Goal: Task Accomplishment & Management: Manage account settings

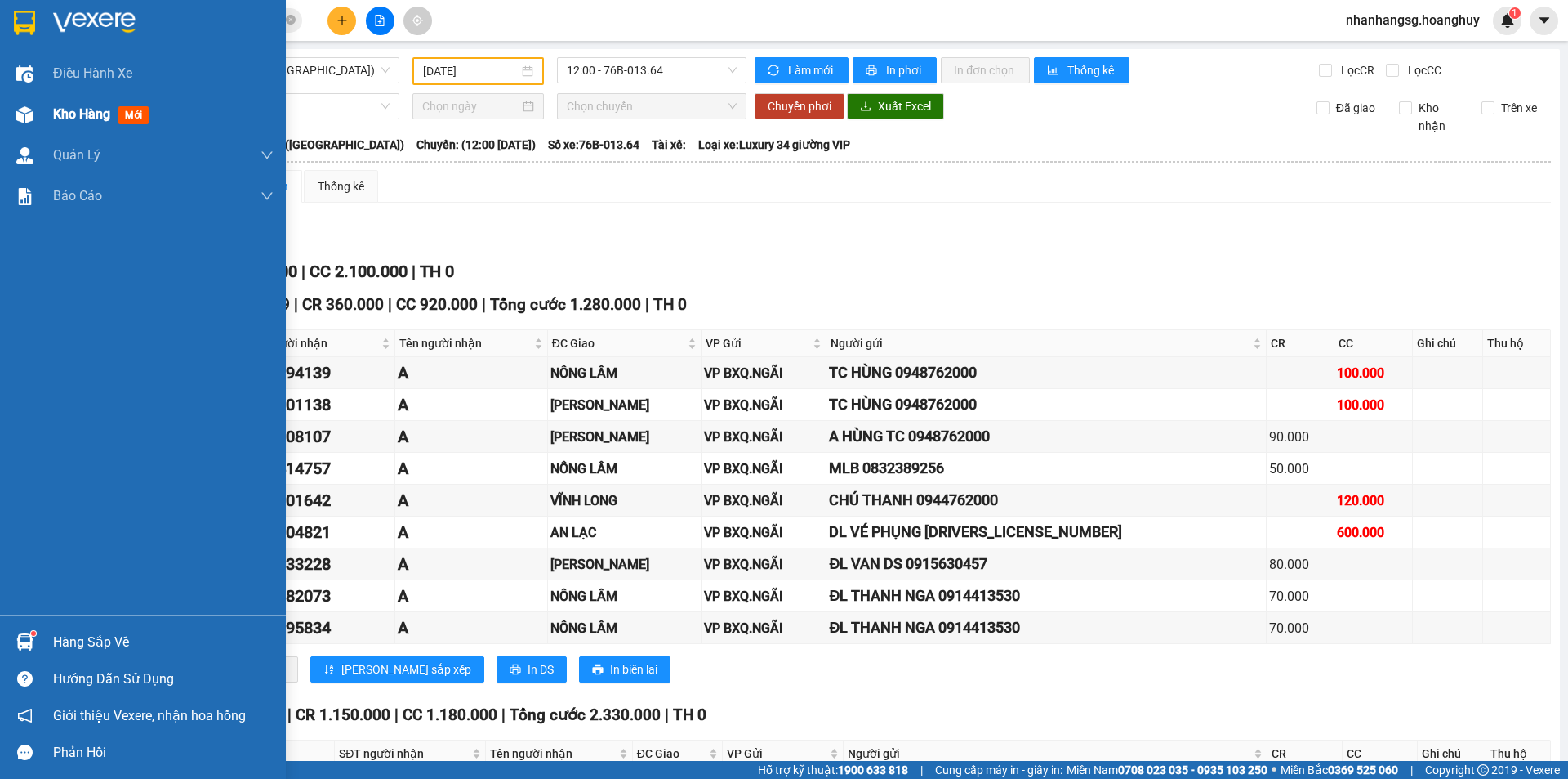
click at [60, 117] on span "Kho hàng" at bounding box center [82, 114] width 57 height 16
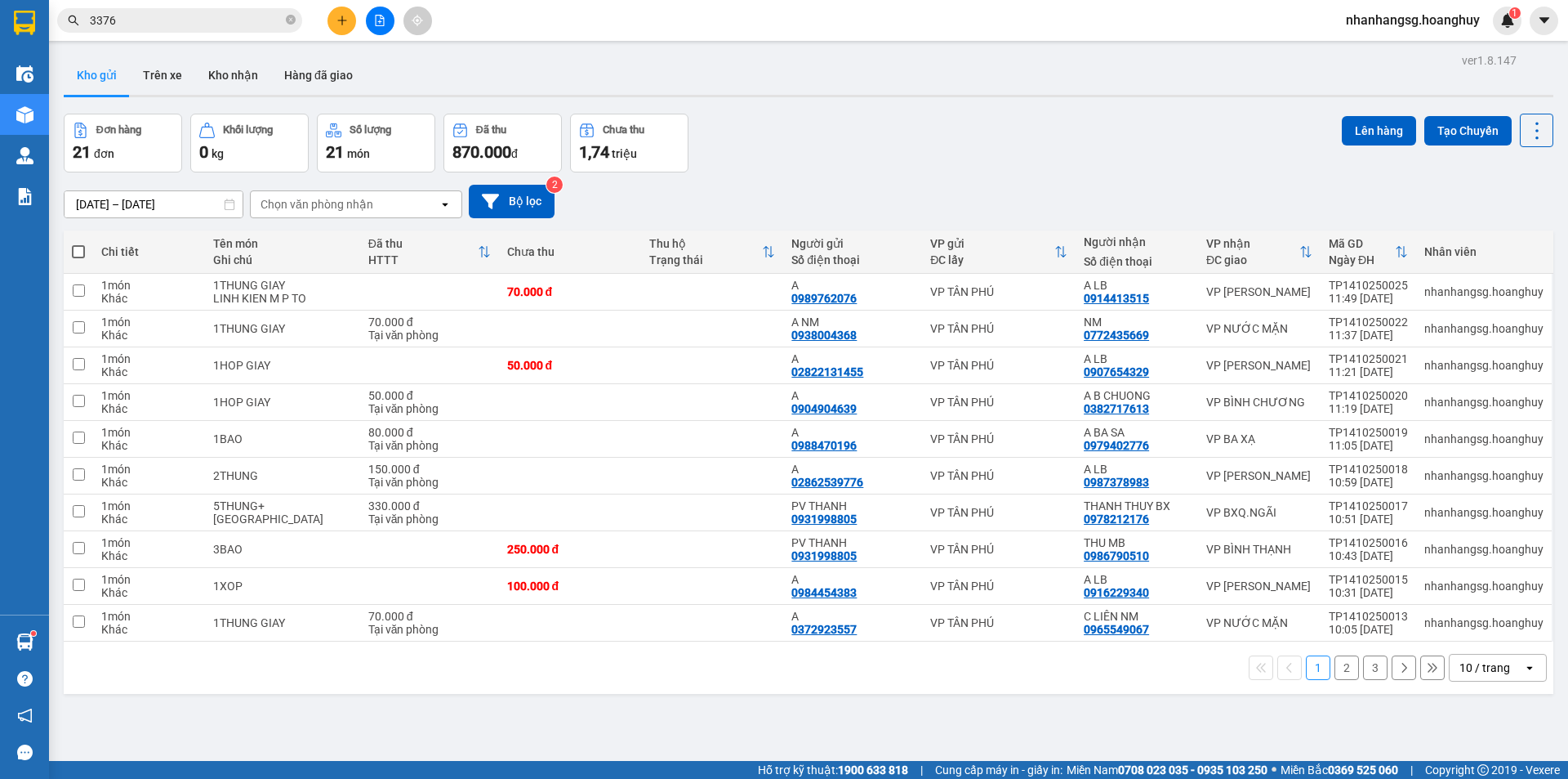
click at [1338, 673] on button "2" at bounding box center [1347, 668] width 25 height 25
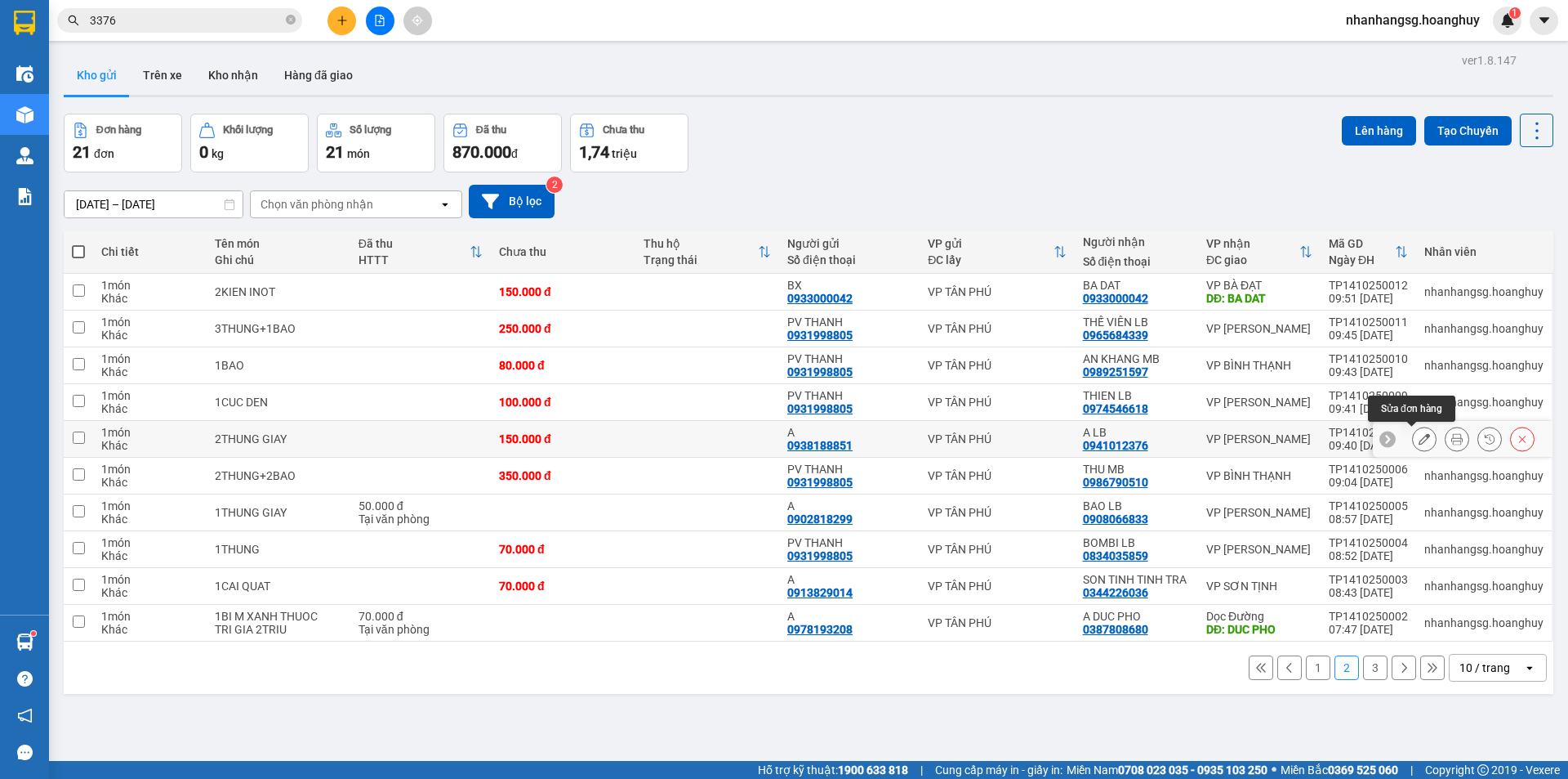
click at [1418, 437] on icon at bounding box center [1424, 439] width 11 height 11
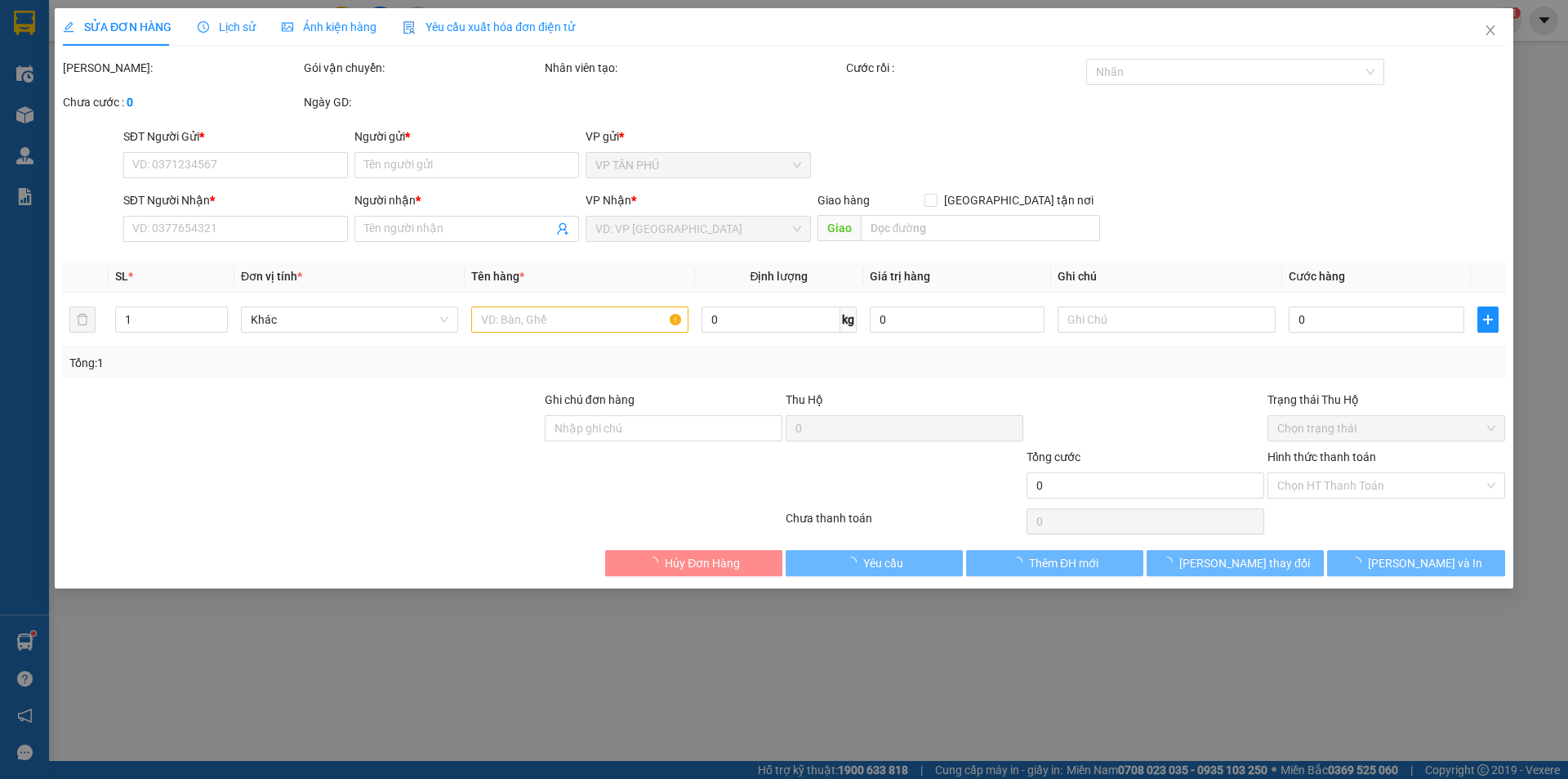
type input "0938188851"
type input "A"
type input "0941012376"
type input "A LB"
type input "150.000"
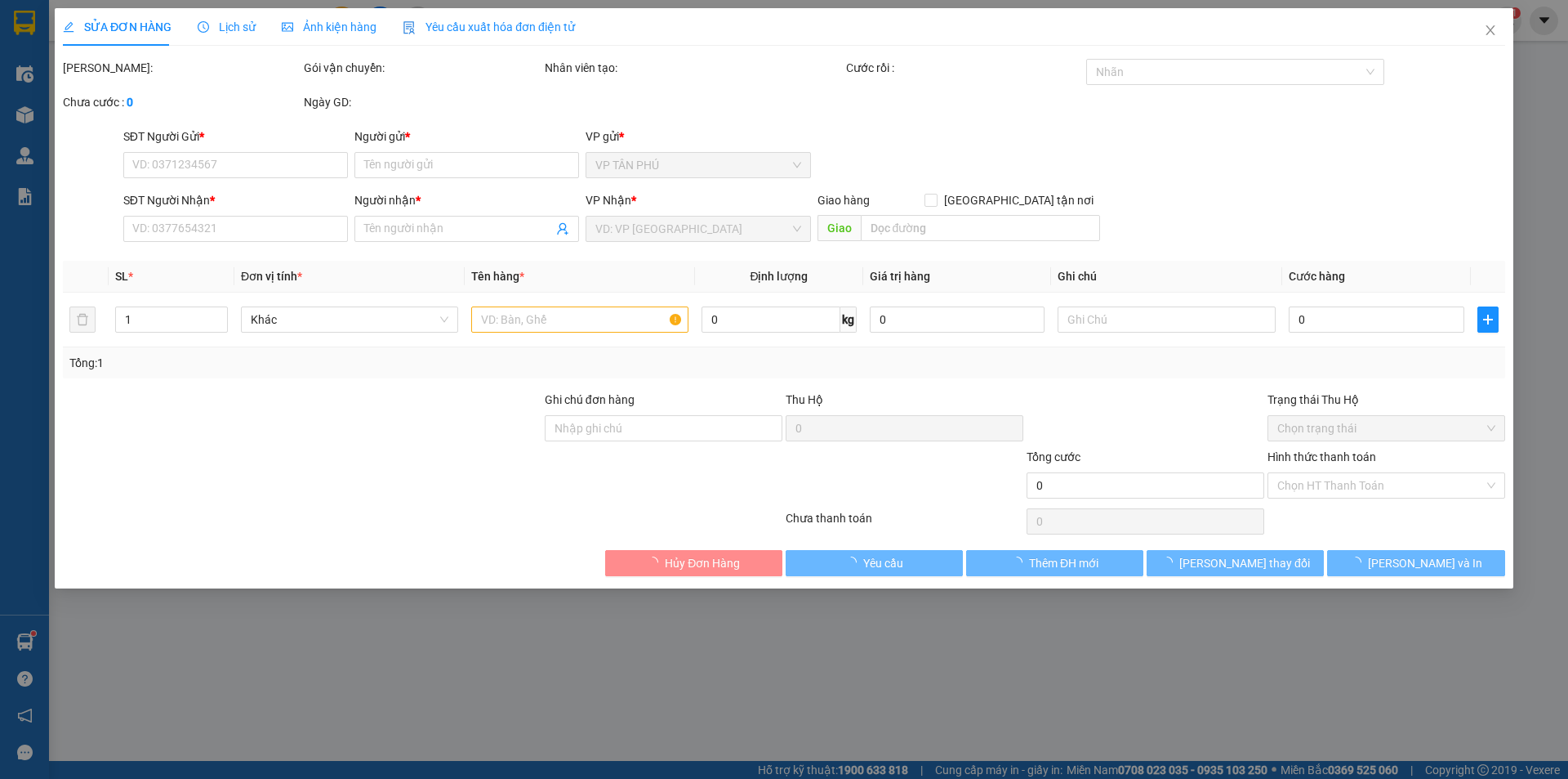
type input "150.000"
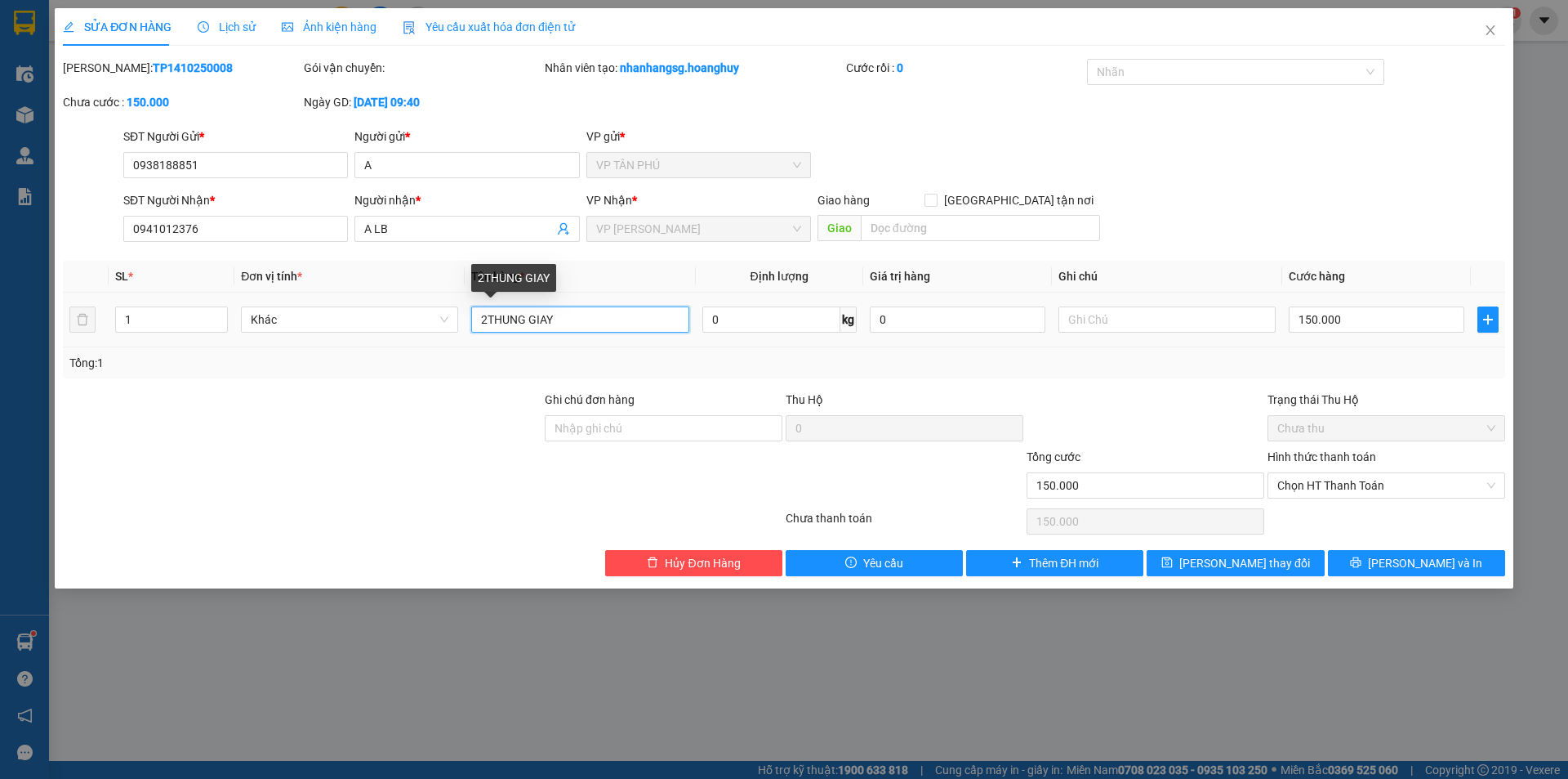
click at [489, 317] on input "2THUNG GIAY" at bounding box center [580, 320] width 217 height 26
type input "3THUNG GIAY"
click at [1340, 316] on input "150.000" at bounding box center [1376, 320] width 176 height 26
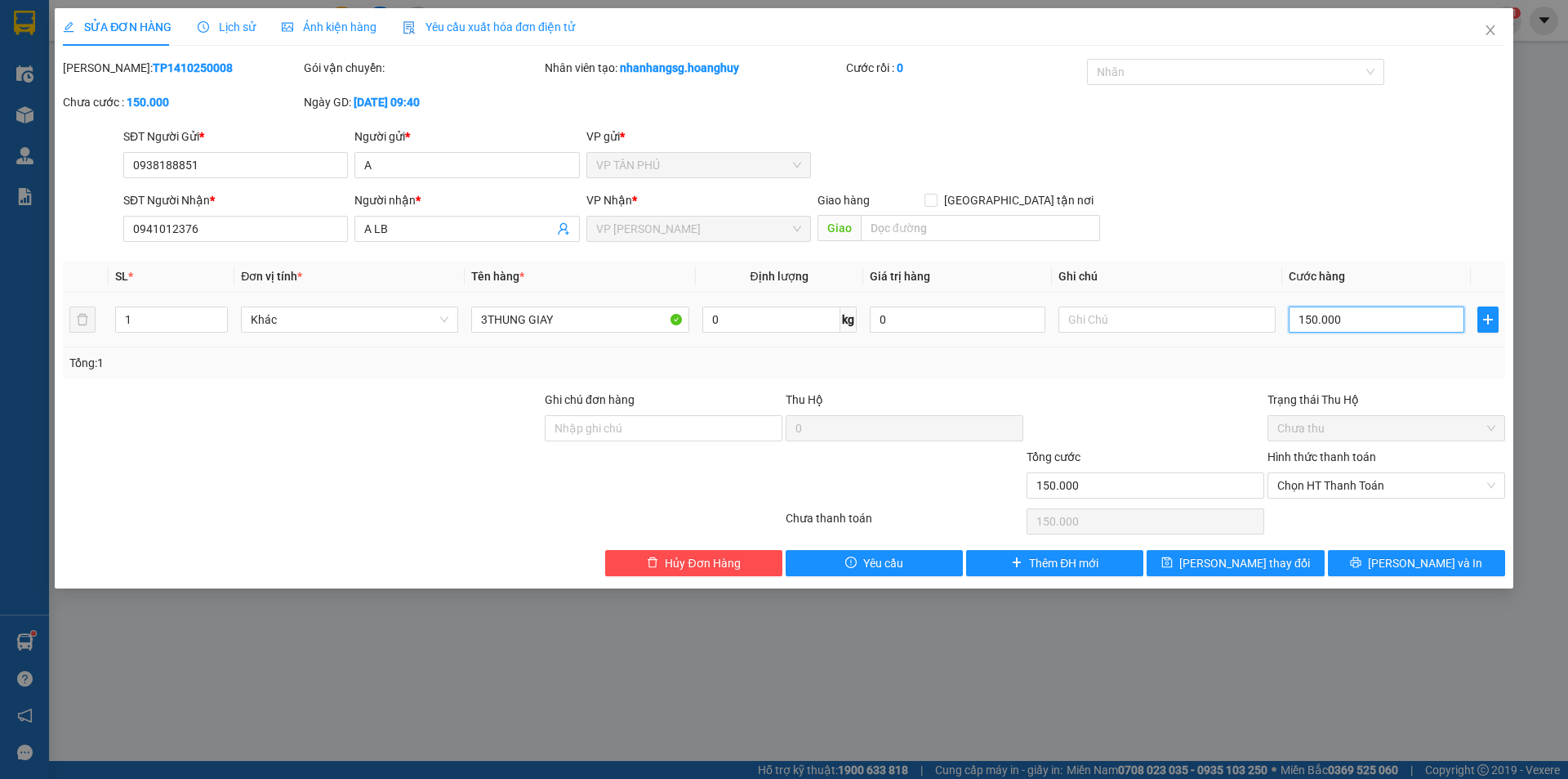
type input "2"
type input "20"
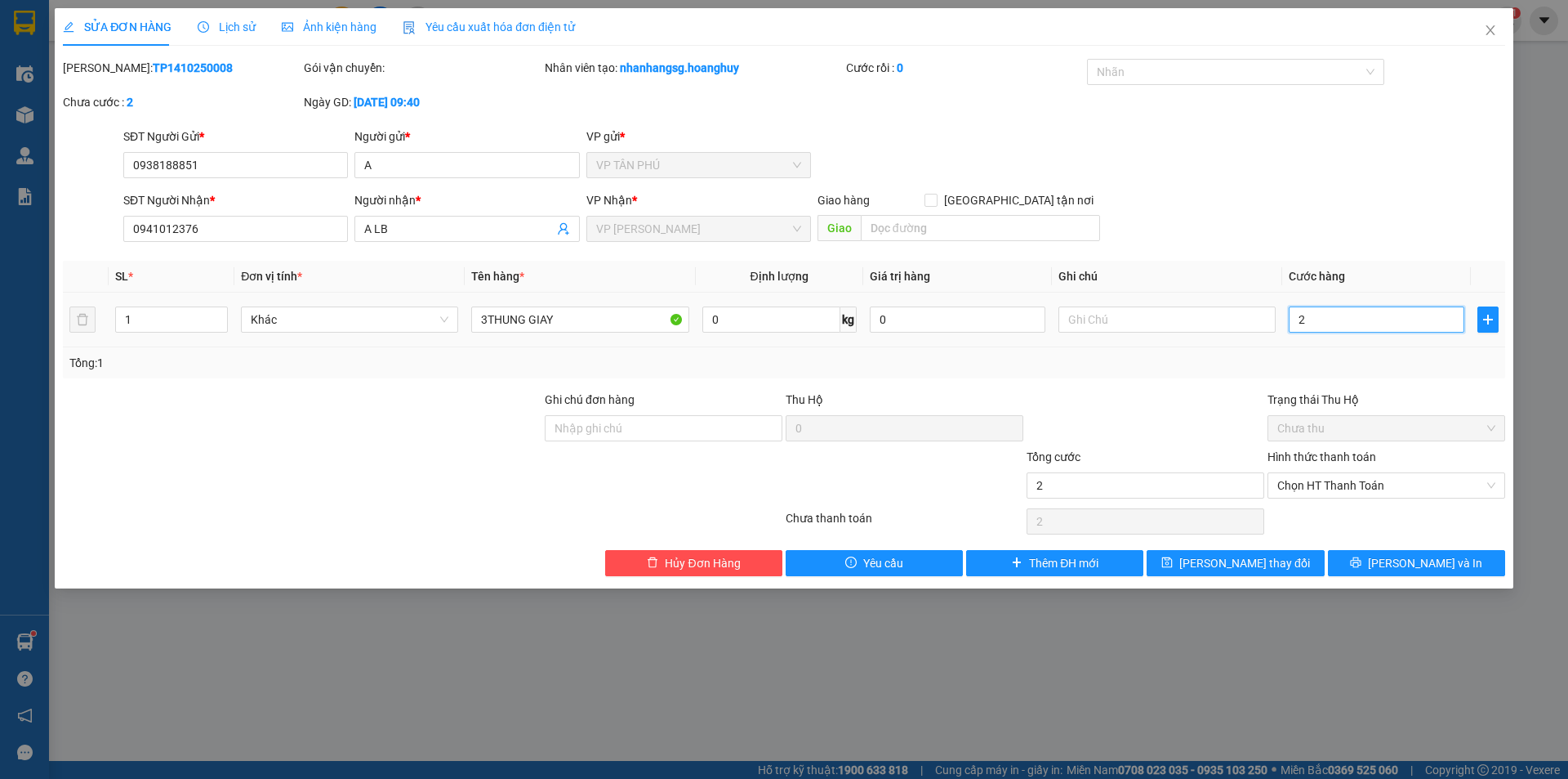
type input "20"
type input "200"
click at [1361, 558] on button "[PERSON_NAME] và In" at bounding box center [1416, 563] width 177 height 26
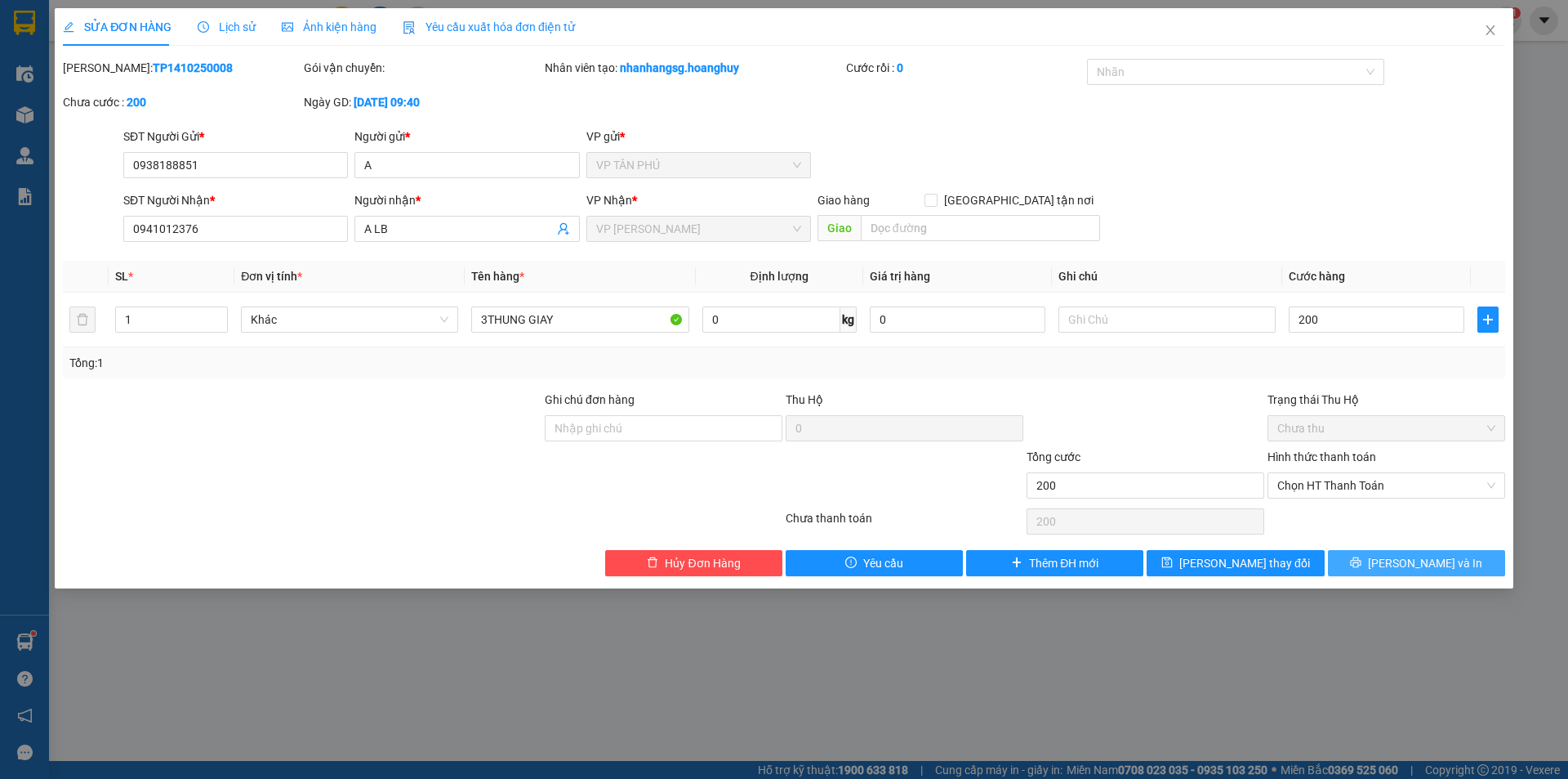
click at [1361, 558] on button "[PERSON_NAME] và In" at bounding box center [1416, 563] width 177 height 26
type input "200.000"
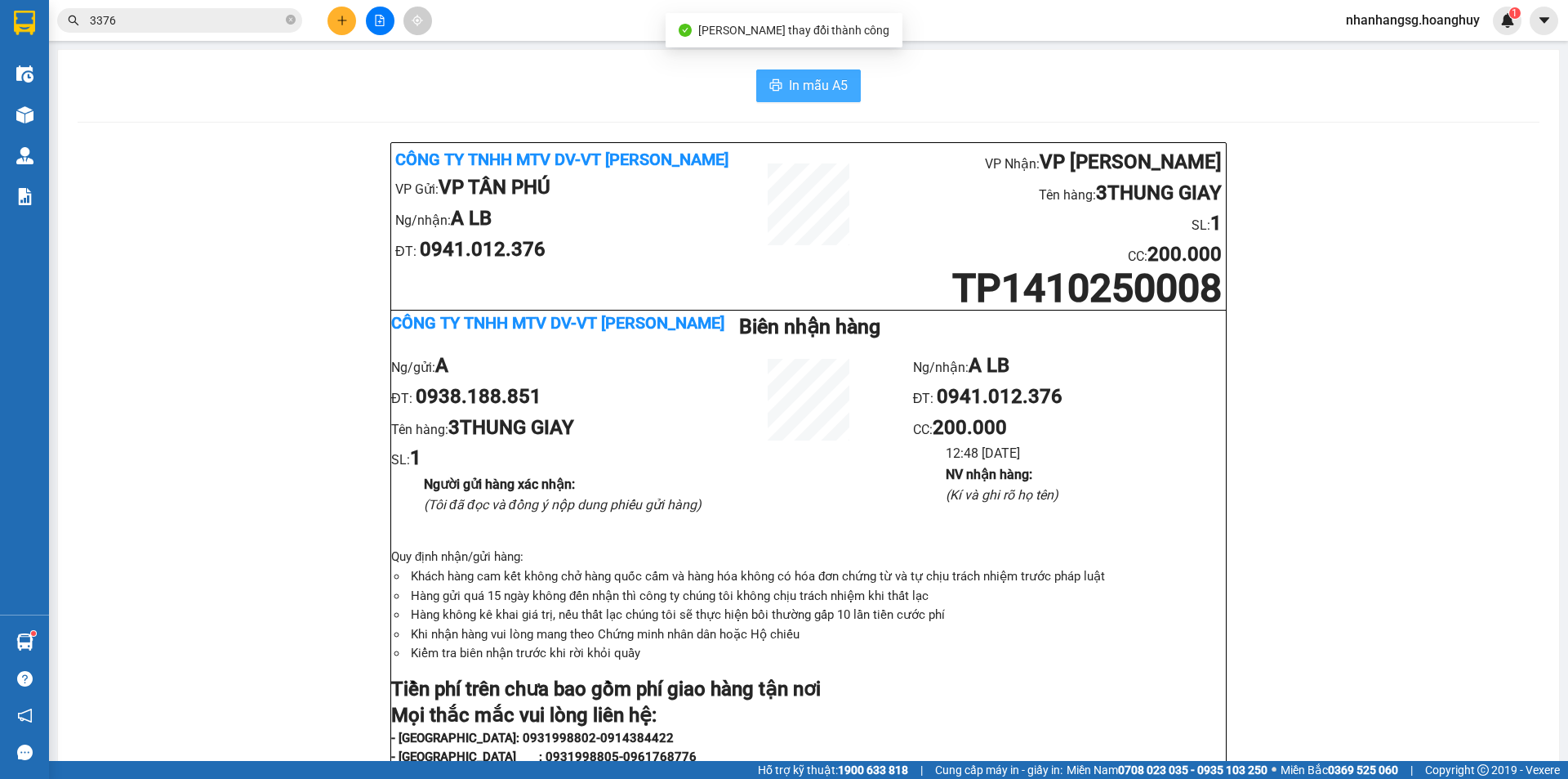
click at [782, 78] on button "In mẫu A5" at bounding box center [809, 86] width 105 height 33
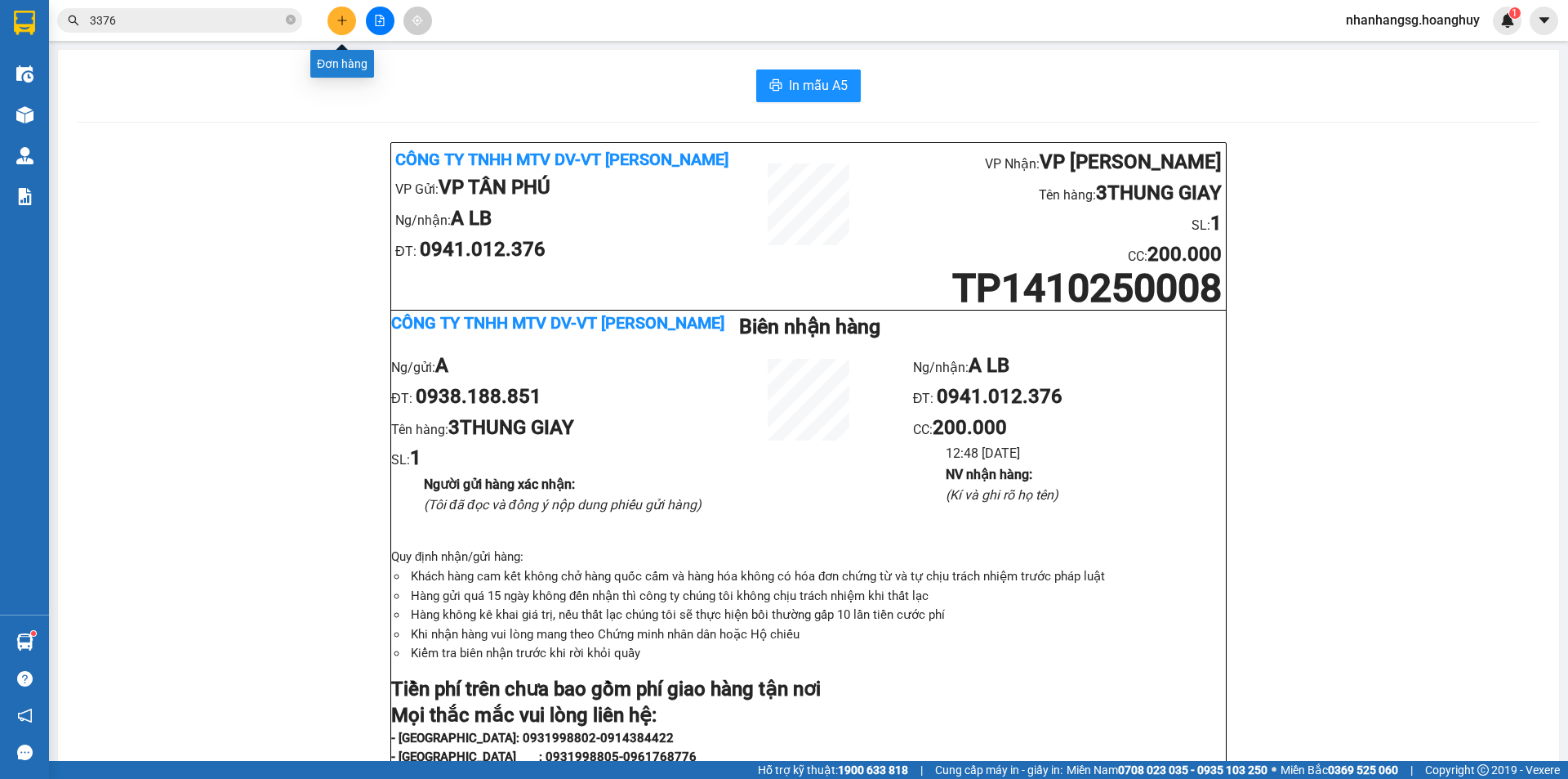
click at [340, 24] on icon "plus" at bounding box center [342, 20] width 11 height 11
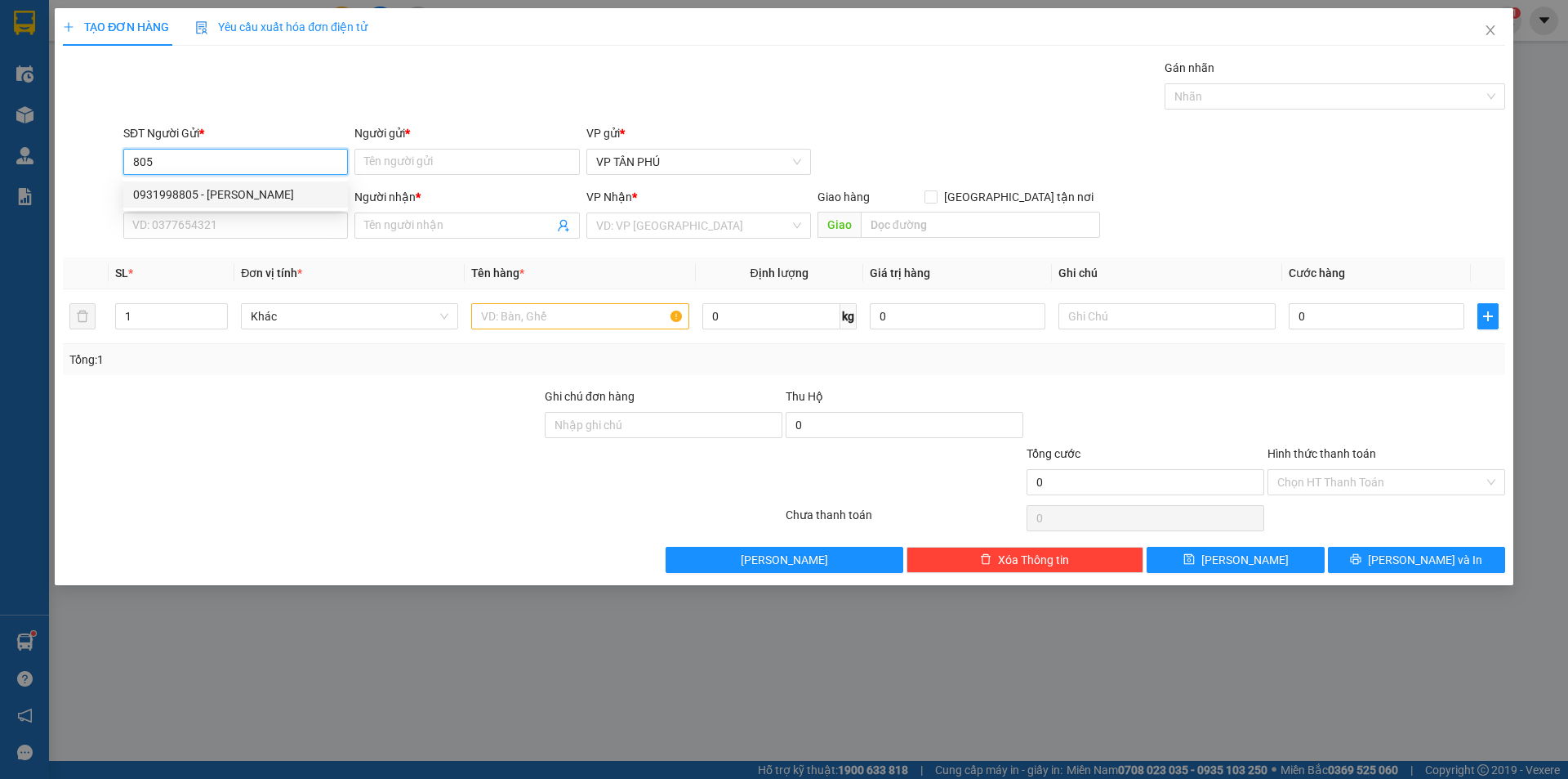
click at [227, 194] on div "0931998805 - [PERSON_NAME]" at bounding box center [235, 195] width 205 height 18
click at [228, 194] on div "0931998805 - [PERSON_NAME]" at bounding box center [235, 195] width 205 height 18
type input "0931998805"
type input "PV THANH"
type input "0978212176"
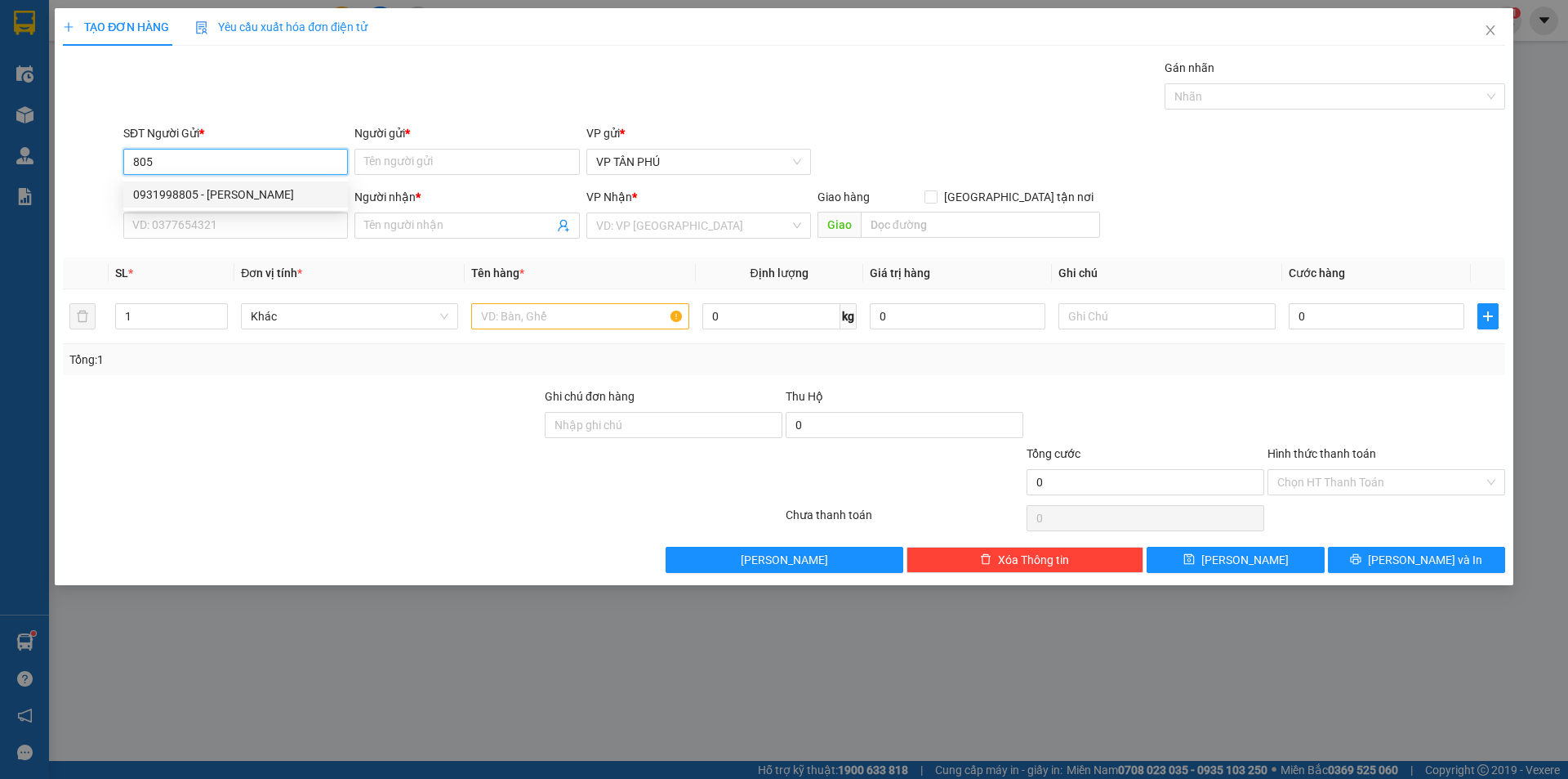
type input "THANH THUY BX"
type input "0931998805"
click at [230, 243] on div "SĐT Người Nhận * 0978212176" at bounding box center [235, 217] width 225 height 57
click at [230, 240] on div "SĐT Người Nhận * 0978212176" at bounding box center [235, 217] width 225 height 57
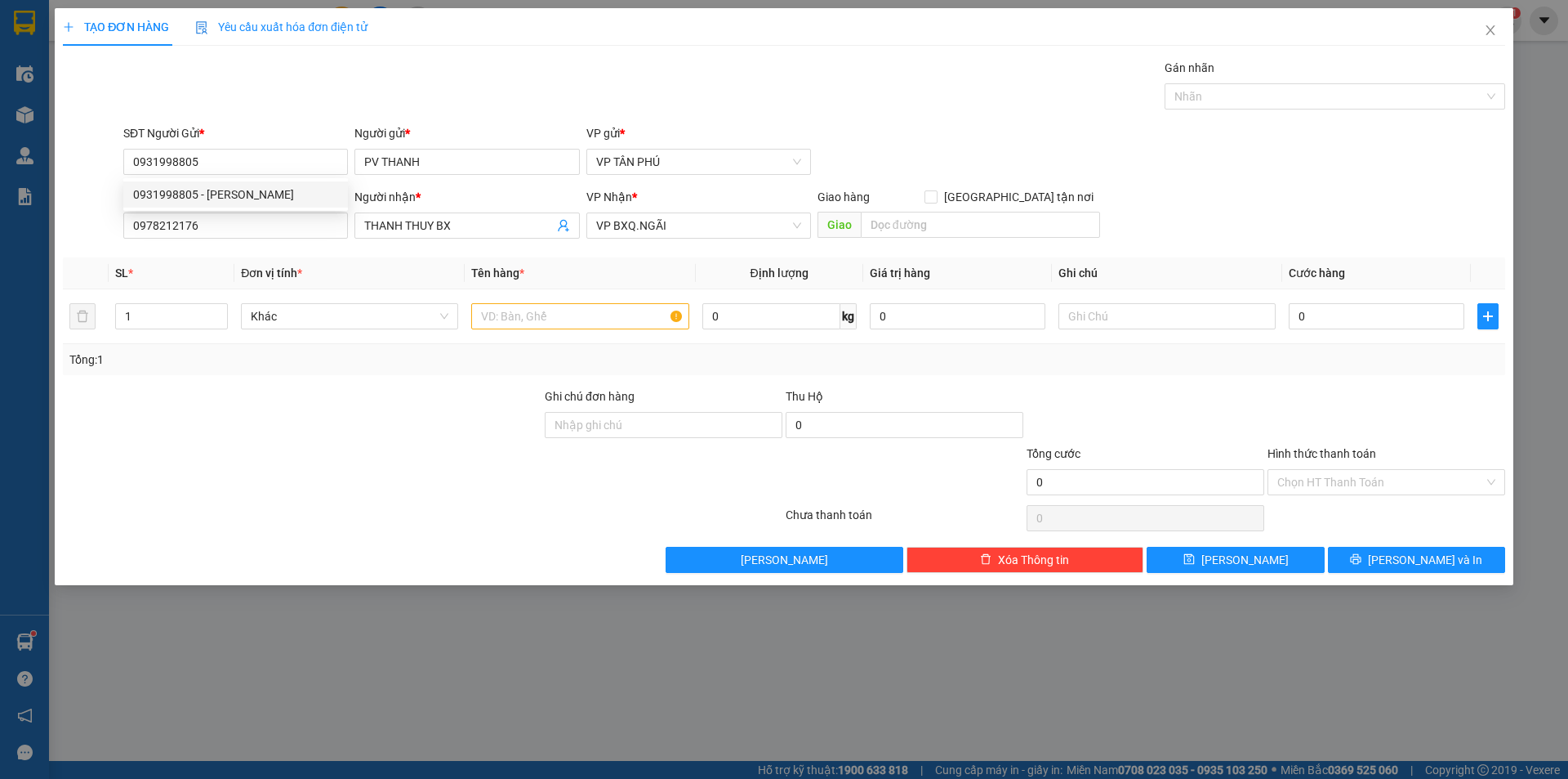
click at [230, 240] on div "SĐT Người Nhận * 0978212176" at bounding box center [235, 217] width 225 height 57
click at [235, 225] on input "0978212176" at bounding box center [235, 226] width 225 height 26
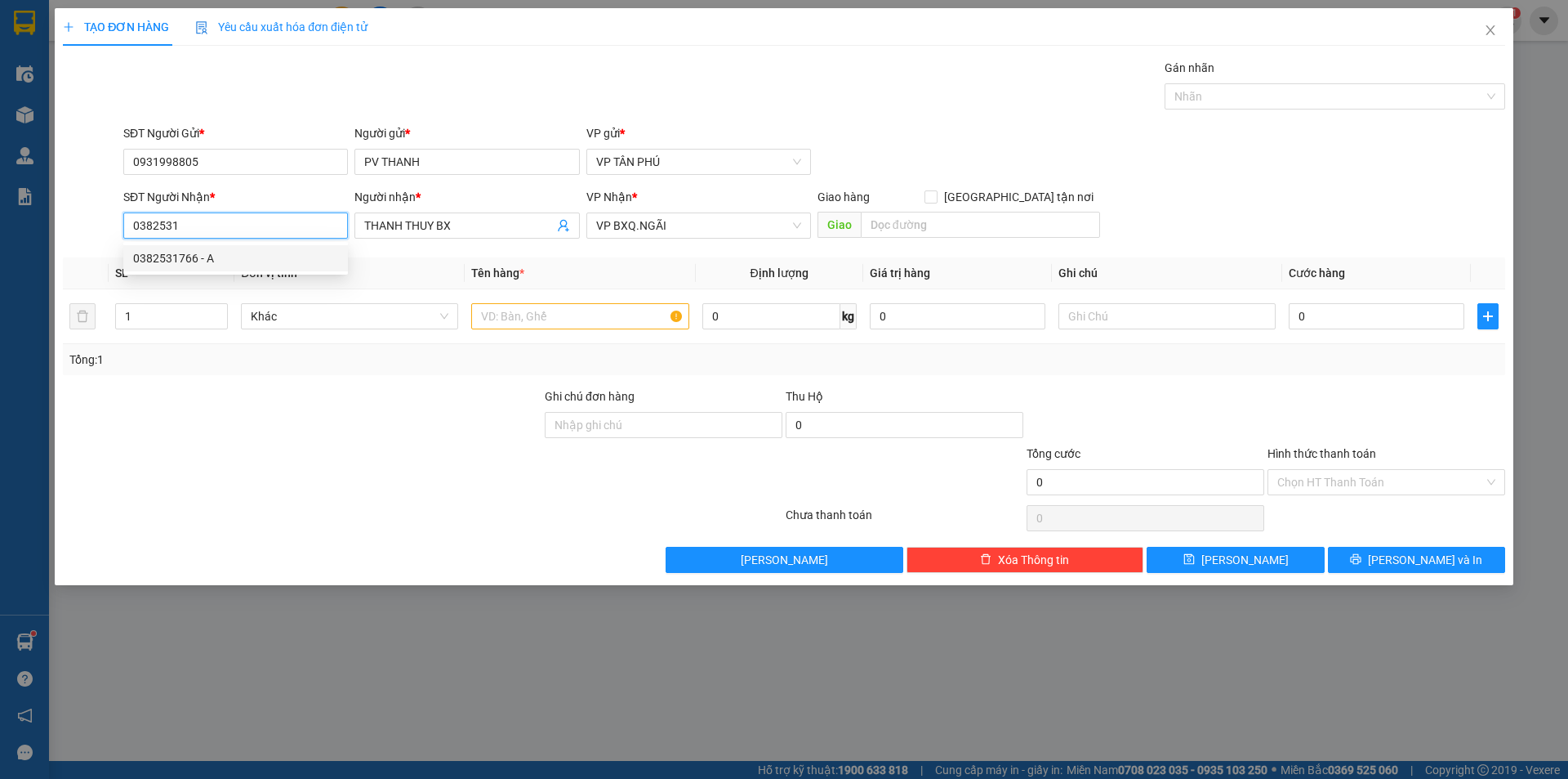
click at [223, 266] on div "0382531766 - A" at bounding box center [235, 258] width 205 height 18
type input "0382531766"
type input "A"
type input "0382531766"
click at [421, 225] on input "A" at bounding box center [458, 226] width 189 height 18
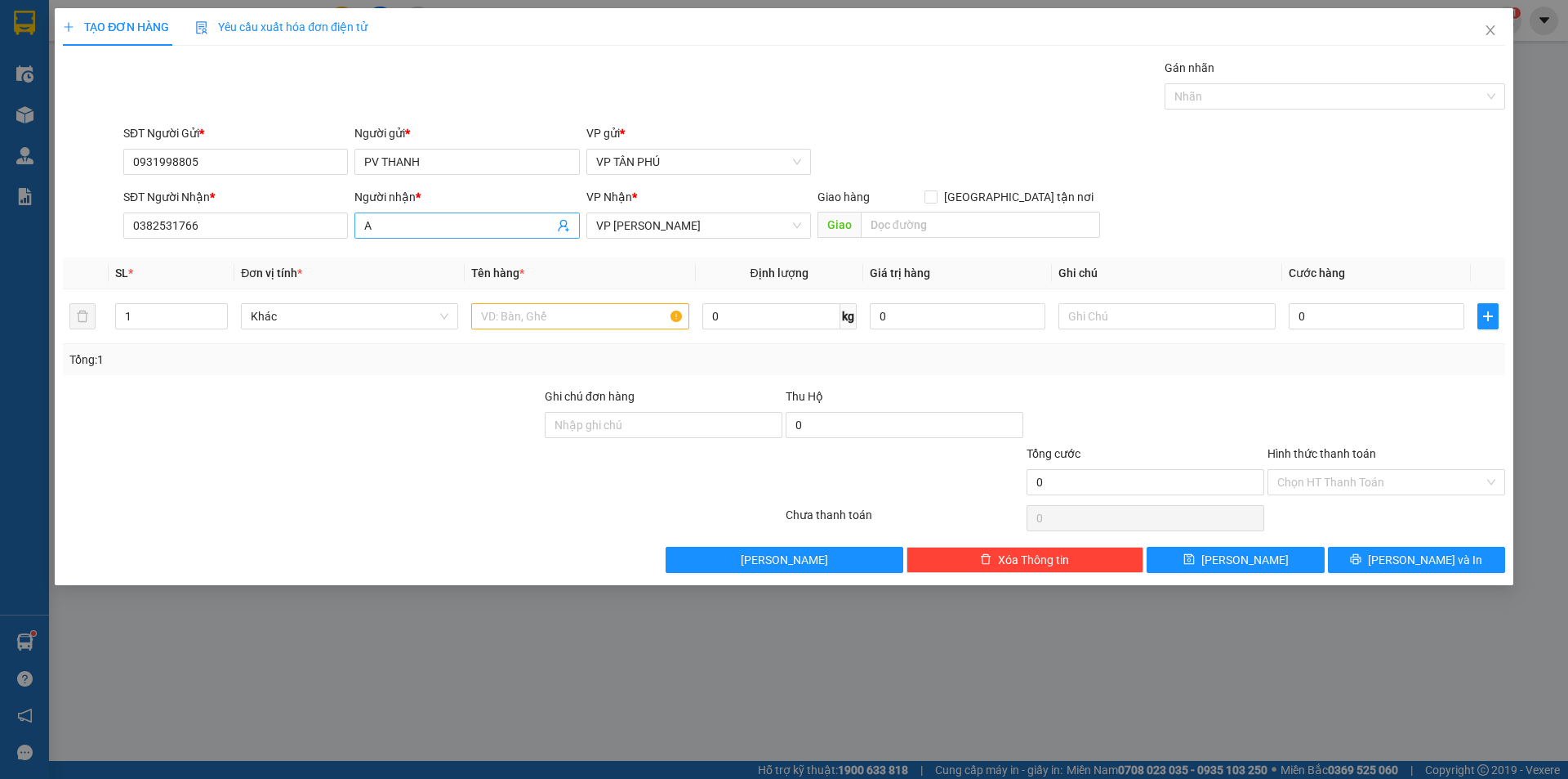
click at [421, 225] on input "A" at bounding box center [458, 226] width 189 height 18
type input "AN3 TR BONG"
click at [523, 320] on input "text" at bounding box center [580, 316] width 217 height 26
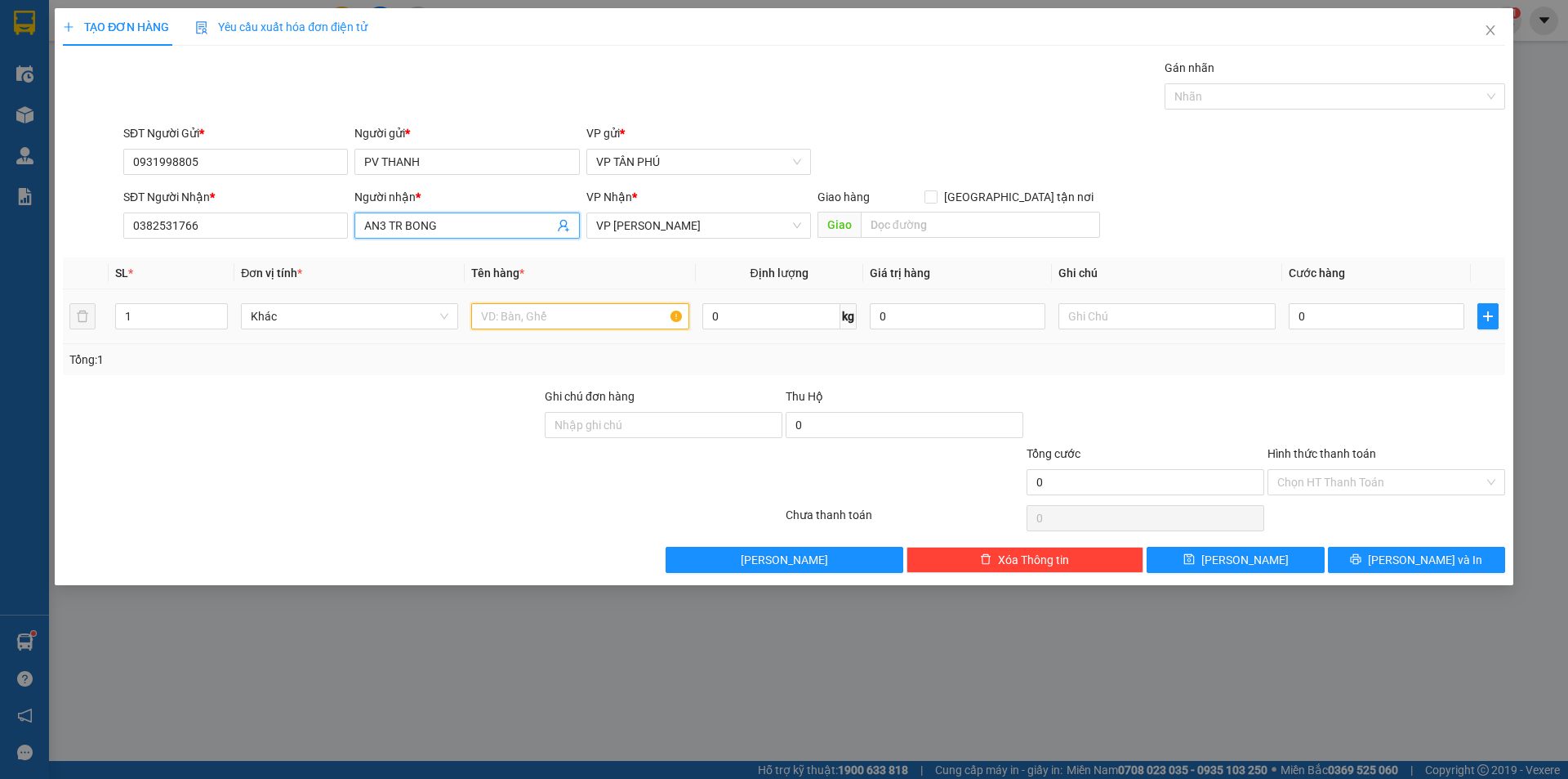
click at [525, 320] on input "text" at bounding box center [580, 316] width 217 height 26
type input "1THUNG GIAY"
click at [1313, 313] on input "0" at bounding box center [1376, 316] width 176 height 26
type input "1"
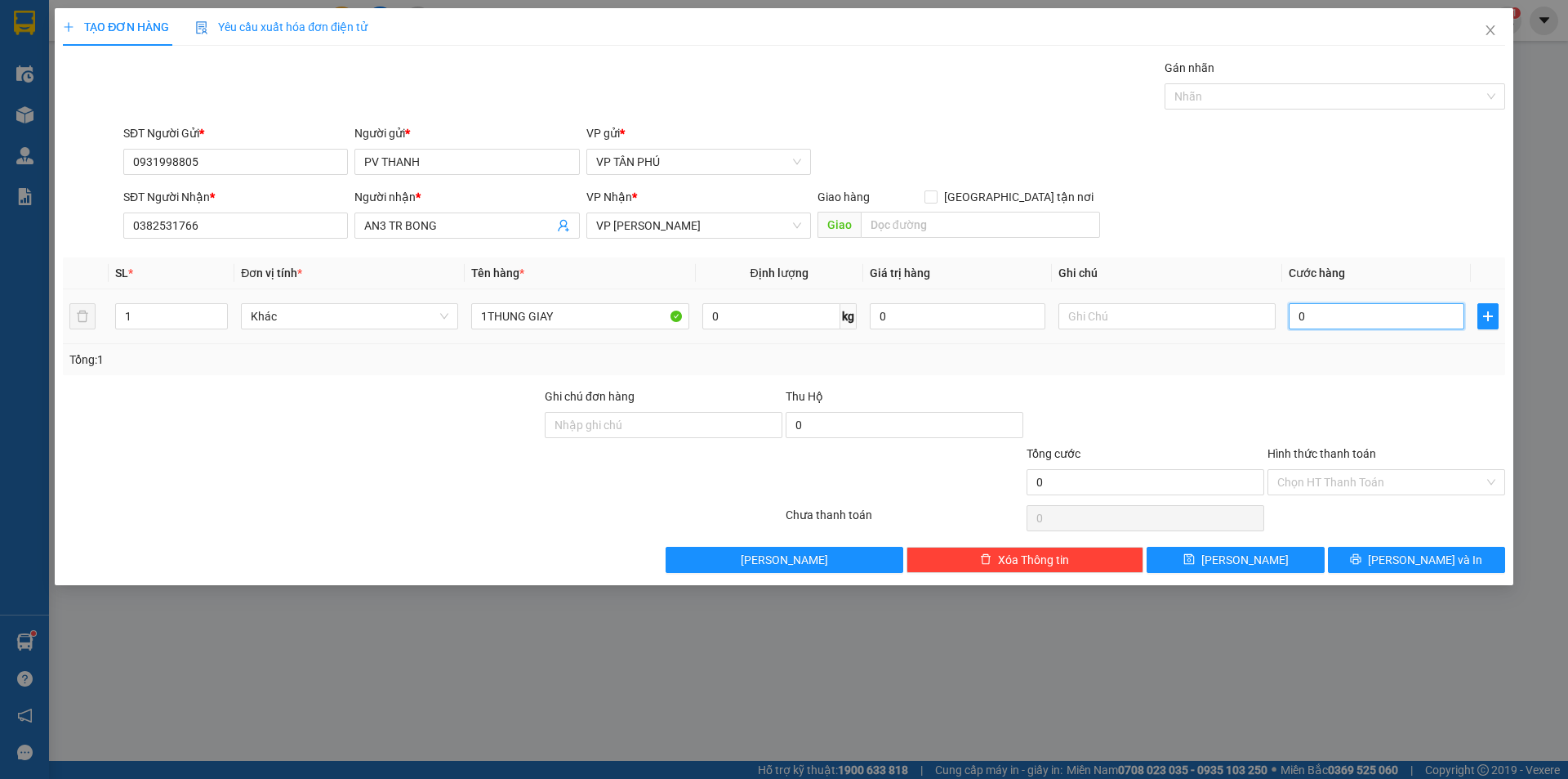
type input "1"
type input "15"
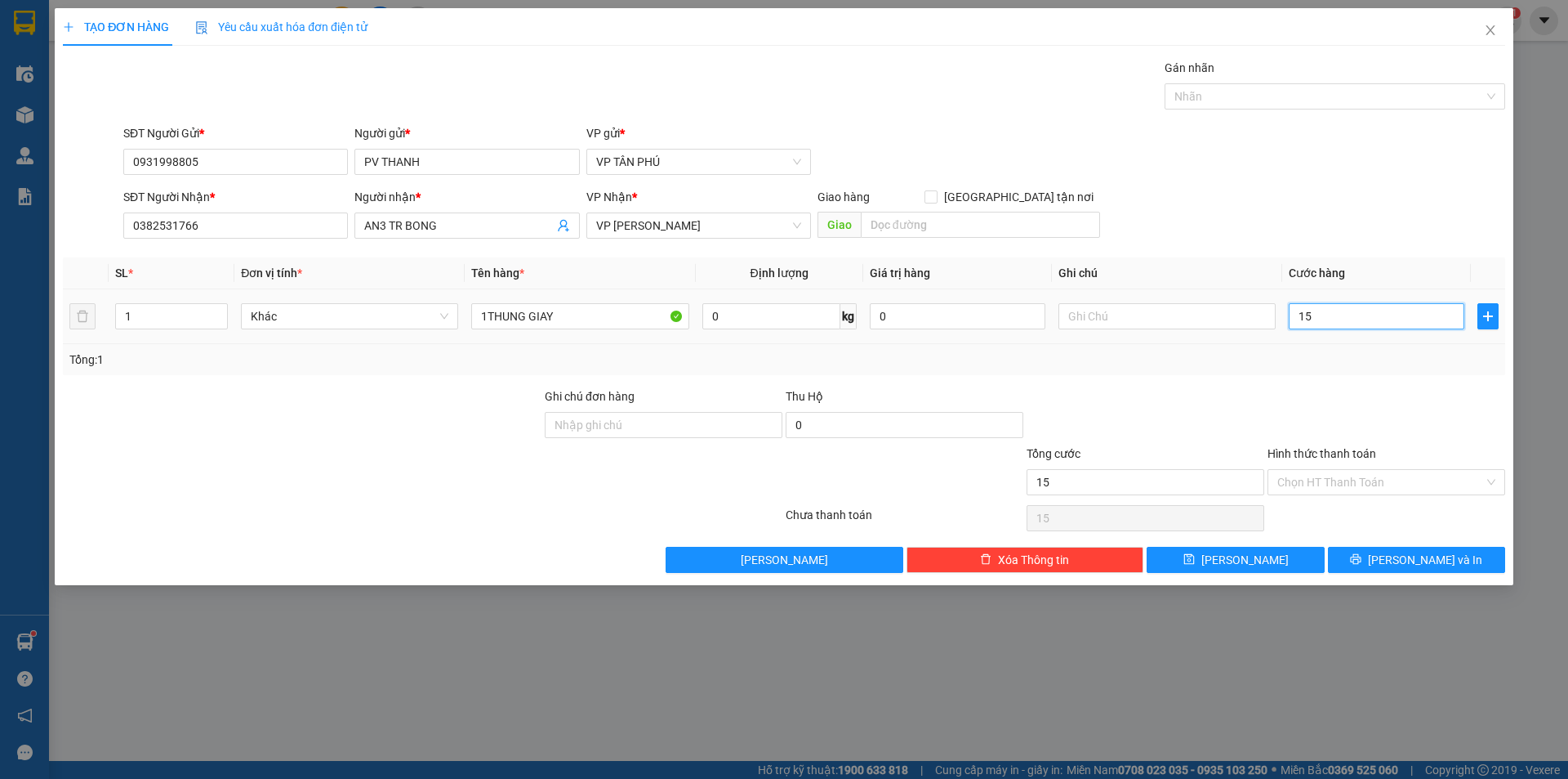
type input "150"
click at [1317, 480] on input "Hình thức thanh toán" at bounding box center [1380, 482] width 207 height 25
type input "150.000"
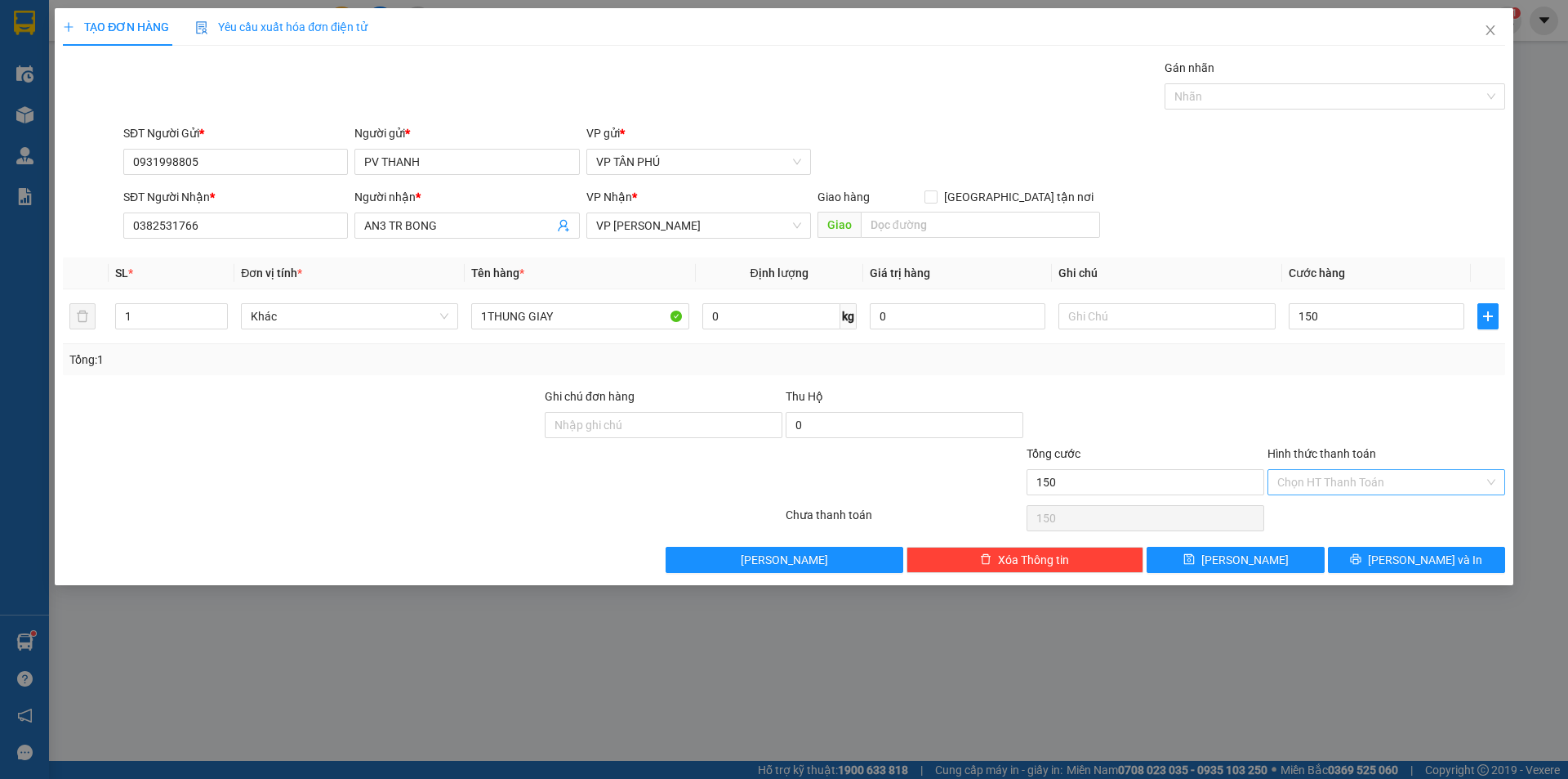
type input "150.000"
click at [1317, 480] on input "Hình thức thanh toán" at bounding box center [1380, 482] width 207 height 25
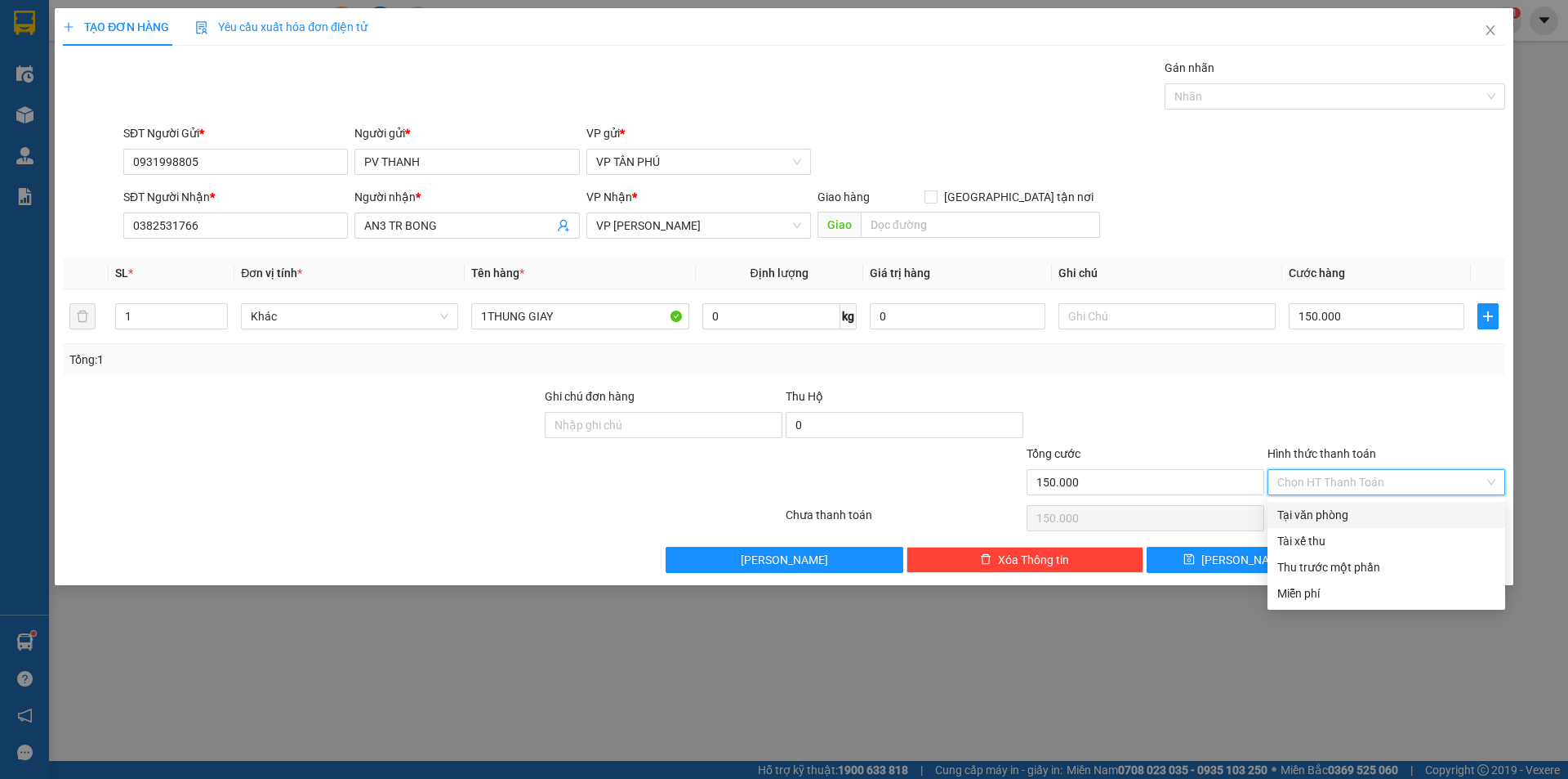
click at [1321, 508] on div "Tại văn phòng" at bounding box center [1386, 515] width 218 height 18
type input "0"
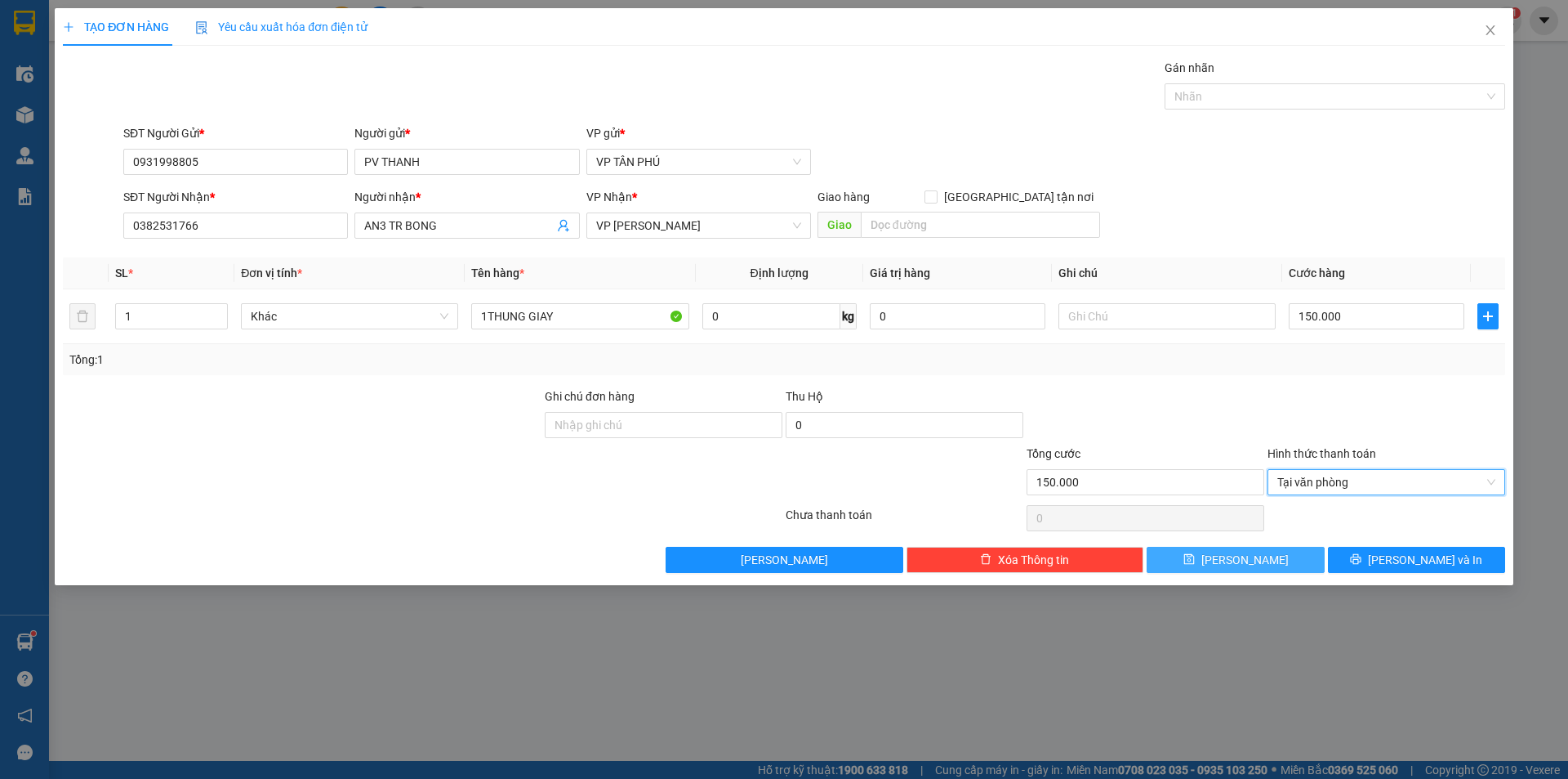
click at [1256, 558] on button "[PERSON_NAME]" at bounding box center [1235, 560] width 177 height 26
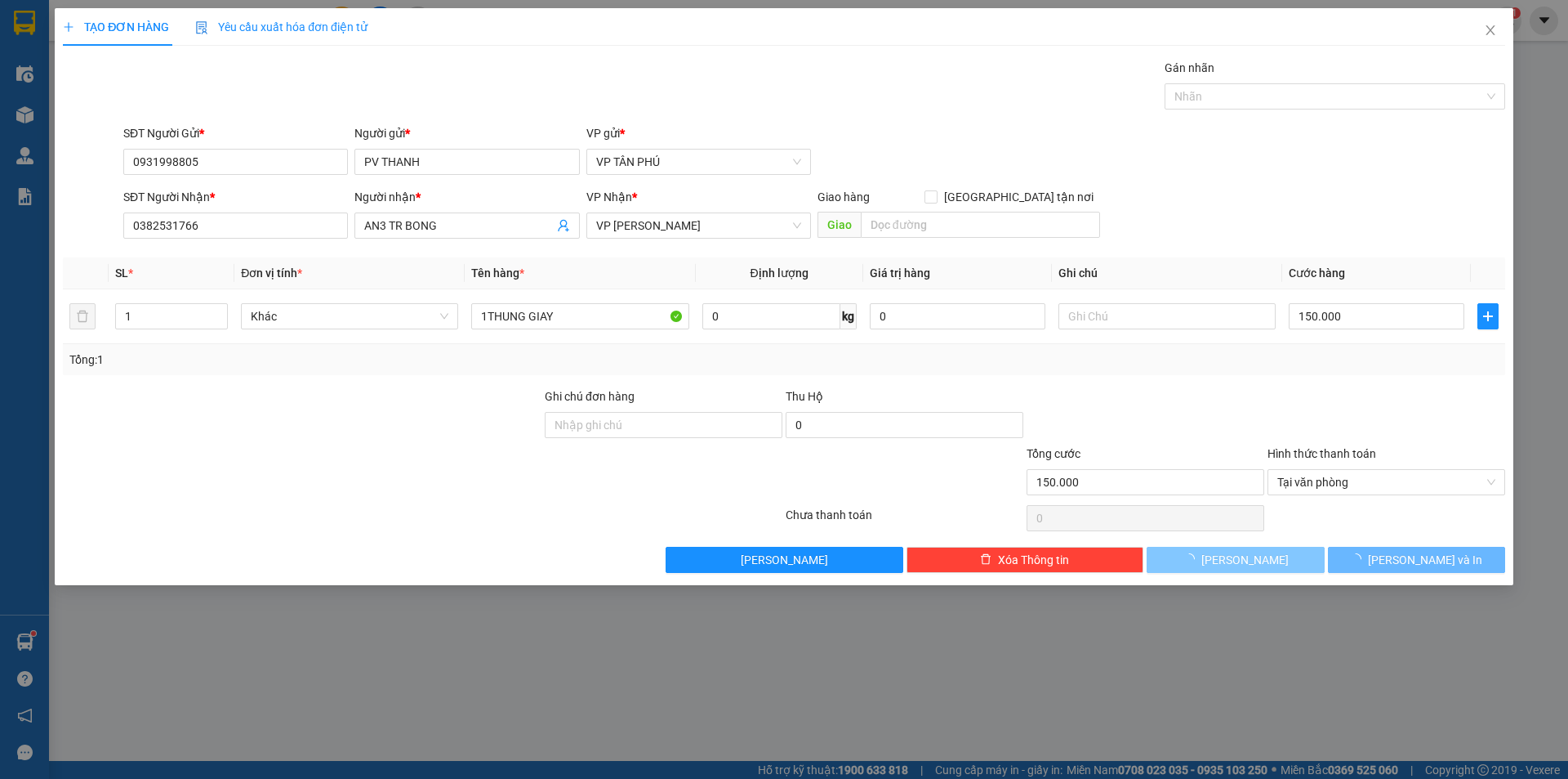
type input "0"
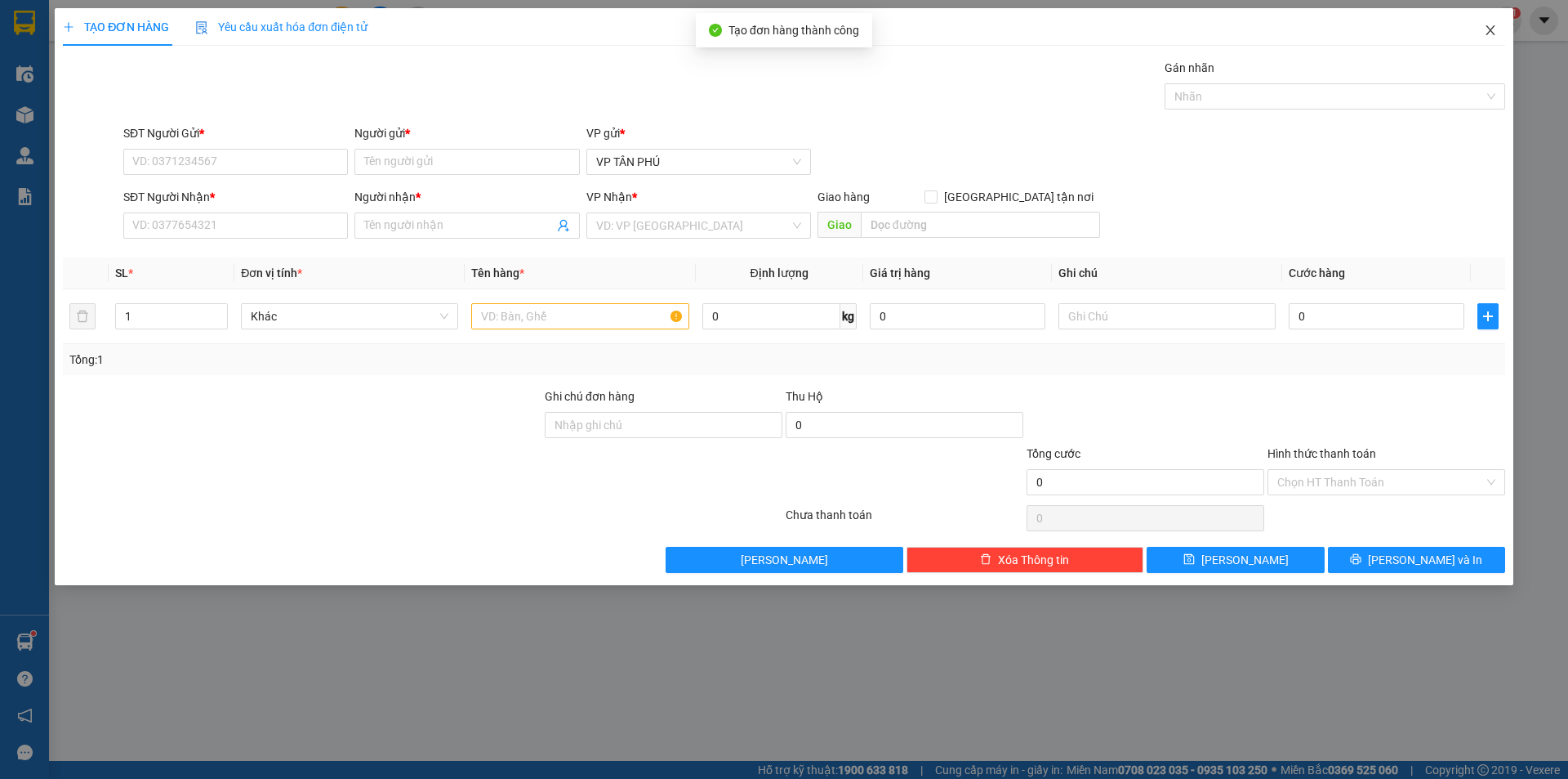
click at [1490, 29] on icon "close" at bounding box center [1490, 30] width 13 height 13
click at [1490, 29] on span "nhanhangsg.hoanghuy" at bounding box center [1413, 20] width 160 height 20
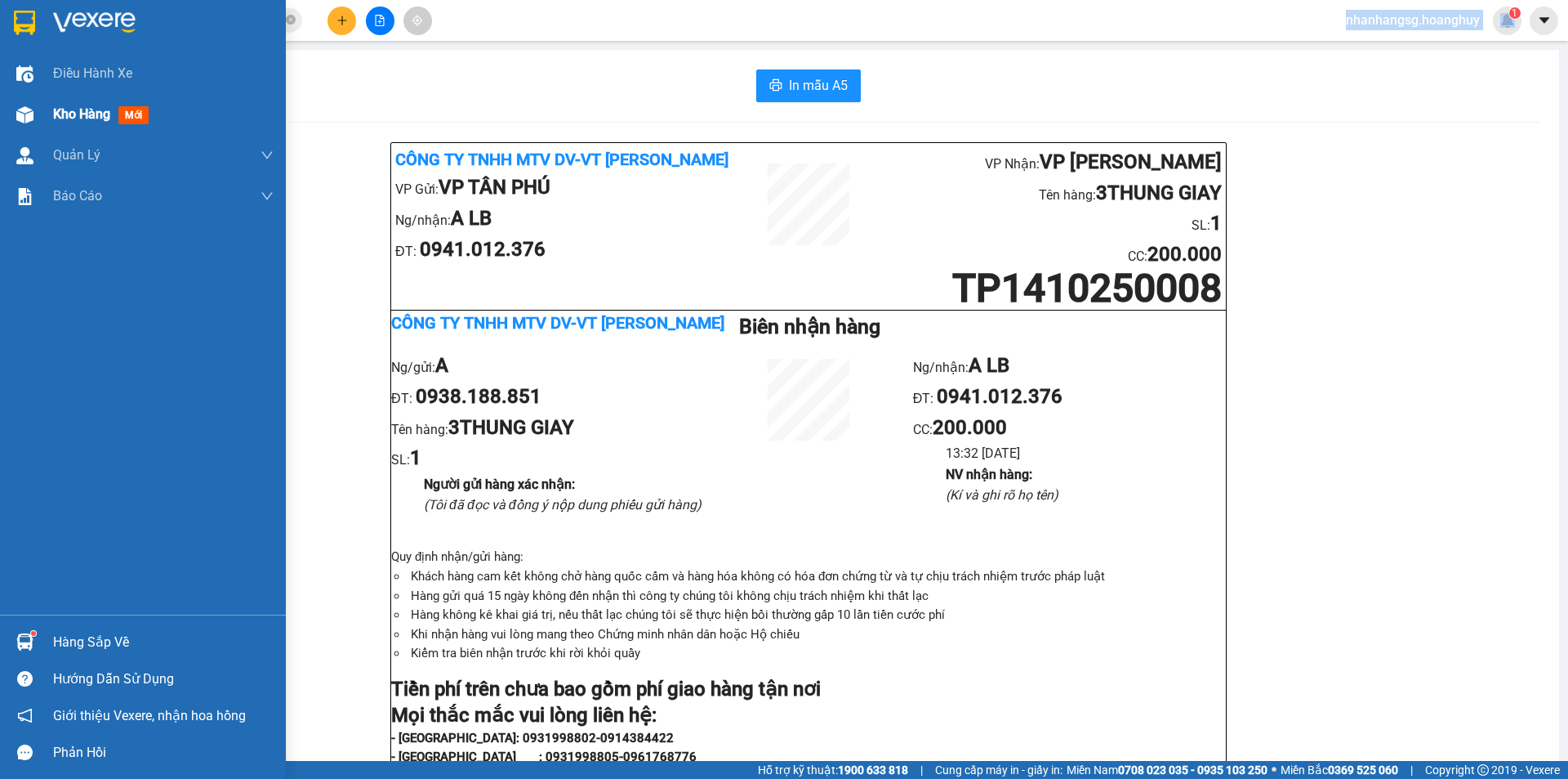
click at [53, 103] on div "Kho hàng mới" at bounding box center [163, 114] width 221 height 41
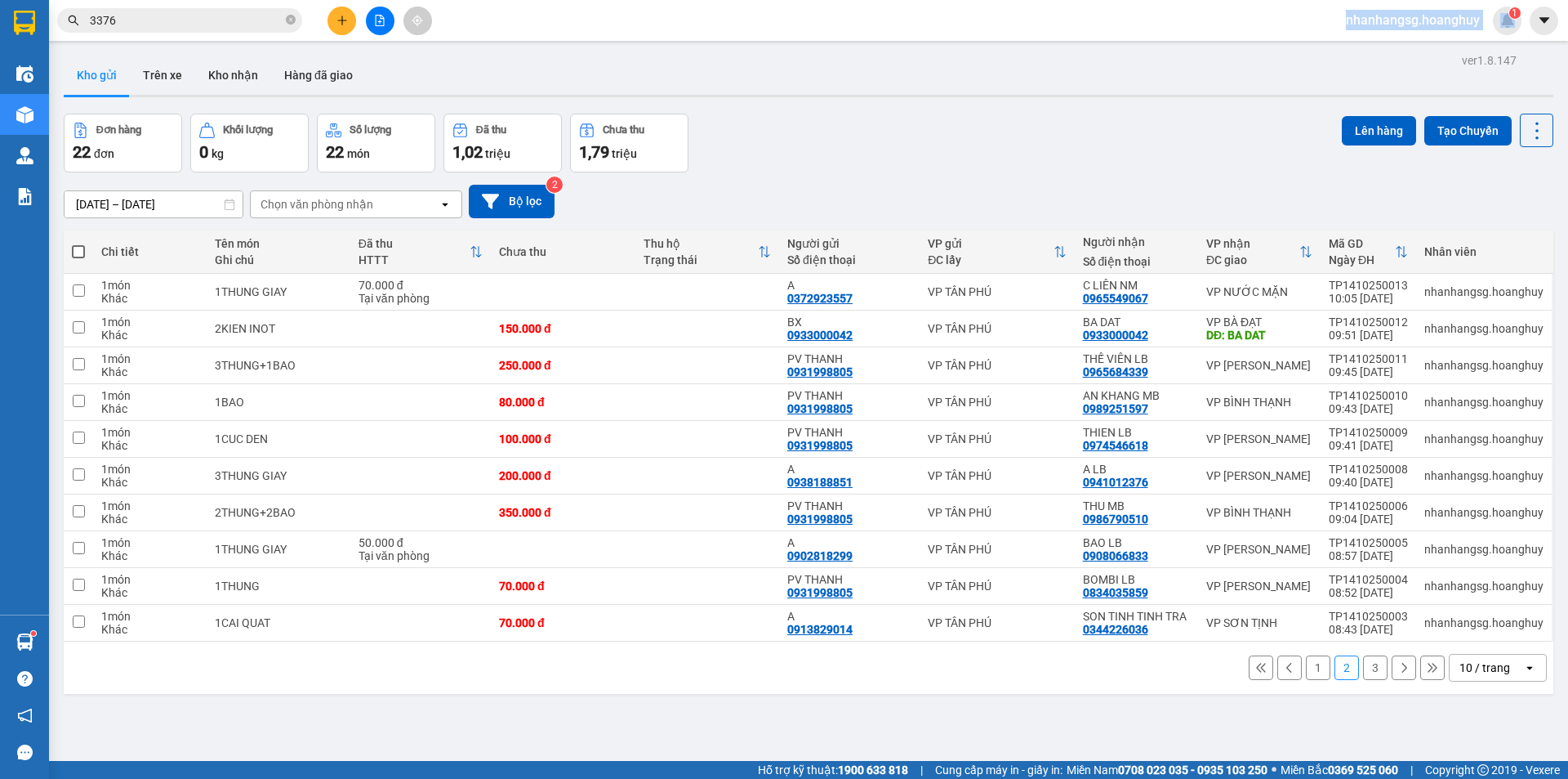
click at [1306, 670] on button "1" at bounding box center [1318, 668] width 25 height 25
click at [1307, 670] on button "1" at bounding box center [1318, 668] width 25 height 25
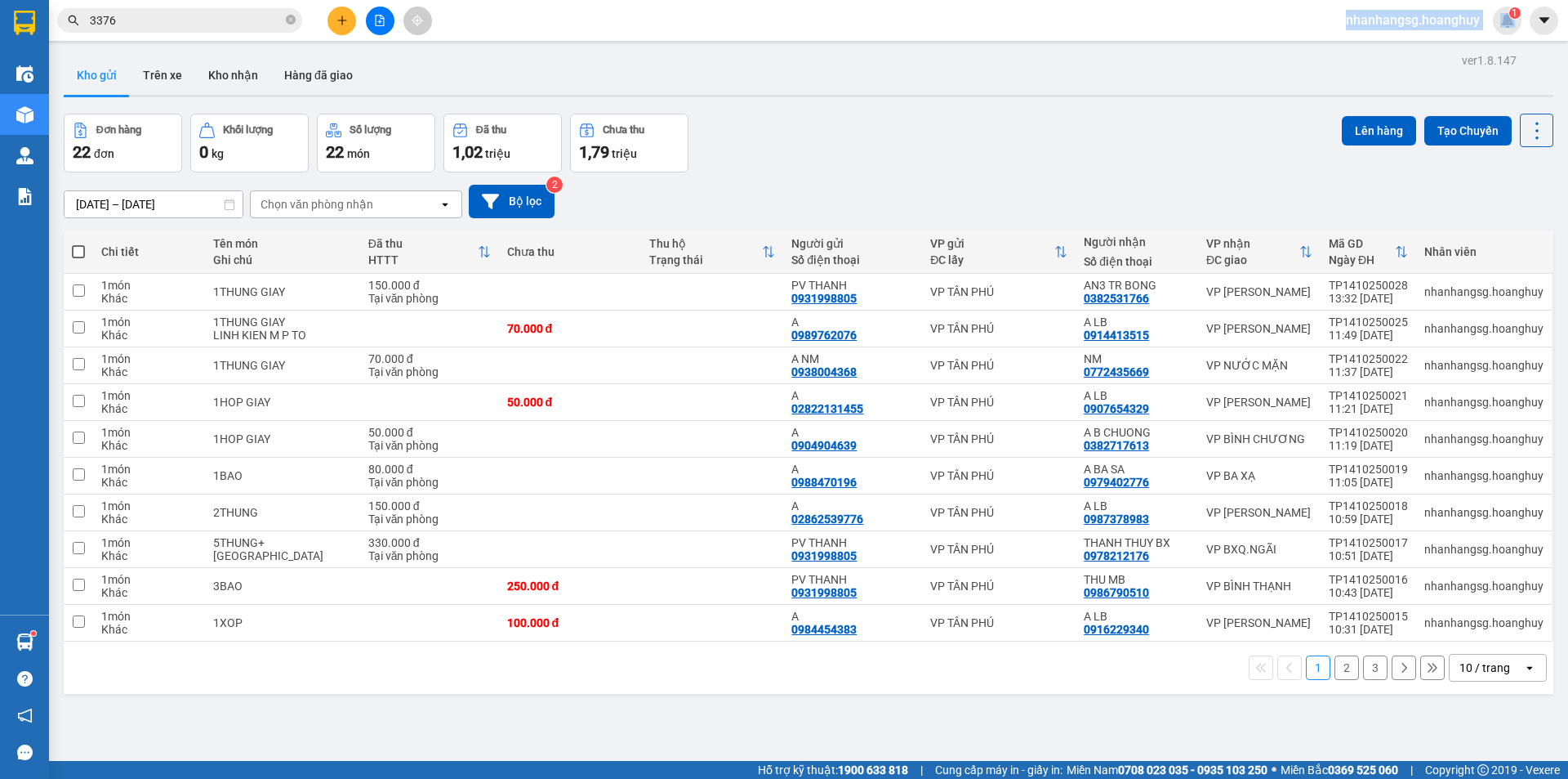
click at [1365, 666] on button "3" at bounding box center [1375, 668] width 25 height 25
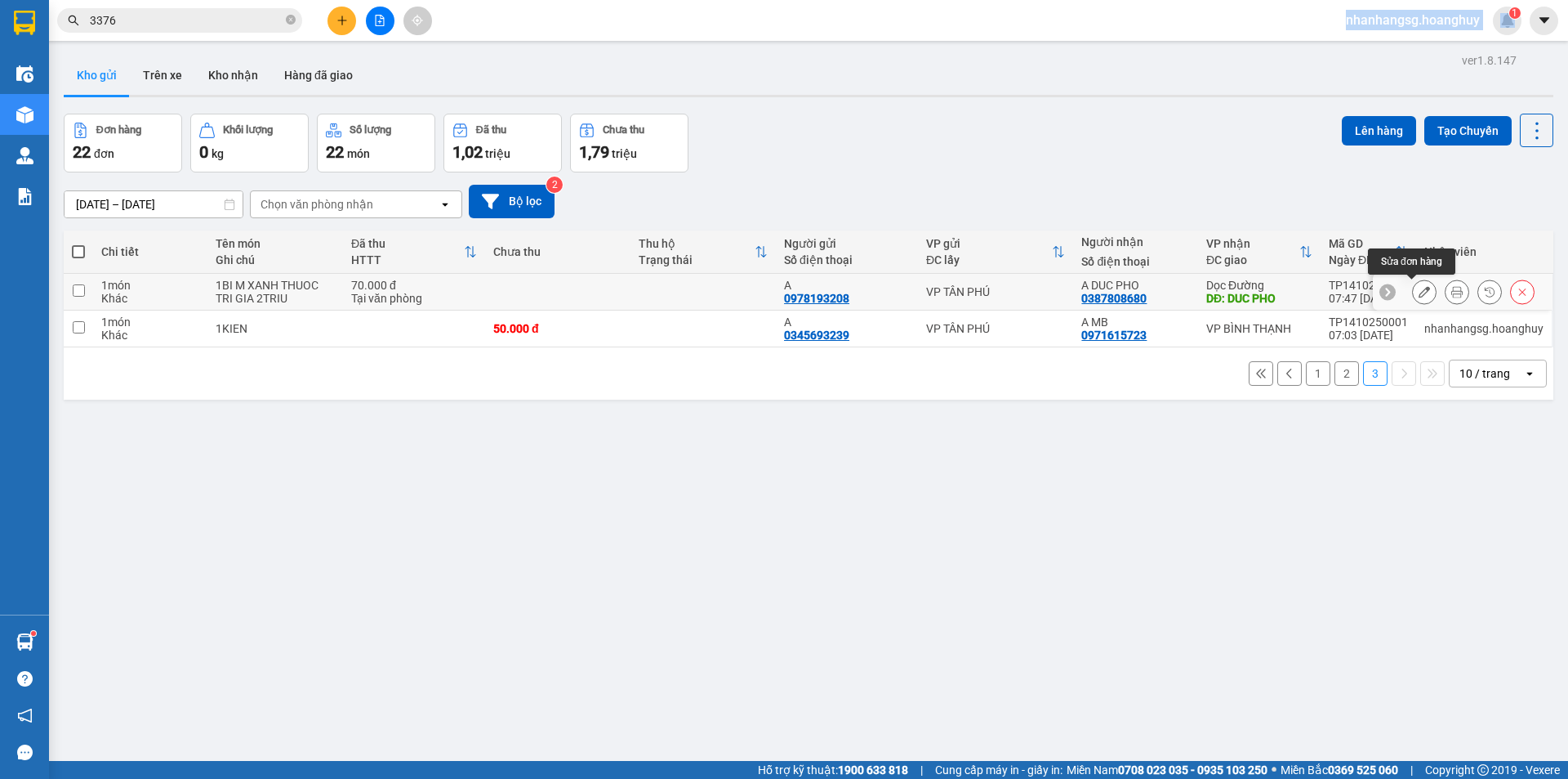
click at [1418, 294] on icon at bounding box center [1424, 292] width 11 height 11
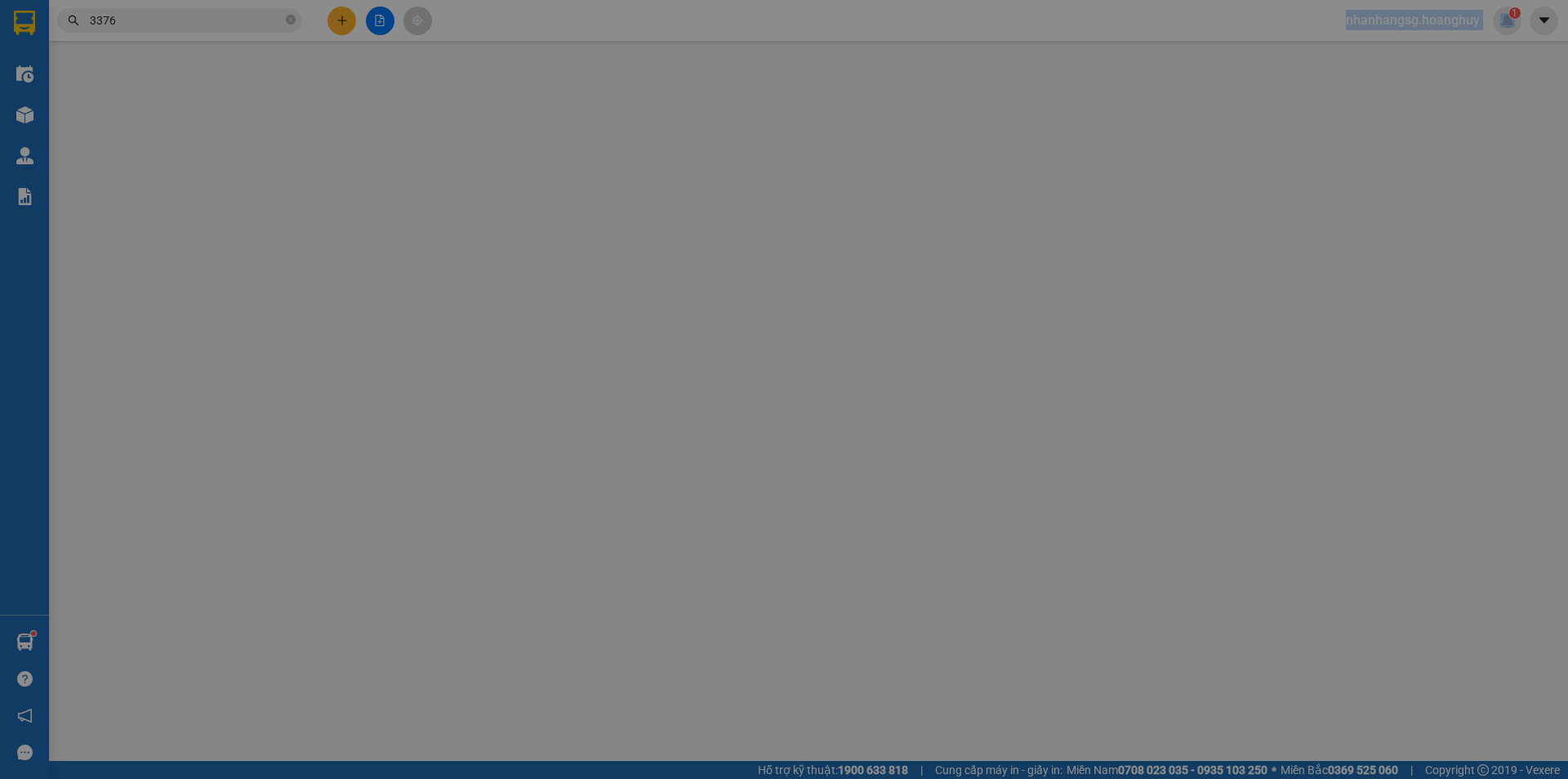
type input "0978193208"
type input "A"
type input "0387808680"
type input "A DUC PHO"
type input "DUC PHO"
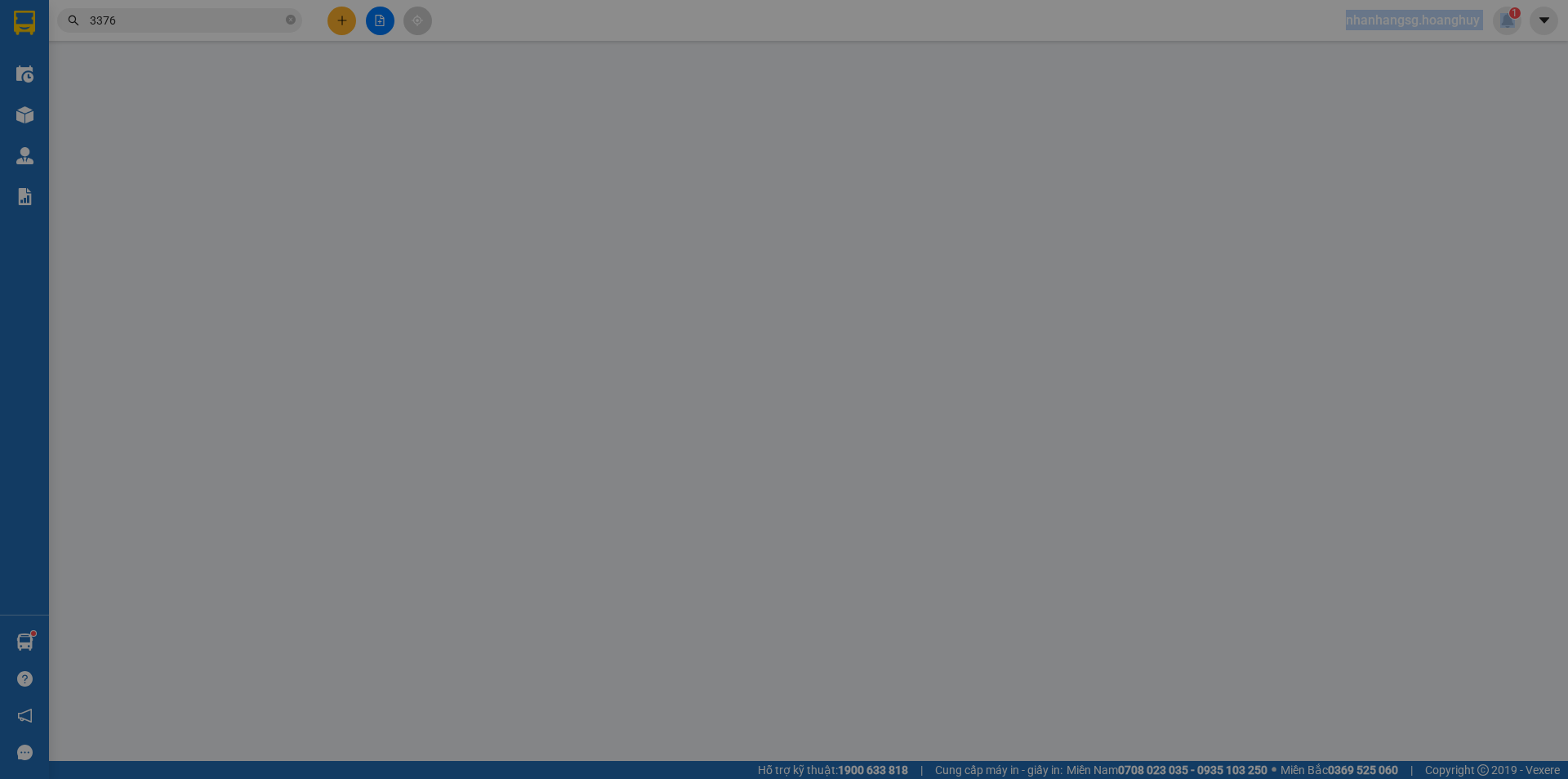
type input "70.000"
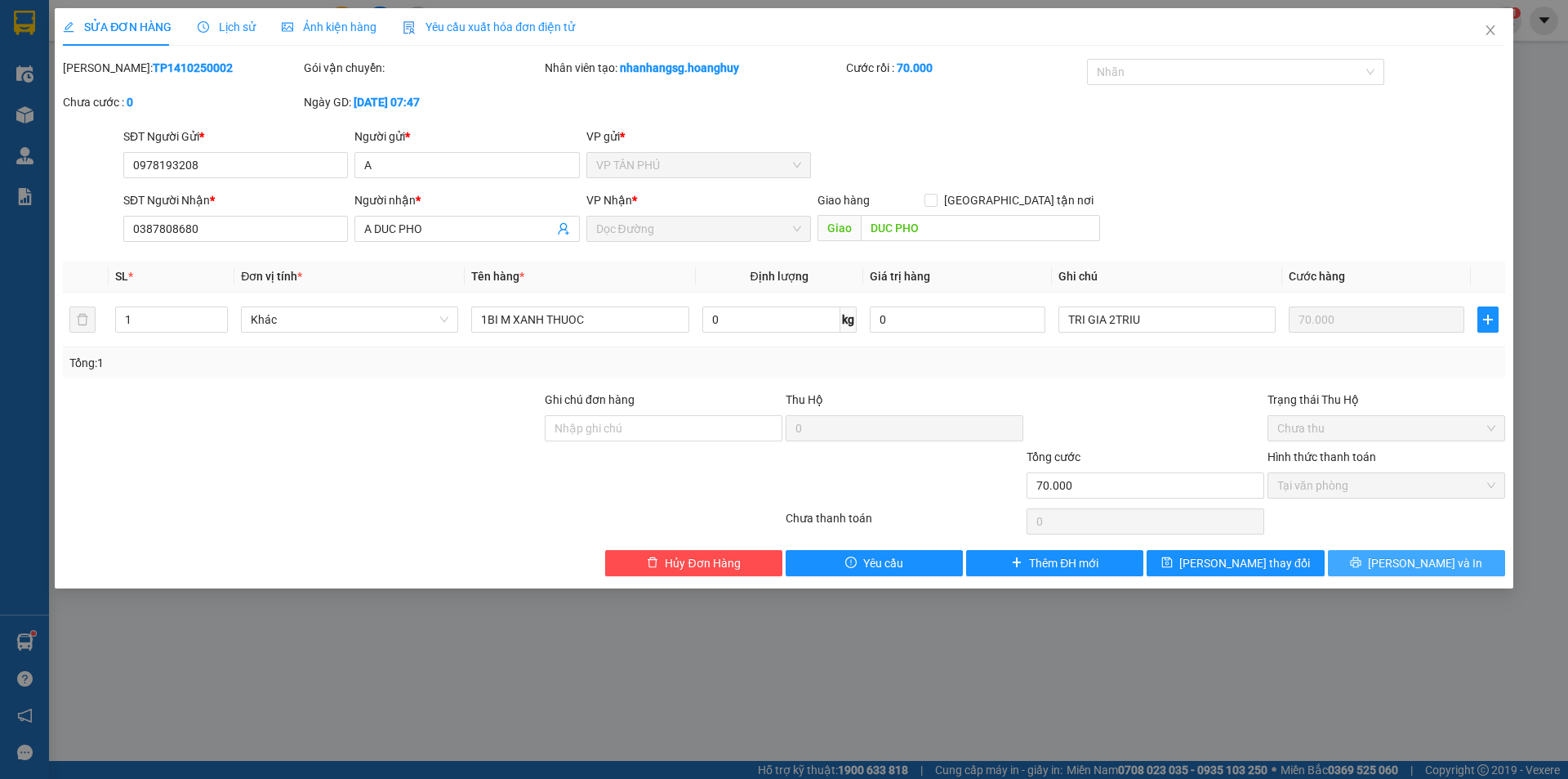
click at [1392, 555] on button "[PERSON_NAME] và In" at bounding box center [1416, 563] width 177 height 26
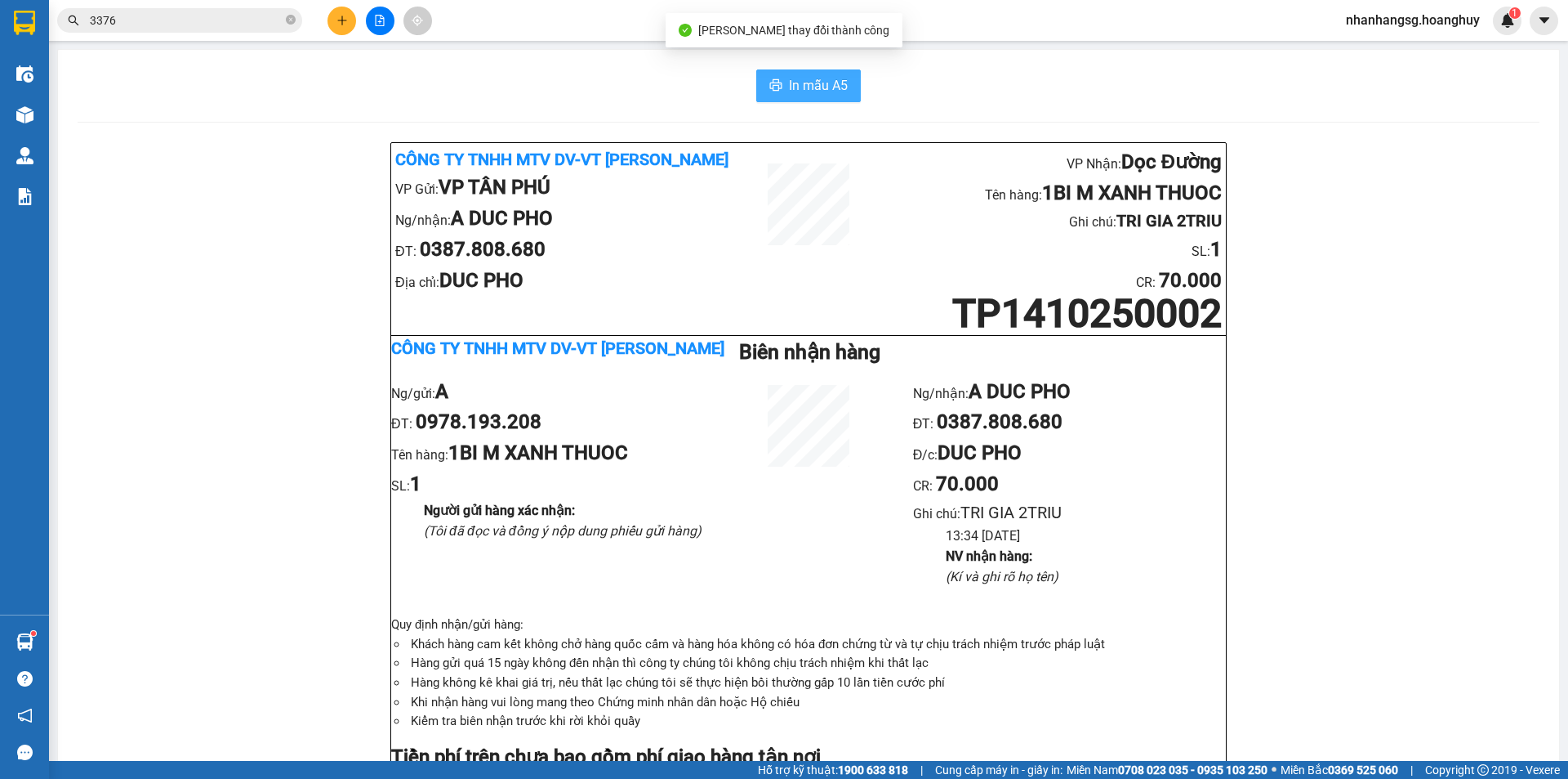
click at [819, 85] on span "In mẫu A5" at bounding box center [819, 85] width 59 height 20
click at [820, 85] on span "In mẫu A5" at bounding box center [819, 85] width 59 height 20
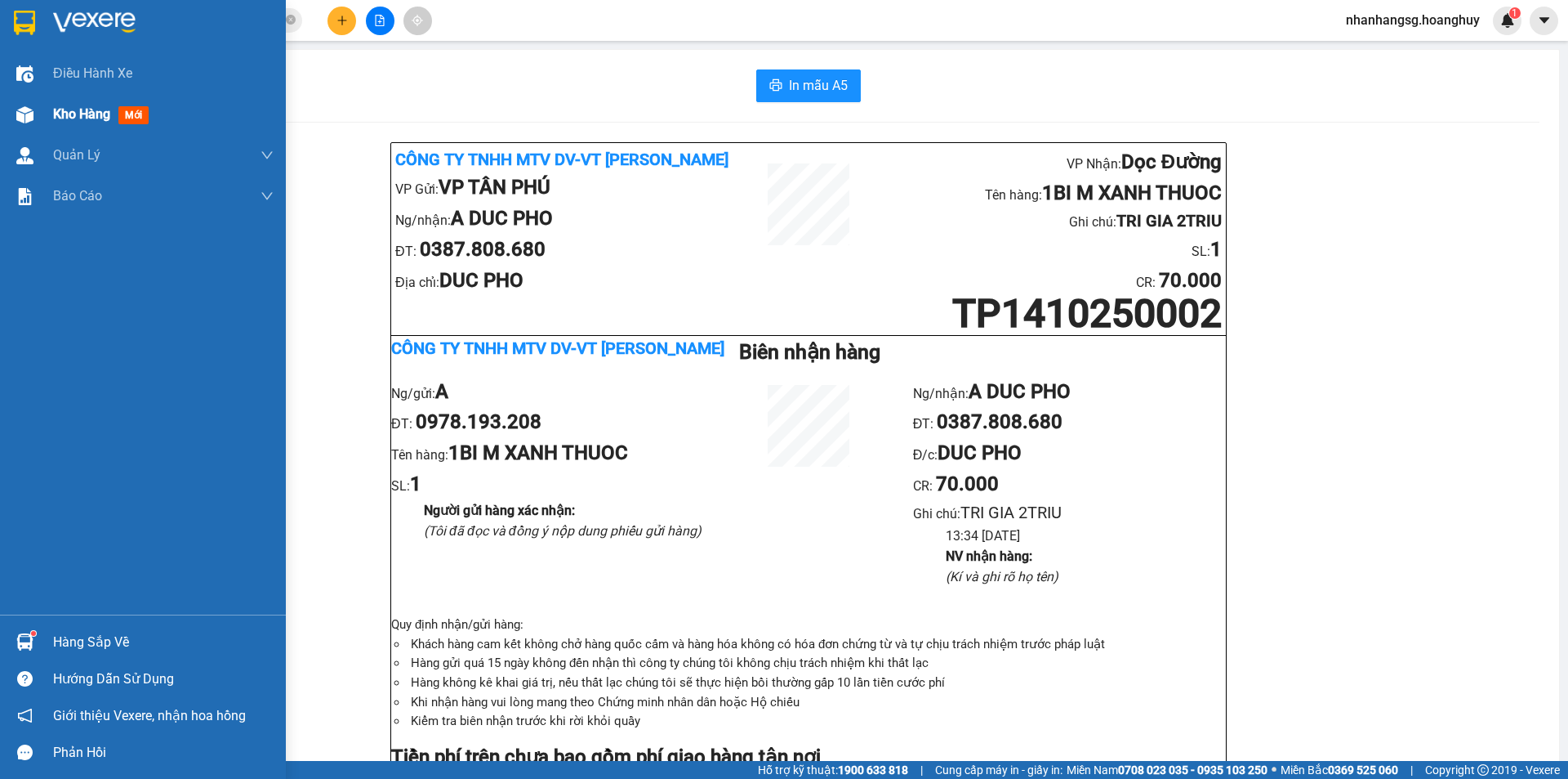
click at [65, 112] on span "Kho hàng" at bounding box center [82, 114] width 57 height 16
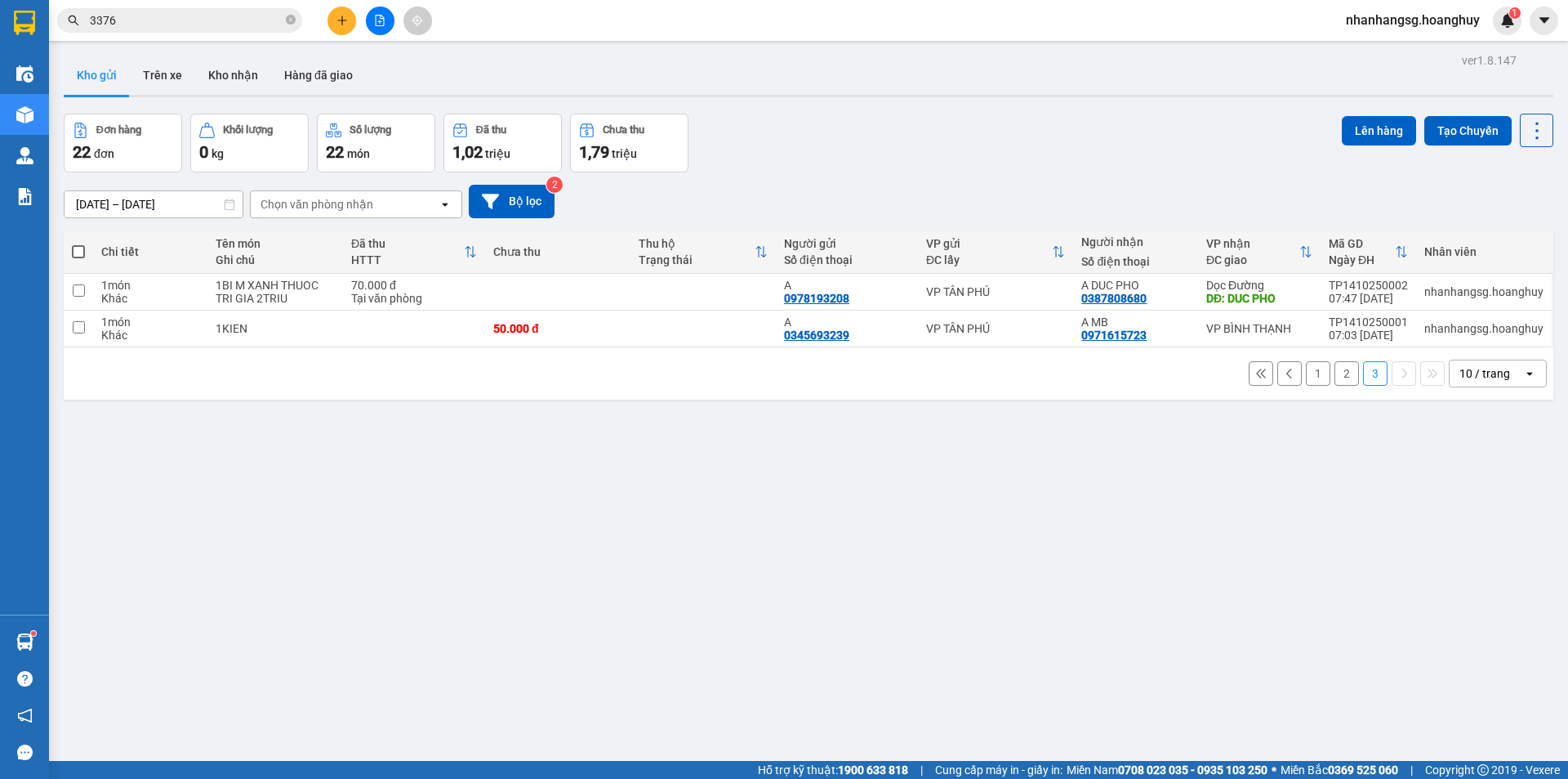
click at [340, 29] on button at bounding box center [342, 20] width 29 height 29
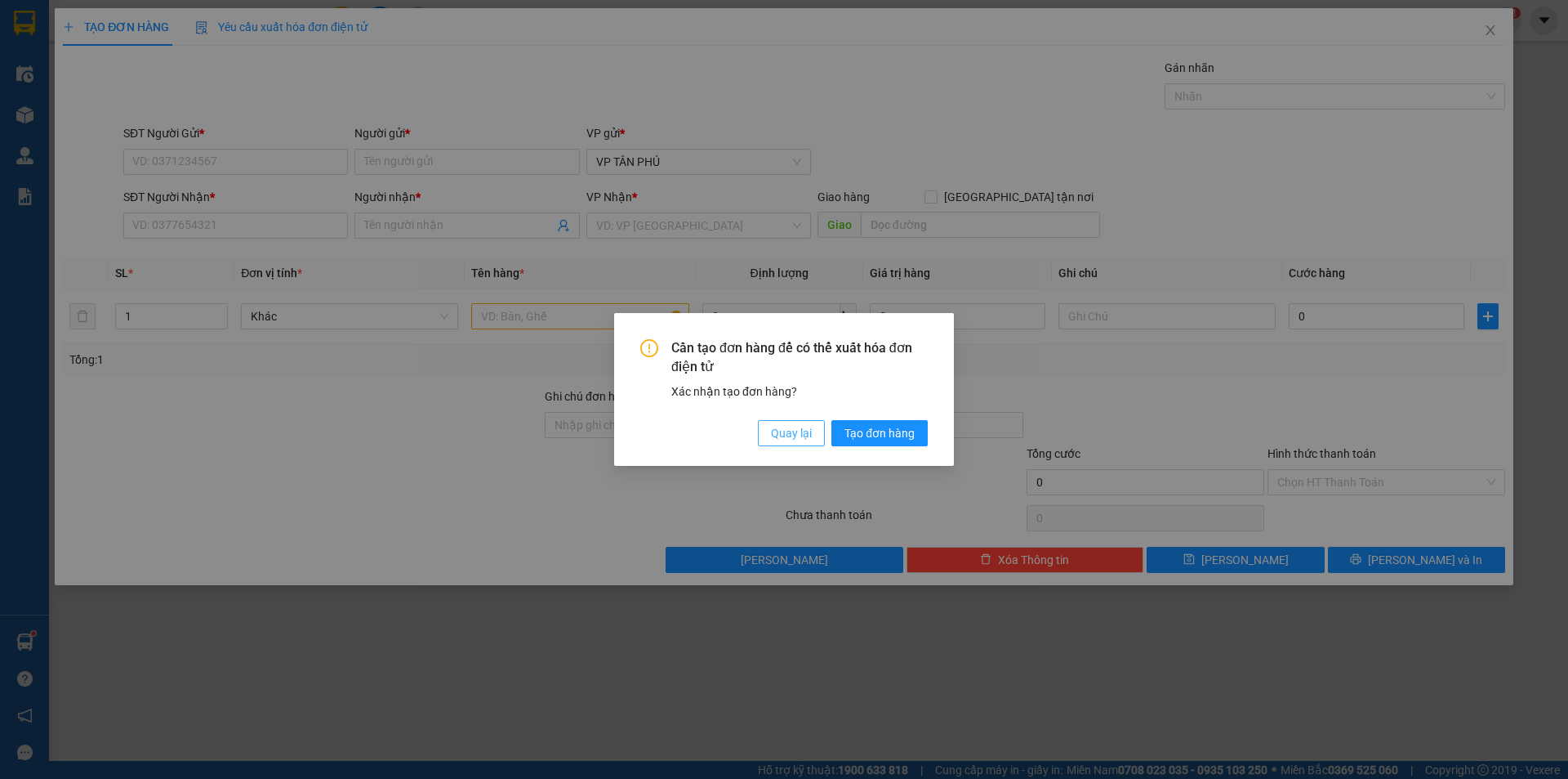
click at [790, 424] on span "Quay lại" at bounding box center [792, 433] width 41 height 18
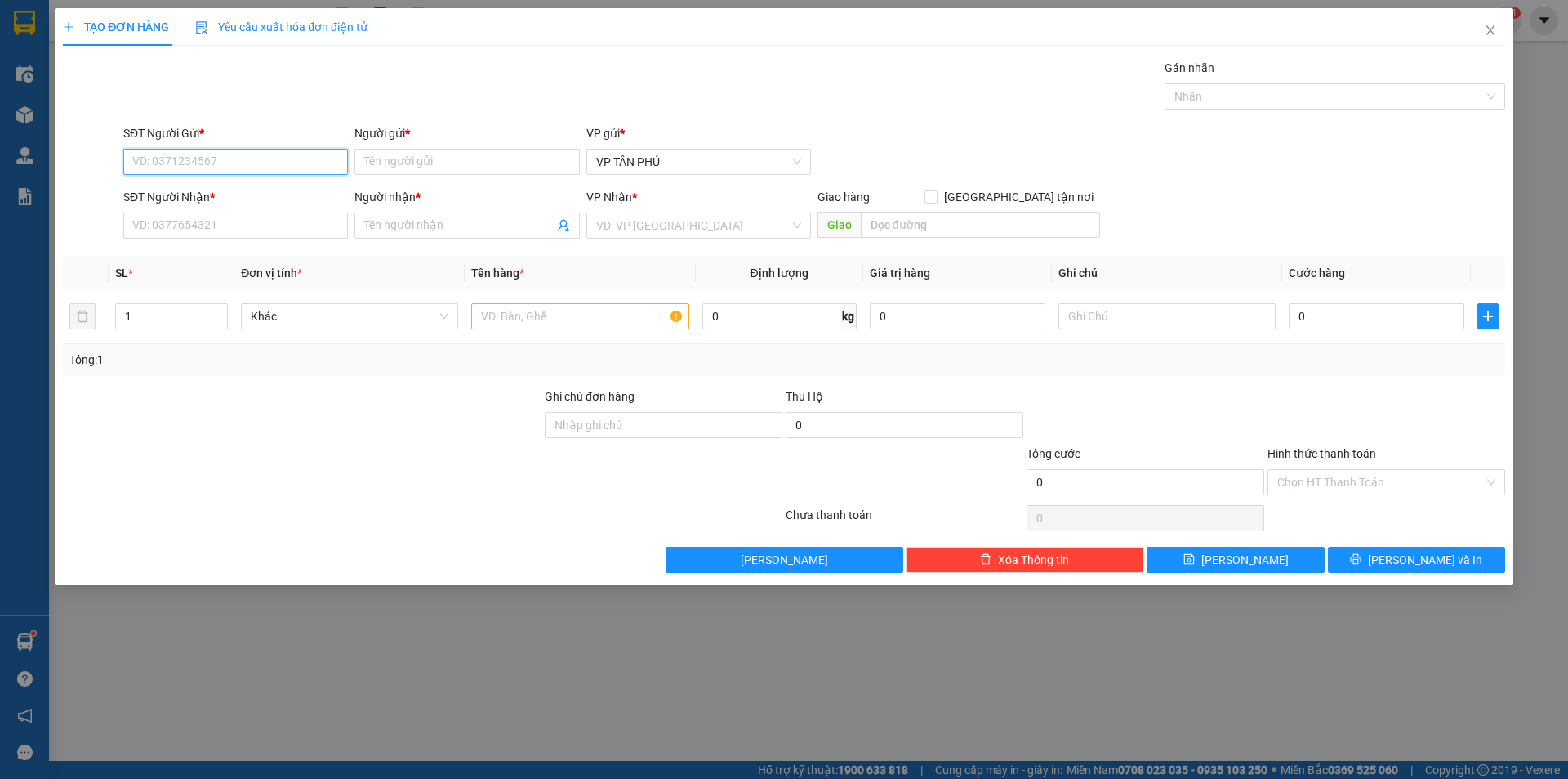
click at [230, 150] on input "SĐT Người Gửi *" at bounding box center [235, 162] width 225 height 26
click at [208, 198] on div "0931998805 - [PERSON_NAME]" at bounding box center [235, 195] width 205 height 18
type input "0931998805"
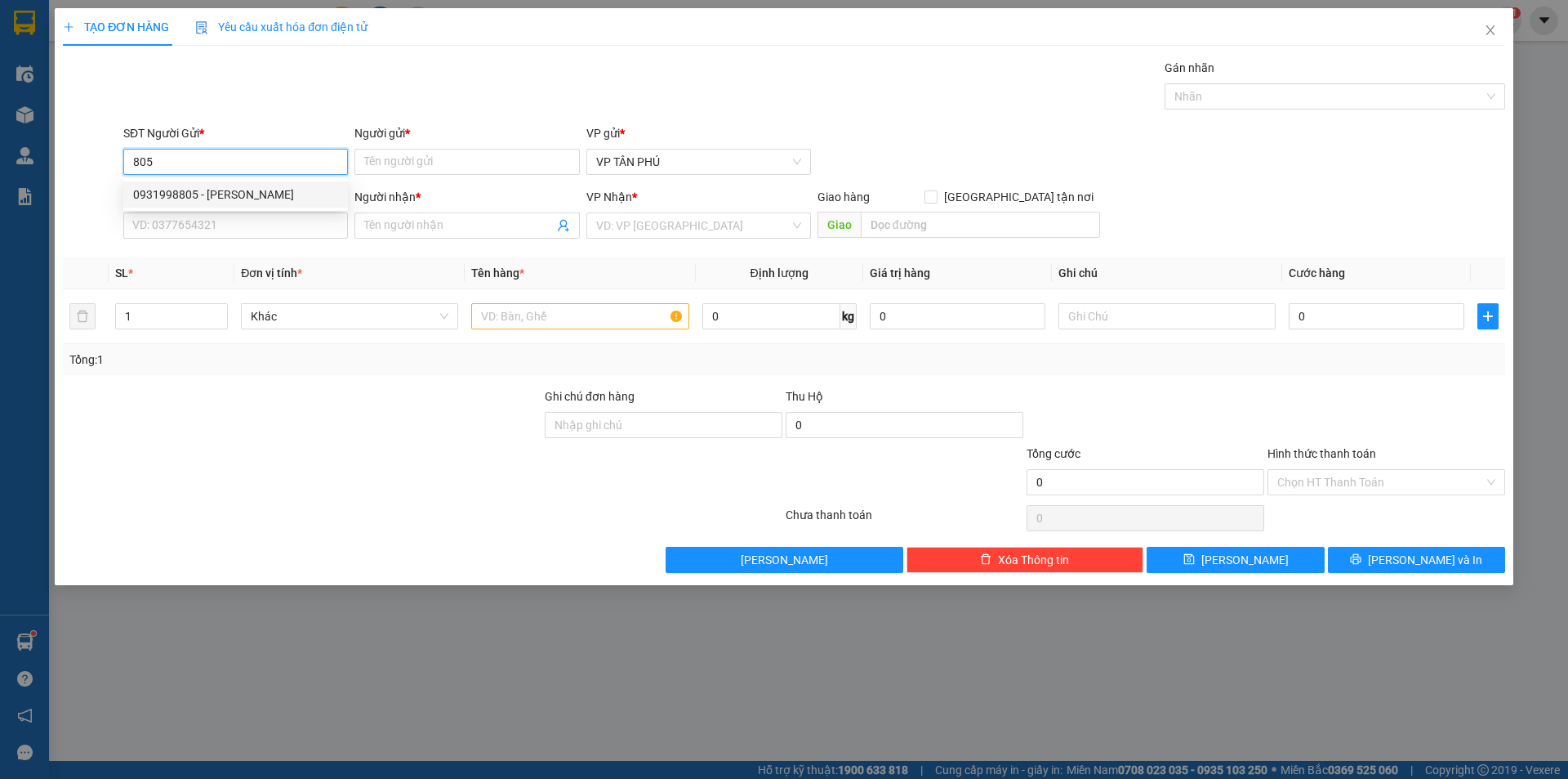
type input "PV THANH"
type input "0382531766"
type input "AN3 TR BONG"
click at [208, 198] on div "0931998805 - [PERSON_NAME]" at bounding box center [235, 195] width 205 height 18
type input "0931998805"
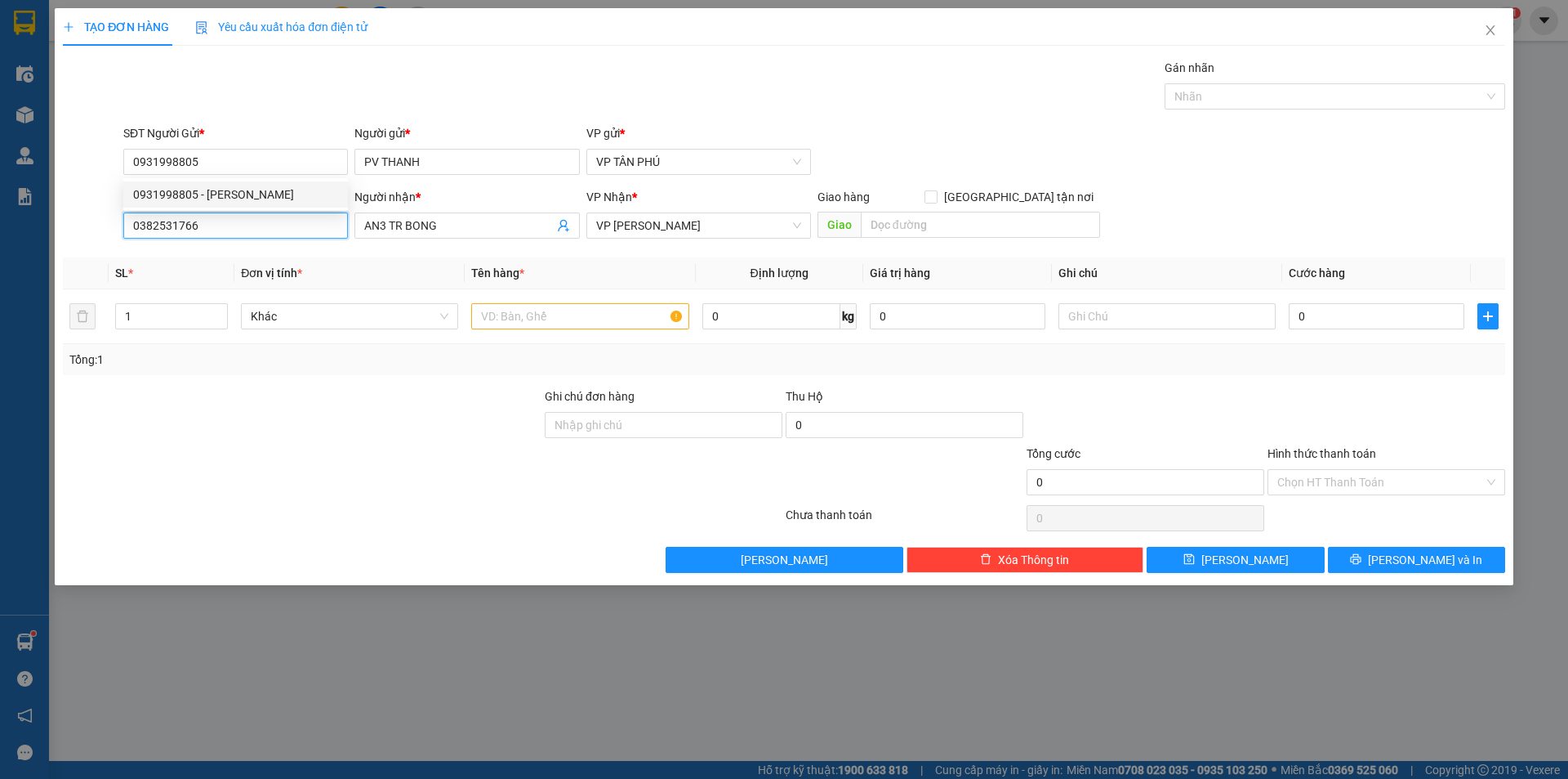
click at [222, 227] on input "0382531766" at bounding box center [235, 226] width 225 height 26
click at [222, 228] on input "0382531766" at bounding box center [235, 226] width 225 height 26
click at [220, 257] on div "0907988487 - A LB" at bounding box center [235, 258] width 205 height 18
type input "0907988487"
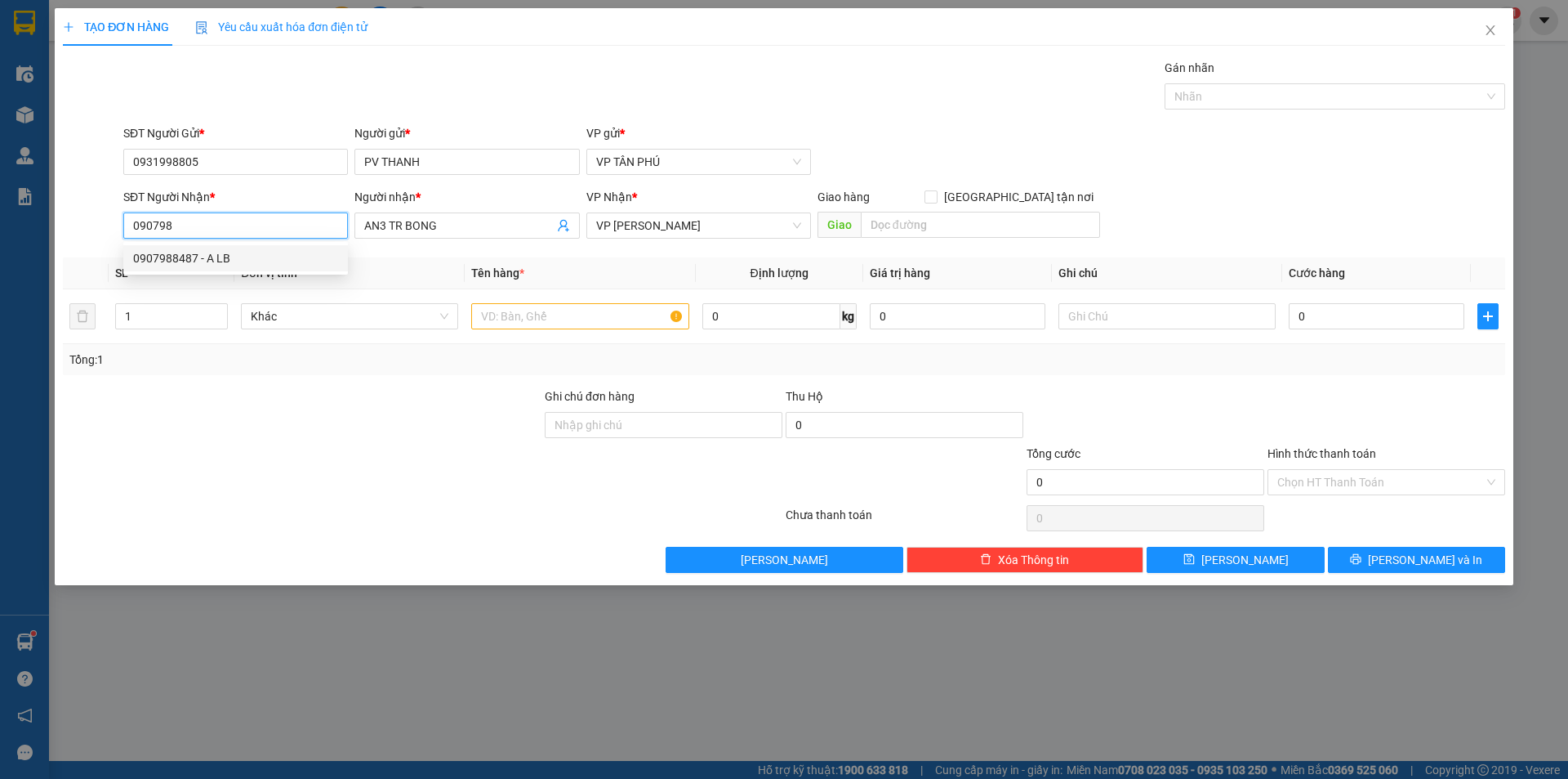
type input "A LB"
click at [220, 257] on div "0907988487 - A LB" at bounding box center [235, 258] width 205 height 18
type input "0907988487"
click at [606, 325] on input "text" at bounding box center [580, 316] width 217 height 26
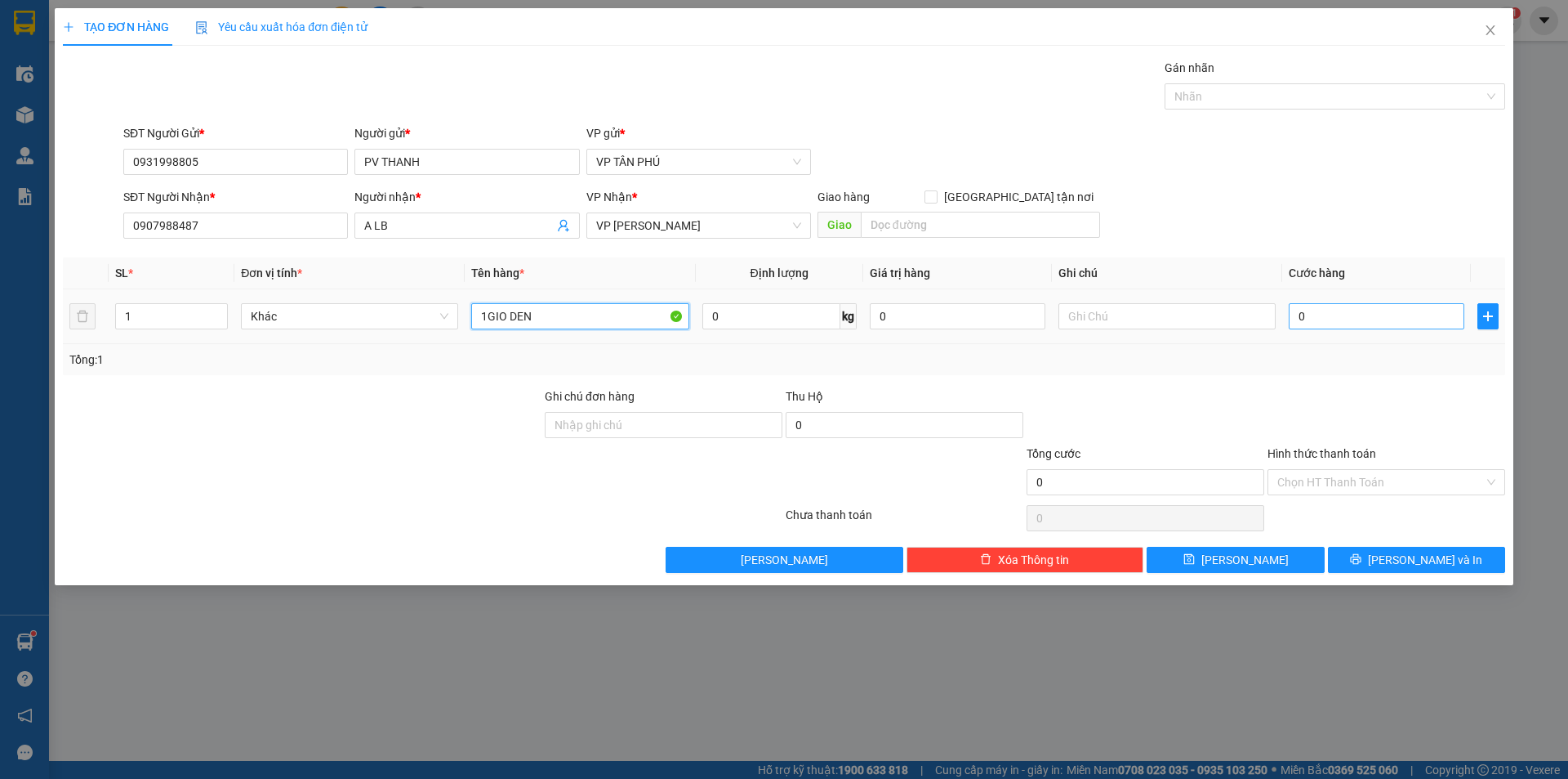
type input "1GIO DEN"
click at [1333, 316] on input "0" at bounding box center [1376, 316] width 176 height 26
type input "50"
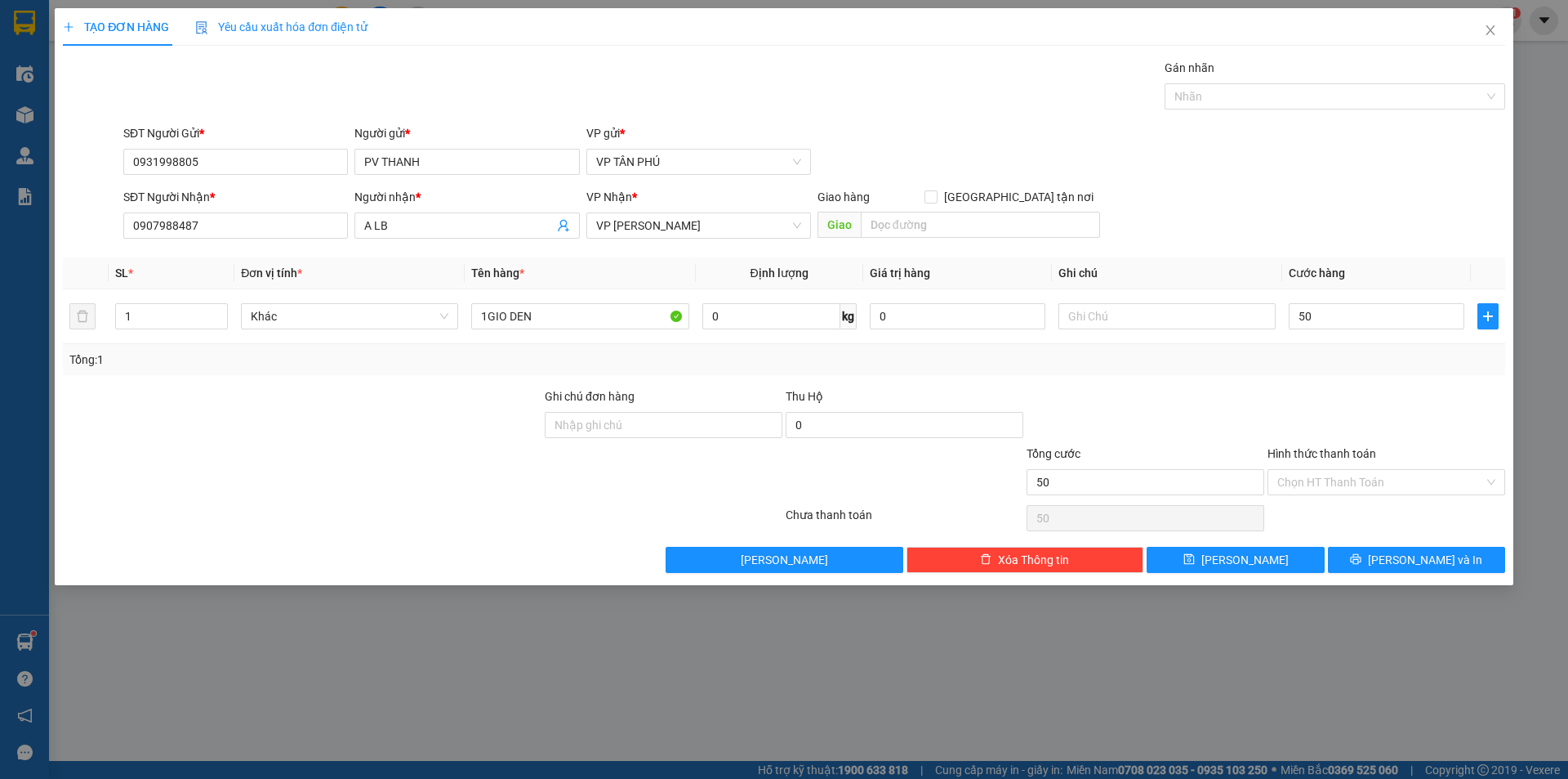
click at [1268, 573] on div "TẠO ĐƠN HÀNG Yêu cầu xuất hóa đơn điện tử Transit Pickup Surcharge Ids Transit …" at bounding box center [784, 297] width 1459 height 577
type input "50.000"
click at [1268, 573] on div "TẠO ĐƠN HÀNG Yêu cầu xuất hóa đơn điện tử Transit Pickup Surcharge Ids Transit …" at bounding box center [784, 297] width 1459 height 577
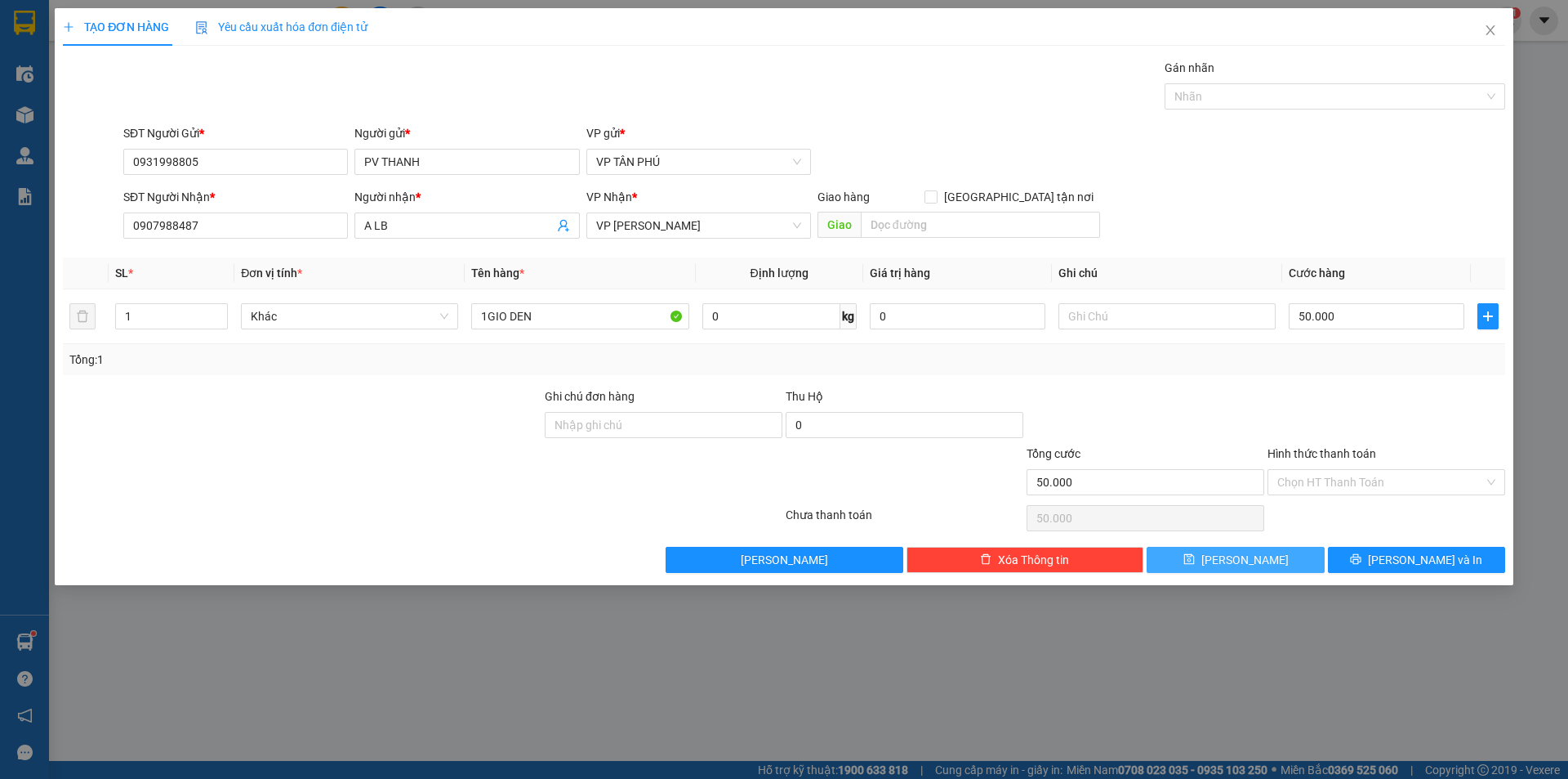
click at [1256, 553] on button "[PERSON_NAME]" at bounding box center [1235, 560] width 177 height 26
type input "0"
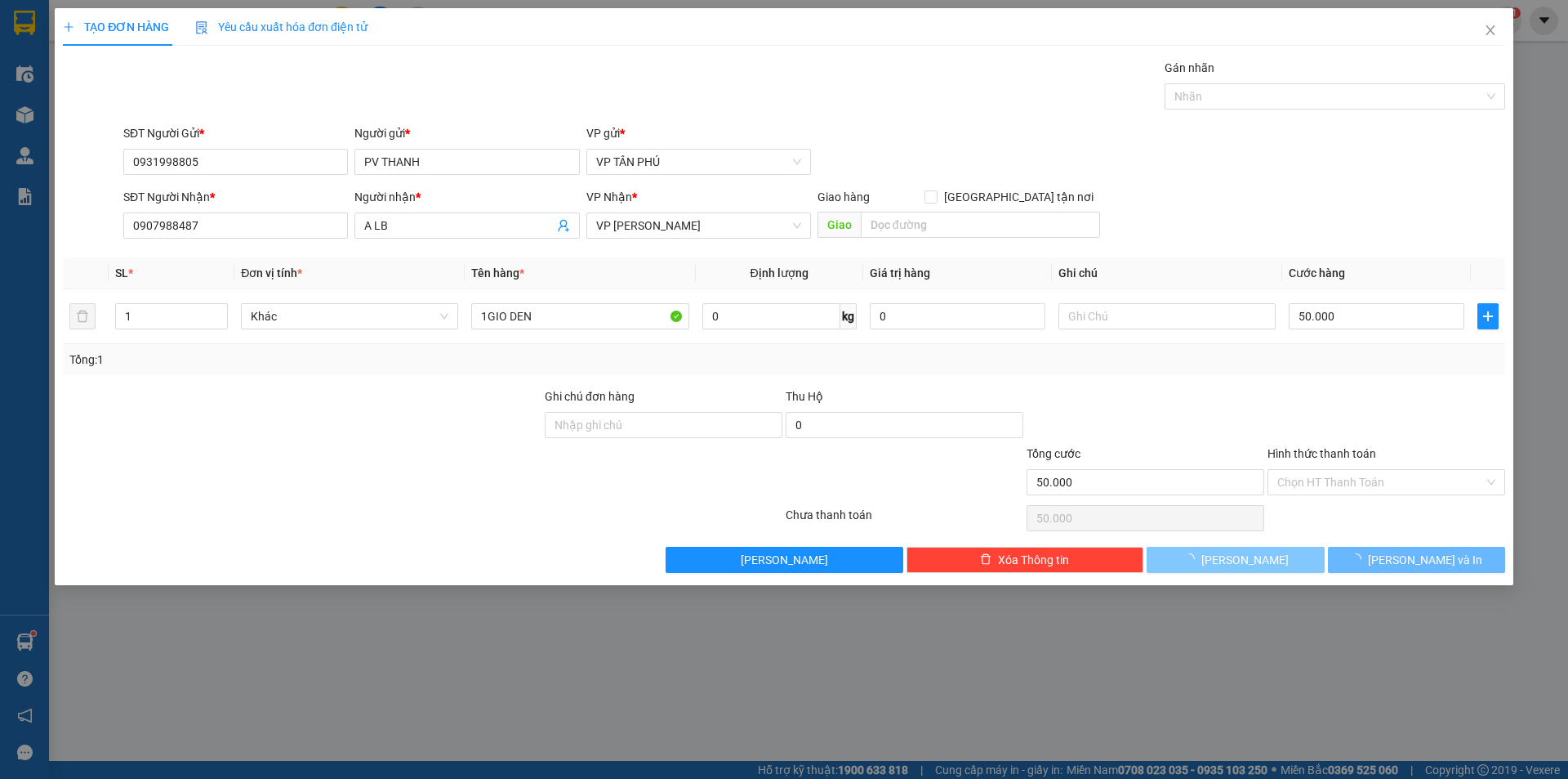
type input "0"
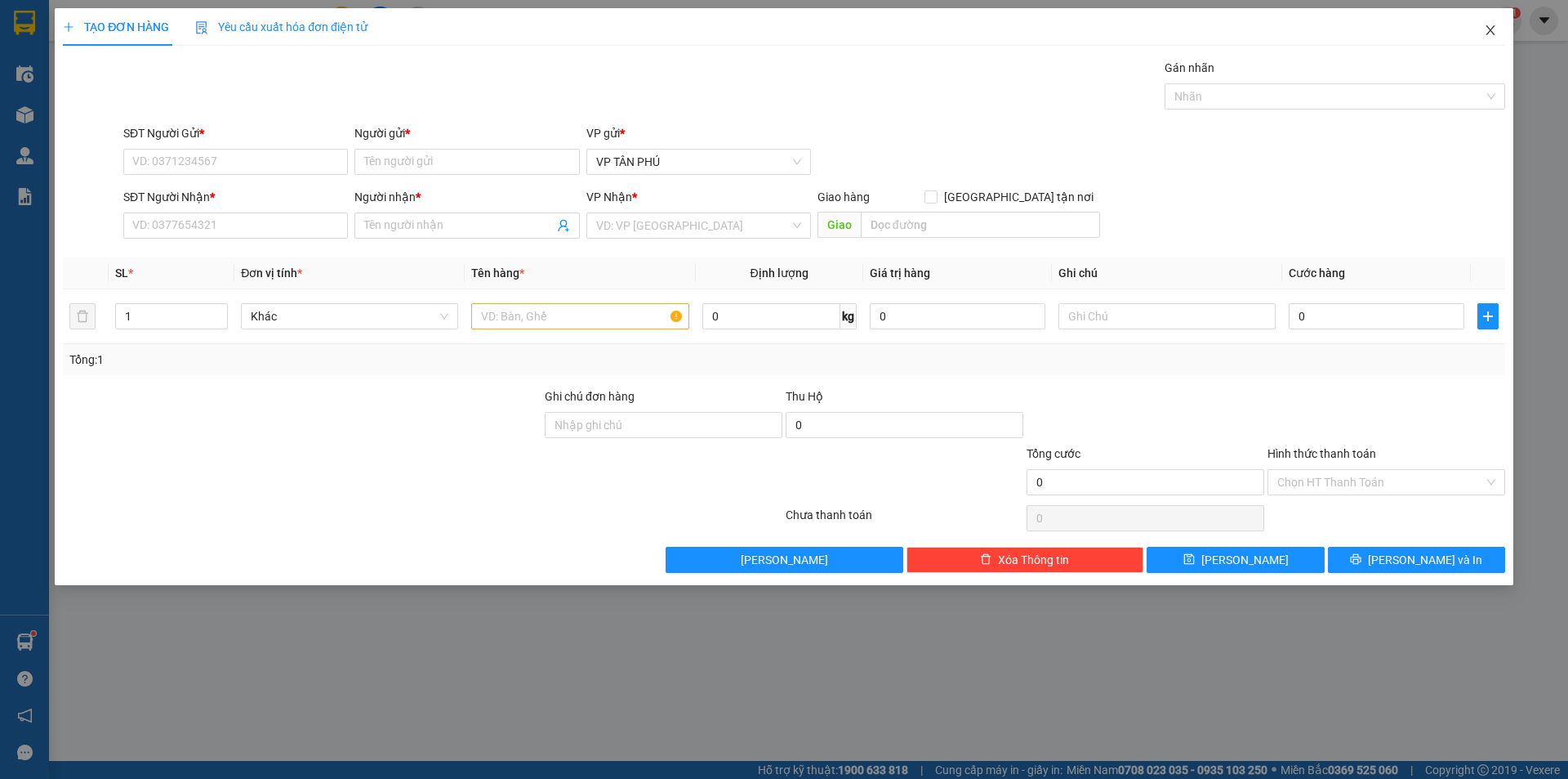
click at [1484, 27] on icon "close" at bounding box center [1490, 30] width 13 height 13
click at [1484, 27] on span "nhanhangsg.hoanghuy" at bounding box center [1413, 20] width 160 height 20
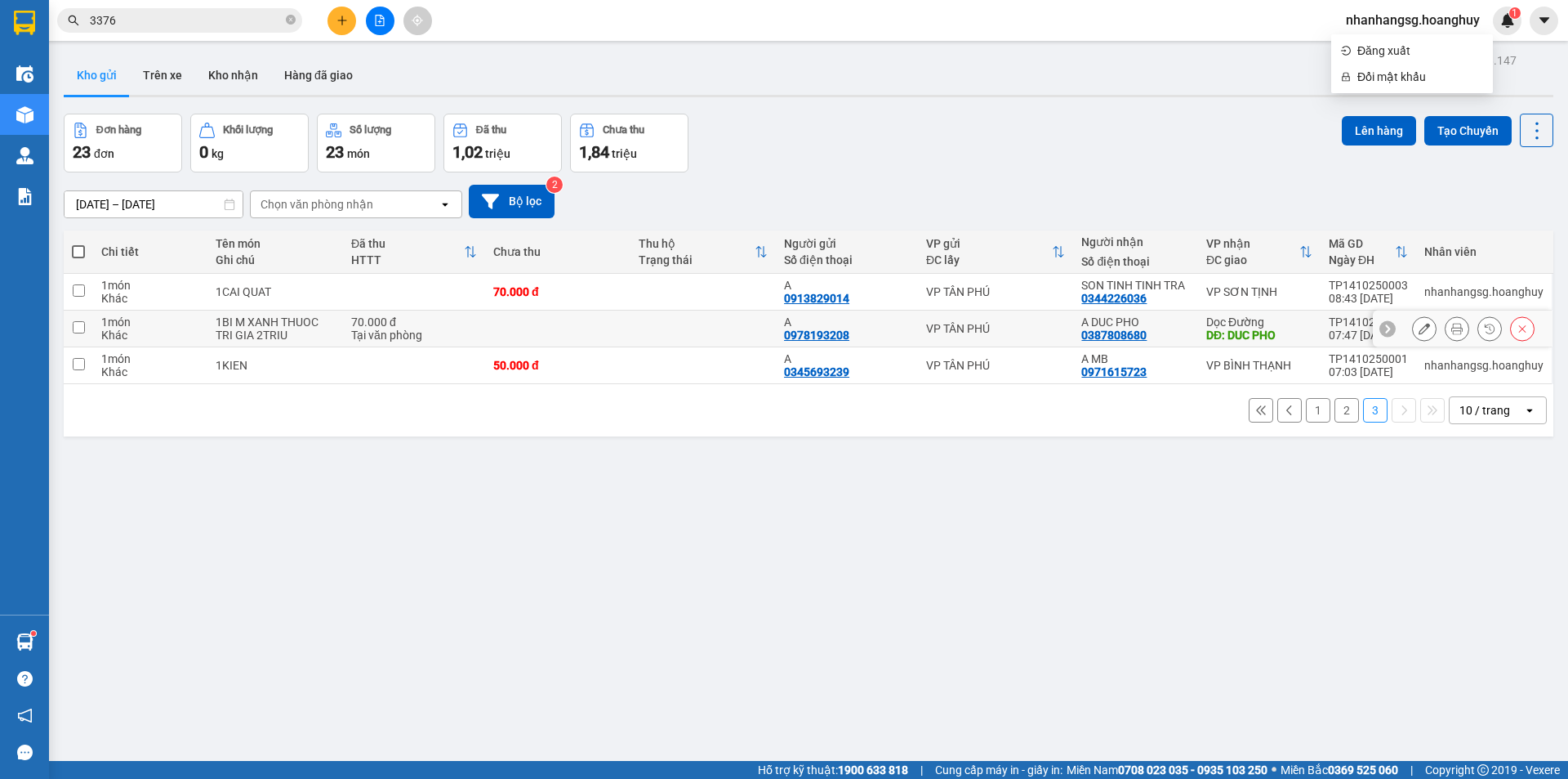
click at [1517, 325] on icon at bounding box center [1522, 329] width 11 height 11
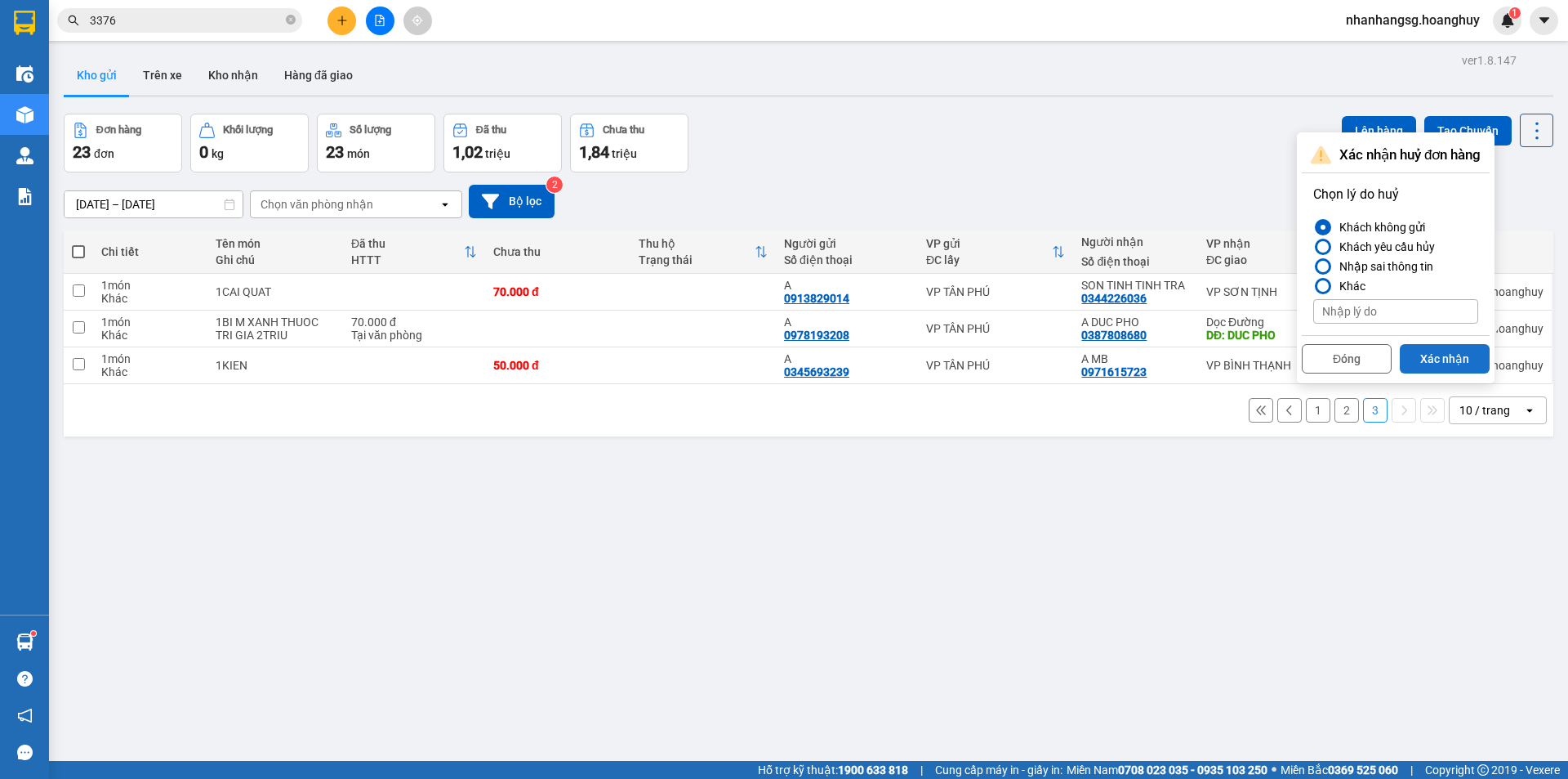
click at [1454, 367] on button "Xác nhận" at bounding box center [1445, 359] width 90 height 29
click at [1454, 367] on div "nhanhangsg.hoanghuy" at bounding box center [1484, 365] width 119 height 13
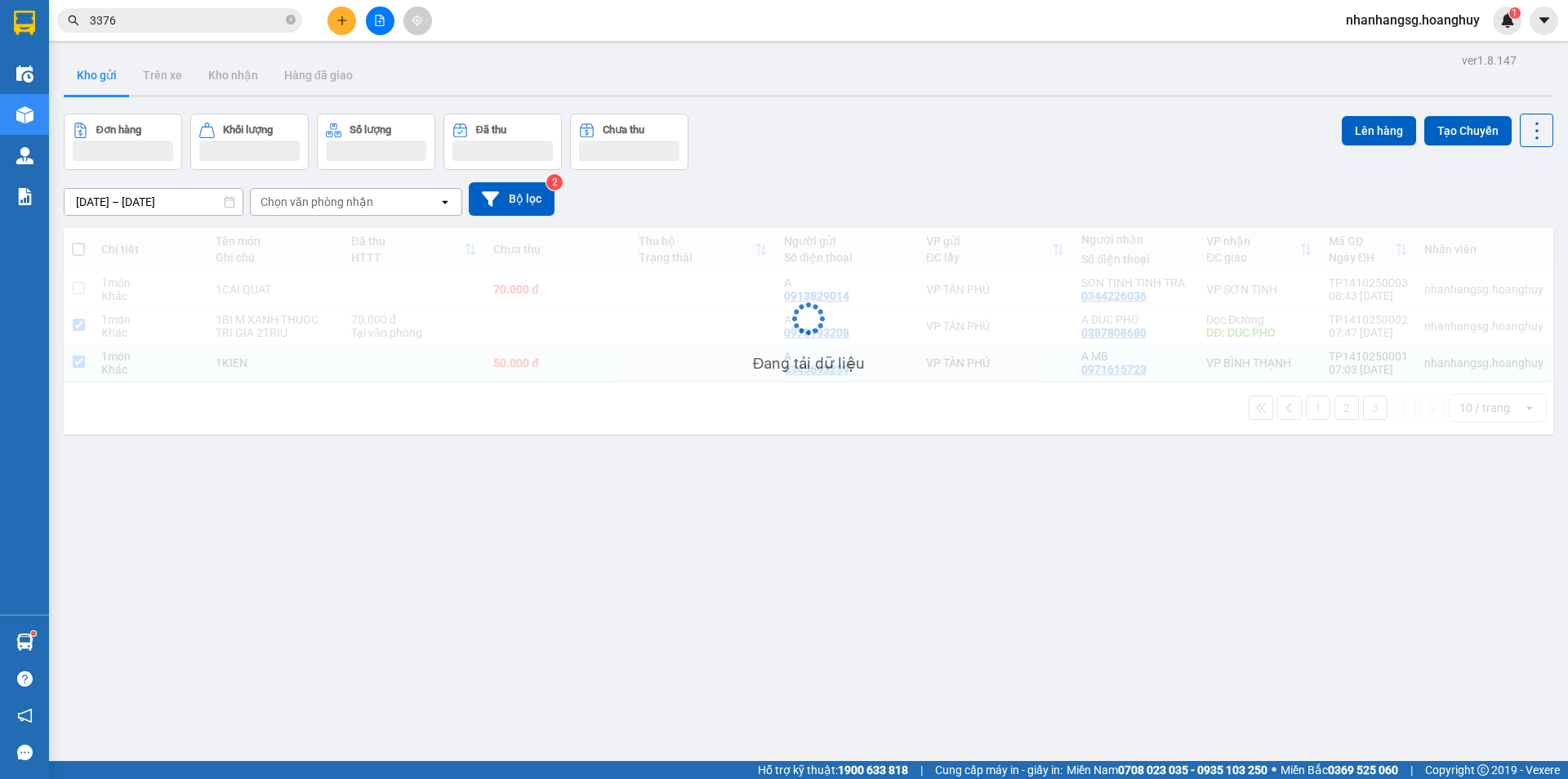
checkbox input "true"
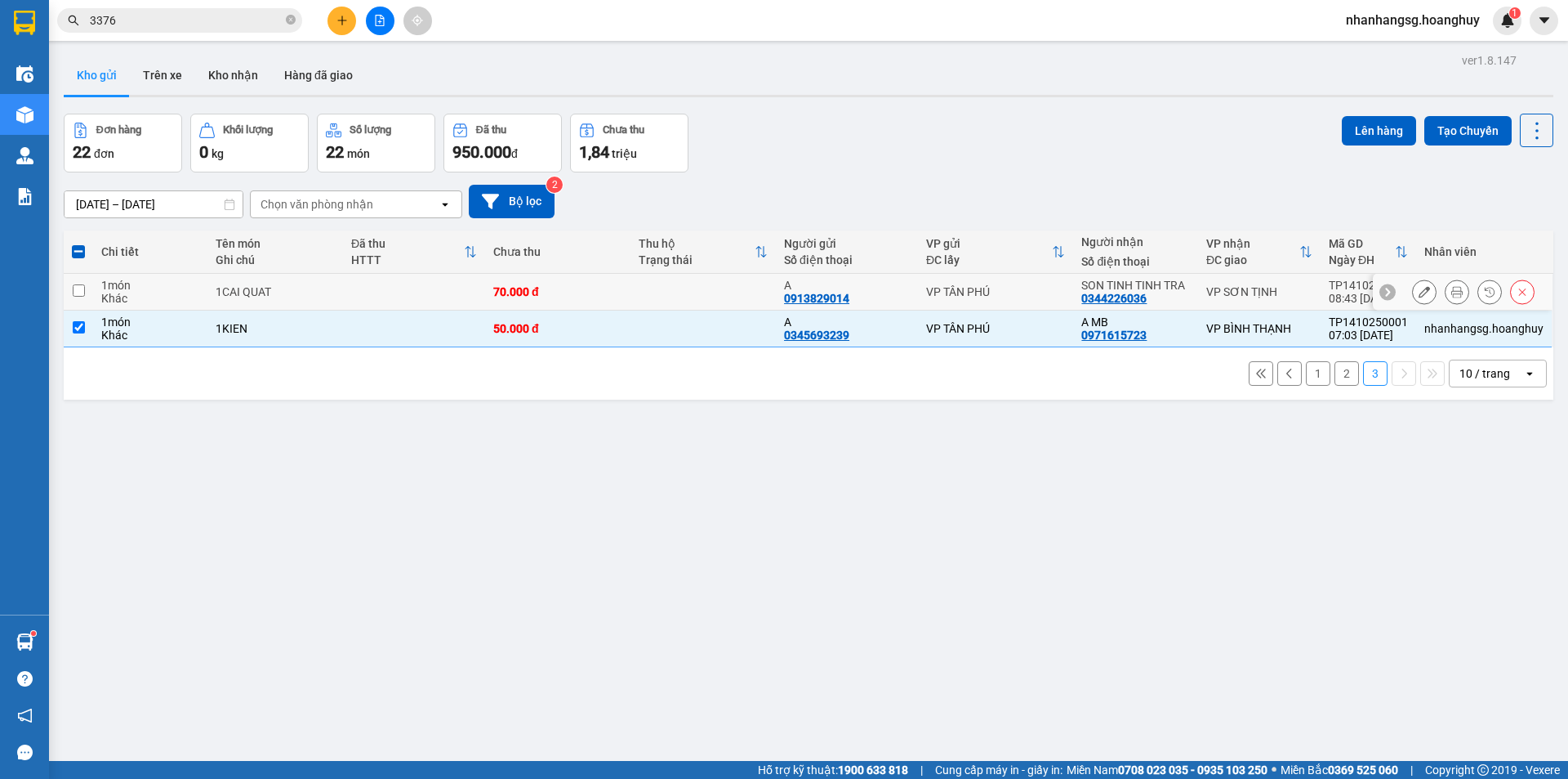
click at [697, 287] on td at bounding box center [704, 292] width 145 height 37
checkbox input "true"
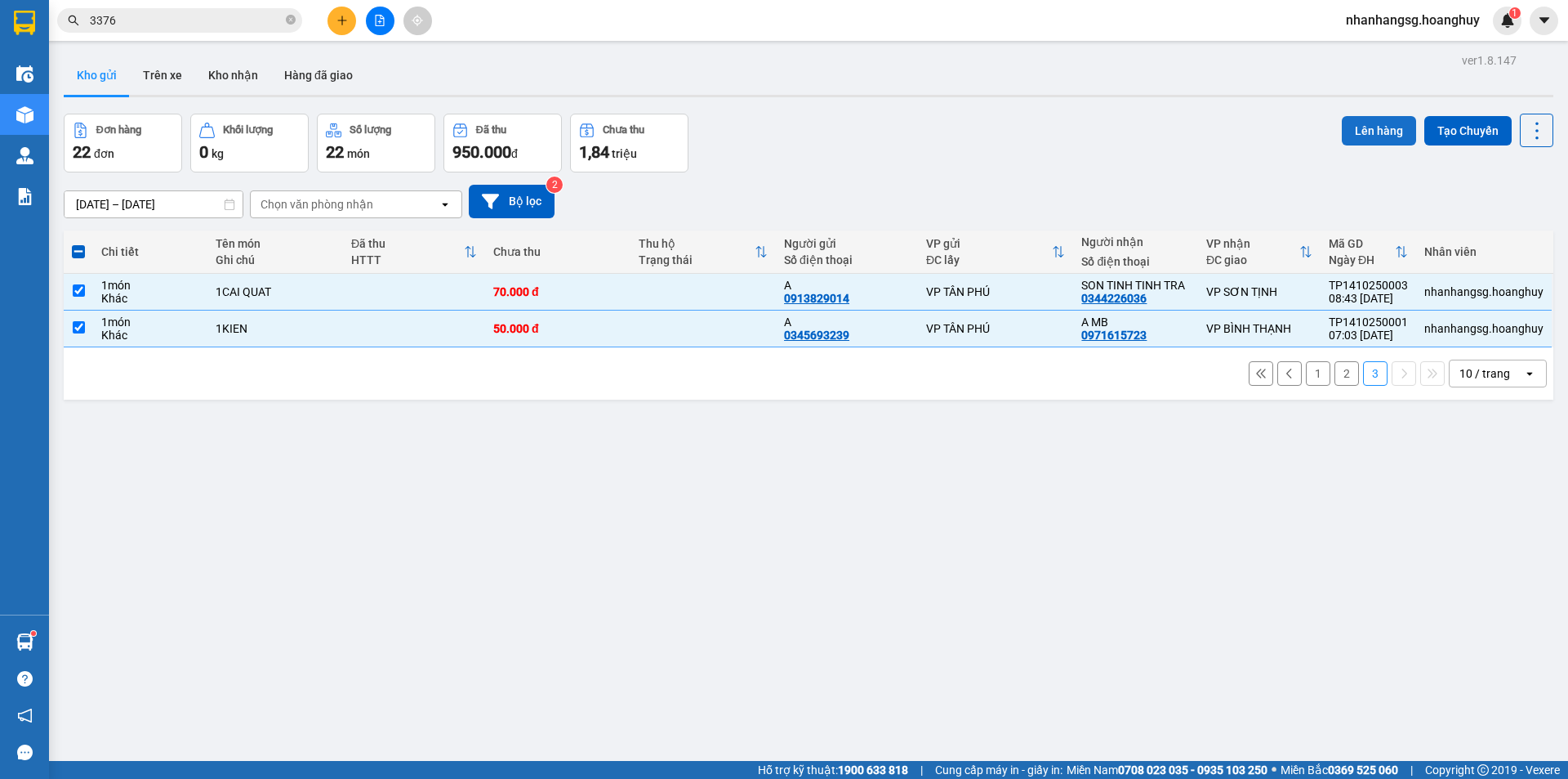
click at [1375, 126] on button "Lên hàng" at bounding box center [1378, 131] width 74 height 29
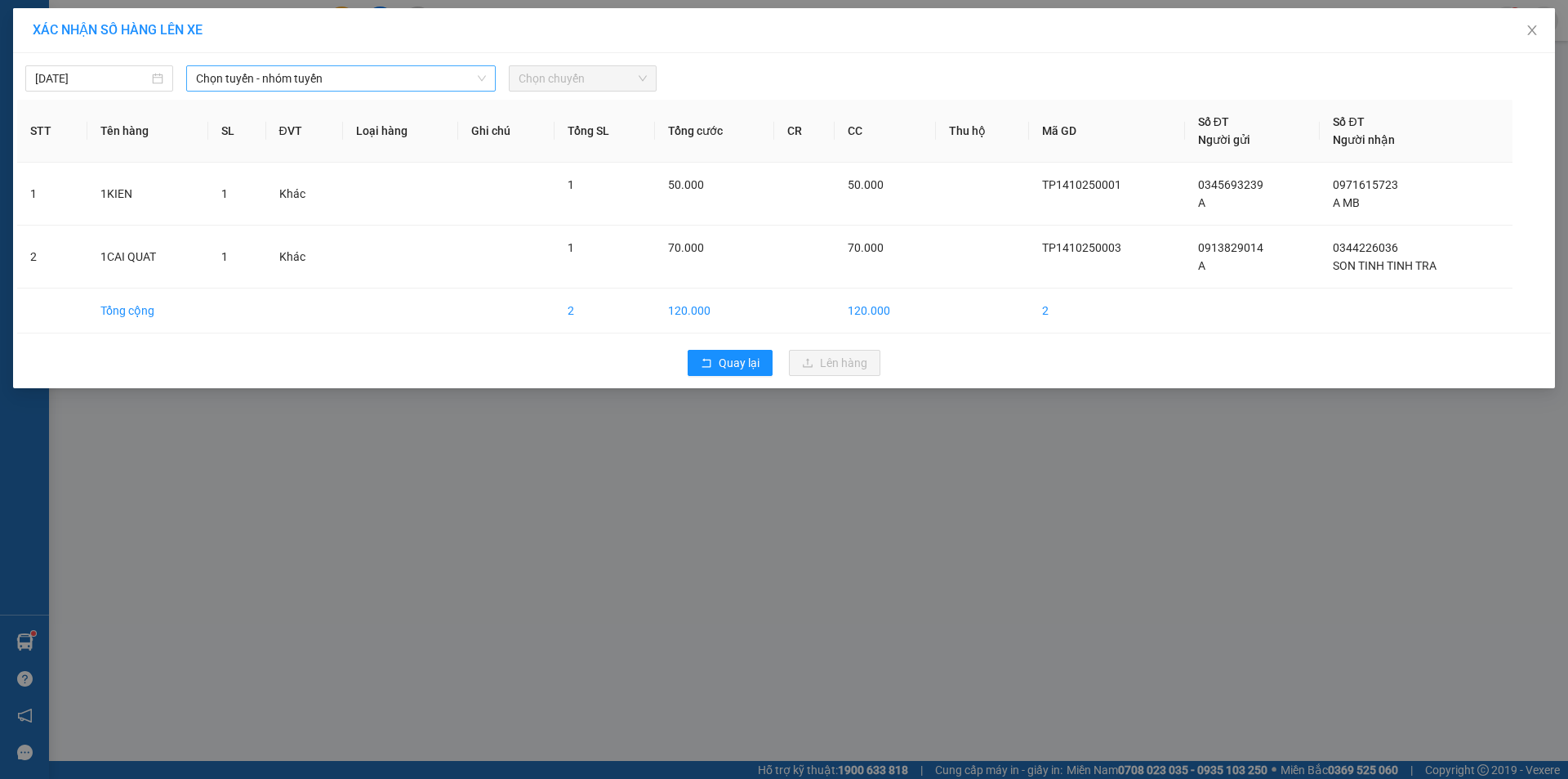
click at [290, 71] on span "Chọn tuyến - nhóm tuyến" at bounding box center [341, 78] width 290 height 25
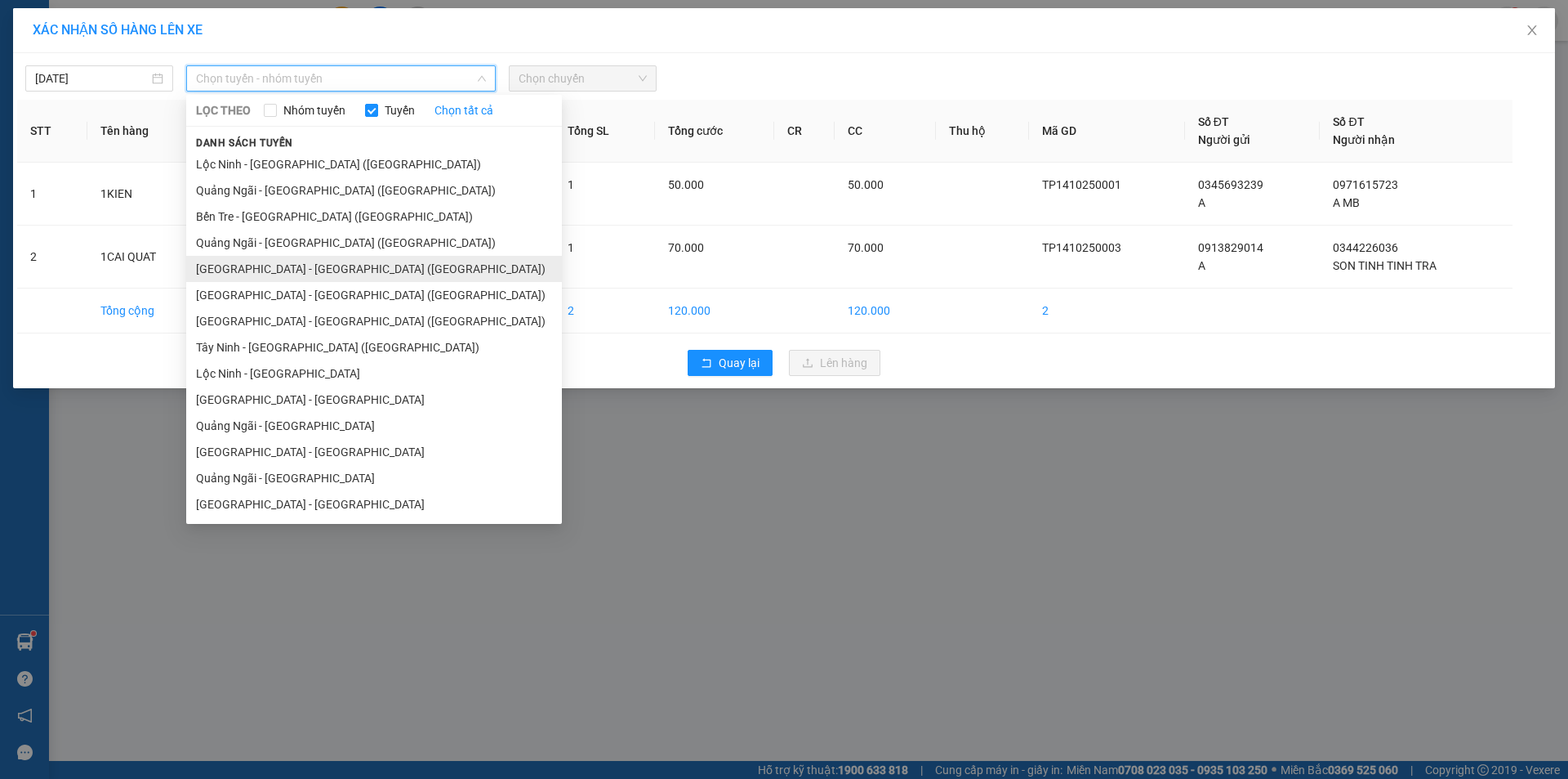
click at [256, 262] on li "[GEOGRAPHIC_DATA] - [PERSON_NAME][GEOGRAPHIC_DATA][PERSON_NAME] ([GEOGRAPHIC_DA…" at bounding box center [374, 269] width 376 height 26
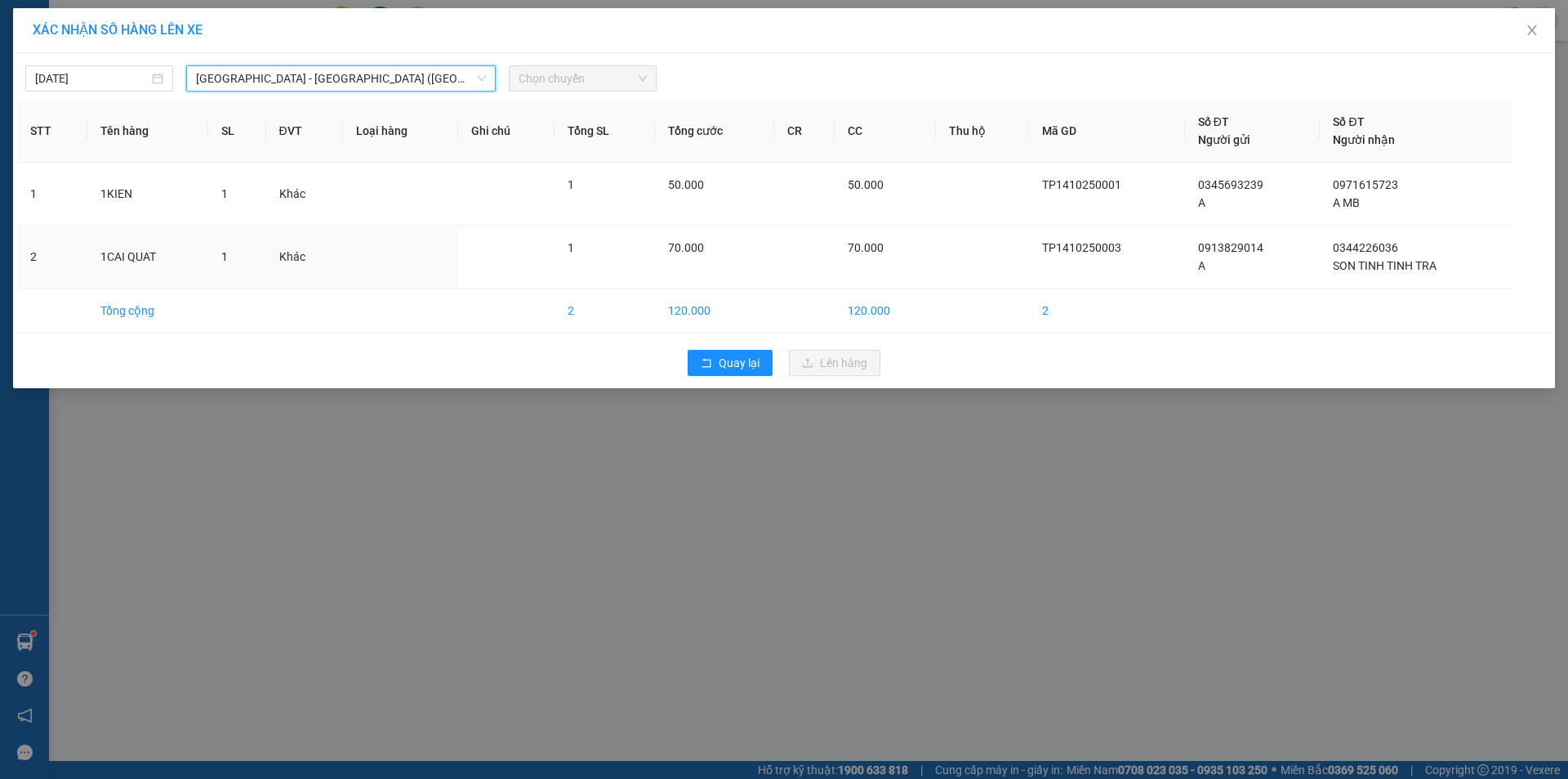
click at [256, 262] on td "1" at bounding box center [237, 257] width 58 height 63
click at [527, 91] on div "Chọn chuyến" at bounding box center [583, 78] width 148 height 26
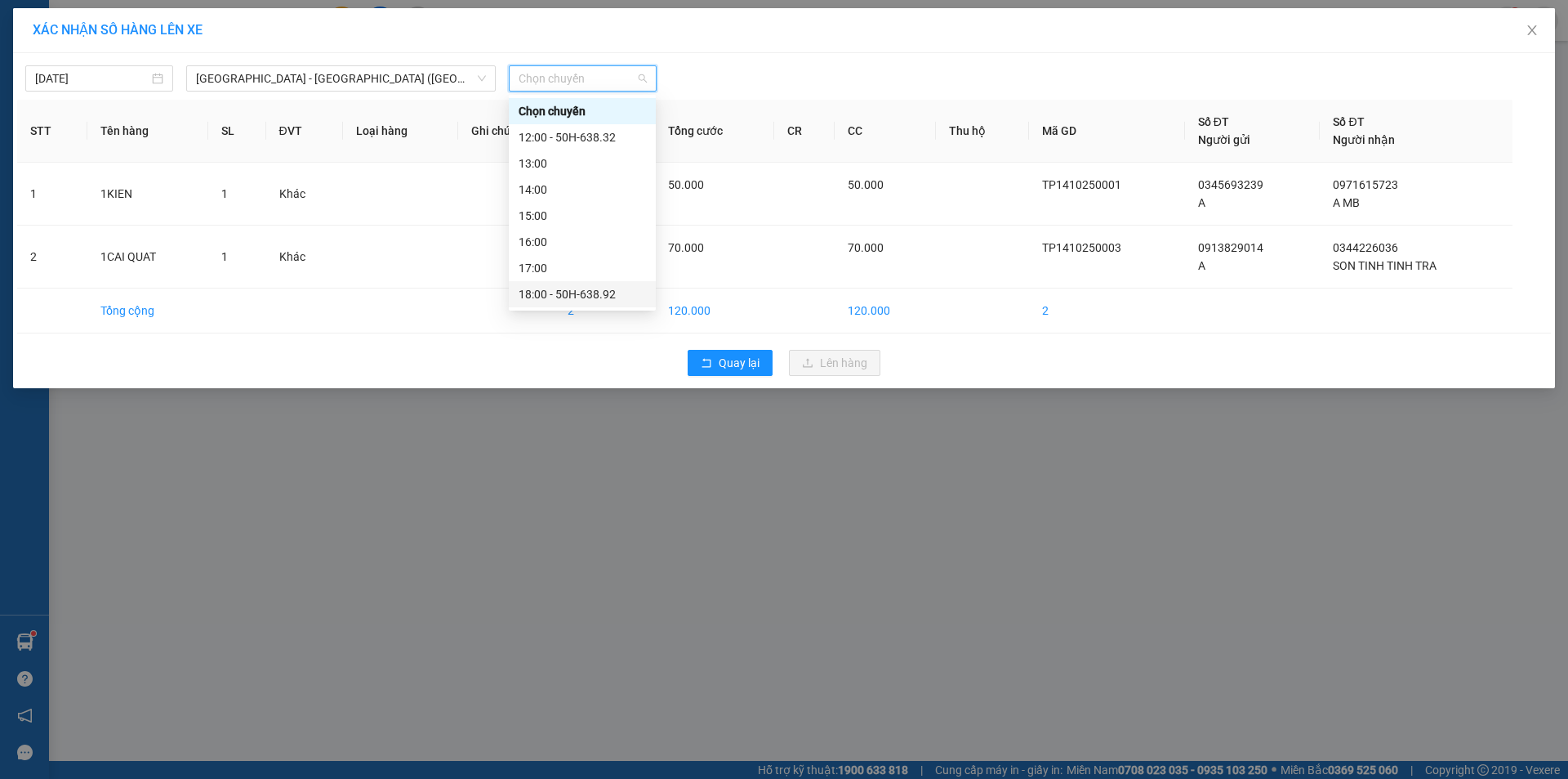
click at [574, 291] on div "18:00 - 50H-638.92" at bounding box center [583, 294] width 127 height 18
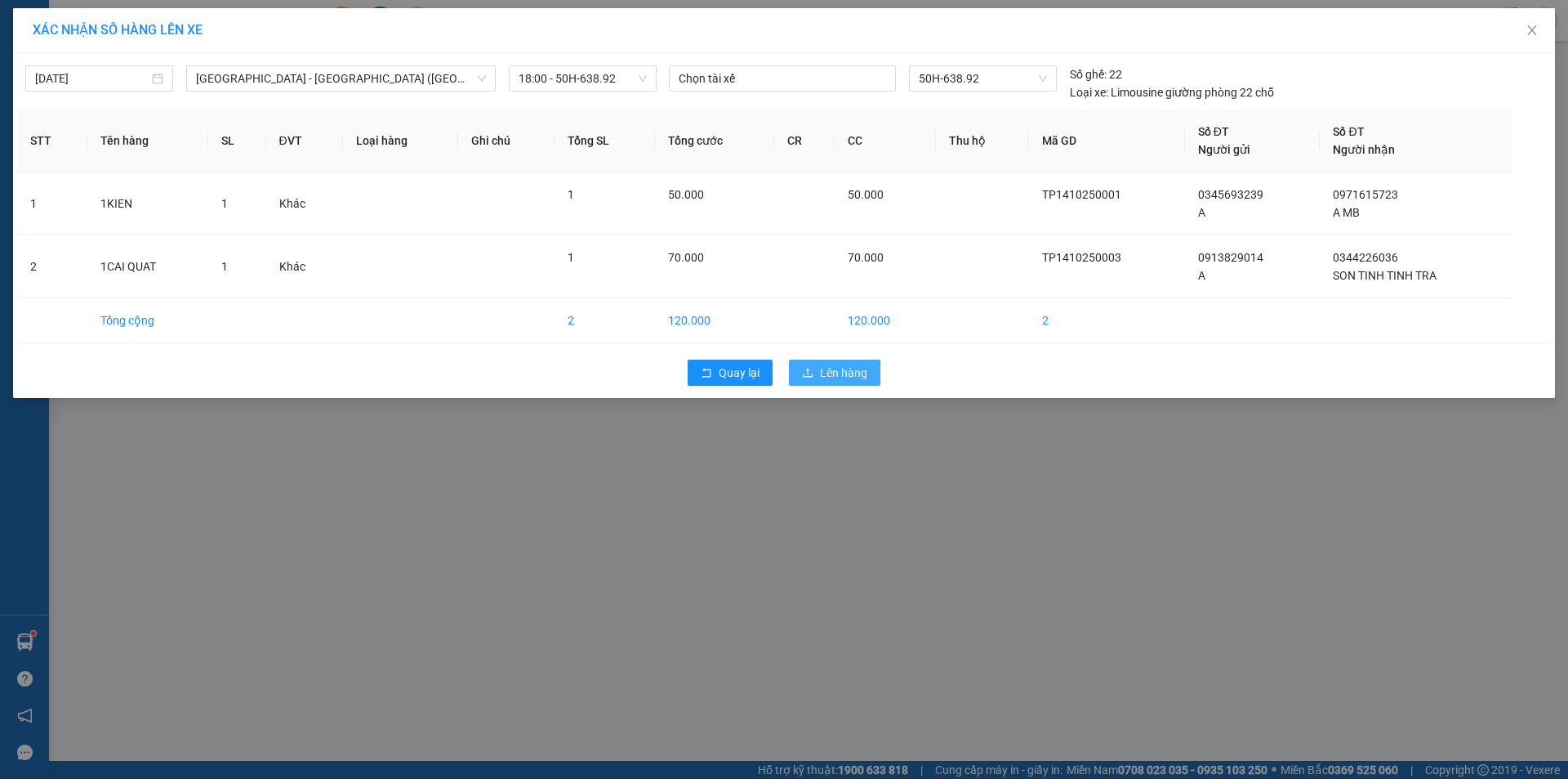
click at [814, 371] on button "Lên hàng" at bounding box center [835, 373] width 92 height 26
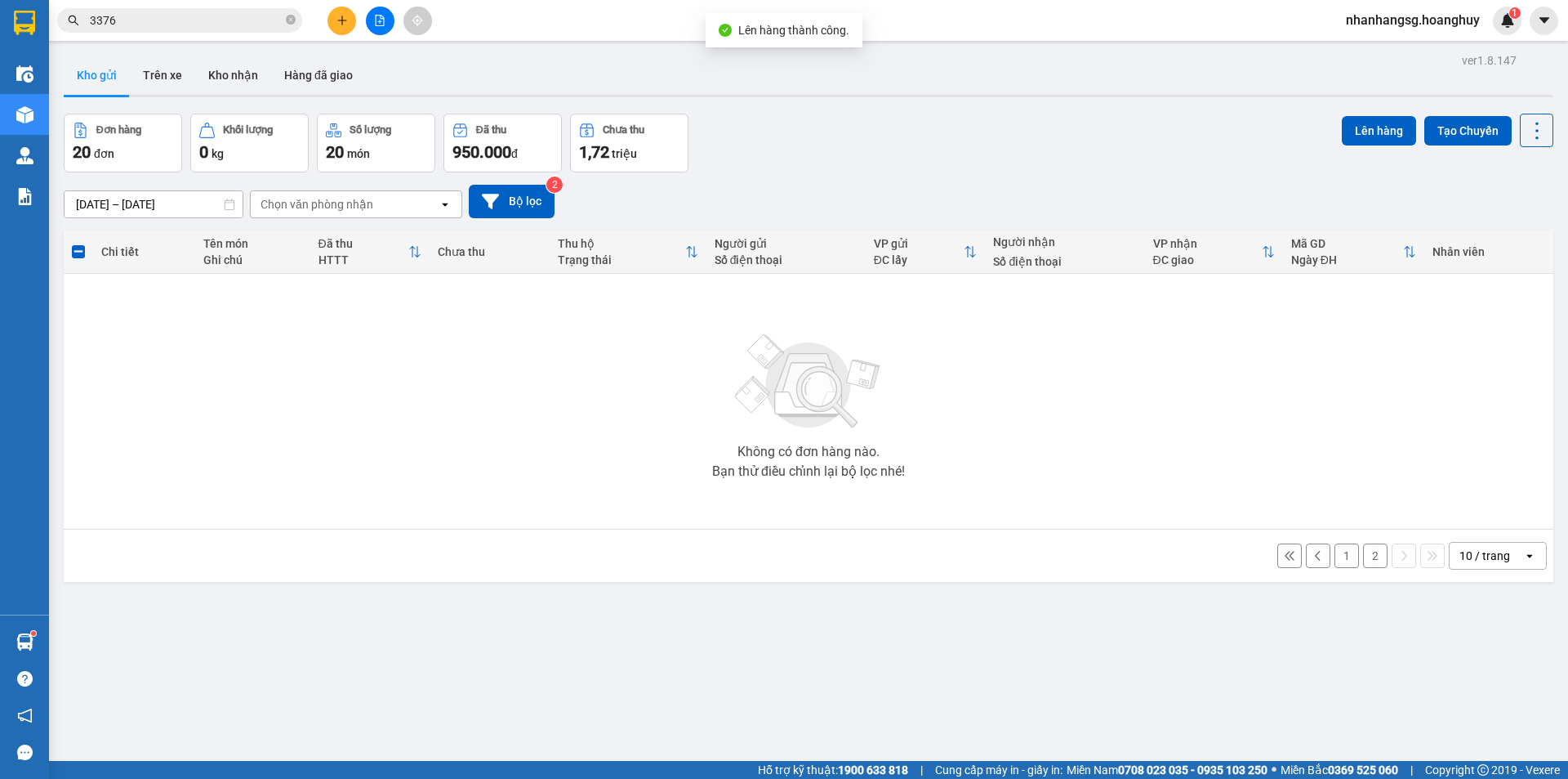
click at [163, 199] on input "[DATE] – [DATE]" at bounding box center [154, 204] width 178 height 26
click at [1342, 559] on button "1" at bounding box center [1347, 556] width 25 height 25
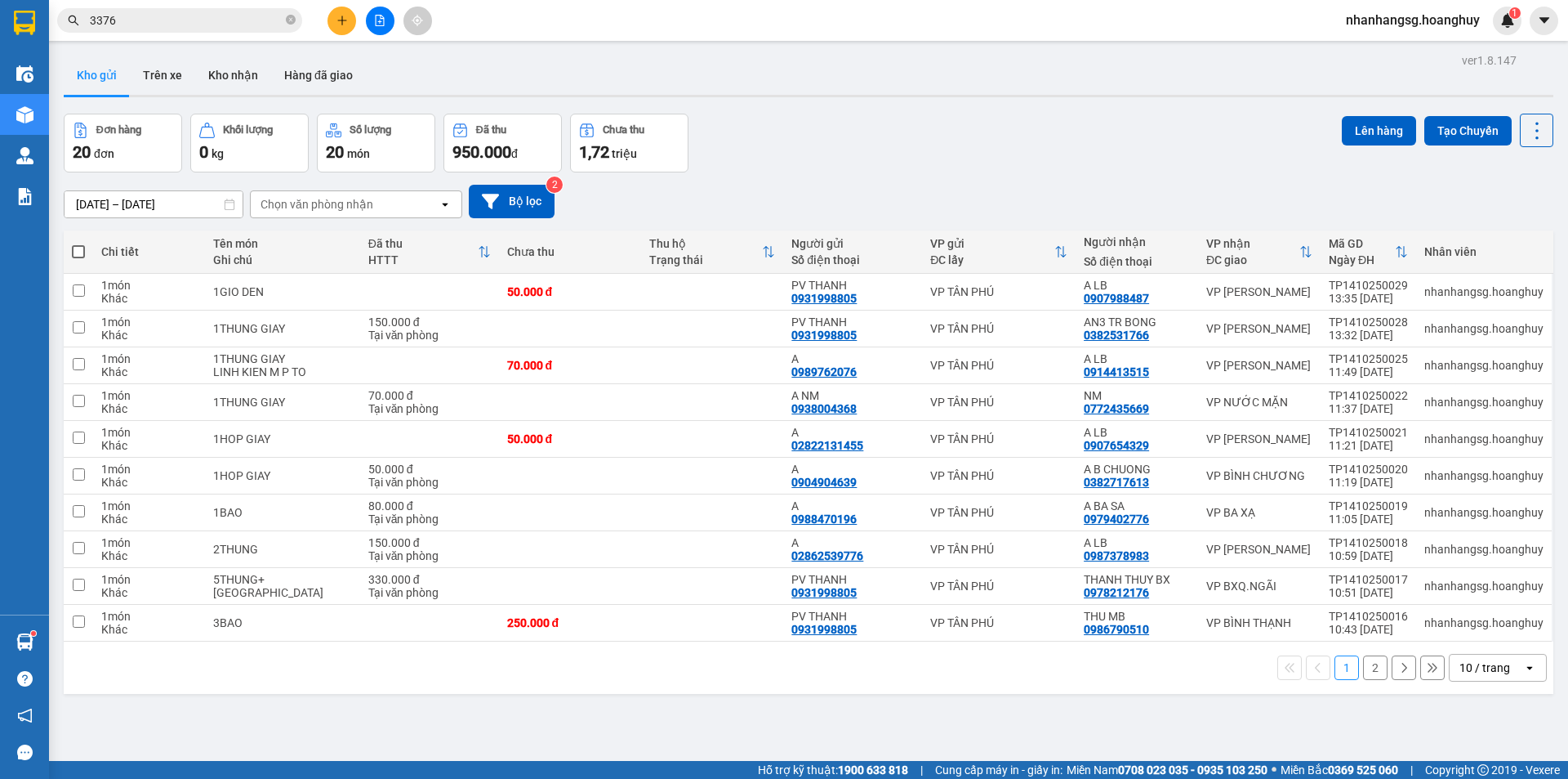
click at [82, 251] on span at bounding box center [78, 252] width 13 height 13
click at [78, 244] on input "checkbox" at bounding box center [78, 244] width 0 height 0
checkbox input "true"
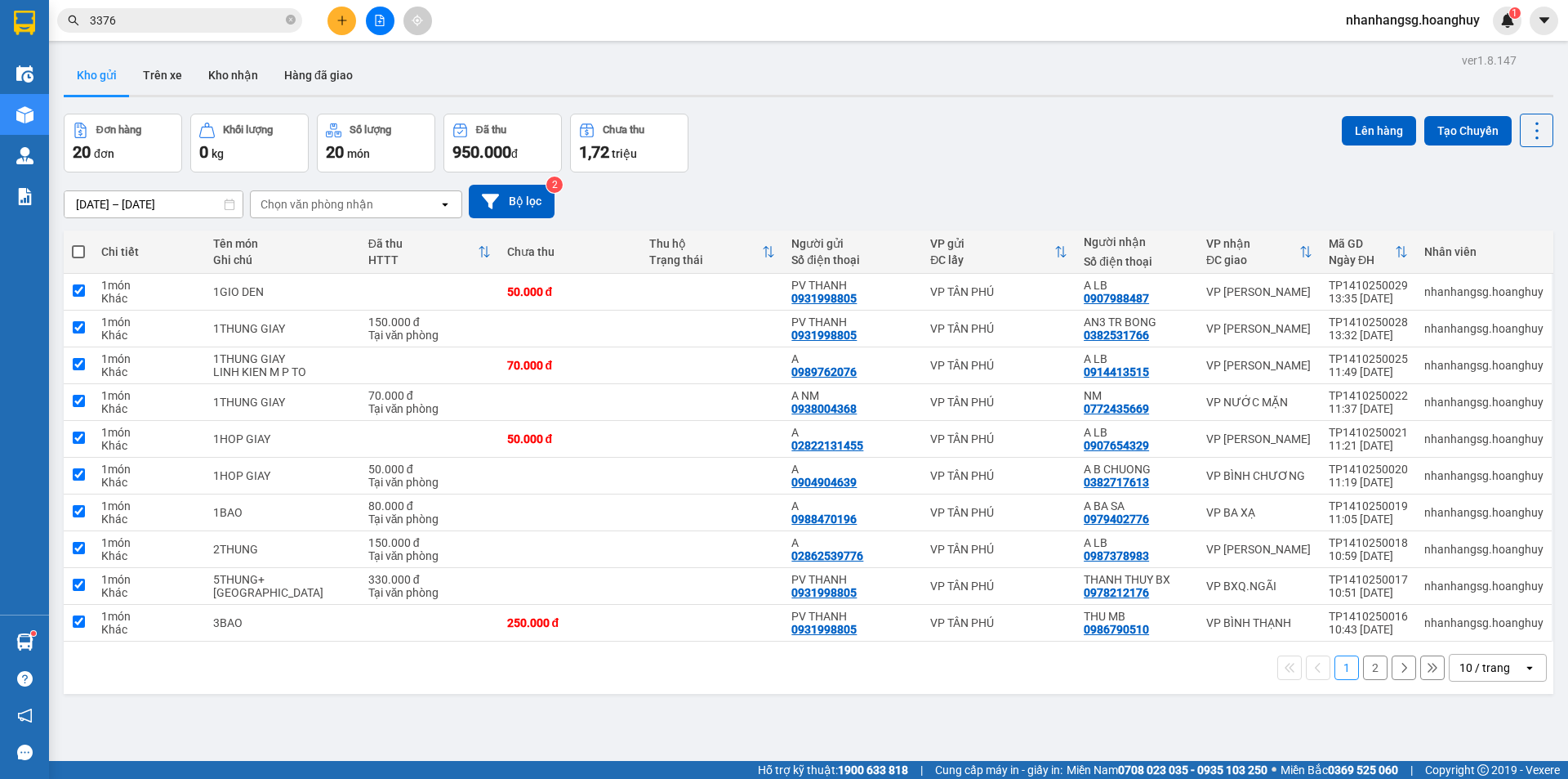
checkbox input "true"
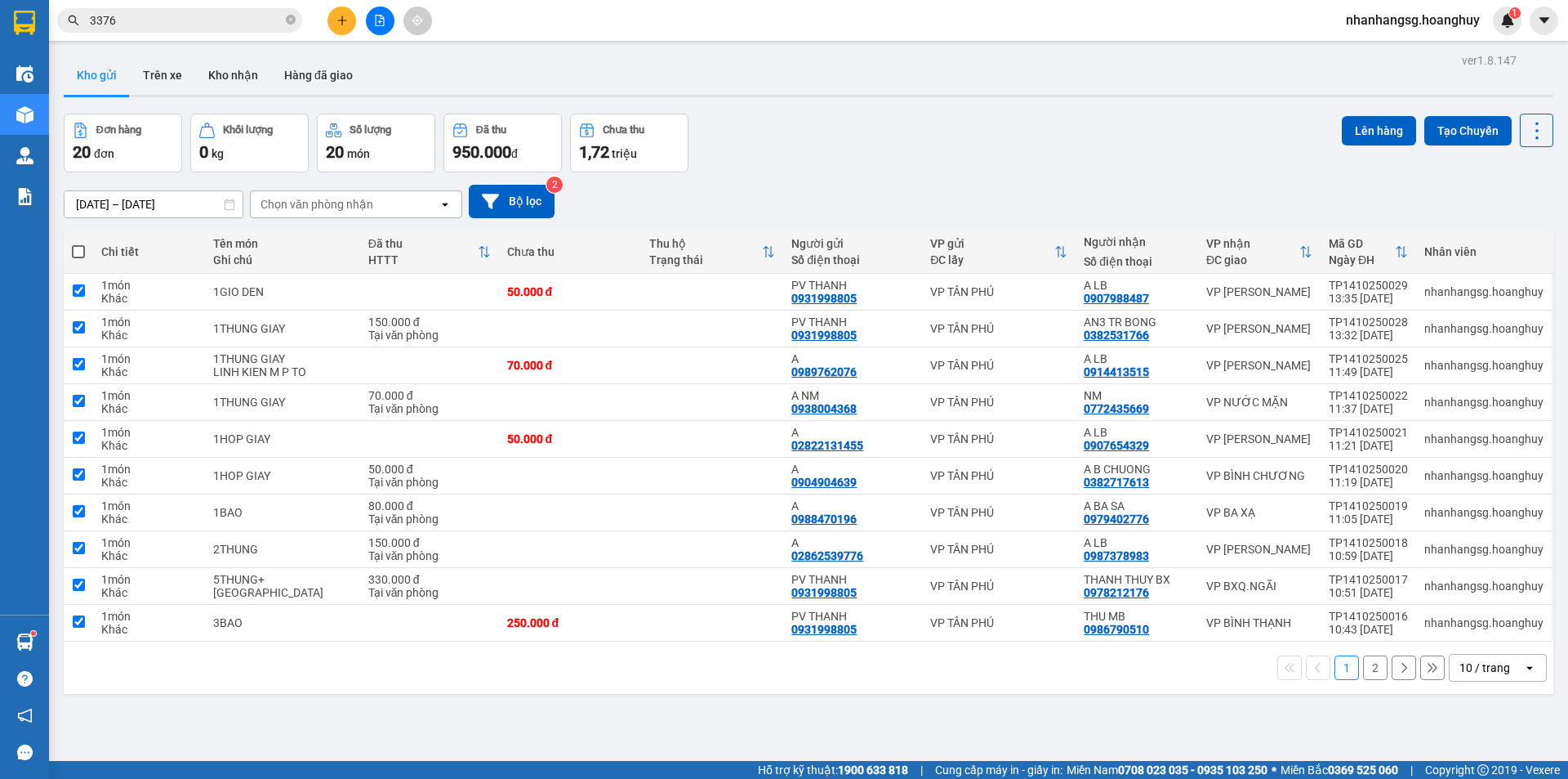
checkbox input "true"
click at [82, 251] on span at bounding box center [78, 252] width 13 height 13
click at [78, 244] on input "checkbox" at bounding box center [78, 244] width 0 height 0
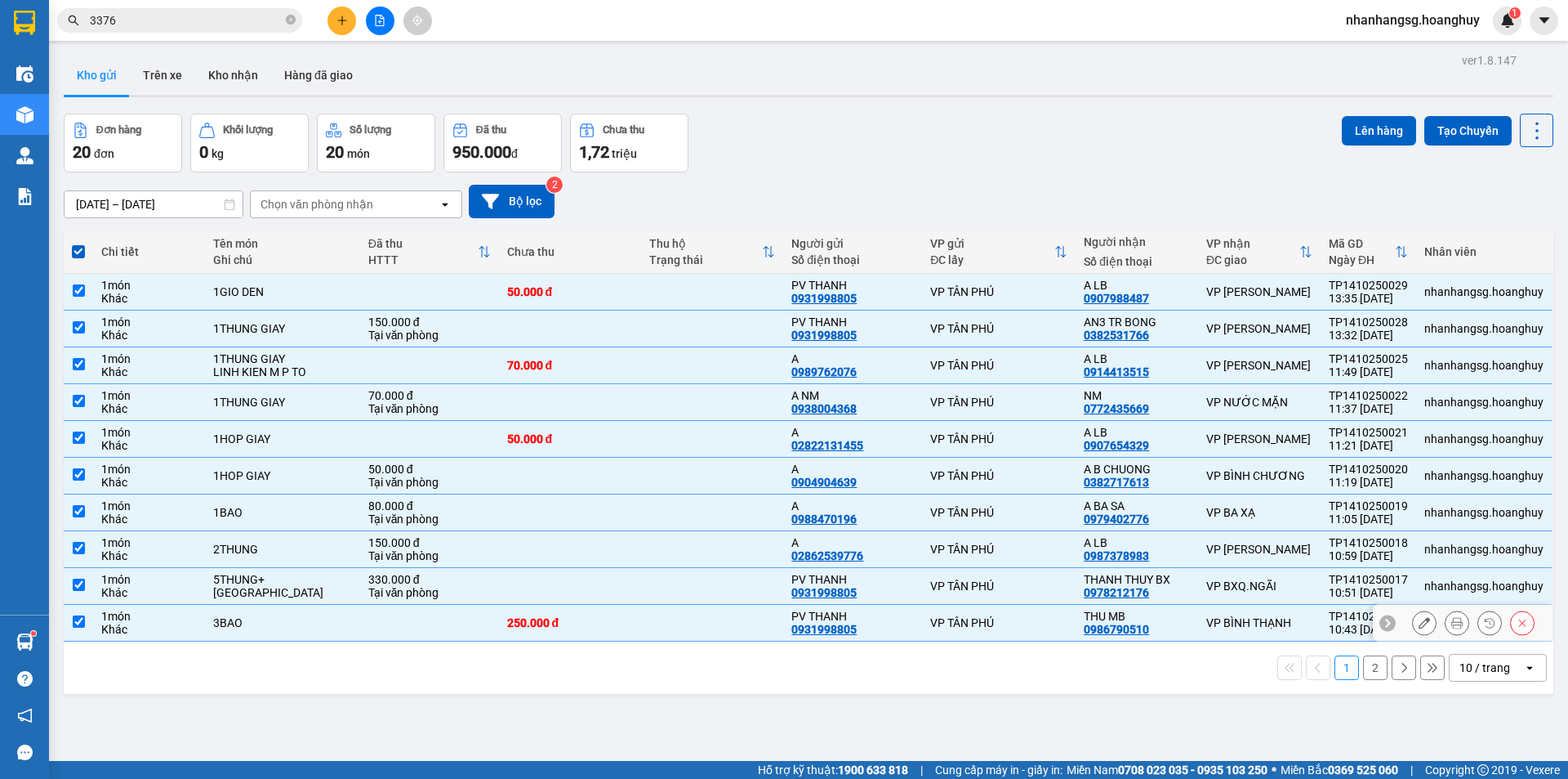
click at [454, 616] on td at bounding box center [430, 623] width 139 height 37
click at [464, 610] on td at bounding box center [430, 623] width 139 height 37
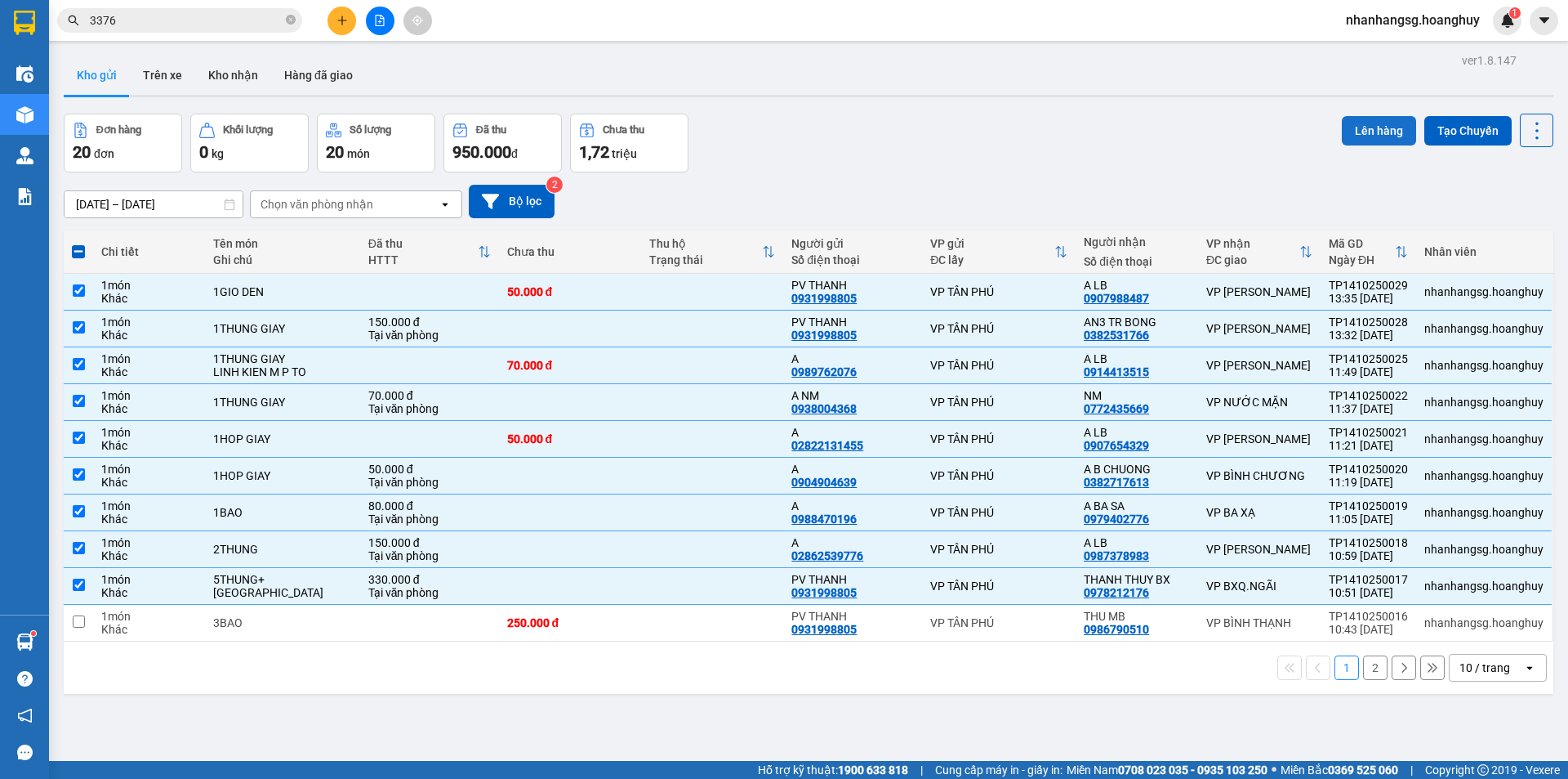
click at [1370, 119] on button "Lên hàng" at bounding box center [1378, 131] width 74 height 29
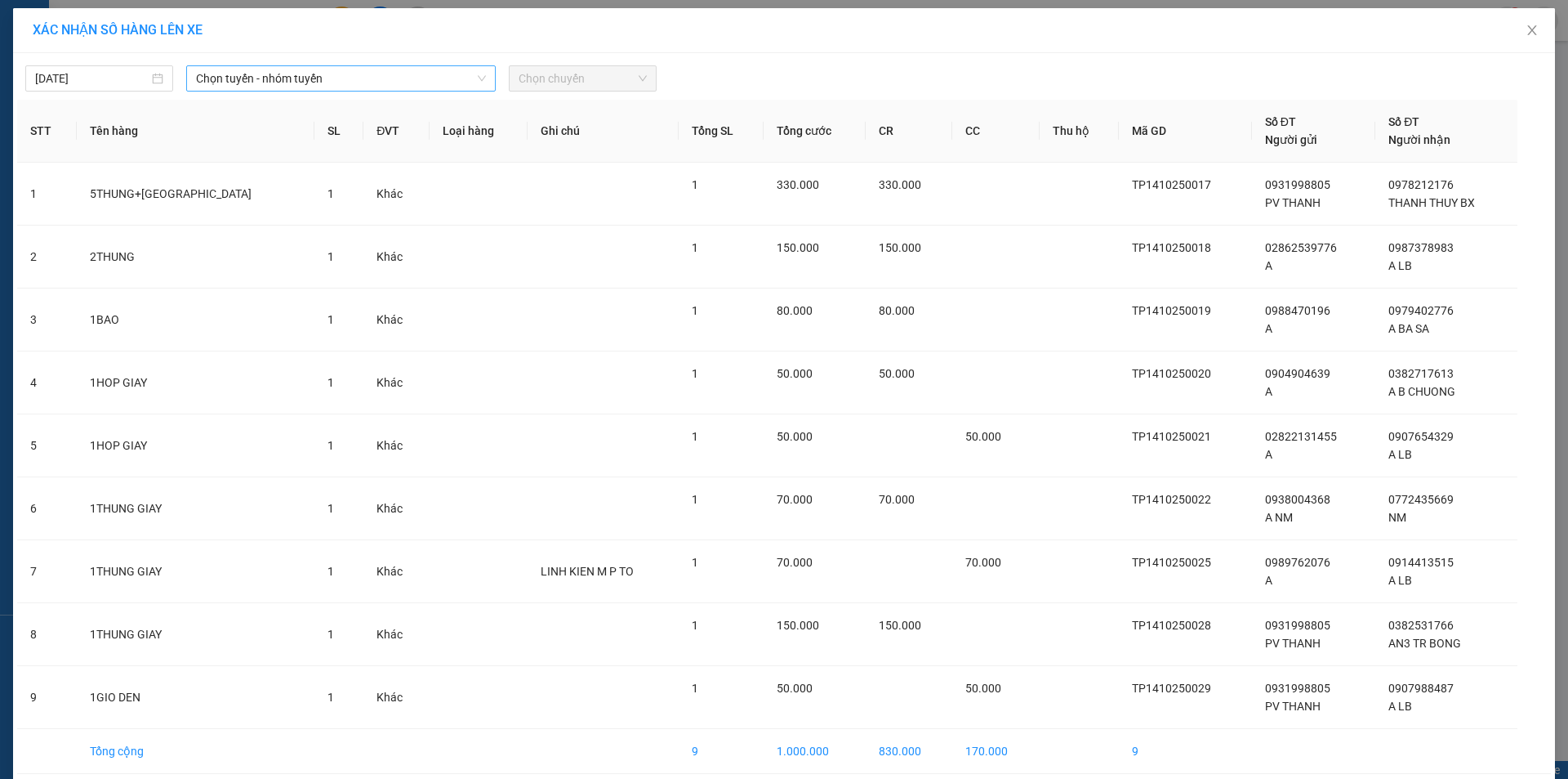
click at [351, 72] on span "Chọn tuyến - nhóm tuyến" at bounding box center [341, 78] width 290 height 25
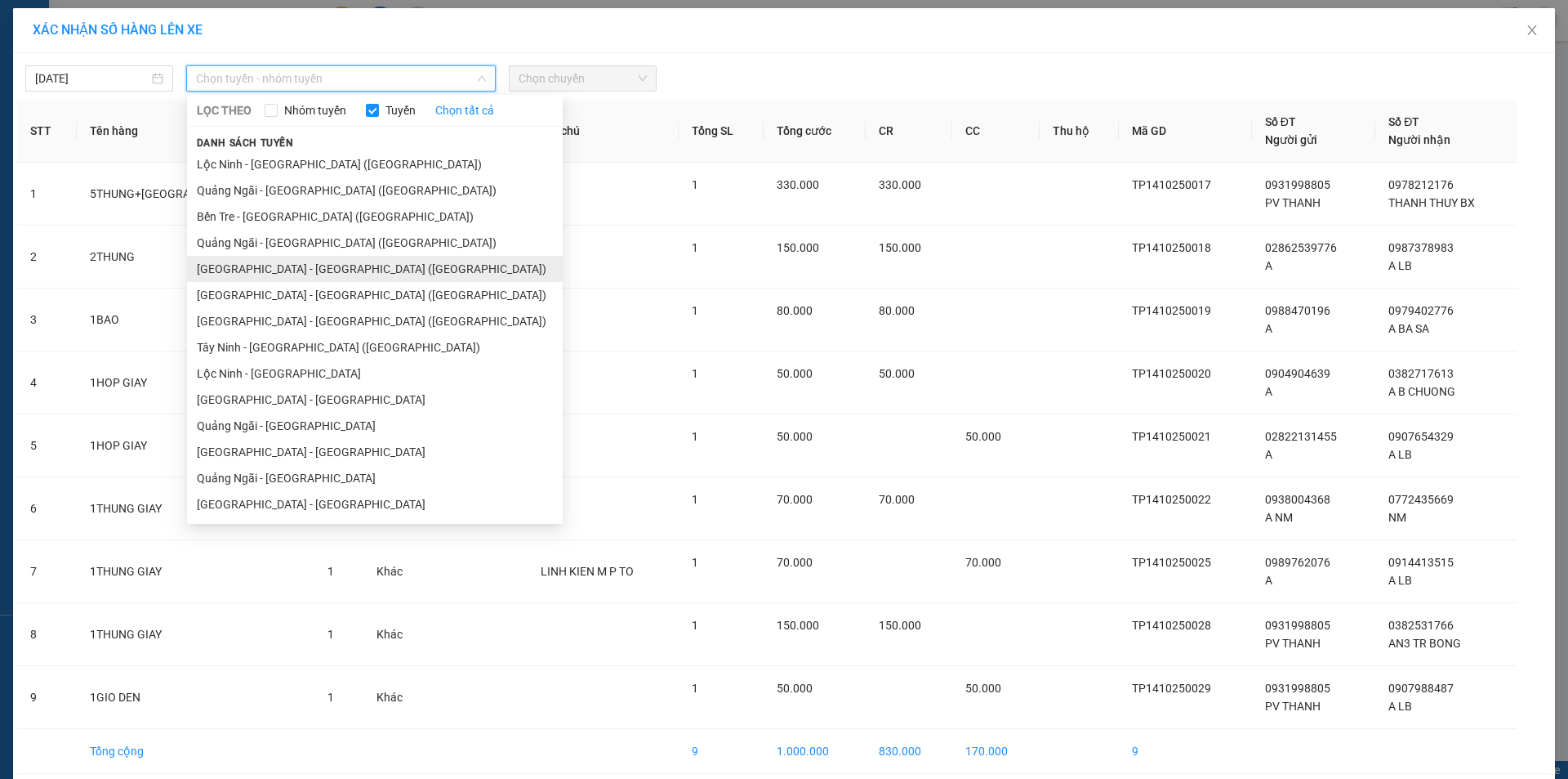
click at [226, 264] on li "[GEOGRAPHIC_DATA] - [PERSON_NAME][GEOGRAPHIC_DATA][PERSON_NAME] ([GEOGRAPHIC_DA…" at bounding box center [375, 269] width 376 height 26
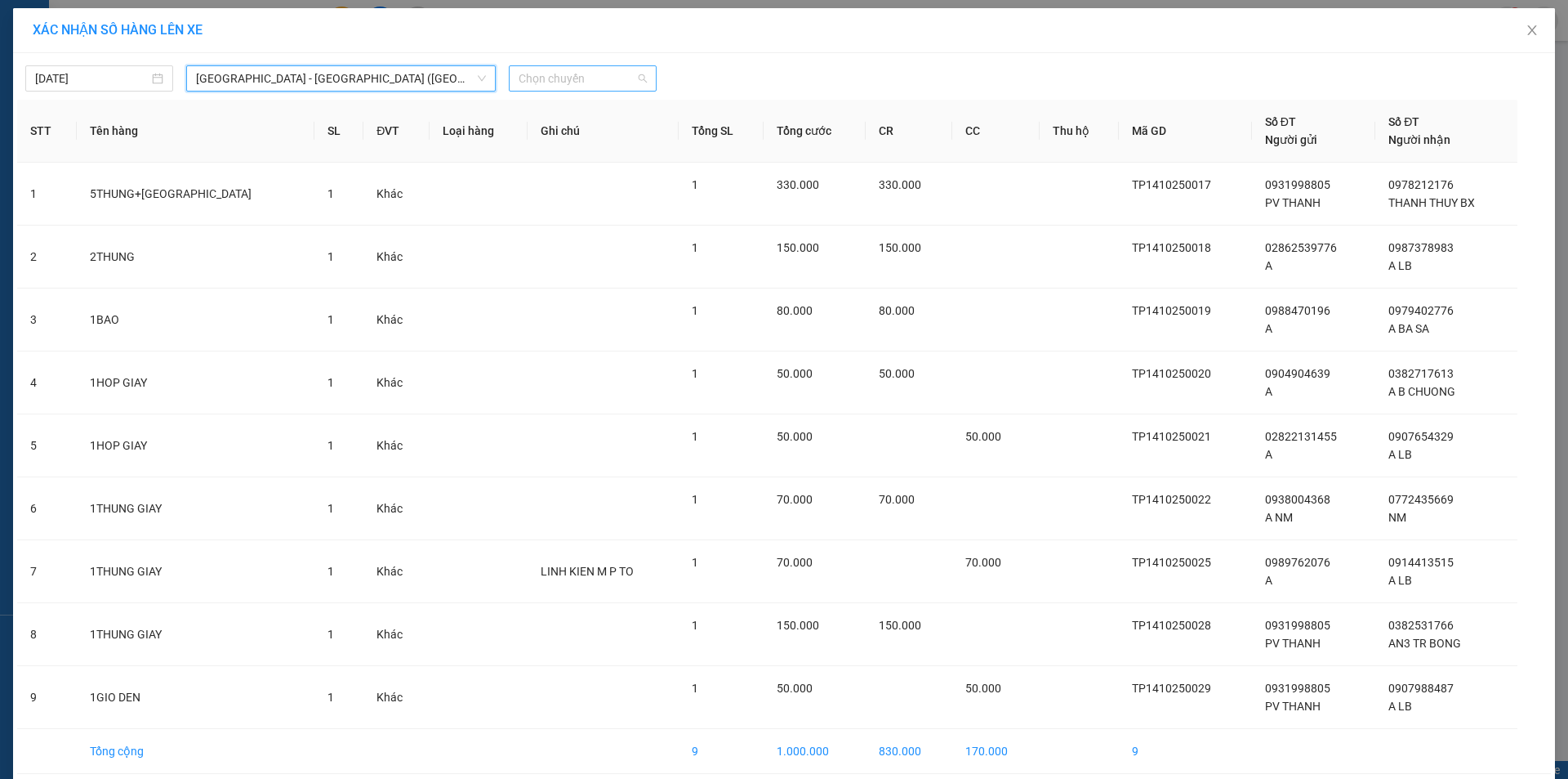
click at [525, 87] on span "Chọn chuyến" at bounding box center [583, 78] width 128 height 25
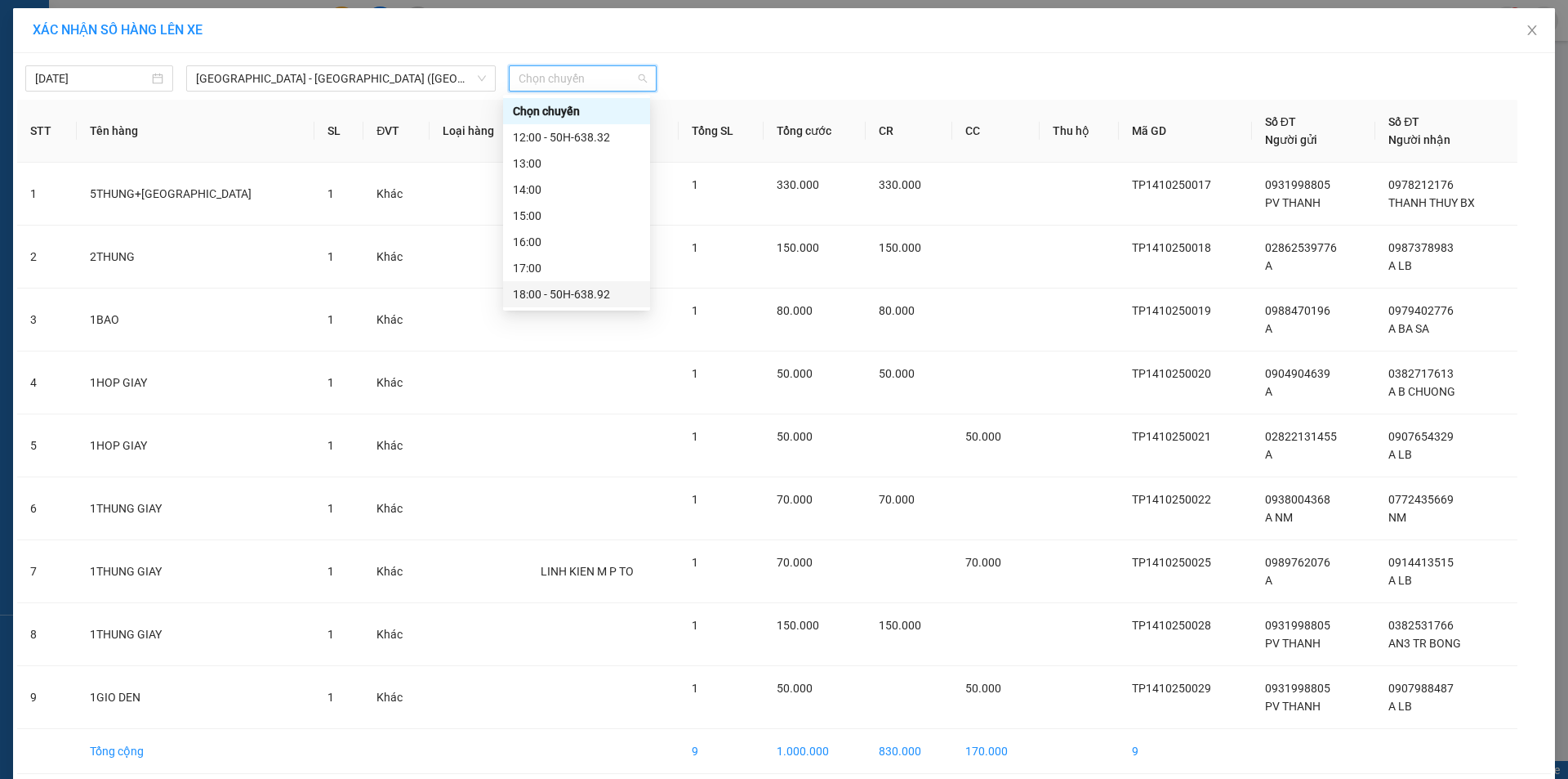
click at [565, 289] on div "18:00 - 50H-638.92" at bounding box center [577, 294] width 127 height 18
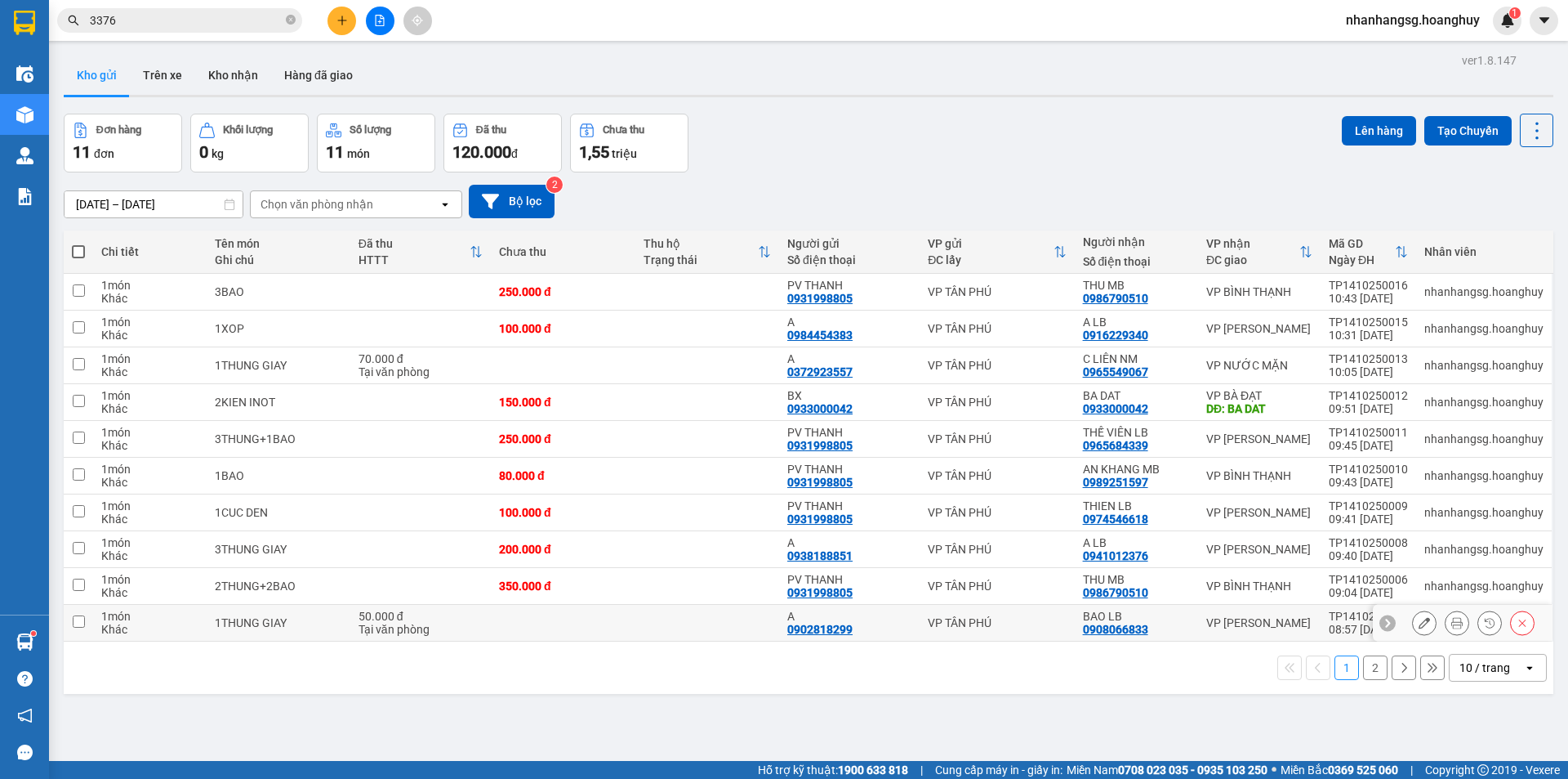
click at [314, 618] on div "1THUNG GIAY" at bounding box center [279, 623] width 127 height 13
checkbox input "true"
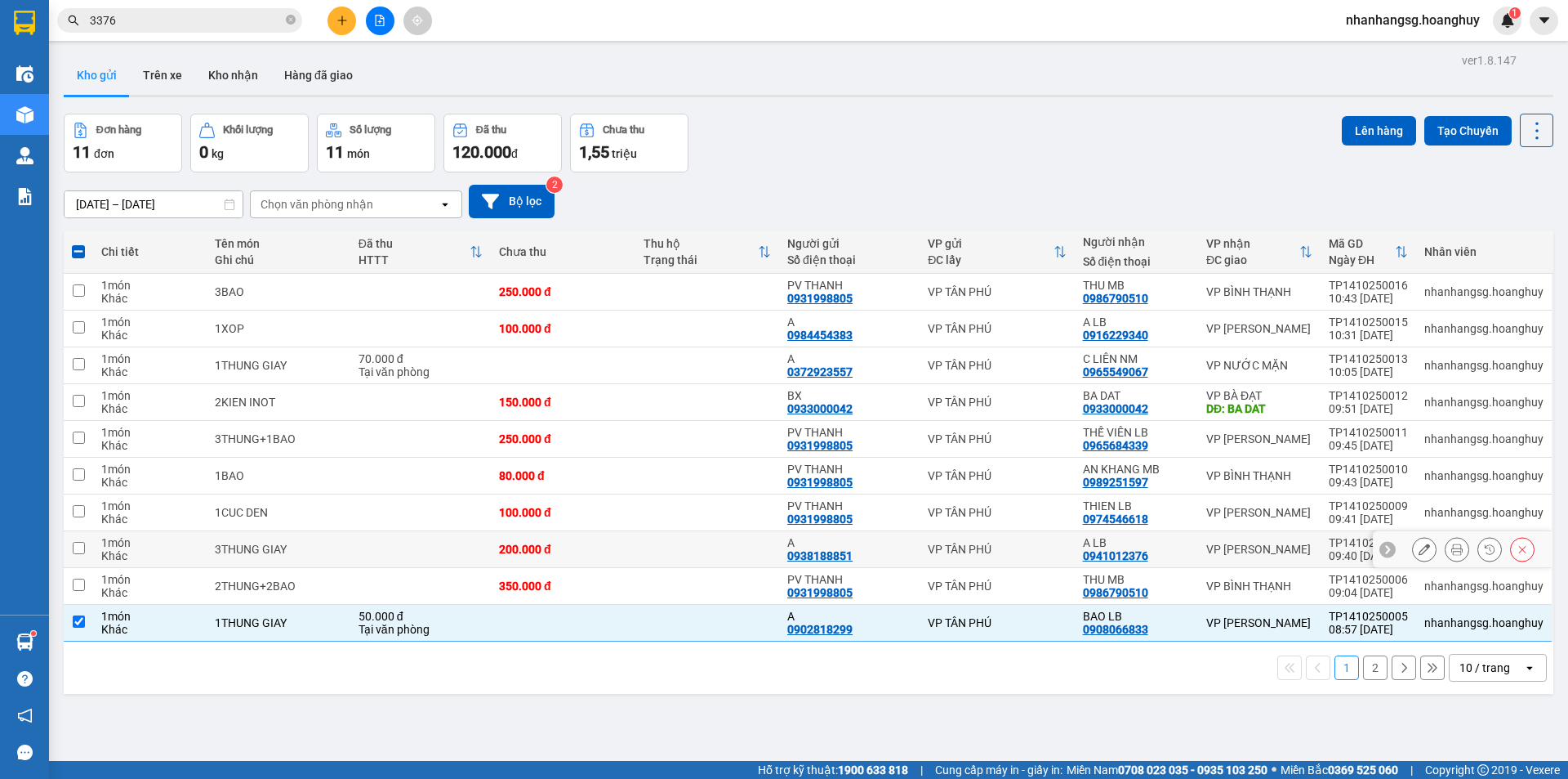
click at [319, 551] on div "3THUNG GIAY" at bounding box center [279, 549] width 127 height 13
checkbox input "true"
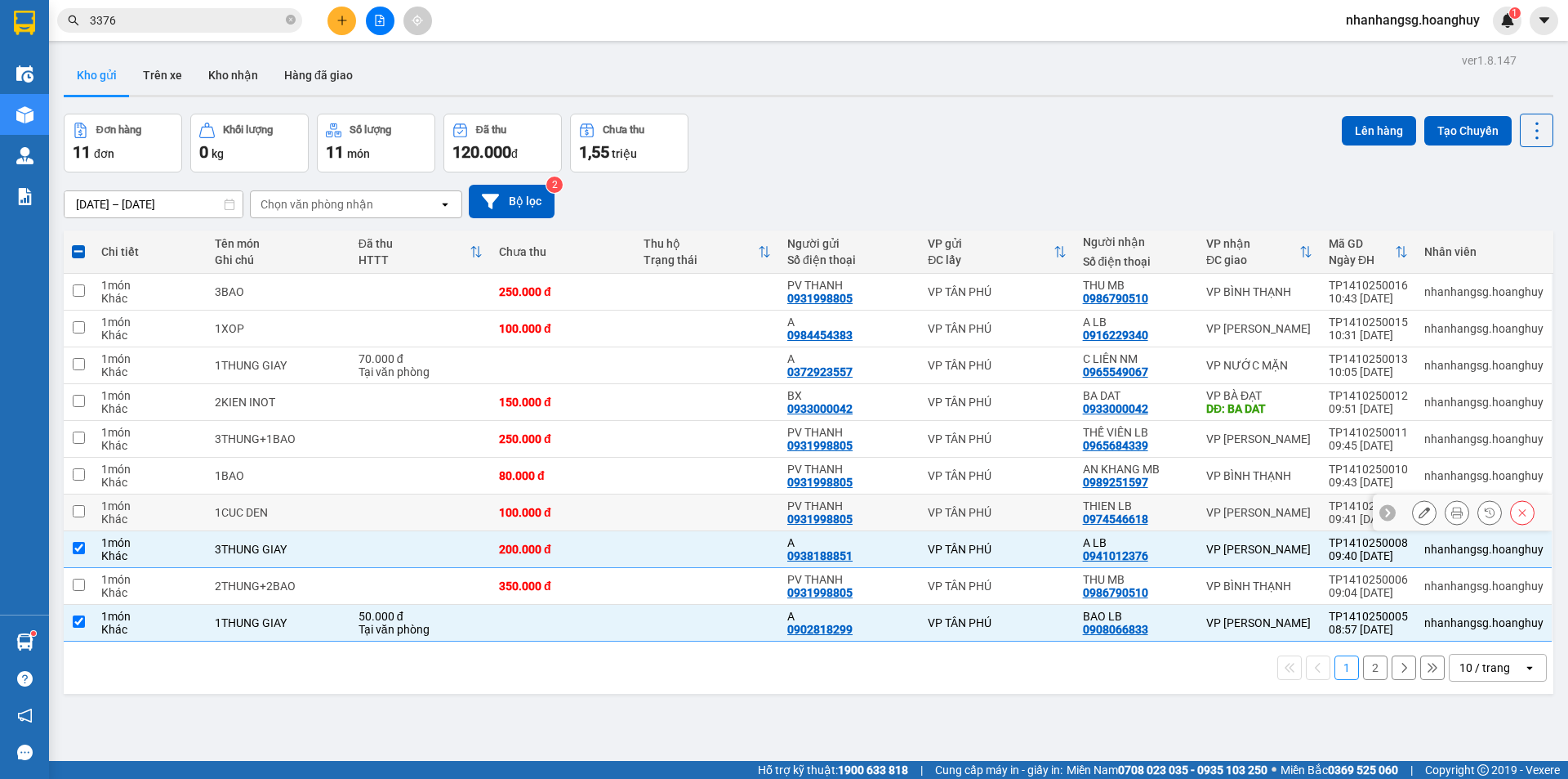
click at [323, 504] on td "1CUC DEN" at bounding box center [279, 513] width 144 height 37
checkbox input "true"
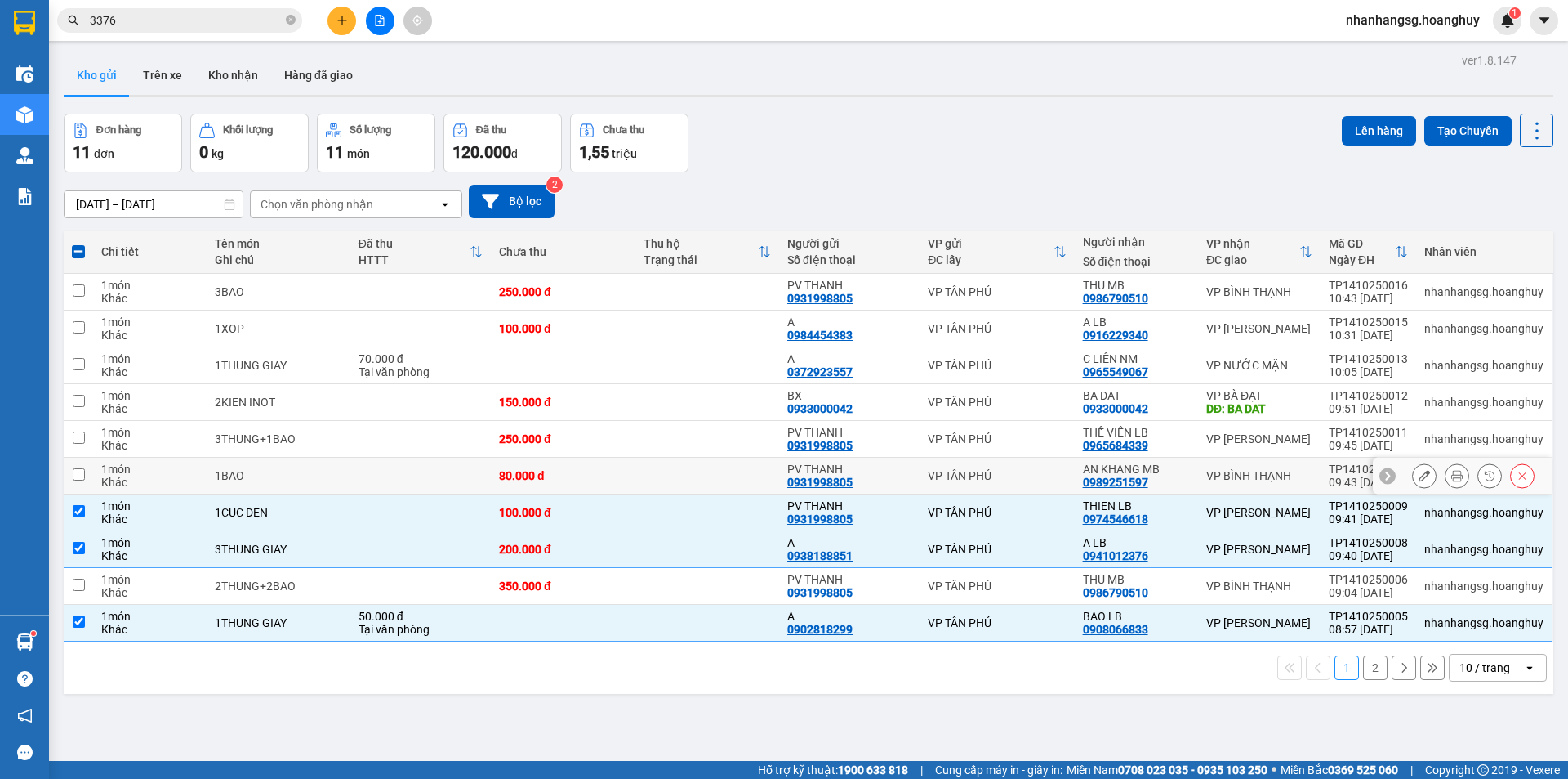
click at [318, 478] on div "1BAO" at bounding box center [279, 476] width 127 height 13
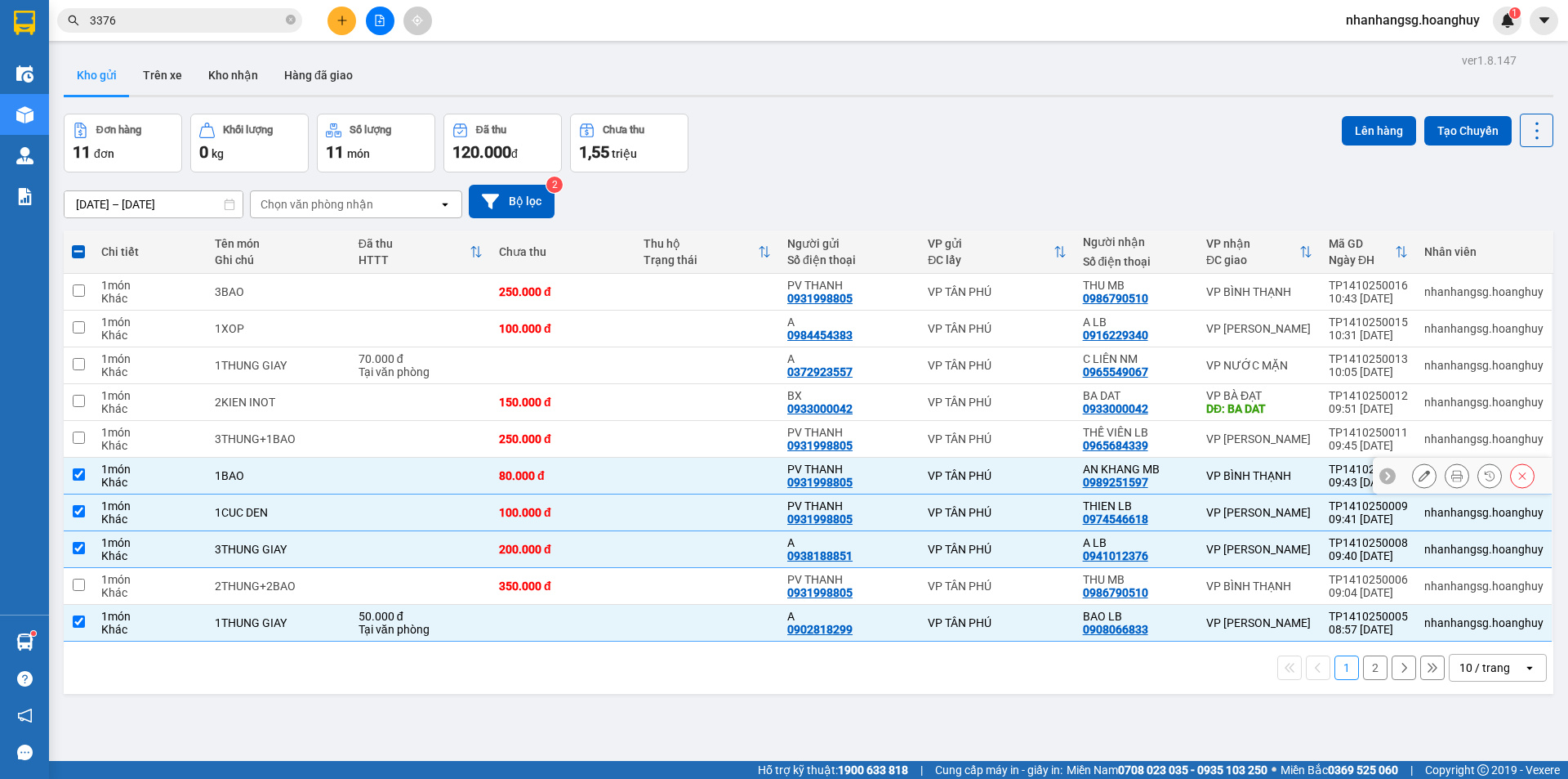
click at [318, 478] on div "1BAO" at bounding box center [279, 476] width 127 height 13
checkbox input "false"
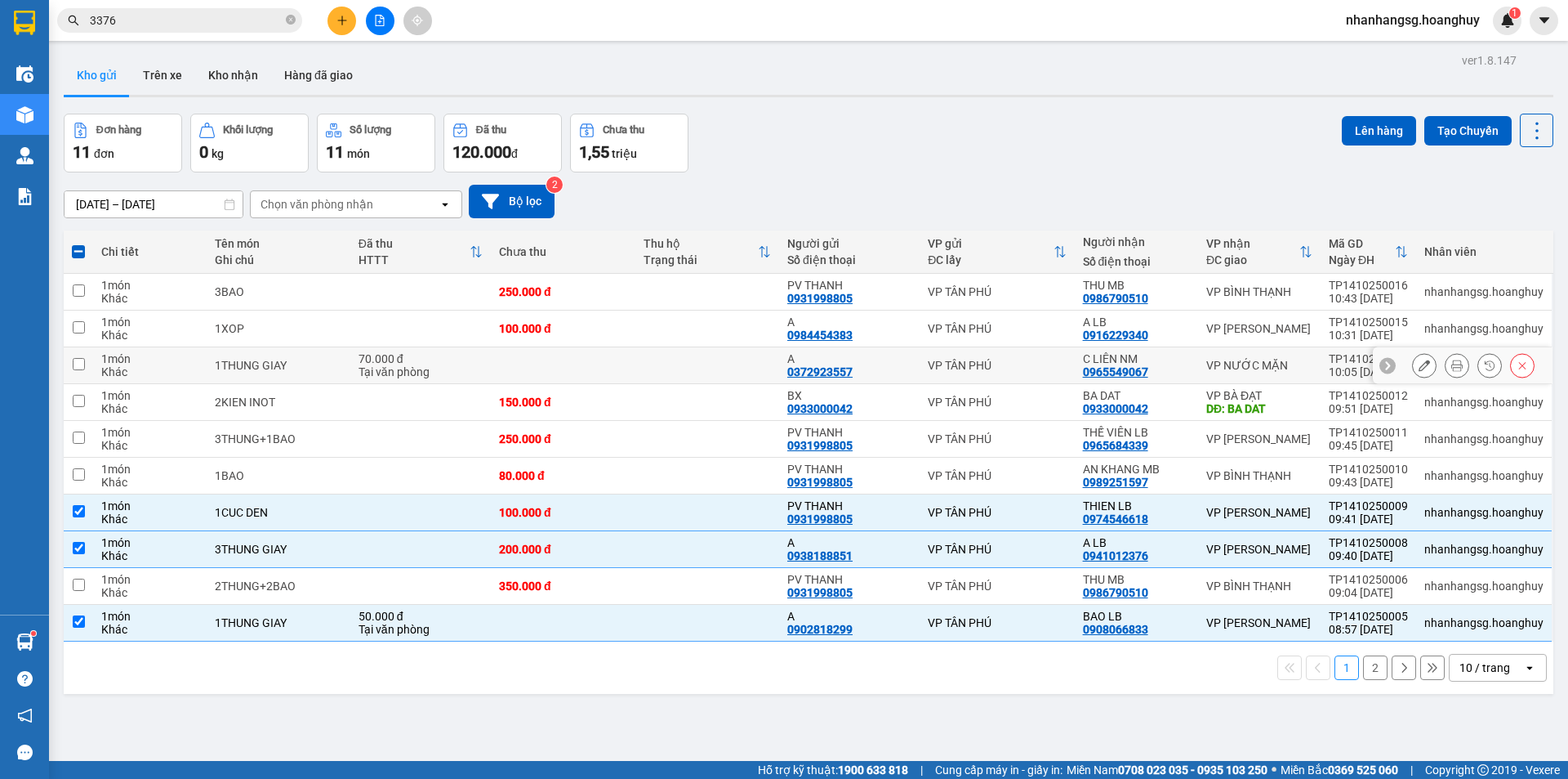
click at [315, 362] on div "1THUNG GIAY" at bounding box center [279, 365] width 127 height 13
checkbox input "true"
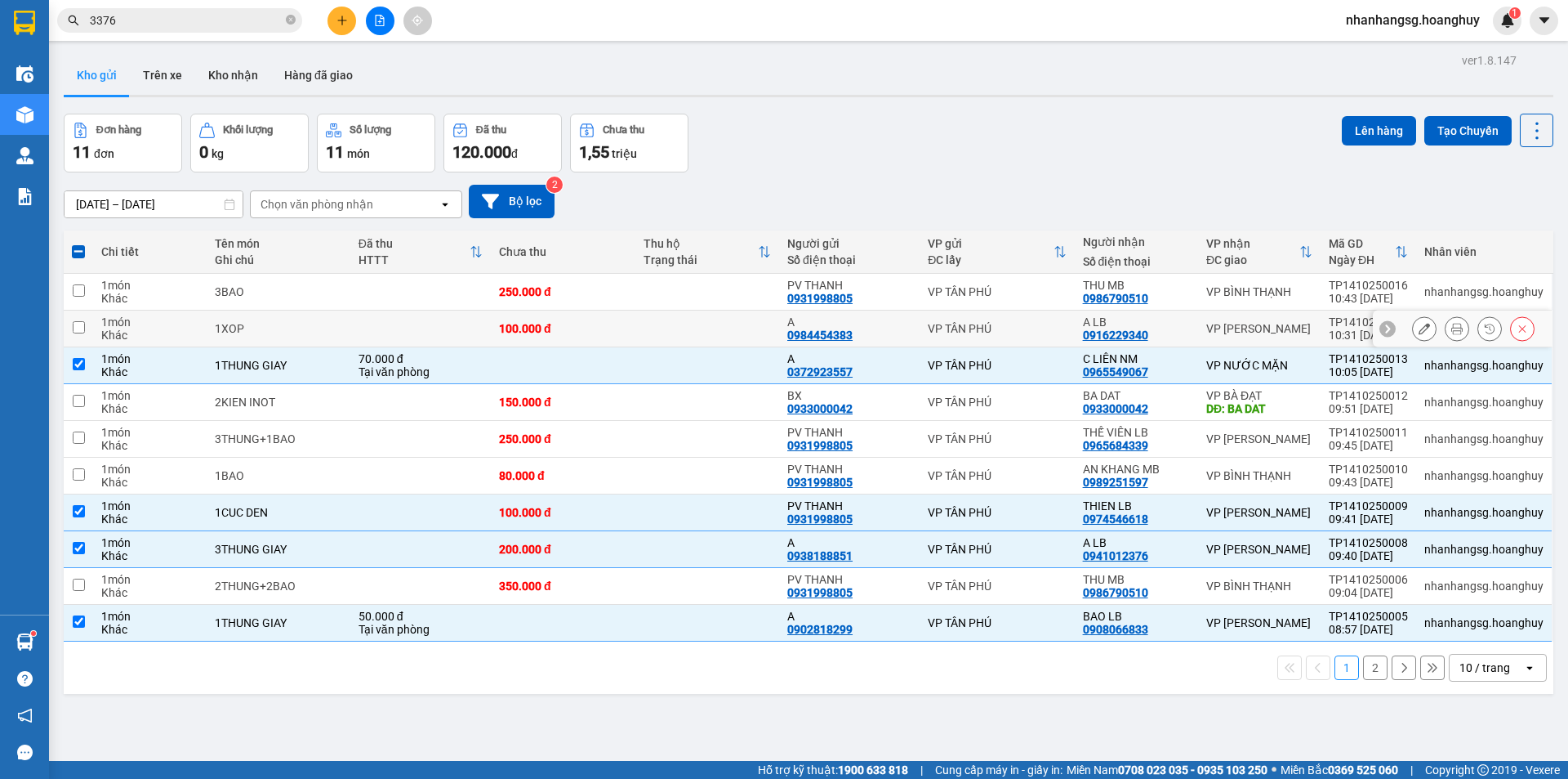
click at [302, 338] on td "1XOP" at bounding box center [279, 329] width 144 height 37
checkbox input "true"
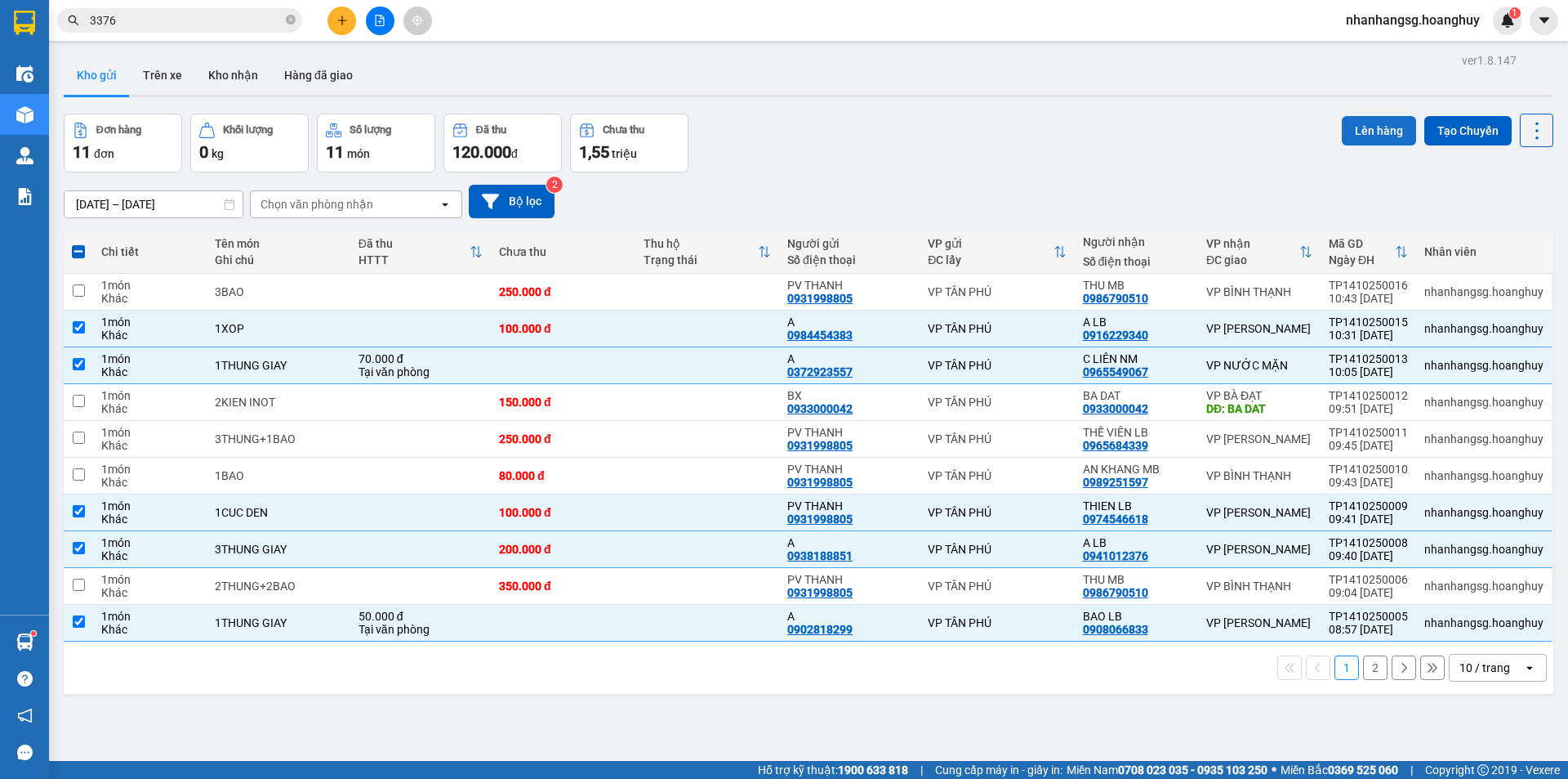
click at [1350, 130] on button "Lên hàng" at bounding box center [1378, 131] width 74 height 29
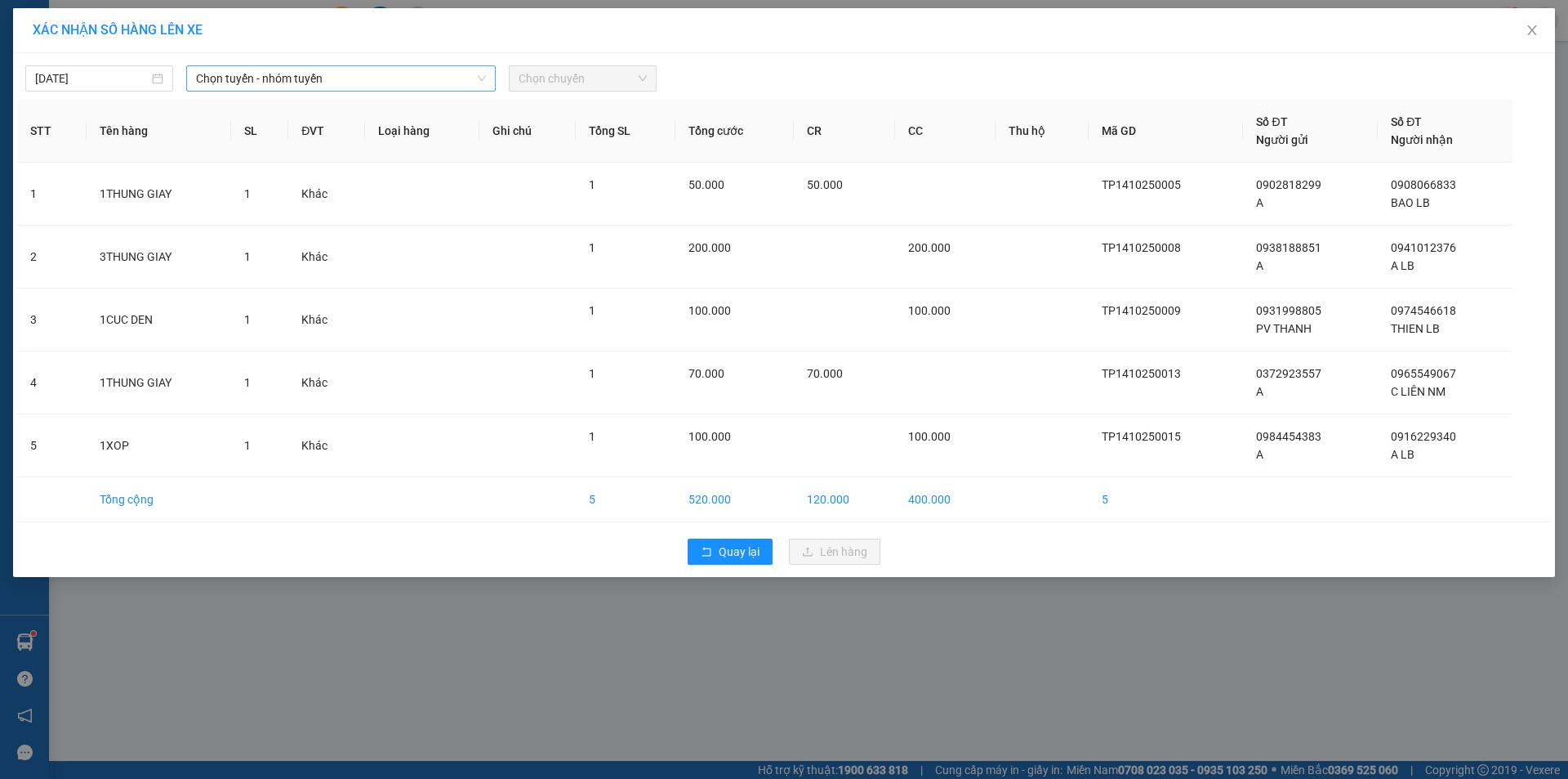
click at [322, 83] on span "Chọn tuyến - nhóm tuyến" at bounding box center [341, 78] width 290 height 25
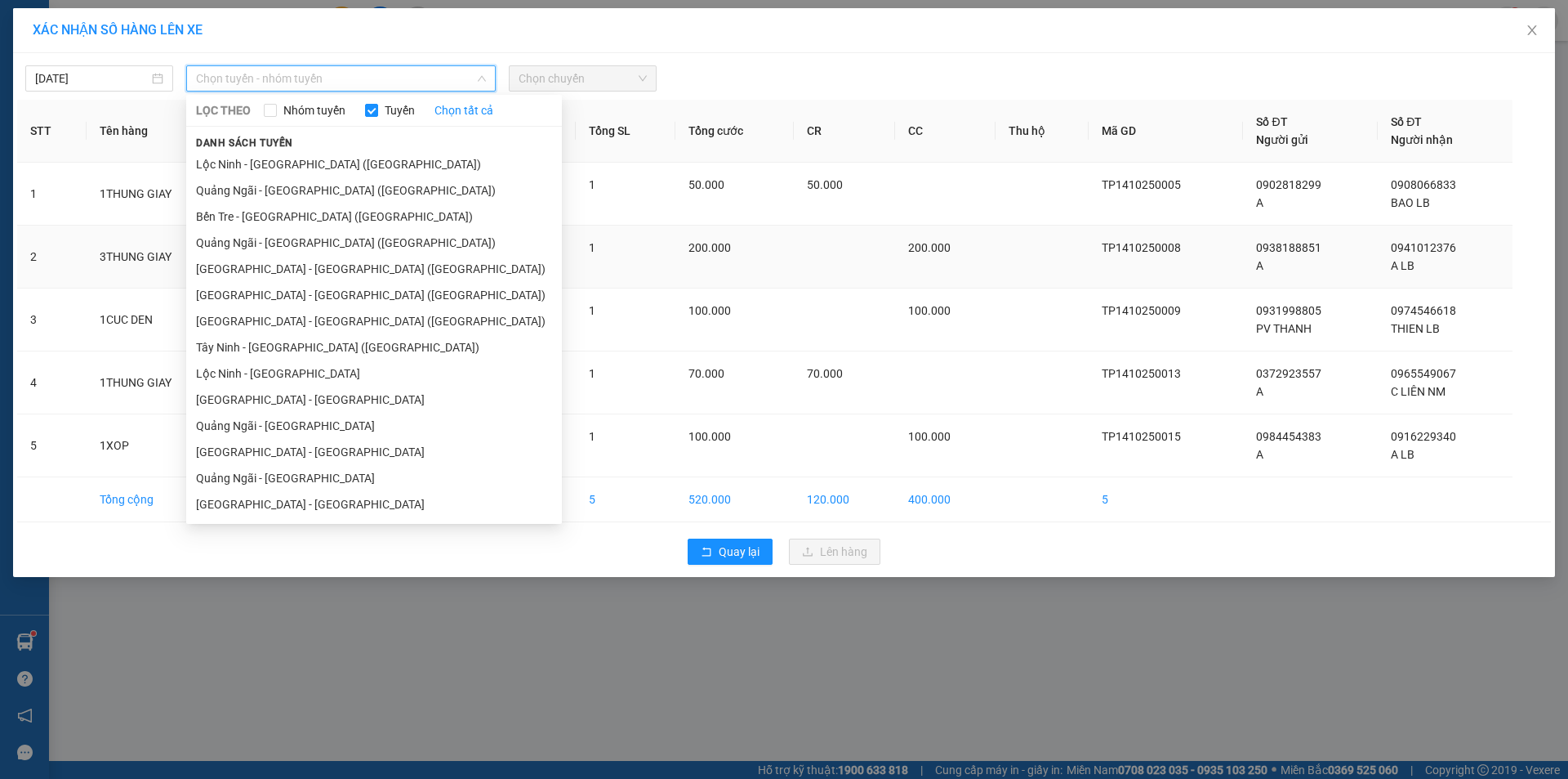
click at [295, 270] on li "[GEOGRAPHIC_DATA] - [PERSON_NAME][GEOGRAPHIC_DATA][PERSON_NAME] ([GEOGRAPHIC_DA…" at bounding box center [374, 269] width 376 height 26
click at [295, 270] on td "Khác" at bounding box center [327, 257] width 77 height 63
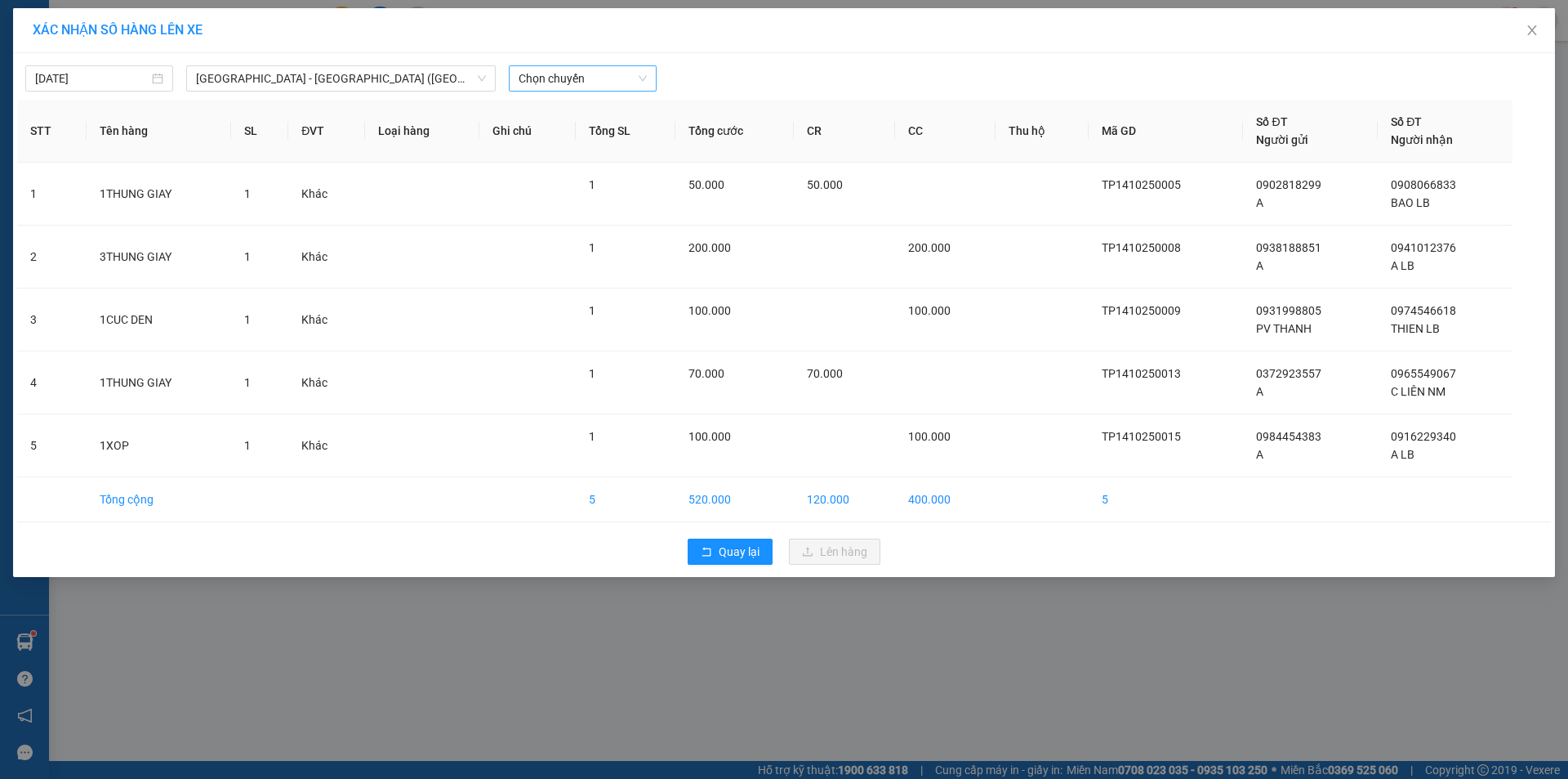
click at [582, 85] on span "Chọn chuyến" at bounding box center [583, 78] width 128 height 25
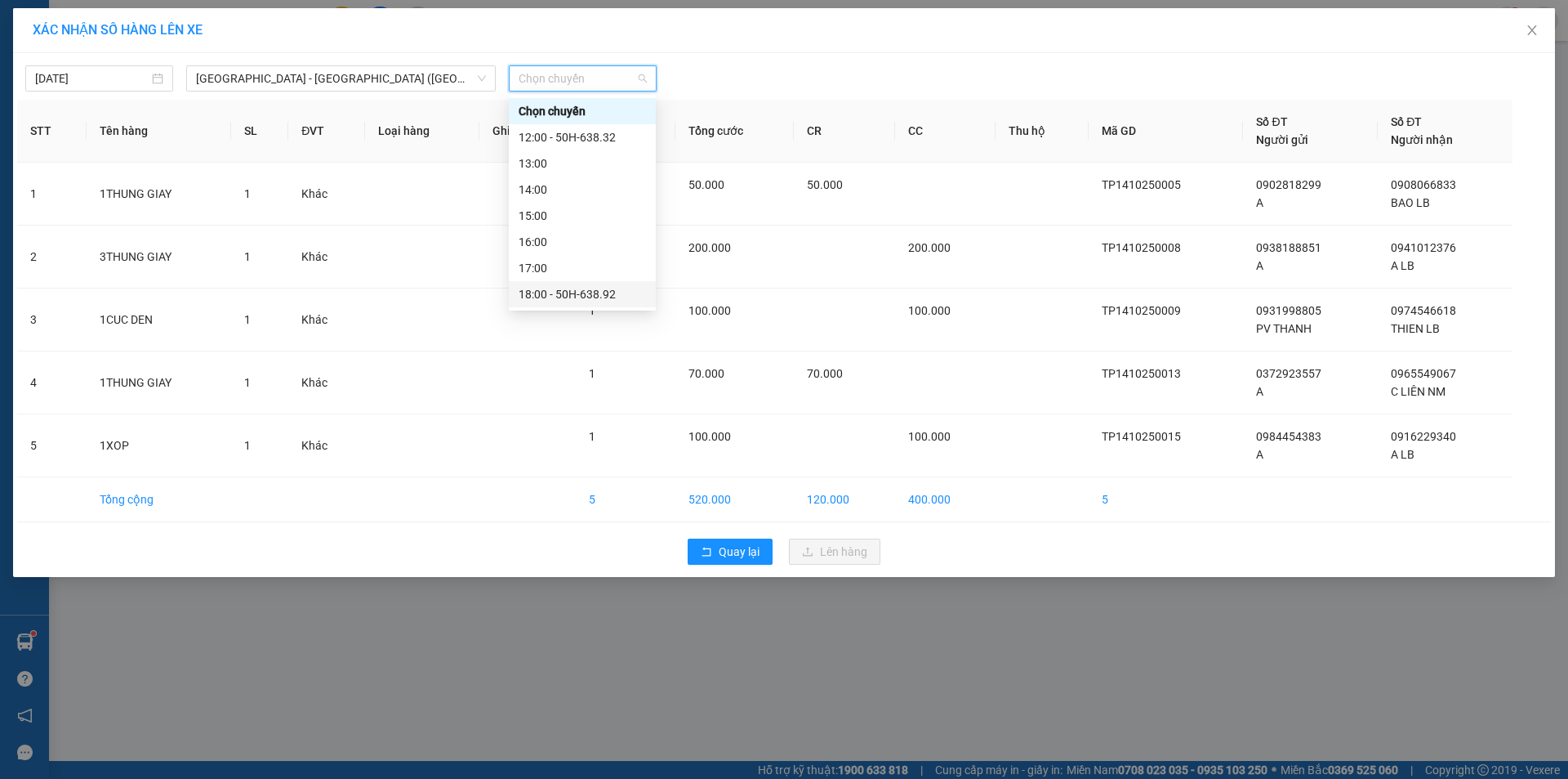
click at [570, 290] on div "18:00 - 50H-638.92" at bounding box center [583, 294] width 127 height 18
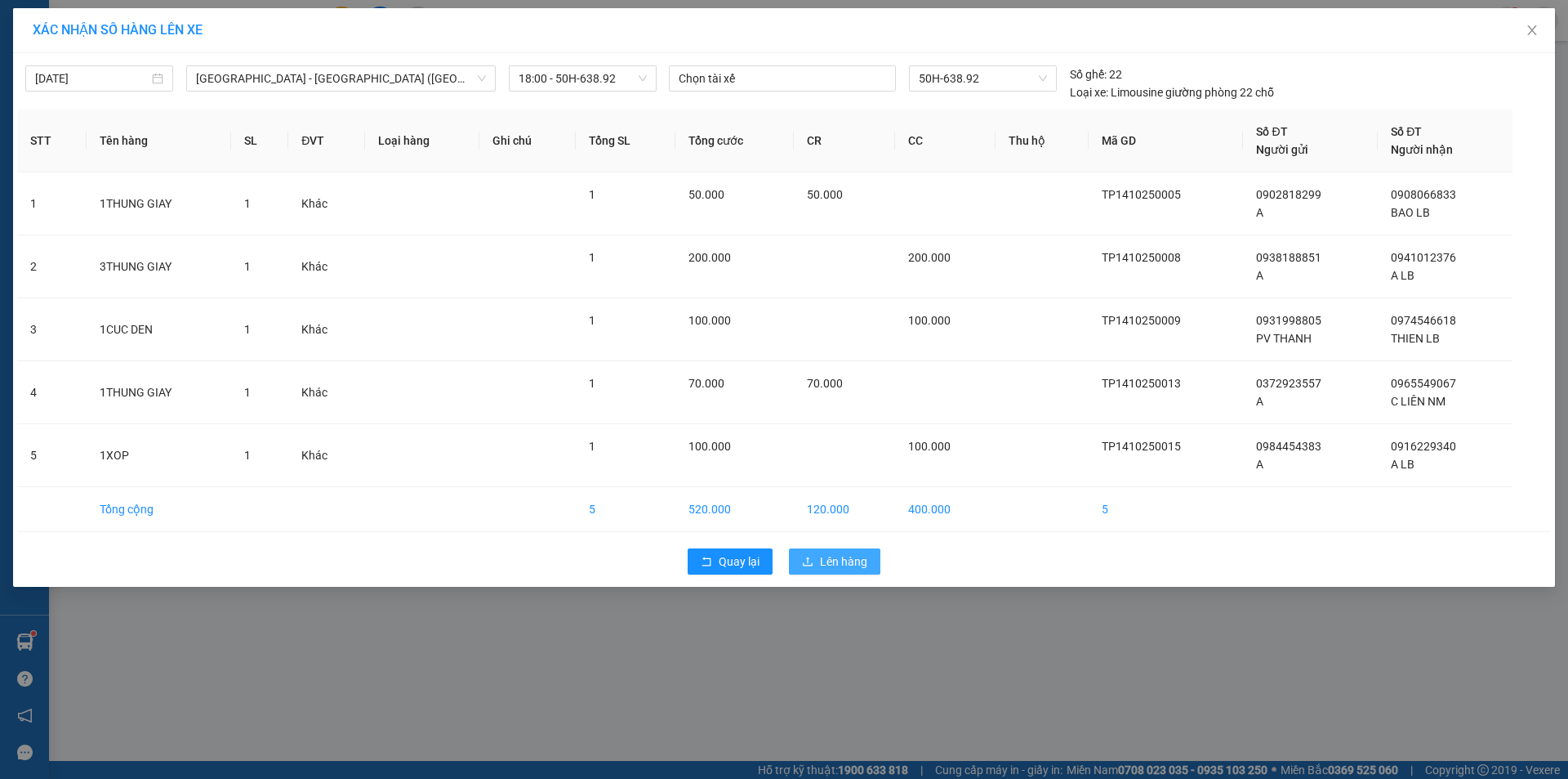
click at [841, 562] on span "Lên hàng" at bounding box center [843, 562] width 47 height 18
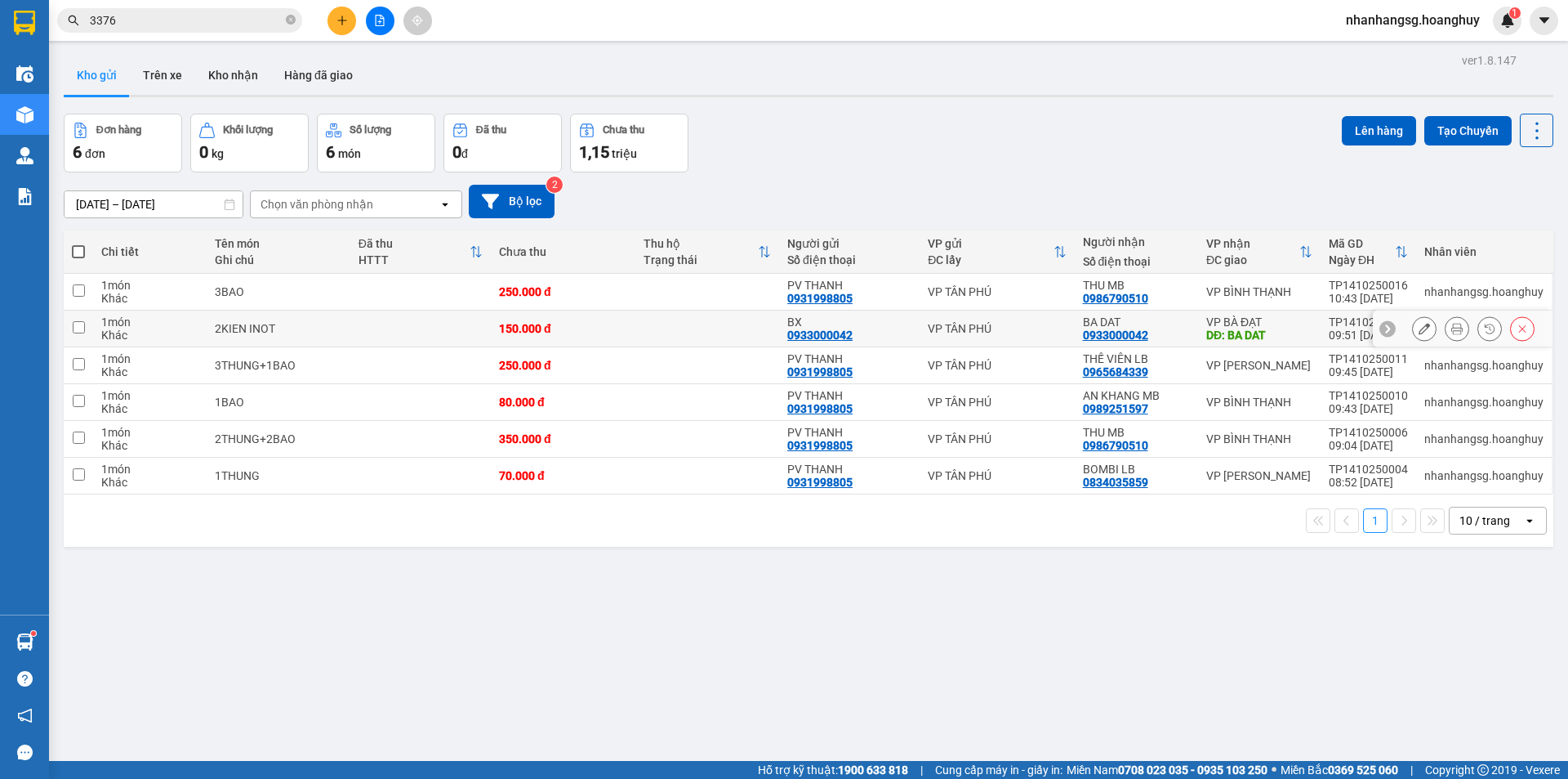
click at [1418, 333] on icon at bounding box center [1424, 329] width 11 height 11
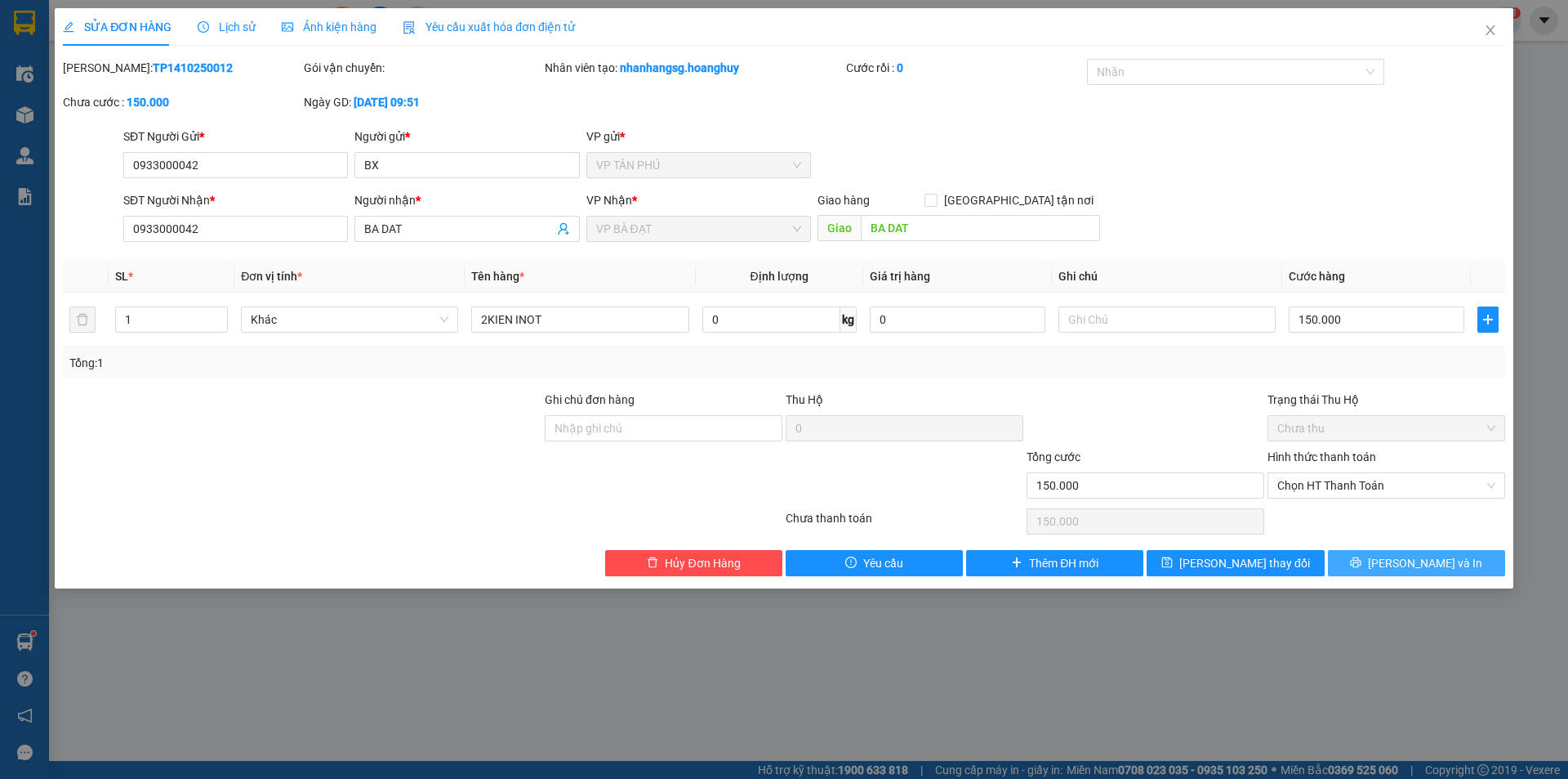
click at [1361, 562] on icon "printer" at bounding box center [1356, 562] width 11 height 11
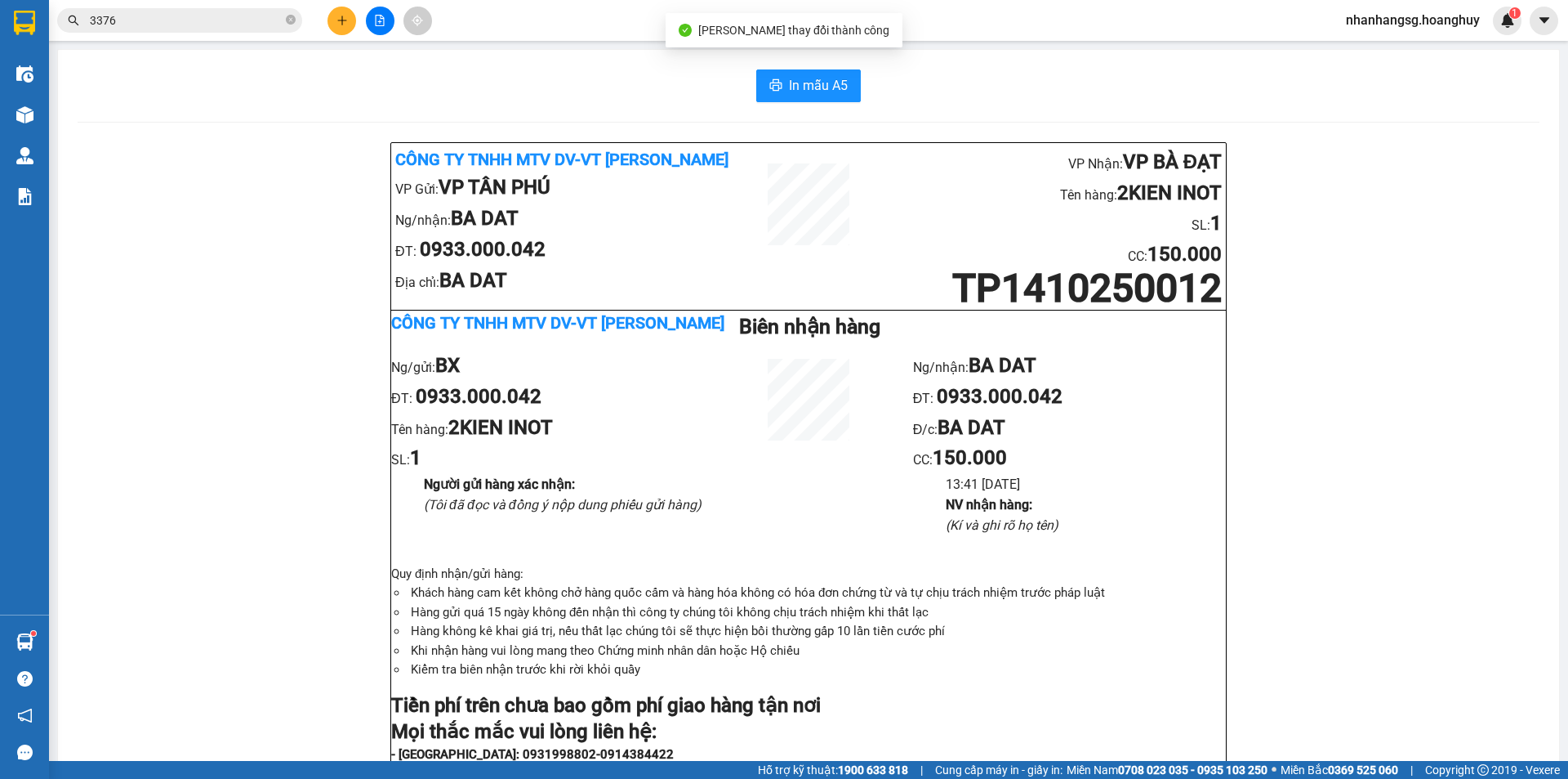
click at [780, 57] on div "In mẫu A5 Công ty TNHH MTV DV-VT Hoàng Huy VP Gửi: VP TÂN PHÚ Ng/nhận: BA DAT Đ…" at bounding box center [808, 735] width 1501 height 1371
click at [780, 78] on button "In mẫu A5" at bounding box center [809, 86] width 105 height 33
click at [781, 78] on button "In mẫu A5" at bounding box center [809, 86] width 105 height 33
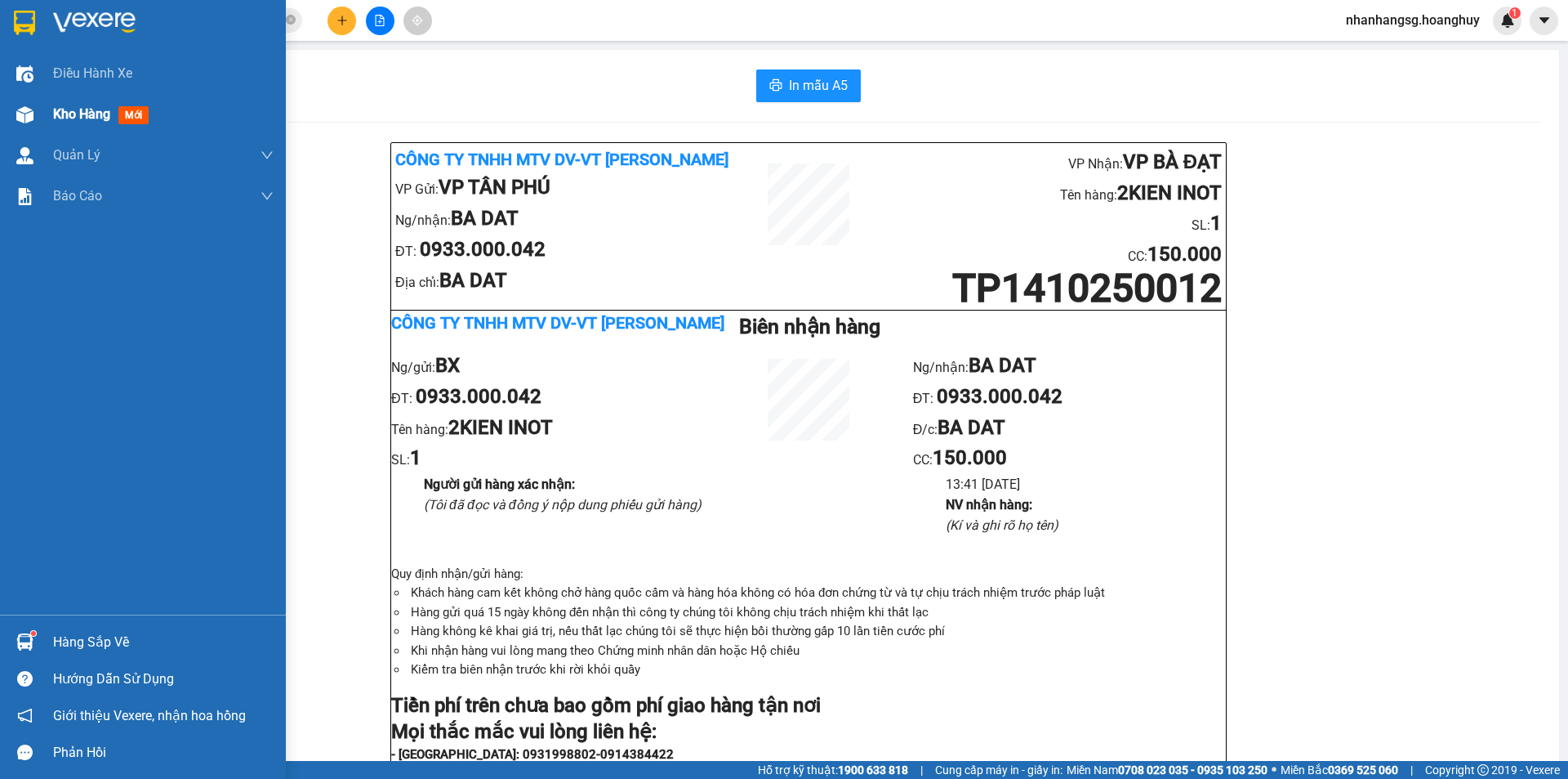
click at [46, 119] on div "Kho hàng mới" at bounding box center [143, 114] width 286 height 41
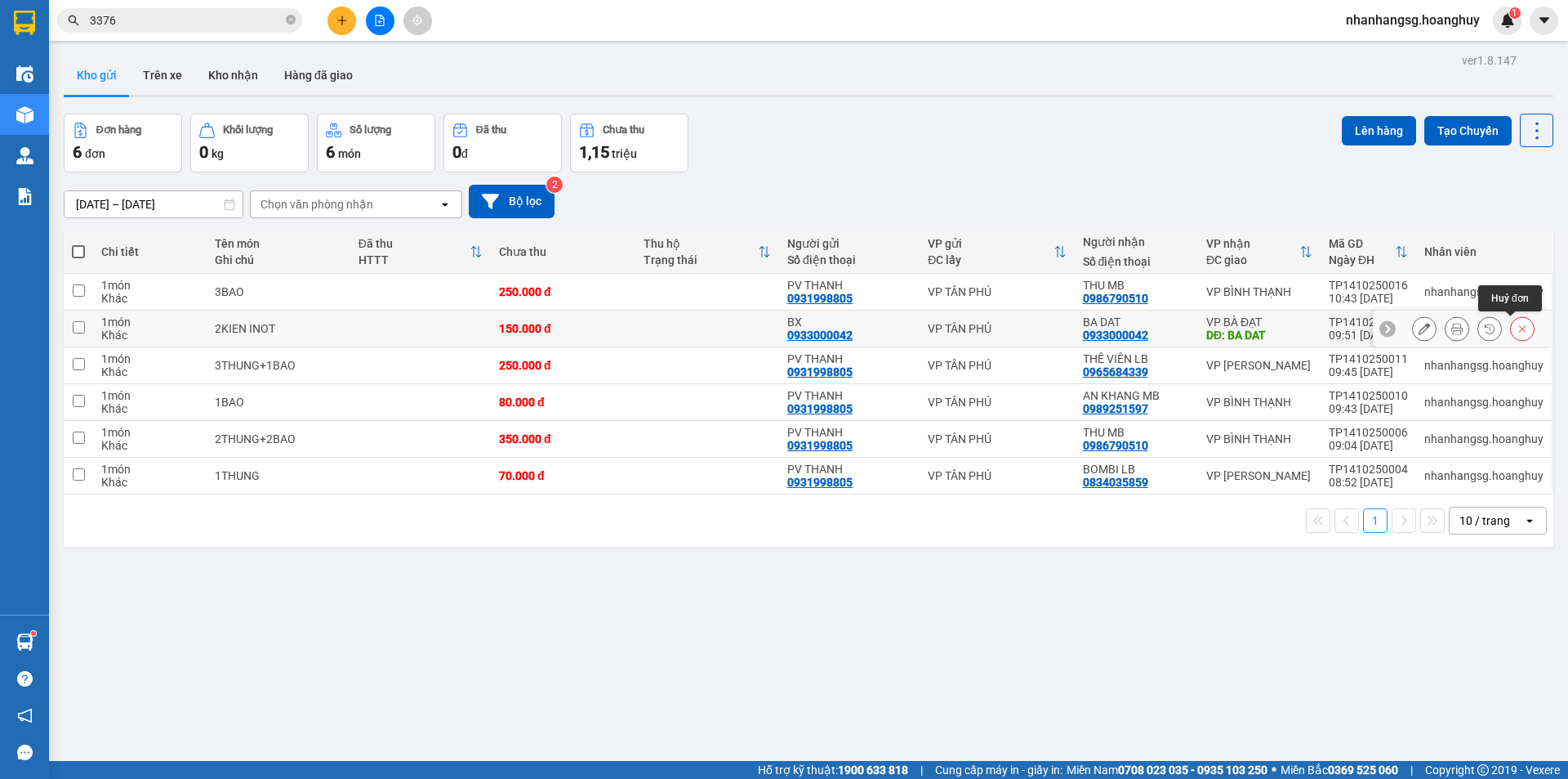
click at [1517, 328] on icon at bounding box center [1522, 329] width 11 height 11
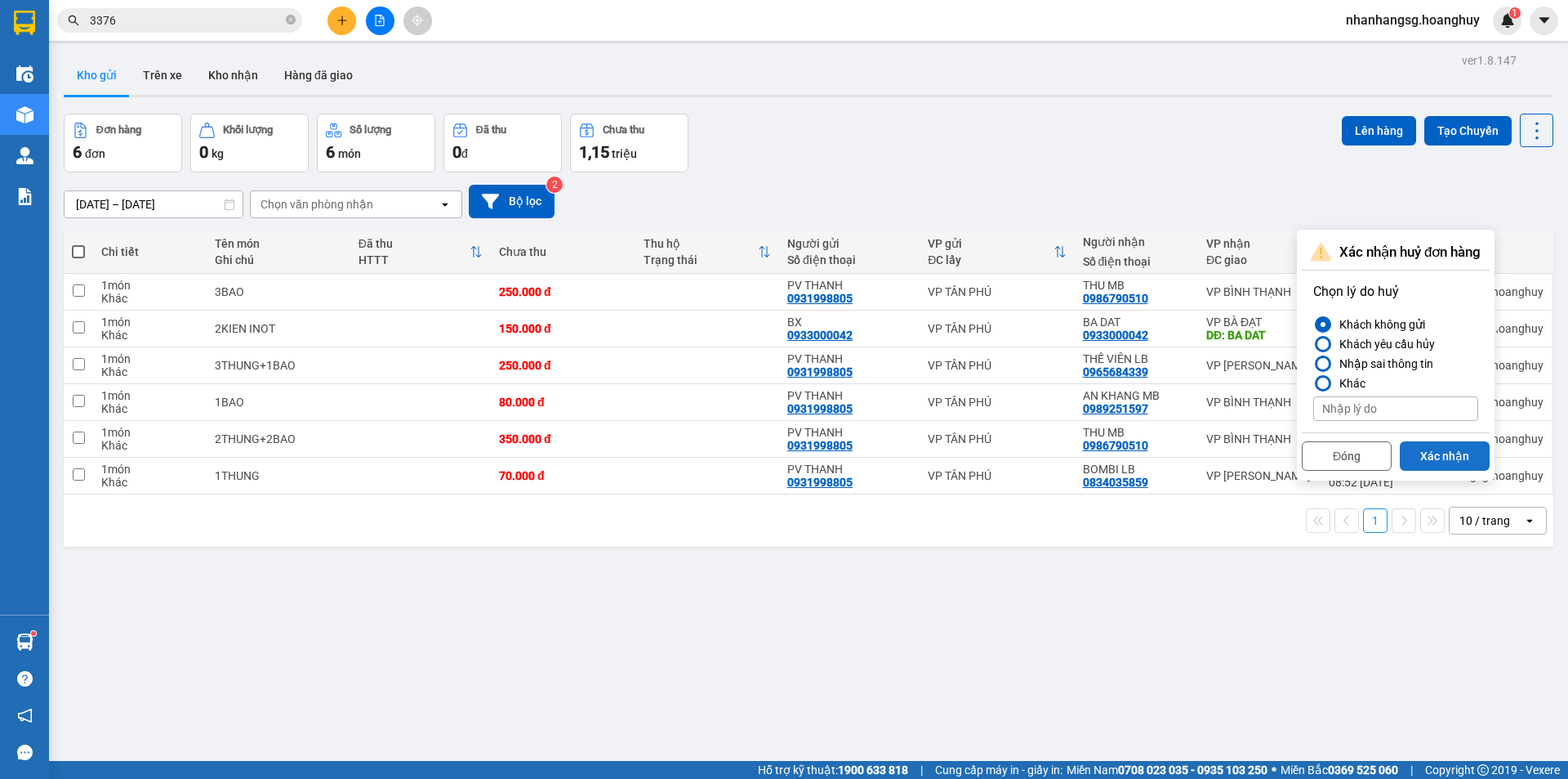
click at [1453, 456] on button "Xác nhận" at bounding box center [1445, 456] width 90 height 29
click at [1453, 456] on div "Chi tiết Tên món Ghi chú Đã thu HTTT Chưa thu Thu hộ Trạng thái Người gửi Số đi…" at bounding box center [808, 388] width 1490 height 316
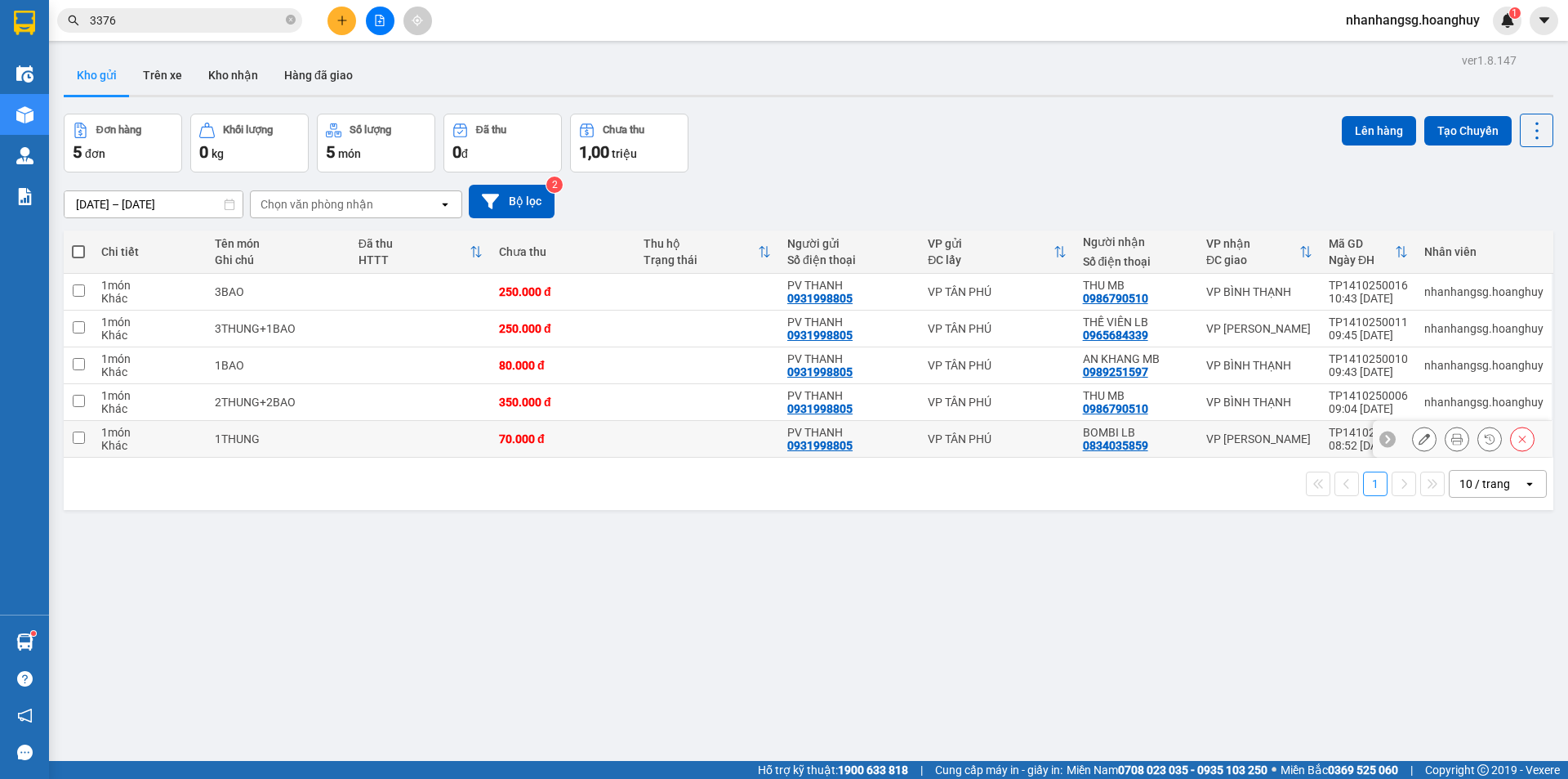
click at [667, 444] on td at bounding box center [708, 439] width 145 height 37
checkbox input "true"
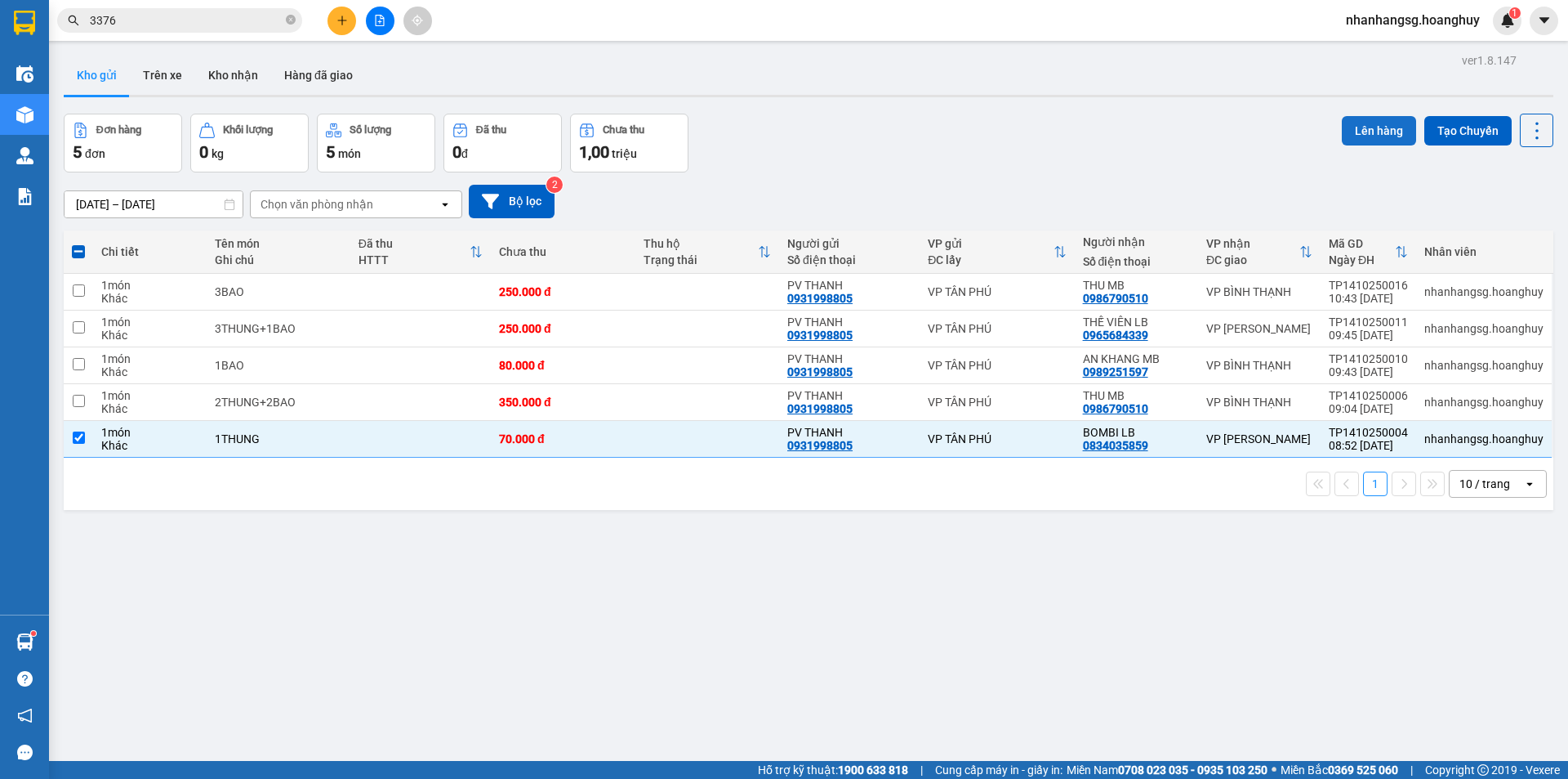
click at [1383, 123] on button "Lên hàng" at bounding box center [1378, 131] width 74 height 29
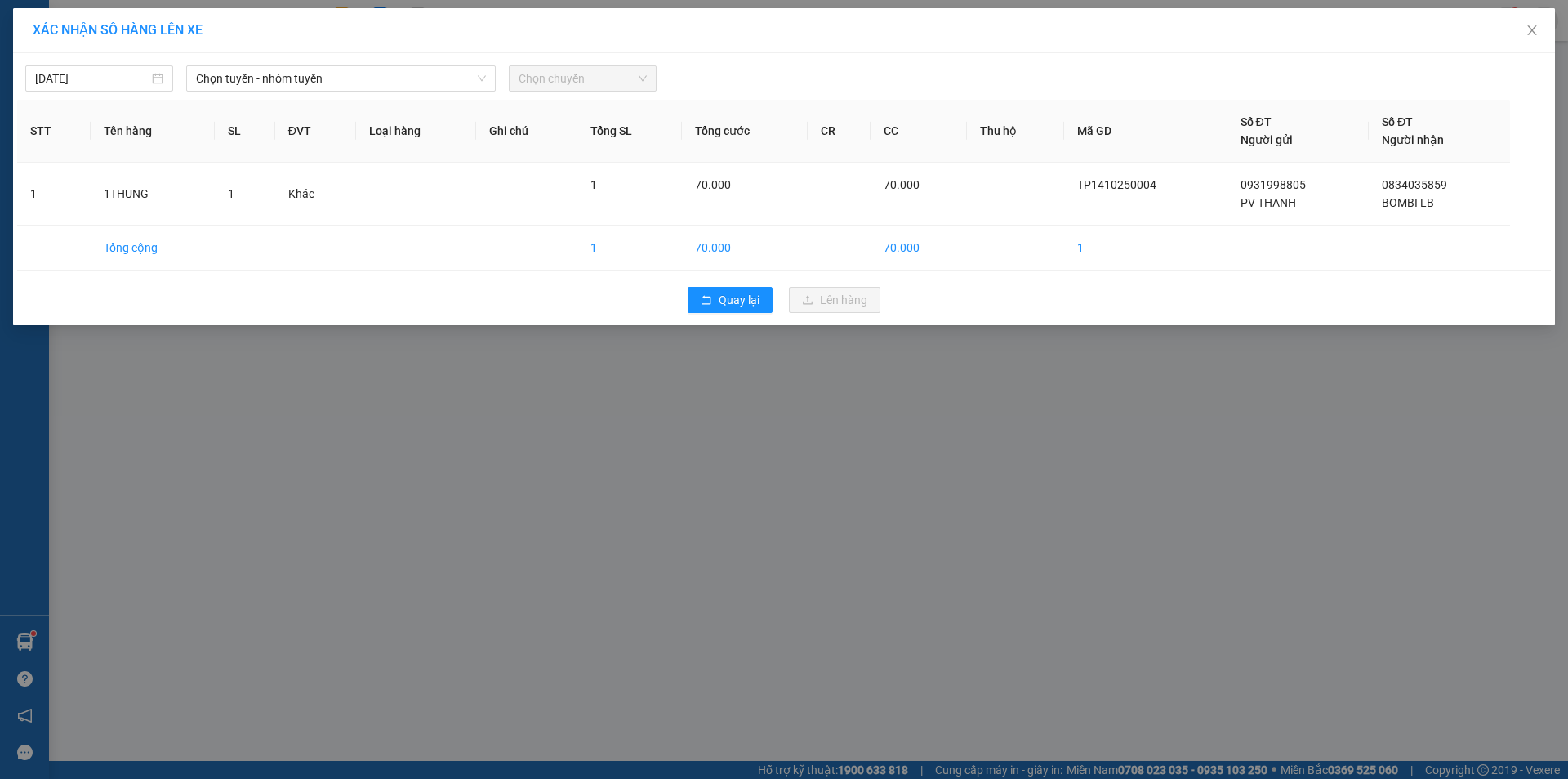
click at [302, 56] on div "14/10/2025 Chọn tuyến - nhóm tuyến Chọn chuyến STT Tên hàng SL ĐVT Loại hàng Gh…" at bounding box center [784, 189] width 1542 height 272
click at [302, 78] on span "Chọn tuyến - nhóm tuyến" at bounding box center [341, 78] width 290 height 25
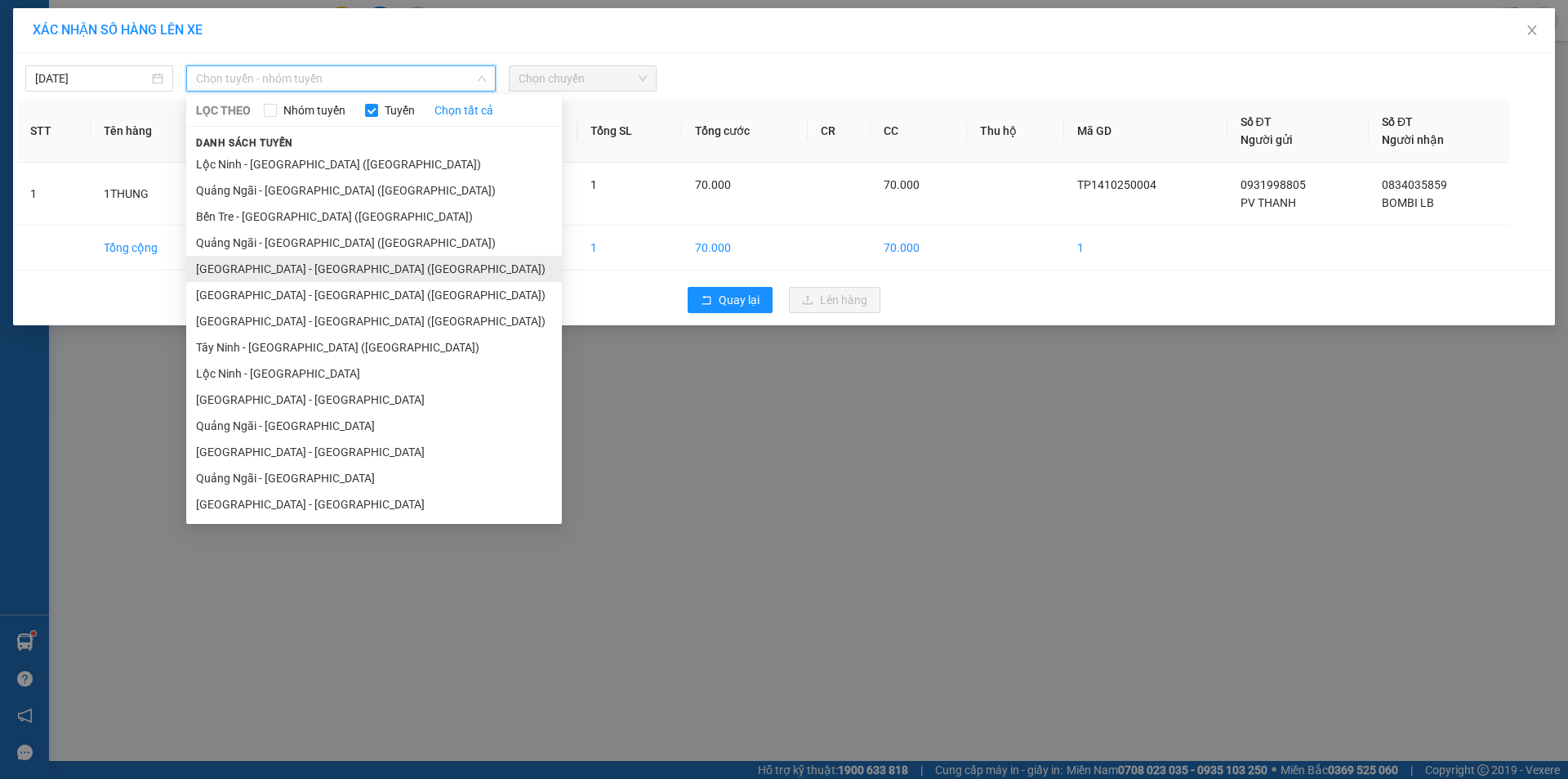
click at [250, 262] on li "[GEOGRAPHIC_DATA] - [PERSON_NAME][GEOGRAPHIC_DATA][PERSON_NAME] ([GEOGRAPHIC_DA…" at bounding box center [374, 269] width 376 height 26
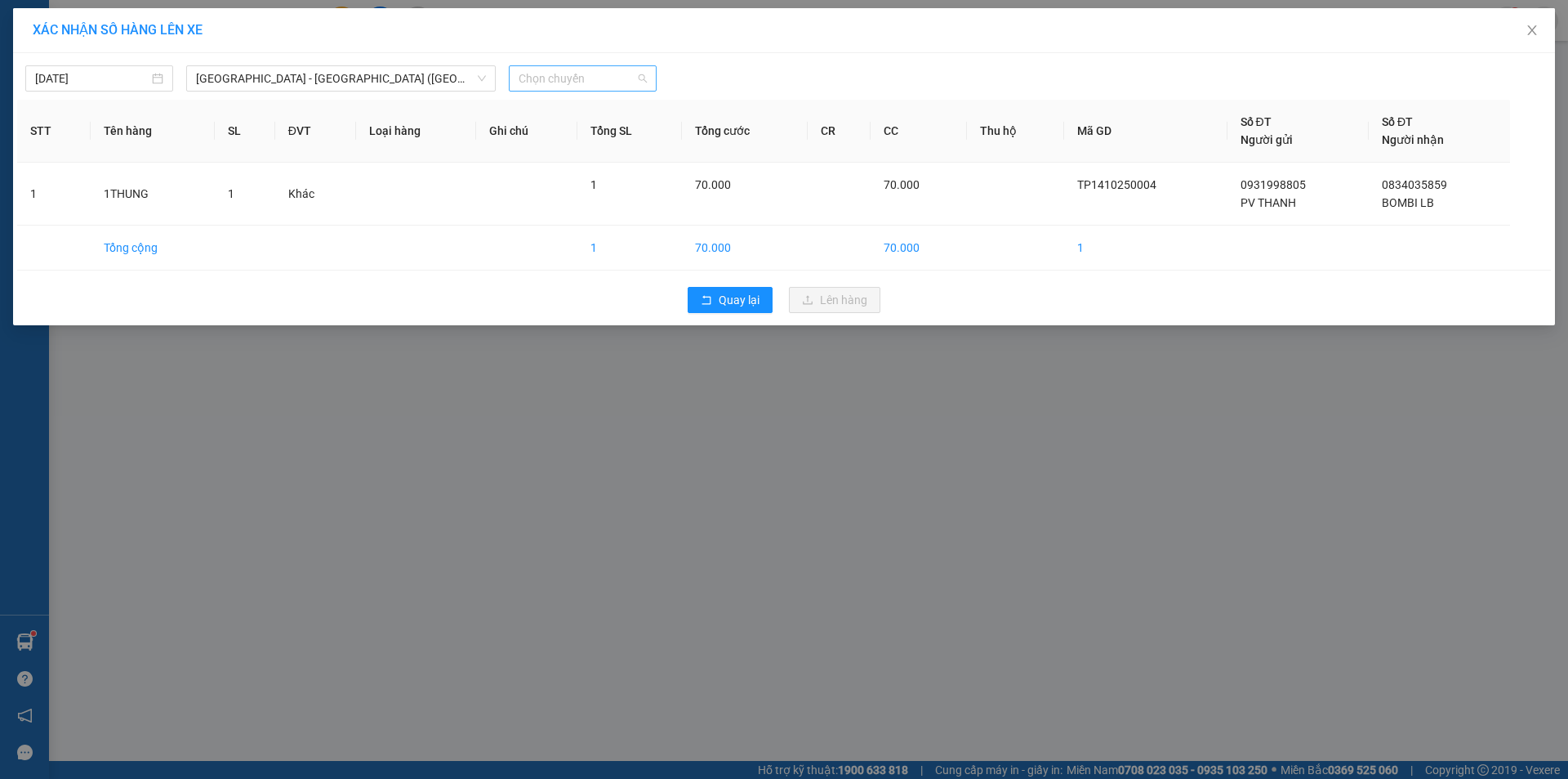
click at [519, 85] on span "Chọn chuyến" at bounding box center [583, 78] width 128 height 25
click at [522, 82] on span "Chọn chuyến" at bounding box center [583, 78] width 128 height 25
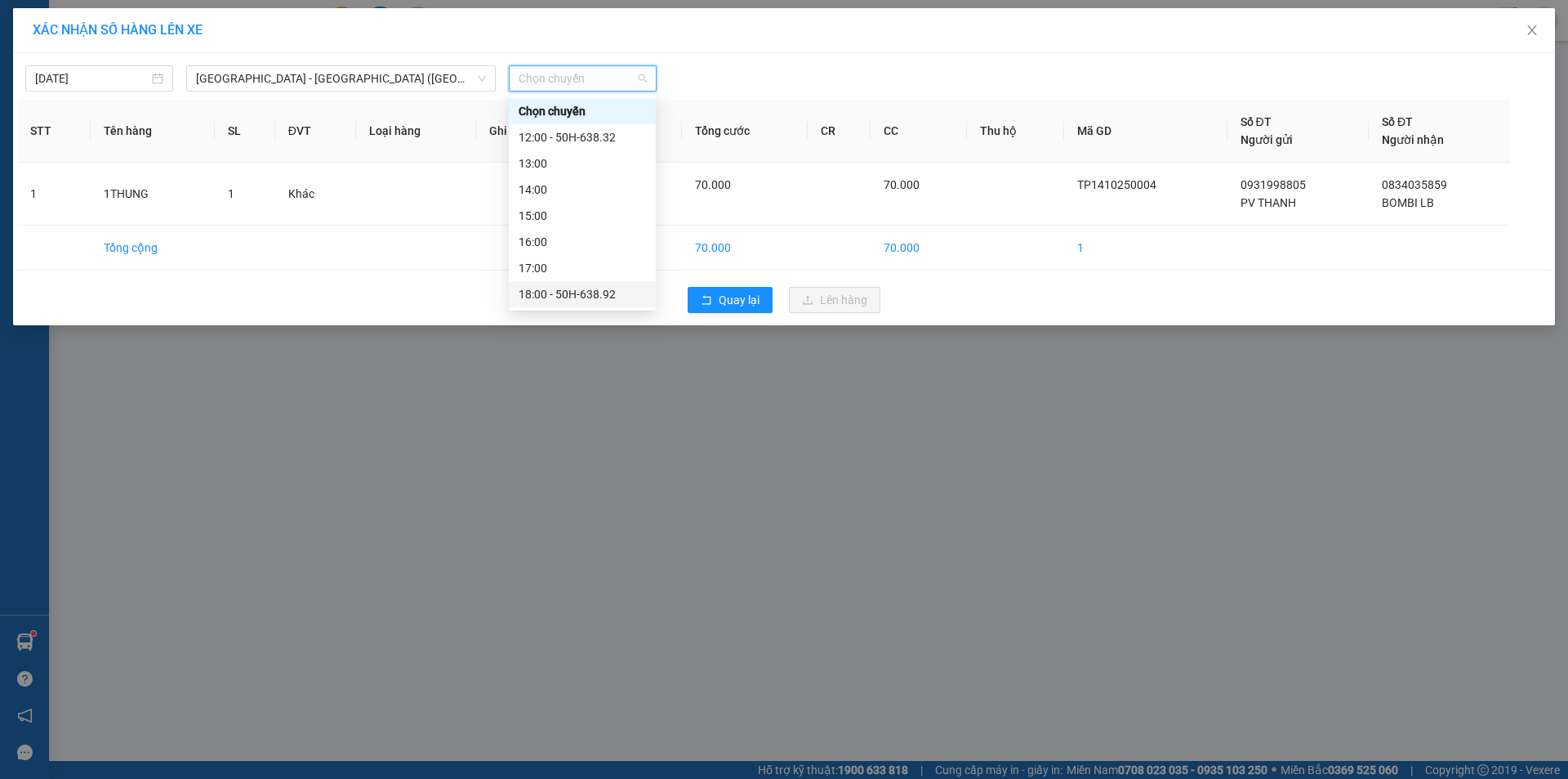
click at [565, 293] on div "18:00 - 50H-638.92" at bounding box center [583, 294] width 127 height 18
click at [565, 293] on div "Quay lại Lên hàng" at bounding box center [784, 300] width 1534 height 43
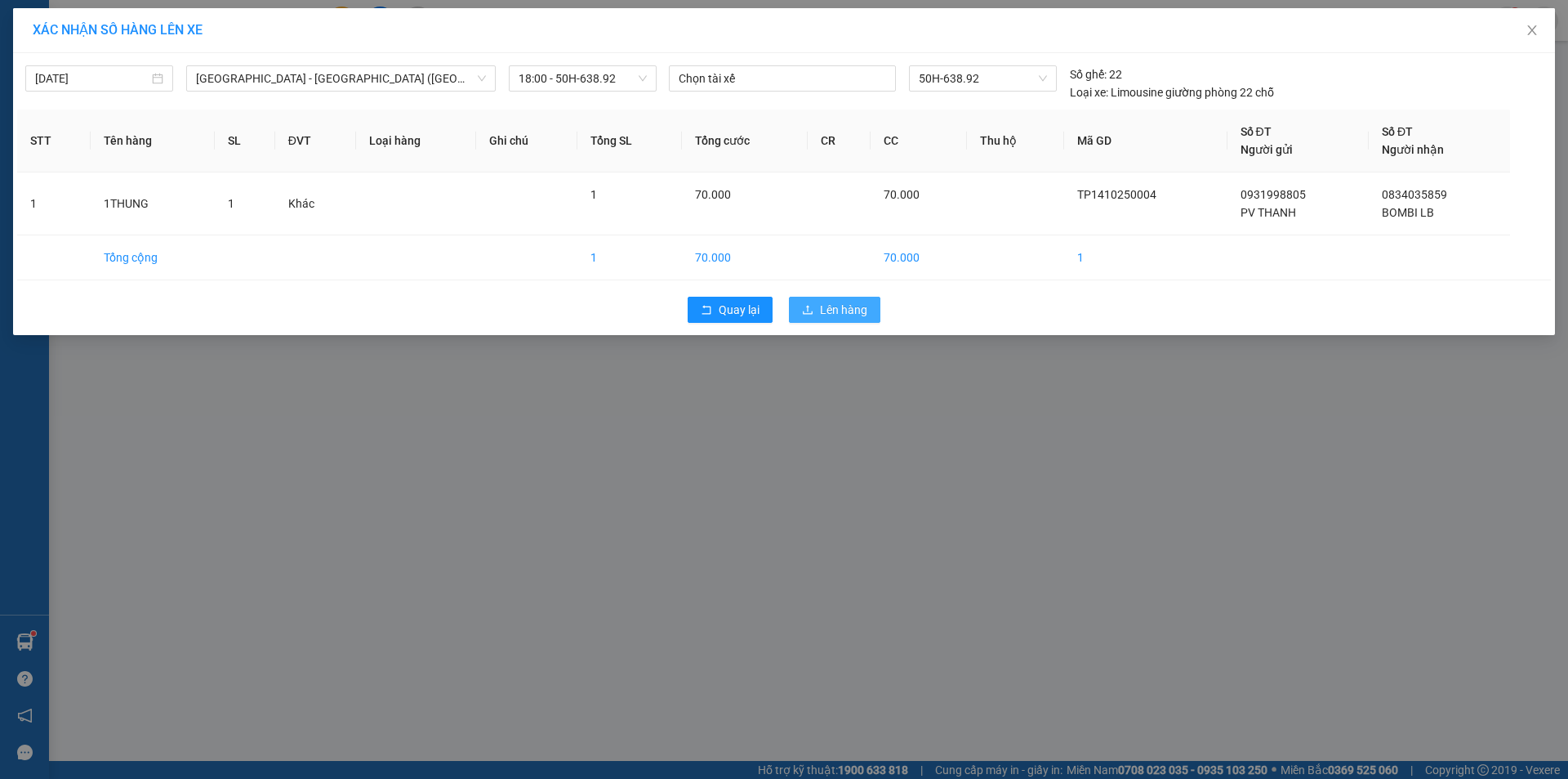
click at [829, 302] on span "Lên hàng" at bounding box center [843, 310] width 47 height 18
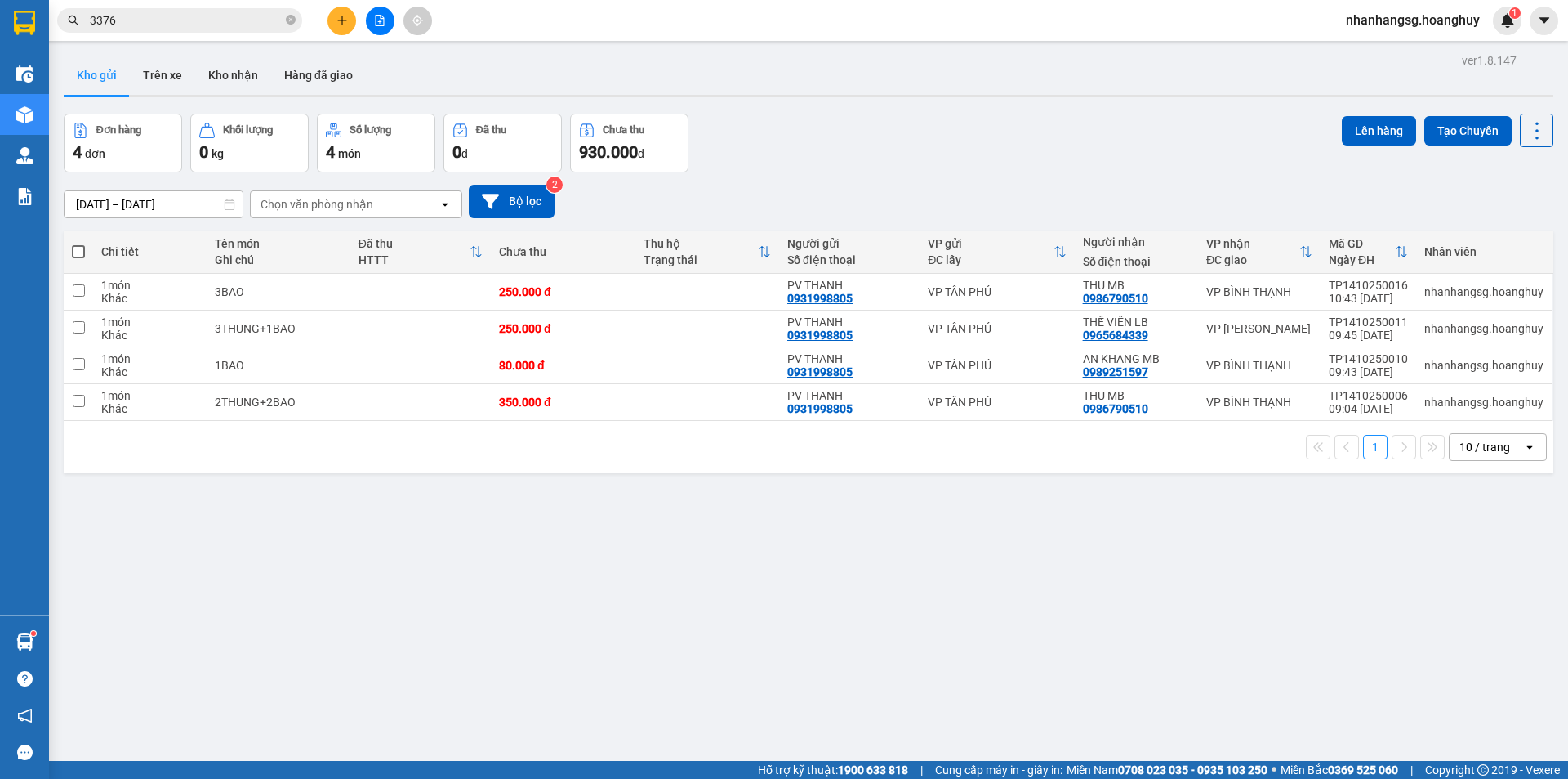
click at [185, 204] on input "[DATE] – [DATE]" at bounding box center [154, 204] width 178 height 26
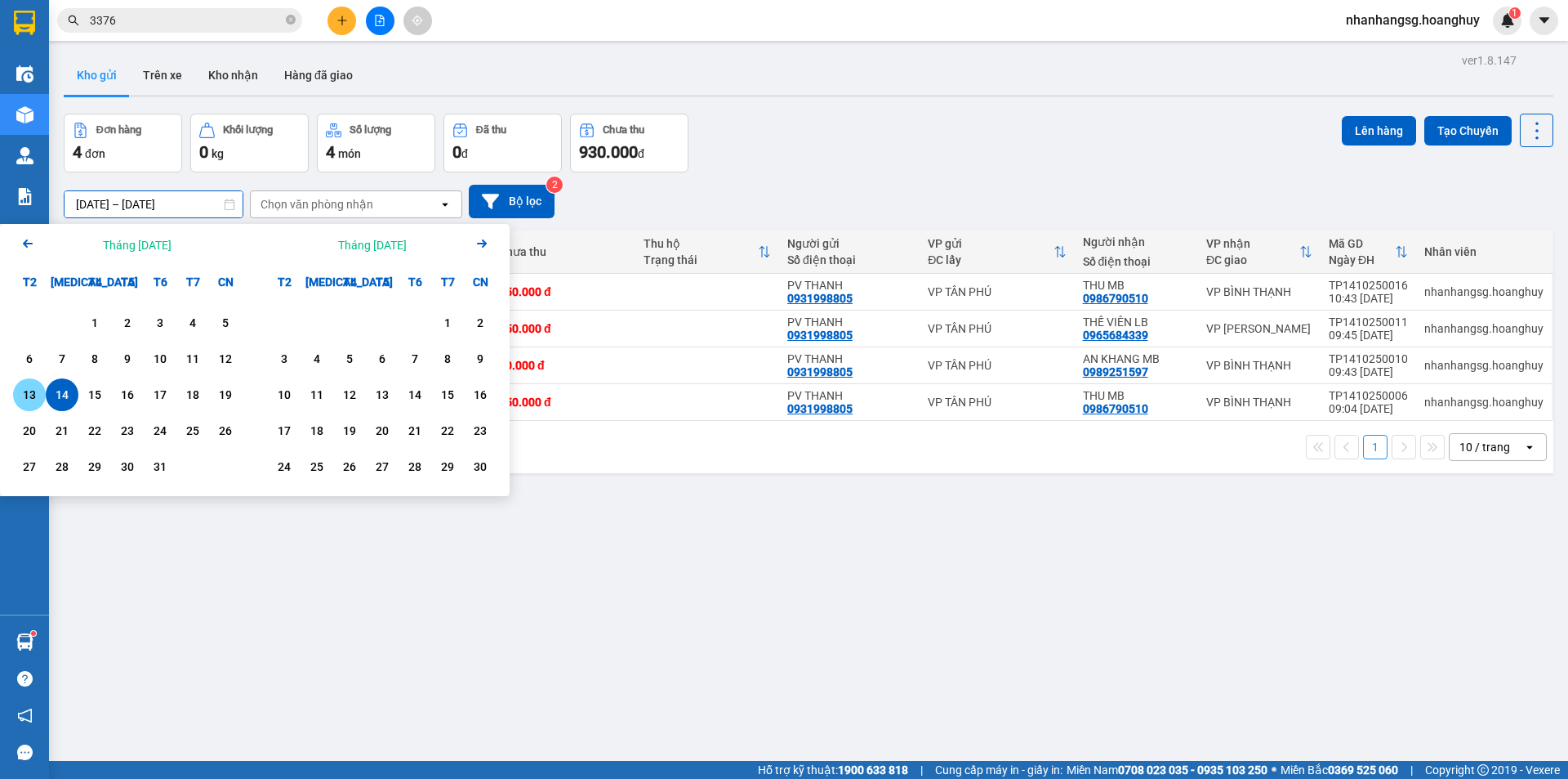
click at [20, 393] on div "13" at bounding box center [29, 395] width 23 height 20
click at [20, 393] on div "Điều hành xe Kho hàng mới Quản Lý Quản lý chuyến Quản lý khách hàng mới Báo cáo…" at bounding box center [25, 334] width 49 height 562
click at [22, 393] on div "Điều hành xe Kho hàng mới Quản Lý Quản lý chuyến Quản lý khách hàng mới Báo cáo…" at bounding box center [25, 334] width 49 height 562
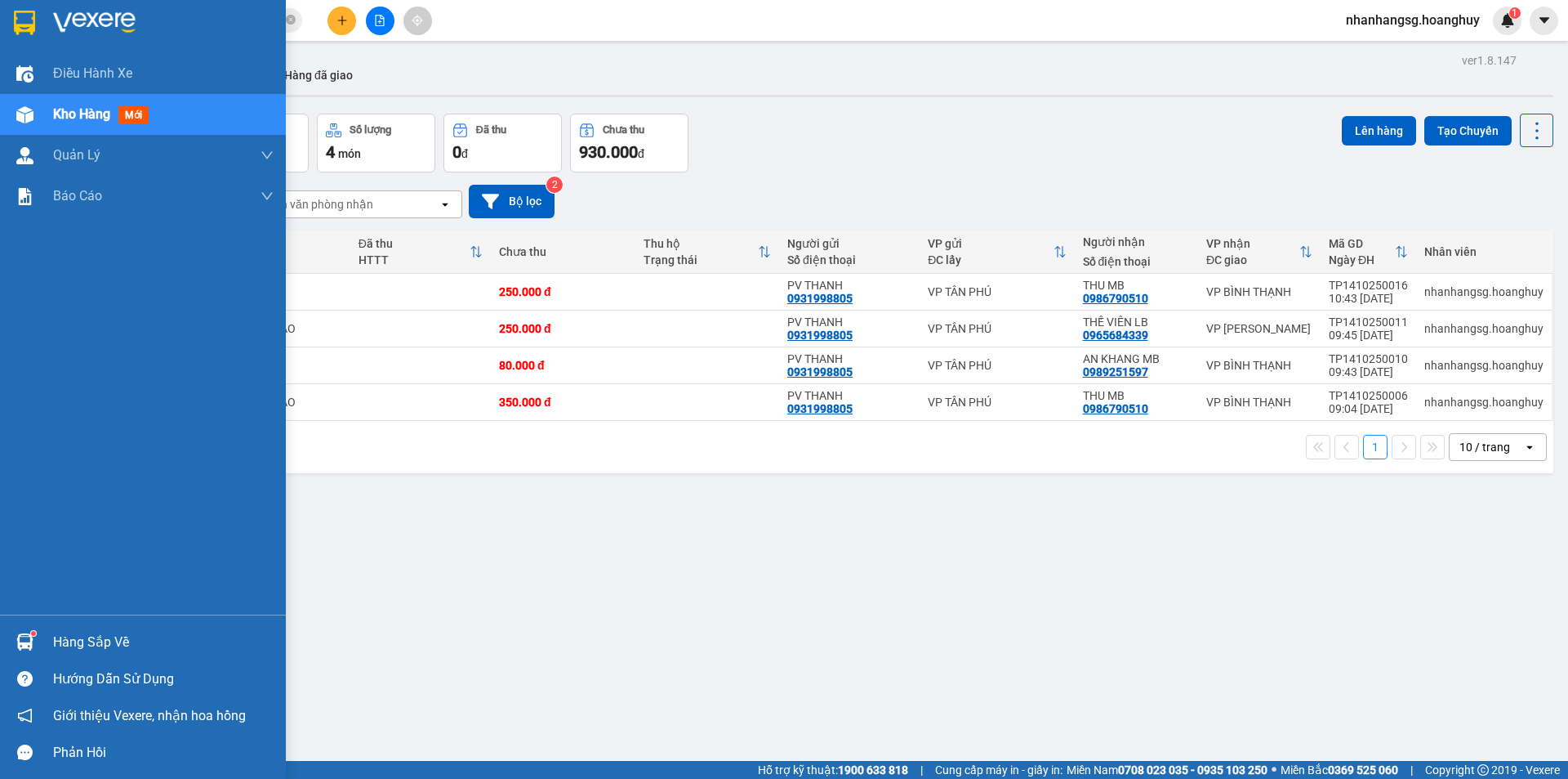
click at [22, 393] on div "Điều hành xe Kho hàng mới Quản Lý Quản lý chuyến Quản lý khách hàng mới Báo cáo…" at bounding box center [143, 334] width 286 height 562
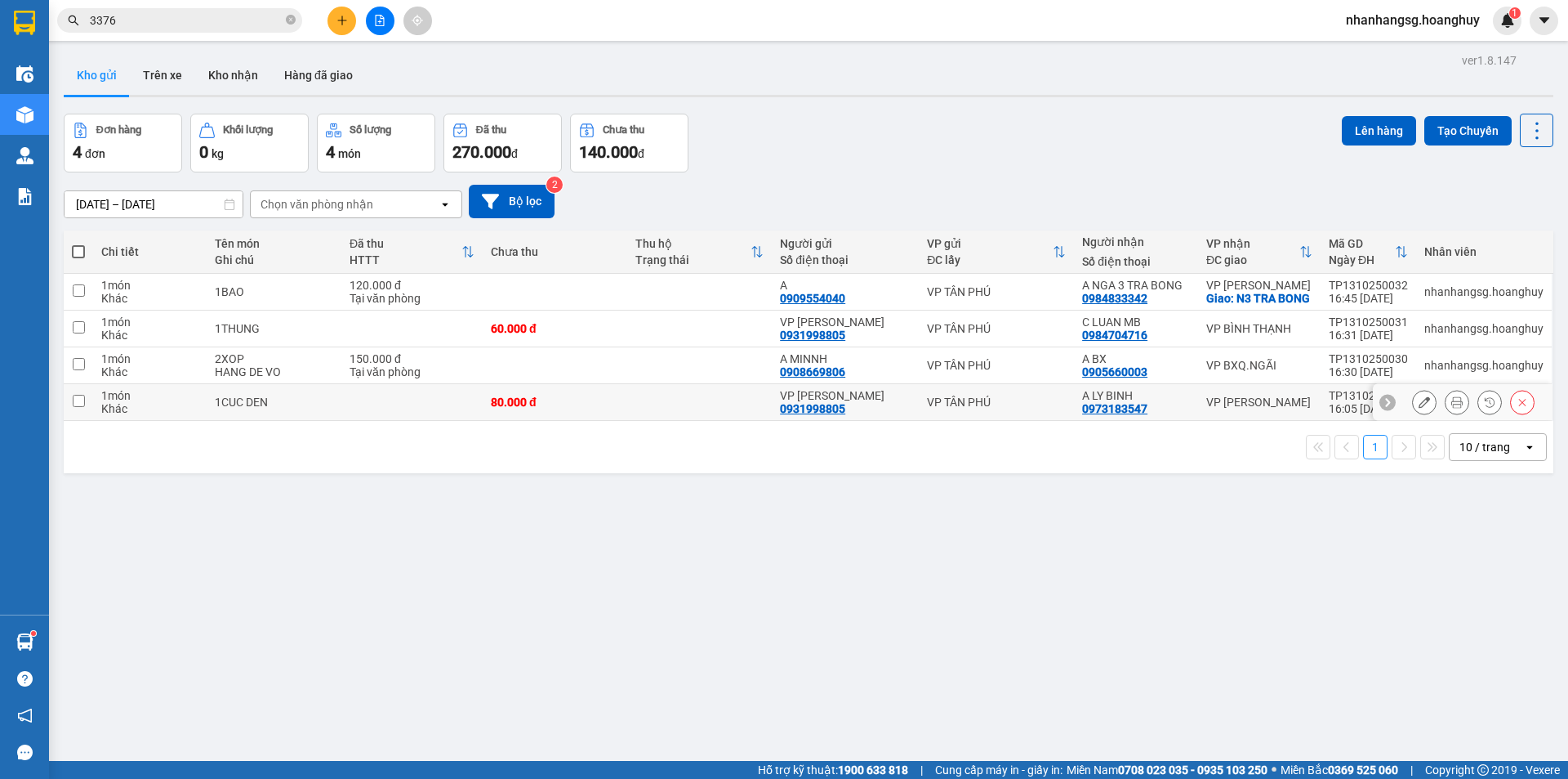
click at [400, 417] on td at bounding box center [412, 402] width 141 height 37
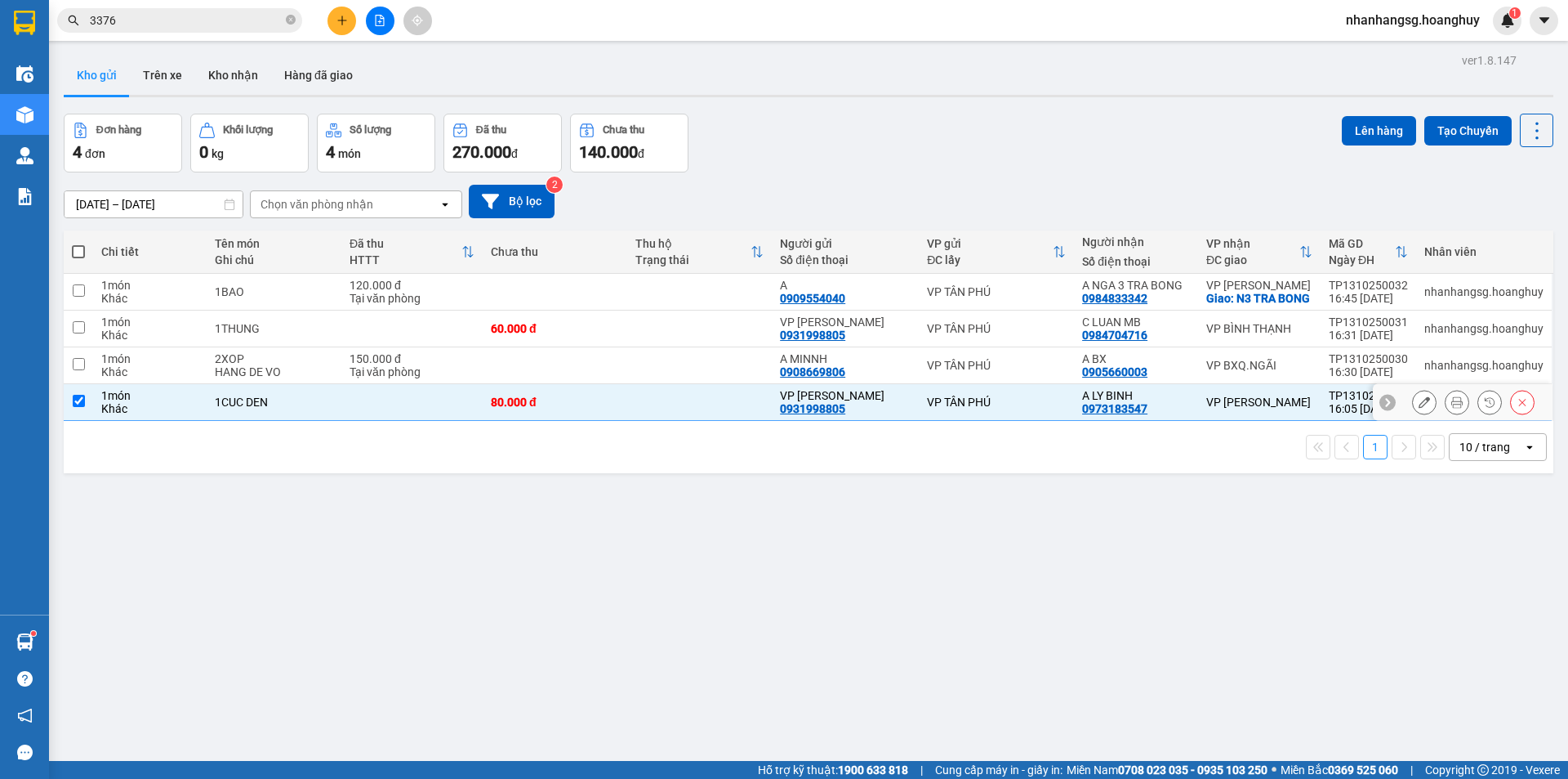
click at [400, 417] on td at bounding box center [412, 402] width 141 height 37
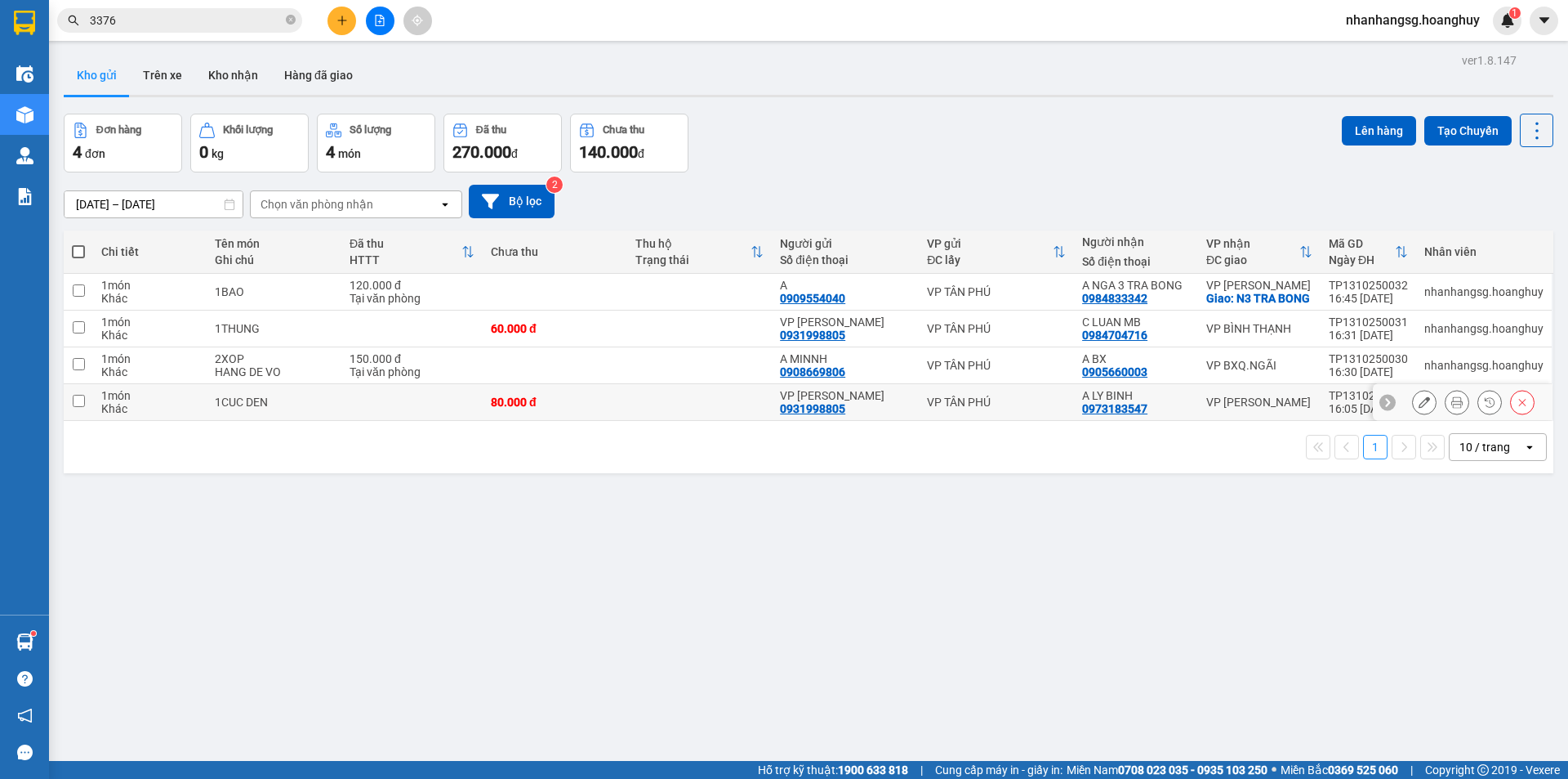
click at [400, 417] on td at bounding box center [412, 402] width 141 height 37
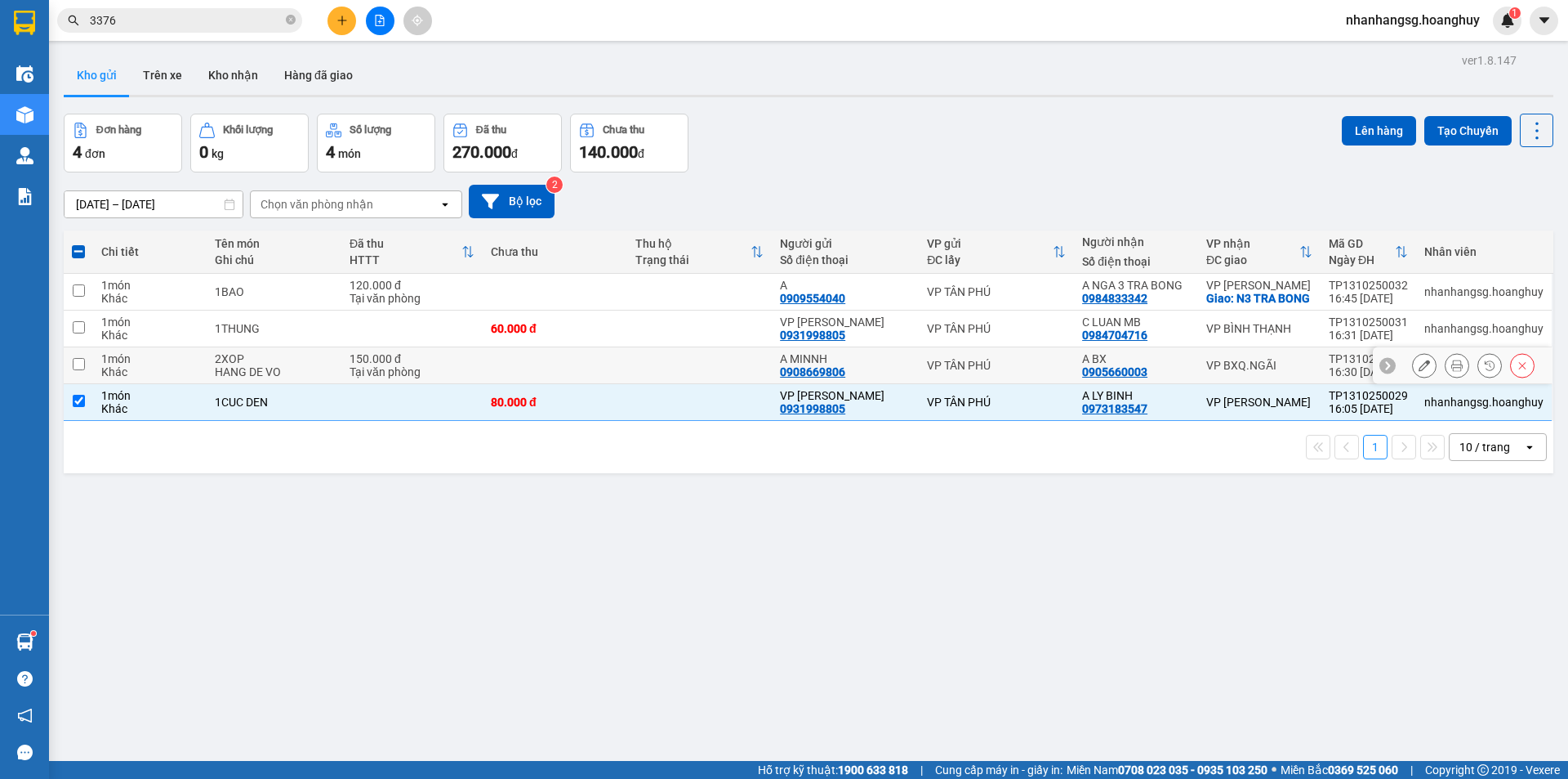
click at [432, 378] on div "Tại văn phòng" at bounding box center [412, 372] width 125 height 13
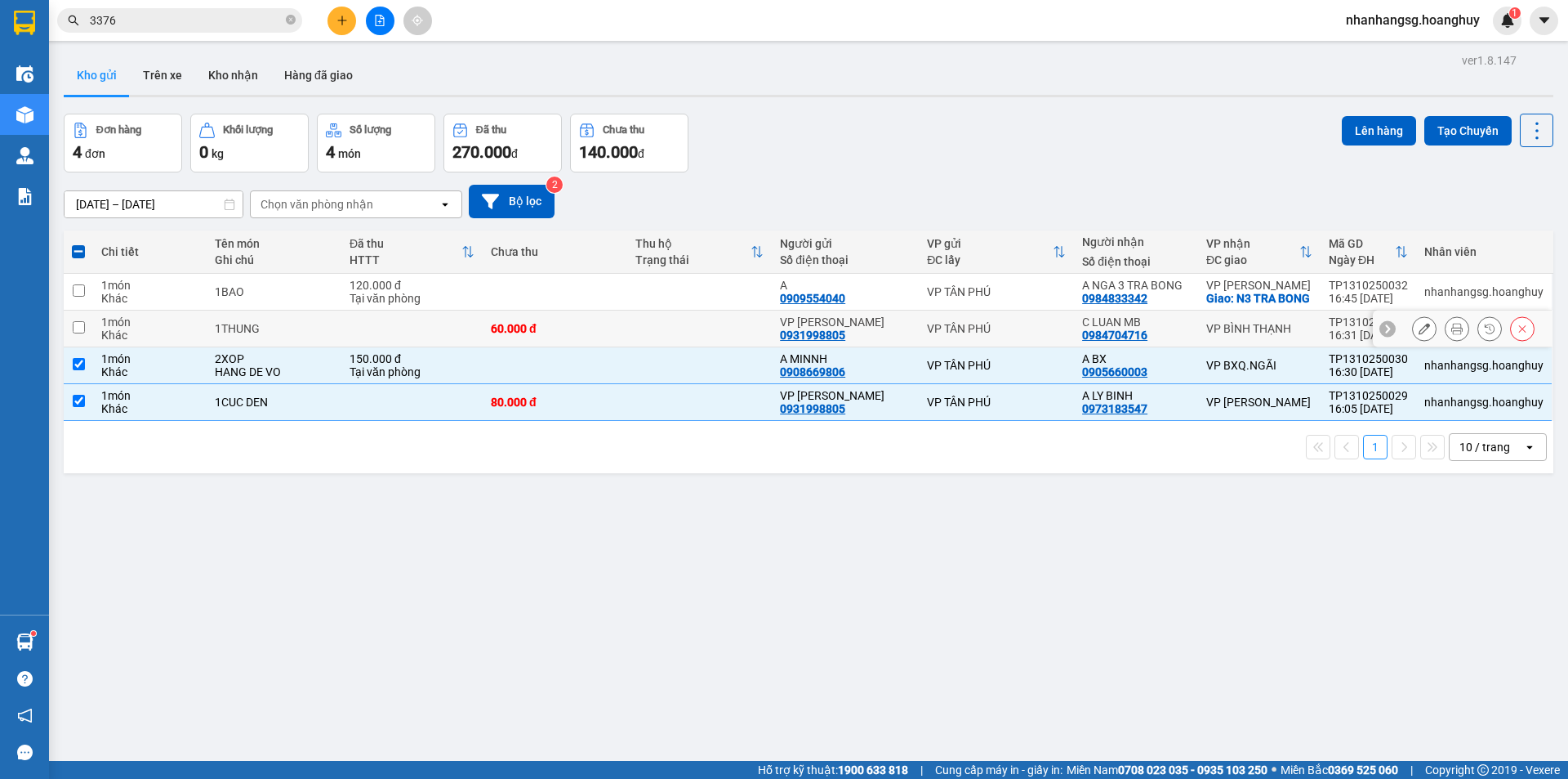
click at [400, 335] on td at bounding box center [412, 329] width 141 height 37
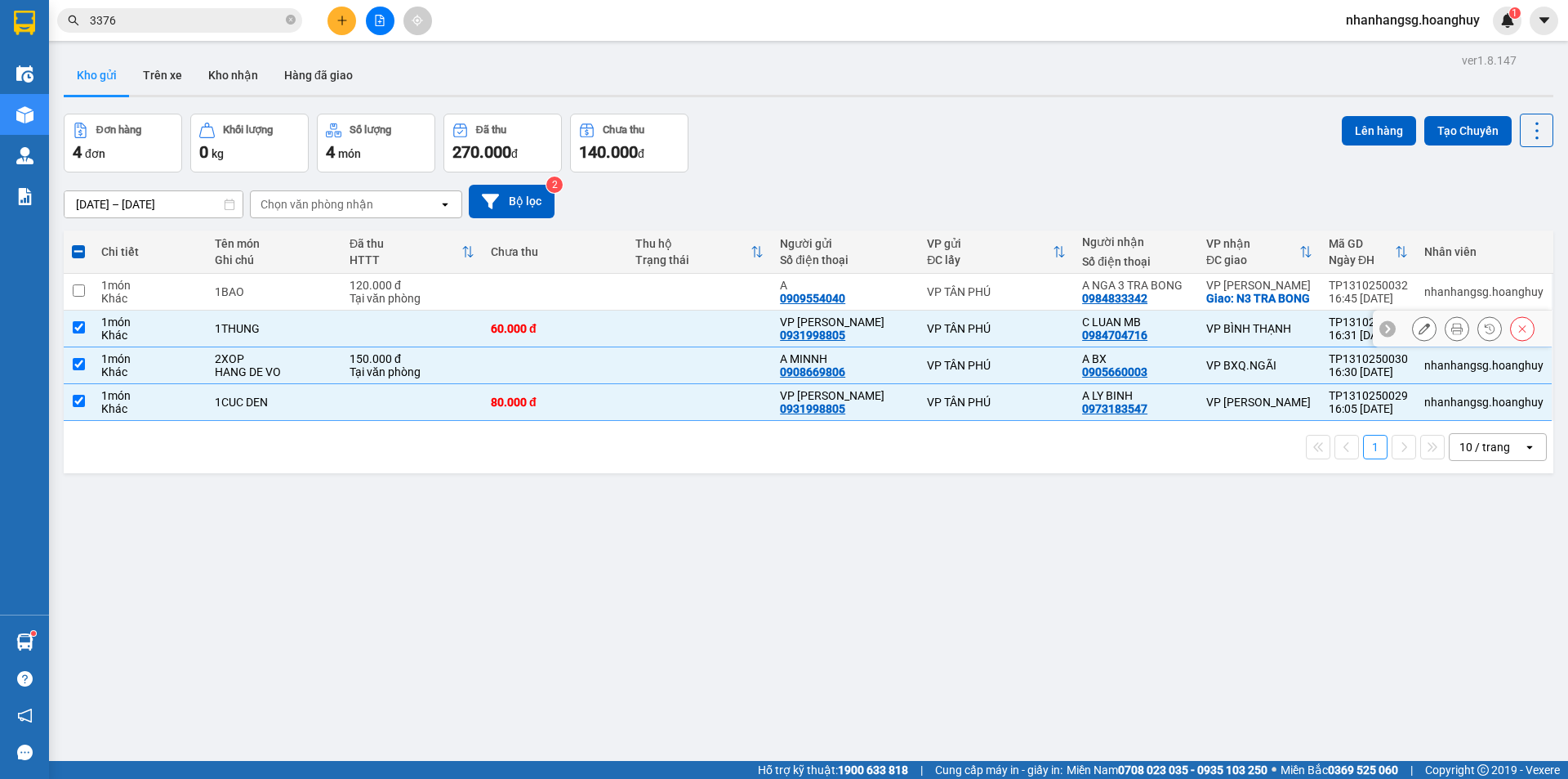
click at [401, 335] on td at bounding box center [412, 329] width 141 height 37
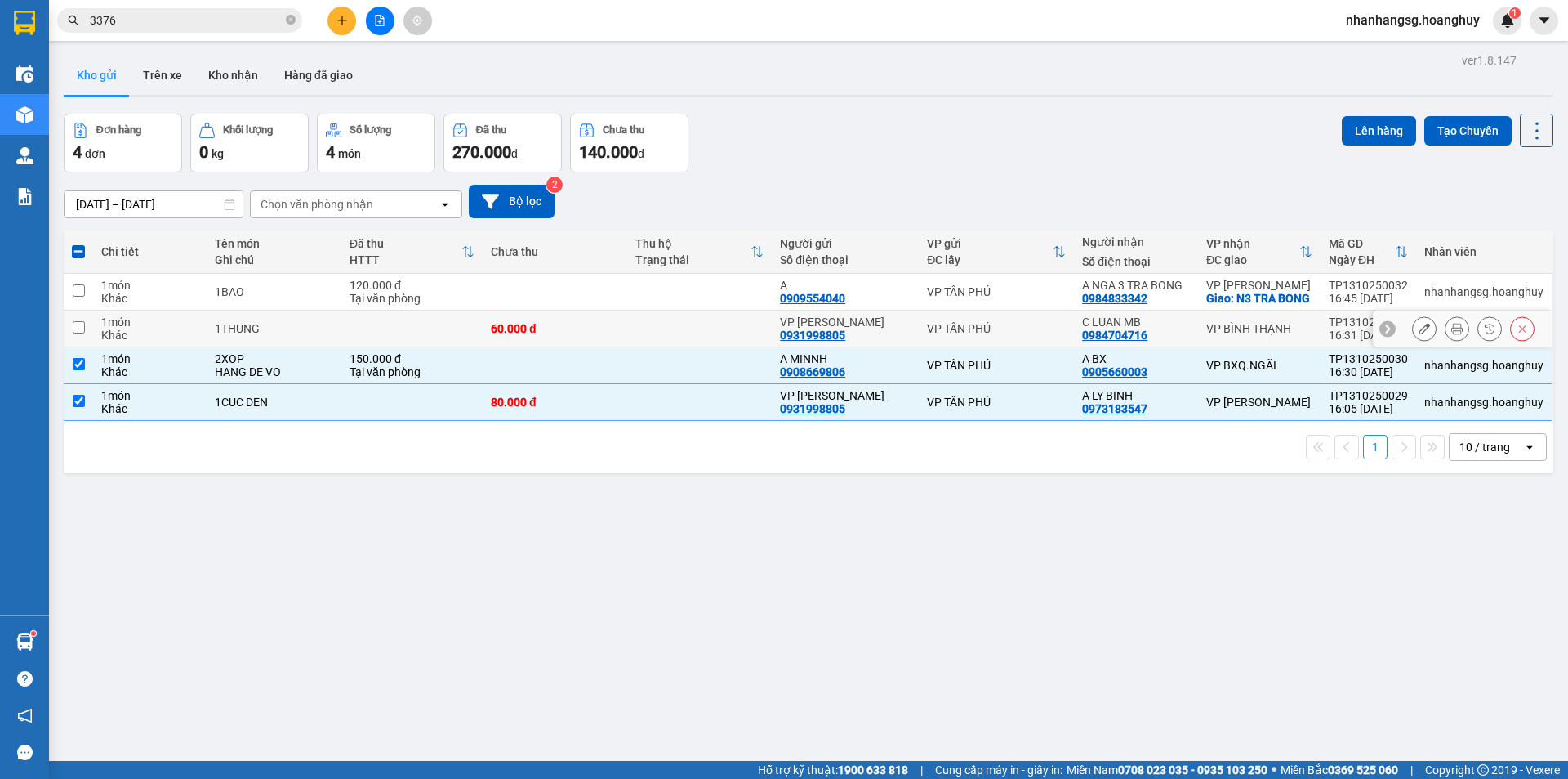
click at [401, 335] on td at bounding box center [412, 329] width 141 height 37
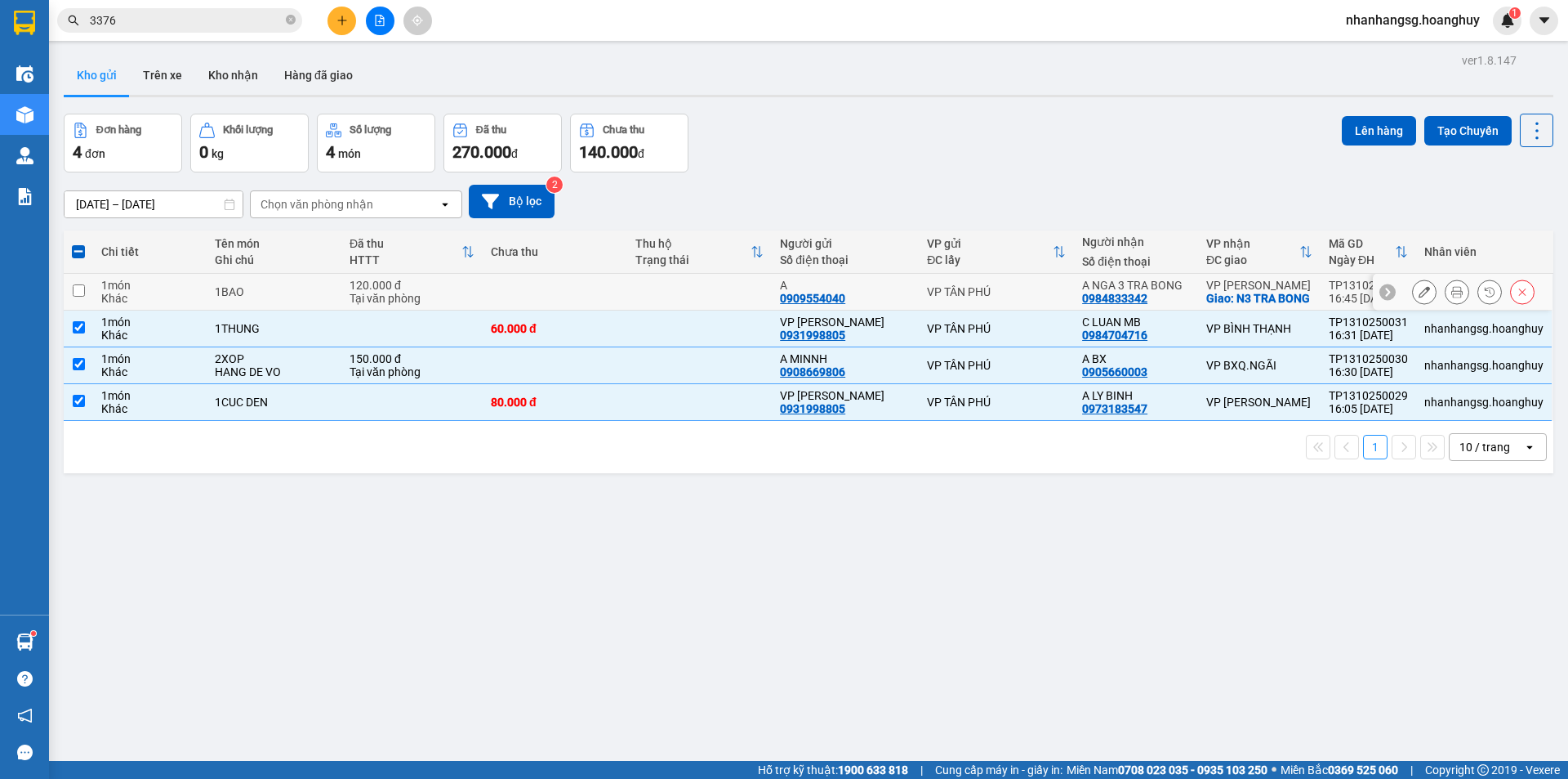
click at [461, 292] on div "120.000 đ" at bounding box center [412, 285] width 125 height 13
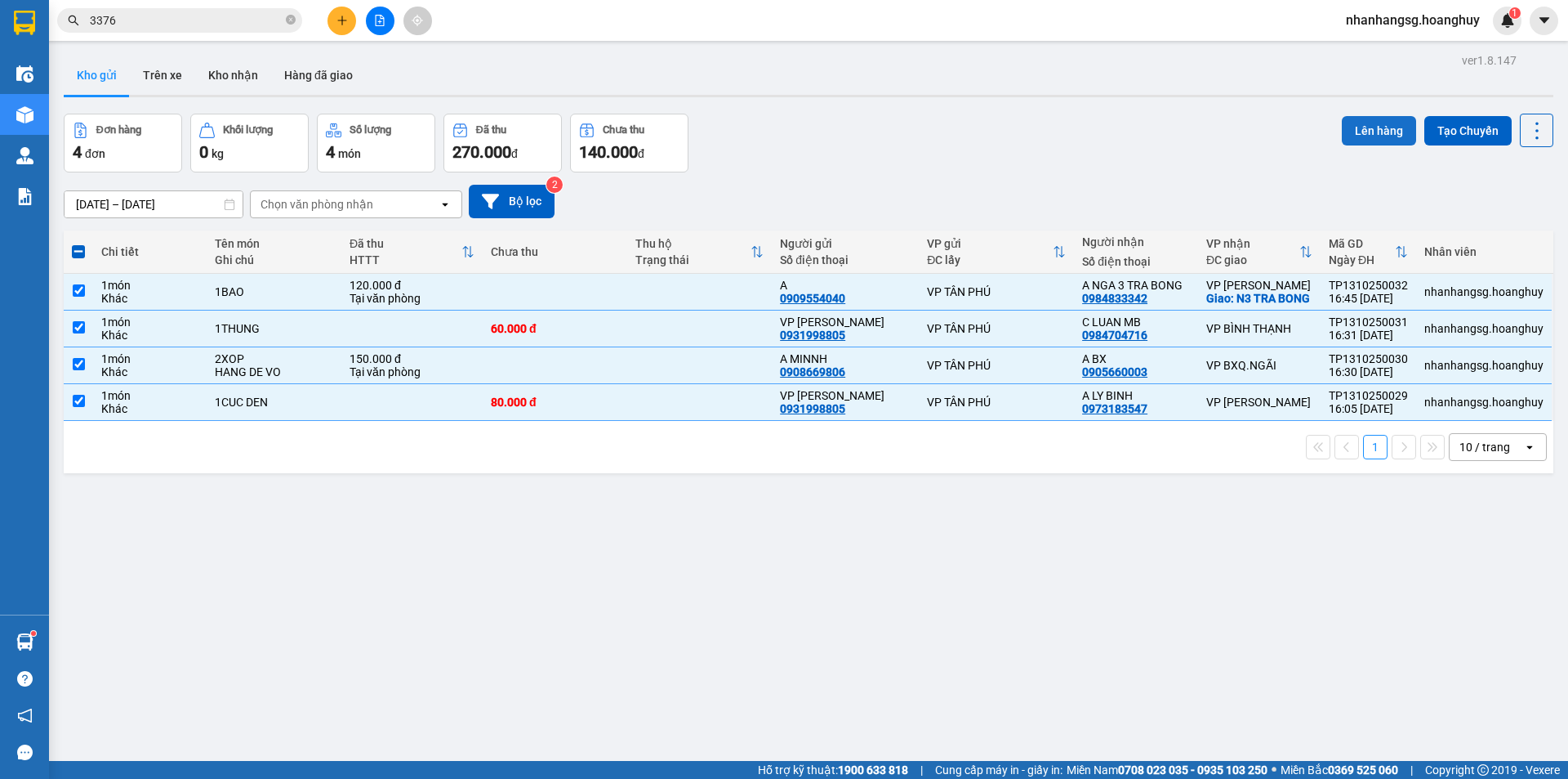
click at [1360, 128] on button "Lên hàng" at bounding box center [1378, 131] width 74 height 29
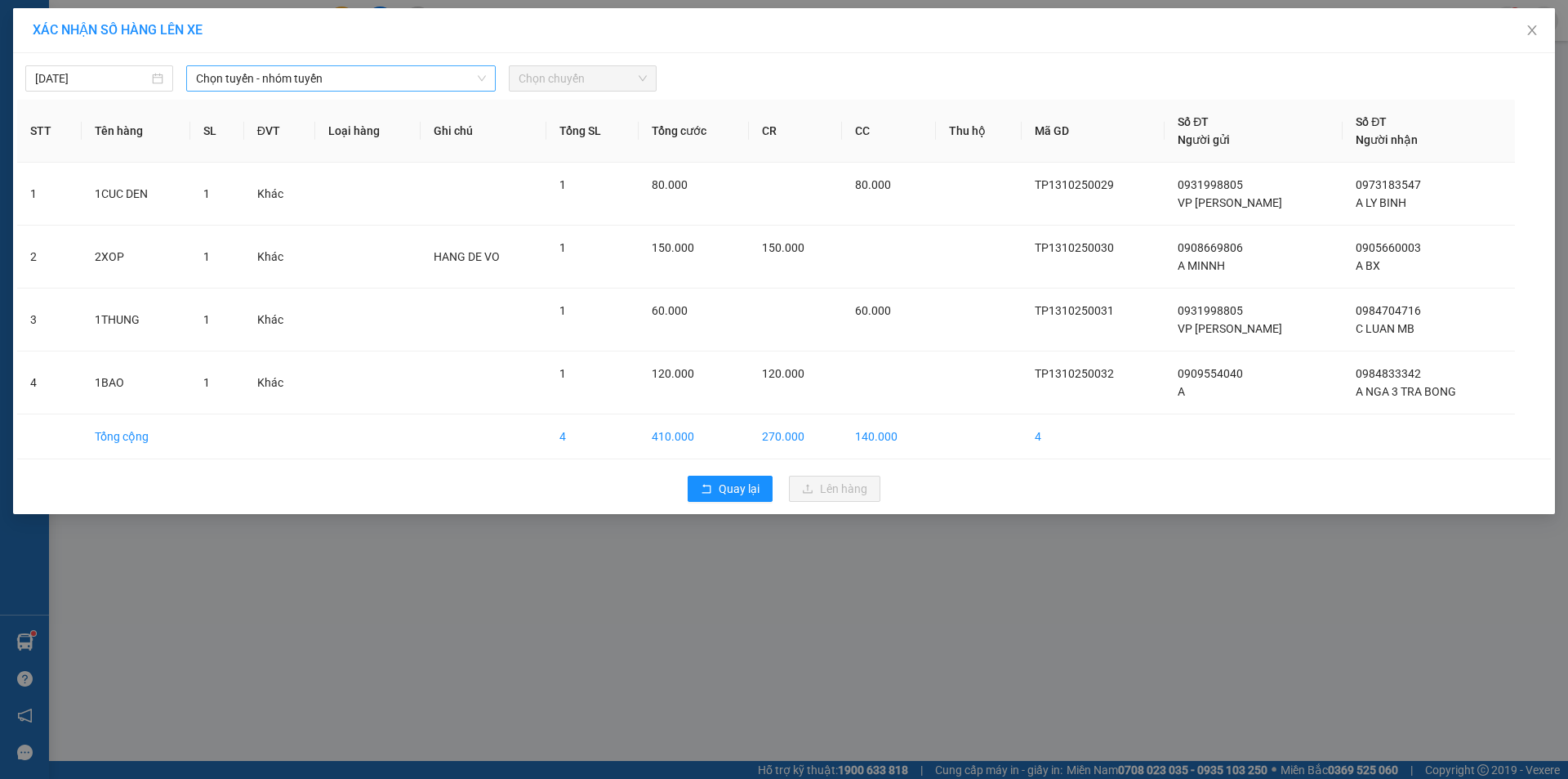
click at [366, 87] on span "Chọn tuyến - nhóm tuyến" at bounding box center [341, 78] width 290 height 25
click at [365, 86] on span "Chọn tuyến - nhóm tuyến" at bounding box center [341, 78] width 290 height 25
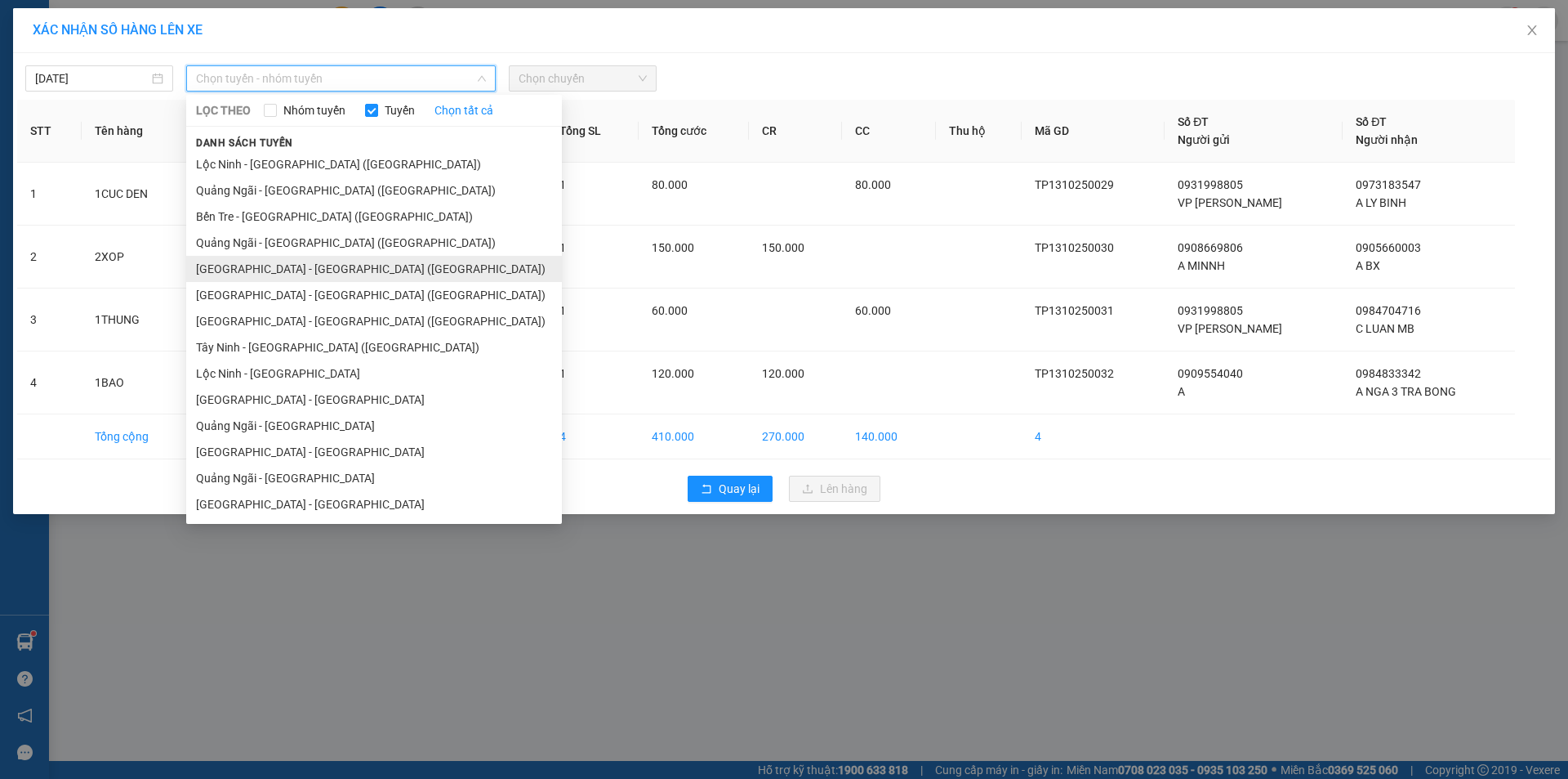
click at [275, 275] on li "[GEOGRAPHIC_DATA] - [PERSON_NAME][GEOGRAPHIC_DATA][PERSON_NAME] ([GEOGRAPHIC_DA…" at bounding box center [374, 269] width 376 height 26
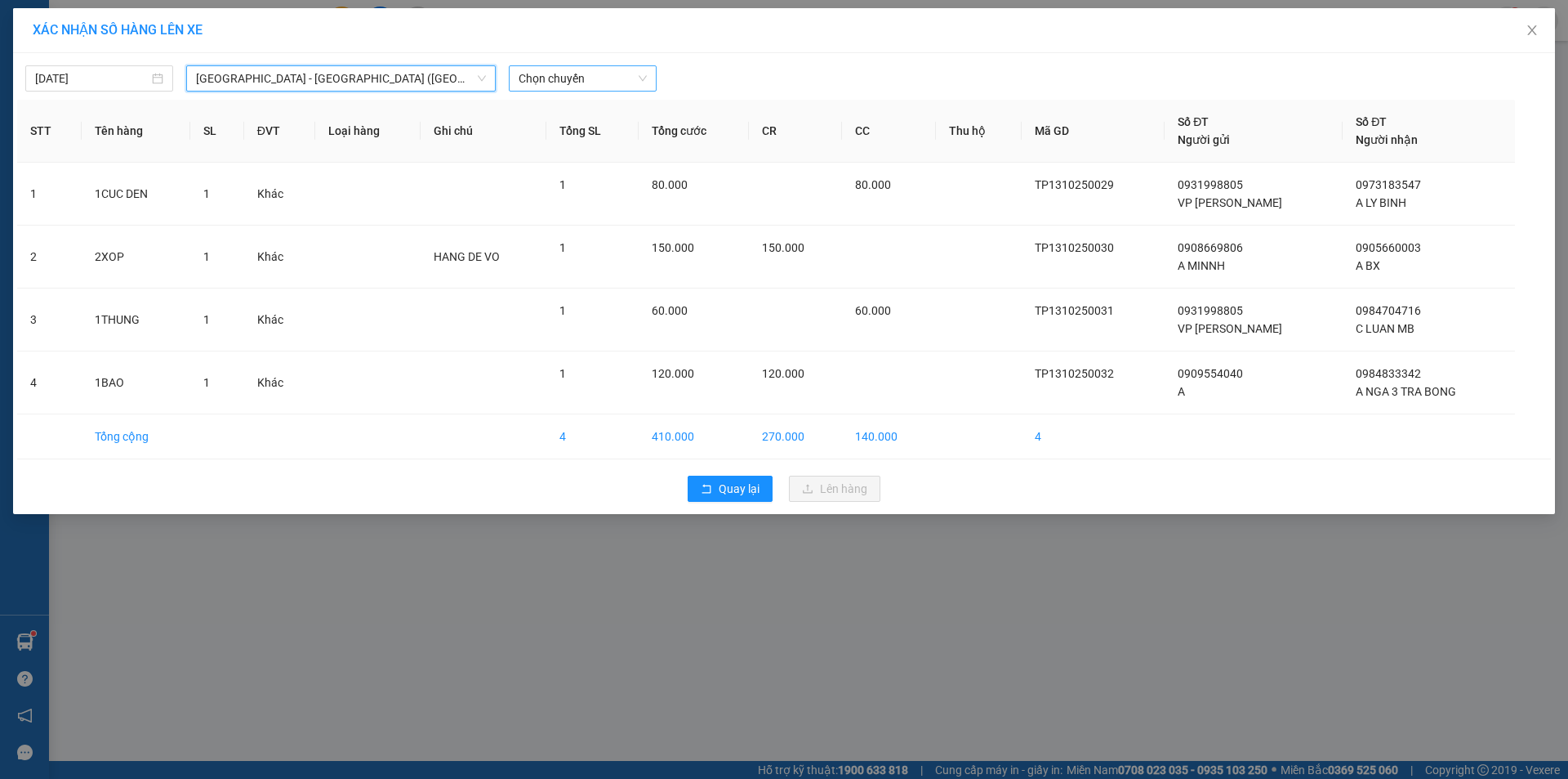
click at [563, 75] on span "Chọn chuyến" at bounding box center [583, 78] width 128 height 25
click at [561, 75] on span "Chọn chuyến" at bounding box center [583, 78] width 128 height 25
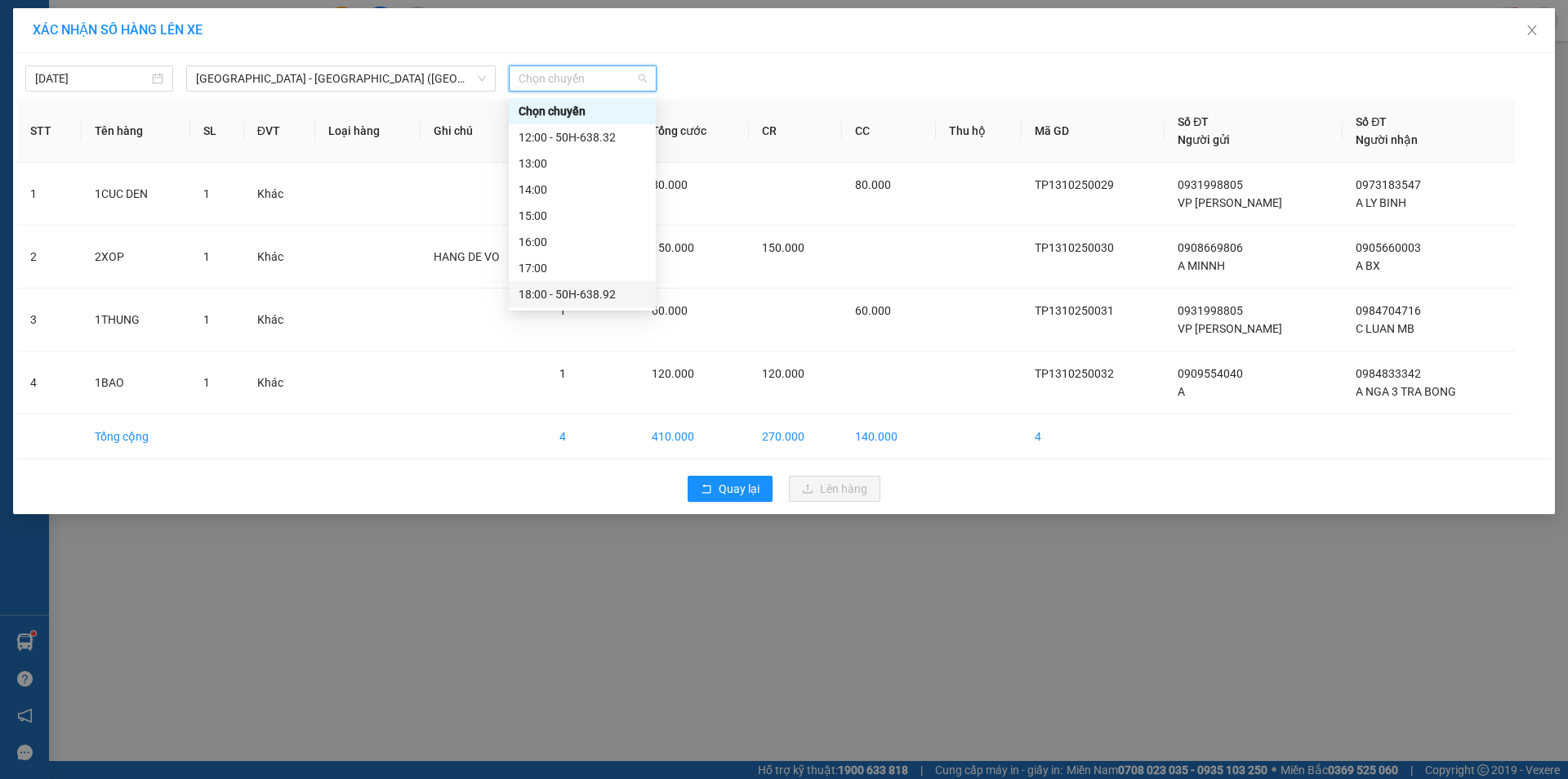
click at [589, 294] on div "18:00 - 50H-638.92" at bounding box center [583, 294] width 127 height 18
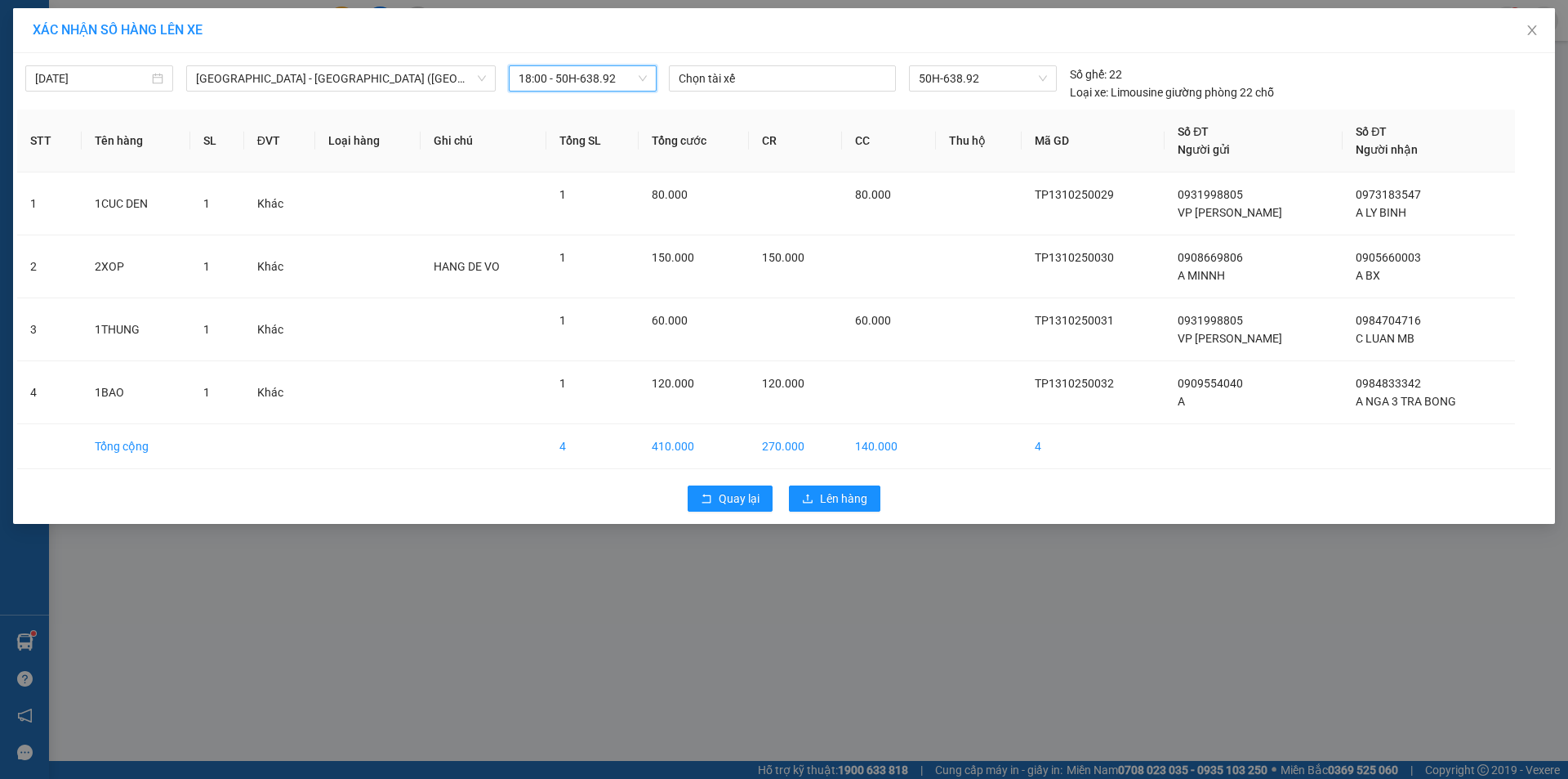
click at [856, 513] on div "Quay lại Lên hàng" at bounding box center [784, 499] width 1534 height 43
click at [847, 482] on div "Quay lại Lên hàng" at bounding box center [784, 499] width 1534 height 43
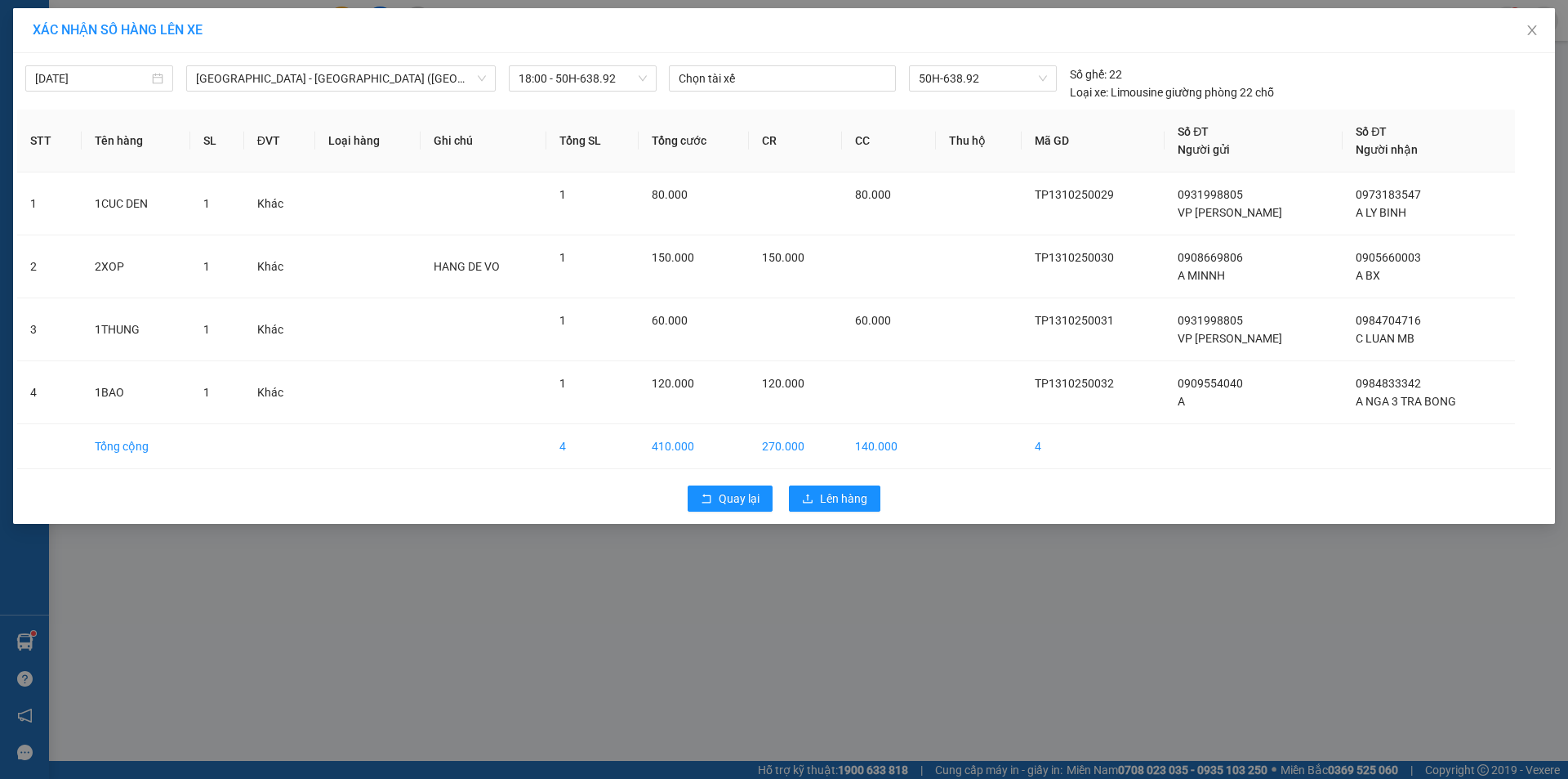
click at [847, 482] on div "Quay lại Lên hàng" at bounding box center [784, 499] width 1534 height 43
click at [843, 492] on span "Lên hàng" at bounding box center [843, 499] width 47 height 18
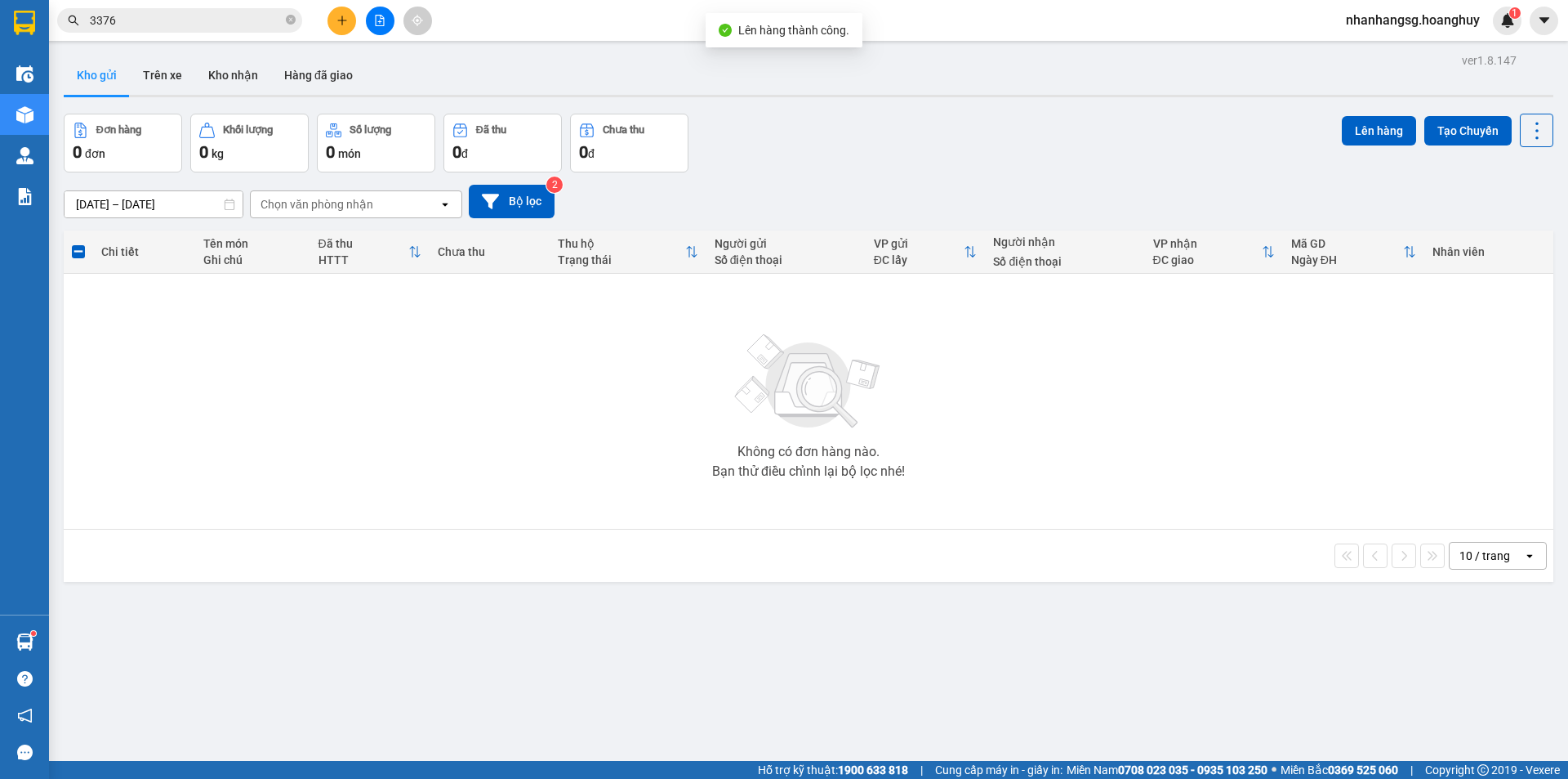
click at [187, 206] on input "13/10/2025 – 13/10/2025" at bounding box center [154, 204] width 178 height 26
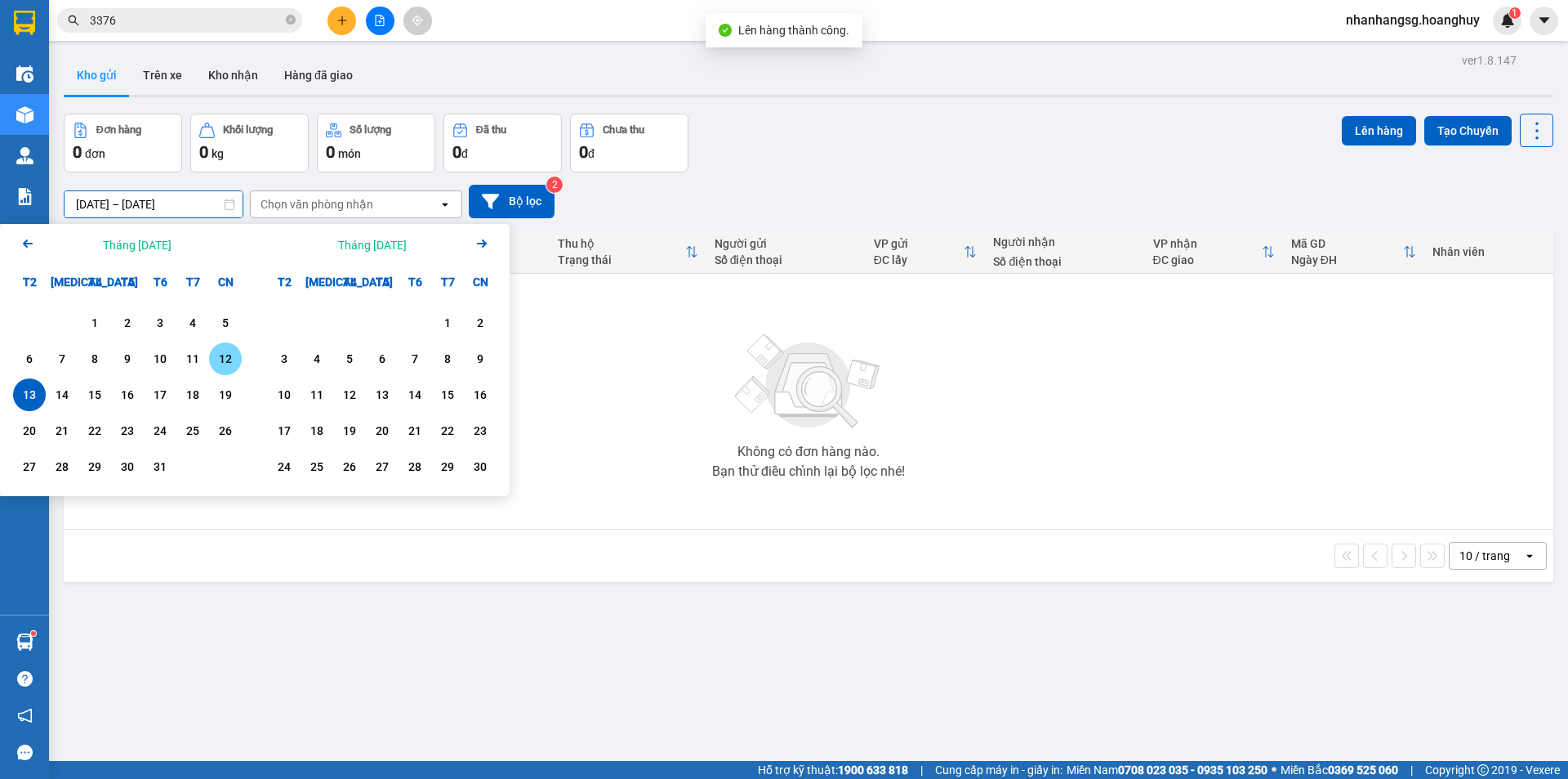
click at [221, 365] on div "12" at bounding box center [226, 359] width 23 height 20
click at [222, 365] on div "12" at bounding box center [226, 359] width 23 height 20
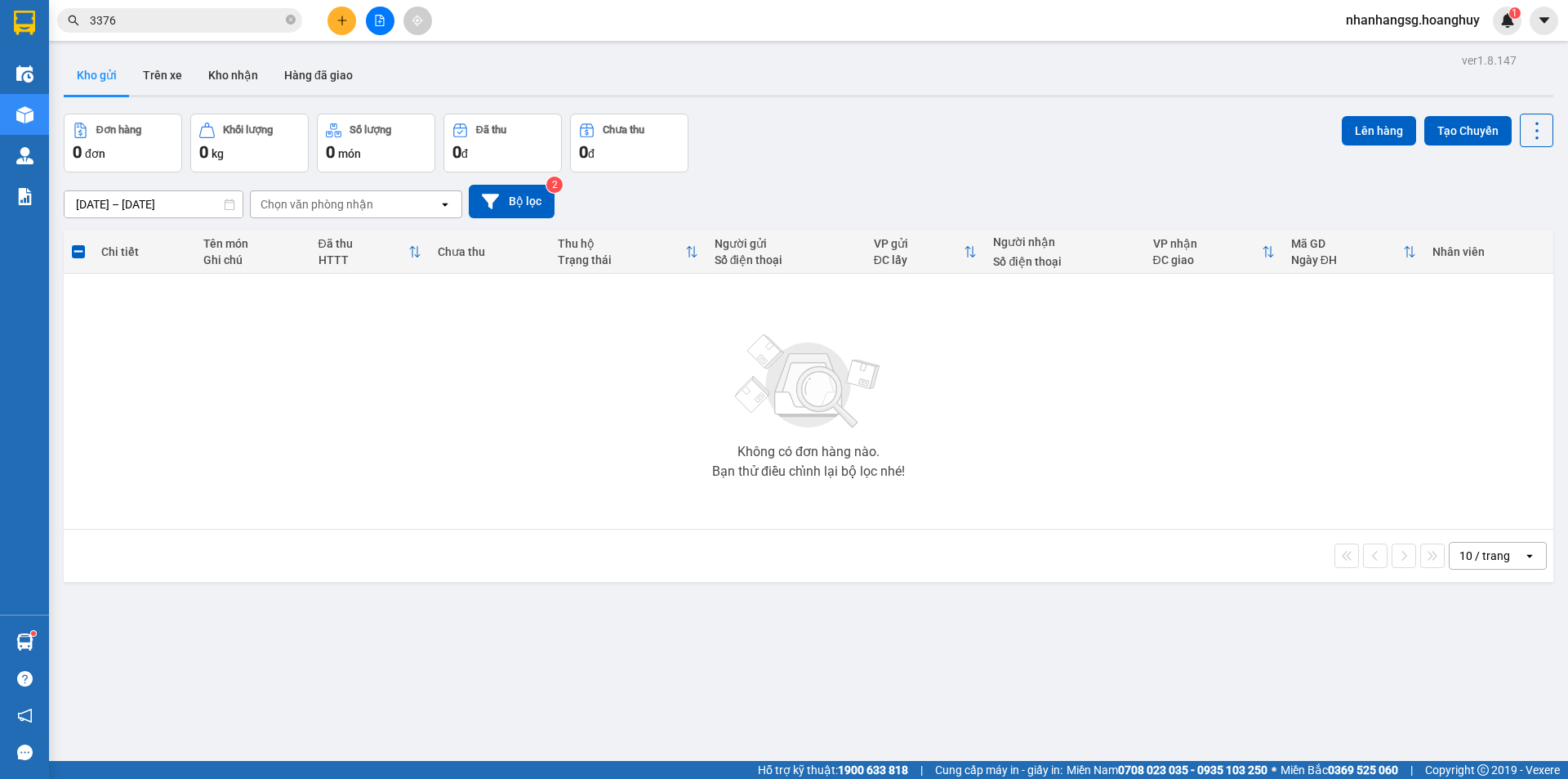
click at [226, 364] on div "Không có đơn hàng nào. Bạn thử điều chỉnh lại bộ lọc nhé!" at bounding box center [808, 401] width 1473 height 245
click at [196, 200] on input "12/10/2025 – 12/10/2025" at bounding box center [154, 204] width 178 height 26
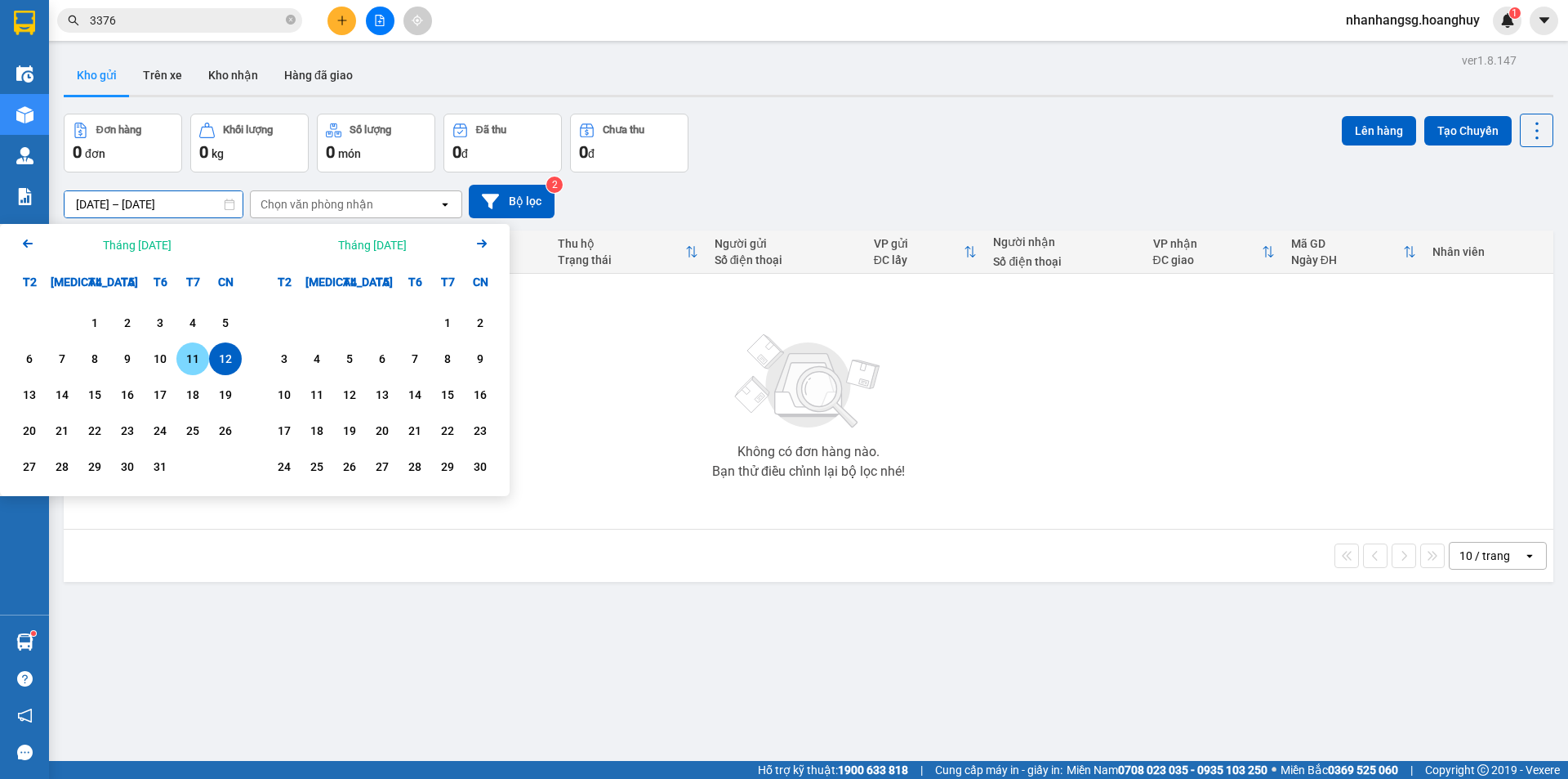
click at [188, 347] on div "11" at bounding box center [193, 359] width 33 height 33
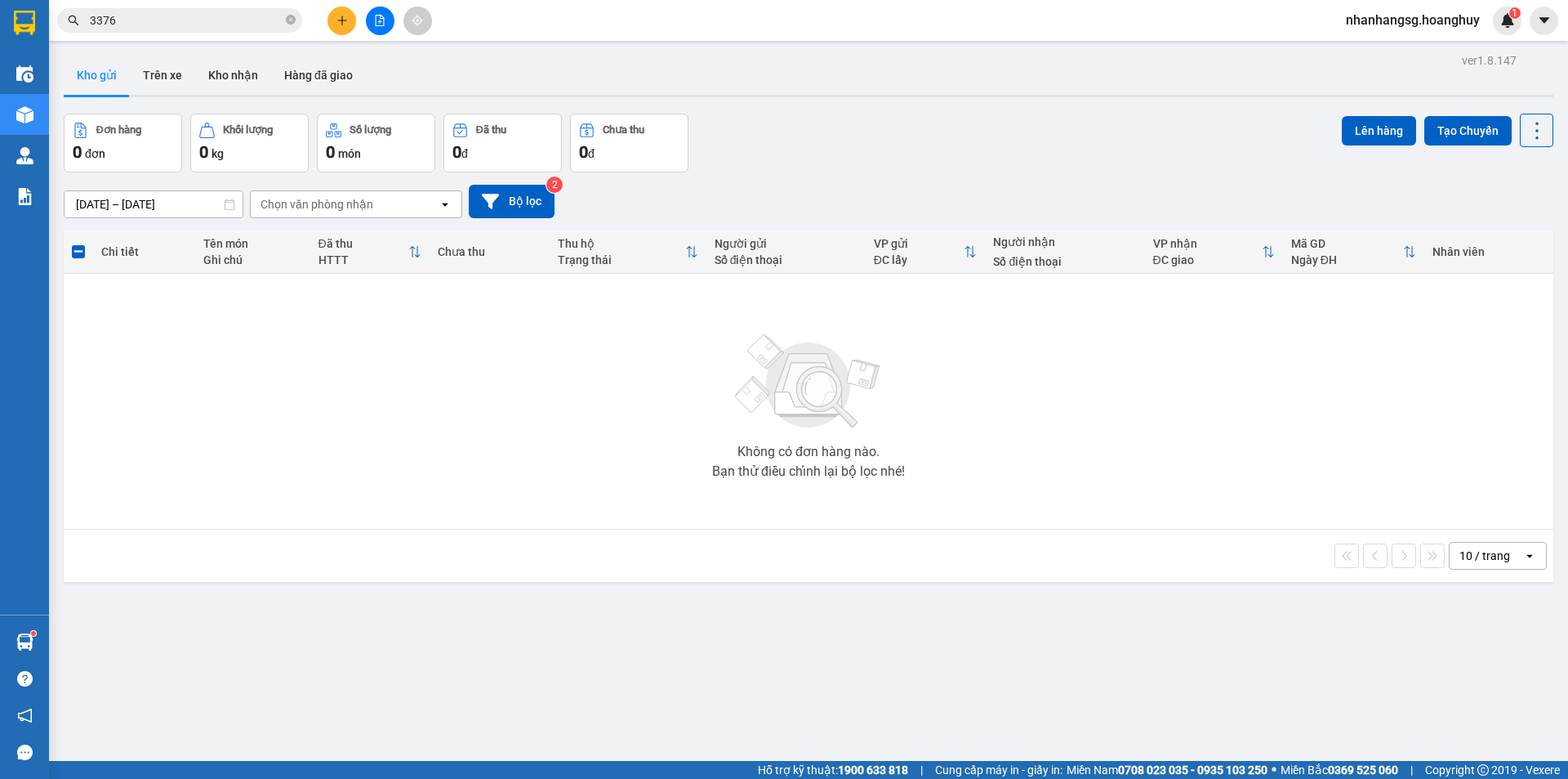
click at [189, 347] on div "Không có đơn hàng nào. Bạn thử điều chỉnh lại bộ lọc nhé!" at bounding box center [808, 401] width 1473 height 245
click at [169, 195] on input "11/10/2025 – 11/10/2025" at bounding box center [154, 204] width 178 height 26
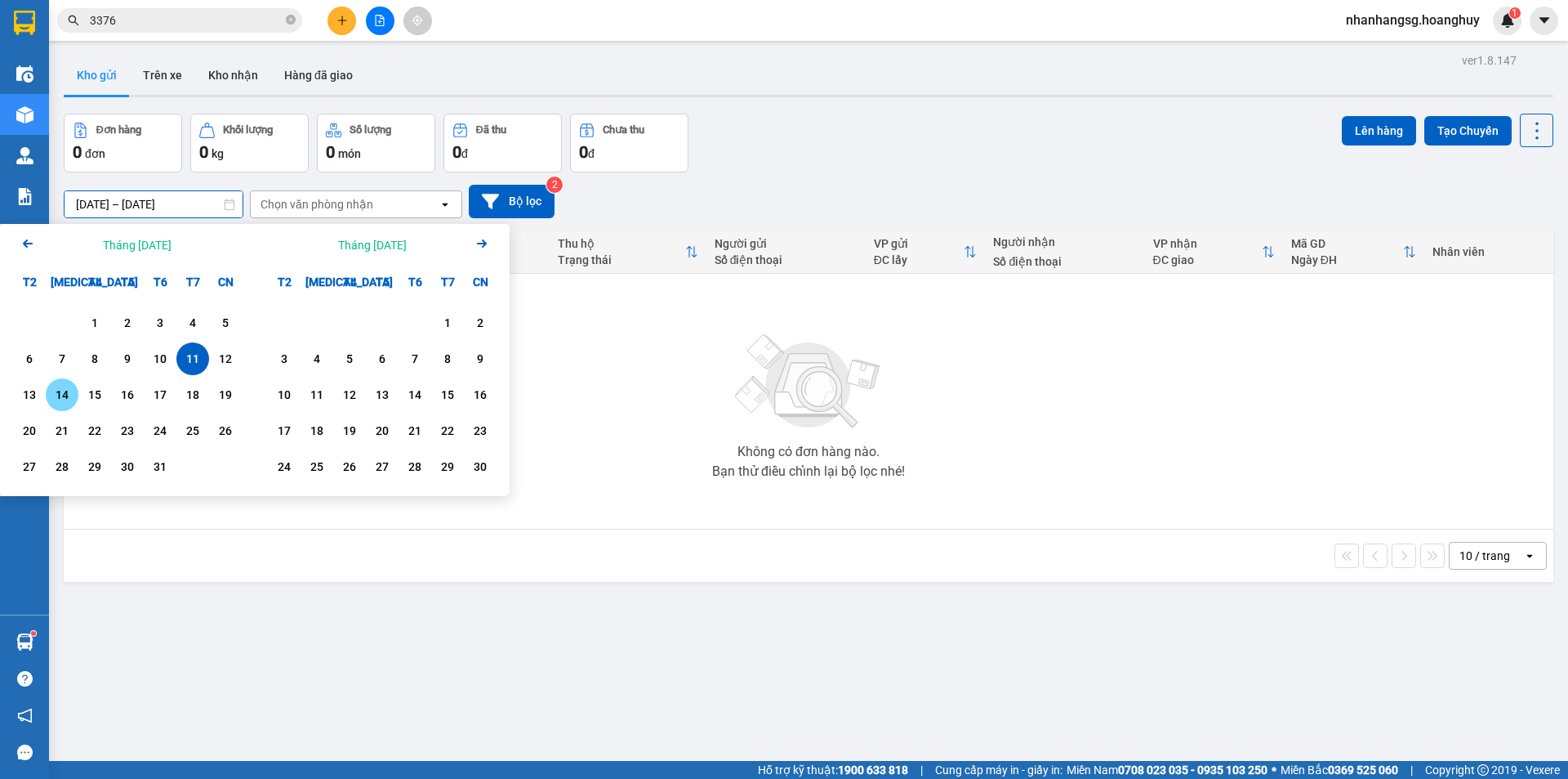
click at [69, 390] on div "14" at bounding box center [62, 395] width 23 height 20
type input "[DATE] – [DATE]"
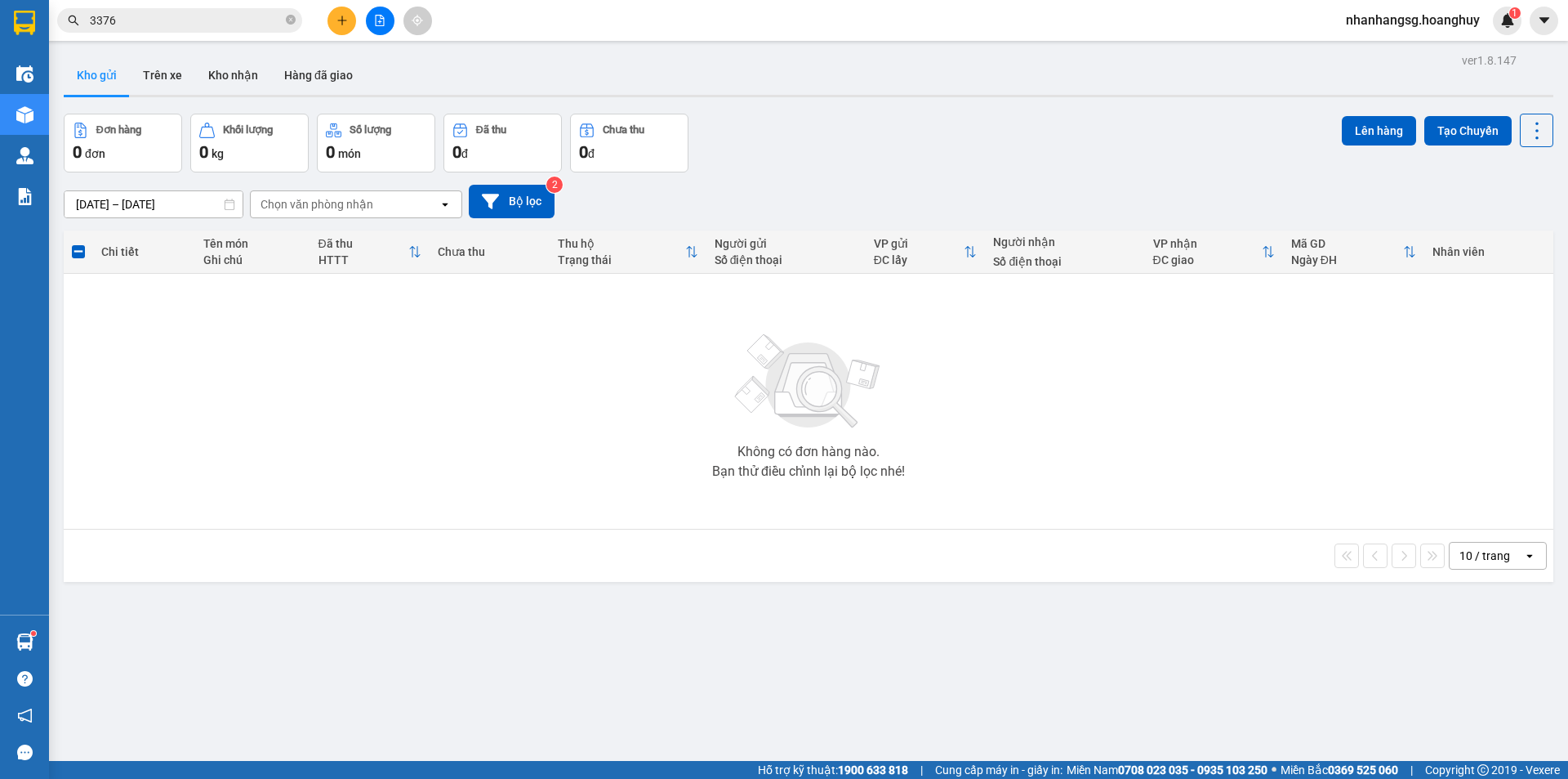
click at [69, 389] on td "Không có đơn hàng nào. Bạn thử điều chỉnh lại bộ lọc nhé!" at bounding box center [808, 401] width 1490 height 256
click at [70, 390] on td "Không có đơn hàng nào. Bạn thử điều chỉnh lại bộ lọc nhé!" at bounding box center [808, 401] width 1490 height 256
click at [70, 390] on div "Chi tiết Tên món Ghi chú Đã thu HTTT Chưa thu Thu hộ Trạng thái Người gửi Số đi…" at bounding box center [808, 406] width 1490 height 351
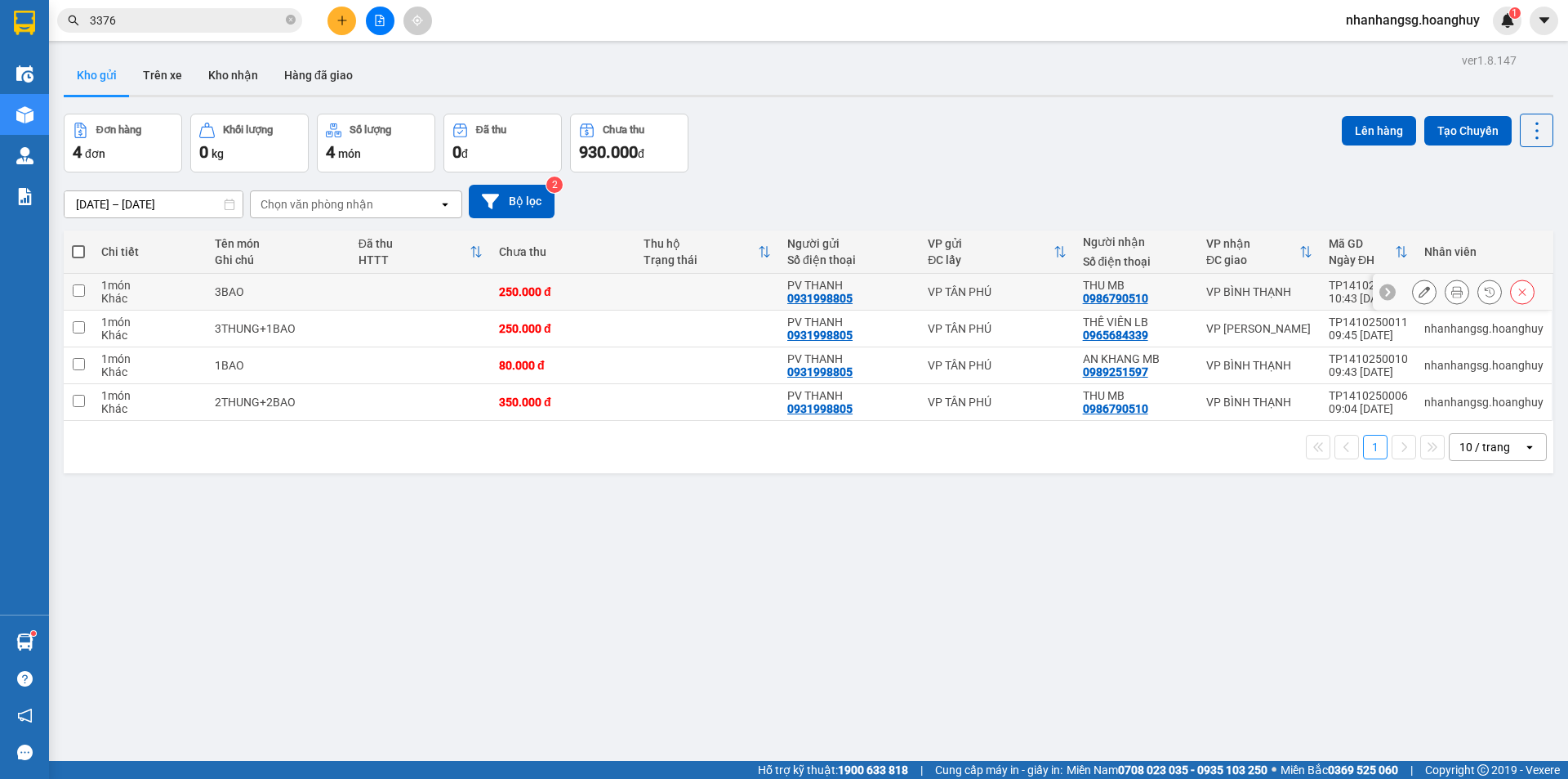
click at [345, 291] on td "3BAO" at bounding box center [279, 292] width 144 height 37
checkbox input "false"
click at [339, 16] on icon "plus" at bounding box center [342, 20] width 11 height 11
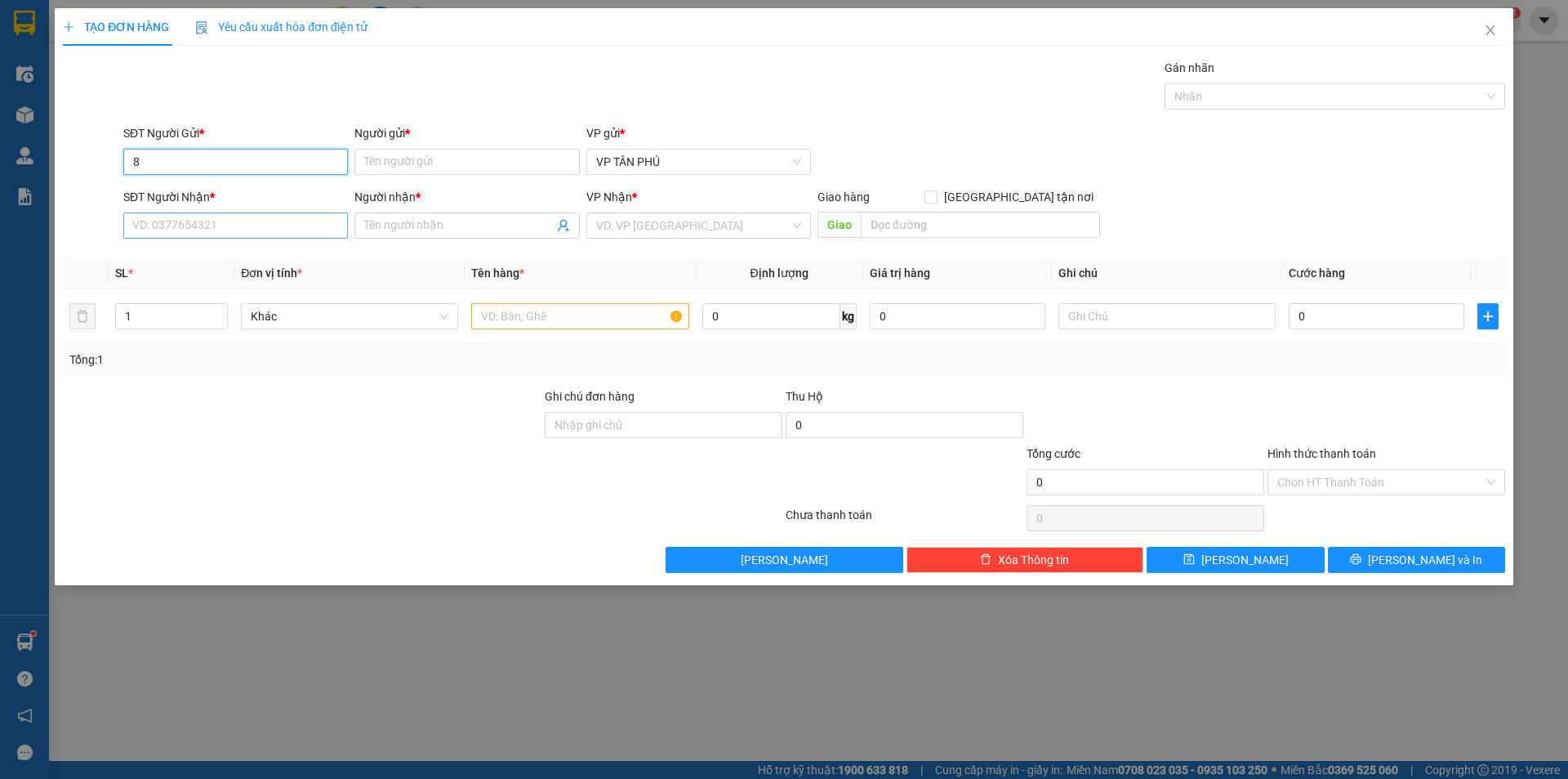
type input "8"
click at [239, 235] on input "SĐT Người Nhận *" at bounding box center [235, 226] width 225 height 26
click at [1490, 27] on icon "close" at bounding box center [1490, 30] width 13 height 13
click at [1490, 27] on span "nhanhangsg.hoanghuy" at bounding box center [1413, 20] width 160 height 20
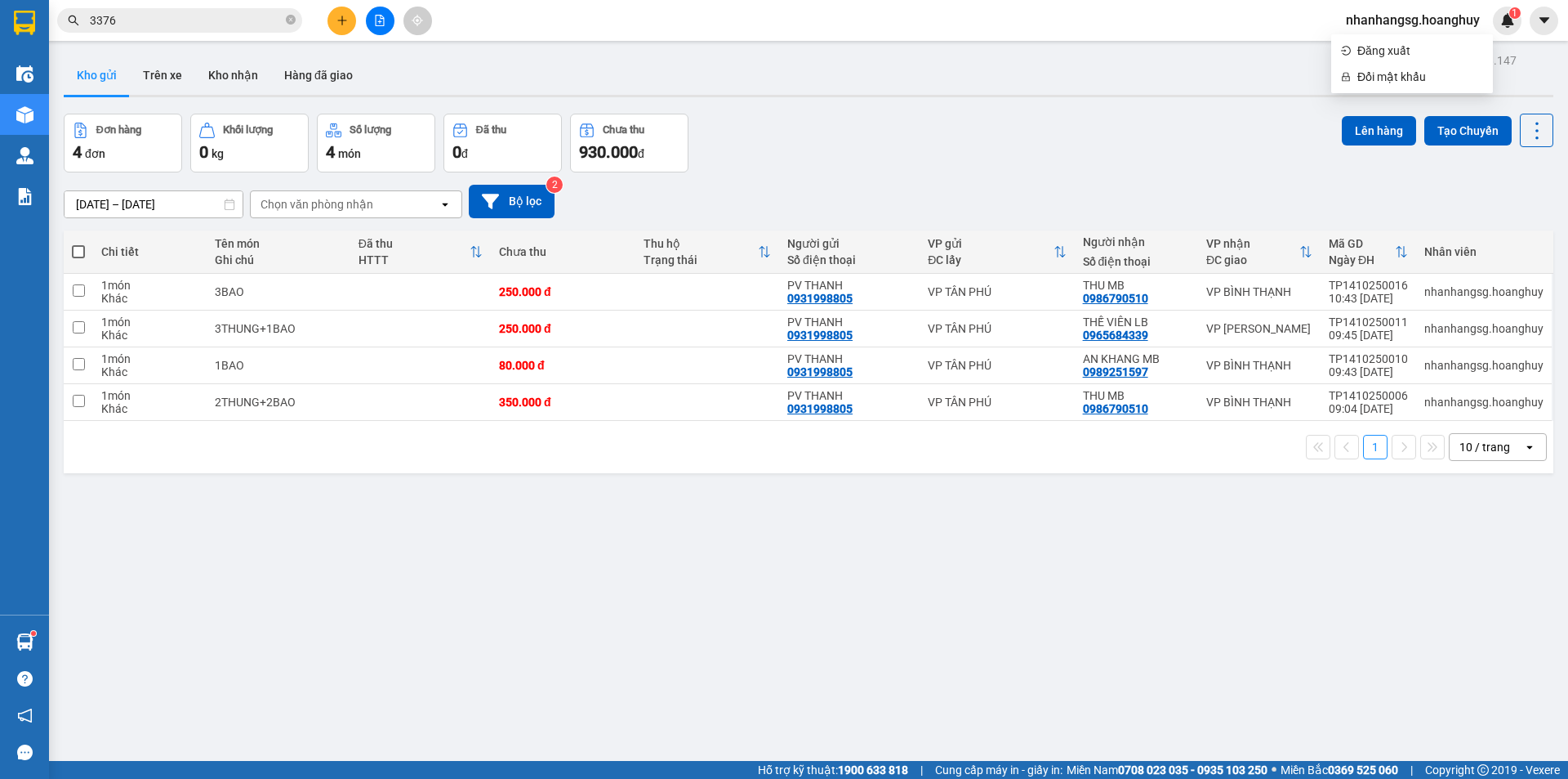
click at [386, 16] on button at bounding box center [380, 20] width 29 height 29
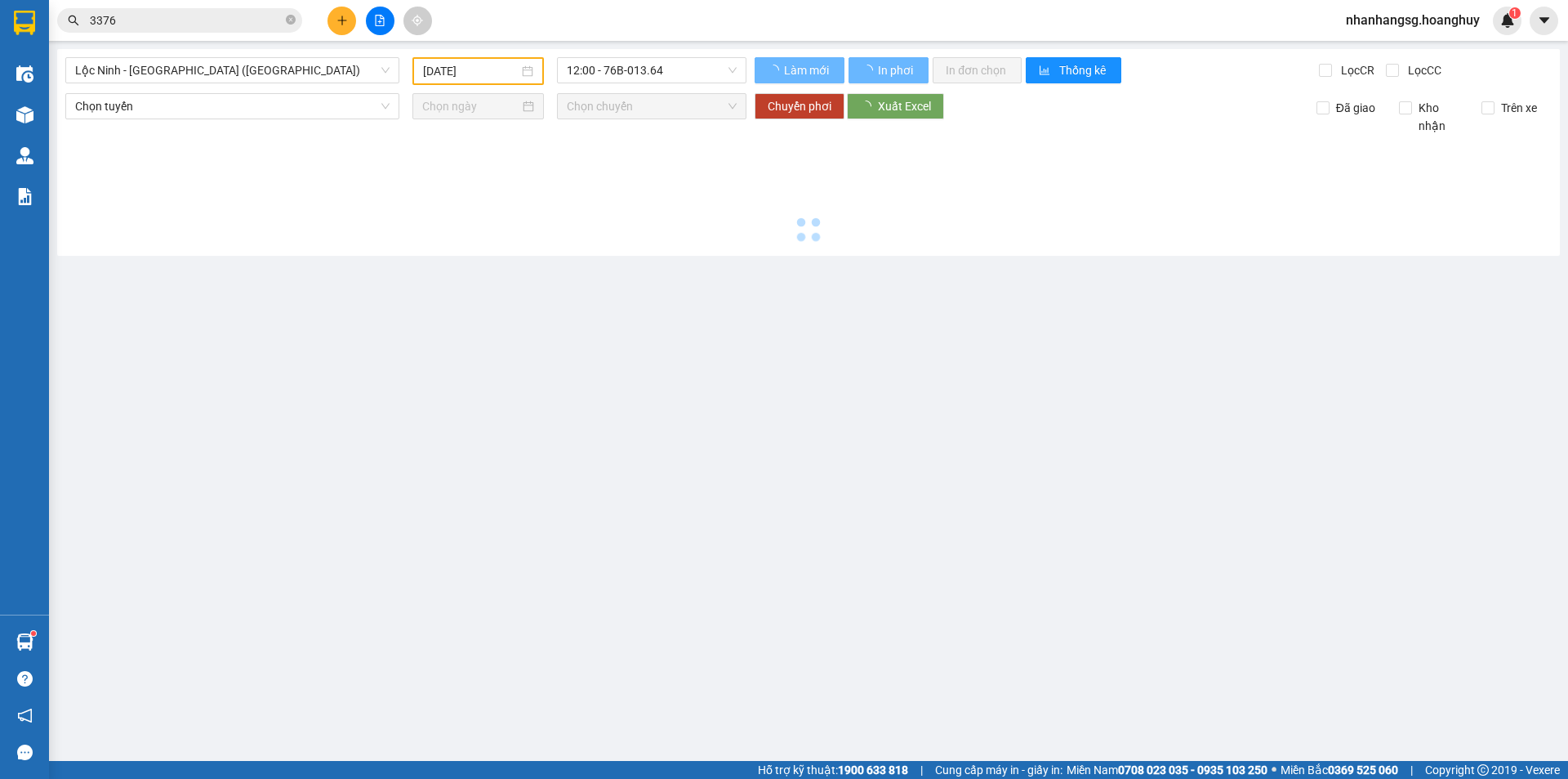
type input "[DATE]"
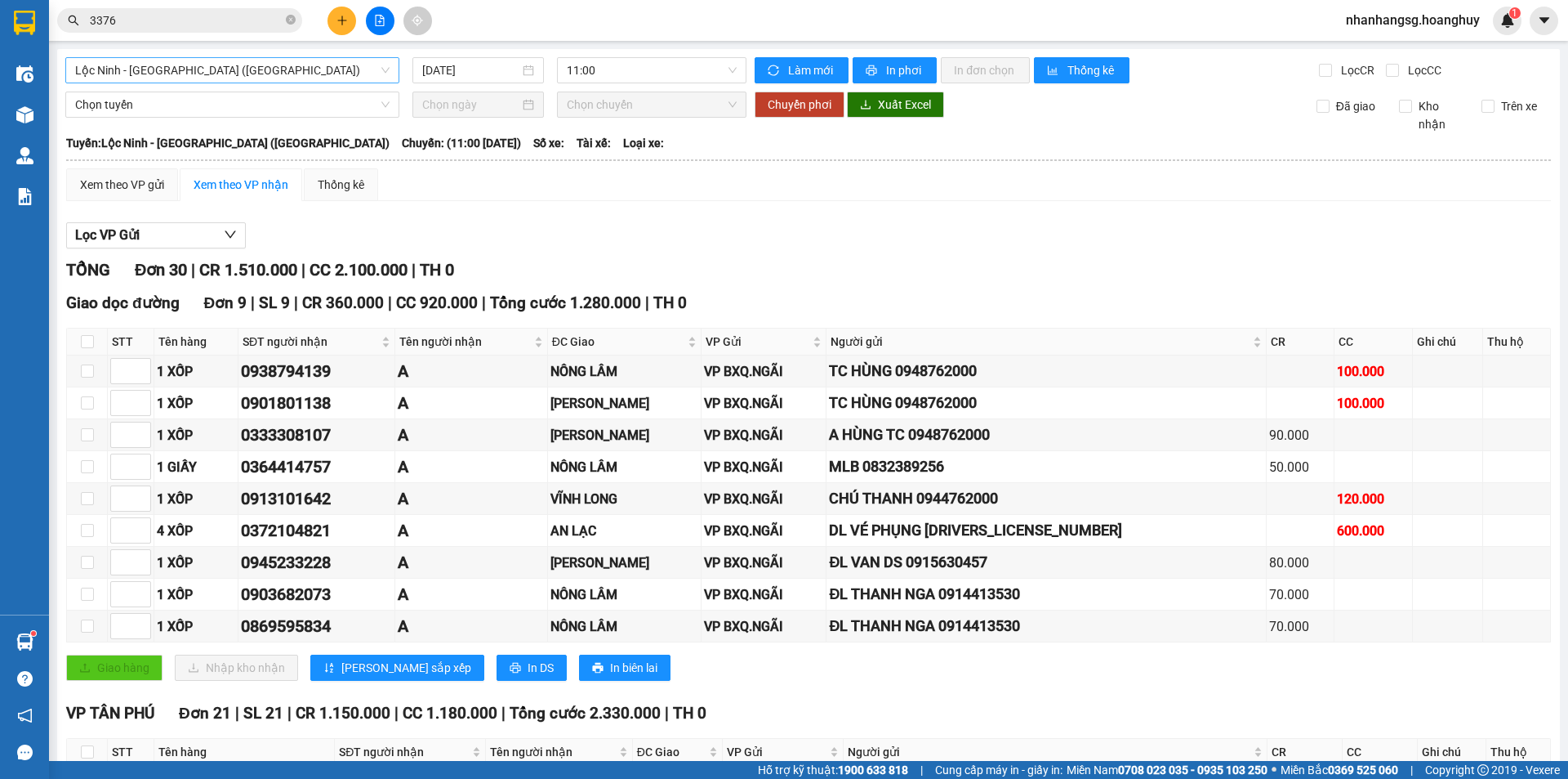
click at [281, 76] on span "Lộc [PERSON_NAME][GEOGRAPHIC_DATA] ([GEOGRAPHIC_DATA])" at bounding box center [232, 70] width 315 height 25
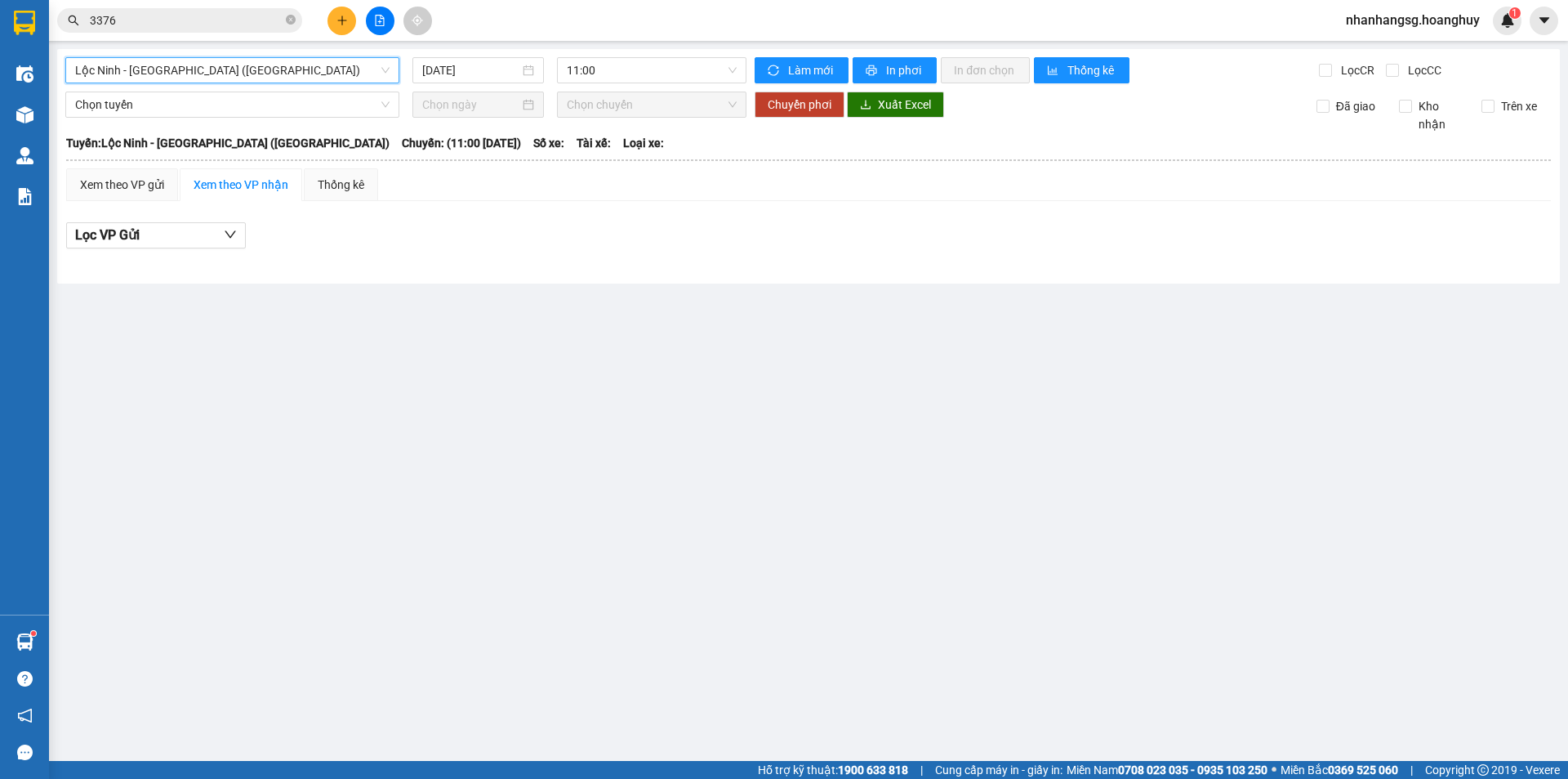
click at [281, 76] on span "Lộc [PERSON_NAME][GEOGRAPHIC_DATA] ([GEOGRAPHIC_DATA])" at bounding box center [232, 70] width 315 height 25
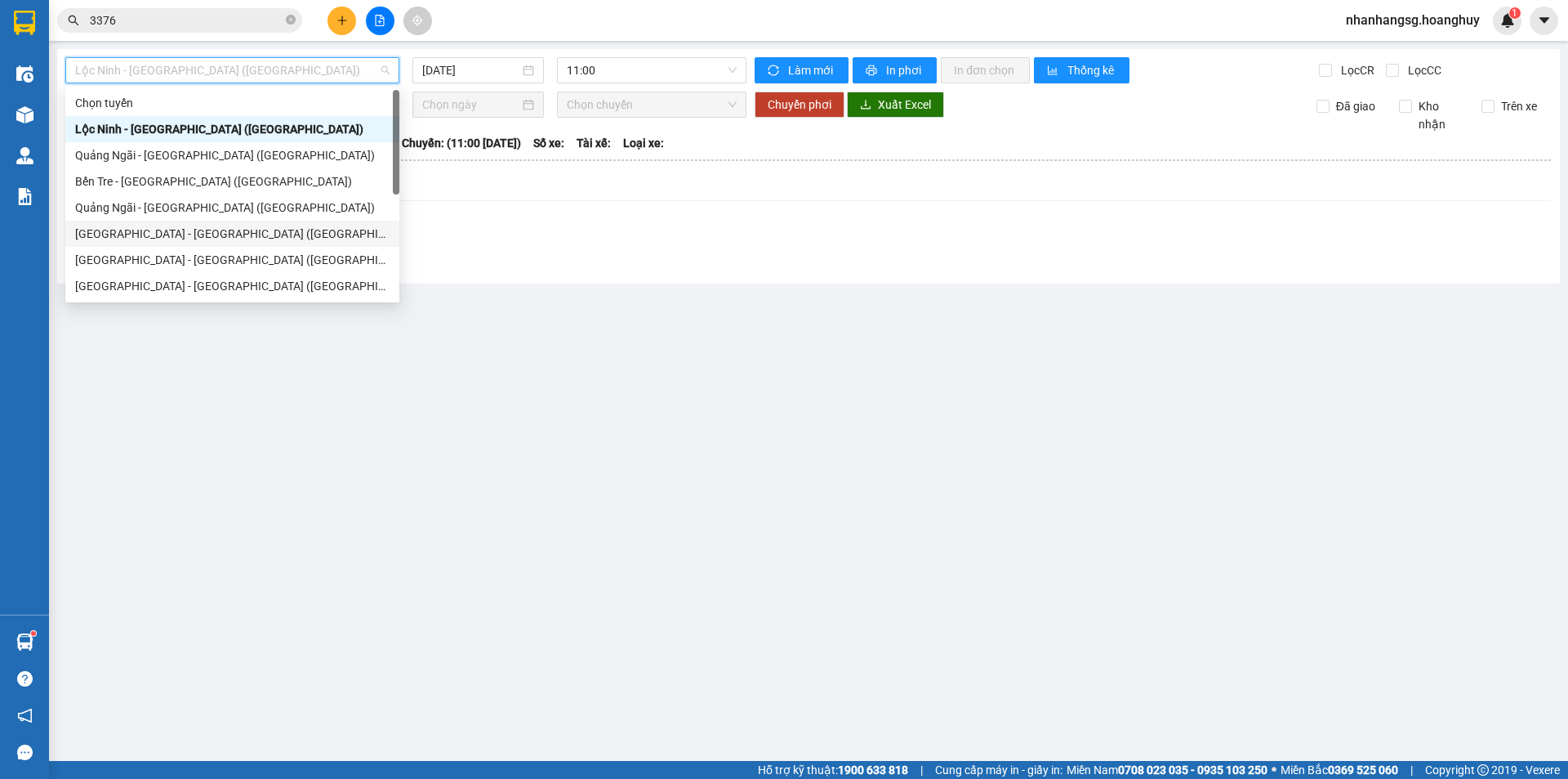
click at [160, 233] on div "[GEOGRAPHIC_DATA] - [PERSON_NAME][GEOGRAPHIC_DATA][PERSON_NAME] ([GEOGRAPHIC_DA…" at bounding box center [232, 234] width 315 height 18
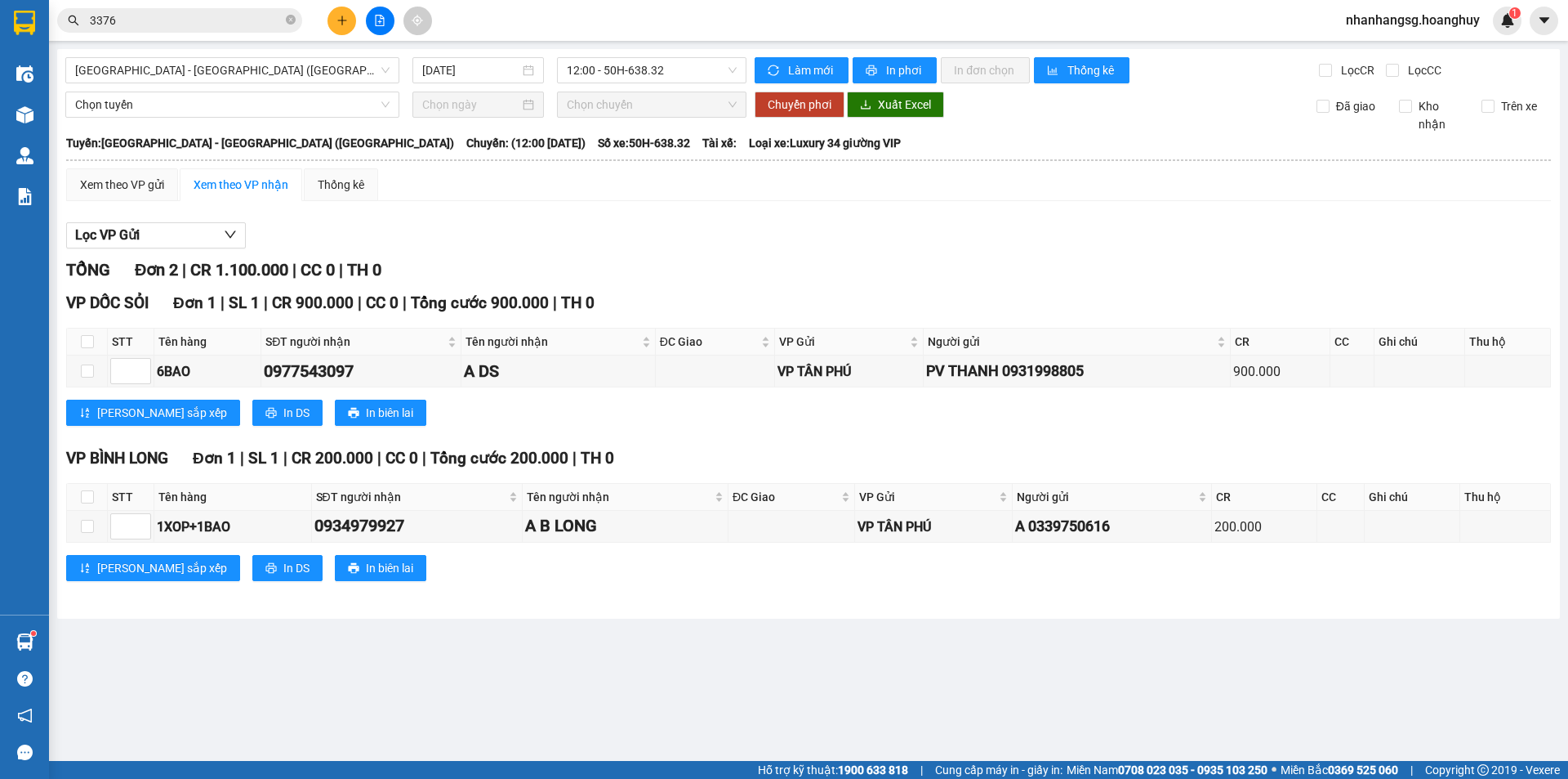
click at [485, 83] on div "Sài Gòn - Quảng Ngãi (Hàng Hoá) 14/10/2025 12:00 - 50H-638.32 Làm mới In phơi I…" at bounding box center [808, 334] width 1503 height 570
click at [493, 69] on input "[DATE]" at bounding box center [471, 70] width 97 height 18
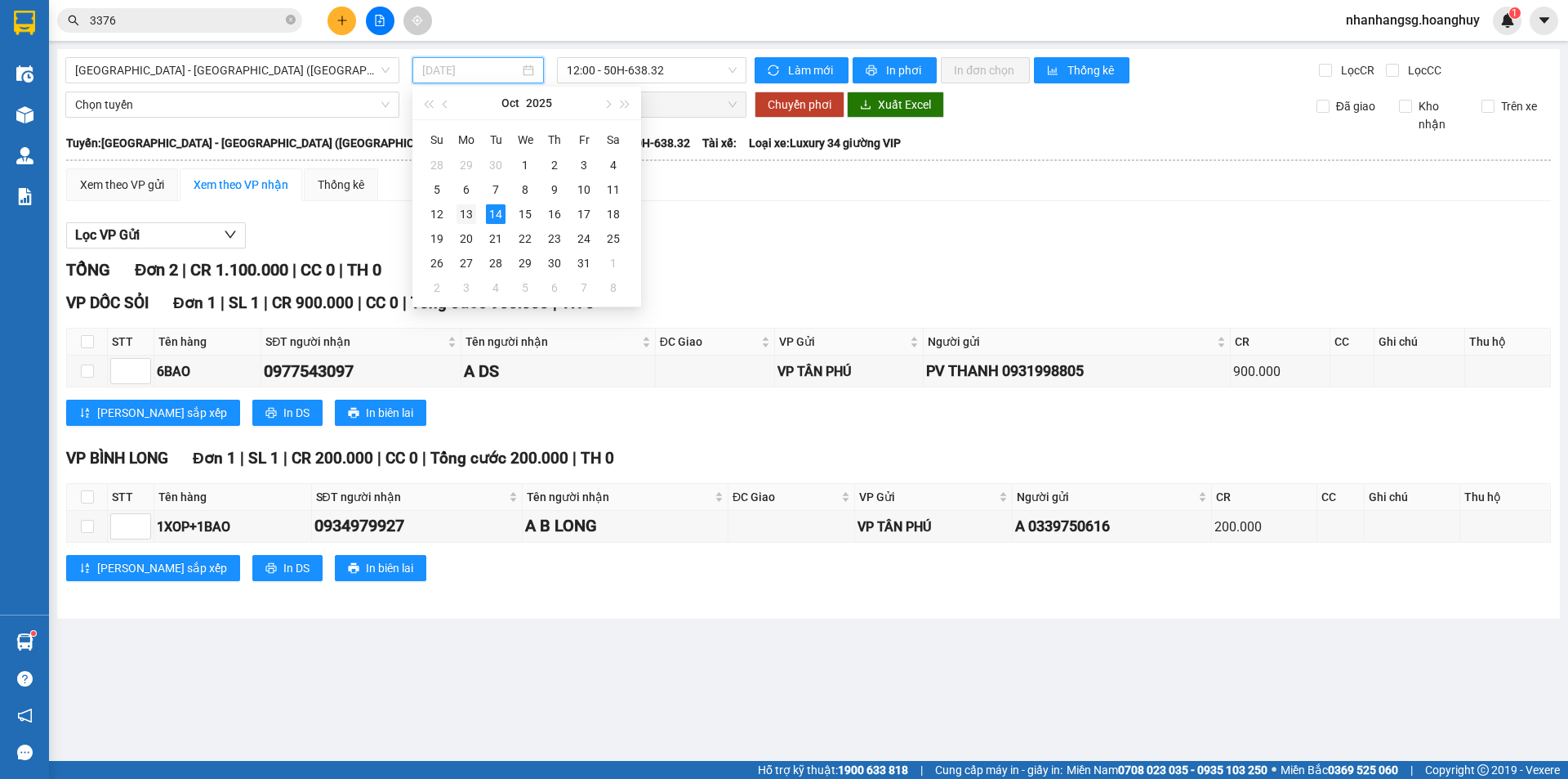
click at [476, 210] on td "13" at bounding box center [467, 214] width 29 height 25
type input "13/10/2025"
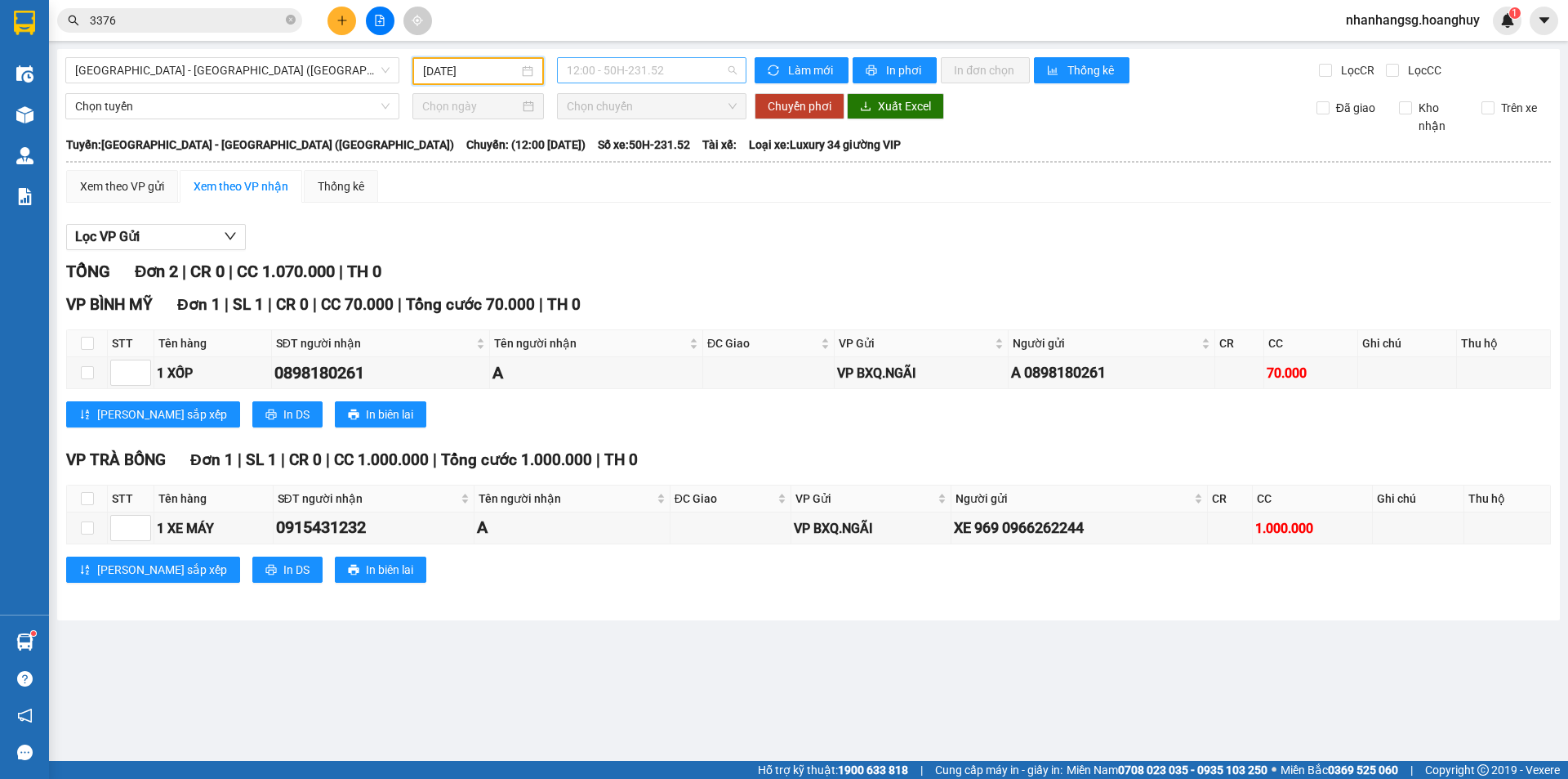
click at [585, 74] on span "12:00 - 50H-231.52" at bounding box center [652, 70] width 170 height 25
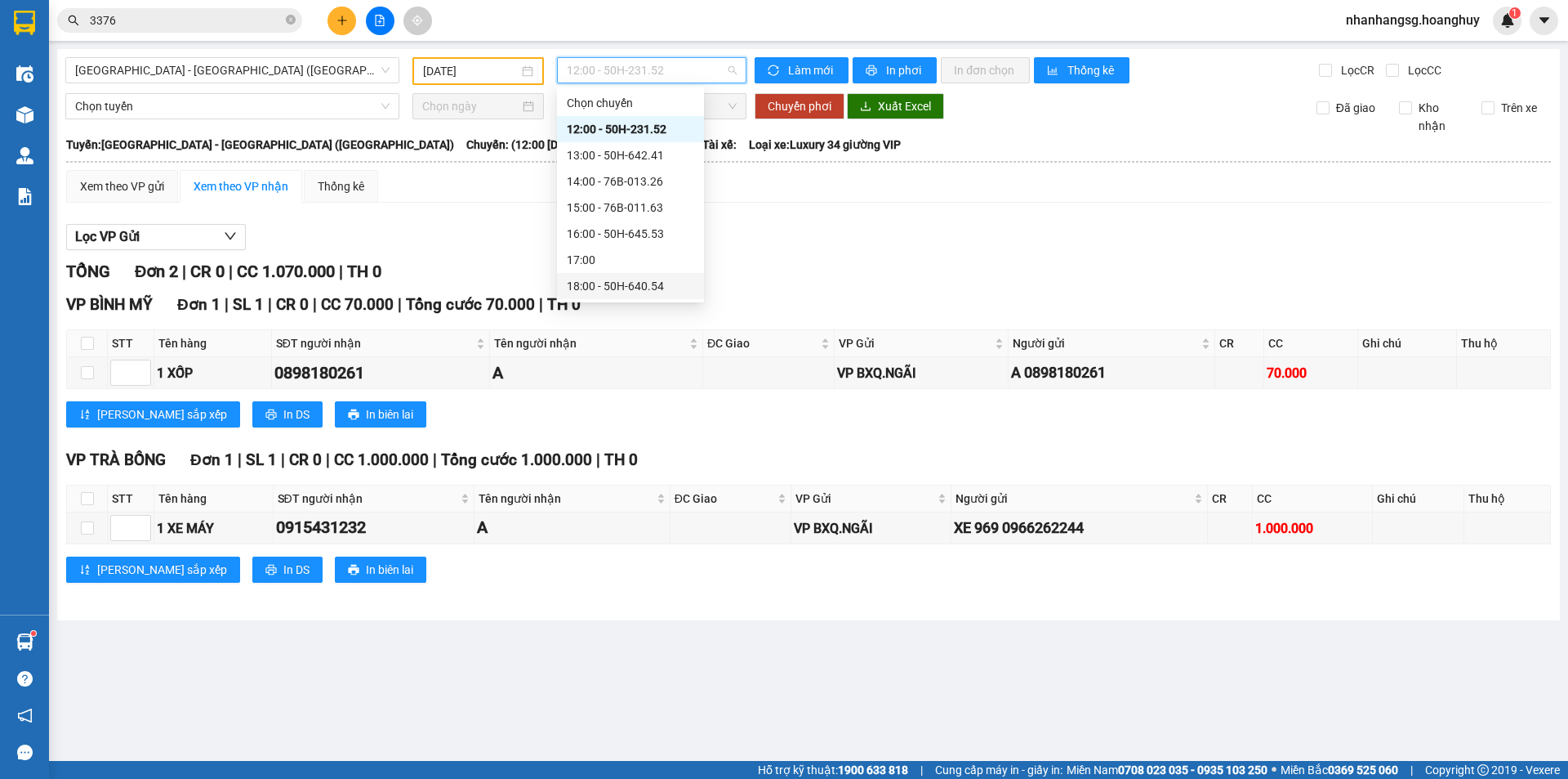
click at [621, 280] on div "18:00 - 50H-640.54" at bounding box center [631, 286] width 127 height 18
click at [621, 280] on main "Sài Gòn - Quảng Ngãi (Hàng Hoá) 13/10/2025 12:00 - 50H-231.52 Làm mới In phơi I…" at bounding box center [784, 380] width 1568 height 761
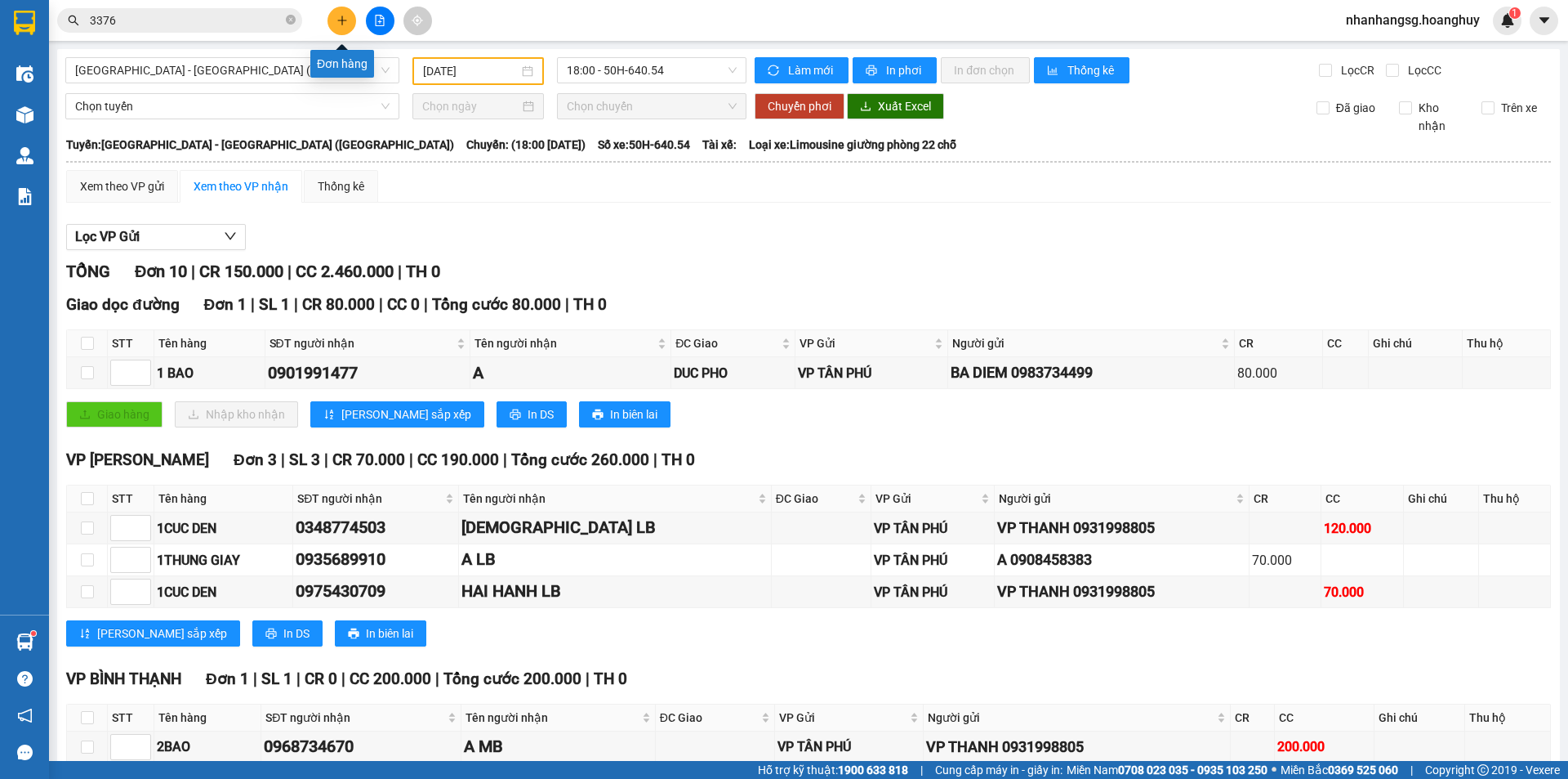
click at [337, 26] on button at bounding box center [342, 20] width 29 height 29
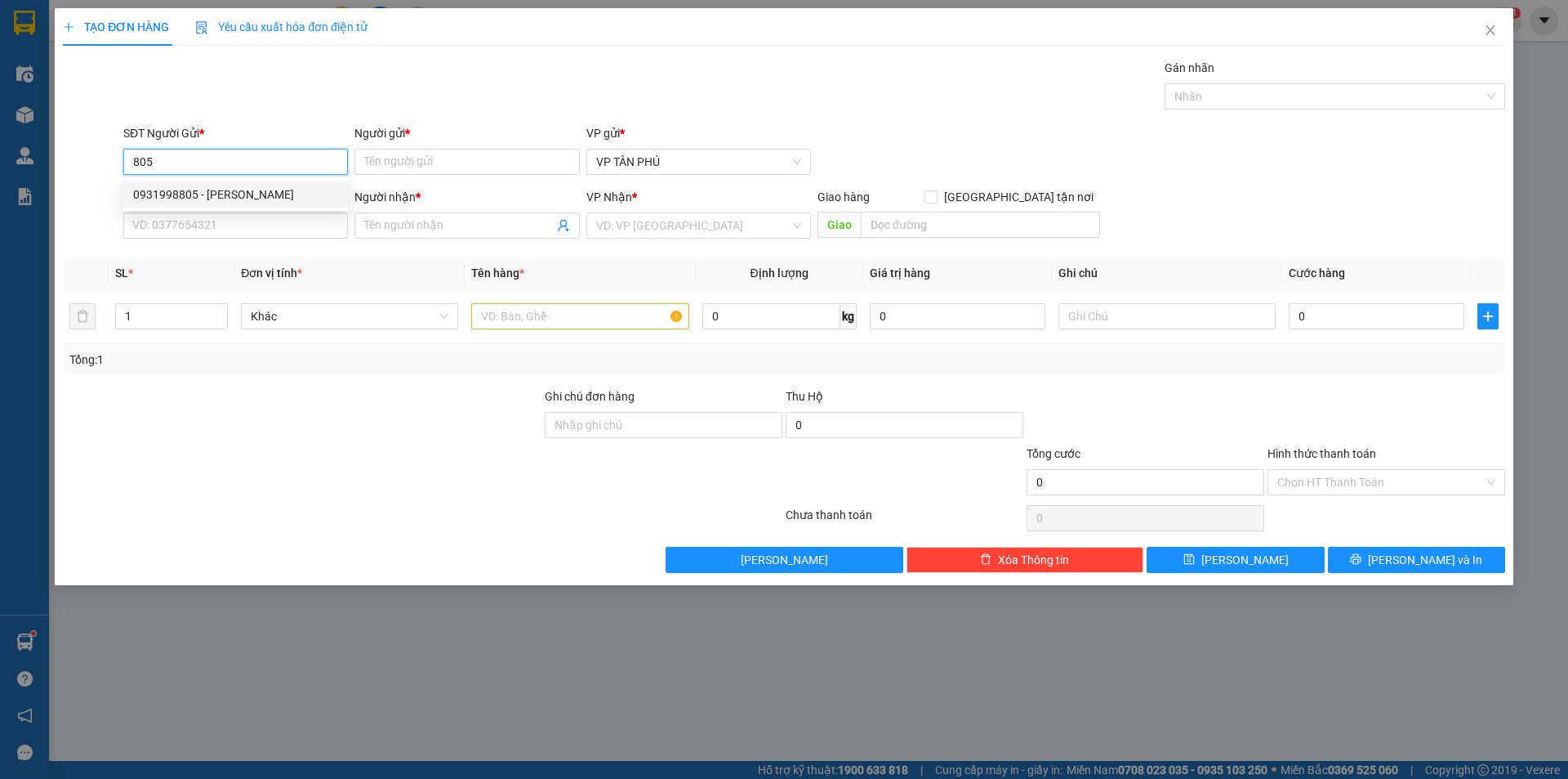
click at [203, 199] on div "0931998805 - [PERSON_NAME]" at bounding box center [235, 195] width 205 height 18
type input "0931998805"
type input "PV THANH"
type input "0907988487"
type input "A LB"
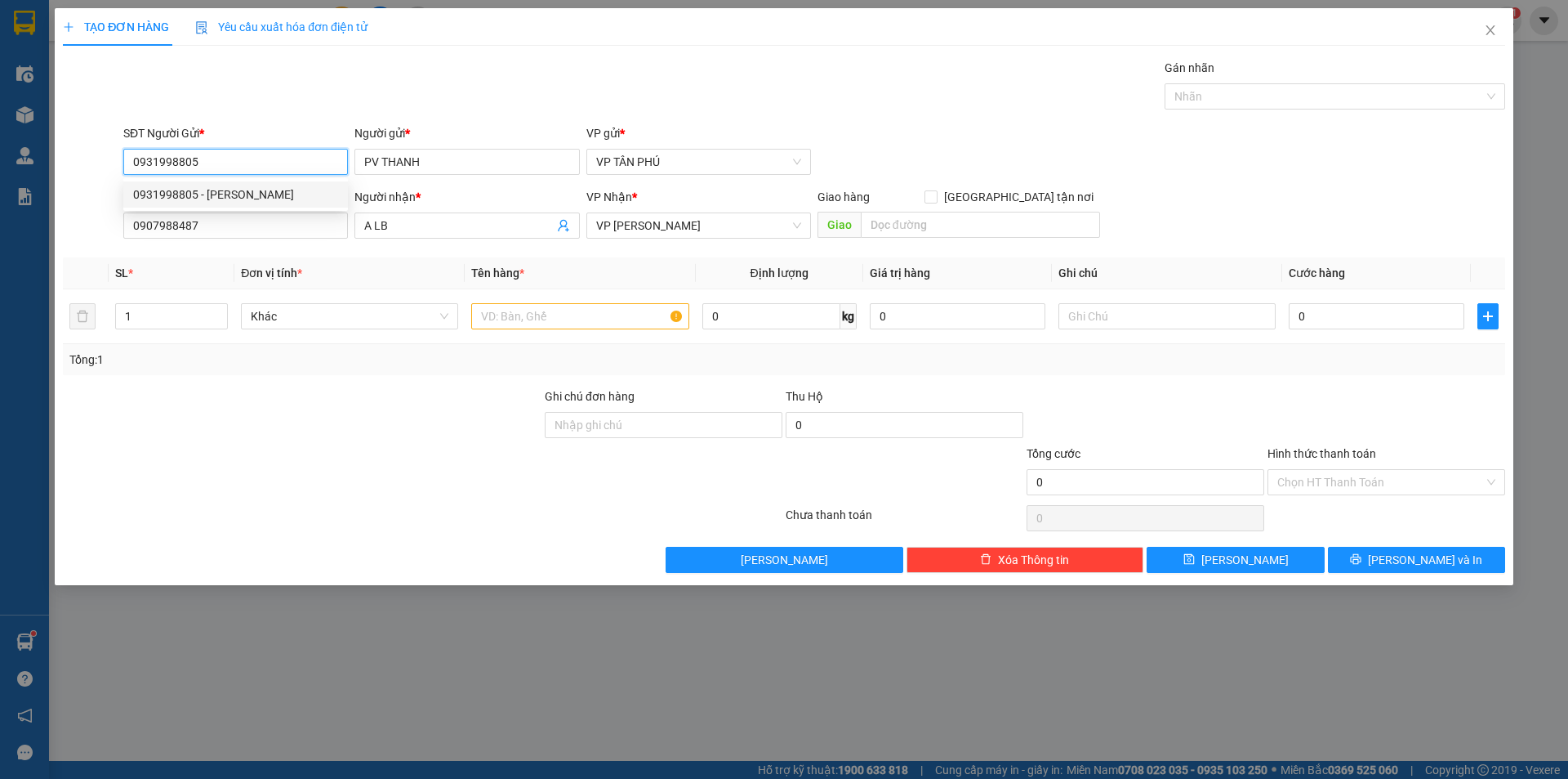
type input "0931998805"
click at [197, 240] on div "SĐT Người Nhận * 0907988487" at bounding box center [235, 217] width 225 height 57
click at [196, 237] on input "0907988487" at bounding box center [235, 226] width 225 height 26
click at [198, 225] on input "0907988487" at bounding box center [235, 226] width 225 height 26
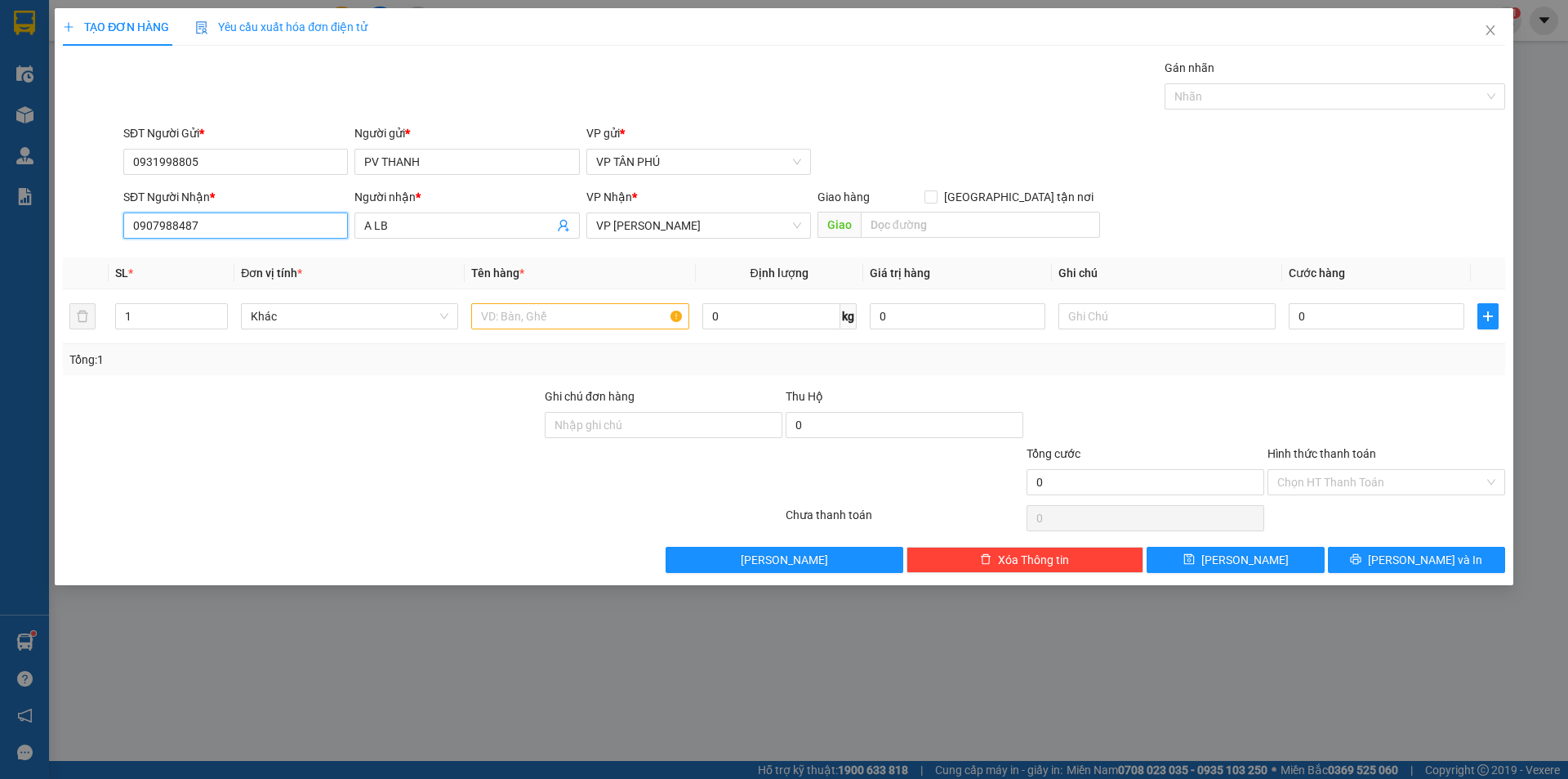
click at [198, 225] on input "0907988487" at bounding box center [235, 226] width 225 height 26
click at [212, 252] on div "0935405776 - A THUY VAN DS" at bounding box center [235, 258] width 205 height 18
type input "0935405776"
type input "A THUY VAN DS"
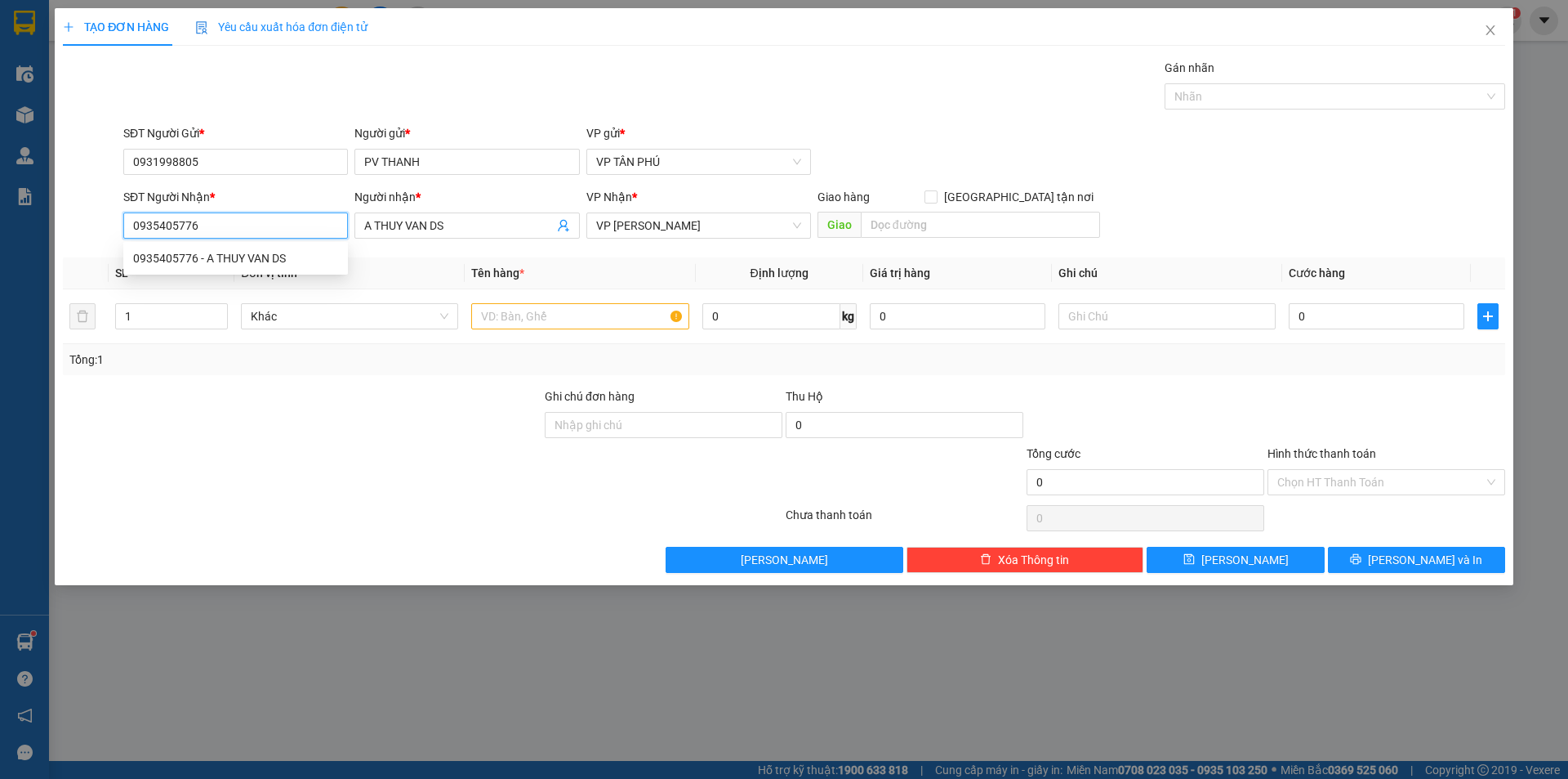
click at [212, 252] on div "0935405776 - A THUY VAN DS" at bounding box center [235, 258] width 205 height 18
type input "0935405776"
click at [509, 322] on input "text" at bounding box center [580, 316] width 217 height 26
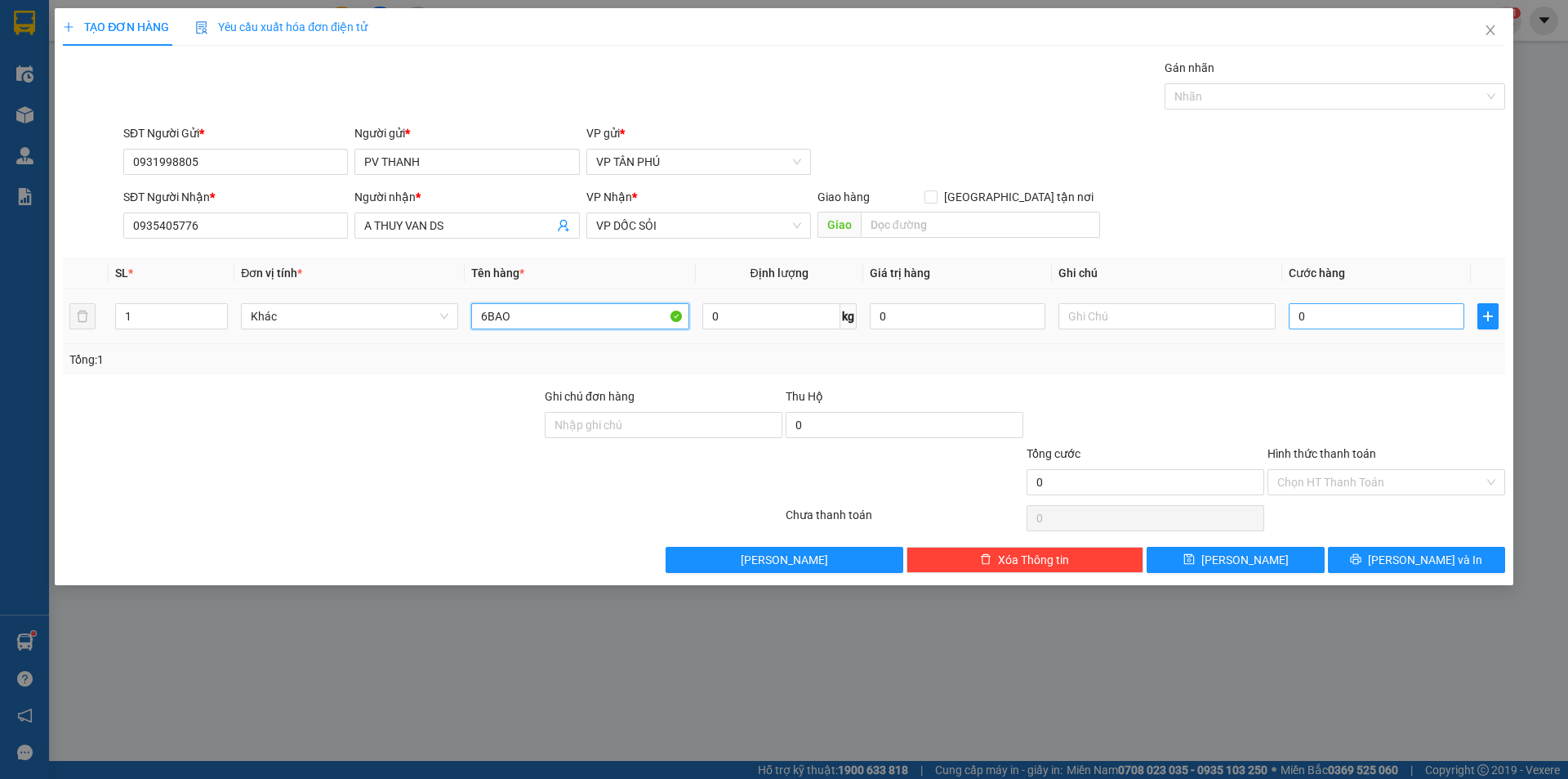
type input "6BAO"
click at [1310, 322] on input "0" at bounding box center [1376, 316] width 176 height 26
type input "4"
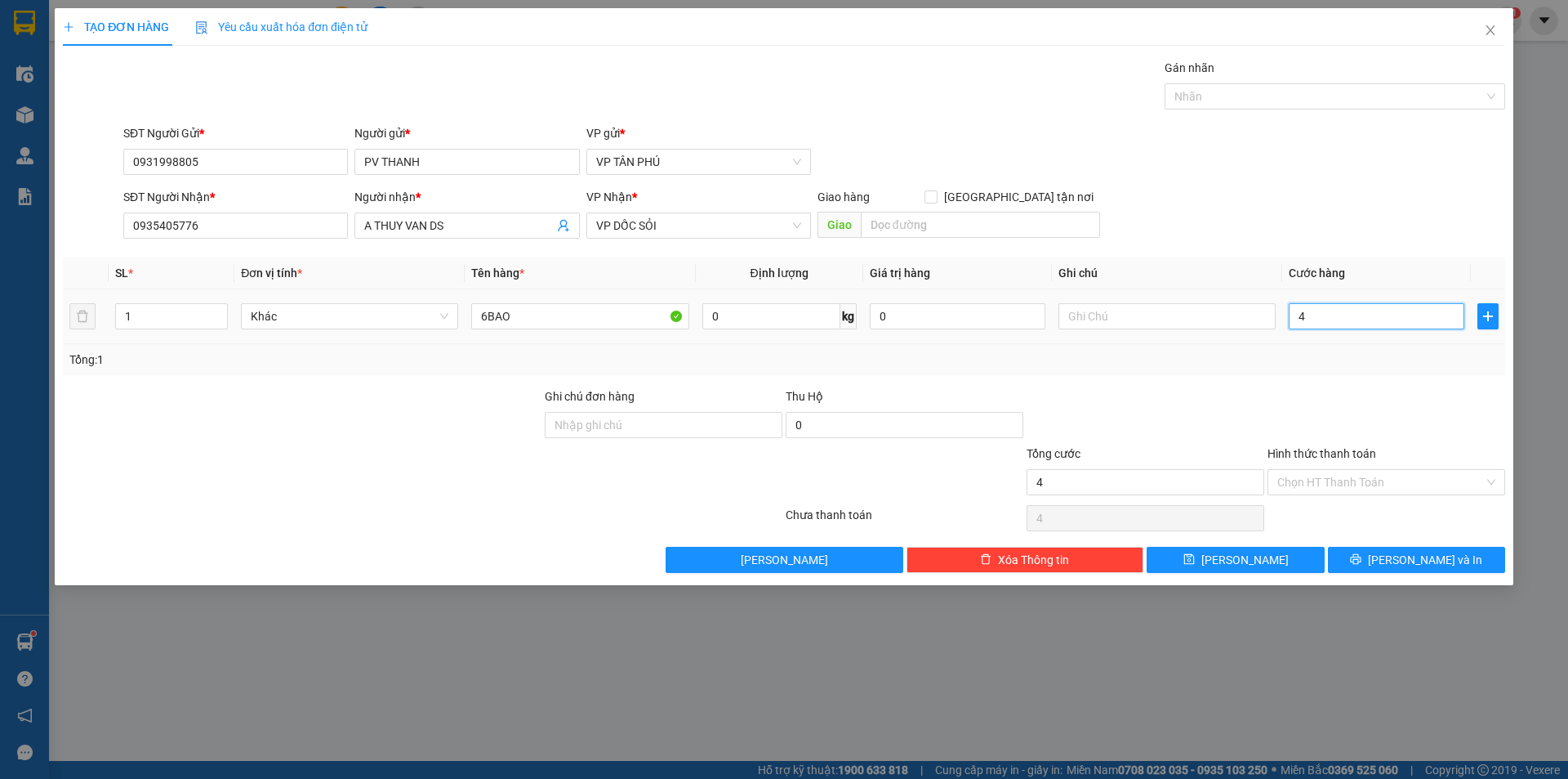
type input "45"
type input "450"
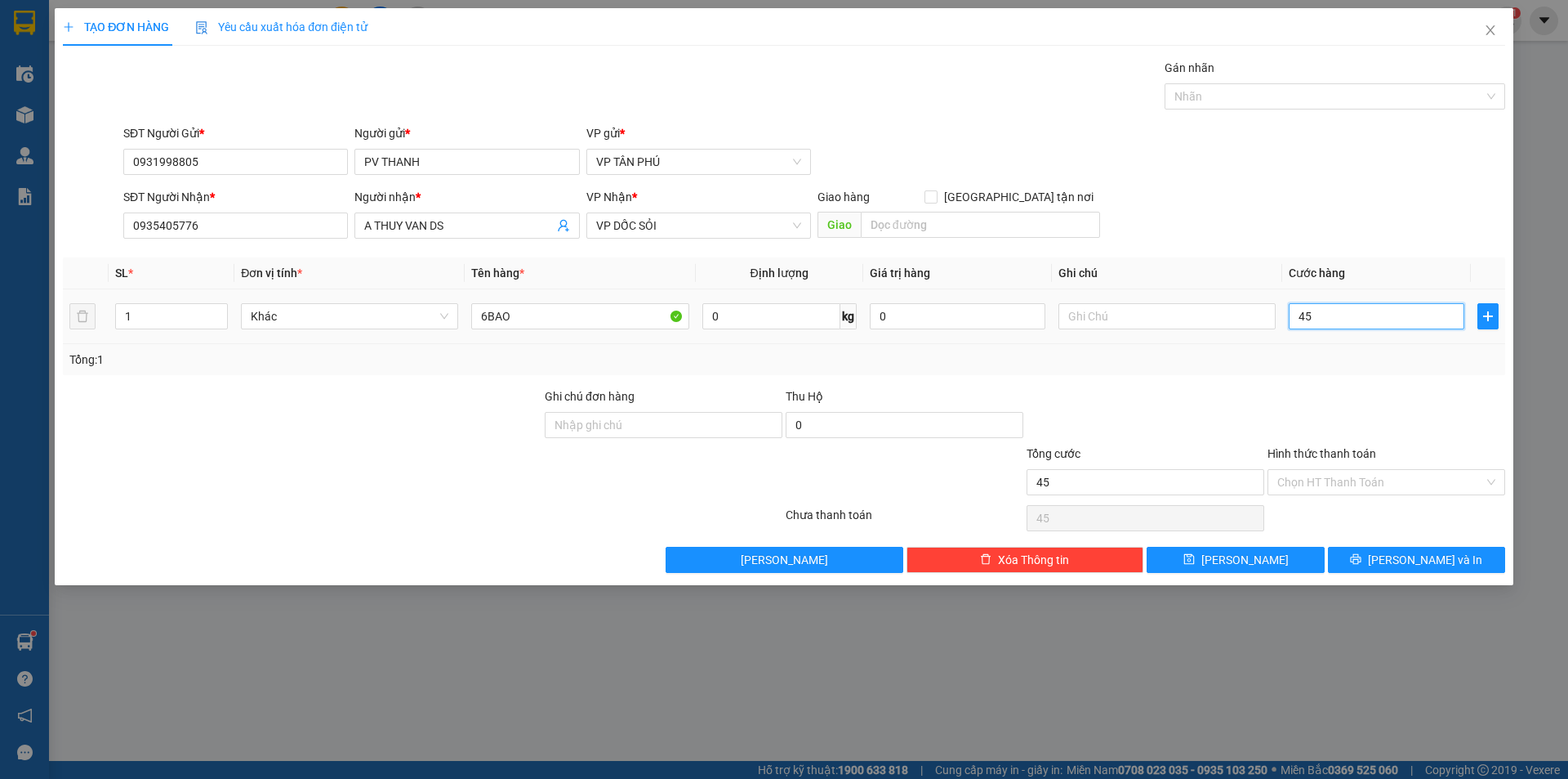
type input "450"
click at [1265, 558] on button "[PERSON_NAME]" at bounding box center [1235, 560] width 177 height 26
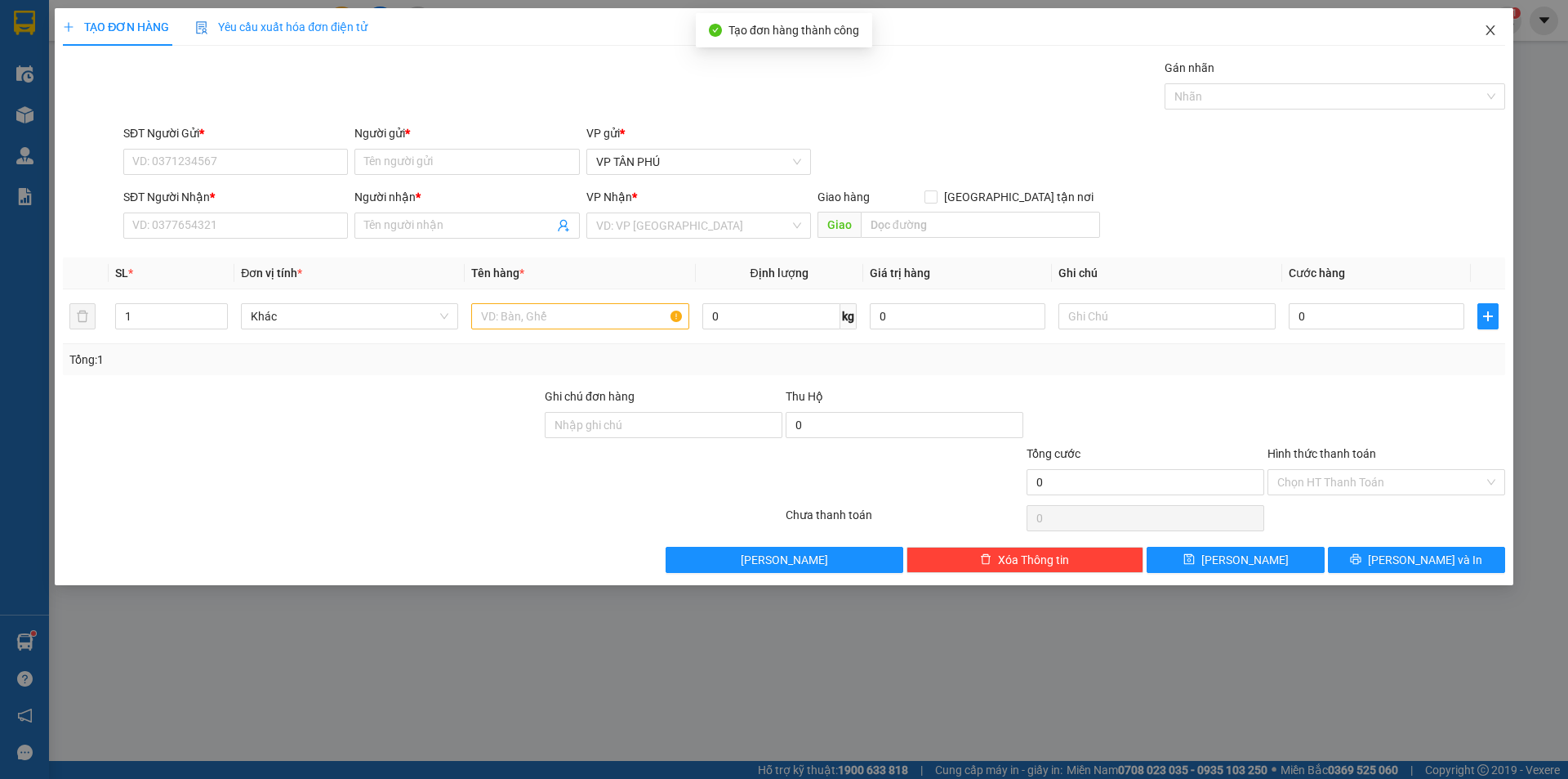
click at [1490, 25] on icon "close" at bounding box center [1490, 30] width 13 height 13
click at [1490, 25] on span "nhanhangsg.hoanghuy" at bounding box center [1413, 20] width 160 height 20
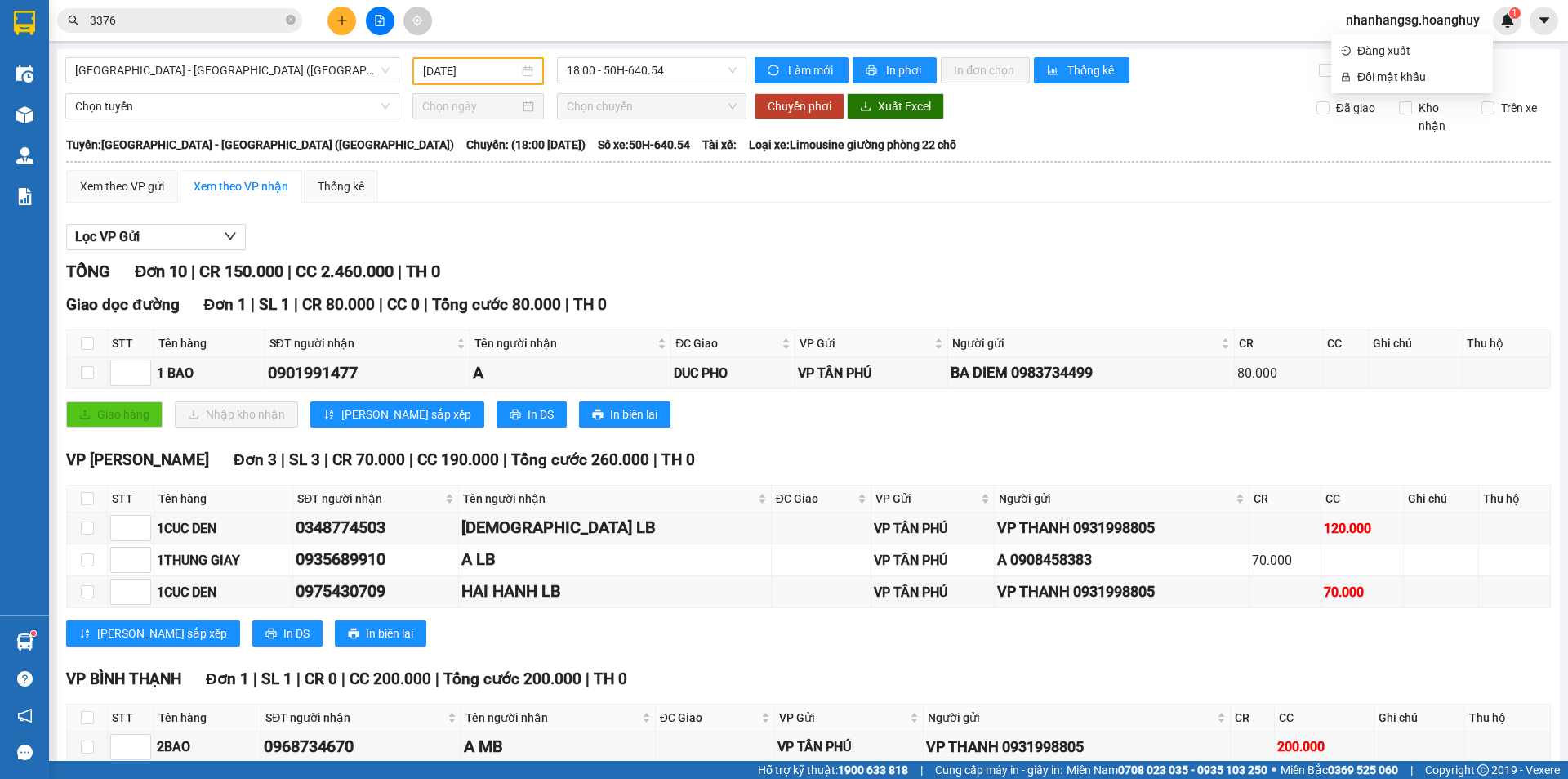
click at [478, 70] on input "13/10/2025" at bounding box center [471, 71] width 96 height 18
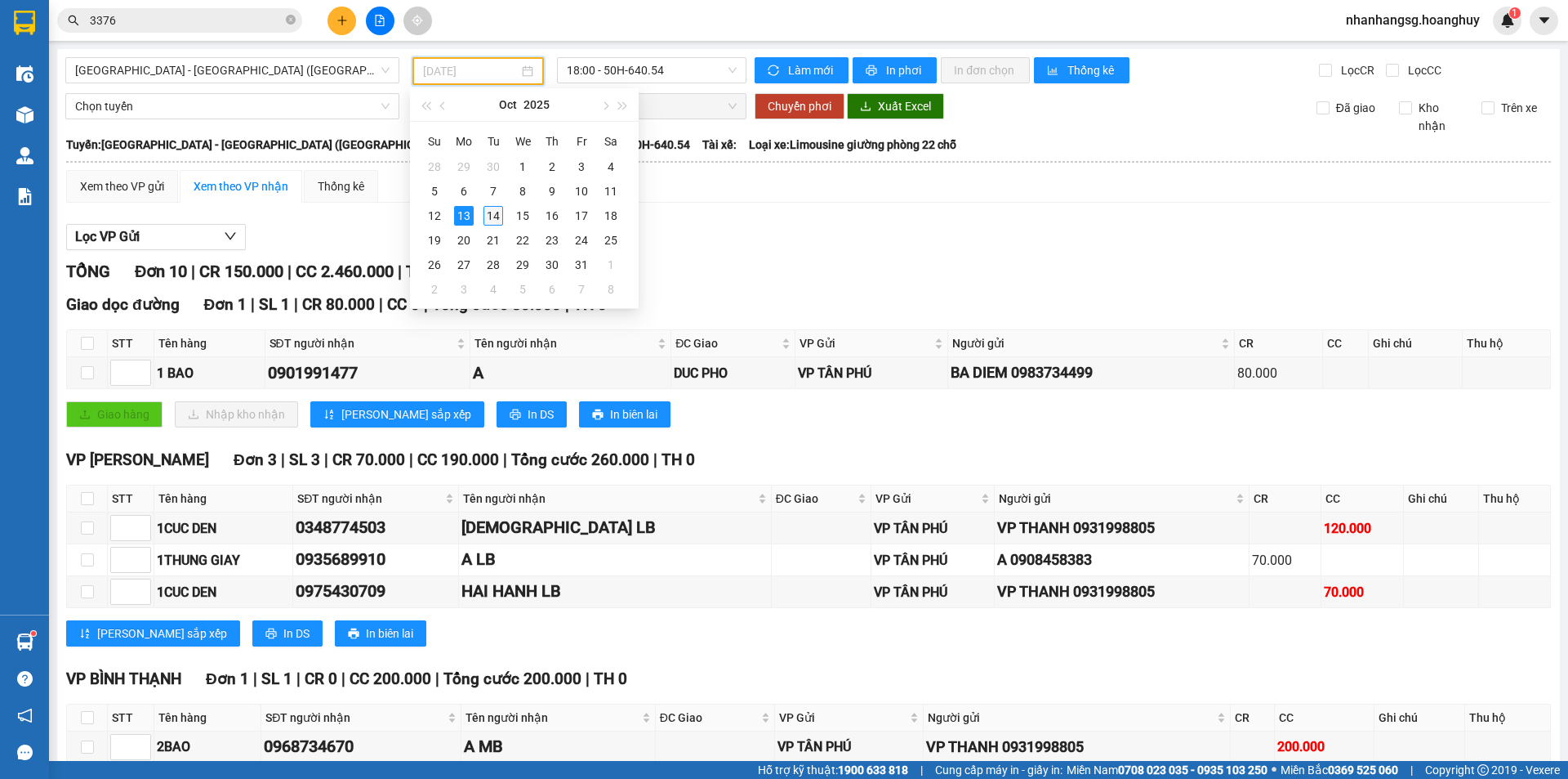
click at [497, 214] on div "14" at bounding box center [494, 216] width 20 height 20
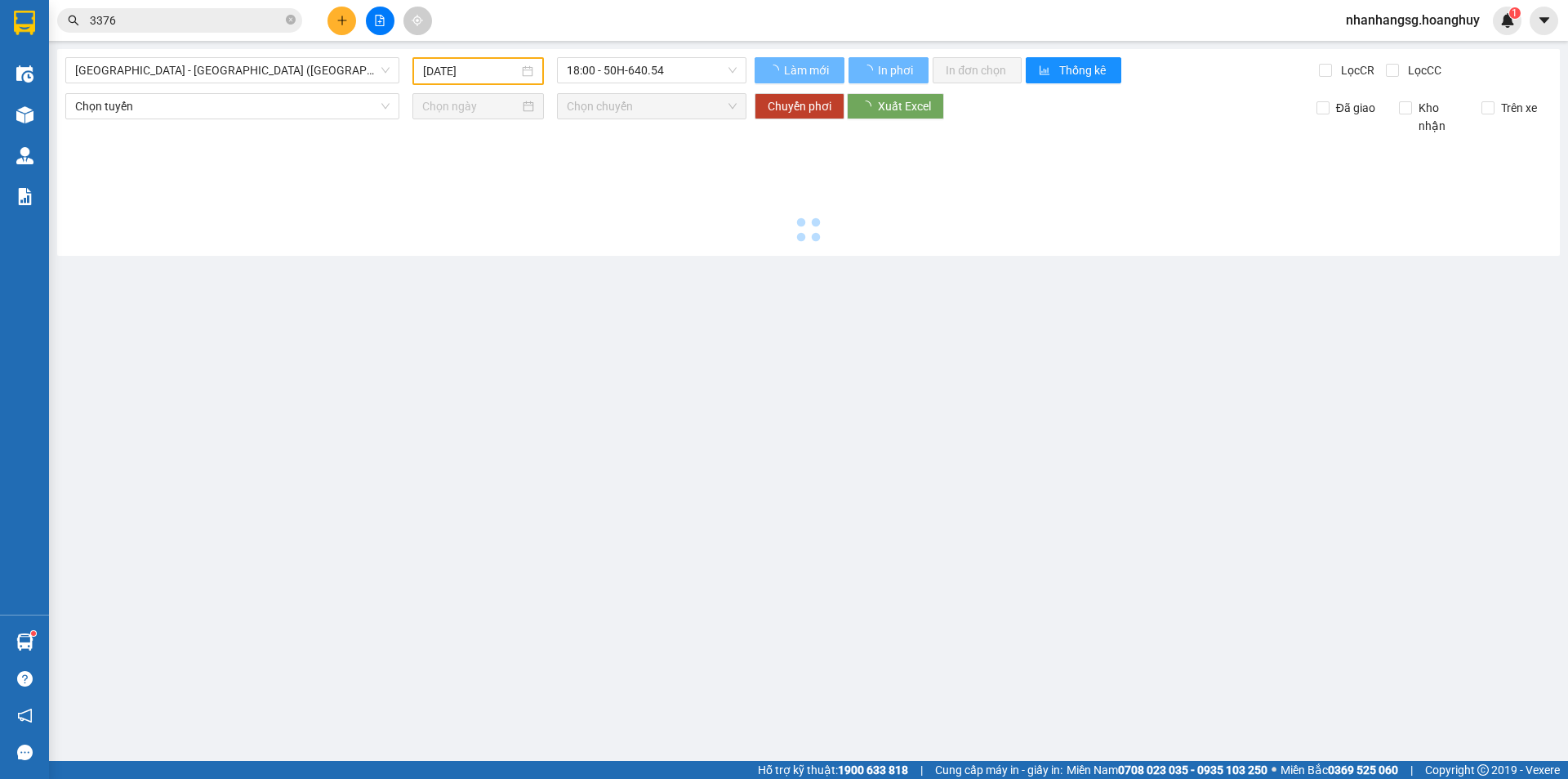
click at [497, 214] on div at bounding box center [808, 191] width 1486 height 113
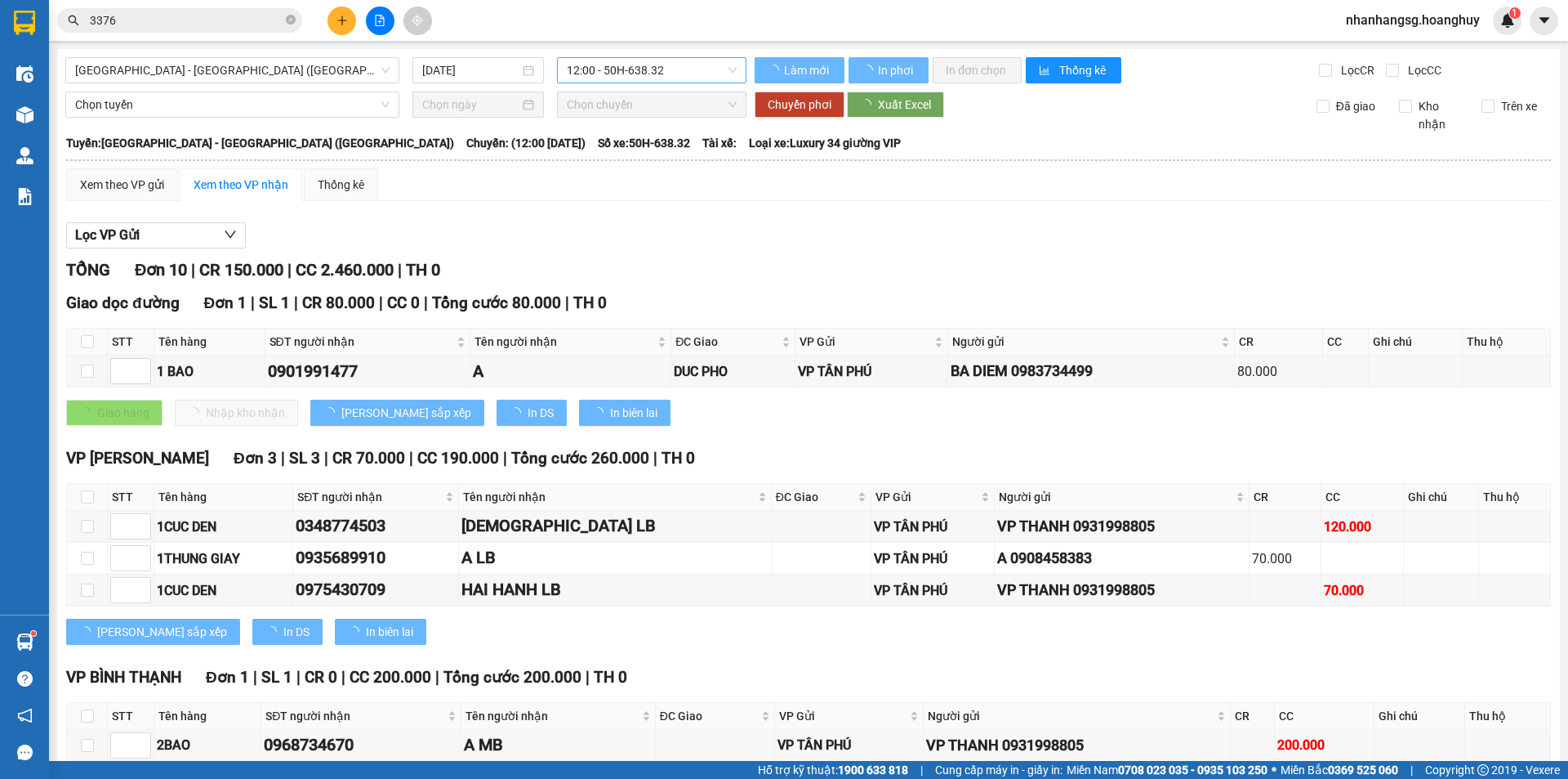
type input "[DATE]"
click at [619, 72] on span "12:00 - 50H-638.32" at bounding box center [652, 70] width 170 height 25
click at [621, 72] on span "12:00 - 50H-638.32" at bounding box center [652, 70] width 170 height 25
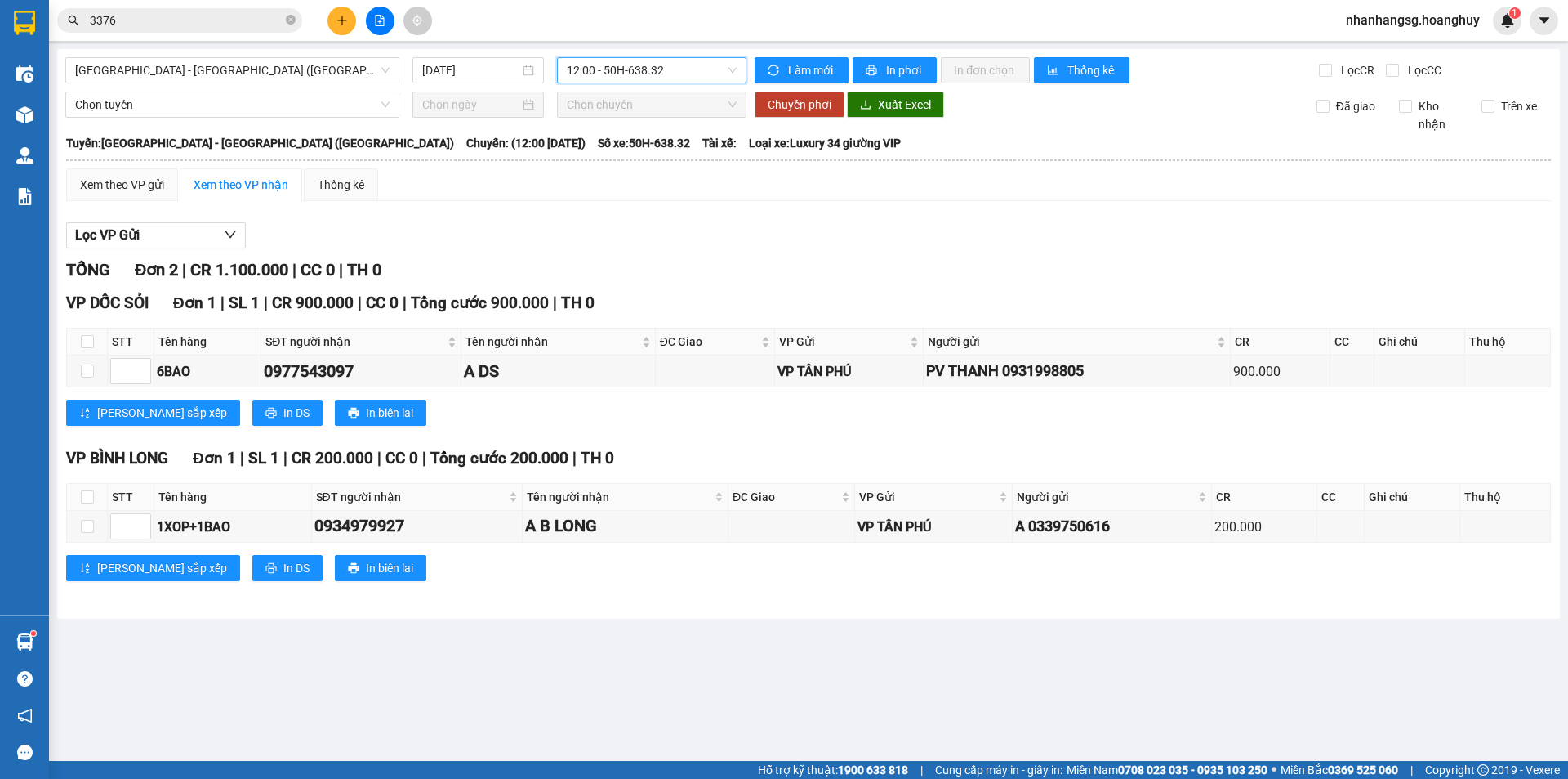
click at [621, 67] on span "12:00 - 50H-638.32" at bounding box center [652, 70] width 170 height 25
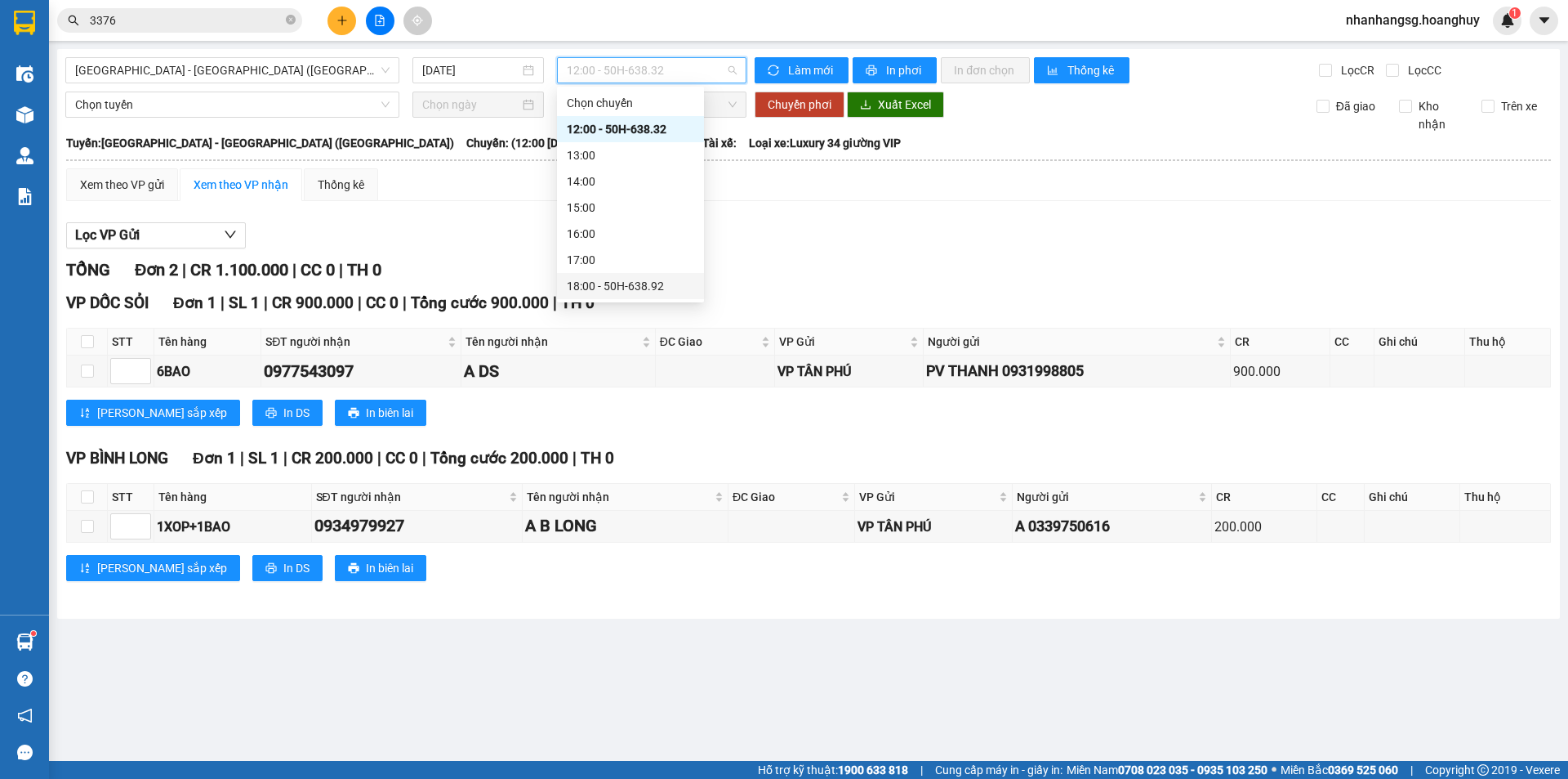
click at [632, 278] on div "18:00 - 50H-638.92" at bounding box center [631, 286] width 127 height 18
click at [632, 278] on main "Sài Gòn - Quảng Ngãi (Hàng Hoá) 14/10/2025 12:00 - 50H-638.32 Làm mới In phơi I…" at bounding box center [784, 380] width 1568 height 761
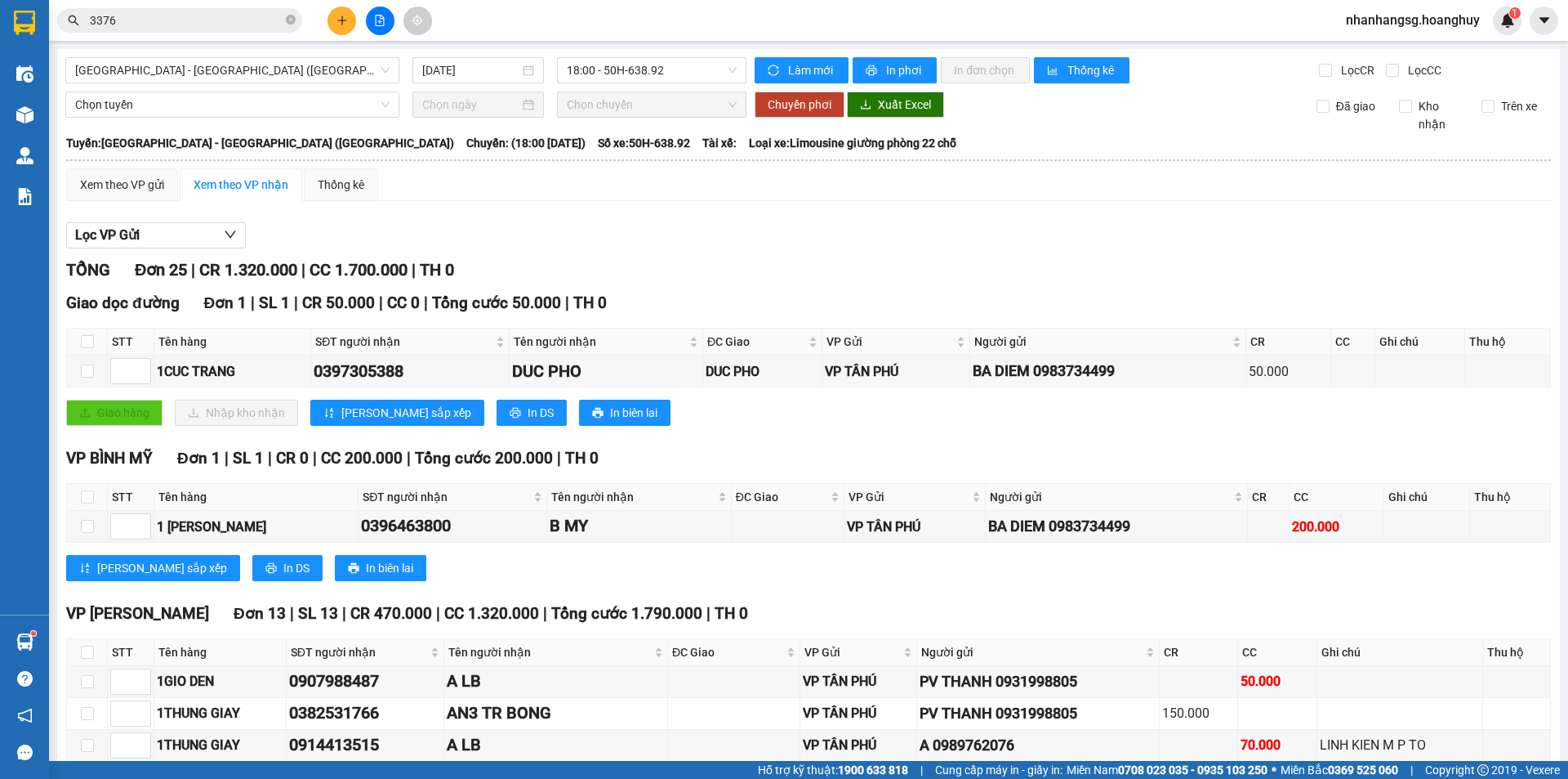
click at [340, 20] on icon "plus" at bounding box center [342, 20] width 9 height 1
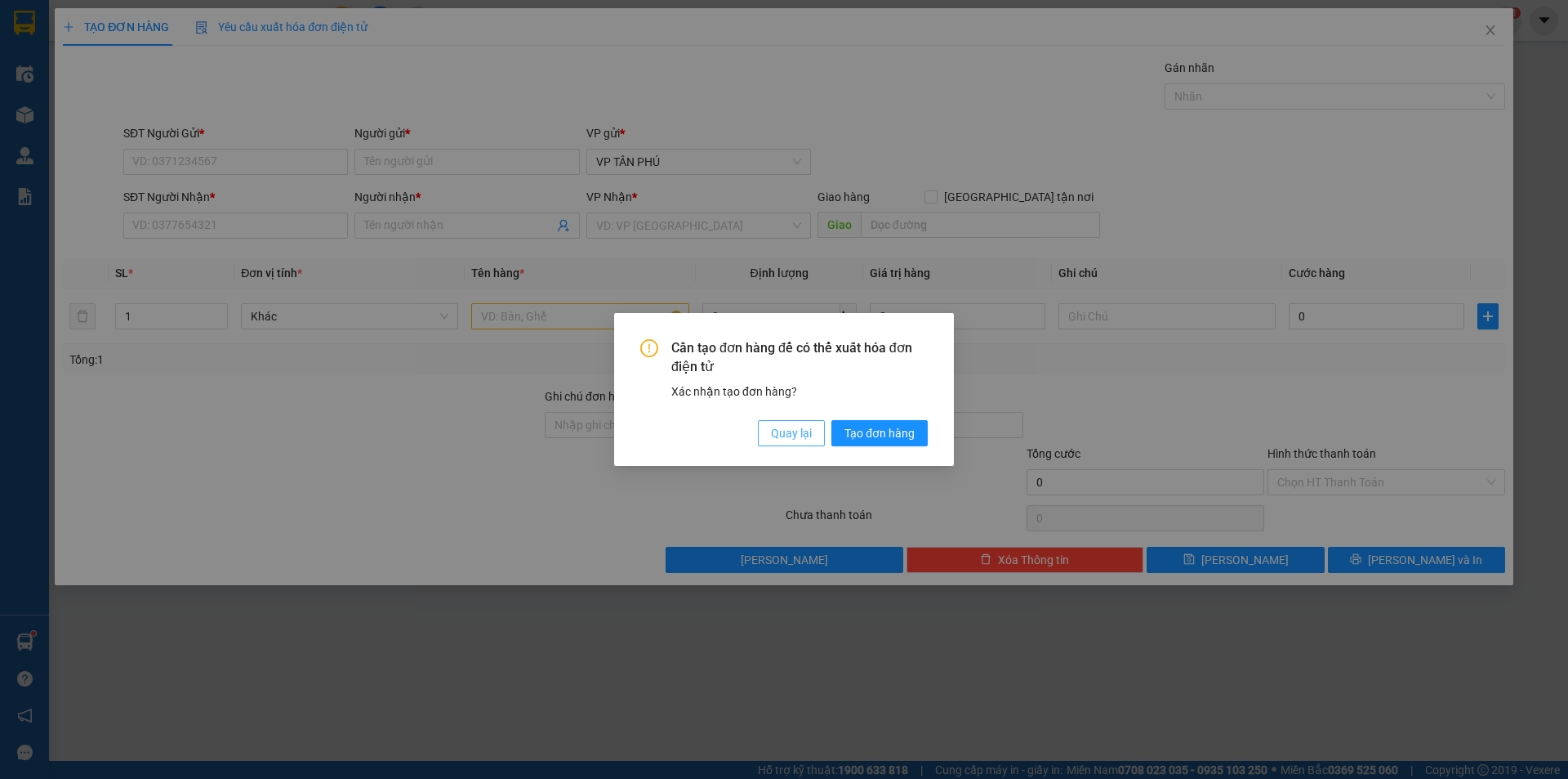
click at [773, 420] on button "Quay lại" at bounding box center [792, 433] width 67 height 26
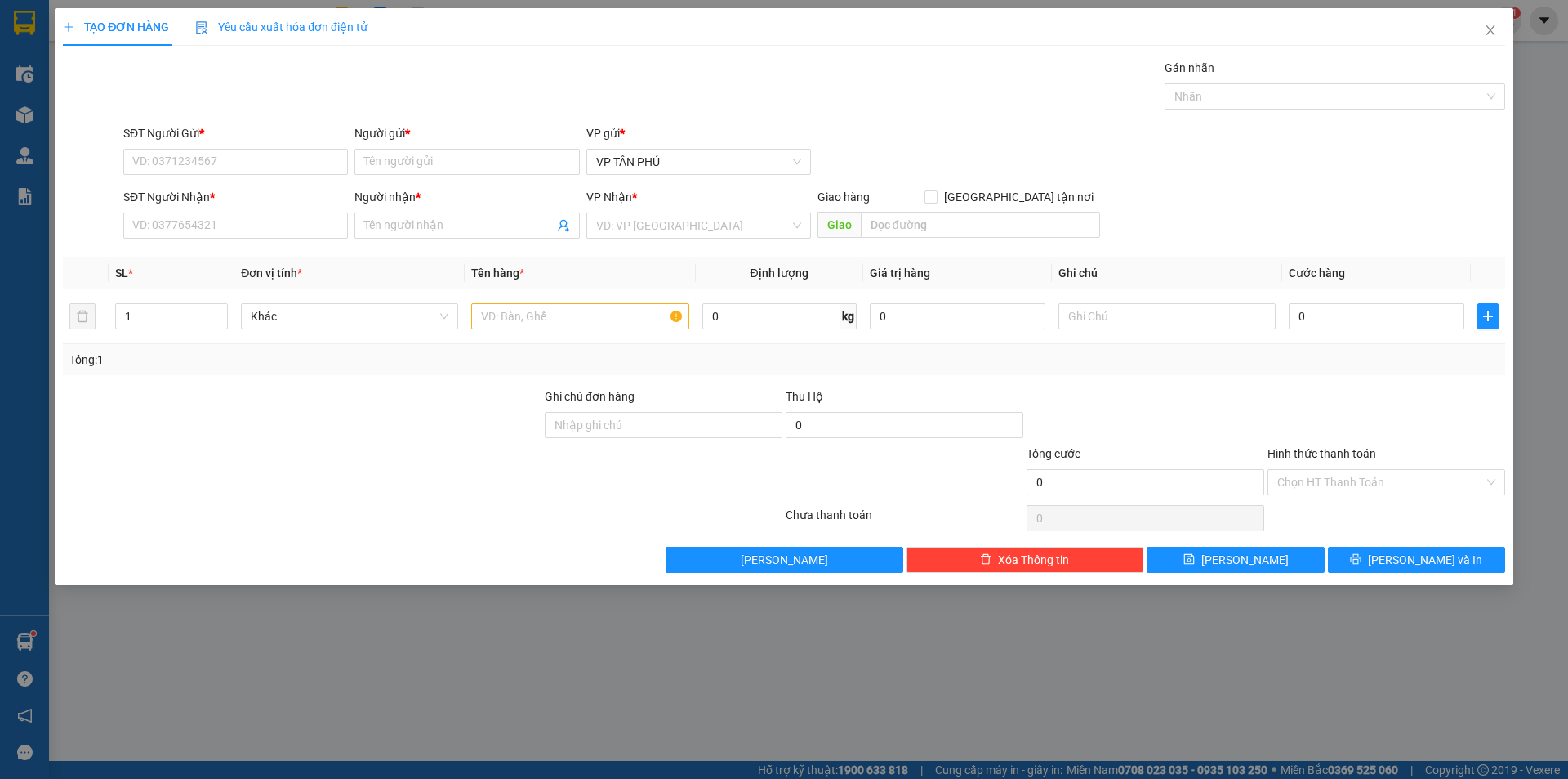
click at [777, 425] on div "Cần tạo đơn hàng để có thể xuất hóa đơn điện tử Xác nhận tạo đơn hàng? Quay lại…" at bounding box center [784, 389] width 1568 height 779
click at [271, 195] on div "0931998805 - [PERSON_NAME]" at bounding box center [235, 195] width 205 height 18
type input "0931998805"
type input "PV THANH"
type input "0935405776"
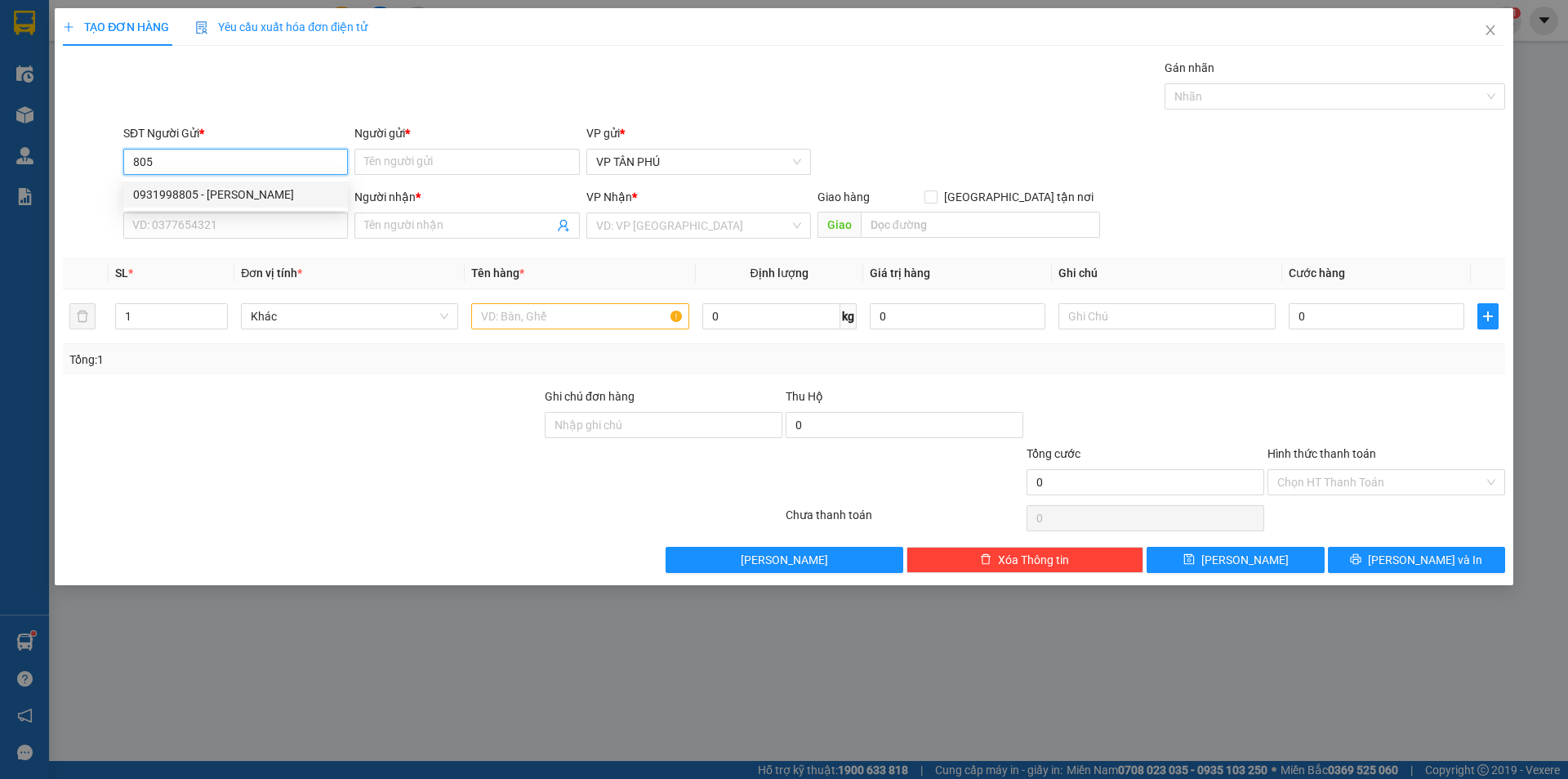
type input "A THUY VAN DS"
click at [271, 195] on div "0931998805 - [PERSON_NAME]" at bounding box center [235, 195] width 205 height 18
type input "0931998805"
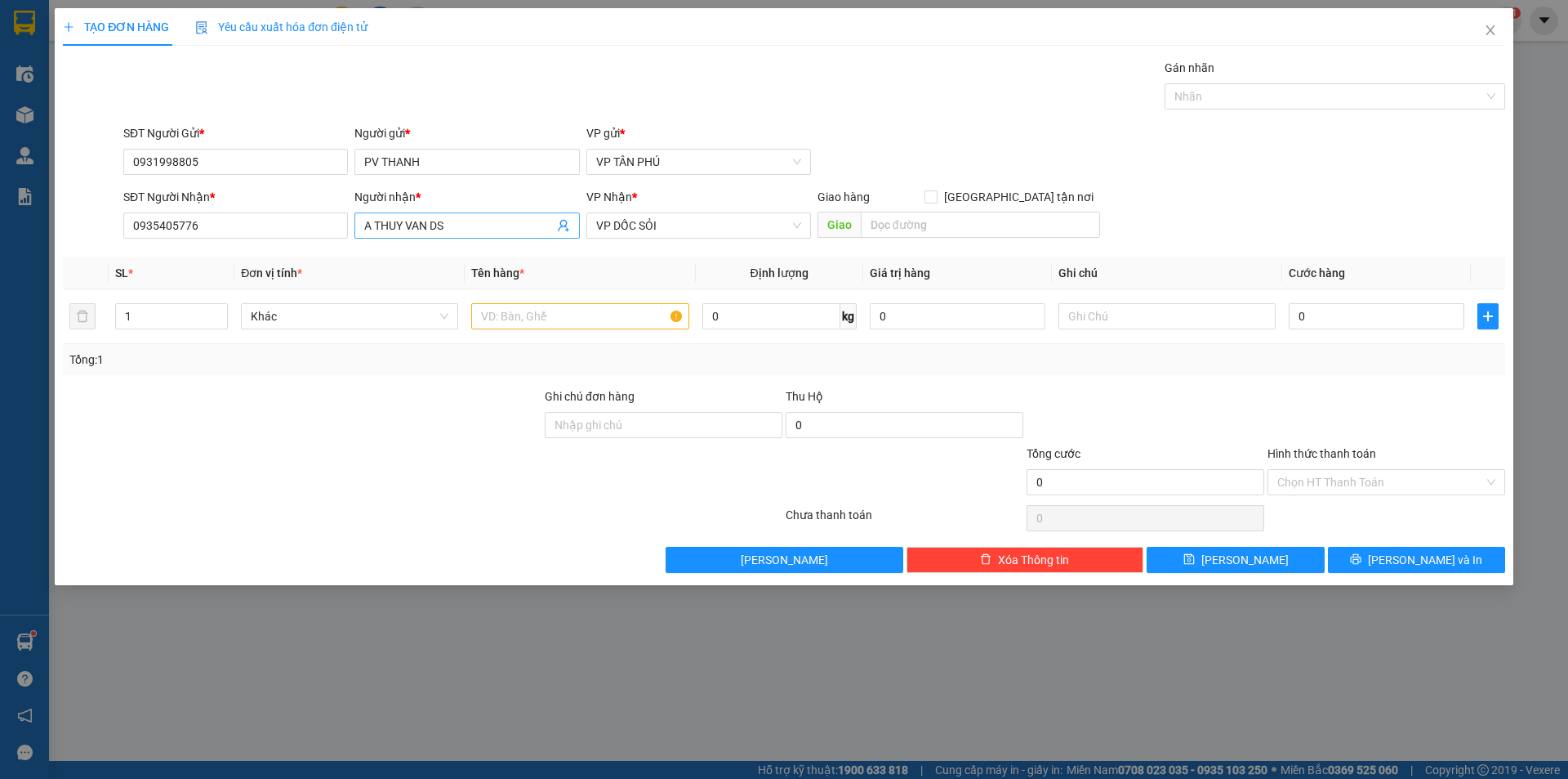
click at [400, 228] on input "A THUY VAN DS" at bounding box center [458, 226] width 189 height 18
click at [401, 228] on input "A THUY VAN DS" at bounding box center [458, 226] width 189 height 18
click at [402, 228] on input "A THUY VAN DS" at bounding box center [458, 226] width 189 height 18
click at [403, 227] on input "A THUY VAN DS" at bounding box center [458, 226] width 189 height 18
type input "HOANG TIN"
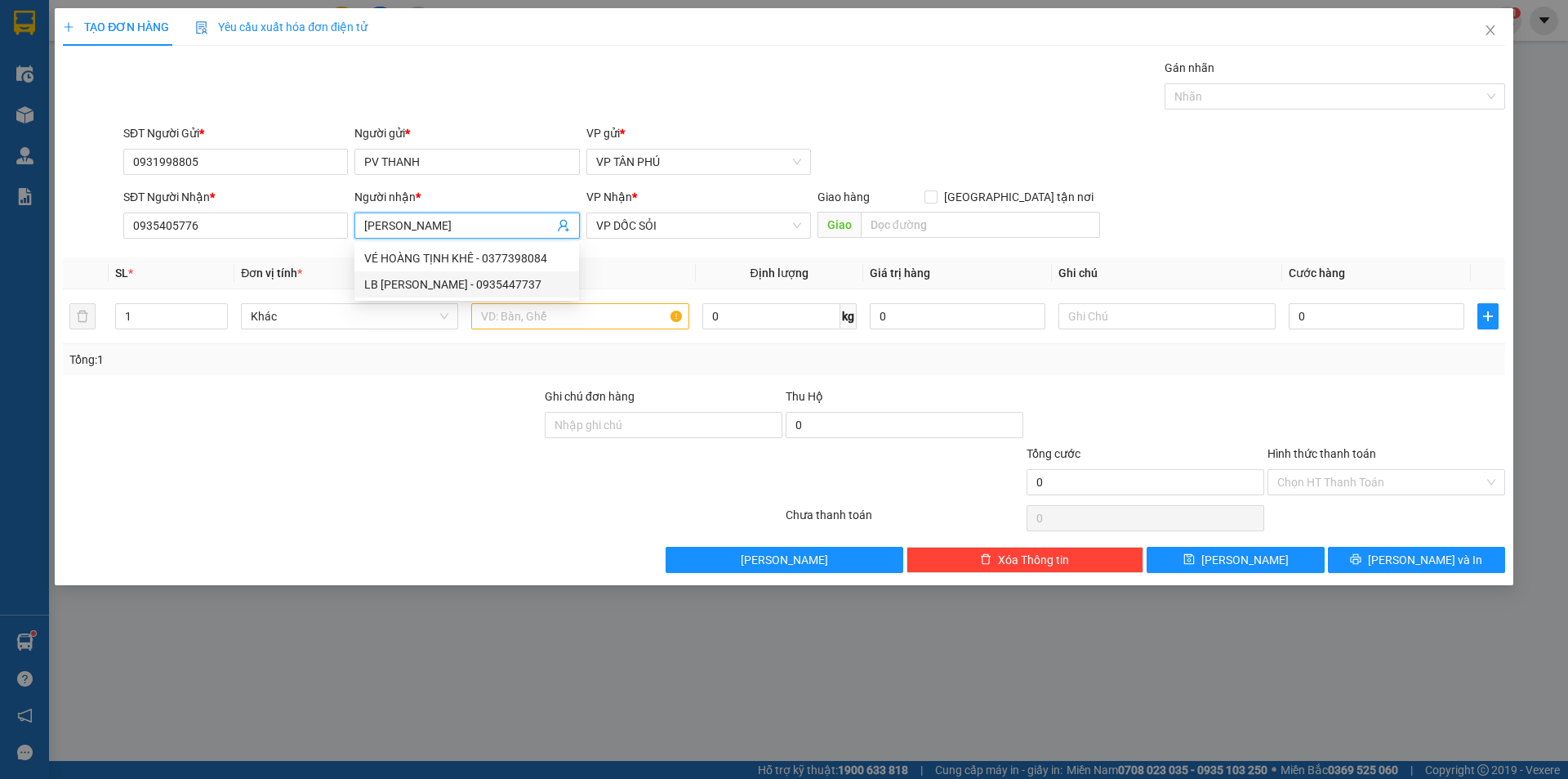
click at [417, 280] on div "LB HOANG TIN - 0935447737" at bounding box center [467, 284] width 205 height 18
type input "0935447737"
click at [417, 280] on div "LB HOANG TIN - 0935447737" at bounding box center [467, 284] width 205 height 18
click at [596, 217] on span "VP DỐC SỎI" at bounding box center [699, 226] width 205 height 25
type input "[PERSON_NAME]"
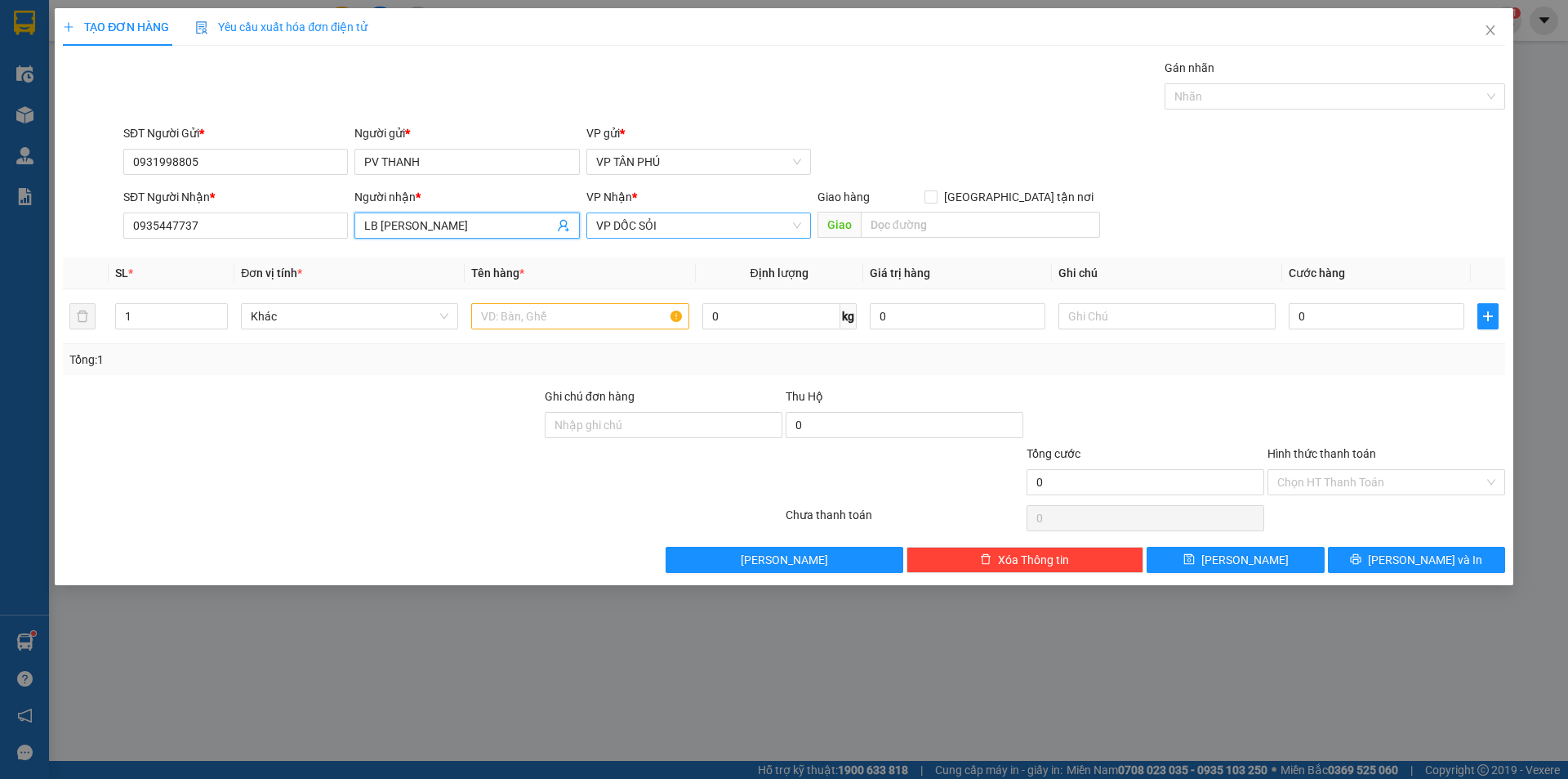
click at [597, 217] on span "VP DỐC SỎI" at bounding box center [699, 226] width 205 height 25
click at [638, 346] on div "Tổng: 1" at bounding box center [784, 360] width 1442 height 31
click at [547, 312] on input "text" at bounding box center [580, 316] width 217 height 26
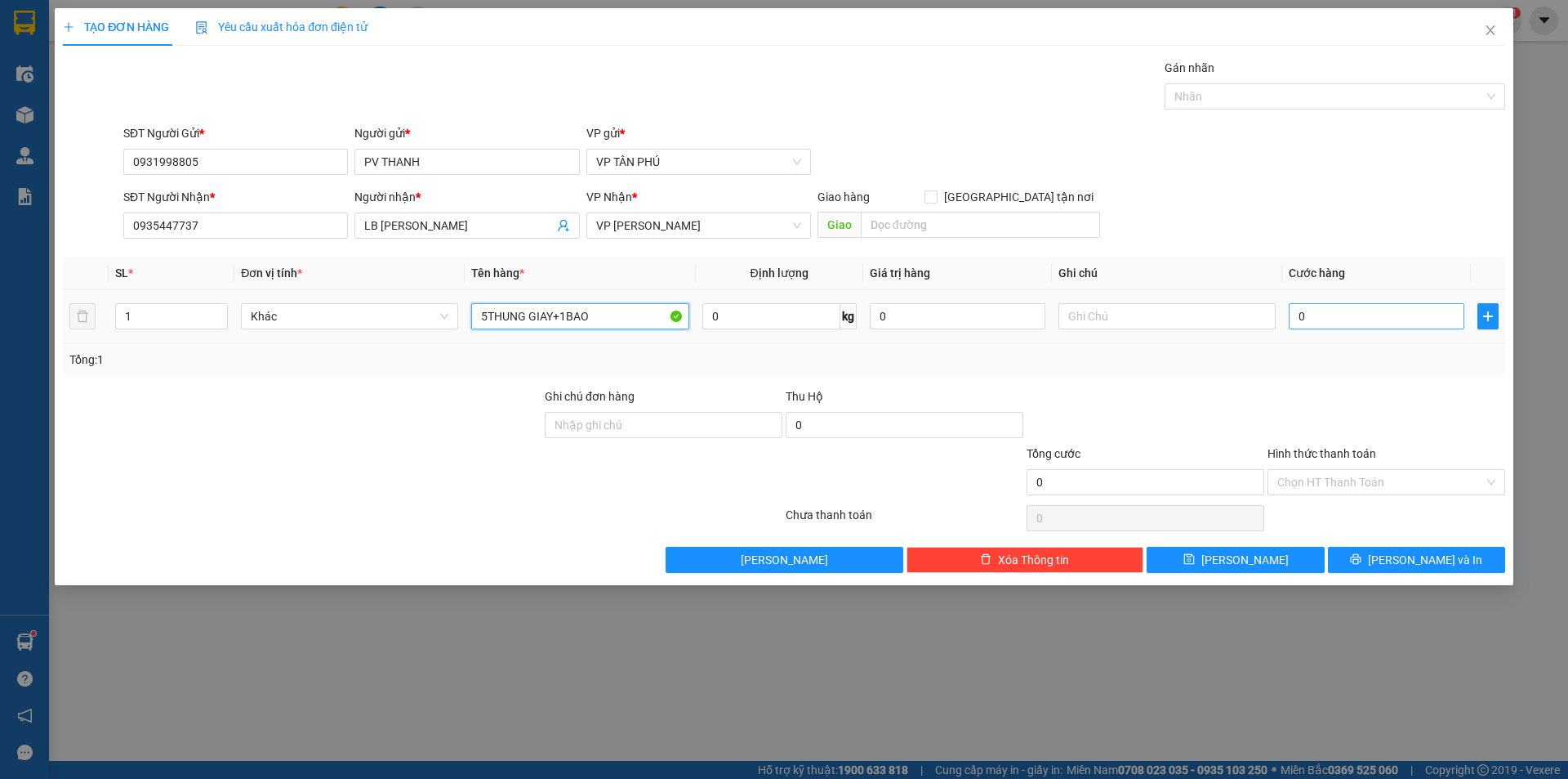
type input "5THUNG GIAY+1BAO"
click at [1307, 316] on input "0" at bounding box center [1376, 316] width 176 height 26
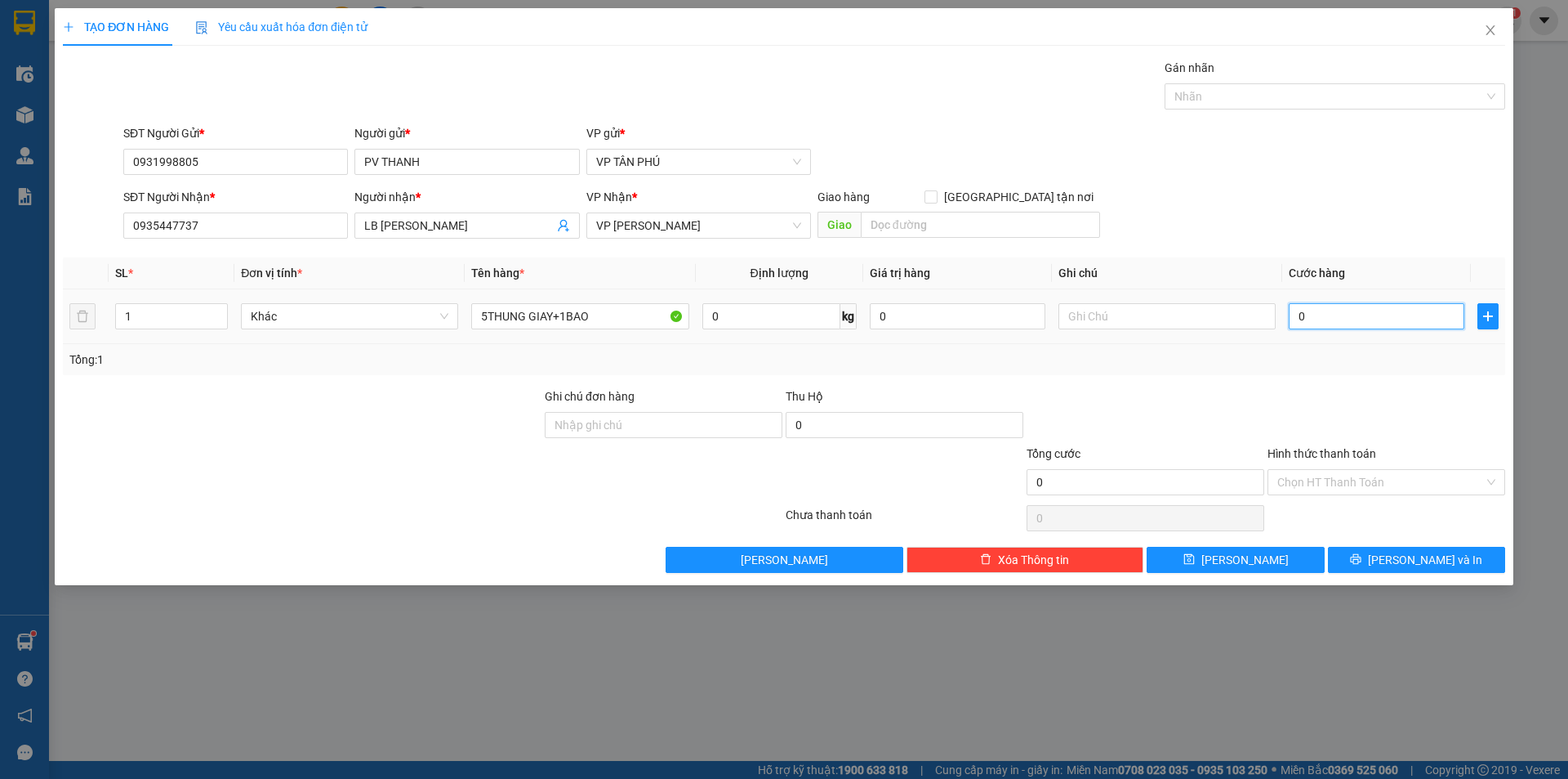
click at [1305, 316] on input "0" at bounding box center [1376, 316] width 176 height 26
click at [1215, 560] on button "[PERSON_NAME]" at bounding box center [1235, 560] width 177 height 26
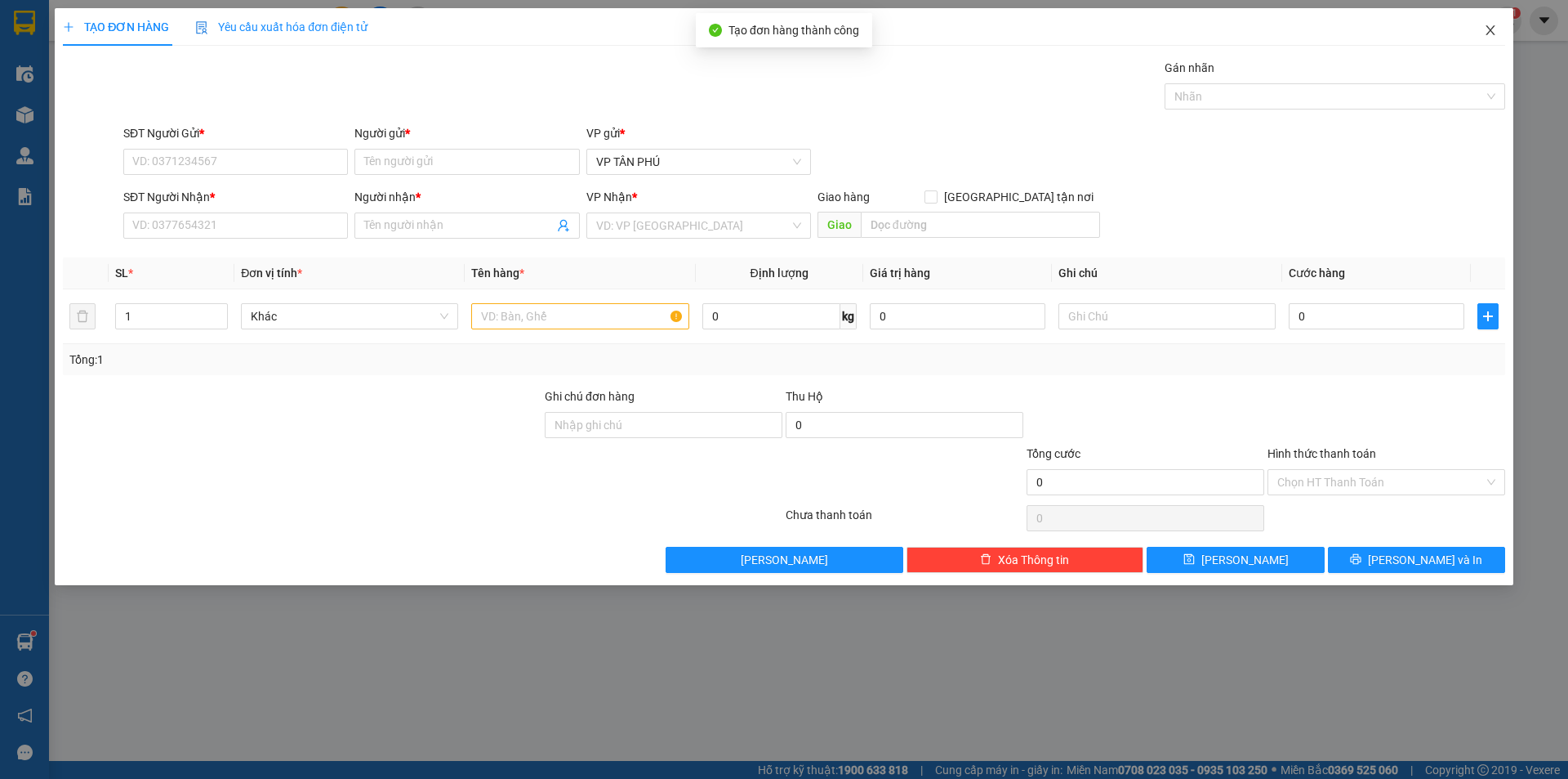
click at [1481, 31] on span "Close" at bounding box center [1490, 31] width 46 height 46
click at [1481, 31] on div "nhanhangsg.hoanghuy 1" at bounding box center [1427, 20] width 189 height 29
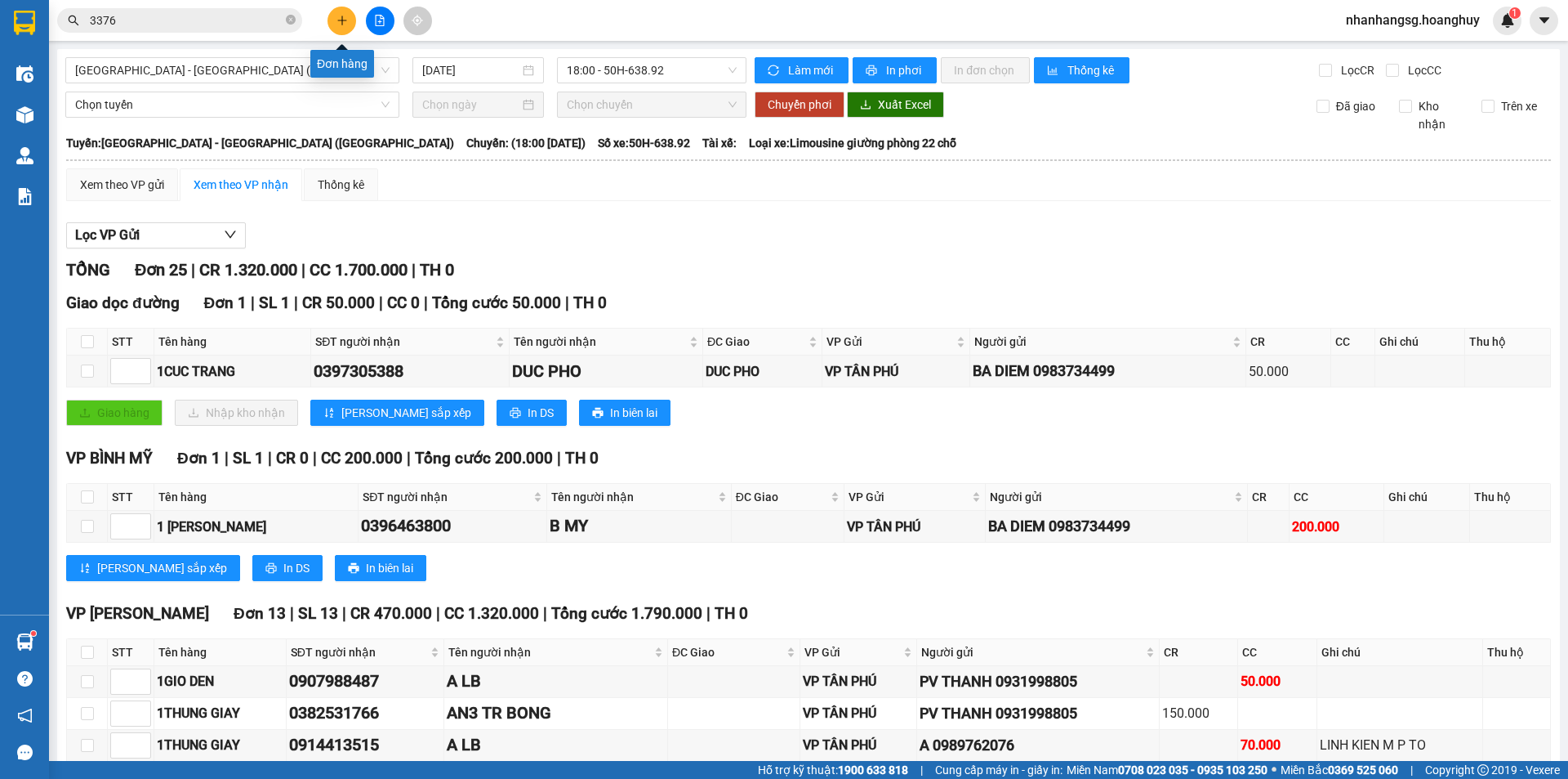
click at [341, 24] on icon "plus" at bounding box center [342, 20] width 11 height 11
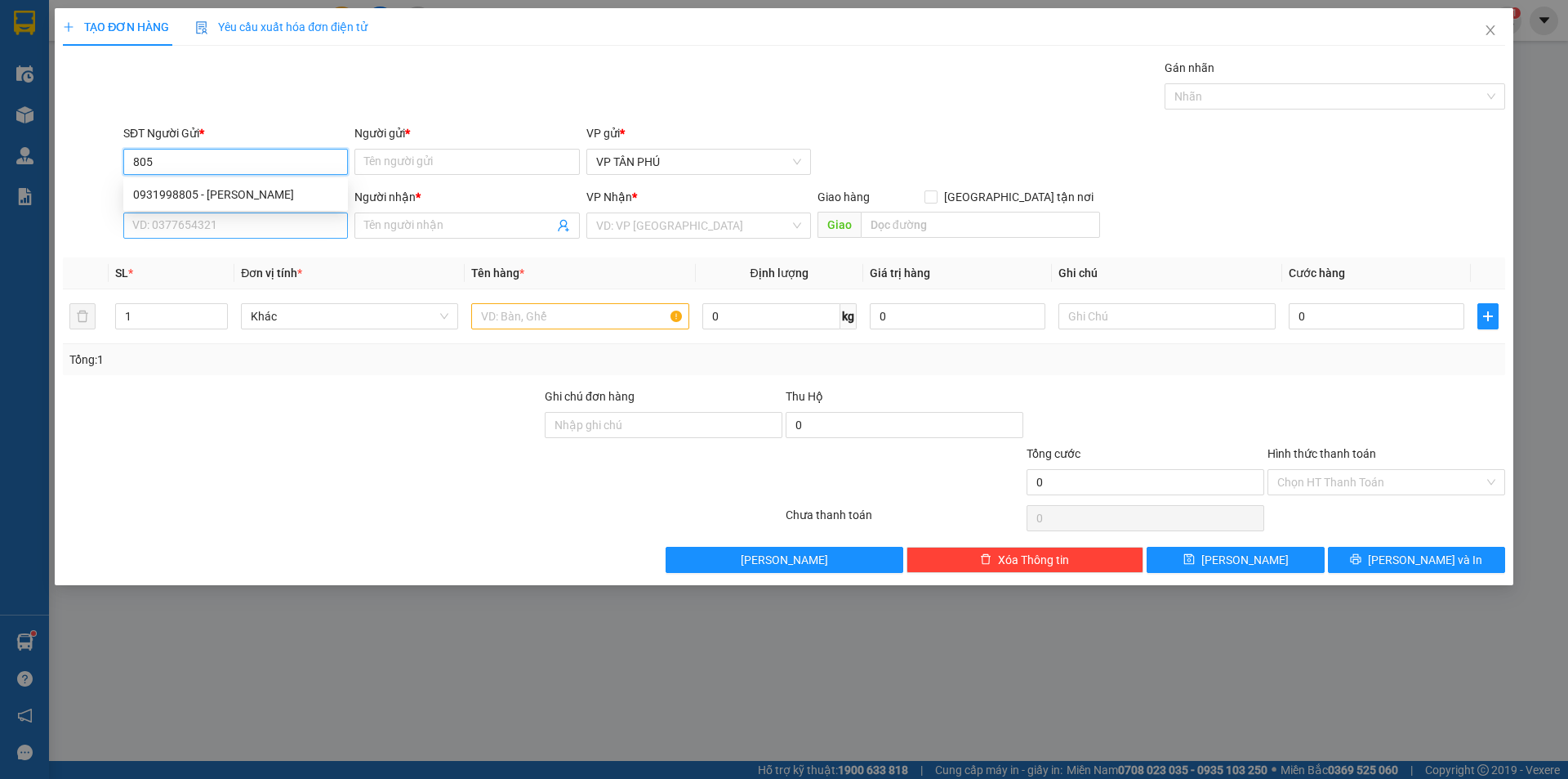
type input "805"
click at [272, 222] on input "SĐT Người Nhận *" at bounding box center [235, 226] width 225 height 26
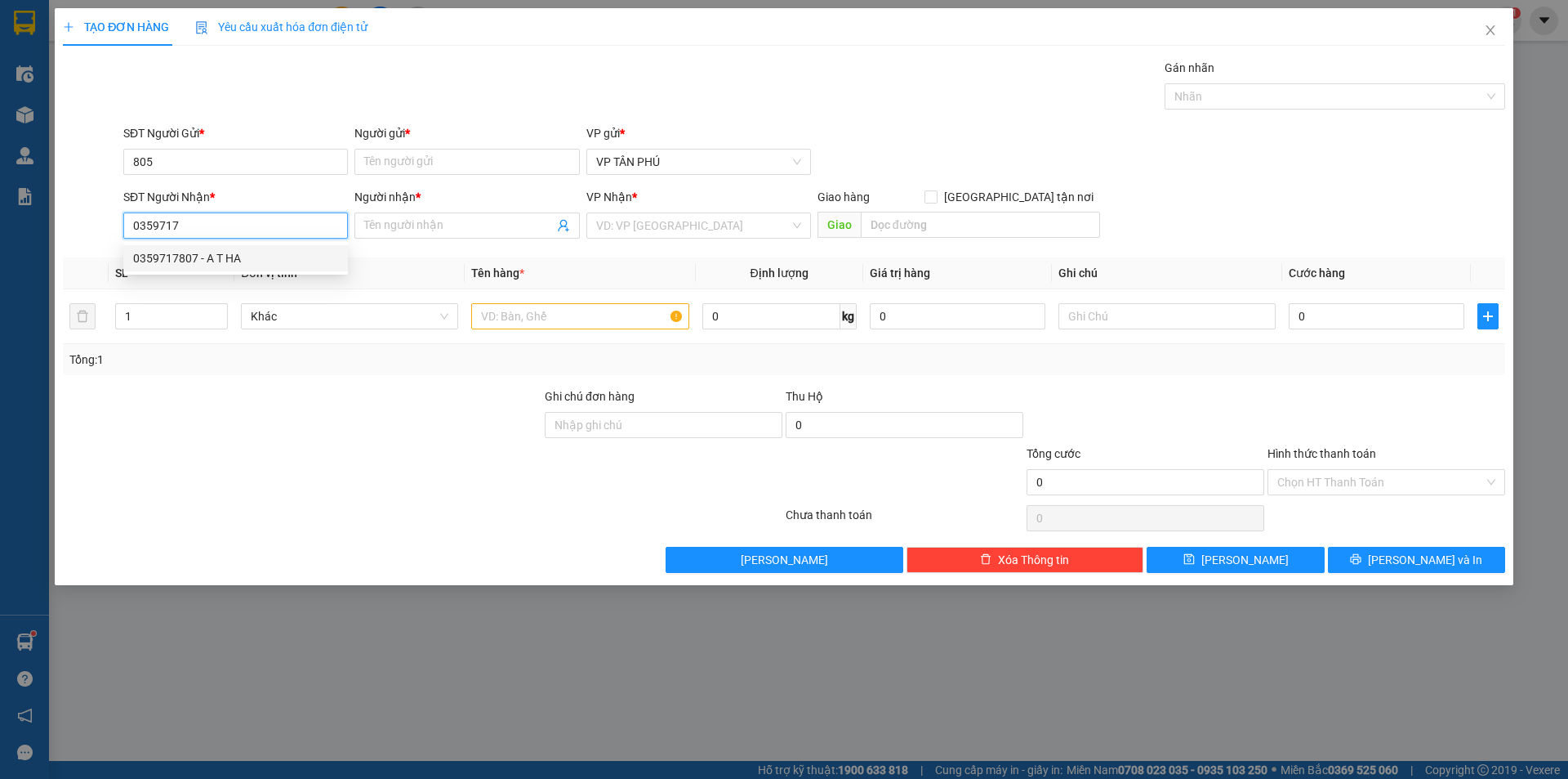
click at [245, 260] on div "0359717807 - A T HA" at bounding box center [235, 258] width 205 height 18
type input "0359717807"
type input "A T HA"
click at [245, 260] on div "0359717807 - A T HA" at bounding box center [235, 258] width 205 height 18
type input "0359717807"
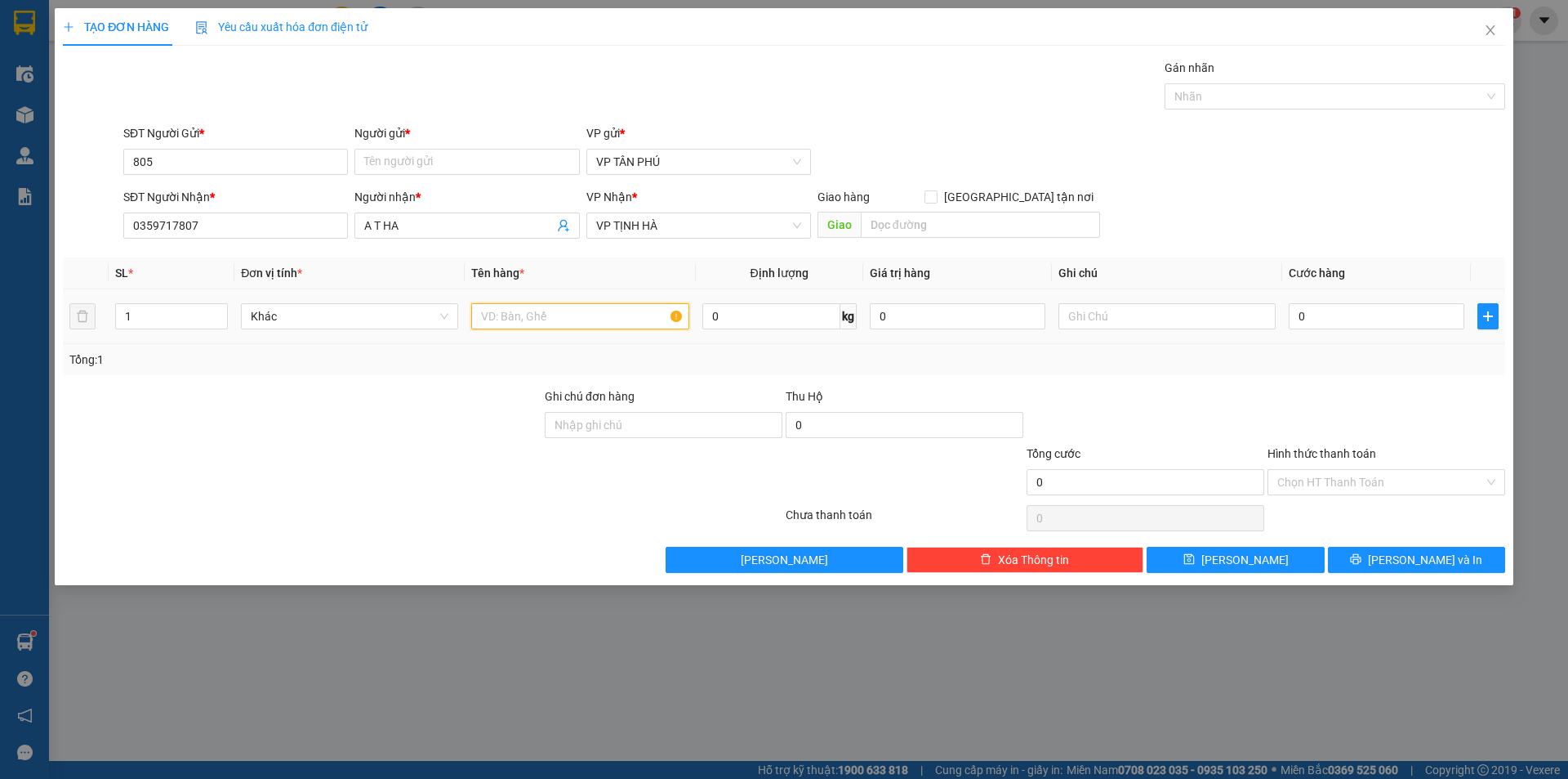
click at [620, 306] on input "text" at bounding box center [580, 316] width 217 height 26
type input "1BAO"
click at [1315, 318] on input "0" at bounding box center [1376, 316] width 176 height 26
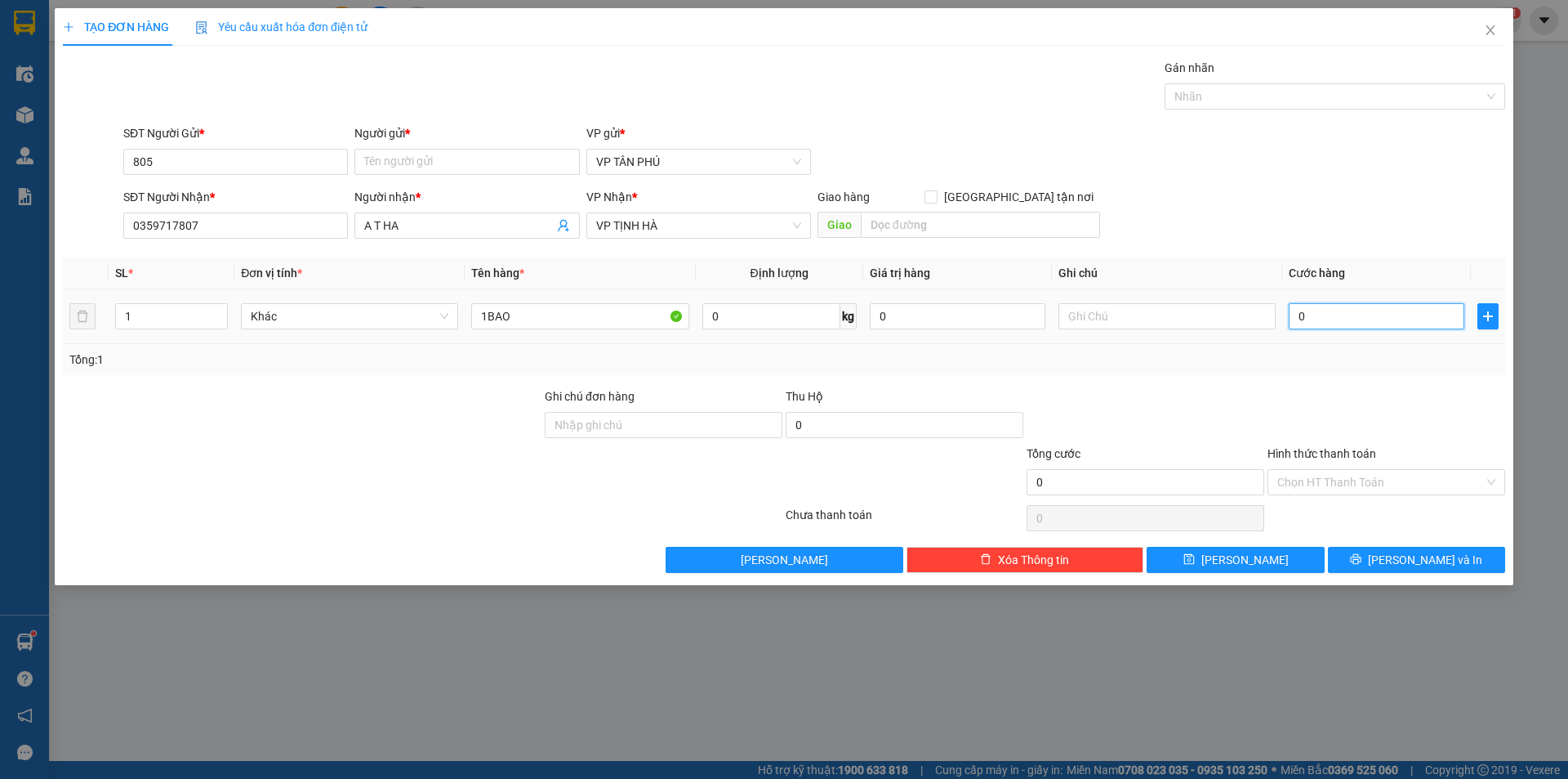
type input "1"
type input "10"
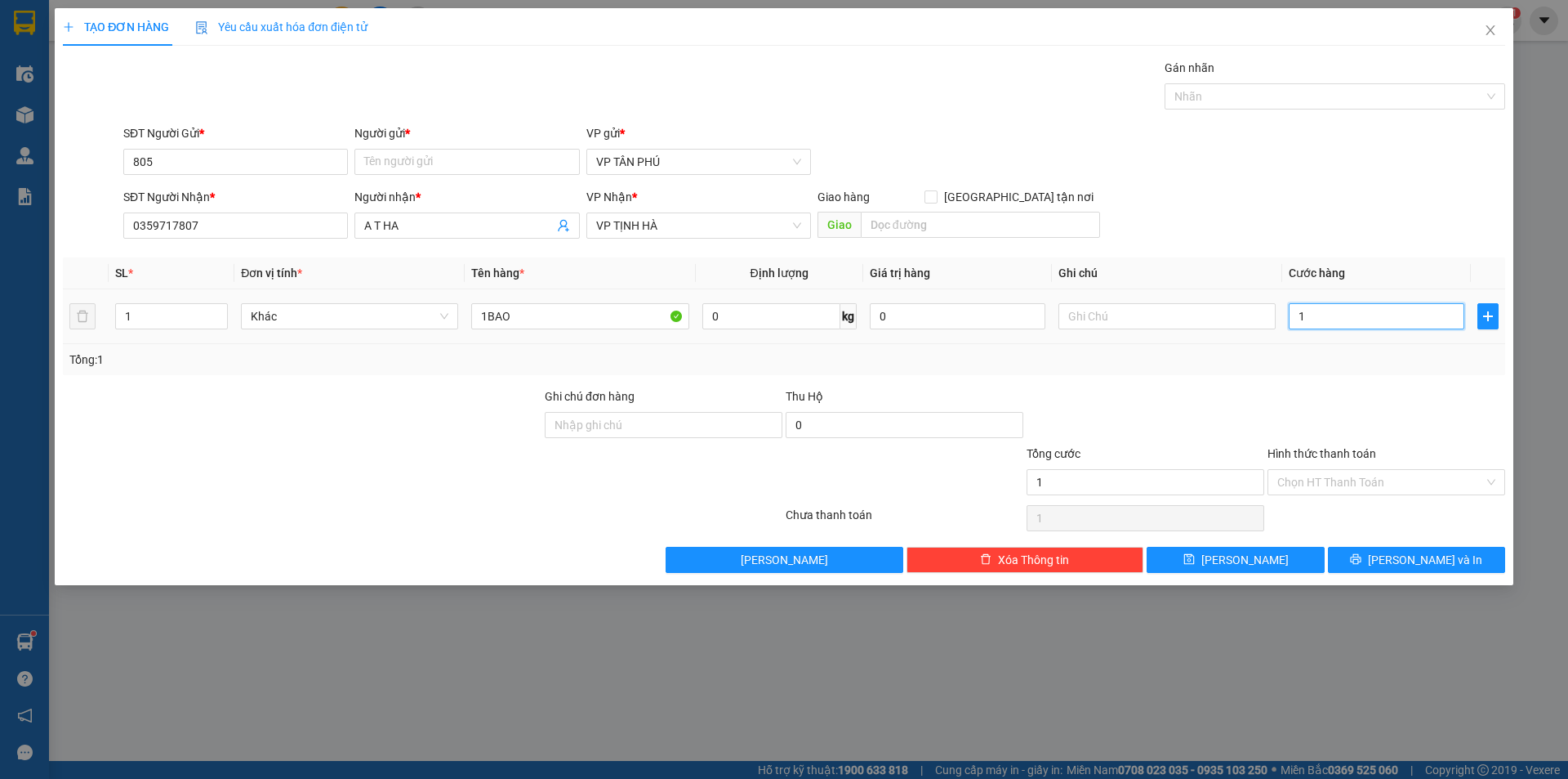
type input "10"
type input "100"
type input "100.000"
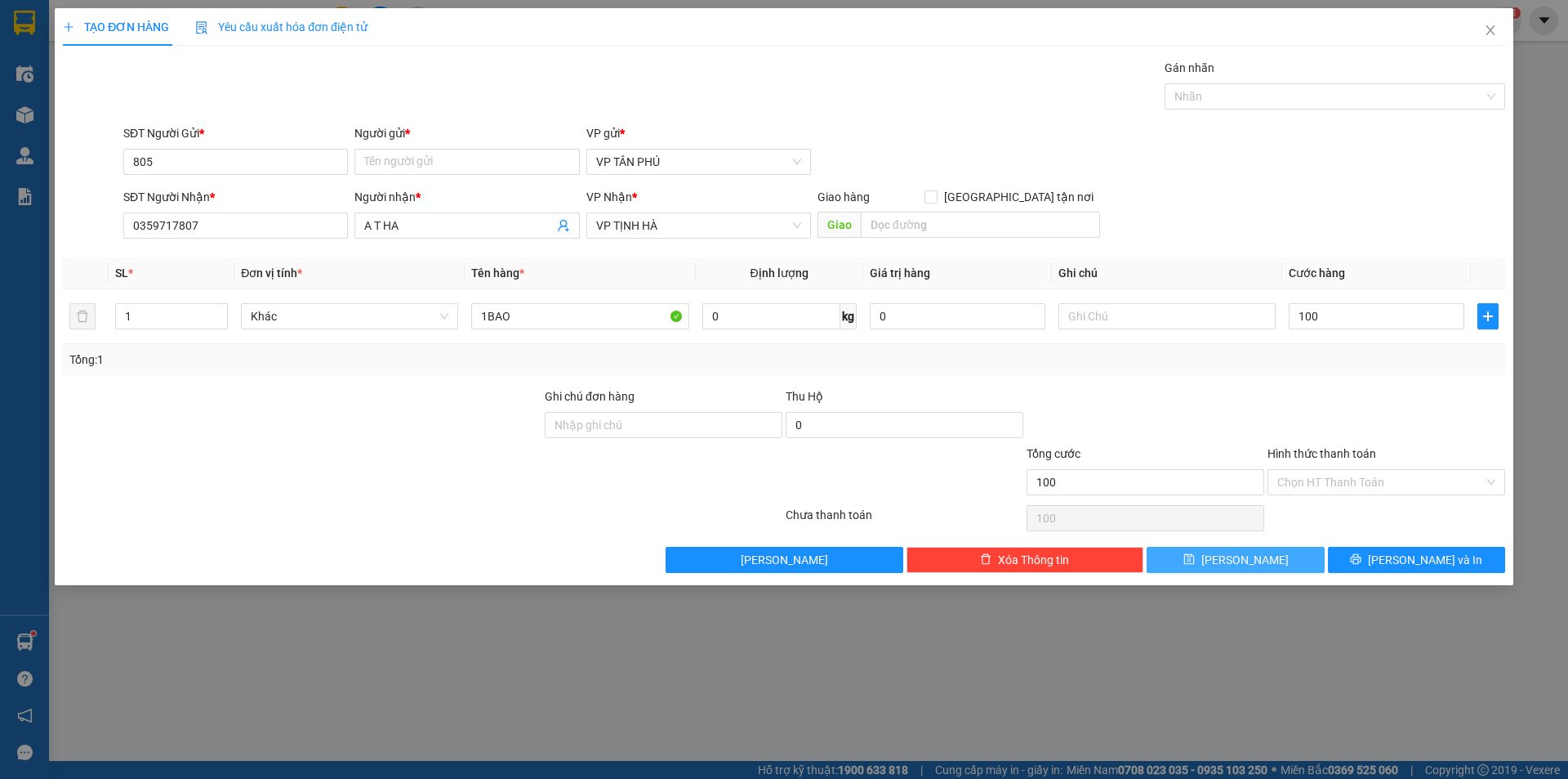
type input "100.000"
click at [1240, 573] on div "TẠO ĐƠN HÀNG Yêu cầu xuất hóa đơn điện tử Transit Pickup Surcharge Ids Transit …" at bounding box center [784, 297] width 1459 height 577
click at [1239, 556] on span "[PERSON_NAME]" at bounding box center [1244, 560] width 87 height 18
click at [1239, 556] on div "Transit Pickup Surcharge Ids Transit Deliver Surcharge Ids Transit Deliver Surc…" at bounding box center [784, 316] width 1442 height 514
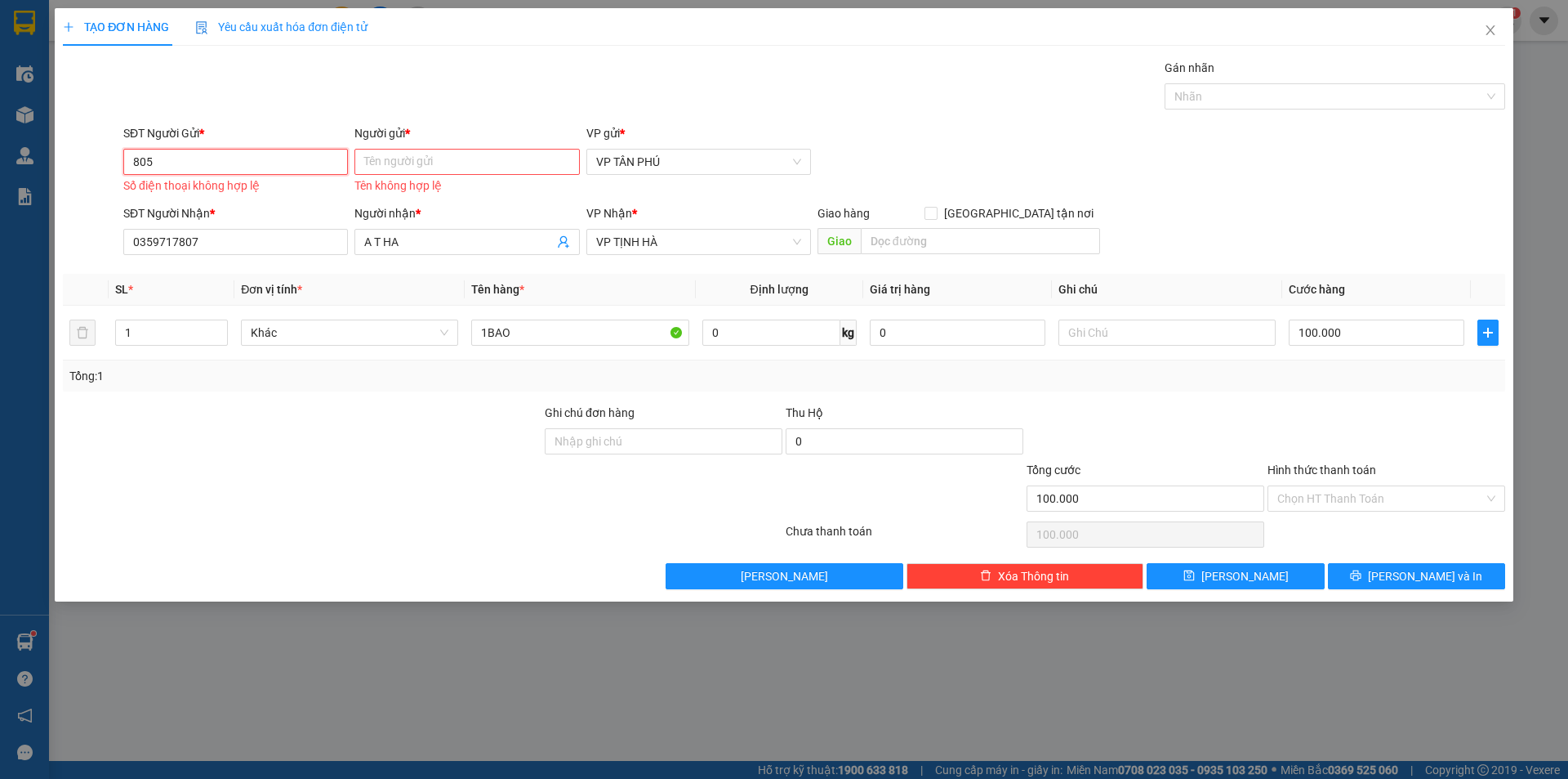
click at [230, 159] on input "805" at bounding box center [235, 162] width 225 height 26
click at [230, 187] on div "0931998805 - [PERSON_NAME]" at bounding box center [235, 195] width 205 height 18
type input "0931998805"
type input "PV THANH"
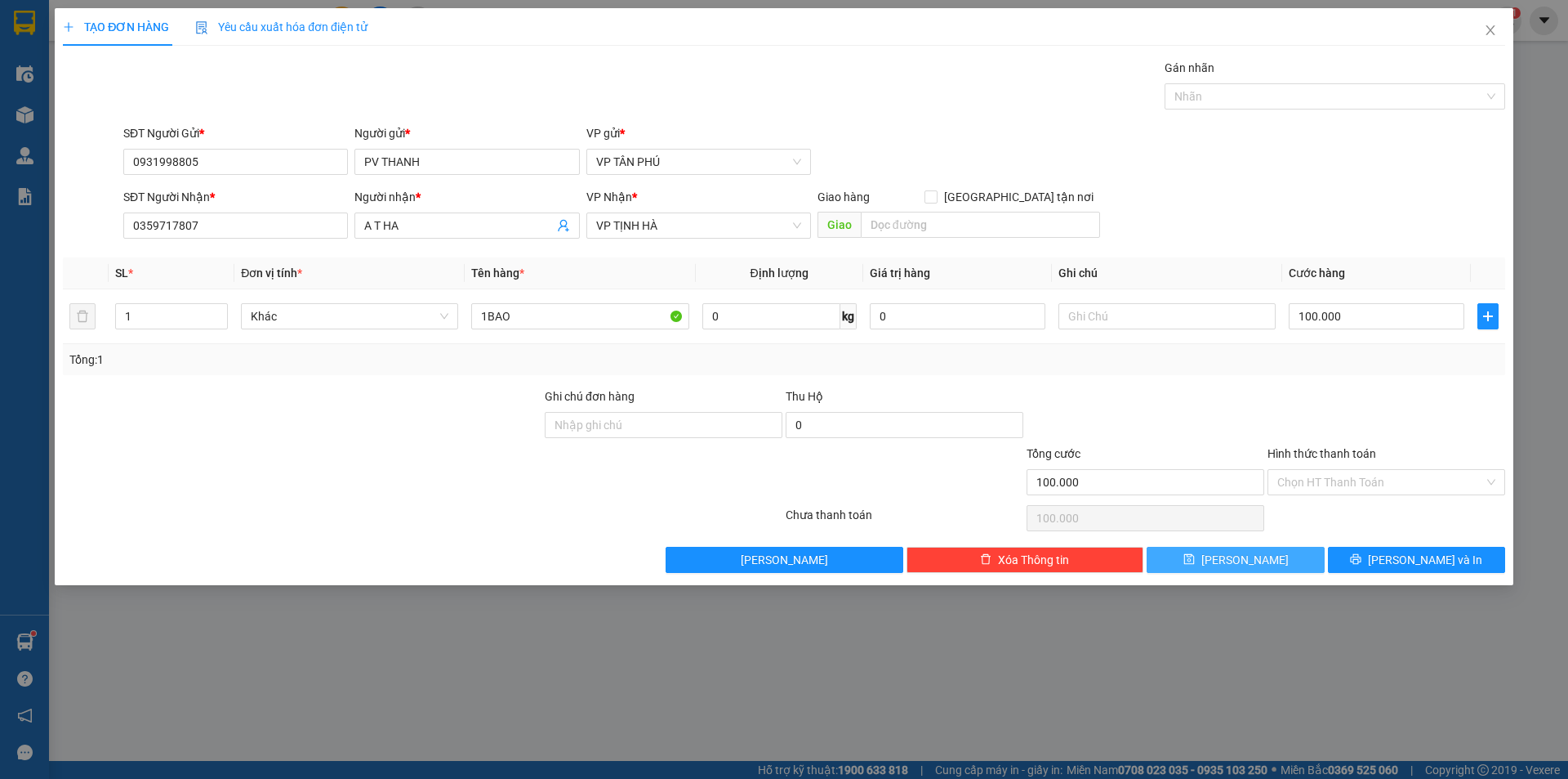
click at [1248, 565] on span "[PERSON_NAME]" at bounding box center [1244, 560] width 87 height 18
type input "0"
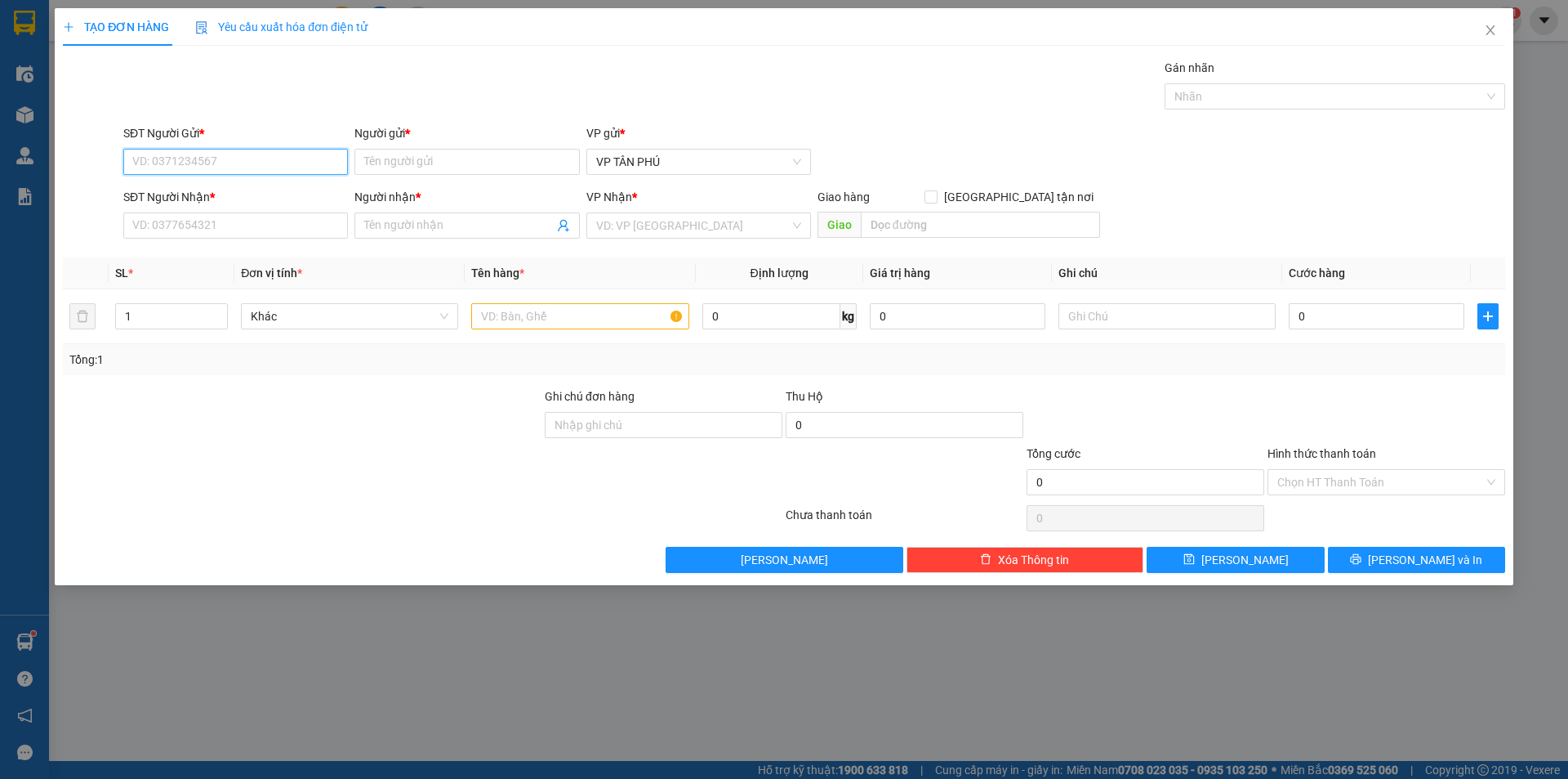
click at [243, 168] on input "SĐT Người Gửi *" at bounding box center [235, 162] width 225 height 26
type input "805"
click at [270, 226] on input "SĐT Người Nhận *" at bounding box center [235, 226] width 225 height 26
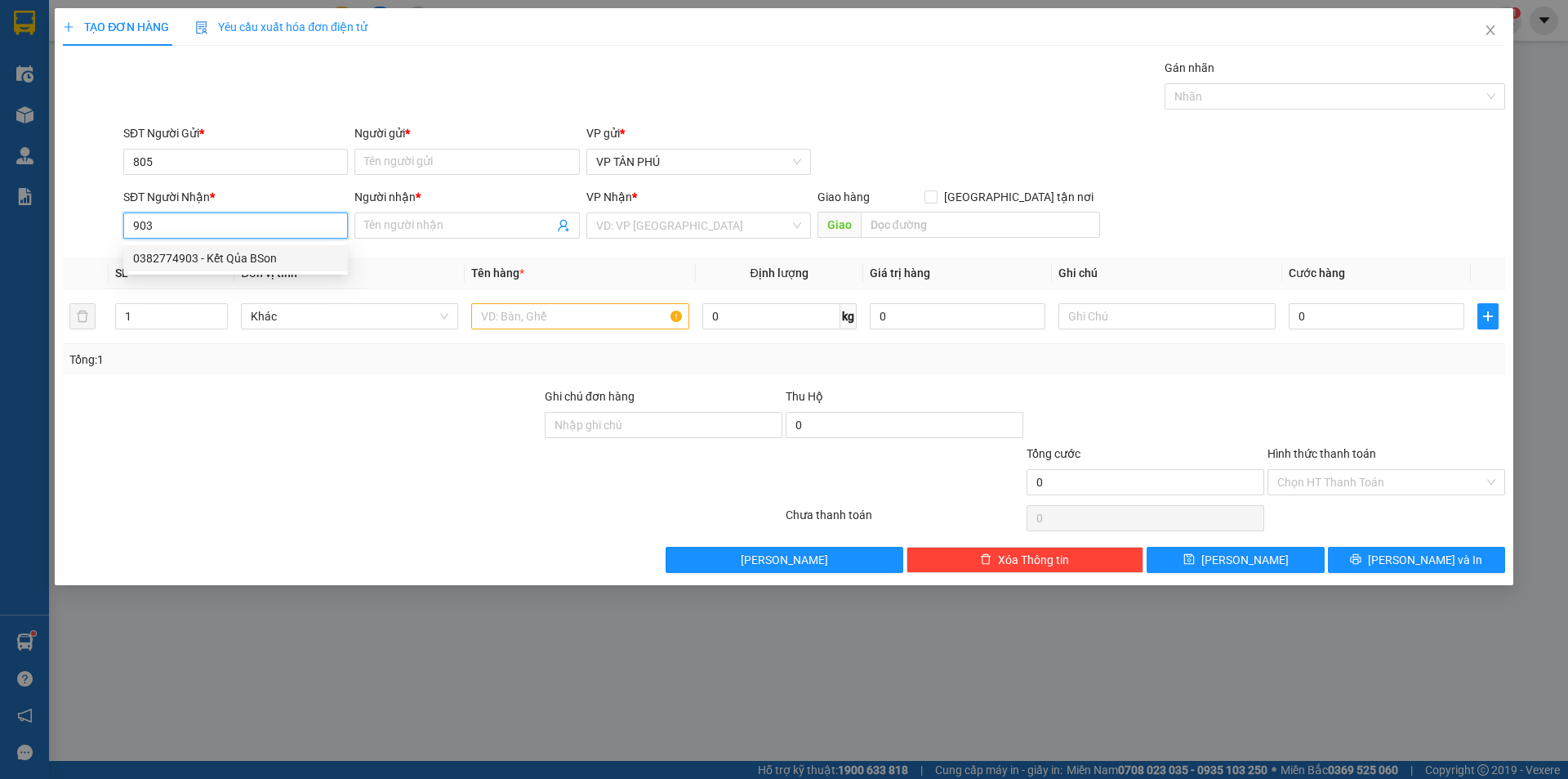
click at [267, 253] on div "0382774903 - Kết Qủa BSon" at bounding box center [235, 258] width 205 height 18
type input "0382774903"
type input "Kết Qủa BSon"
type input "0382774903"
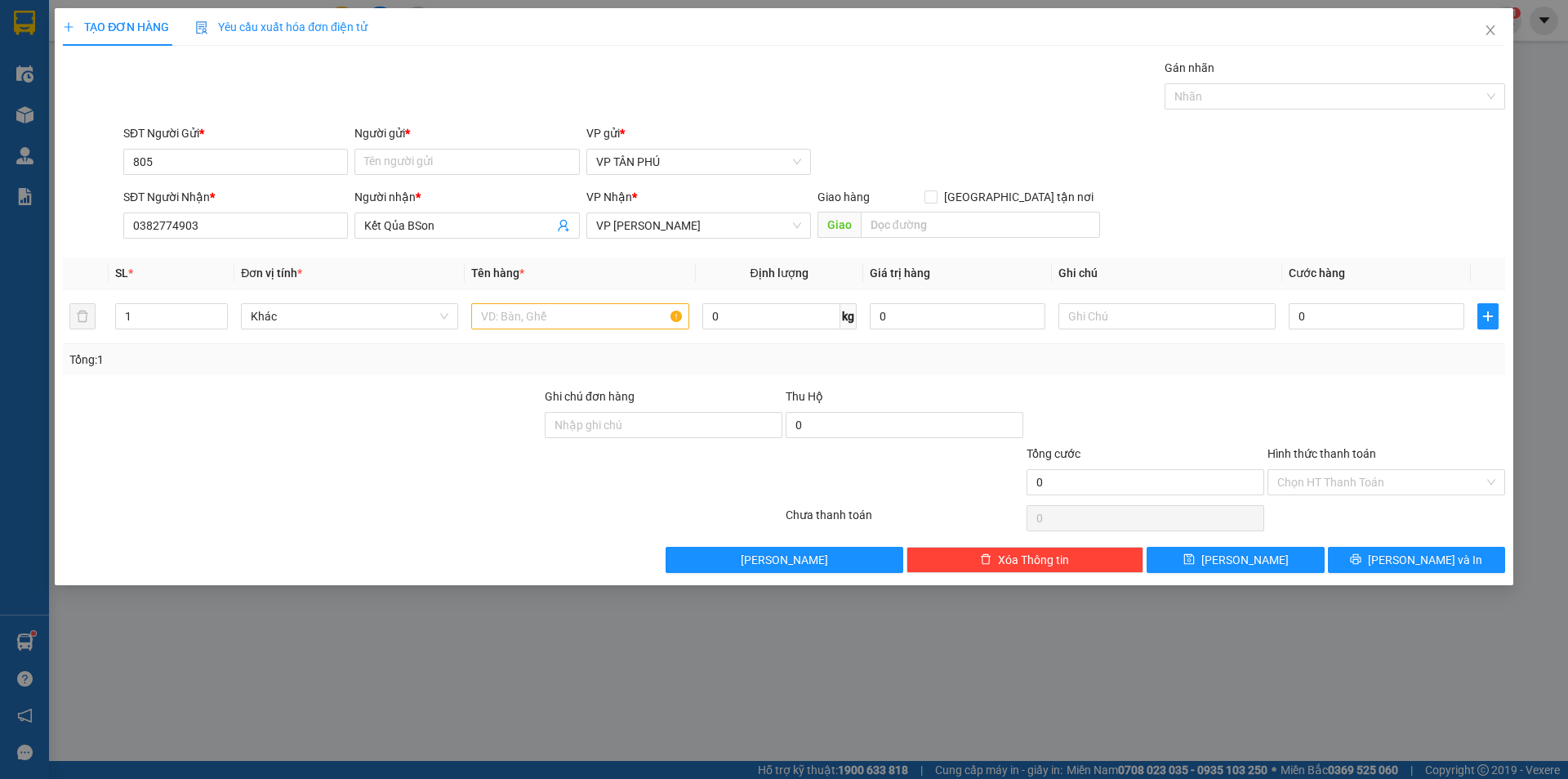
click at [248, 148] on div "SĐT Người Gửi *" at bounding box center [235, 137] width 225 height 25
drag, startPoint x: 248, startPoint y: 148, endPoint x: 251, endPoint y: 157, distance: 9.5
click at [249, 148] on div "SĐT Người Gửi *" at bounding box center [235, 137] width 225 height 25
click at [248, 172] on input "805" at bounding box center [235, 162] width 225 height 26
click at [250, 192] on div "0931998805 - [PERSON_NAME]" at bounding box center [235, 195] width 205 height 18
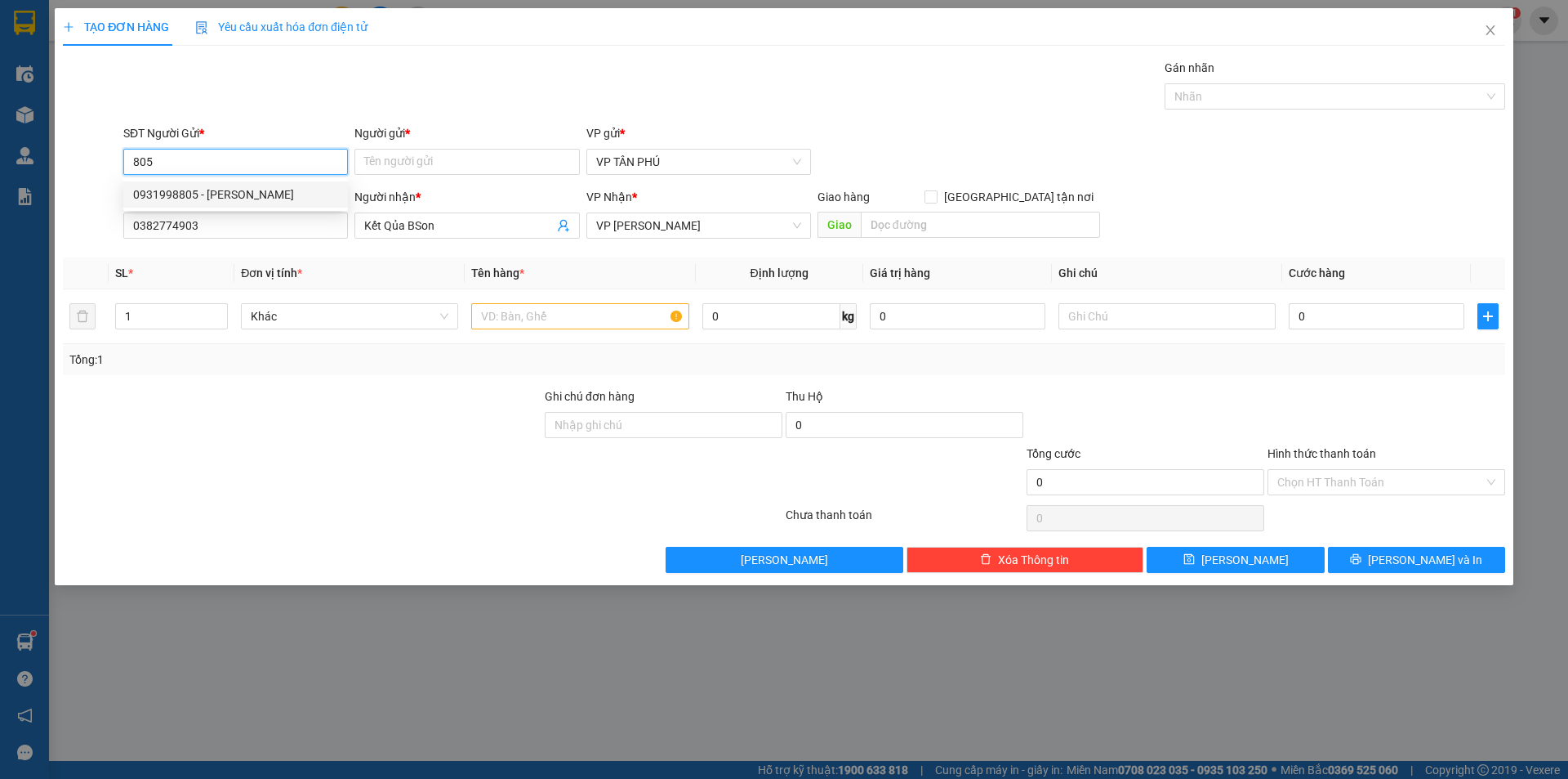
type input "0931998805"
type input "PV THANH"
click at [250, 192] on div "0931998805 - [PERSON_NAME]" at bounding box center [235, 195] width 205 height 18
click at [488, 317] on input "text" at bounding box center [580, 316] width 217 height 26
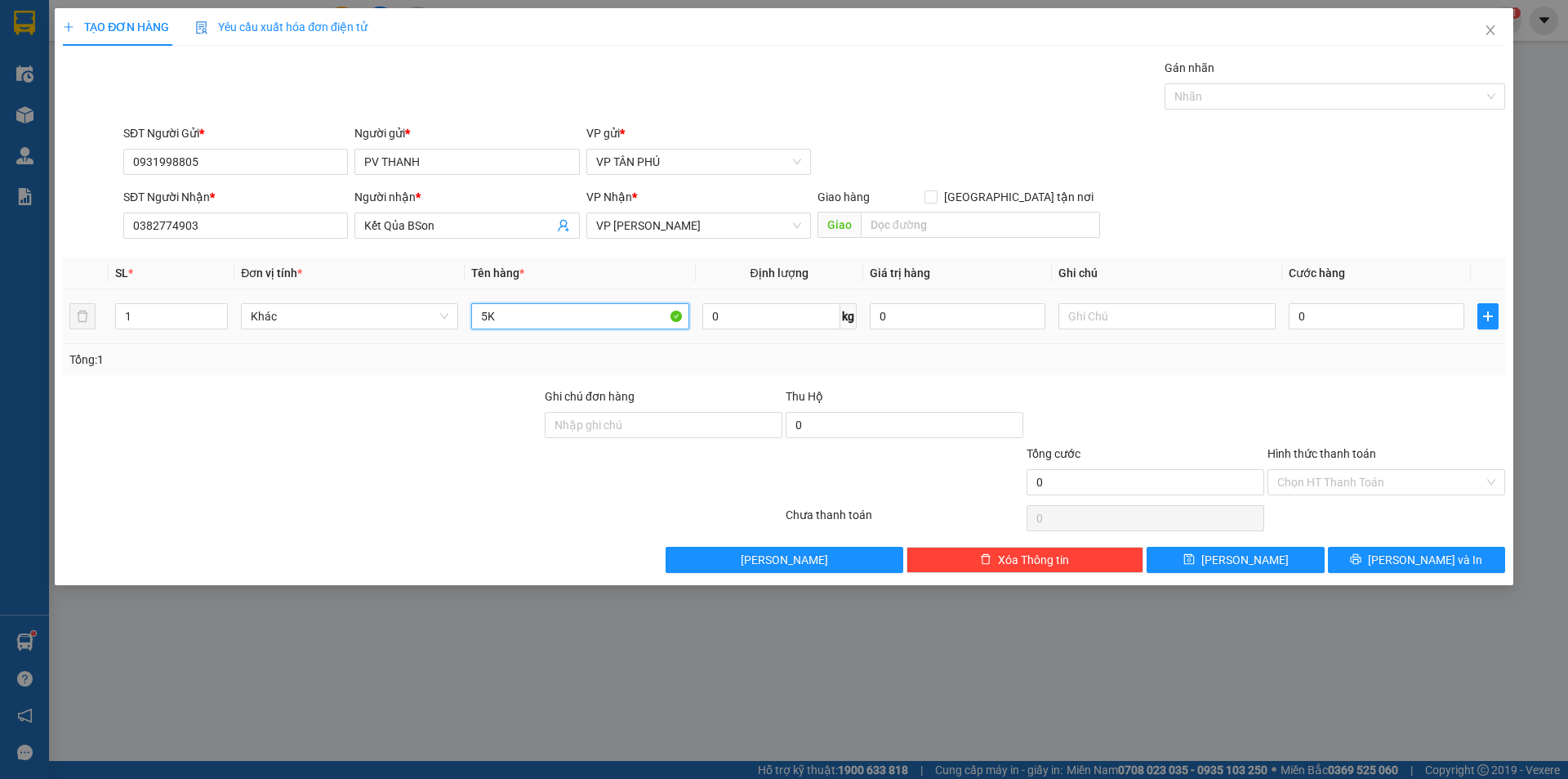
type input "5"
type input "2"
type input "12KIEN KET QUA"
click at [1316, 317] on input "0" at bounding box center [1376, 316] width 176 height 26
type input "8"
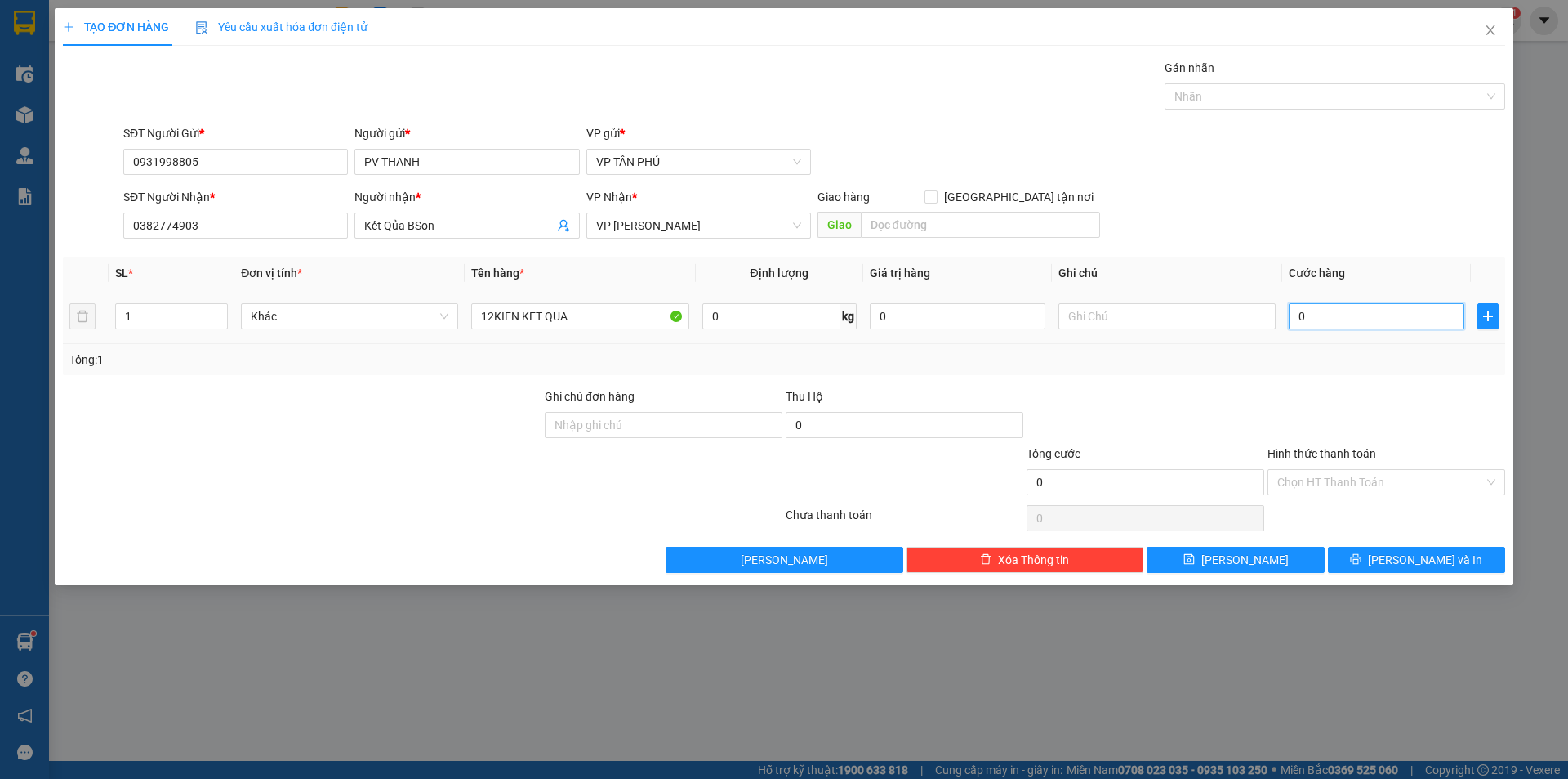
type input "8"
type input "85"
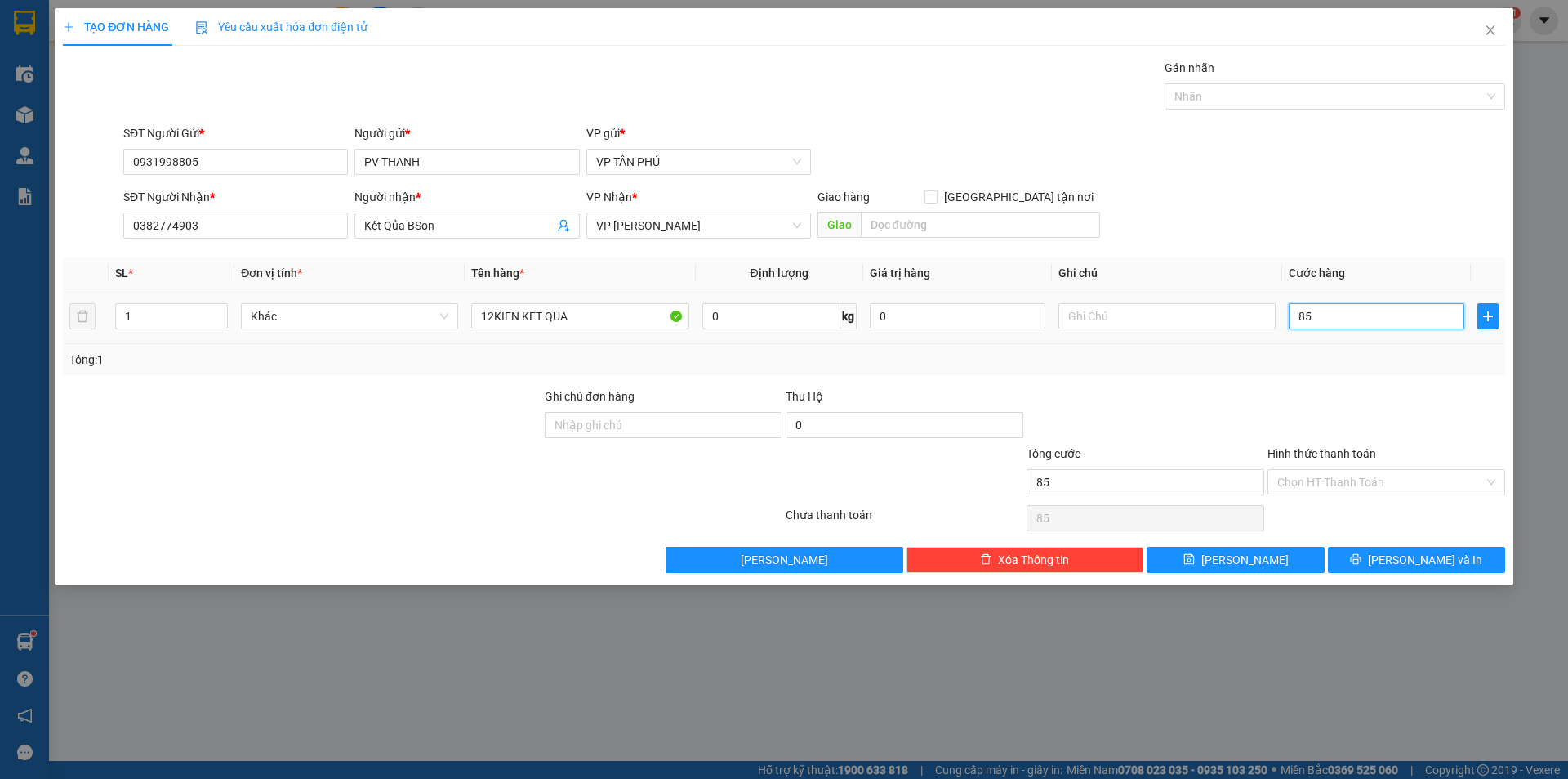
type input "850"
type input "850.000"
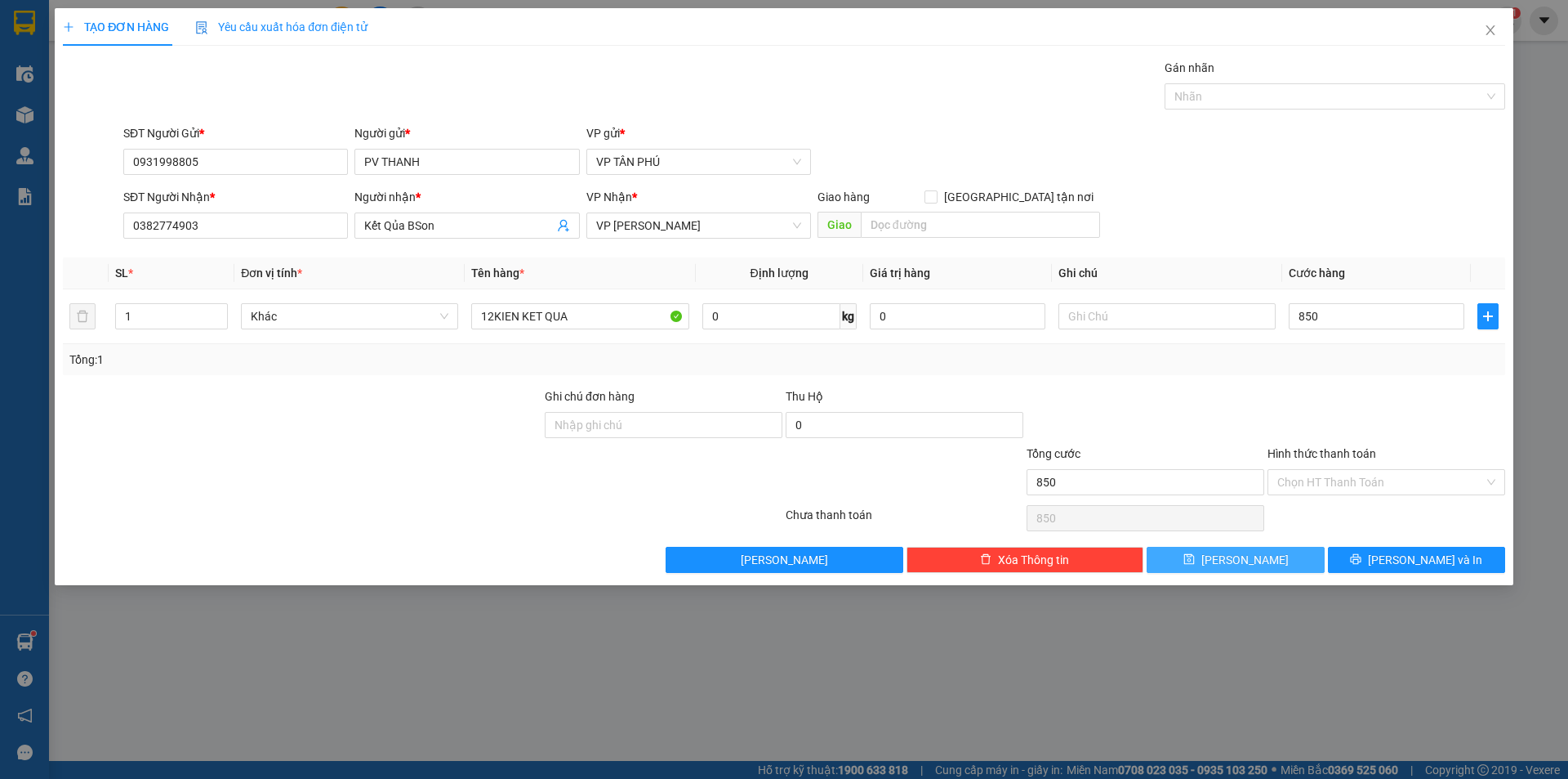
type input "850.000"
click at [1242, 566] on span "[PERSON_NAME]" at bounding box center [1244, 560] width 87 height 18
type input "0"
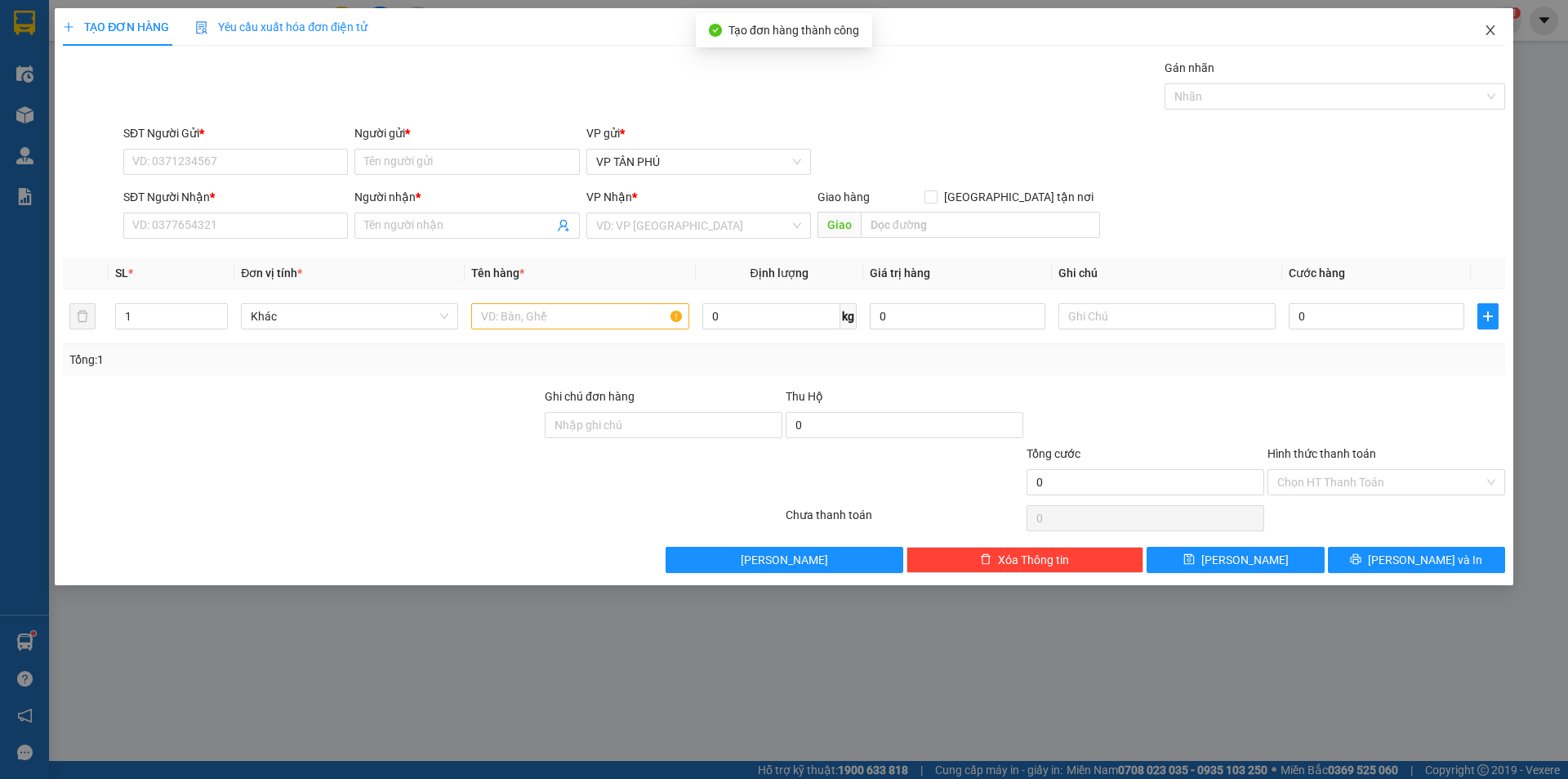
click at [1482, 32] on span "Close" at bounding box center [1490, 31] width 46 height 46
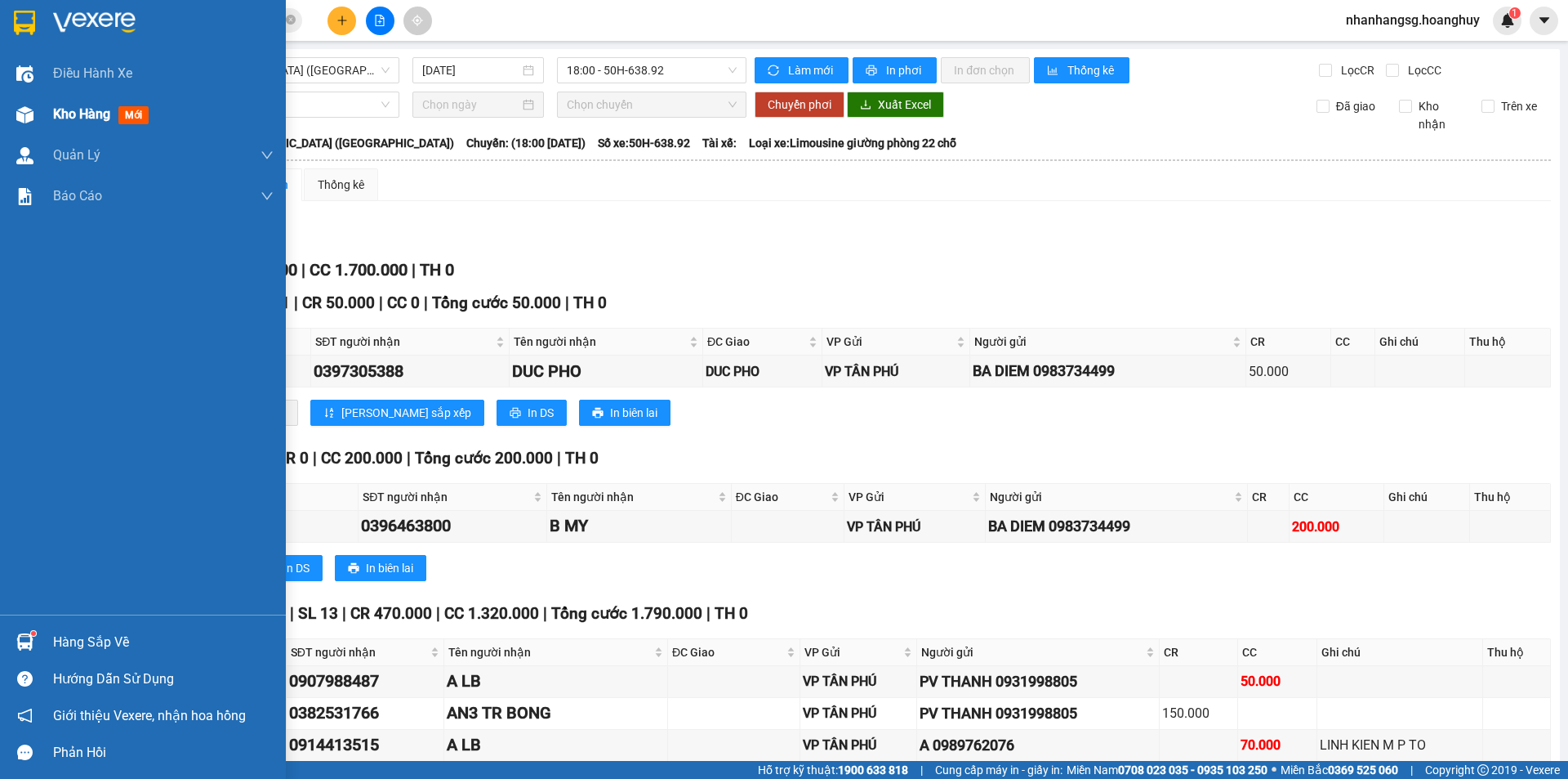
click at [87, 119] on span "Kho hàng" at bounding box center [82, 114] width 57 height 16
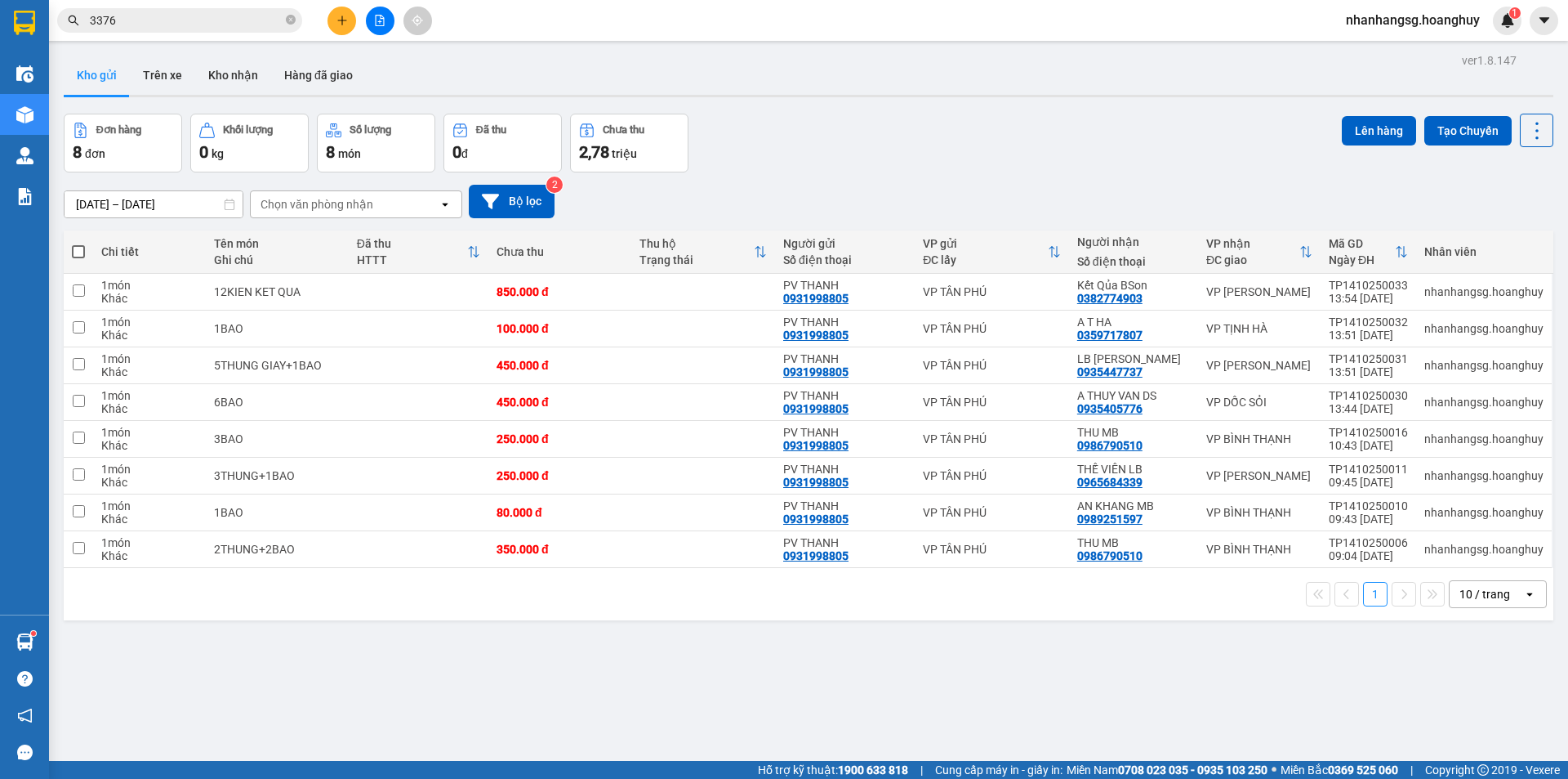
click at [71, 251] on th at bounding box center [78, 252] width 29 height 43
click at [76, 250] on span at bounding box center [78, 252] width 13 height 13
click at [78, 244] on input "checkbox" at bounding box center [78, 244] width 0 height 0
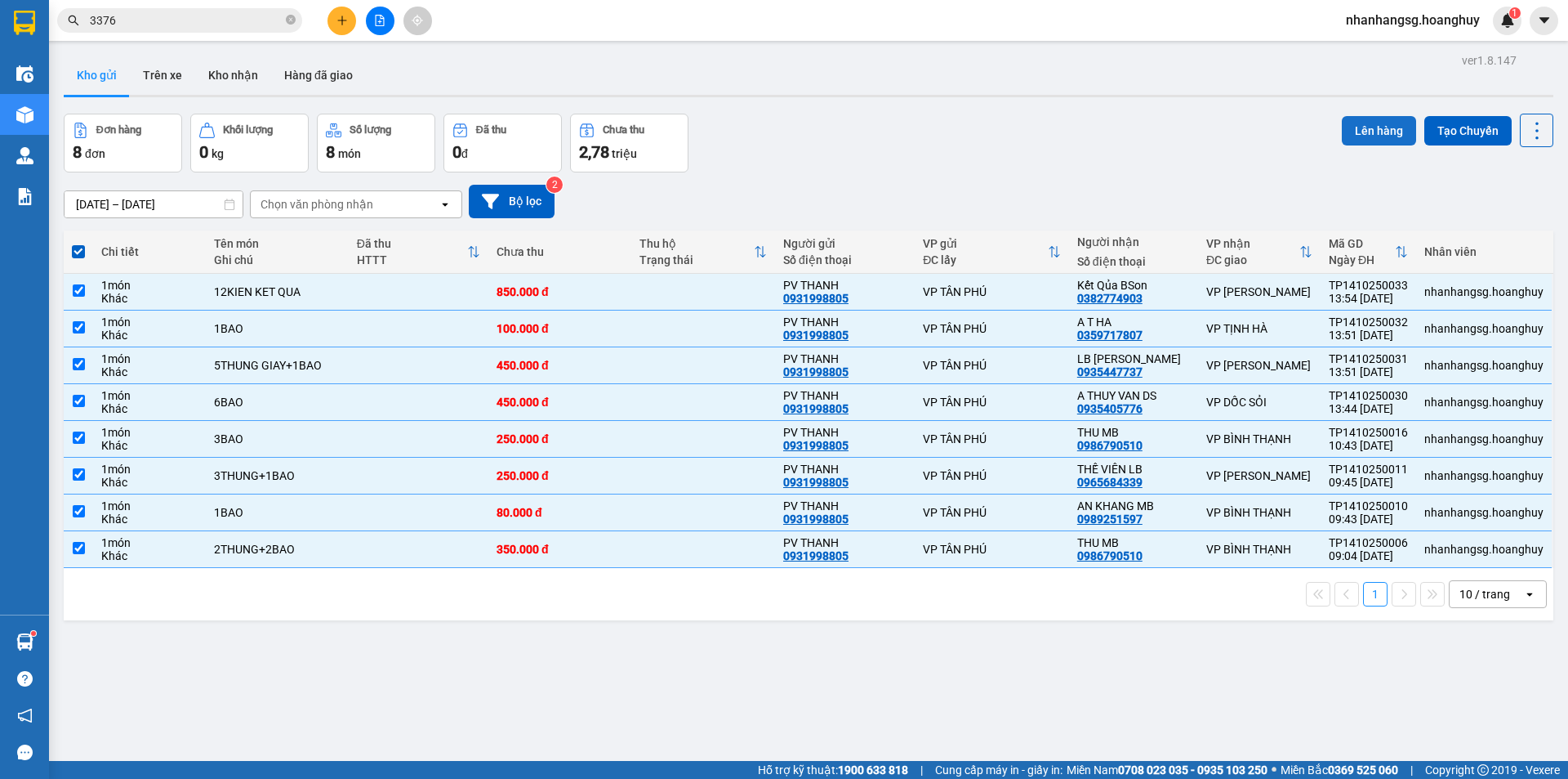
click at [1363, 124] on button "Lên hàng" at bounding box center [1378, 131] width 74 height 29
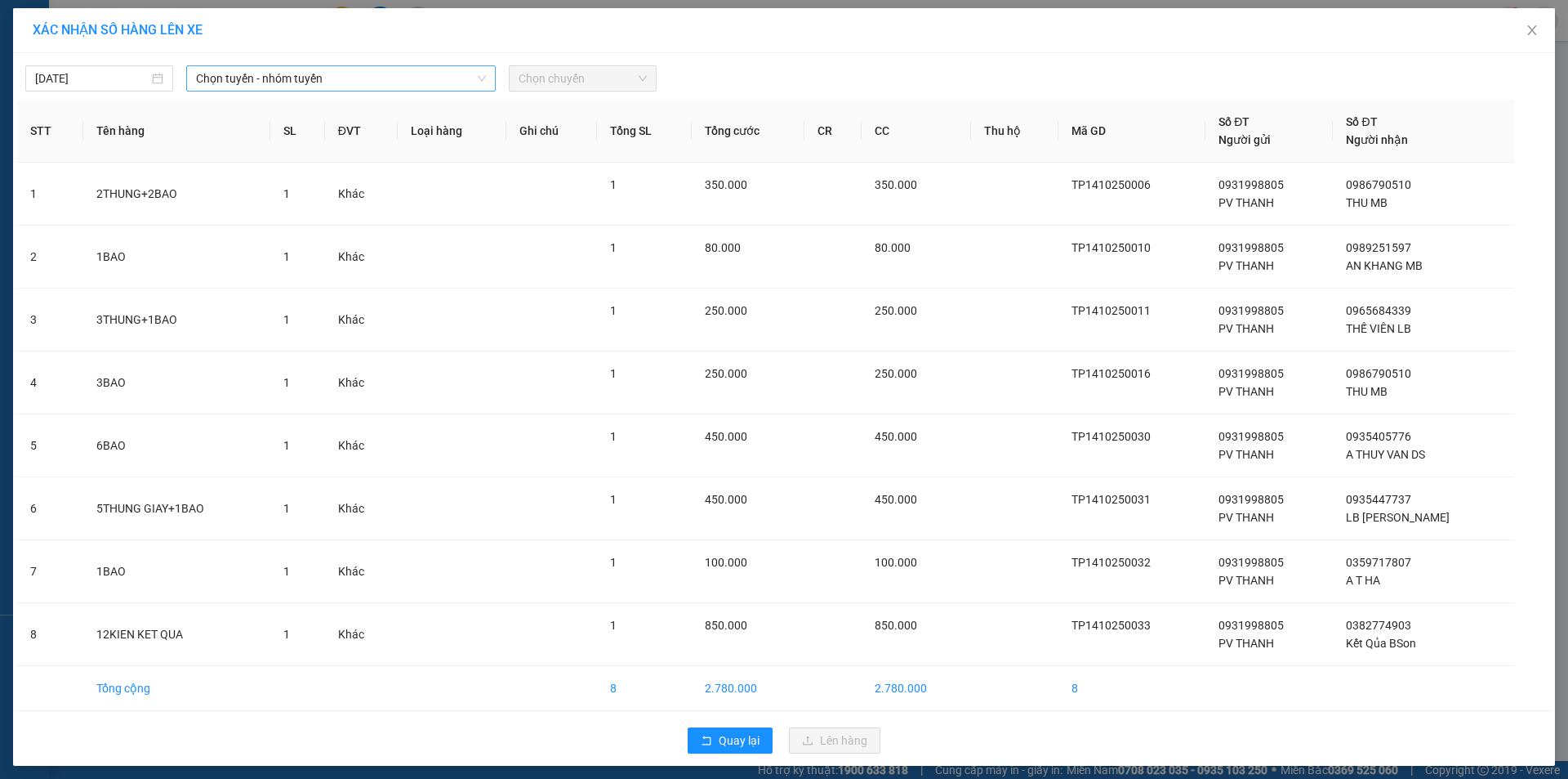
click at [356, 74] on span "Chọn tuyến - nhóm tuyến" at bounding box center [341, 78] width 290 height 25
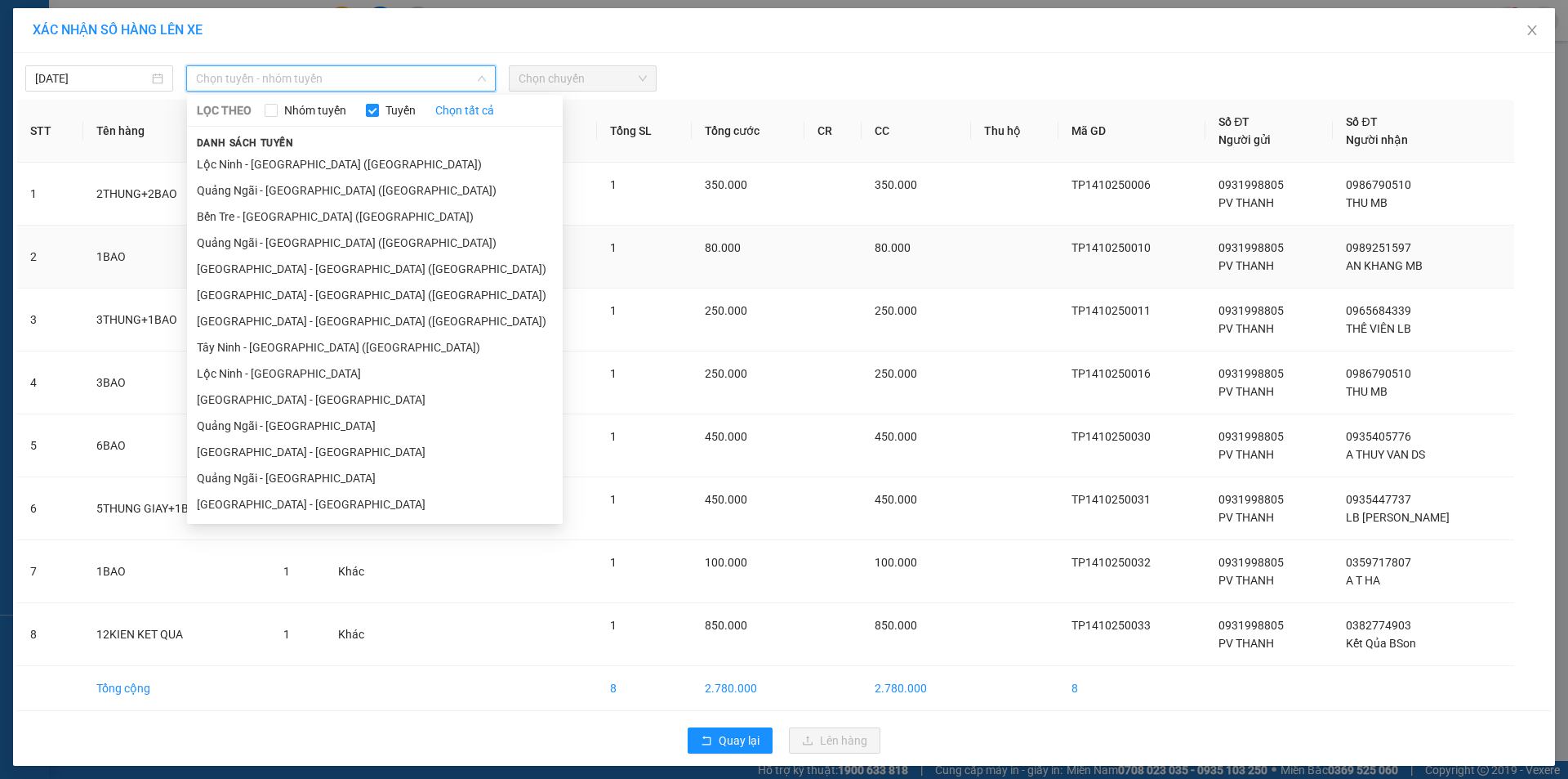
click at [251, 273] on li "[GEOGRAPHIC_DATA] - [PERSON_NAME][GEOGRAPHIC_DATA][PERSON_NAME] ([GEOGRAPHIC_DA…" at bounding box center [375, 269] width 376 height 26
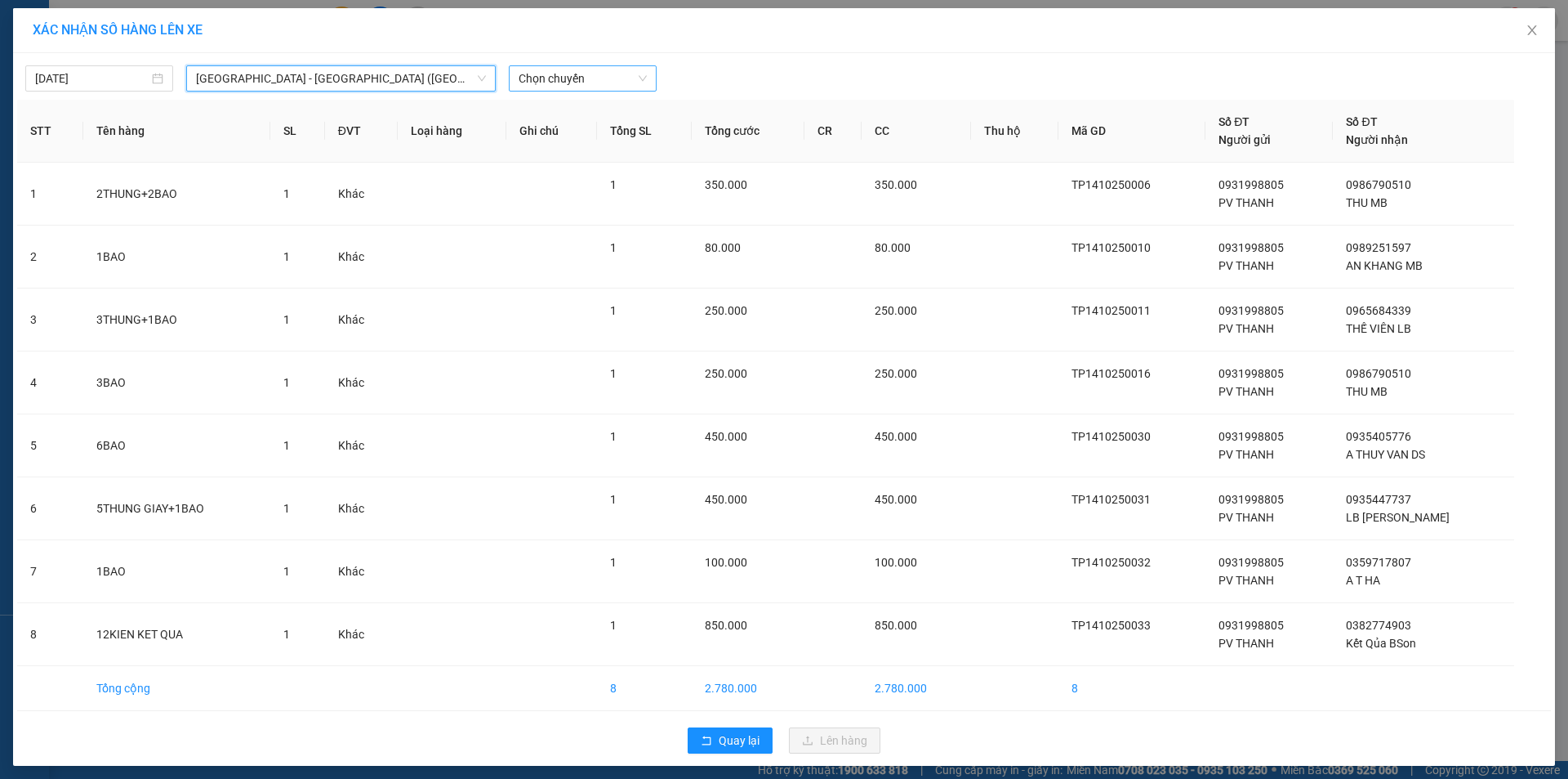
click at [571, 78] on span "Chọn chuyến" at bounding box center [583, 78] width 128 height 25
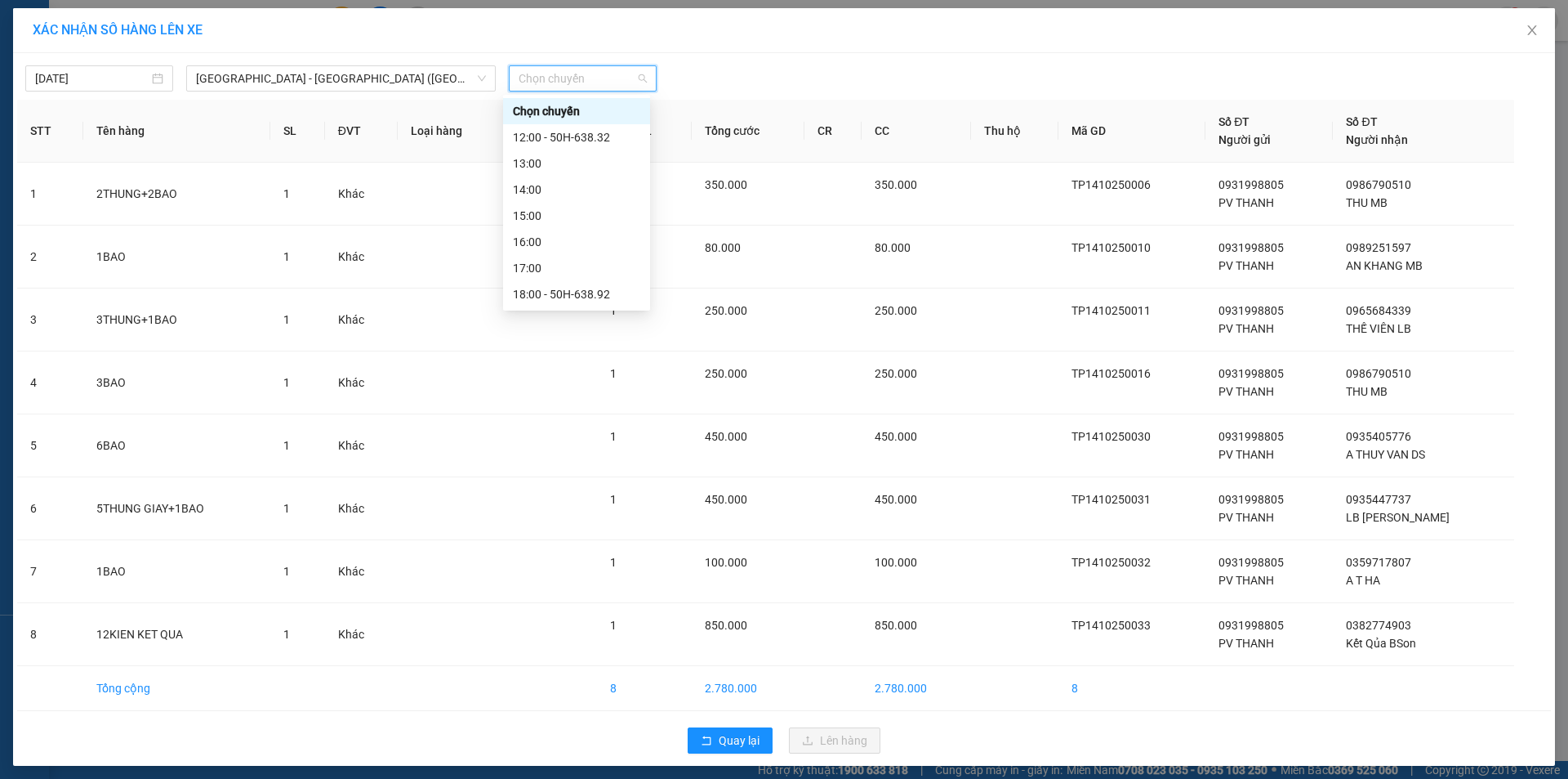
click at [585, 338] on div "20:00 - 51B-279.30" at bounding box center [577, 347] width 127 height 18
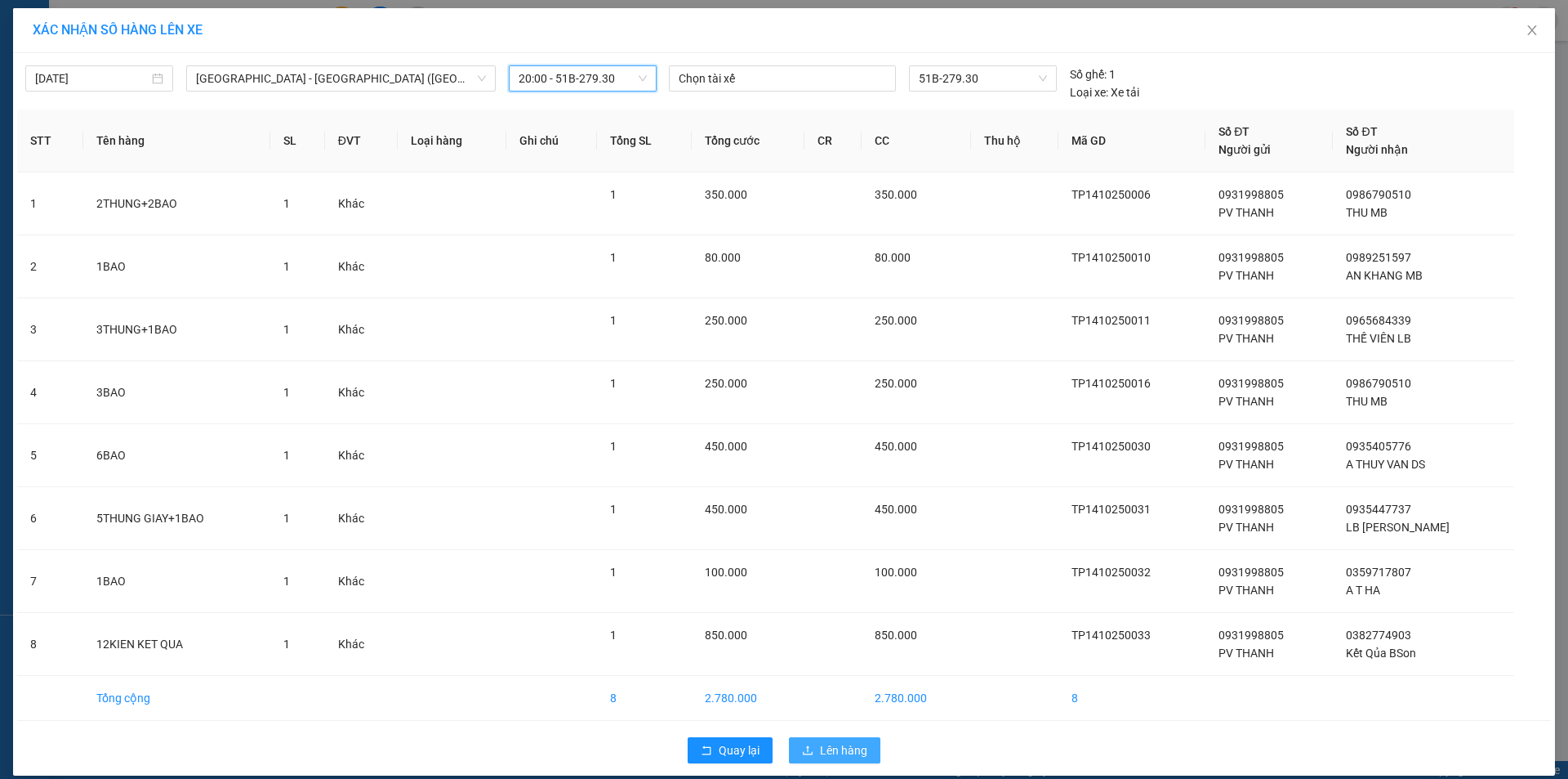
click at [843, 741] on span "Lên hàng" at bounding box center [843, 750] width 47 height 18
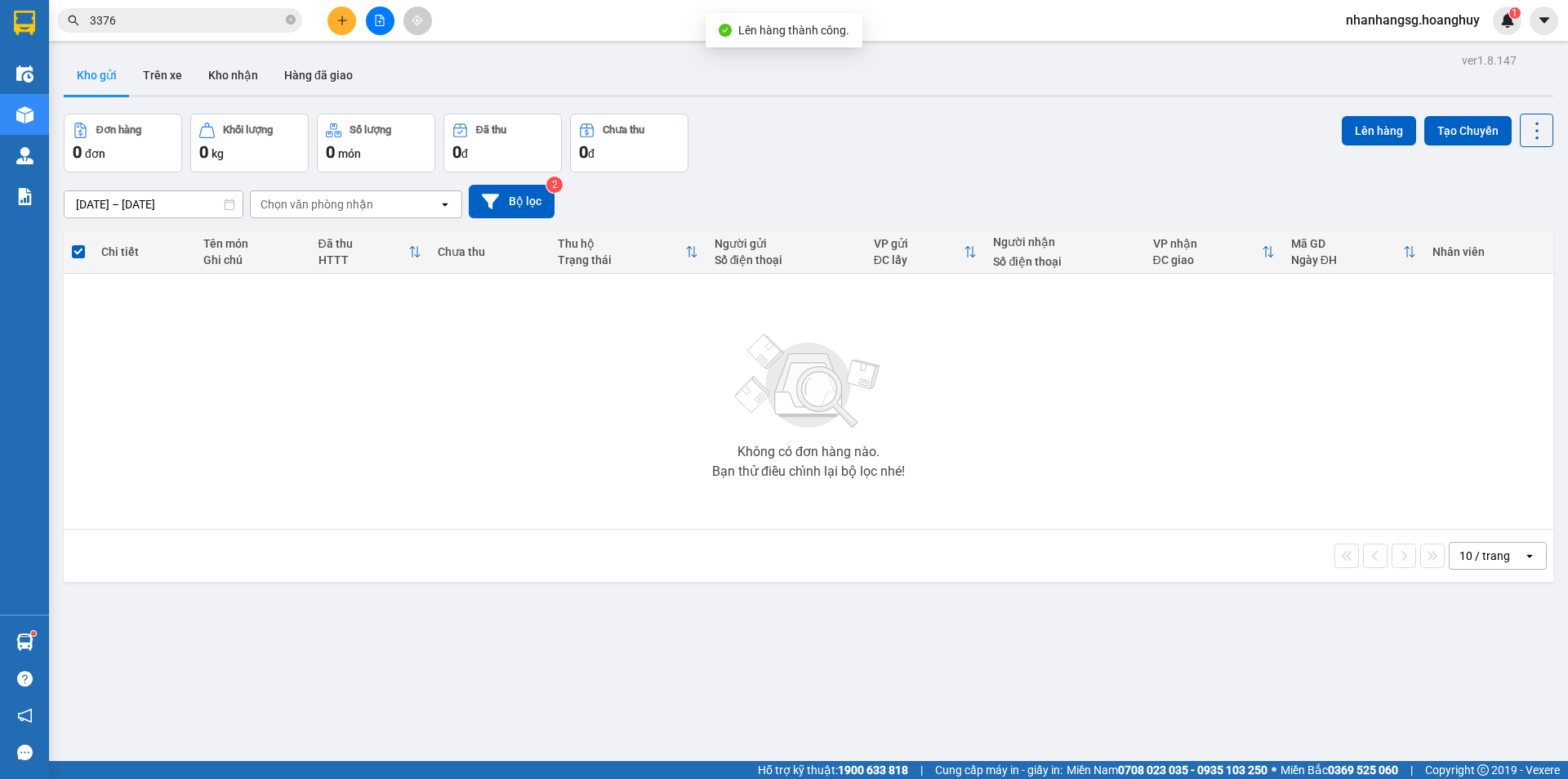
click at [377, 13] on button at bounding box center [380, 20] width 29 height 29
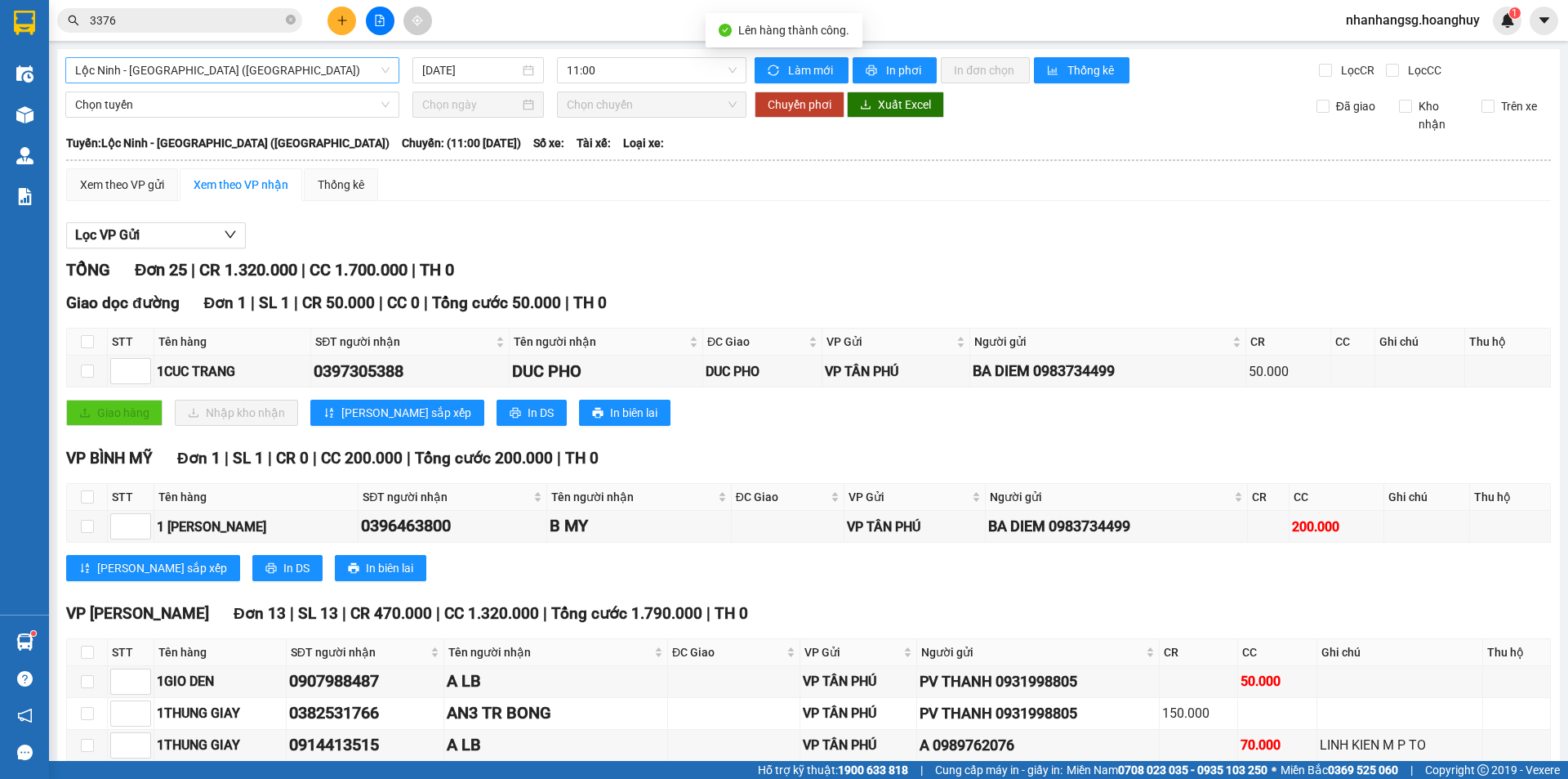
click at [308, 70] on span "Lộc [PERSON_NAME][GEOGRAPHIC_DATA] ([GEOGRAPHIC_DATA])" at bounding box center [232, 70] width 315 height 25
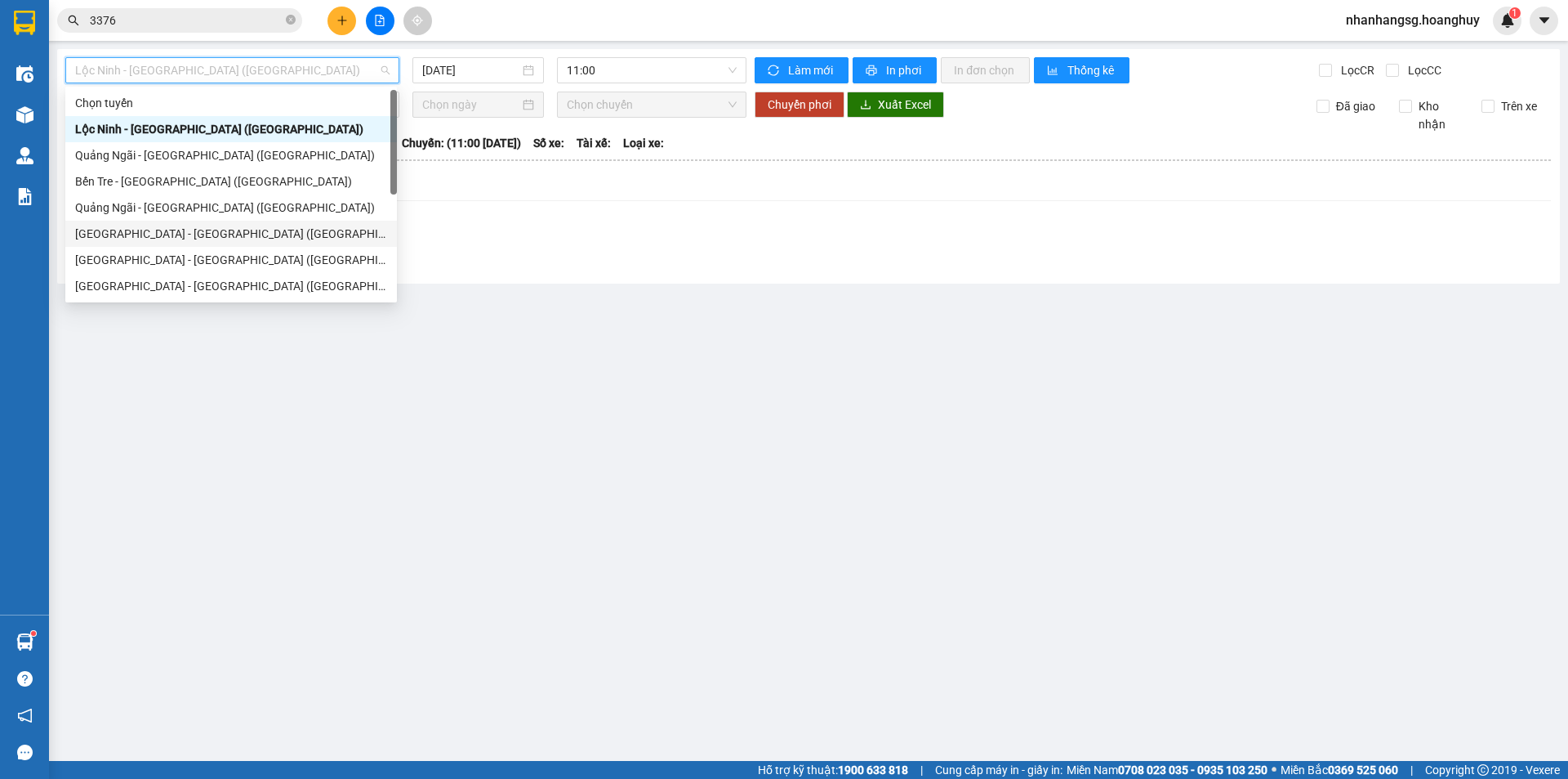
click at [171, 235] on div "[GEOGRAPHIC_DATA] - [PERSON_NAME][GEOGRAPHIC_DATA][PERSON_NAME] ([GEOGRAPHIC_DA…" at bounding box center [231, 234] width 312 height 18
type input "[DATE]"
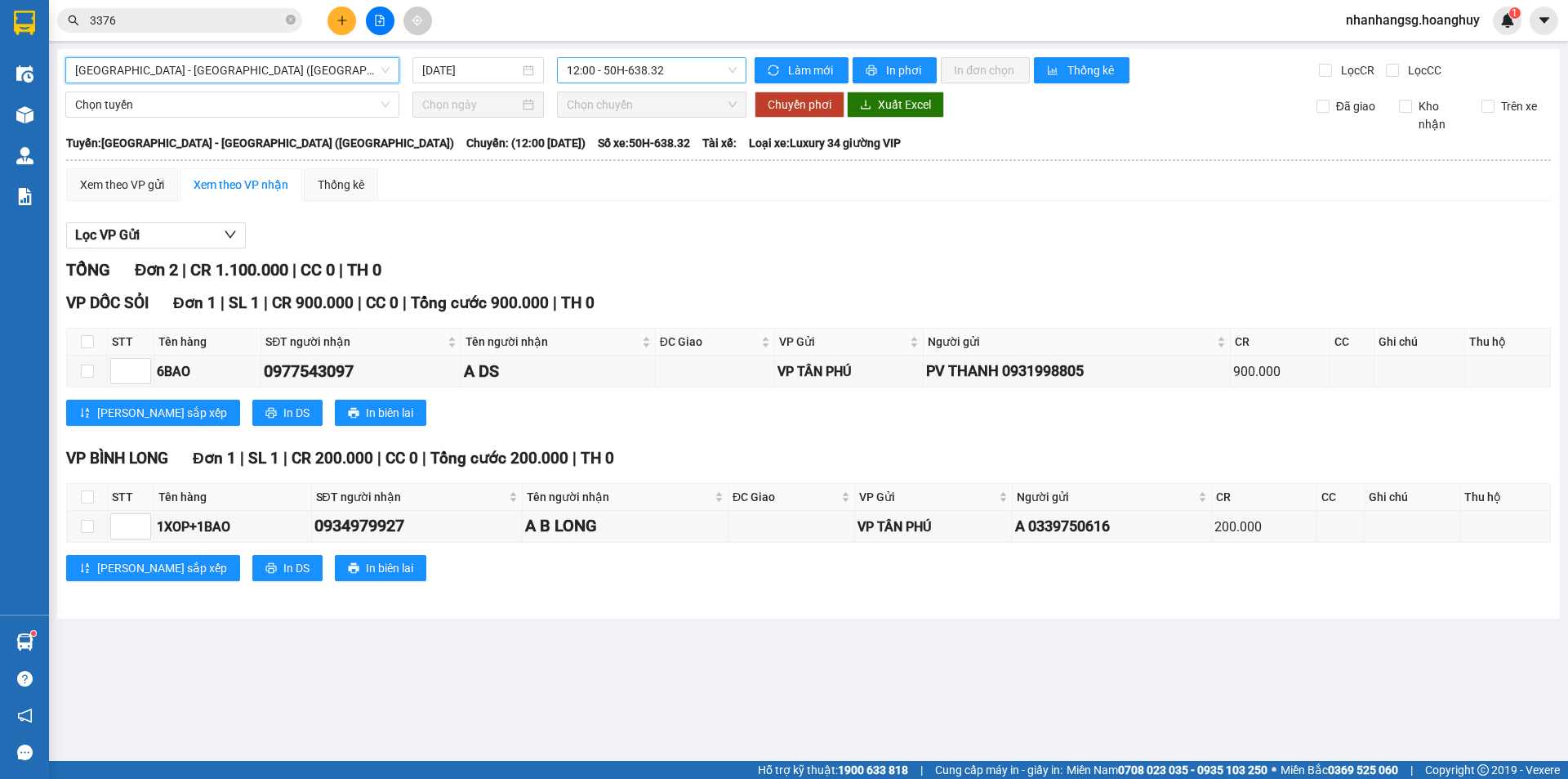
click at [602, 60] on span "12:00 - 50H-638.32" at bounding box center [652, 70] width 170 height 25
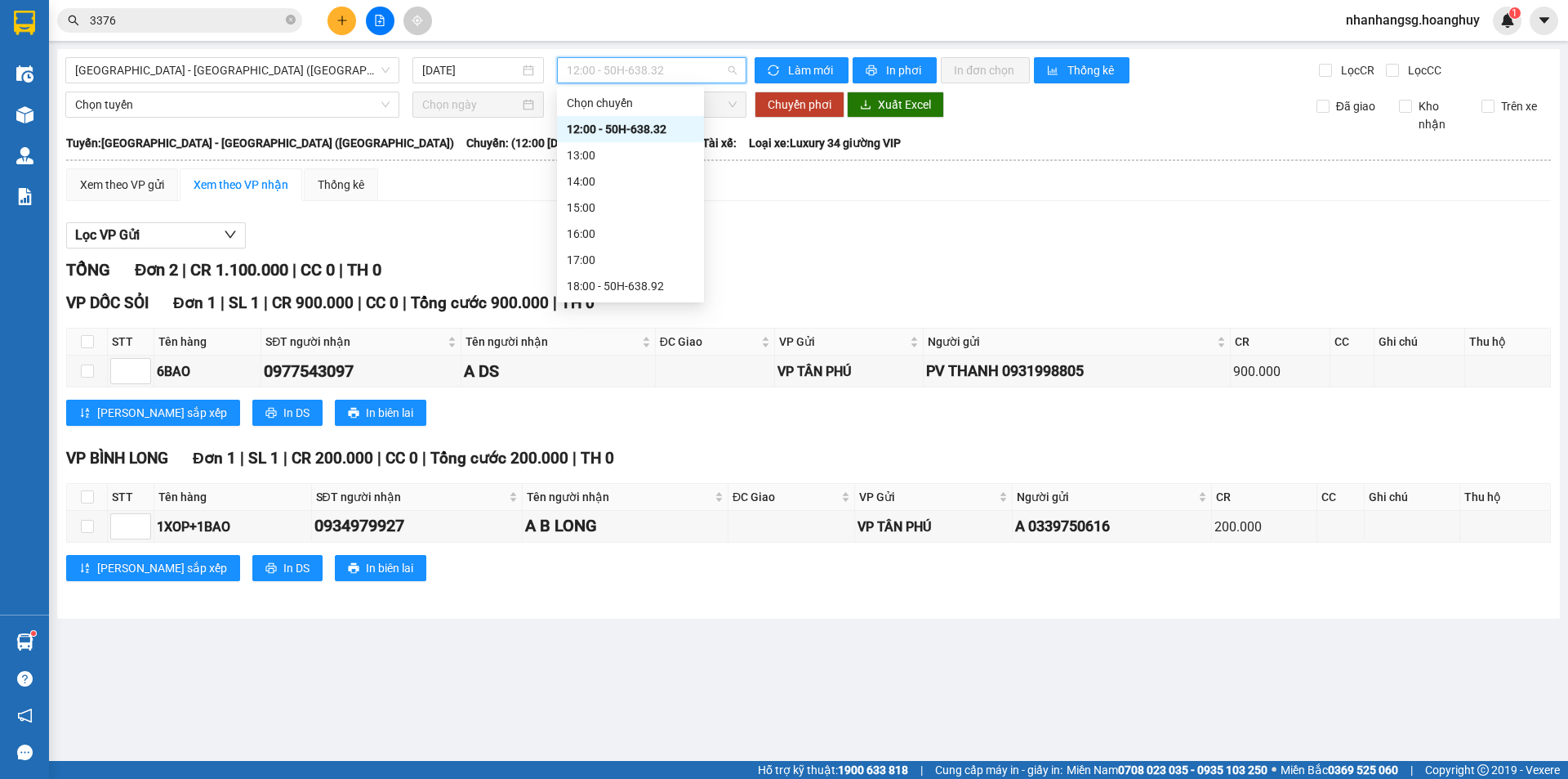
click at [638, 329] on div "20:00 - 51B-279.30" at bounding box center [631, 338] width 127 height 18
click at [638, 282] on main "Sài Gòn - Quảng Ngãi (Hàng Hoá) 14/10/2025 12:00 - 50H-638.32 Làm mới In phơi I…" at bounding box center [784, 380] width 1568 height 761
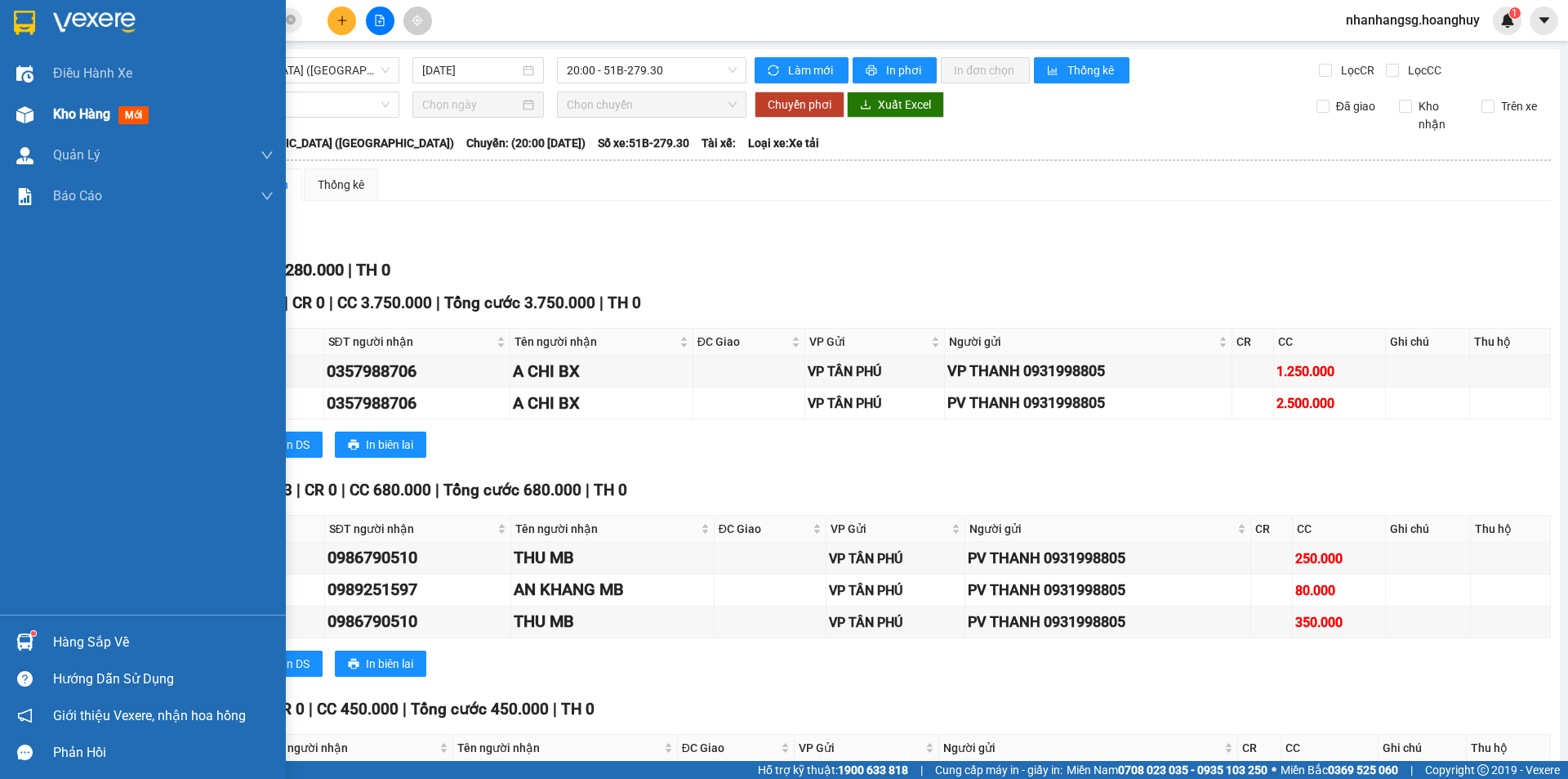
click at [83, 112] on span "Kho hàng" at bounding box center [82, 114] width 57 height 16
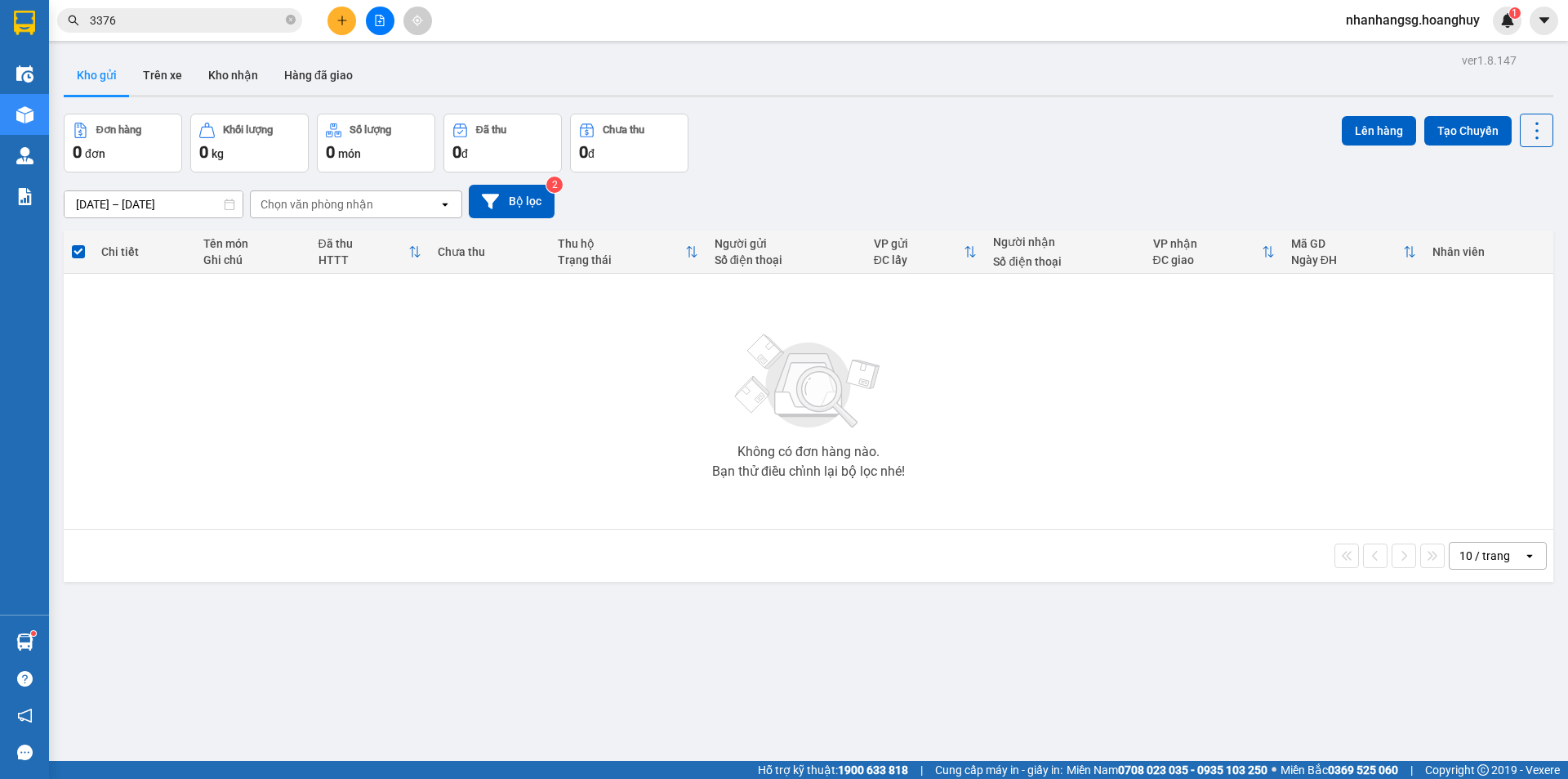
click at [201, 203] on input "[DATE] – [DATE]" at bounding box center [154, 204] width 178 height 26
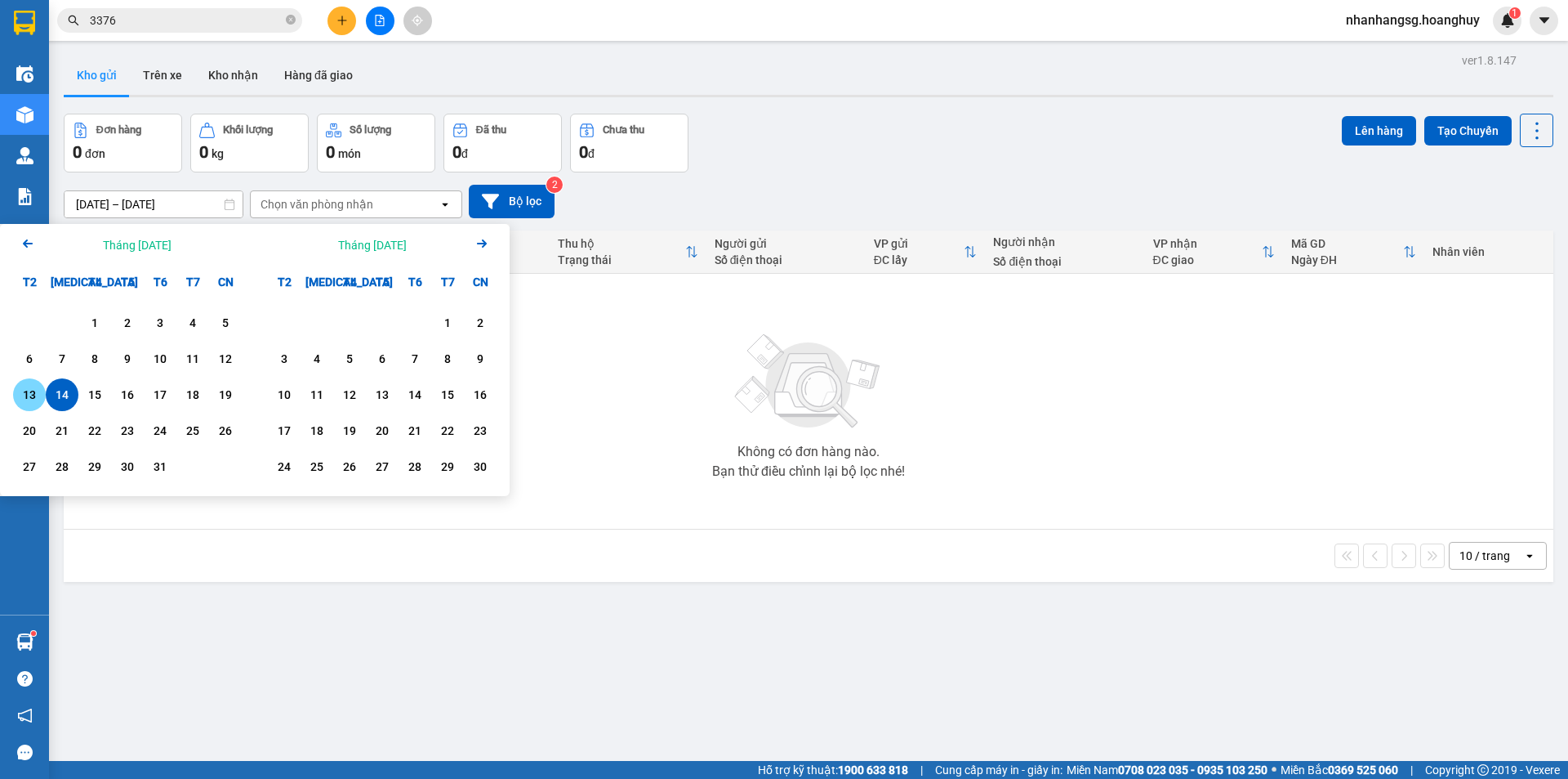
click at [29, 391] on div "13" at bounding box center [29, 395] width 23 height 20
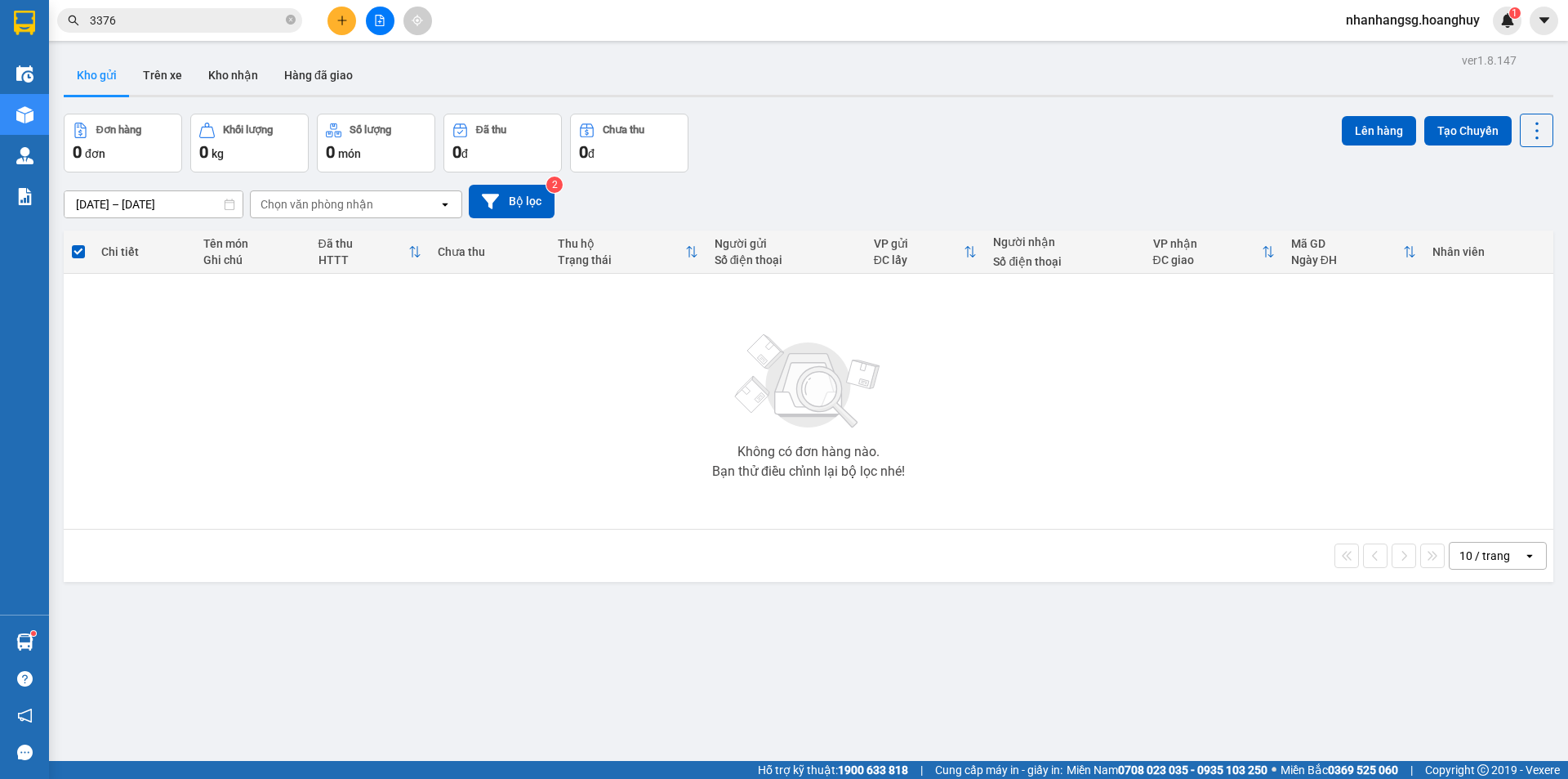
click at [141, 202] on input "13/10/2025 – 13/10/2025" at bounding box center [154, 204] width 178 height 26
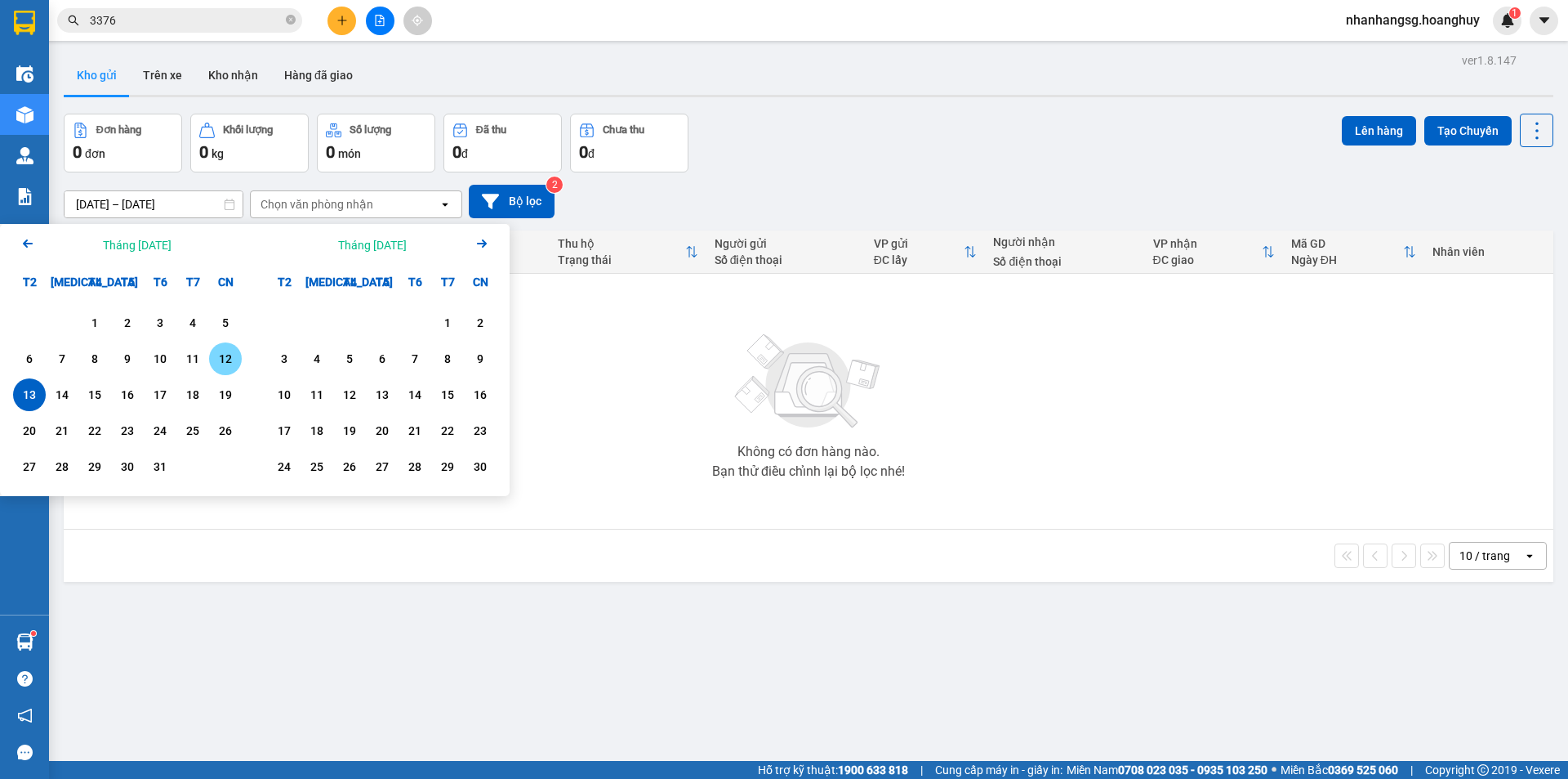
click at [234, 356] on div "12" at bounding box center [226, 359] width 23 height 20
type input "12/10/2025 – 12/10/2025"
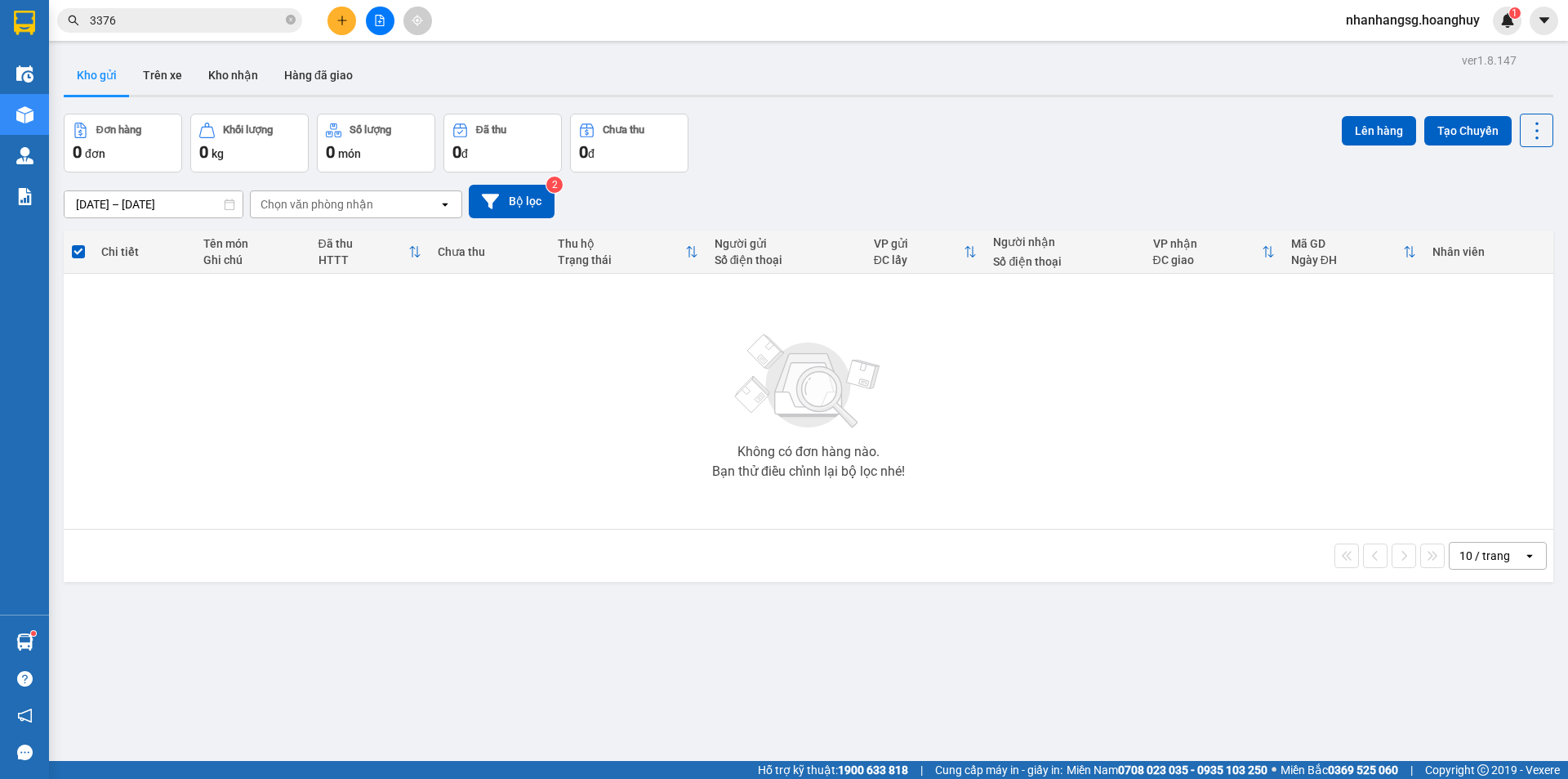
click at [209, 199] on input "12/10/2025 – 12/10/2025" at bounding box center [154, 204] width 178 height 26
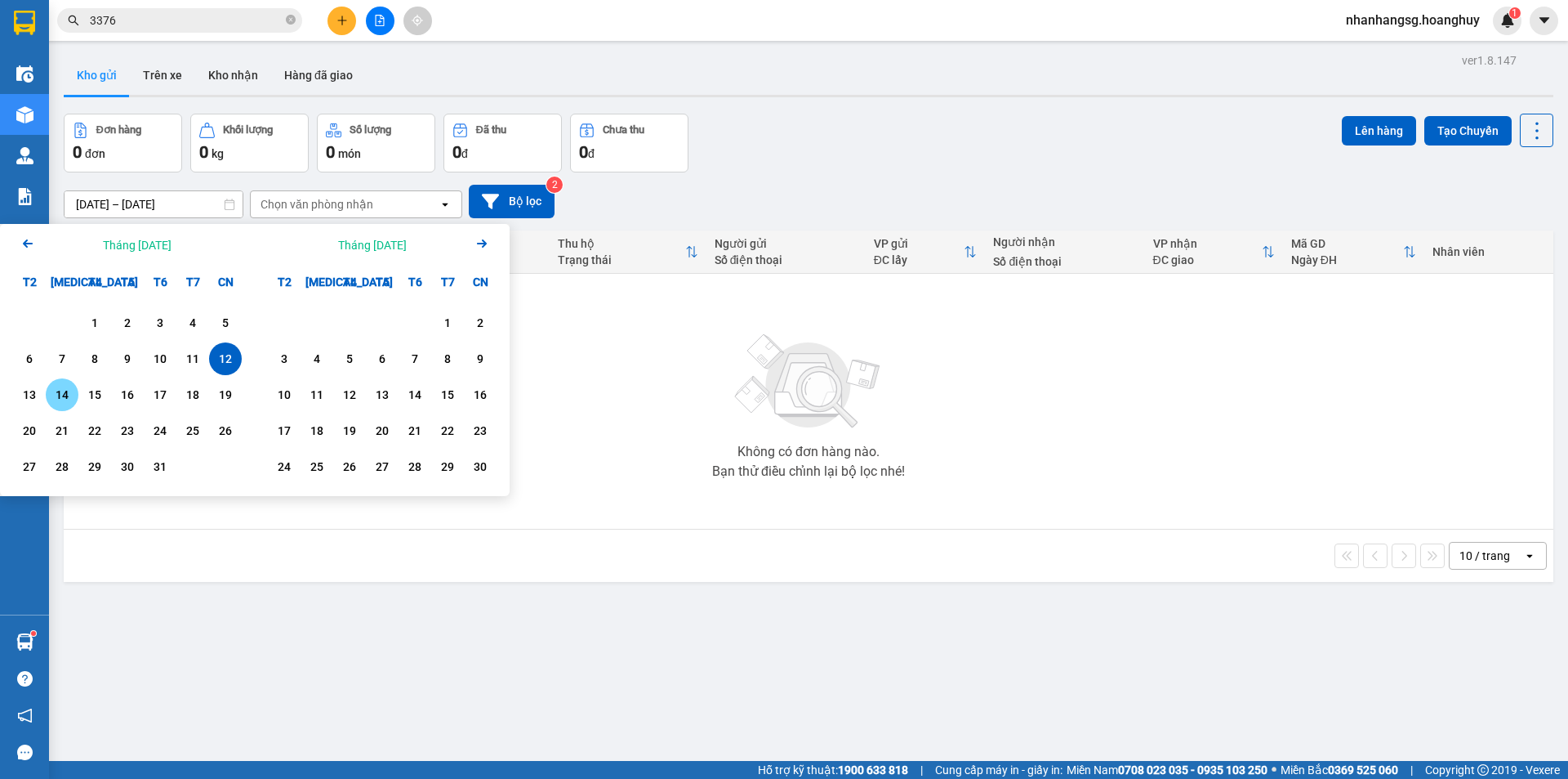
click at [65, 394] on div "14" at bounding box center [62, 395] width 23 height 20
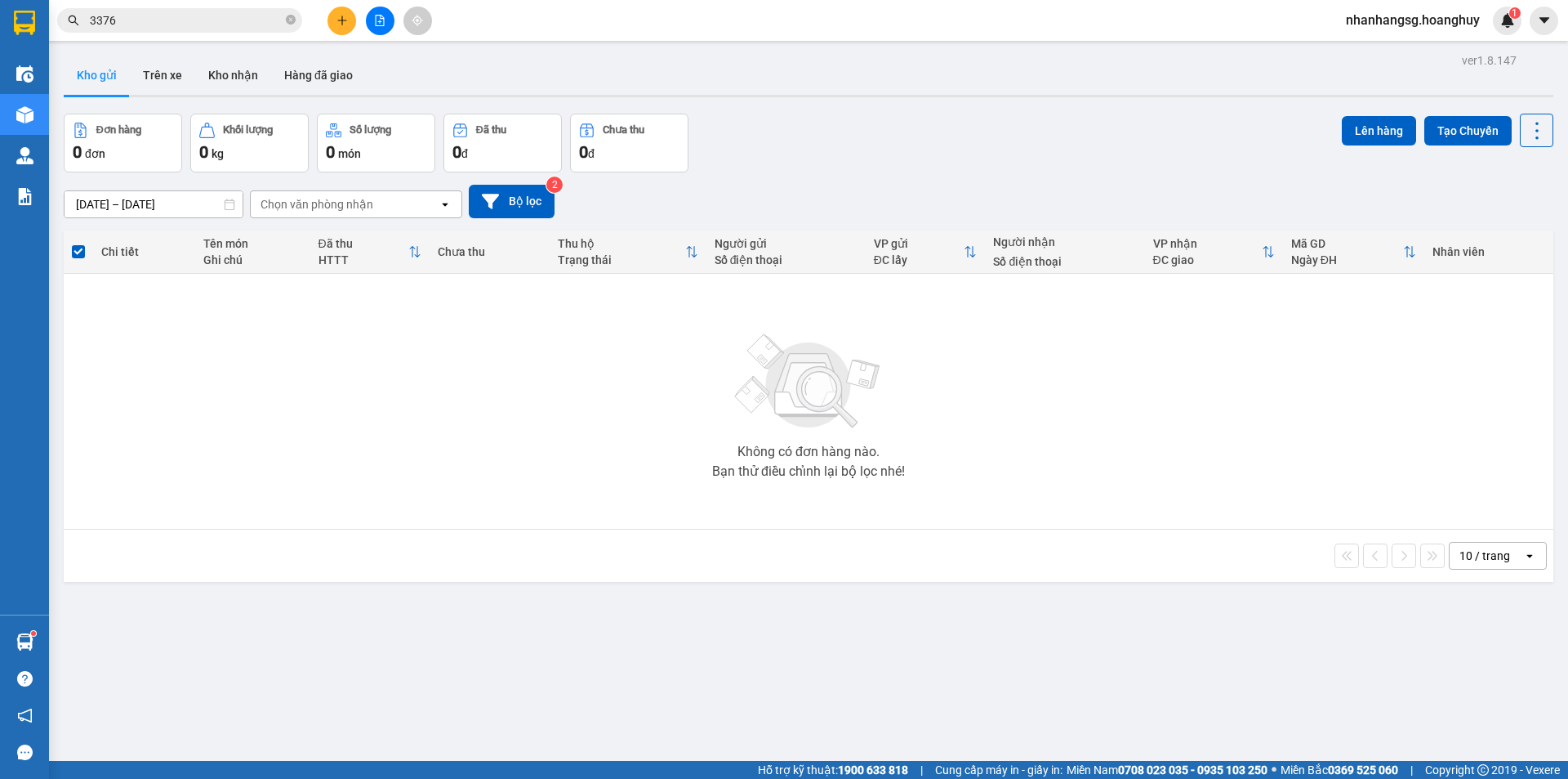
click at [372, 10] on button at bounding box center [380, 20] width 29 height 29
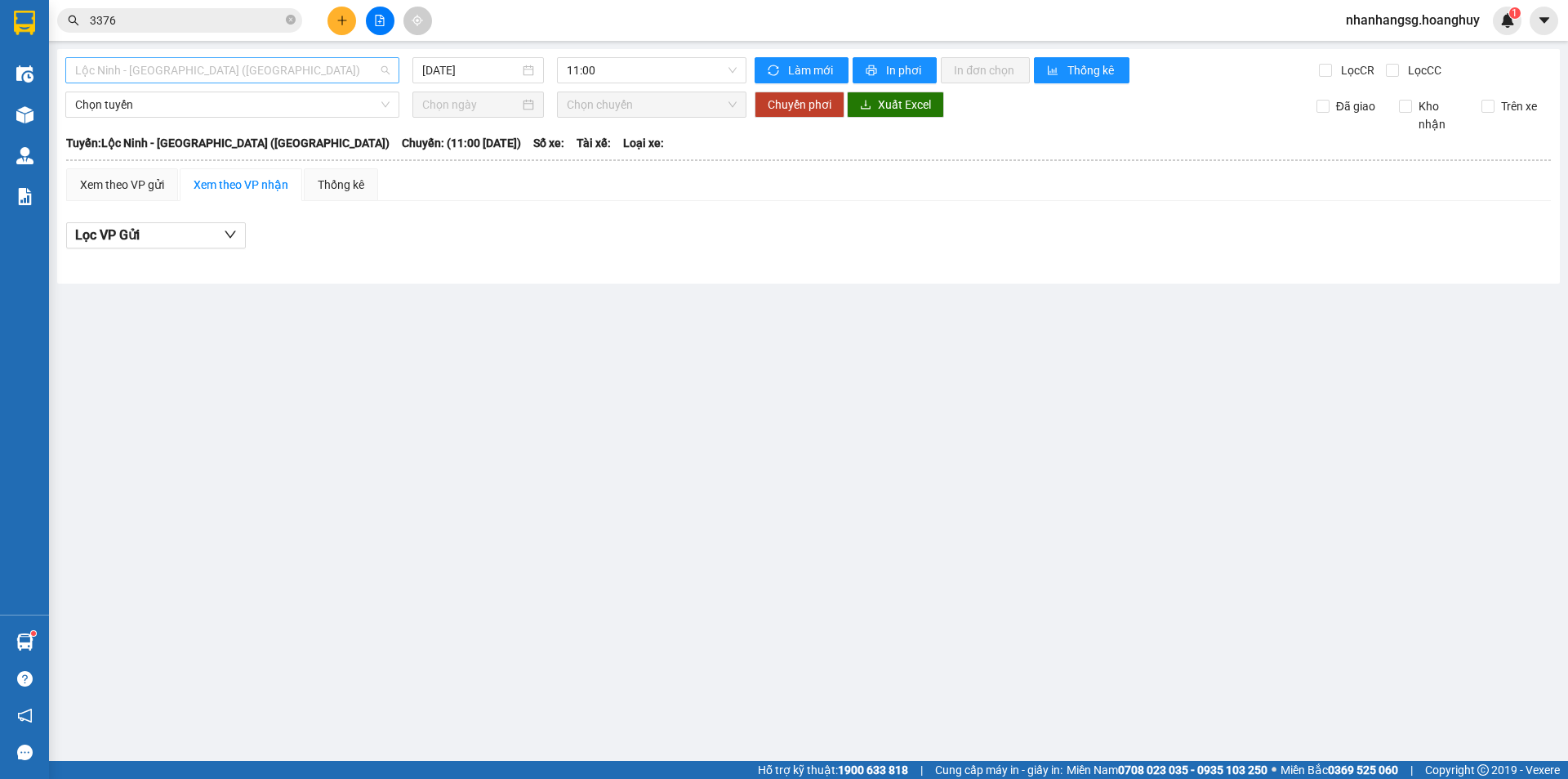
click at [236, 69] on span "Lộc [PERSON_NAME][GEOGRAPHIC_DATA] ([GEOGRAPHIC_DATA])" at bounding box center [232, 70] width 315 height 25
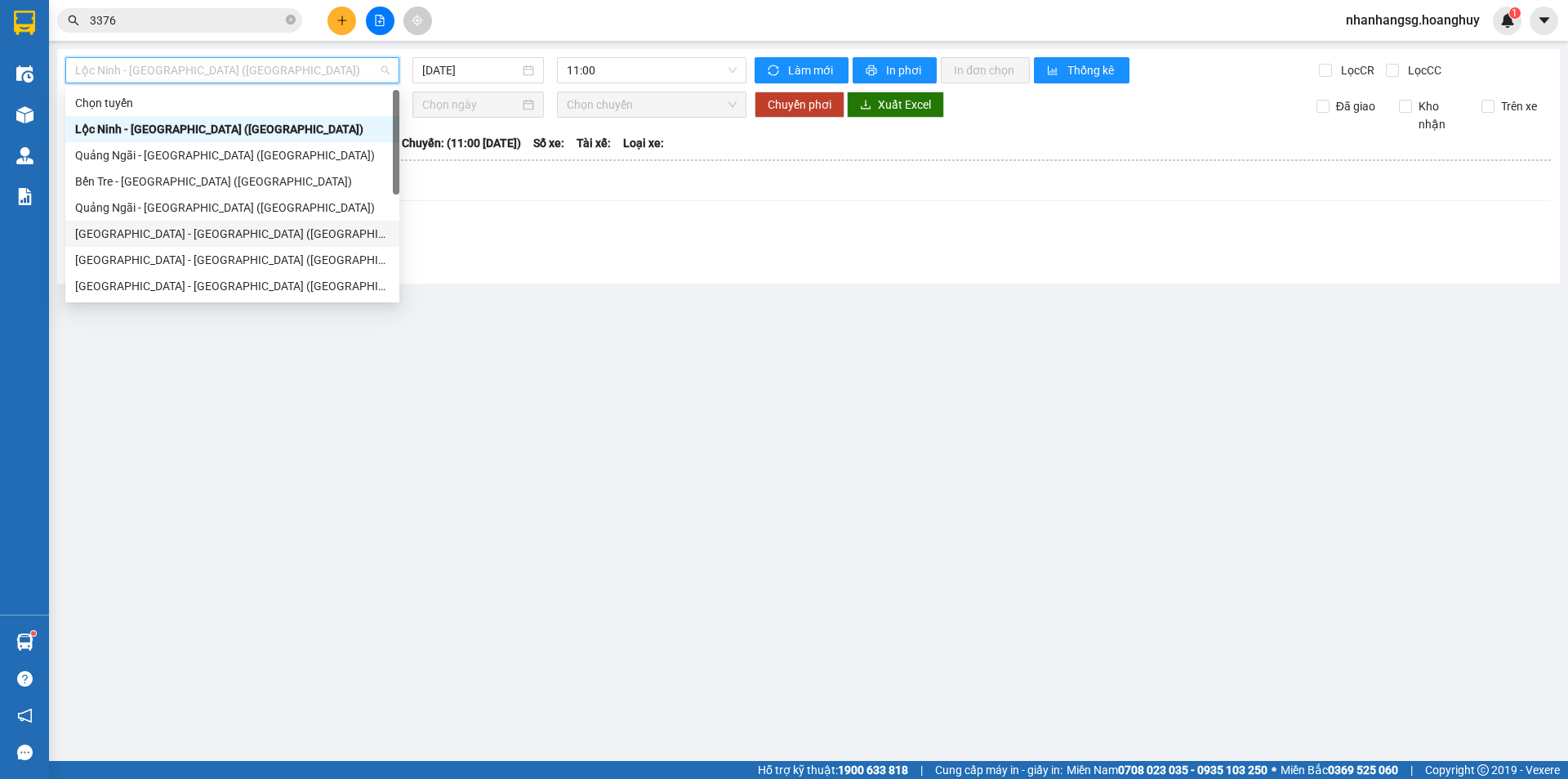
click at [152, 231] on div "[GEOGRAPHIC_DATA] - [PERSON_NAME][GEOGRAPHIC_DATA][PERSON_NAME] ([GEOGRAPHIC_DA…" at bounding box center [232, 234] width 315 height 18
type input "[DATE]"
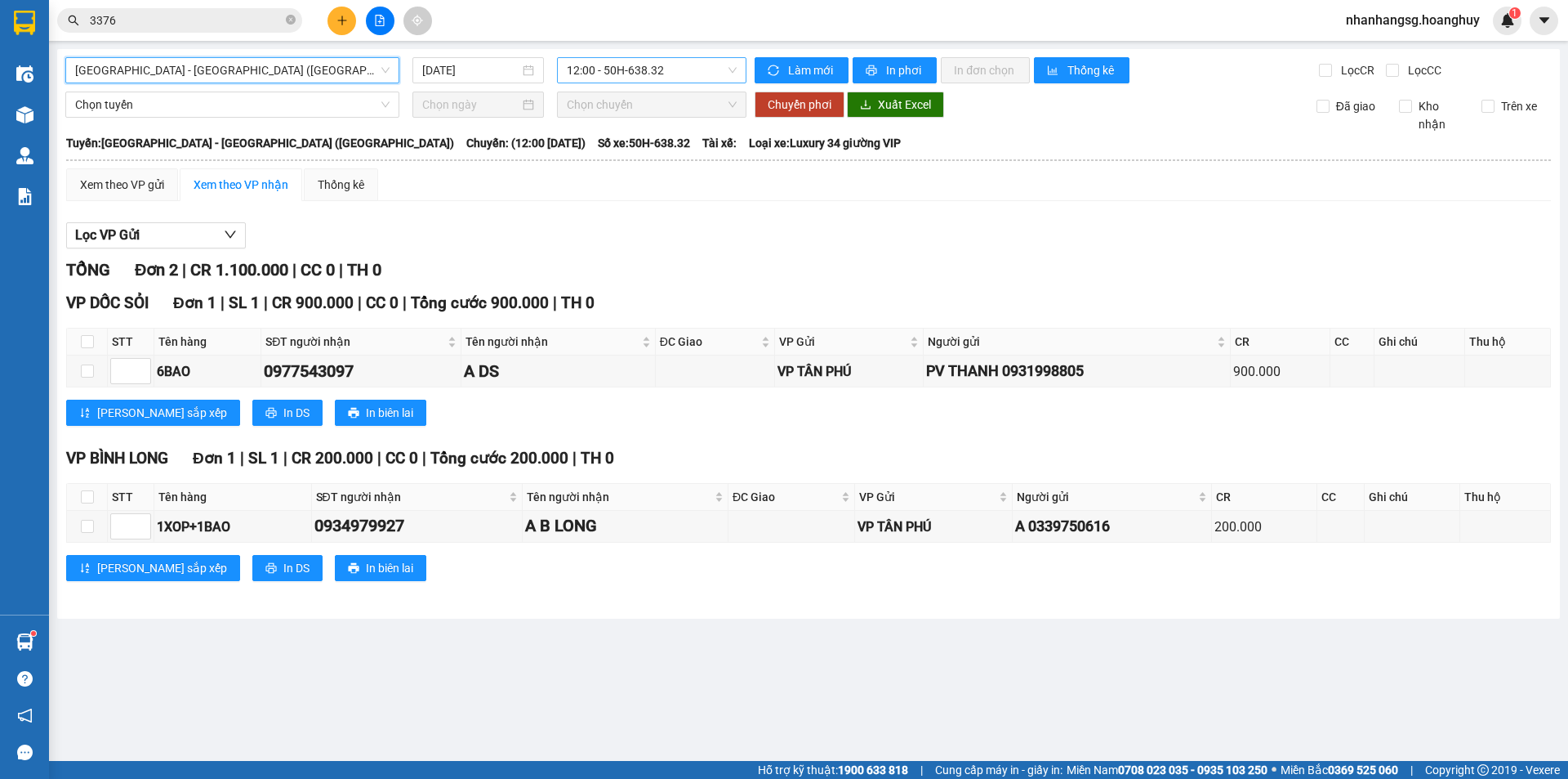
click at [630, 71] on span "12:00 - 50H-638.32" at bounding box center [652, 70] width 170 height 25
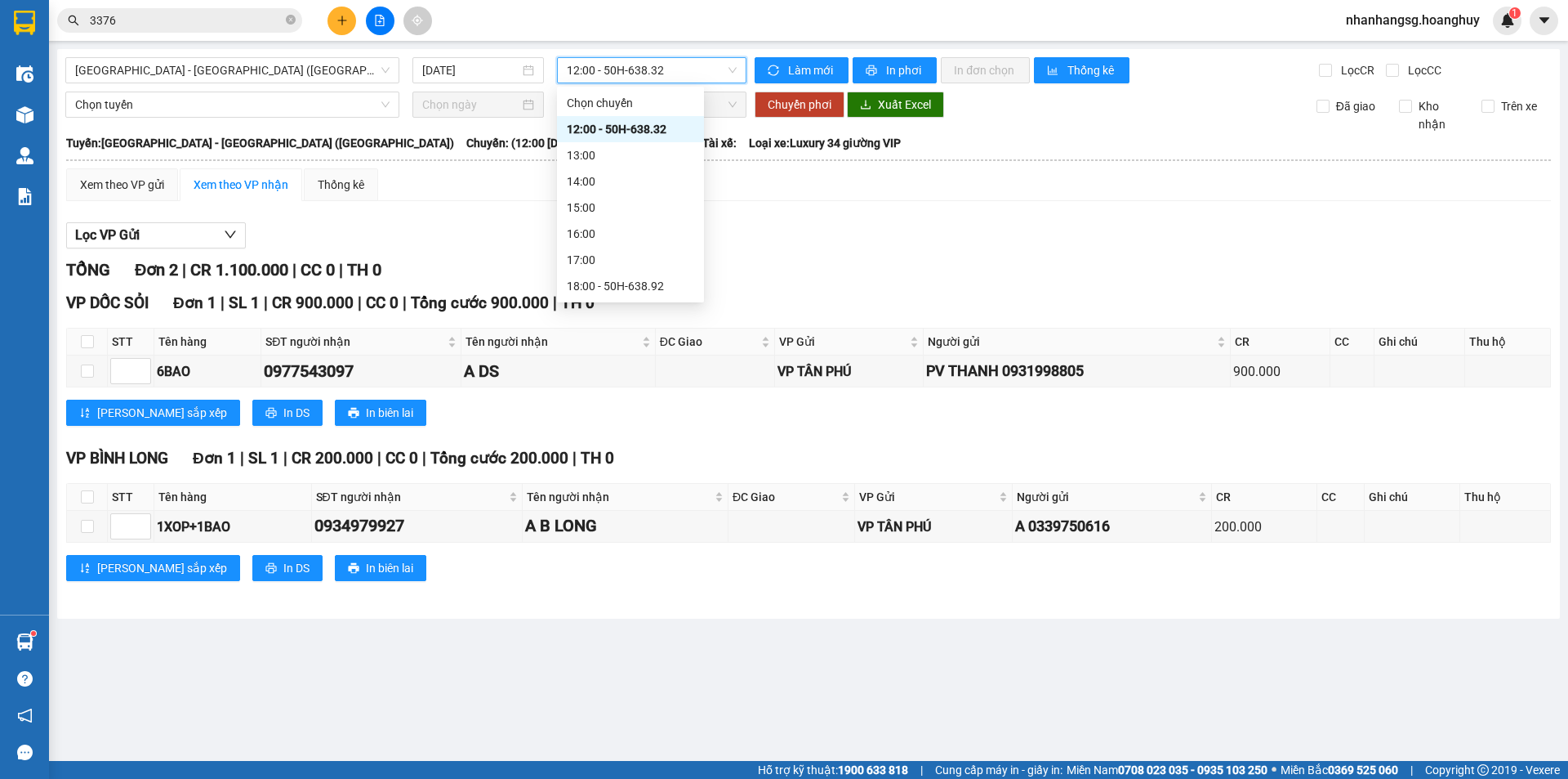
click at [630, 71] on span "12:00 - 50H-638.32" at bounding box center [652, 70] width 170 height 25
click at [641, 283] on div "18:00 - 50H-638.92" at bounding box center [631, 286] width 127 height 18
click at [641, 283] on main "Sài Gòn - Quảng Ngãi (Hàng Hoá) 14/10/2025 12:00 - 50H-638.32 Làm mới In phơi I…" at bounding box center [784, 380] width 1568 height 761
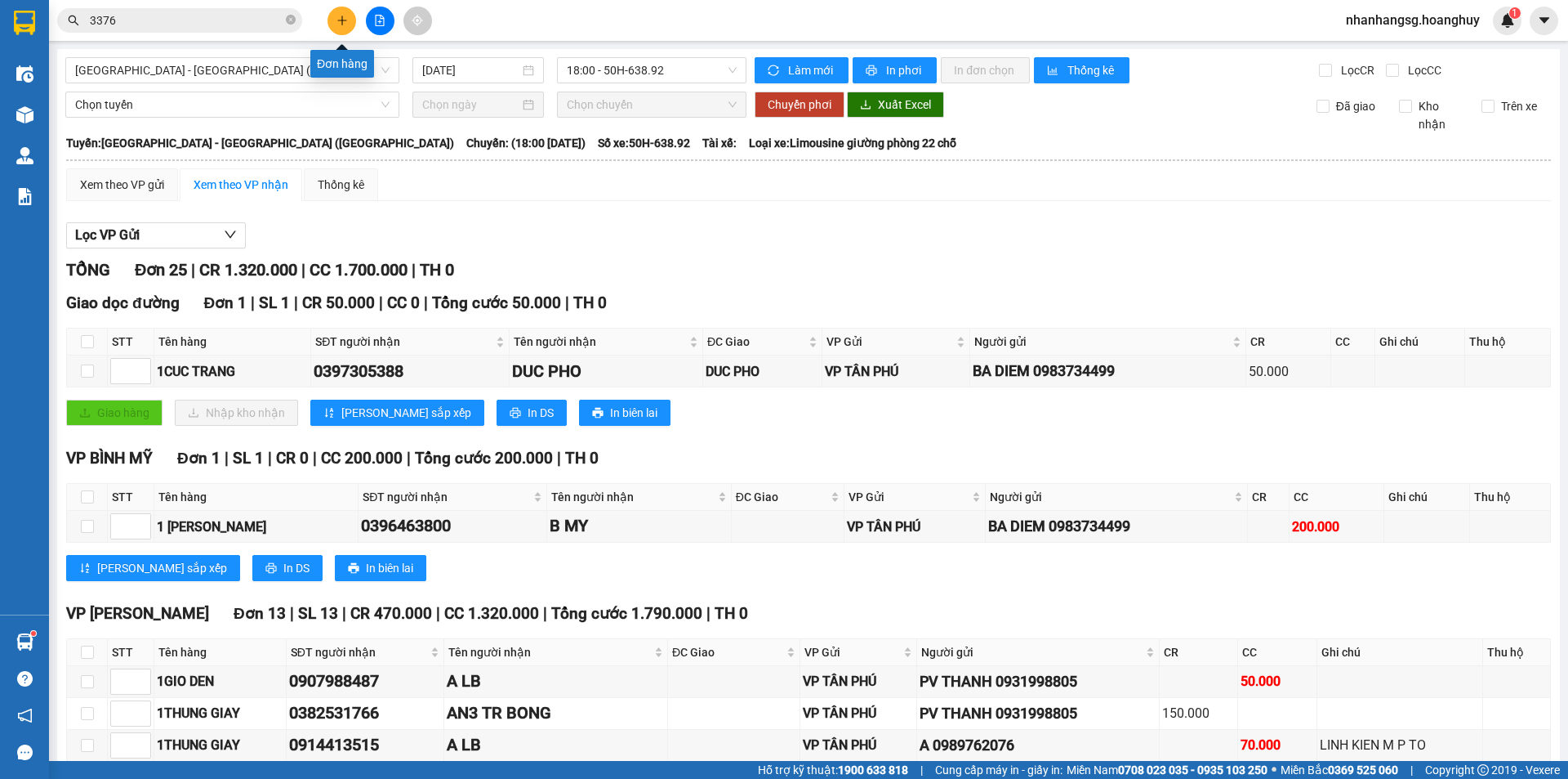
click at [346, 28] on button at bounding box center [342, 20] width 29 height 29
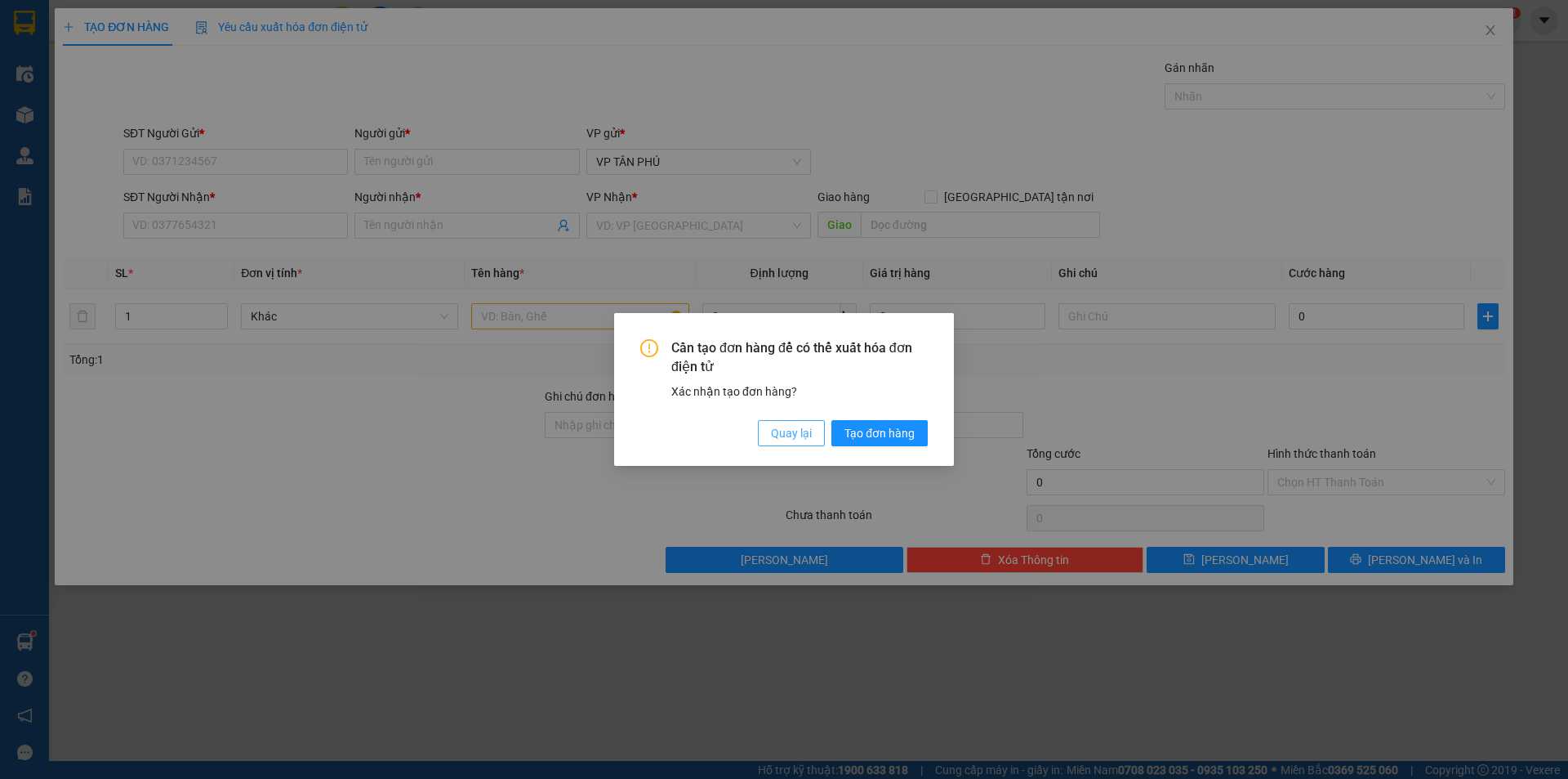
click at [790, 440] on span "Quay lại" at bounding box center [792, 433] width 41 height 18
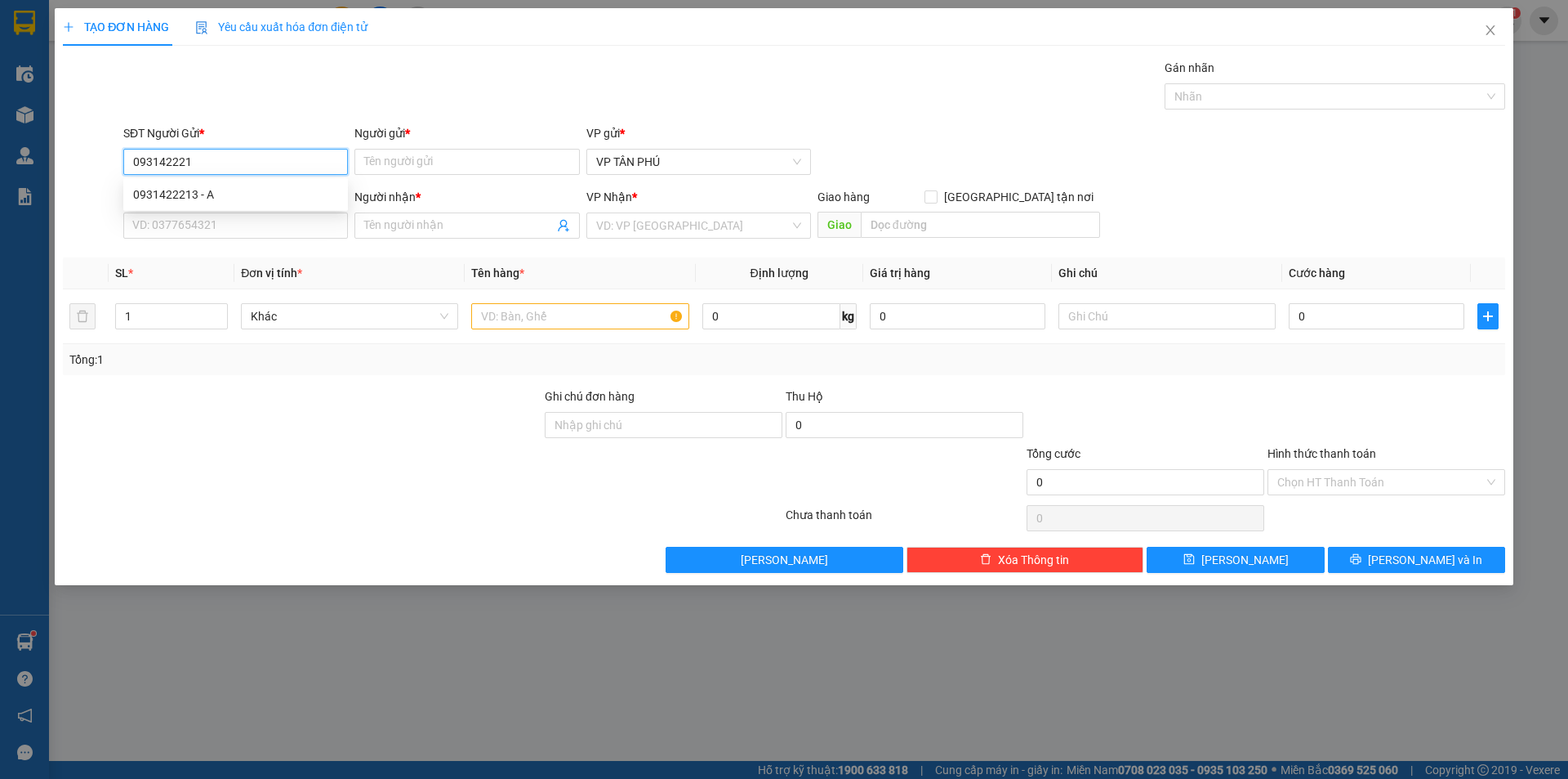
type input "0931422213"
click at [219, 186] on div "0931422213 - A" at bounding box center [235, 195] width 205 height 18
type input "A"
type input "0375825597"
type input "A T TRA"
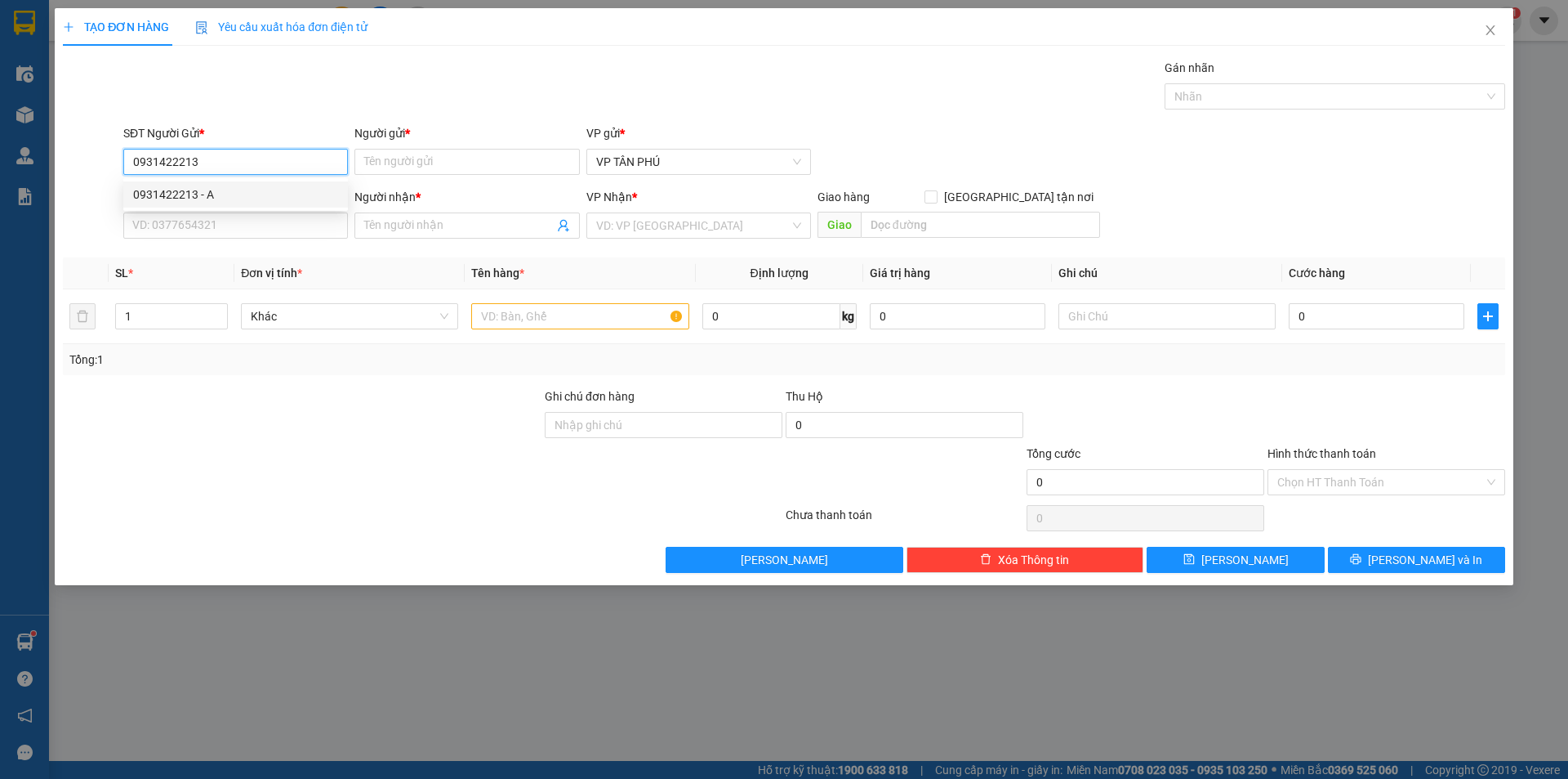
checkbox input "true"
type input "TINH TRA"
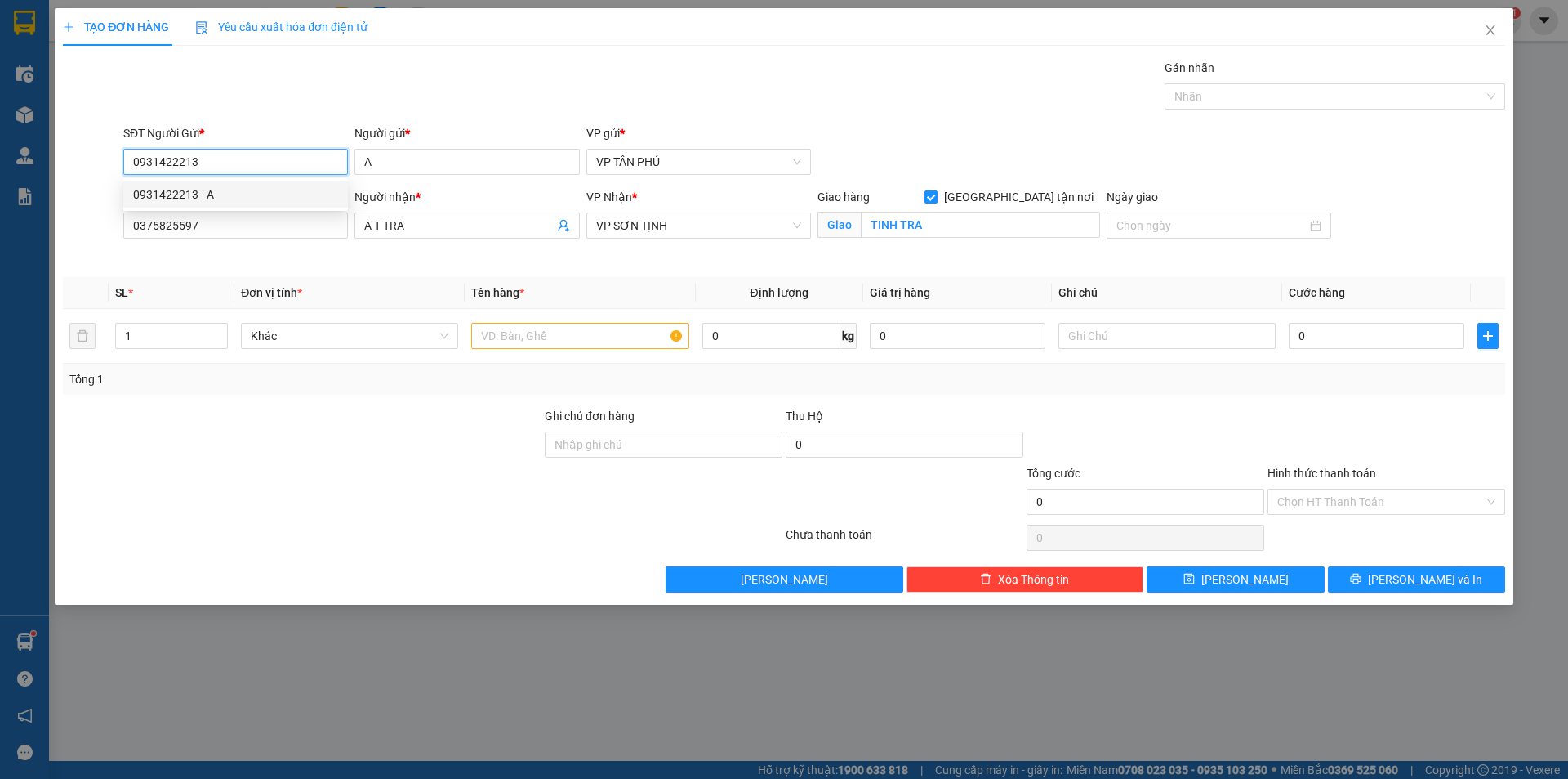
click at [220, 186] on div "0931422213 - A" at bounding box center [235, 195] width 205 height 18
type input "0931422213"
click at [235, 222] on input "0375825597" at bounding box center [235, 226] width 225 height 26
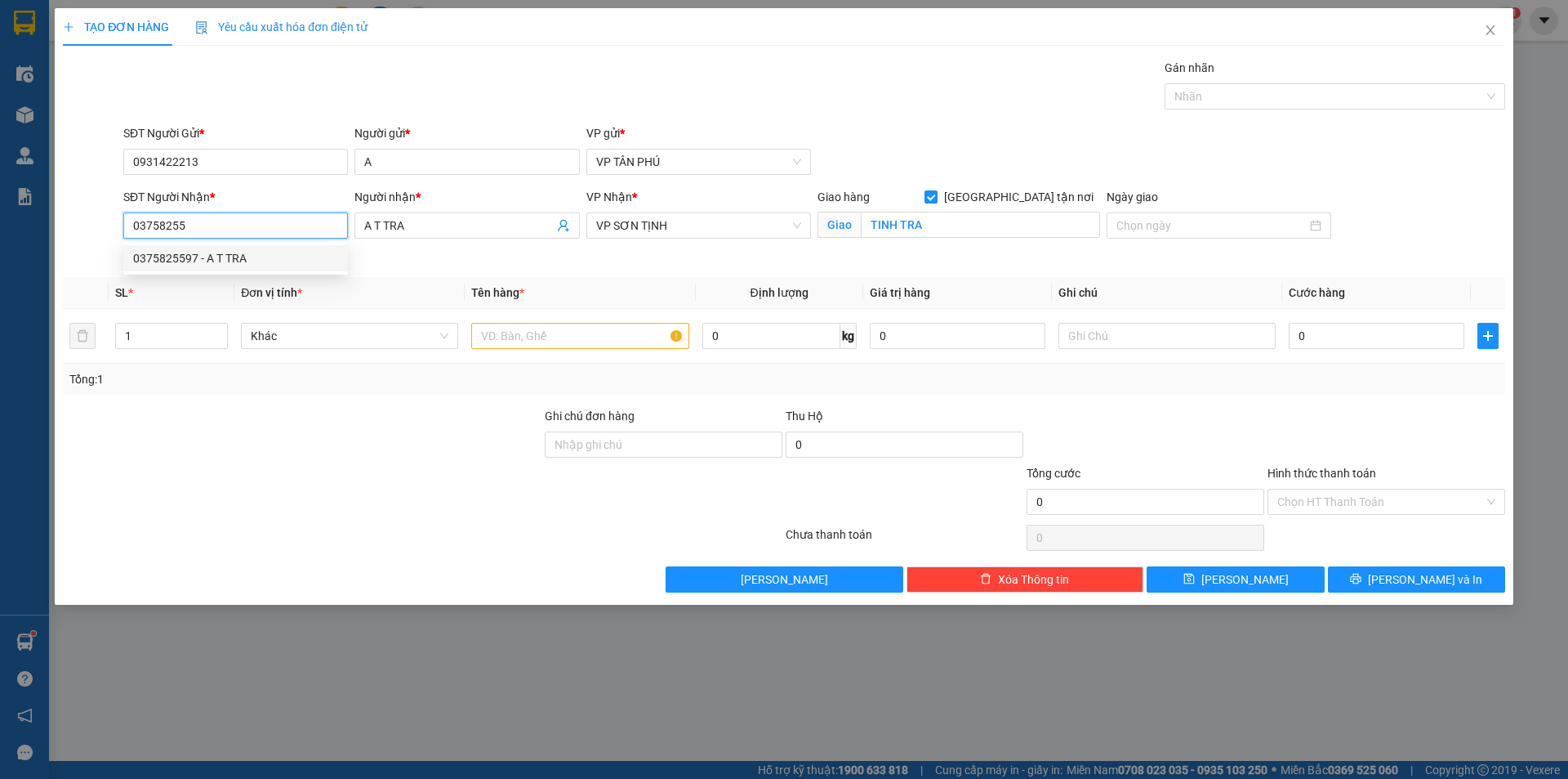
click at [205, 265] on div "0375825597 - A T TRA" at bounding box center [235, 258] width 205 height 18
type input "0375825597"
click at [205, 265] on div "0375825597 - A T TRA" at bounding box center [235, 258] width 205 height 18
click at [401, 213] on span "A T TRA" at bounding box center [467, 226] width 225 height 26
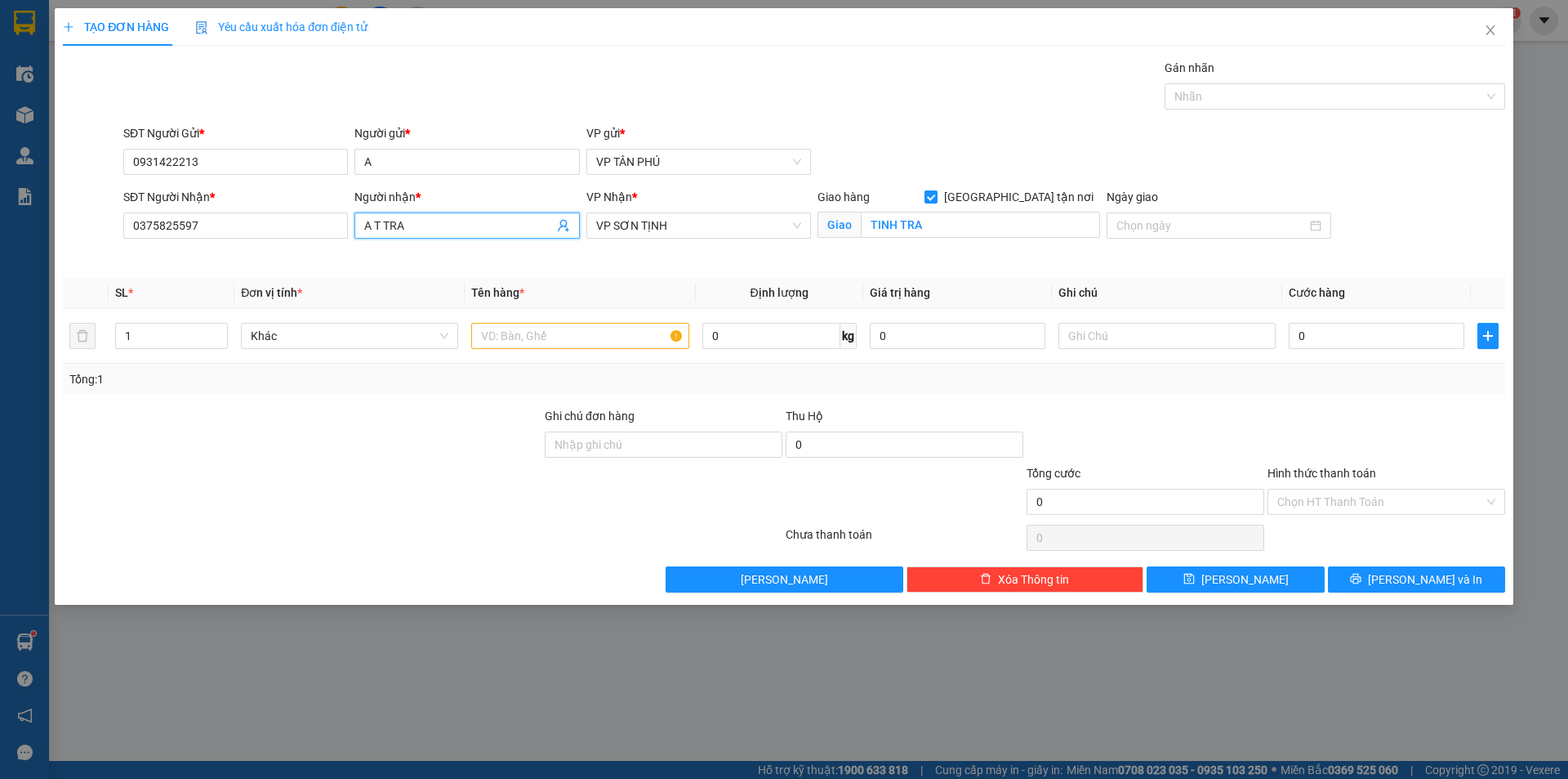
click at [405, 227] on input "A T TRA" at bounding box center [458, 226] width 189 height 18
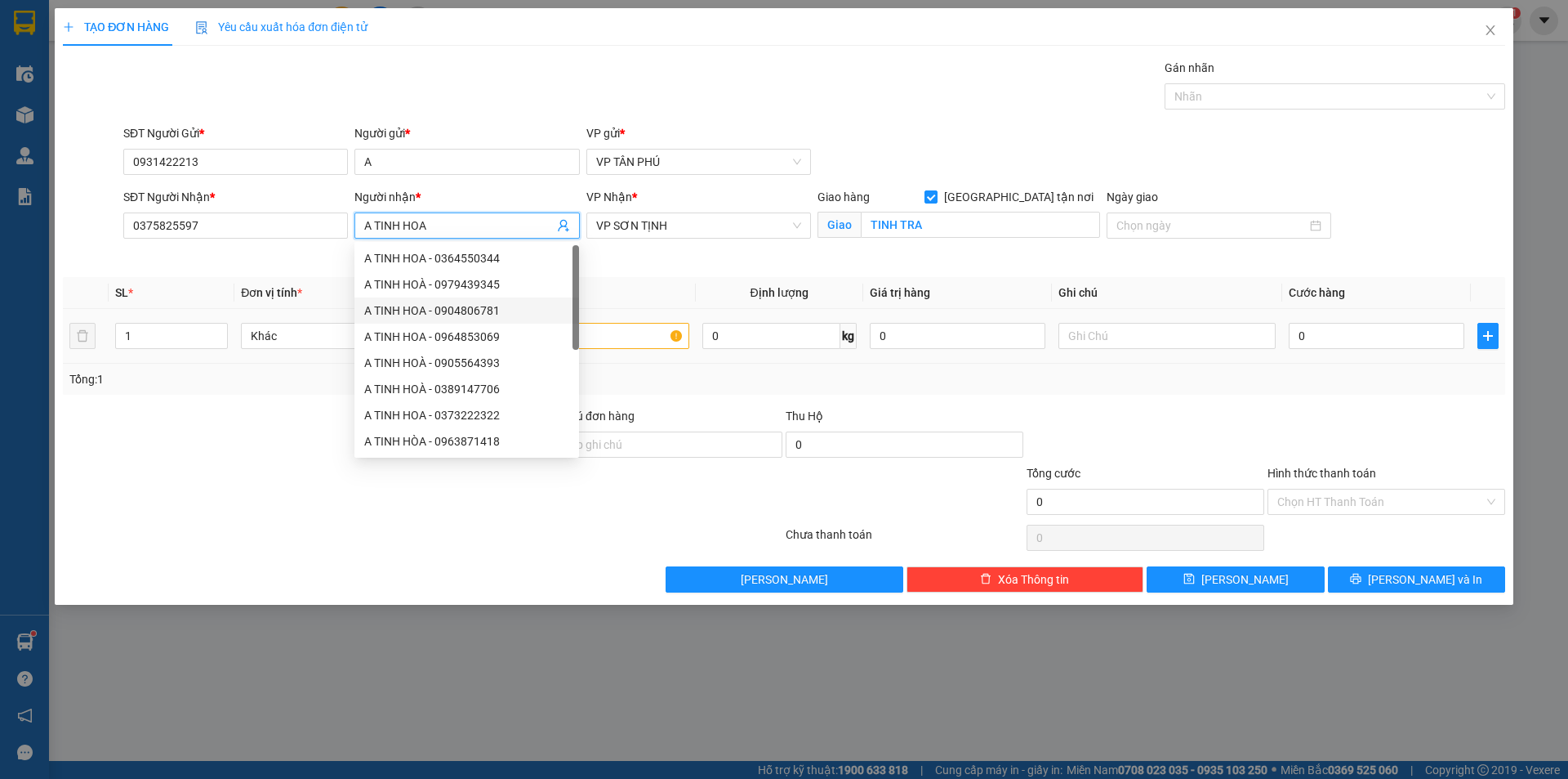
type input "A TINH HOA"
click at [640, 322] on div at bounding box center [580, 336] width 217 height 33
drag, startPoint x: 640, startPoint y: 322, endPoint x: 634, endPoint y: 332, distance: 11.7
click at [639, 323] on div at bounding box center [580, 336] width 217 height 33
click at [633, 333] on input "text" at bounding box center [580, 336] width 217 height 26
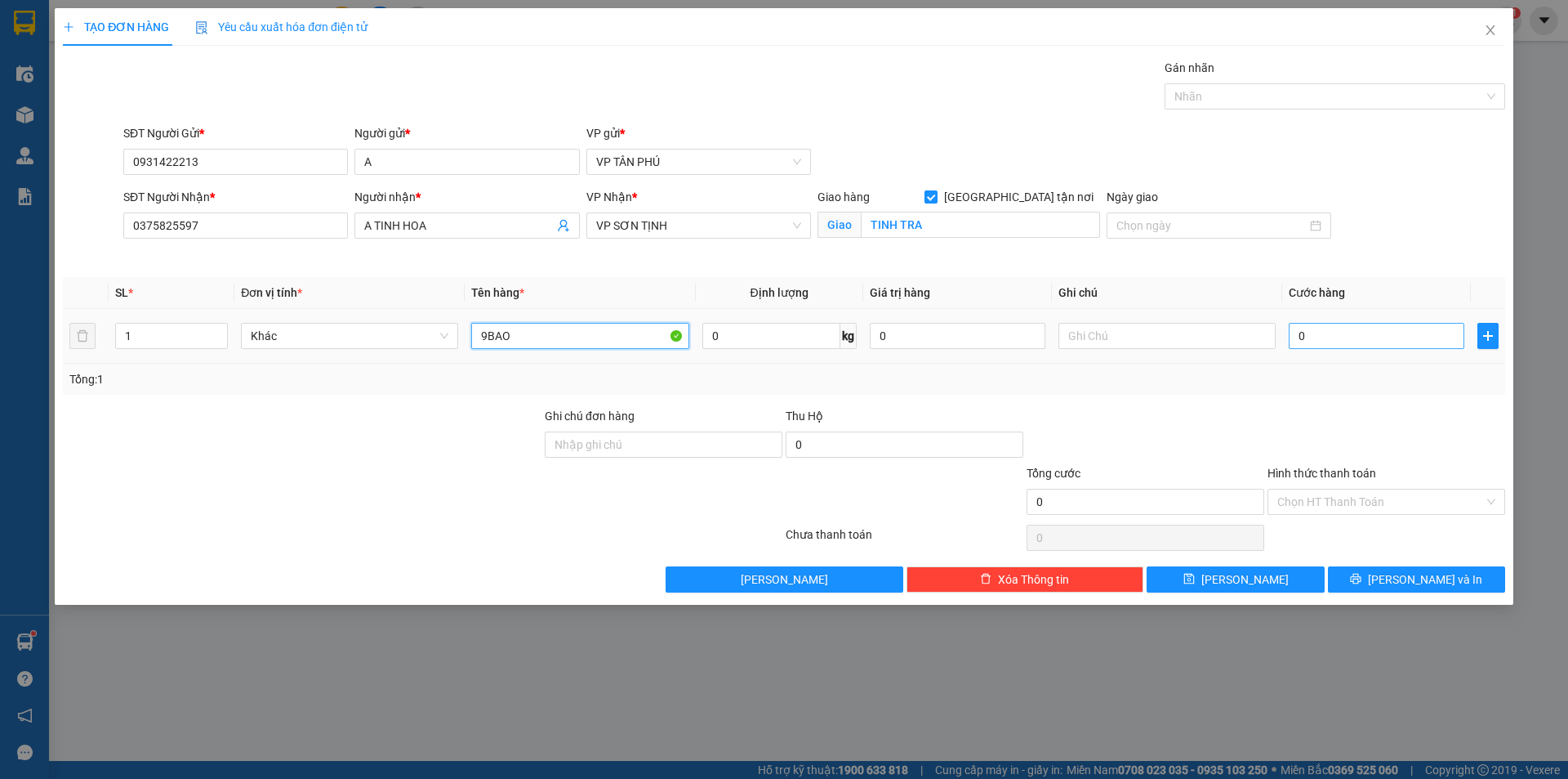
type input "9BAO"
click at [1341, 334] on input "0" at bounding box center [1376, 336] width 176 height 26
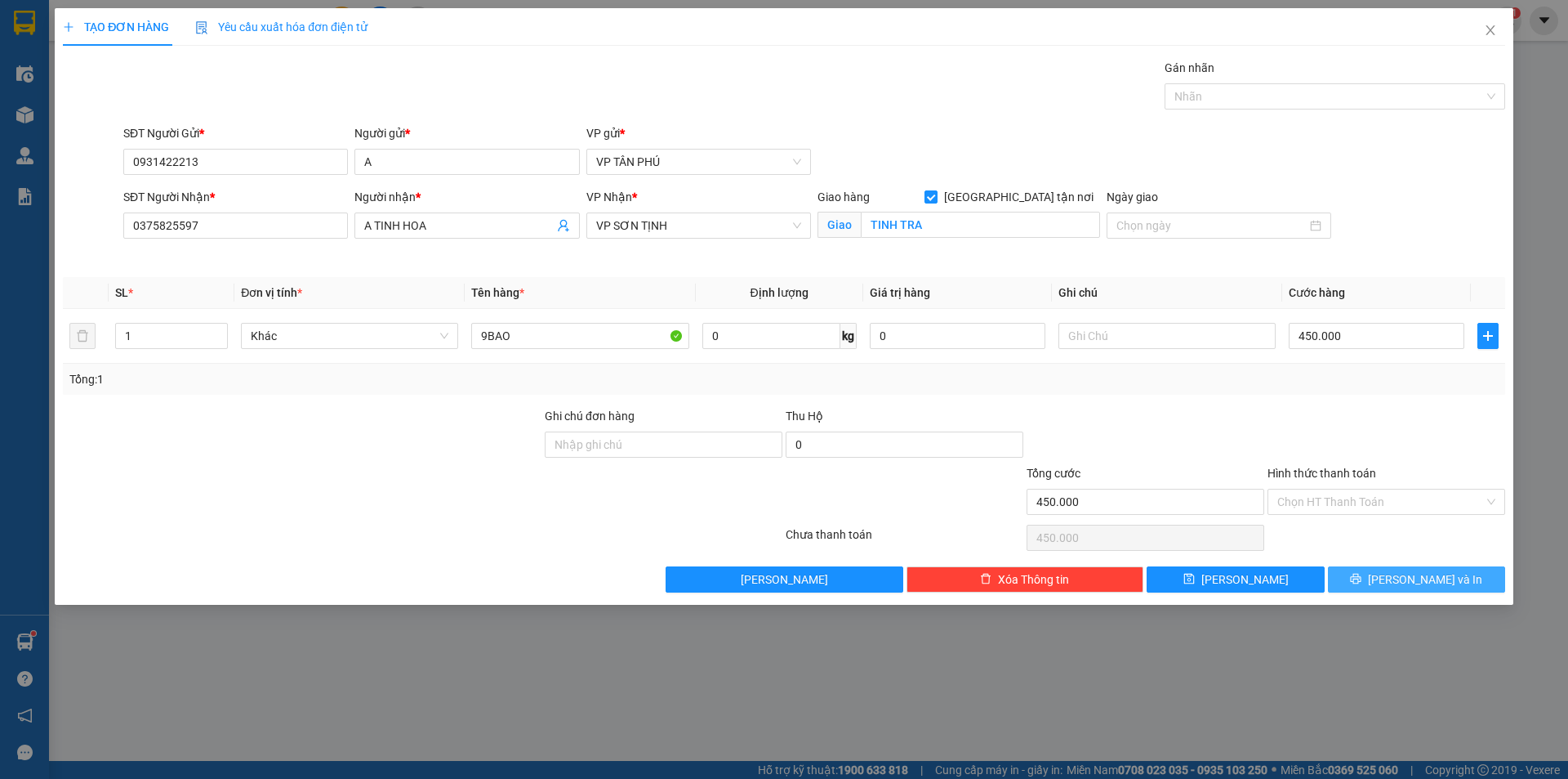
click at [1423, 581] on span "[PERSON_NAME] và In" at bounding box center [1425, 580] width 114 height 18
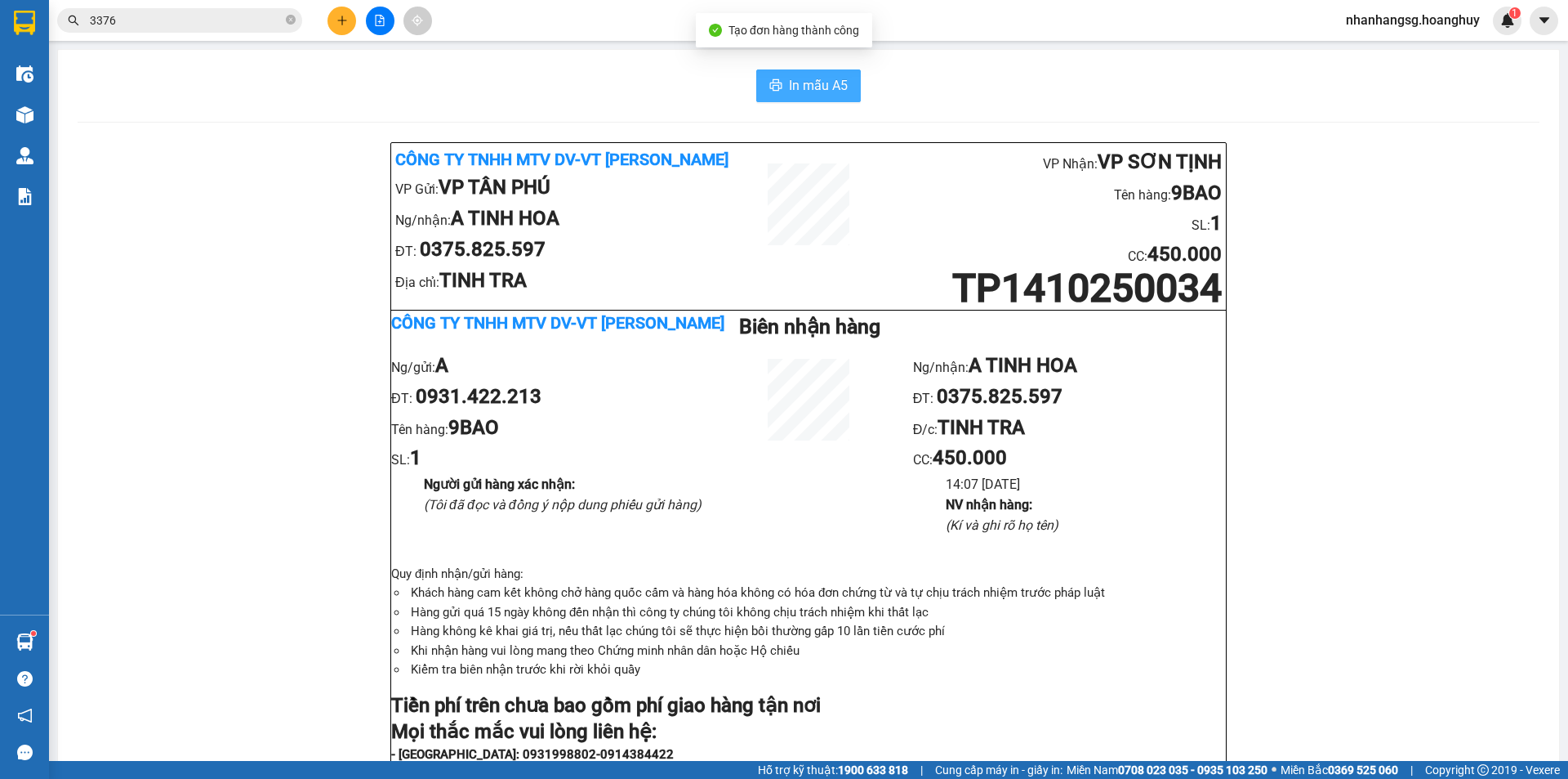
click at [809, 93] on span "In mẫu A5" at bounding box center [819, 85] width 59 height 20
click at [355, 23] on button at bounding box center [342, 20] width 29 height 29
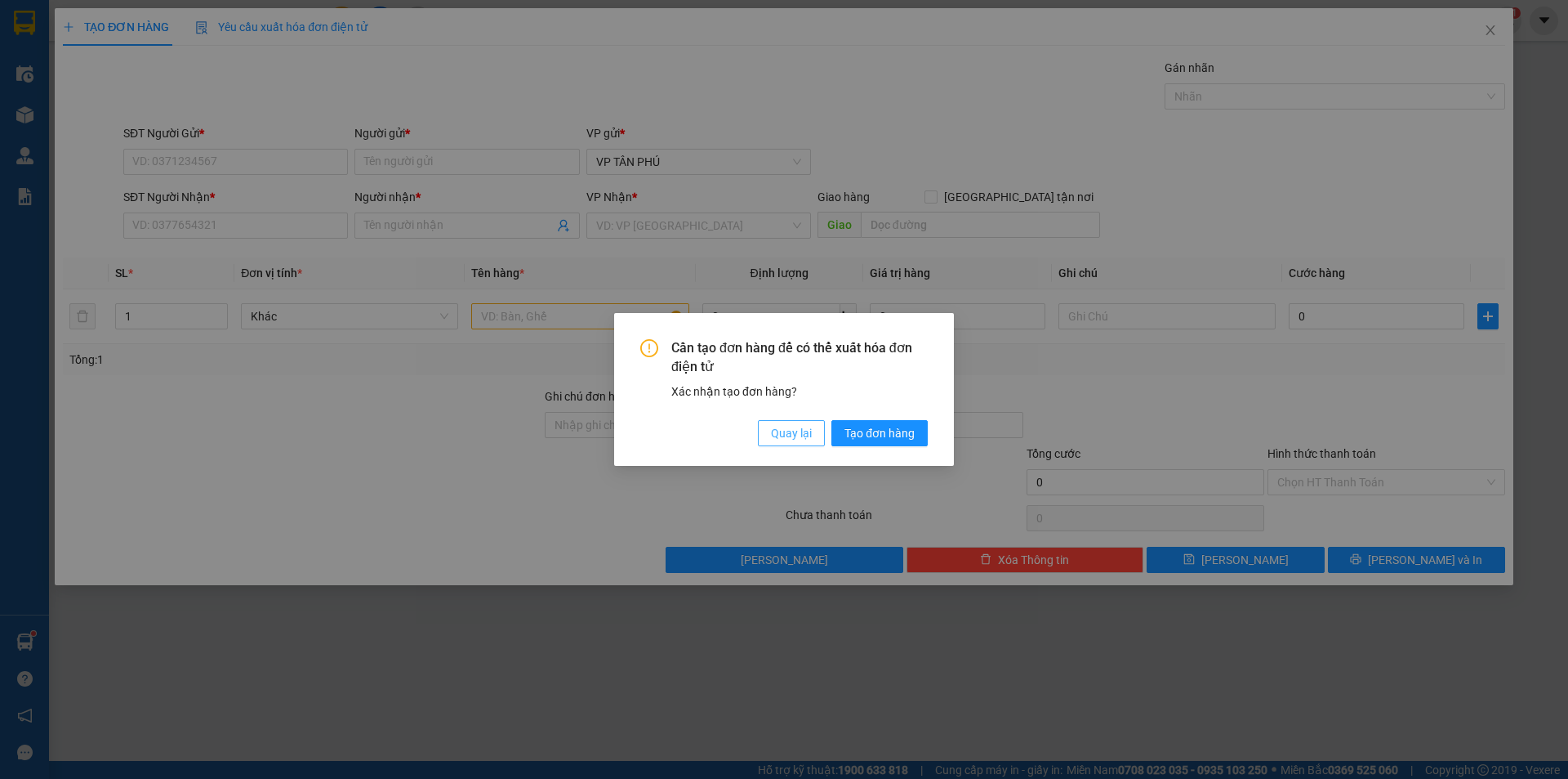
click at [786, 443] on button "Quay lại" at bounding box center [792, 433] width 67 height 26
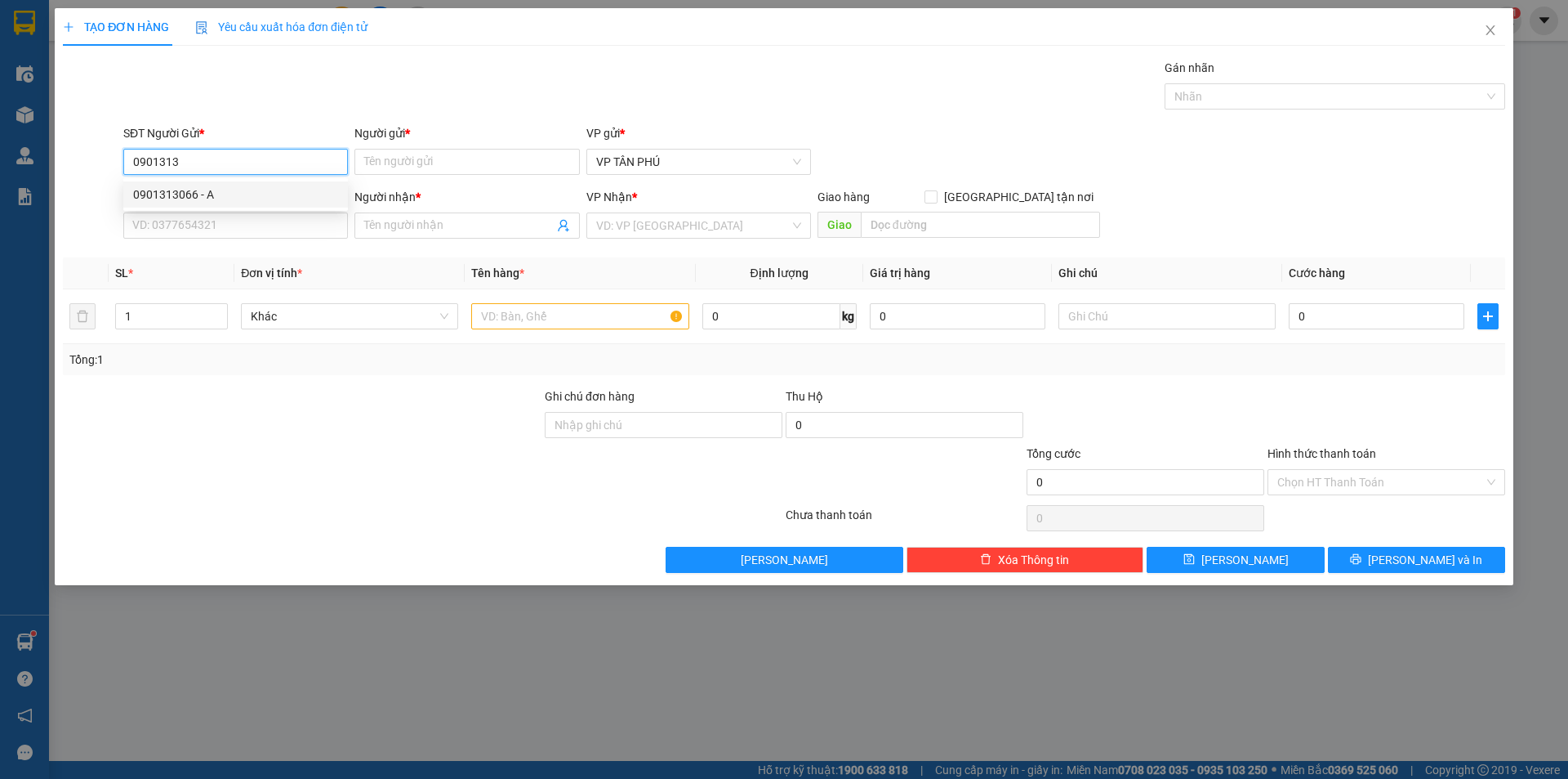
click at [167, 190] on div "0901313066 - A" at bounding box center [235, 195] width 205 height 18
type input "0901313066"
type input "A"
click at [167, 190] on div "0901313066 - A" at bounding box center [235, 195] width 205 height 18
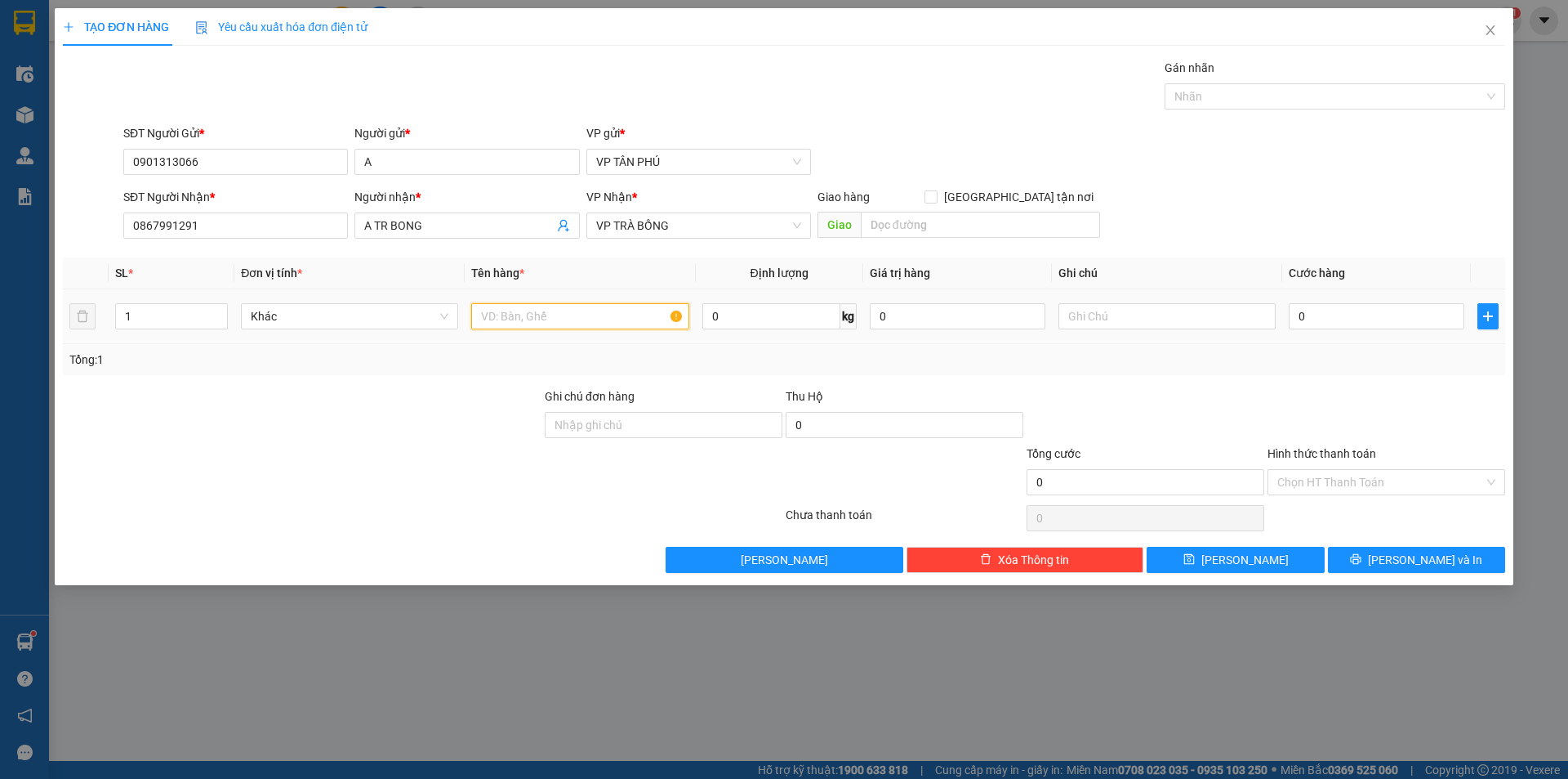
click at [530, 317] on input "text" at bounding box center [580, 316] width 217 height 26
click at [1303, 319] on input "0" at bounding box center [1376, 316] width 176 height 26
click at [1365, 479] on input "Hình thức thanh toán" at bounding box center [1380, 482] width 207 height 25
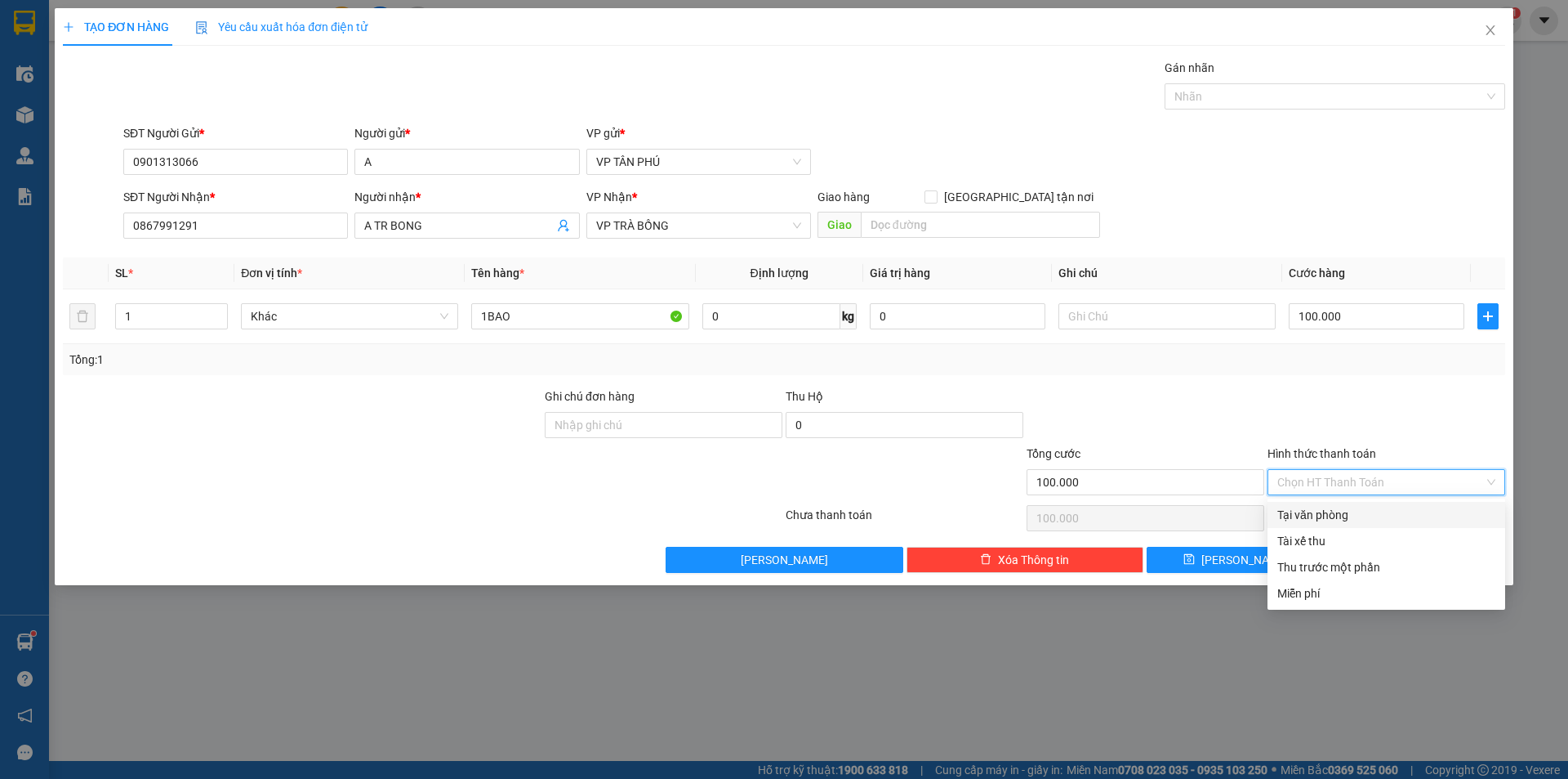
click at [1355, 517] on div "Tại văn phòng" at bounding box center [1386, 515] width 218 height 18
click at [1355, 517] on div "Chọn HT Thanh Toán" at bounding box center [1386, 518] width 241 height 33
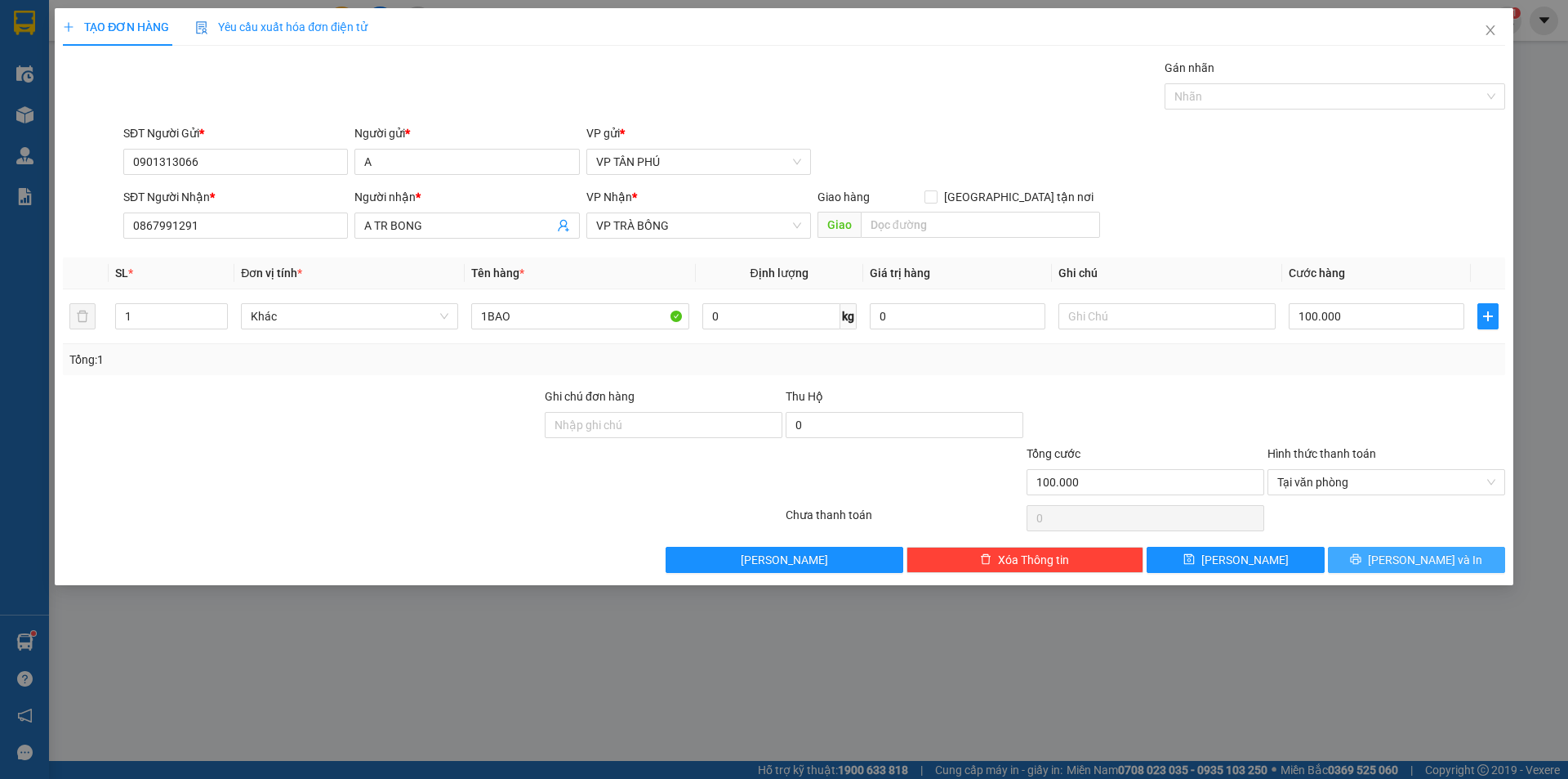
click at [1376, 555] on button "[PERSON_NAME] và In" at bounding box center [1416, 560] width 177 height 26
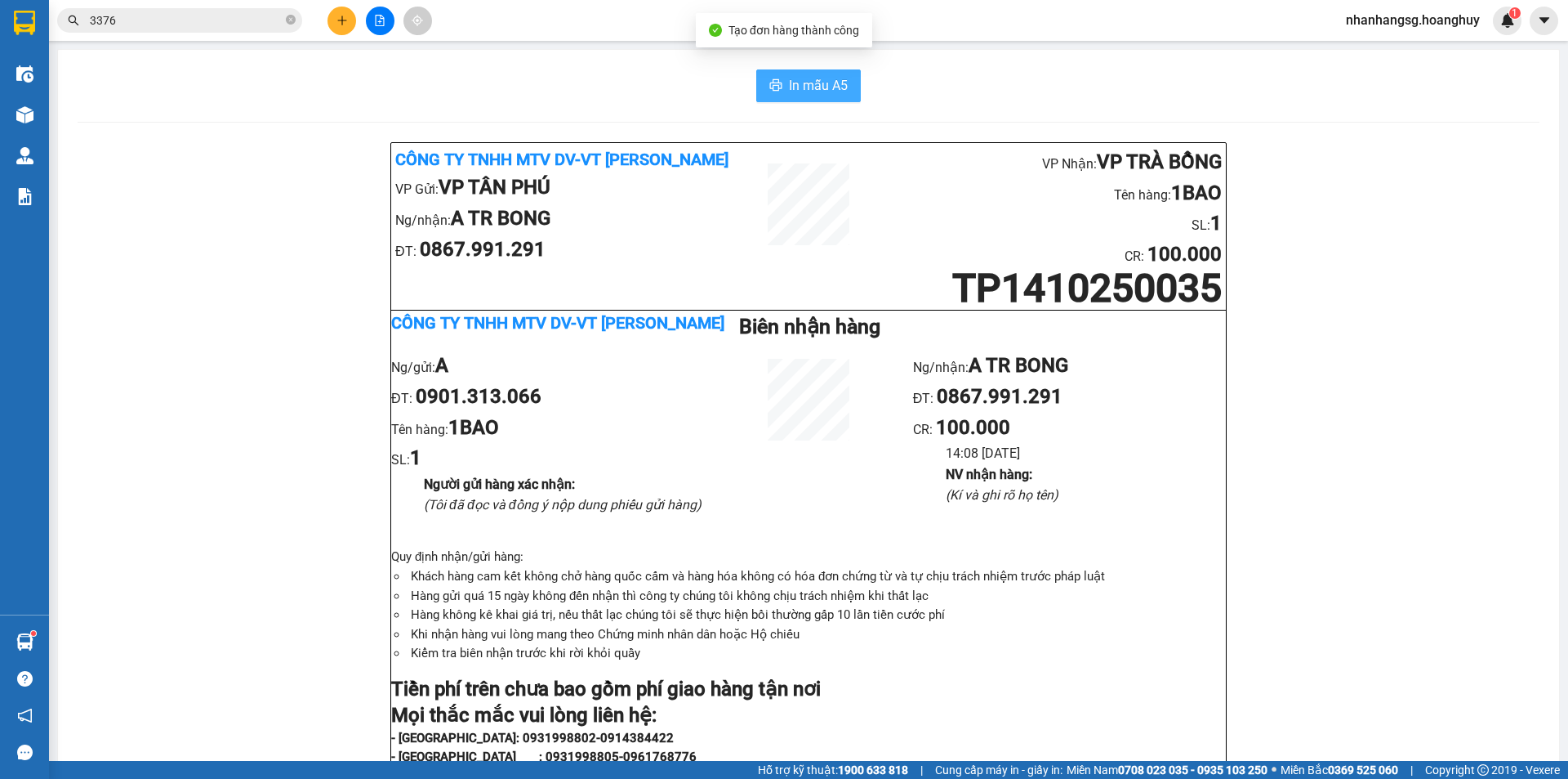
click at [839, 85] on span "In mẫu A5" at bounding box center [819, 85] width 59 height 20
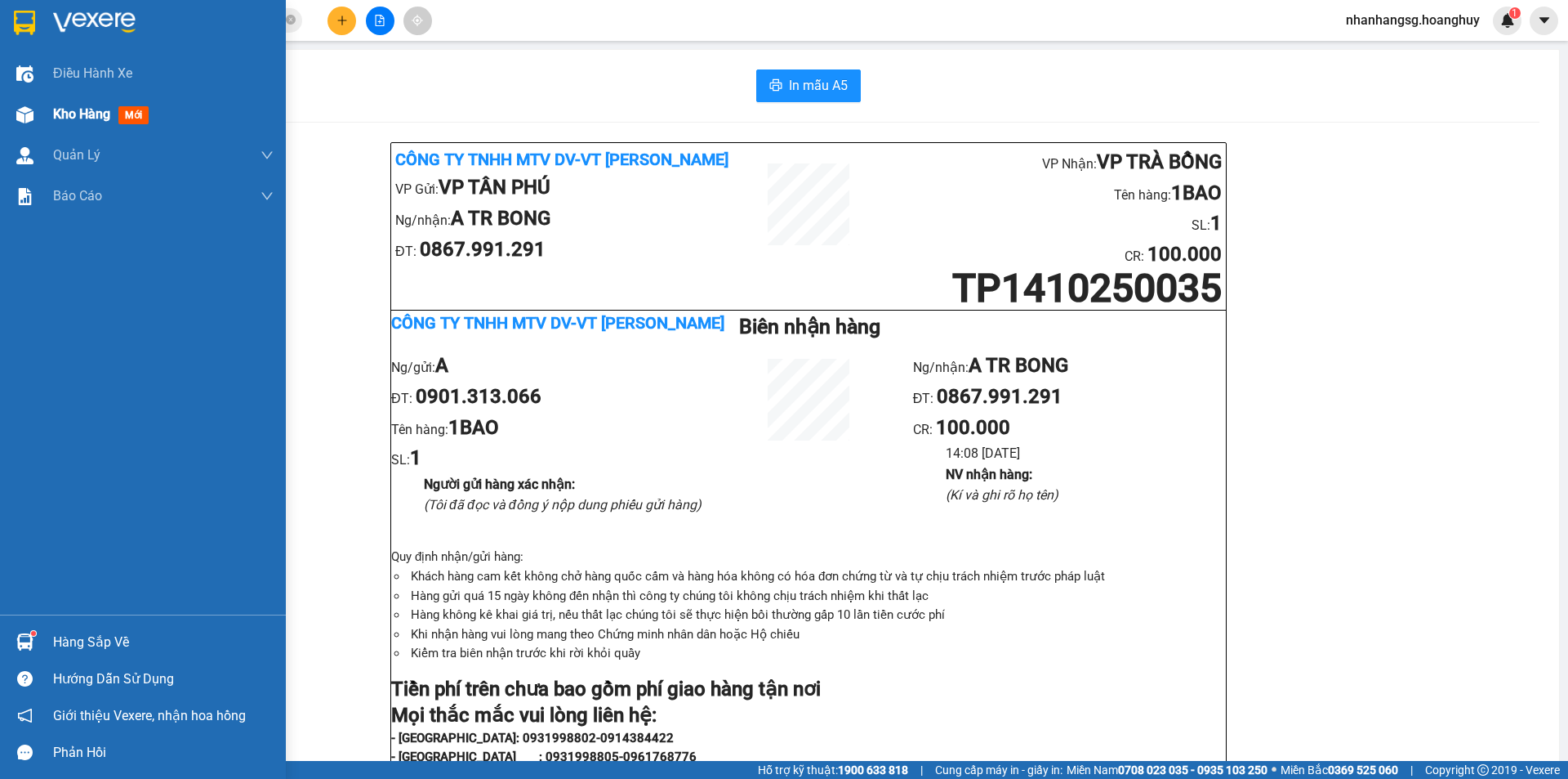
click at [80, 114] on span "Kho hàng" at bounding box center [82, 114] width 57 height 16
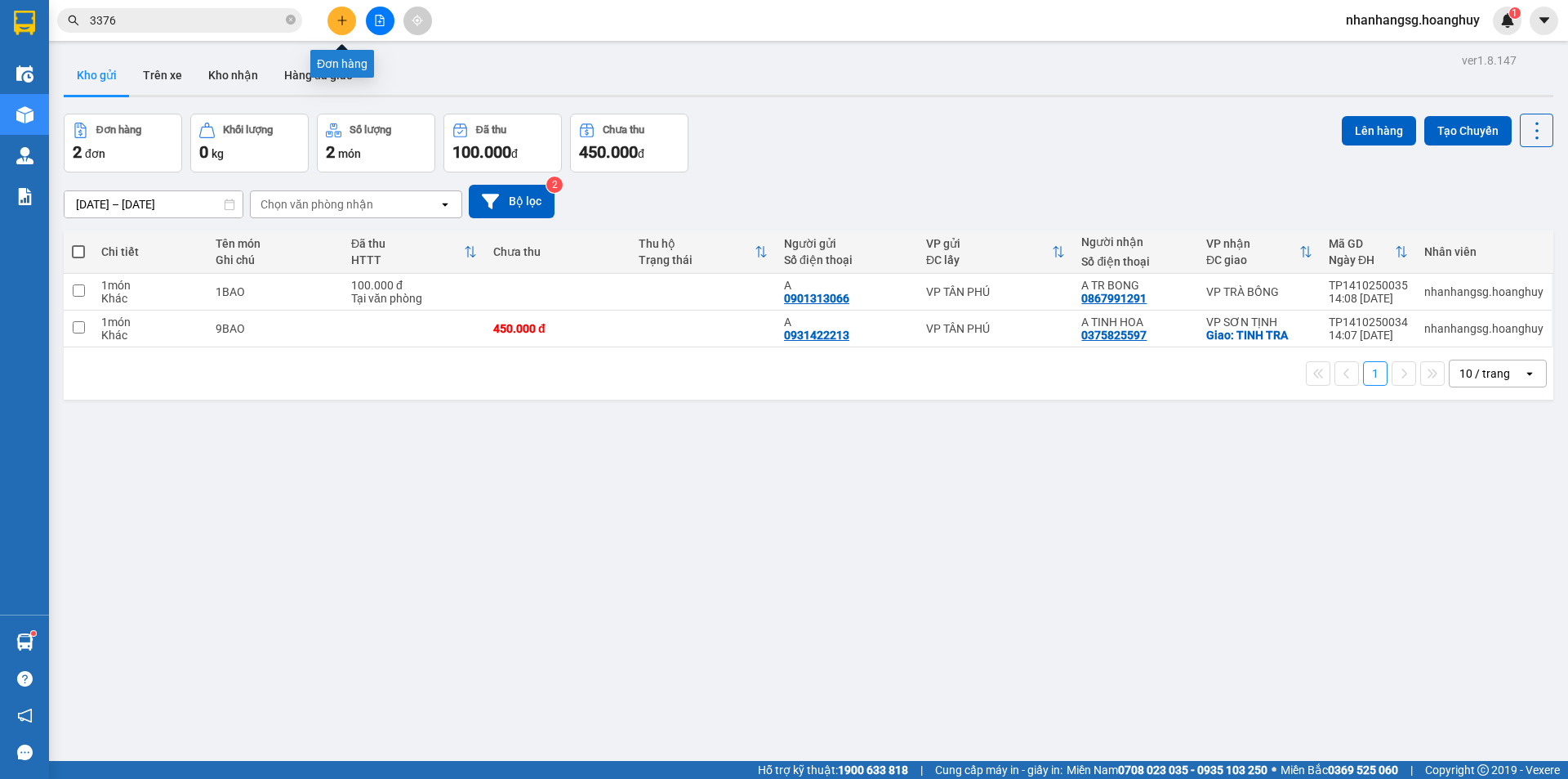
click at [339, 19] on icon "plus" at bounding box center [342, 20] width 11 height 11
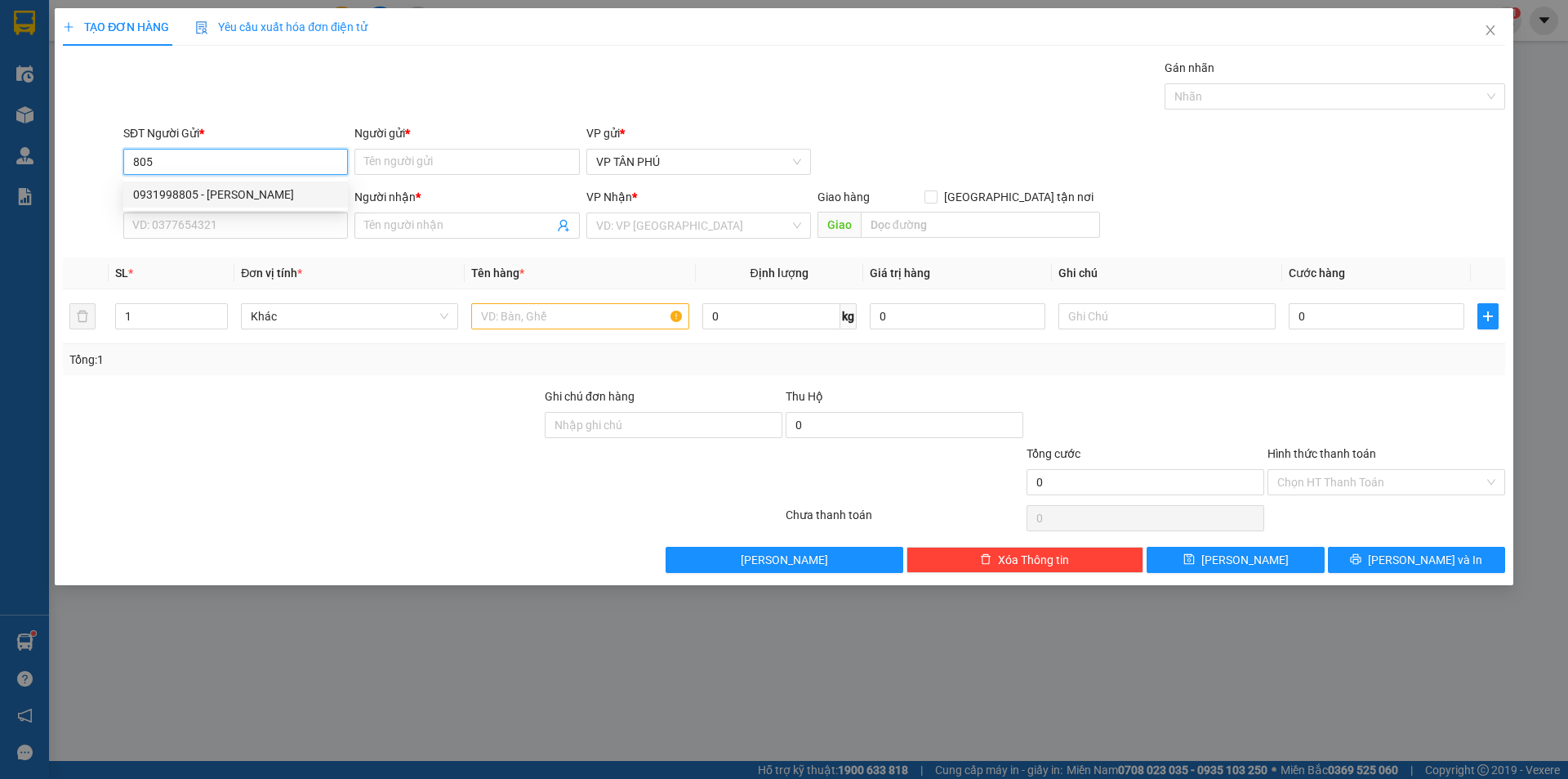
click at [224, 194] on div "0931998805 - [PERSON_NAME]" at bounding box center [235, 195] width 205 height 18
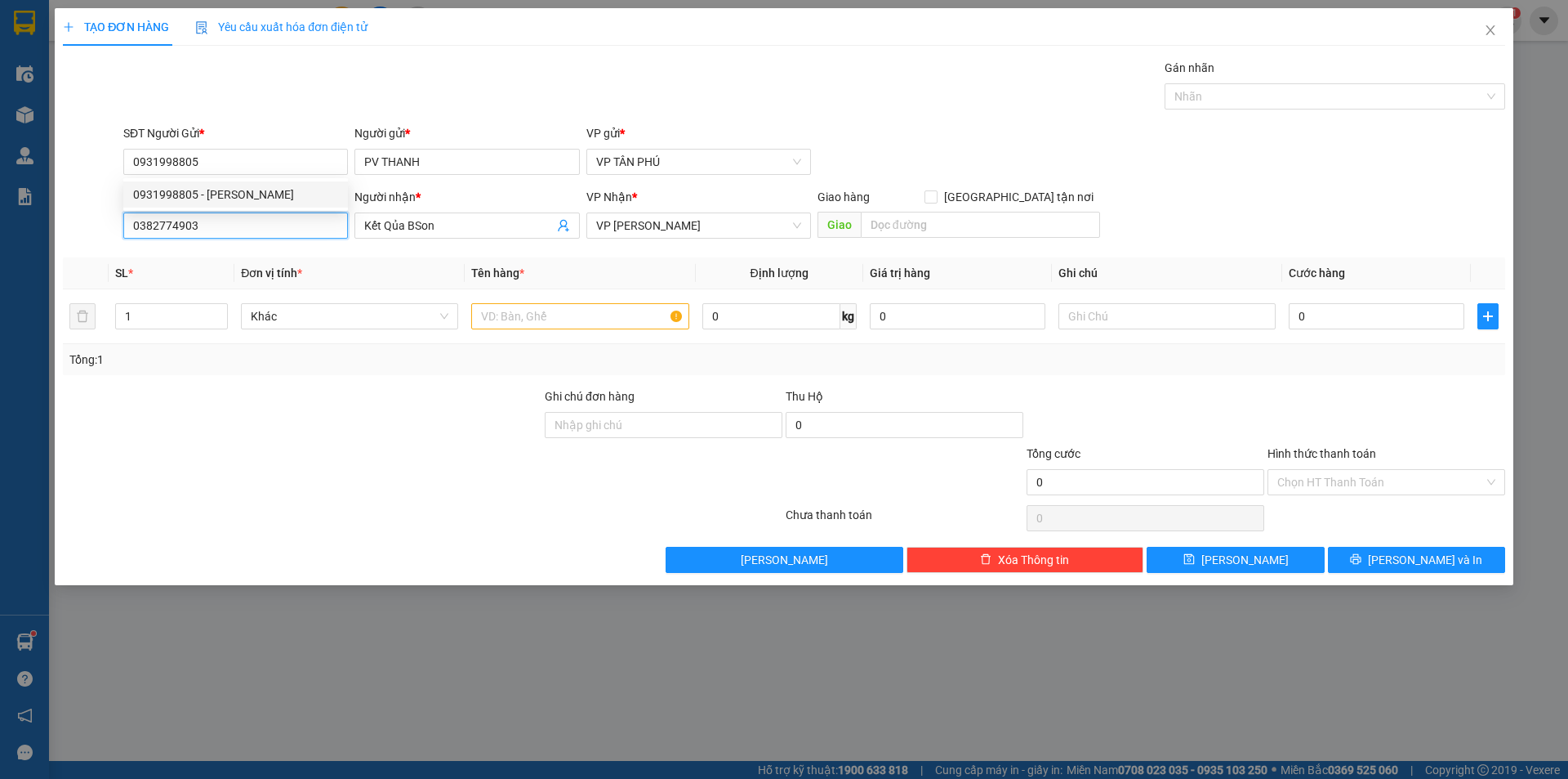
click at [245, 224] on input "0382774903" at bounding box center [235, 226] width 225 height 26
click at [212, 263] on div "0914027116 - HÙNG VỮNG" at bounding box center [235, 258] width 205 height 18
click at [562, 309] on input "text" at bounding box center [580, 316] width 217 height 26
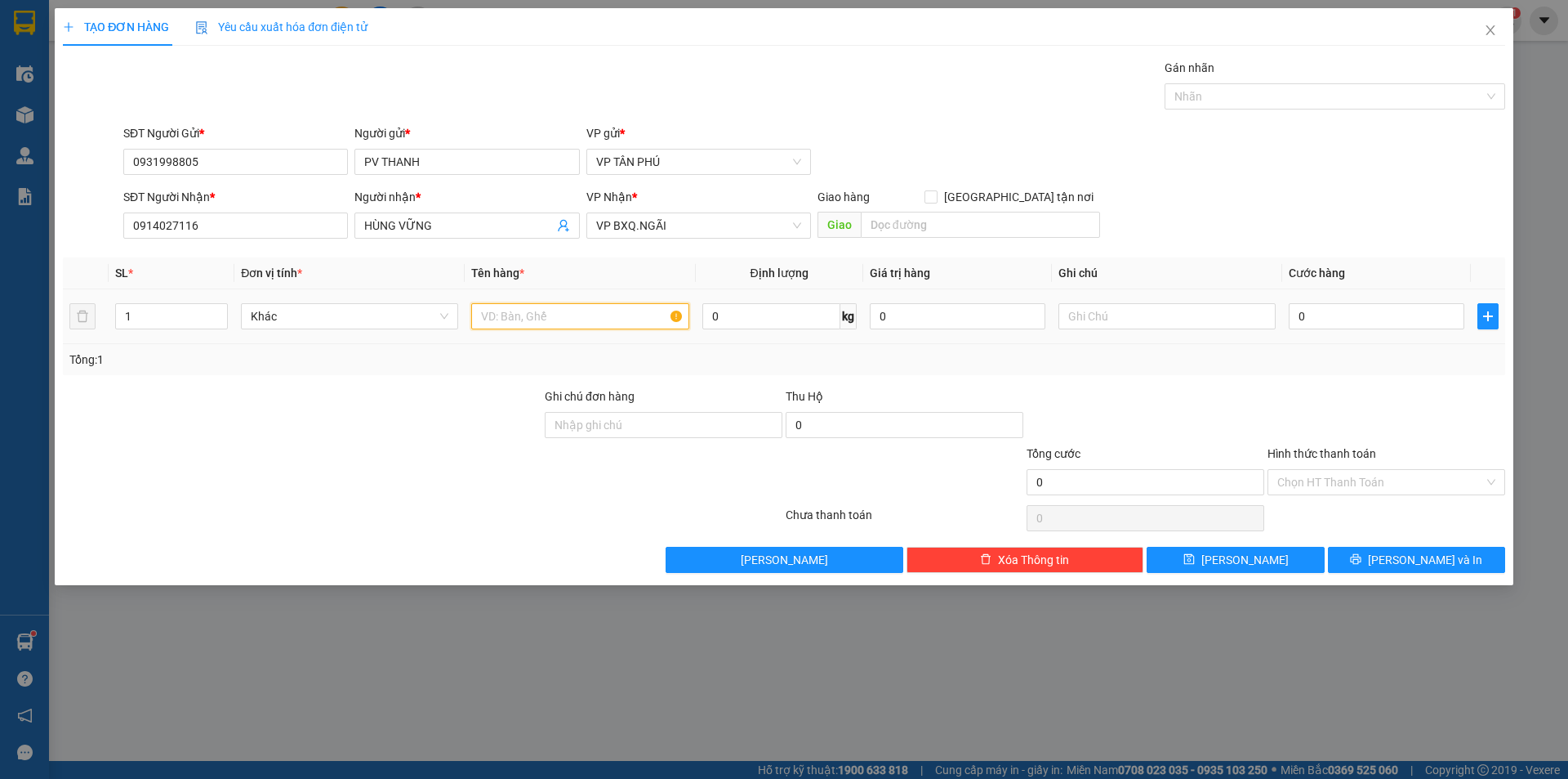
click at [562, 309] on input "text" at bounding box center [580, 316] width 217 height 26
click at [1361, 313] on input "0" at bounding box center [1376, 316] width 176 height 26
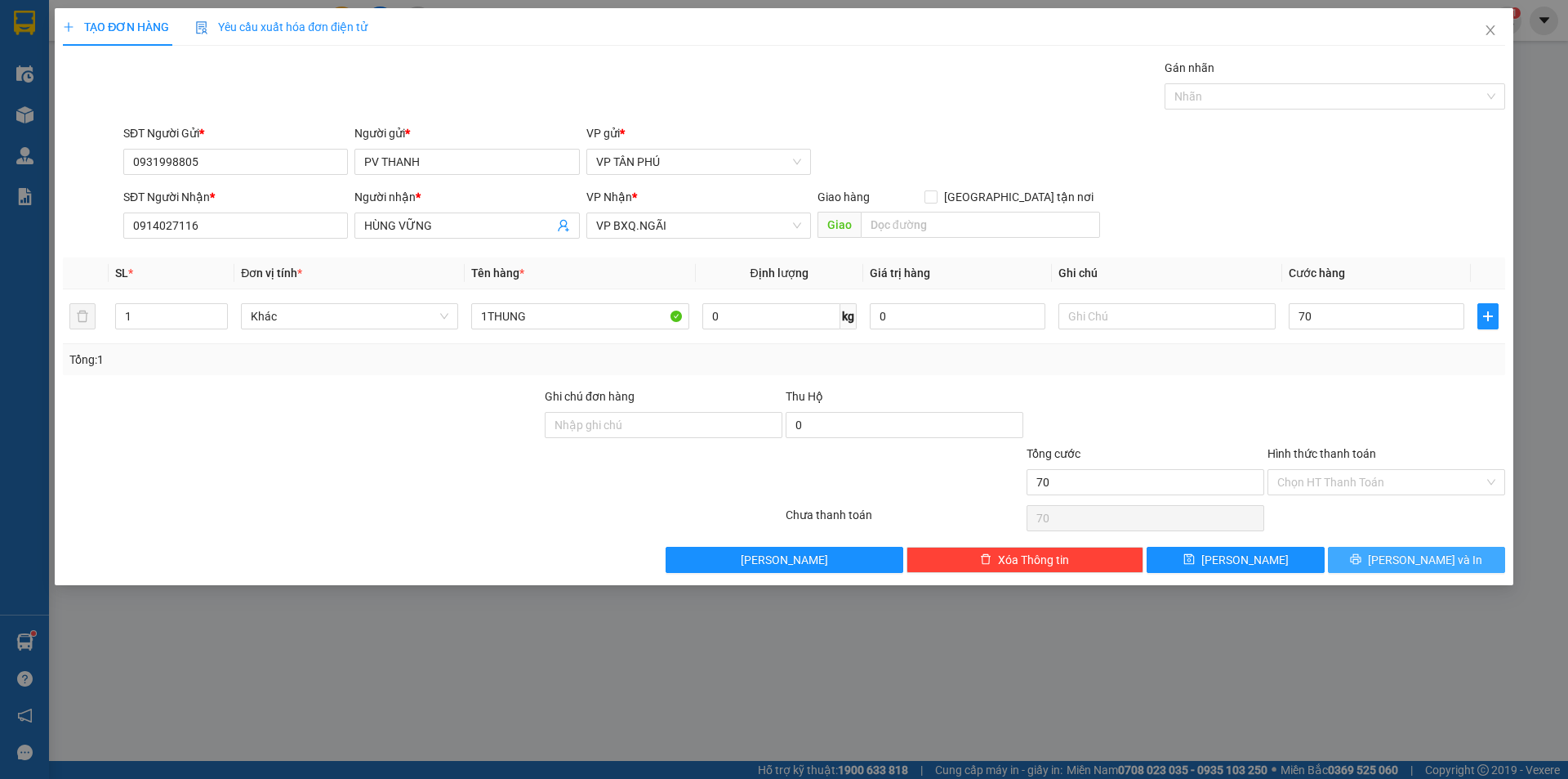
click at [1380, 562] on button "[PERSON_NAME] và In" at bounding box center [1416, 560] width 177 height 26
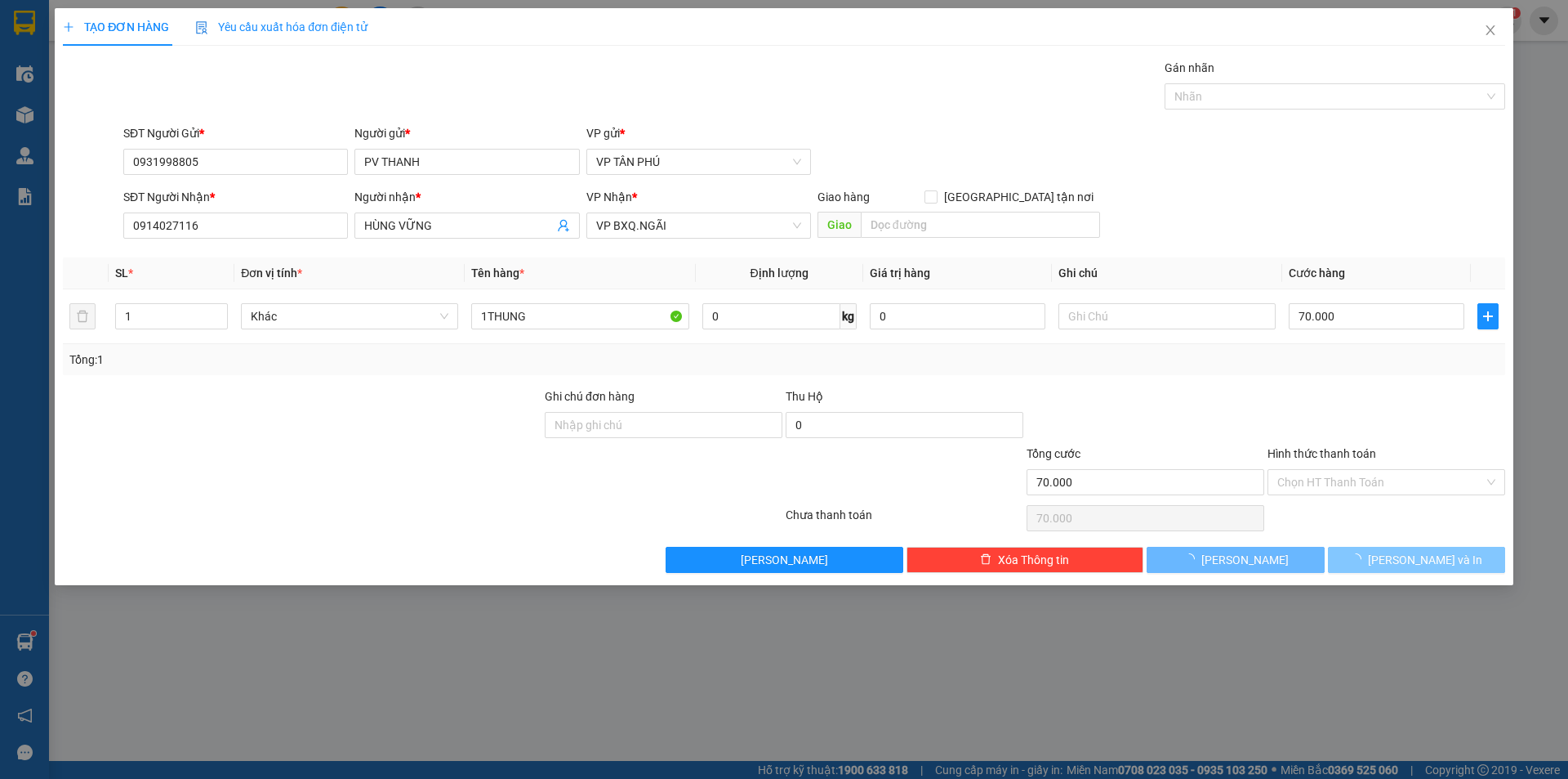
click at [1380, 562] on button "[PERSON_NAME] và In" at bounding box center [1416, 560] width 177 height 26
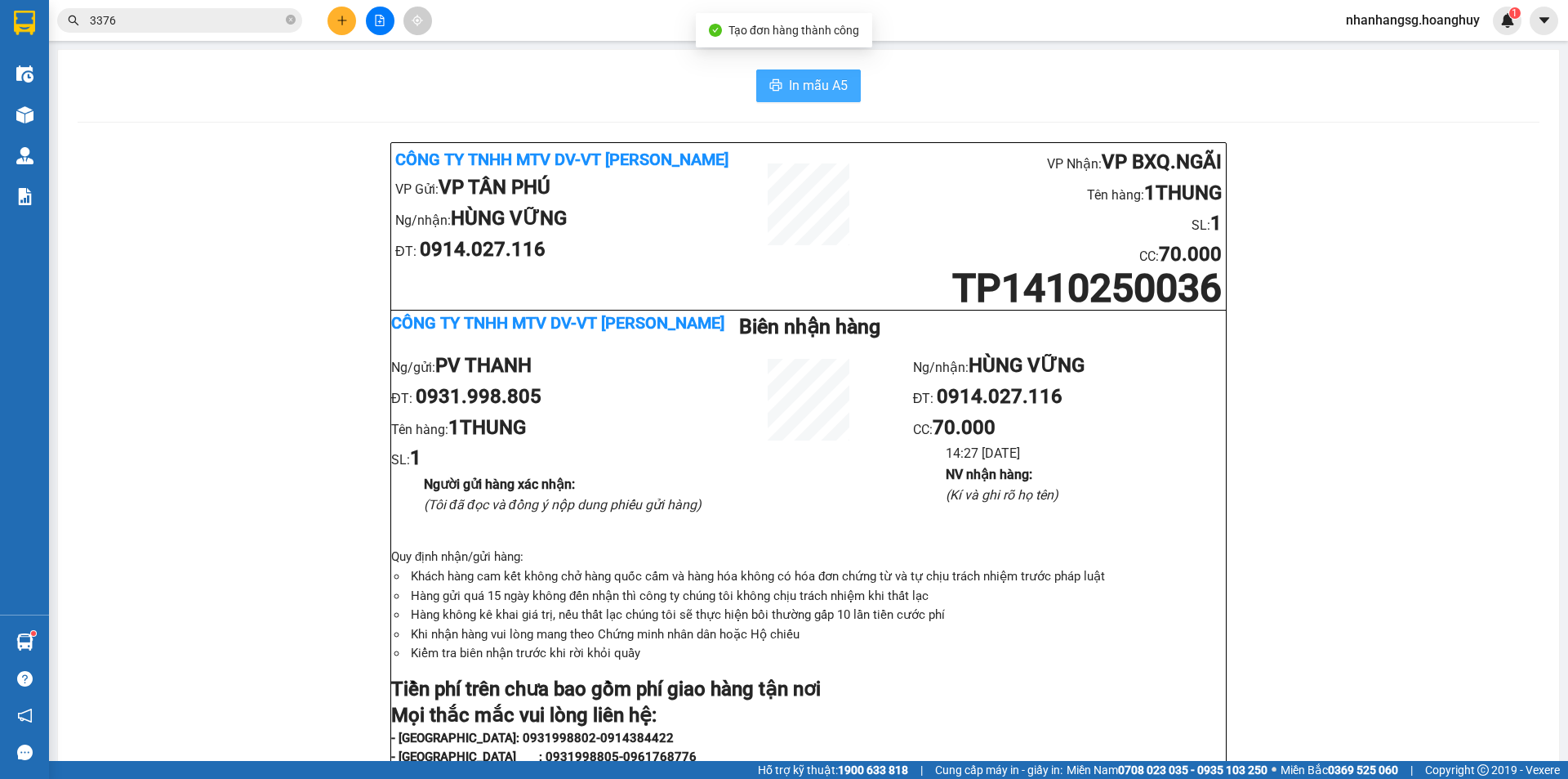
click at [791, 80] on span "In mẫu A5" at bounding box center [819, 85] width 59 height 20
click at [346, 26] on button at bounding box center [342, 20] width 29 height 29
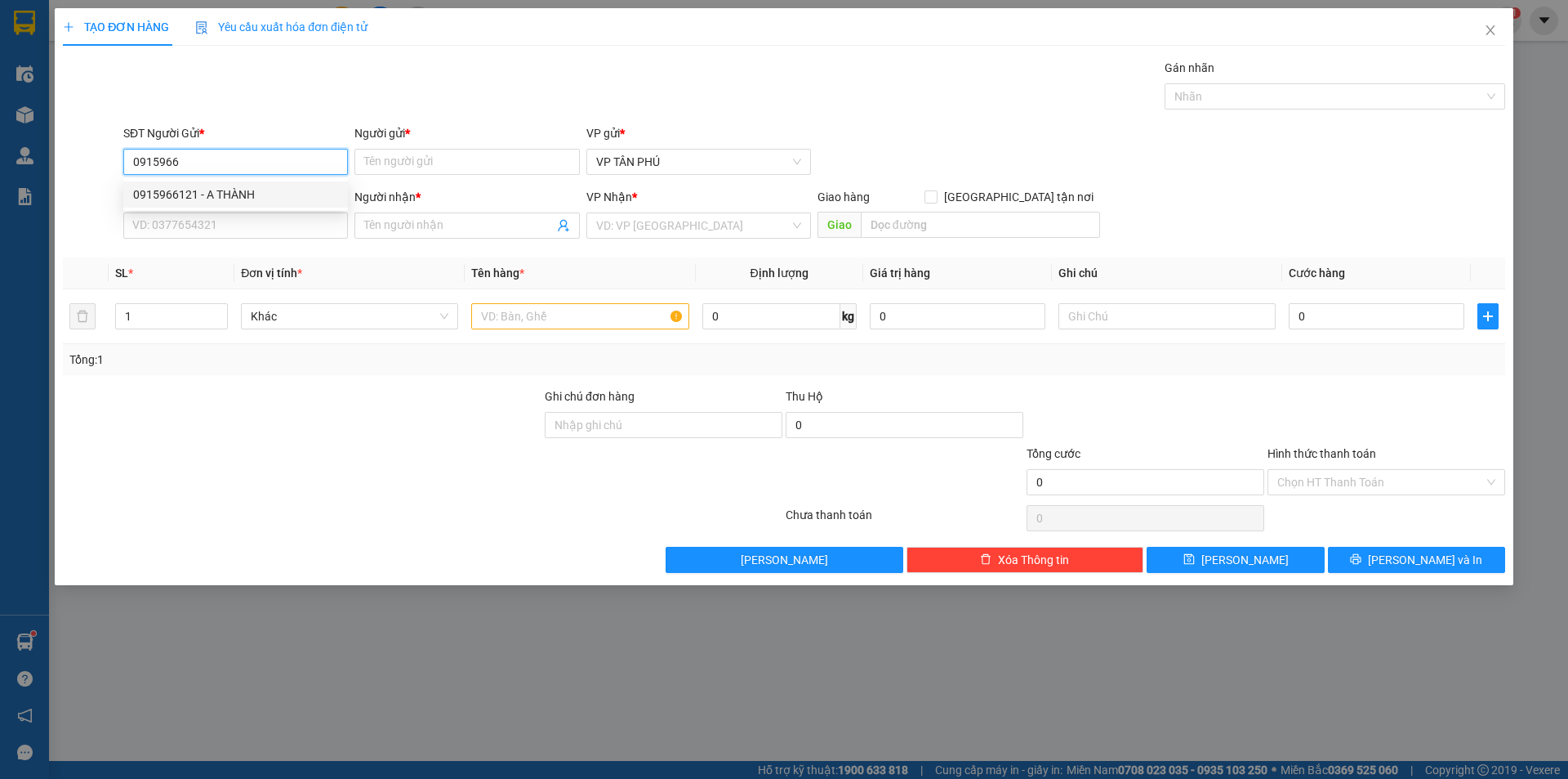
click at [201, 195] on div "0915966121 - A THÀNH" at bounding box center [235, 195] width 205 height 18
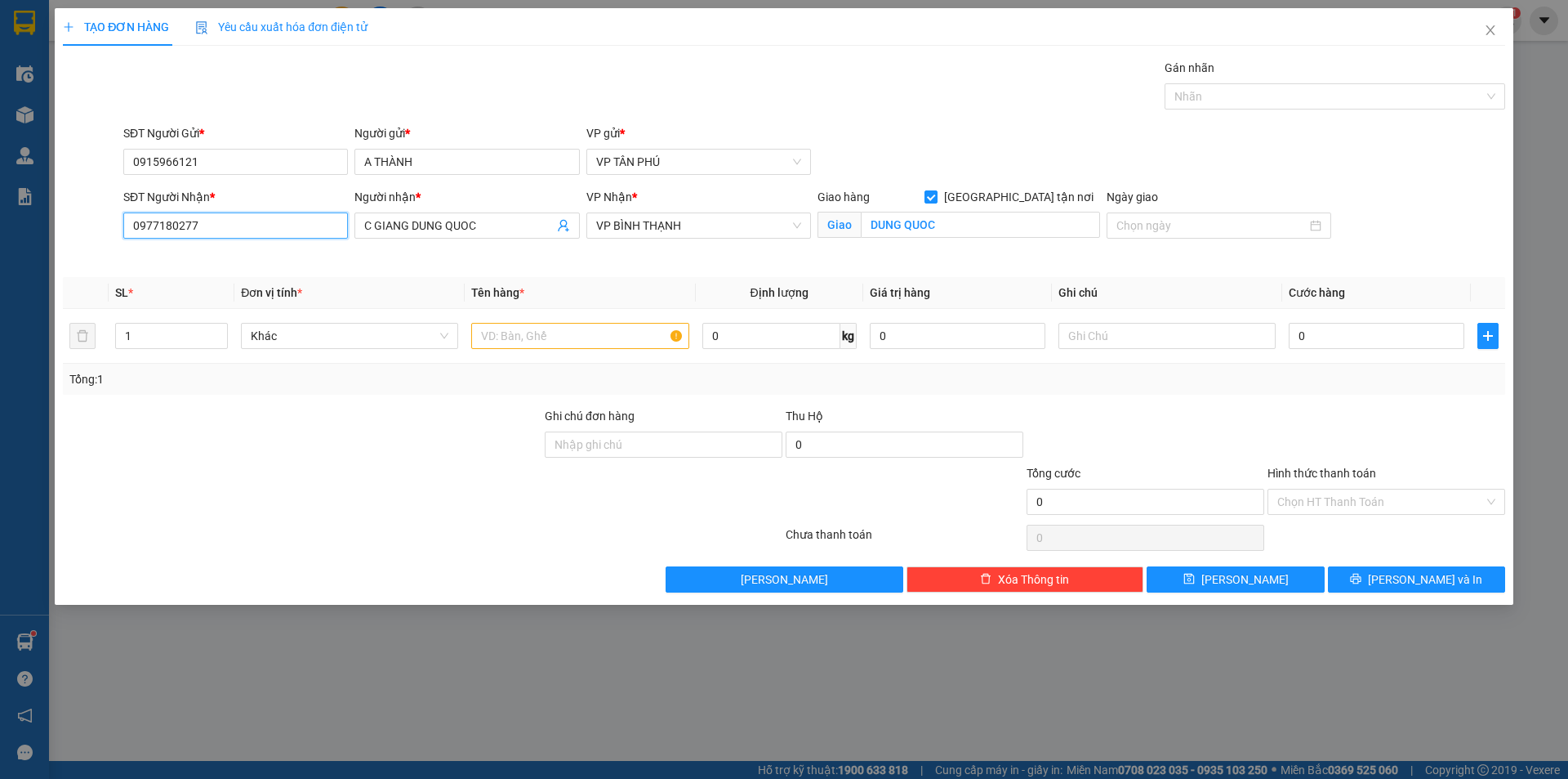
click at [236, 234] on input "0977180277" at bounding box center [235, 226] width 225 height 26
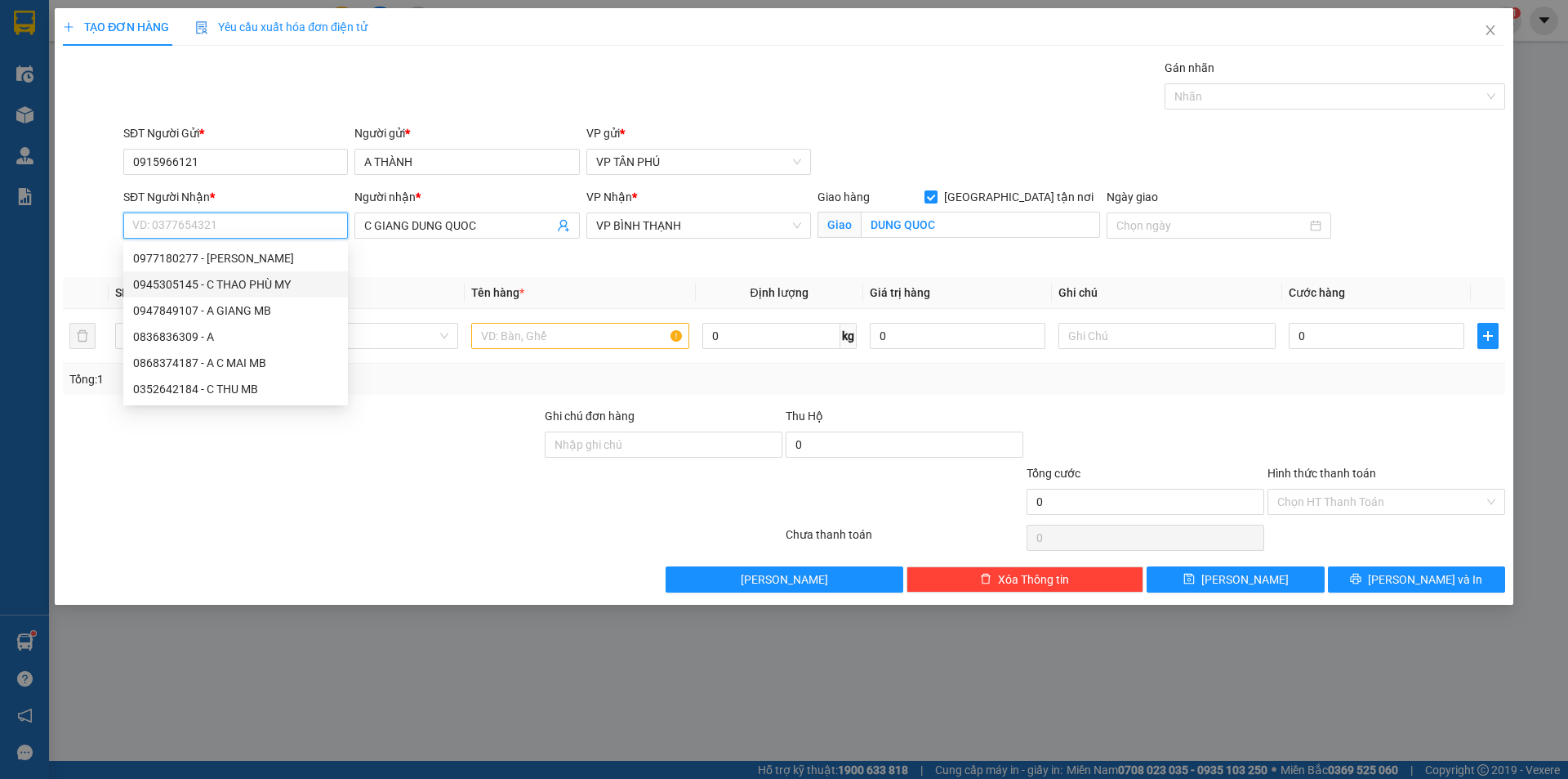
click at [255, 284] on div "0945305145 - C THAO PHÙ MY" at bounding box center [235, 284] width 205 height 18
click at [255, 284] on th "Đơn vị tính *" at bounding box center [350, 293] width 230 height 32
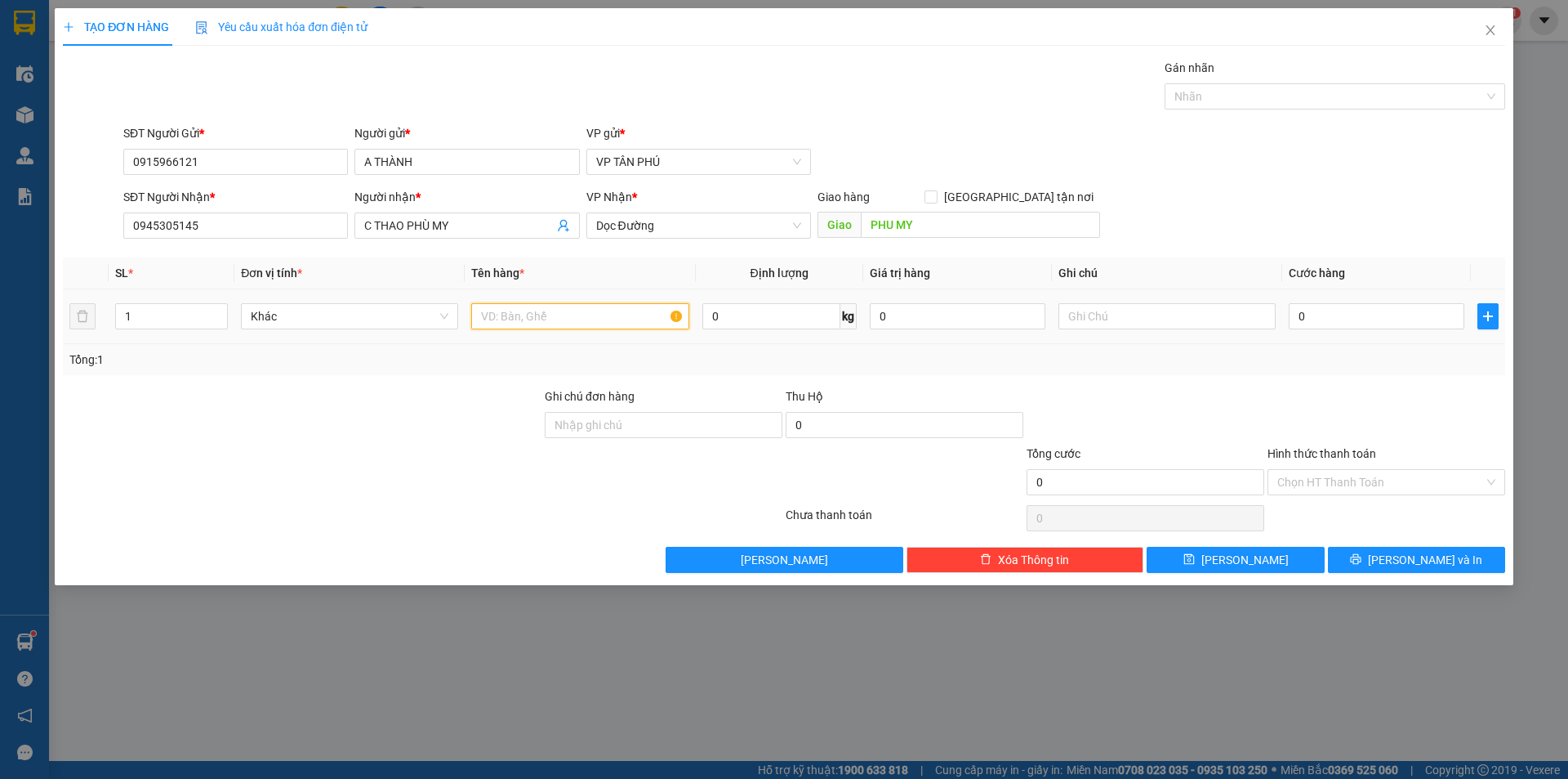
click at [494, 316] on input "text" at bounding box center [580, 316] width 217 height 26
click at [1371, 310] on input "0" at bounding box center [1376, 316] width 176 height 26
click at [1116, 311] on input "text" at bounding box center [1167, 316] width 217 height 26
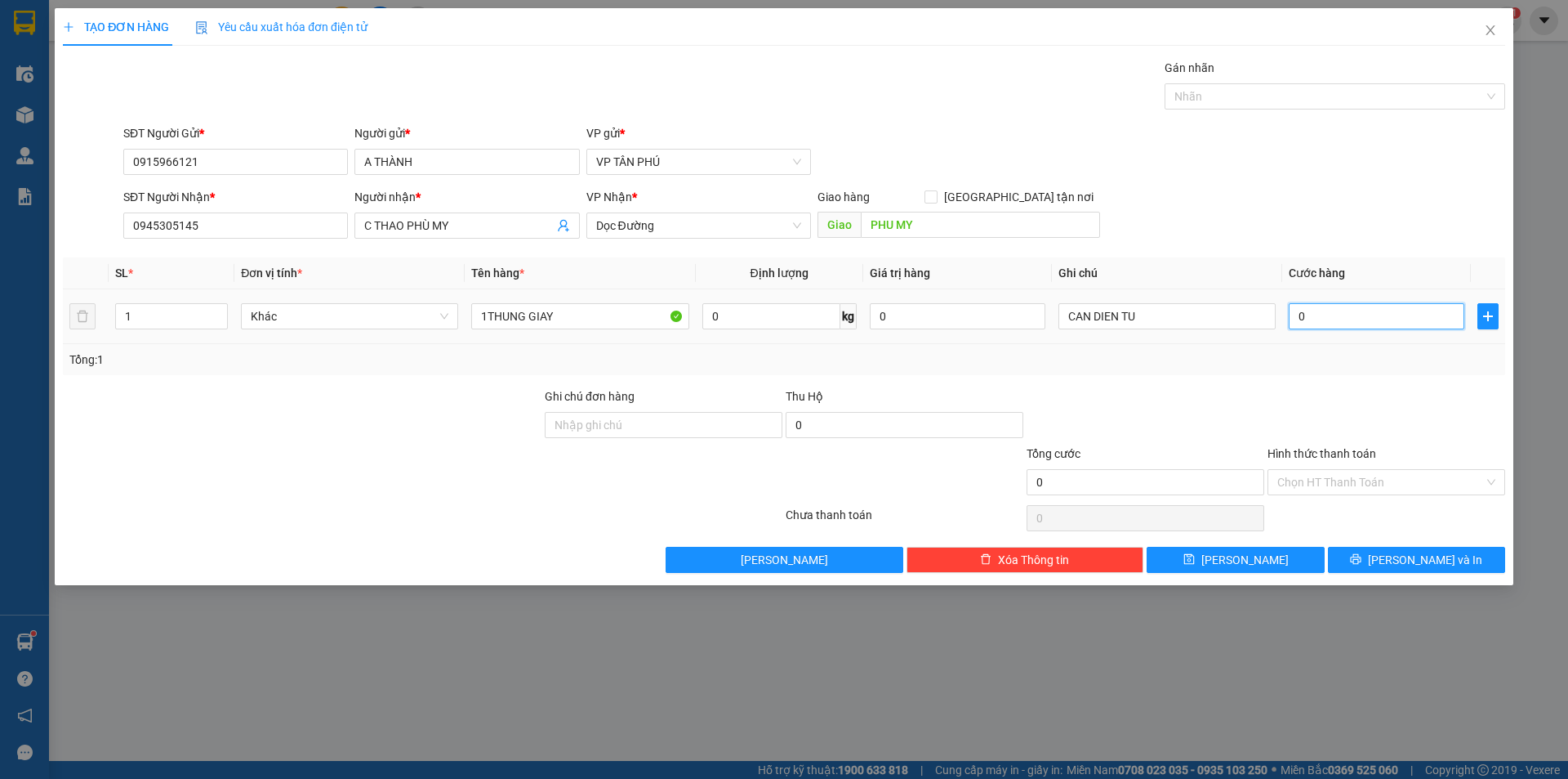
click at [1327, 310] on input "0" at bounding box center [1376, 316] width 176 height 26
click at [1392, 551] on button "[PERSON_NAME] và In" at bounding box center [1416, 560] width 177 height 26
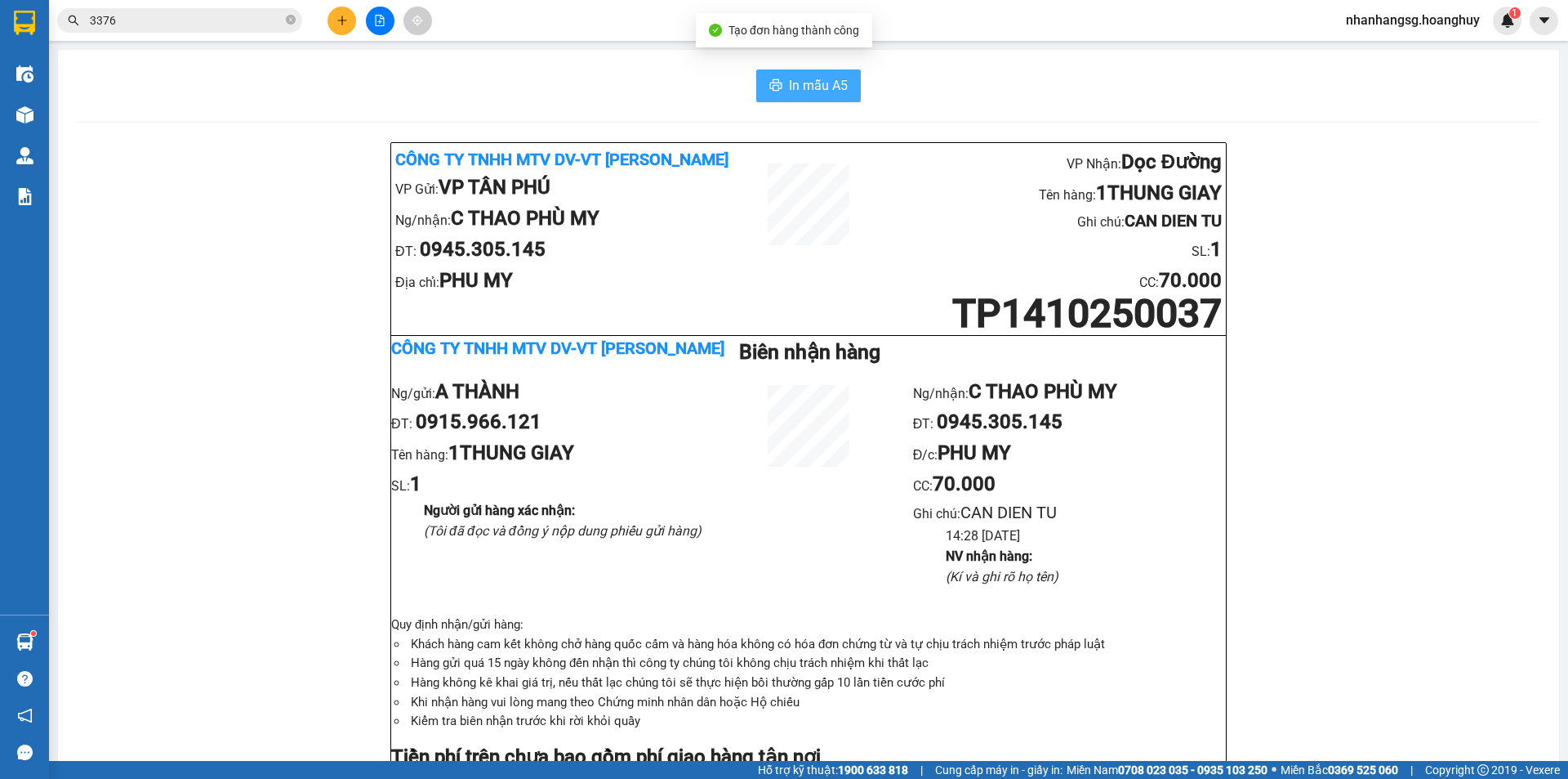
click at [825, 79] on span "In mẫu A5" at bounding box center [819, 85] width 59 height 20
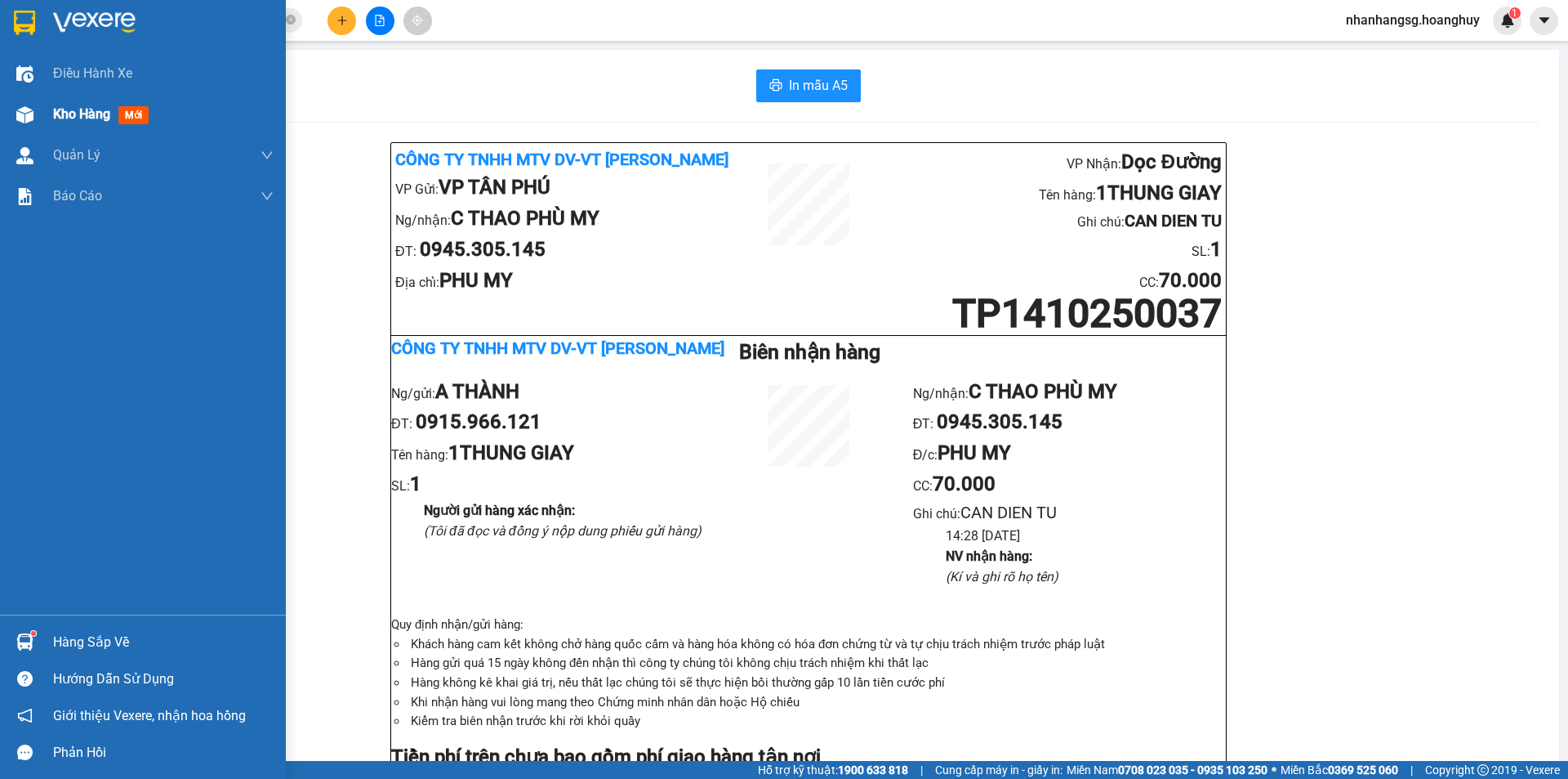
click at [77, 120] on span "Kho hàng" at bounding box center [82, 114] width 57 height 16
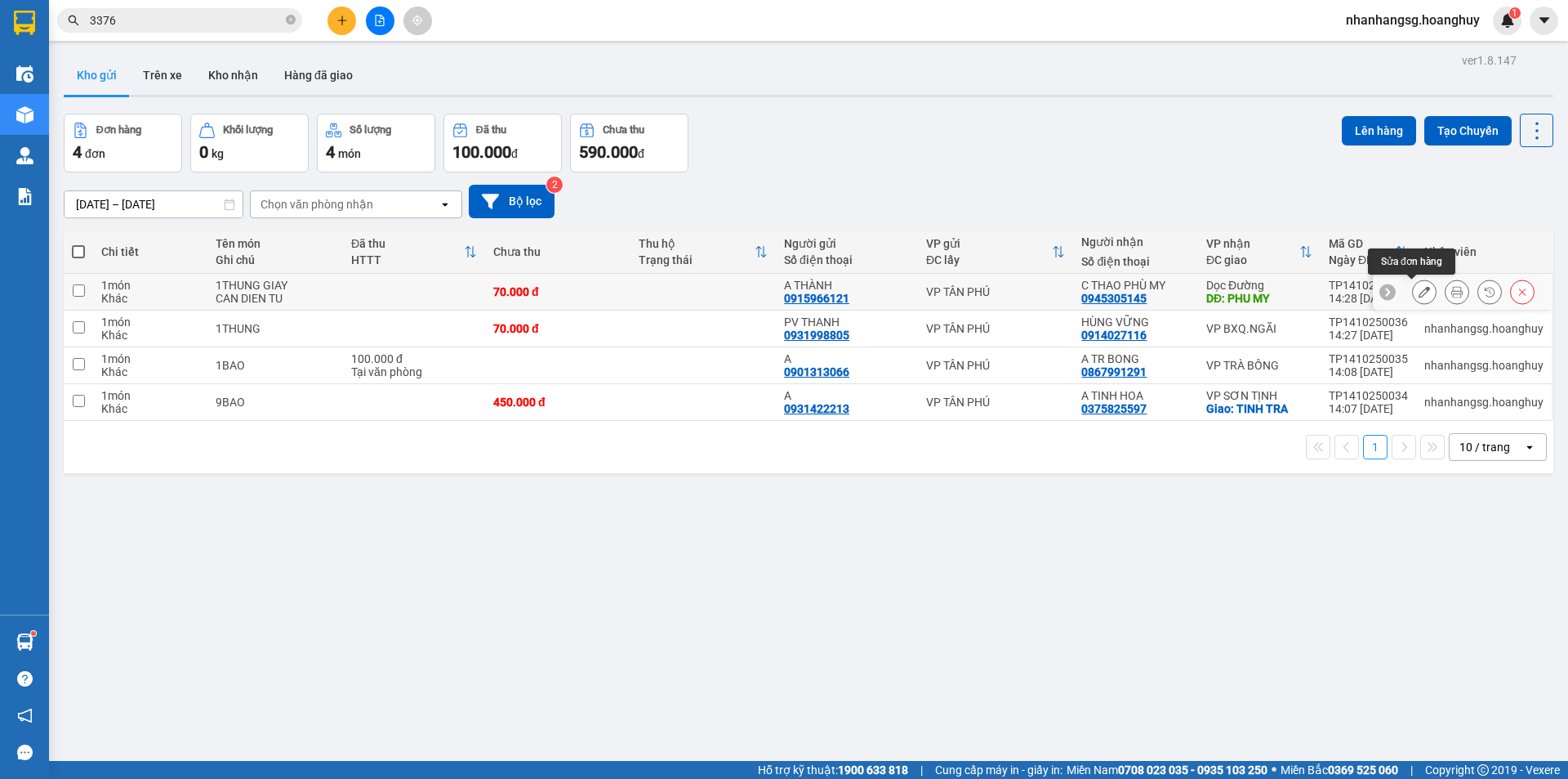
click at [1418, 291] on icon at bounding box center [1424, 292] width 11 height 11
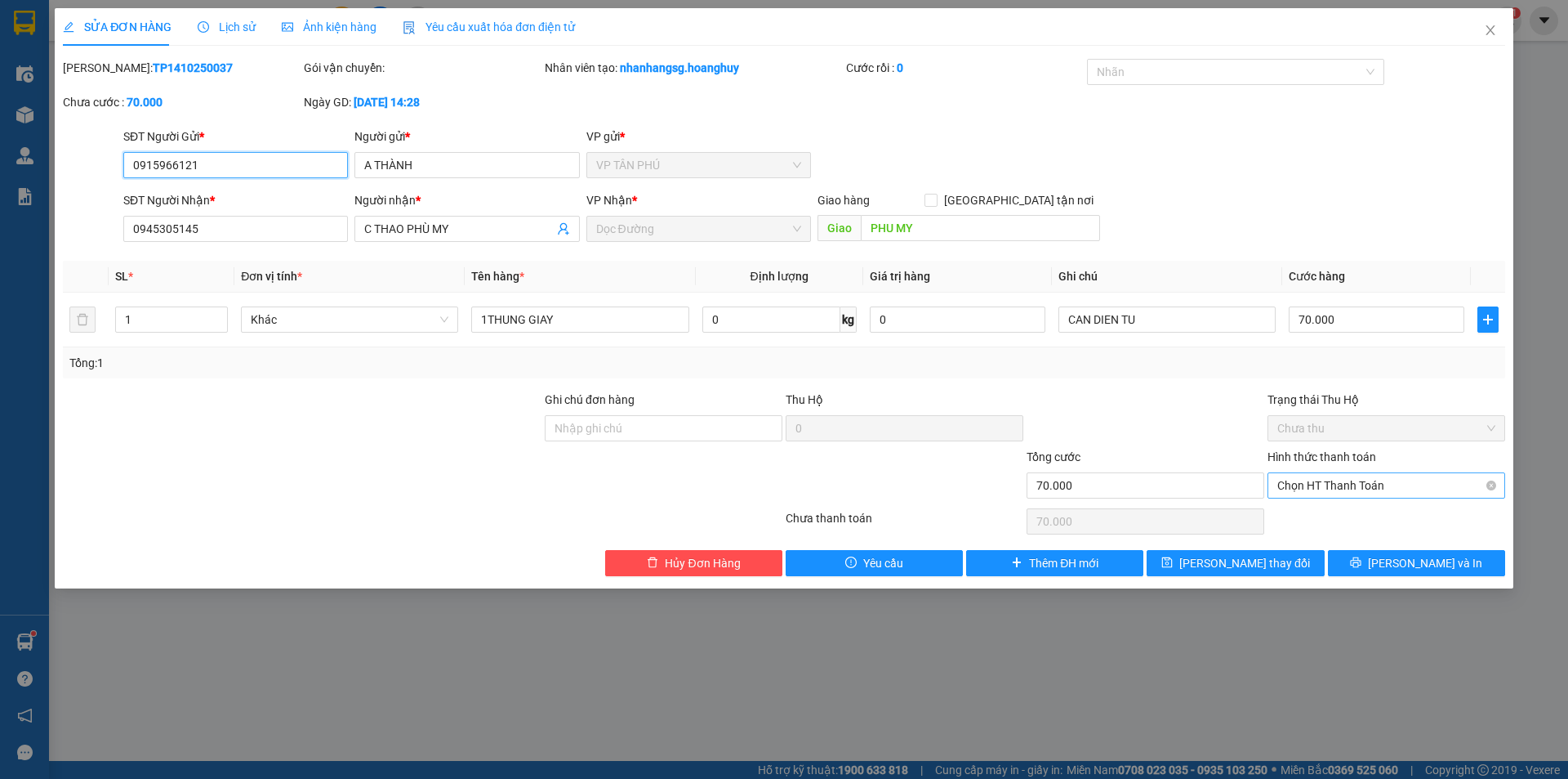
click at [1314, 481] on span "Chọn HT Thanh Toán" at bounding box center [1386, 486] width 218 height 25
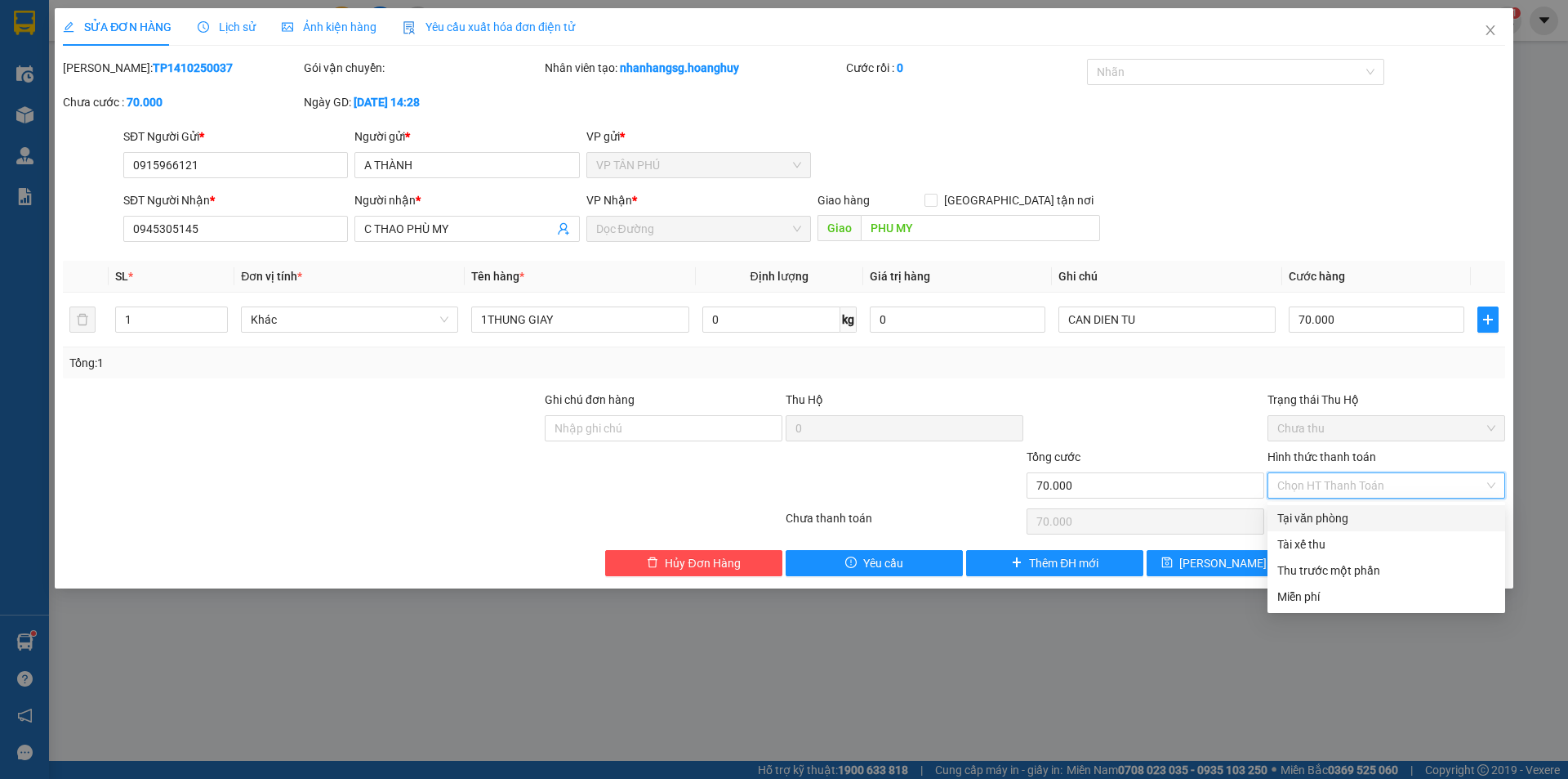
click at [1317, 515] on div "Tại văn phòng" at bounding box center [1386, 518] width 218 height 18
click at [1317, 515] on div "Chọn HT Thanh Toán" at bounding box center [1386, 522] width 241 height 33
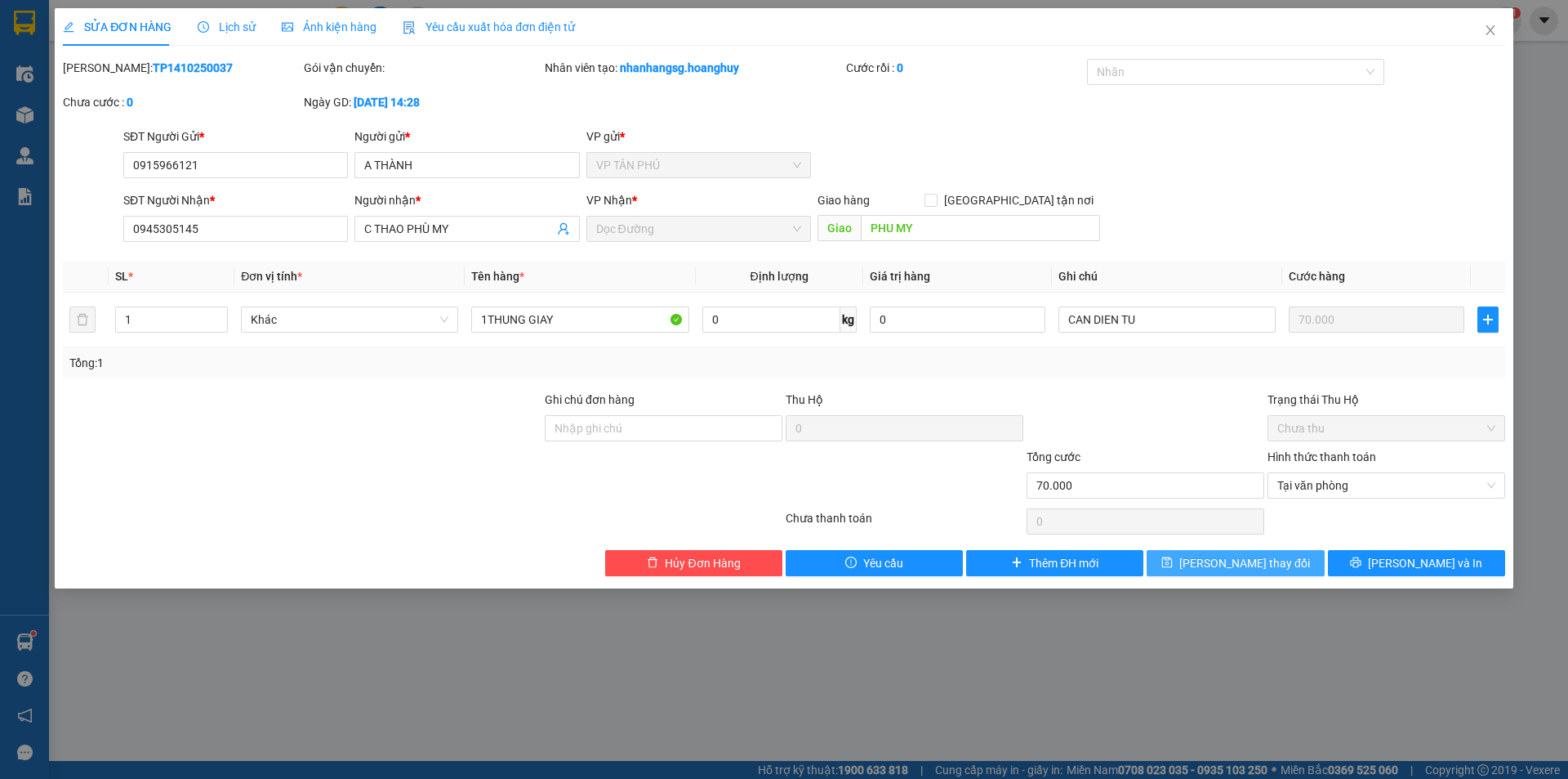
click at [1289, 564] on button "[PERSON_NAME] đổi" at bounding box center [1235, 563] width 177 height 26
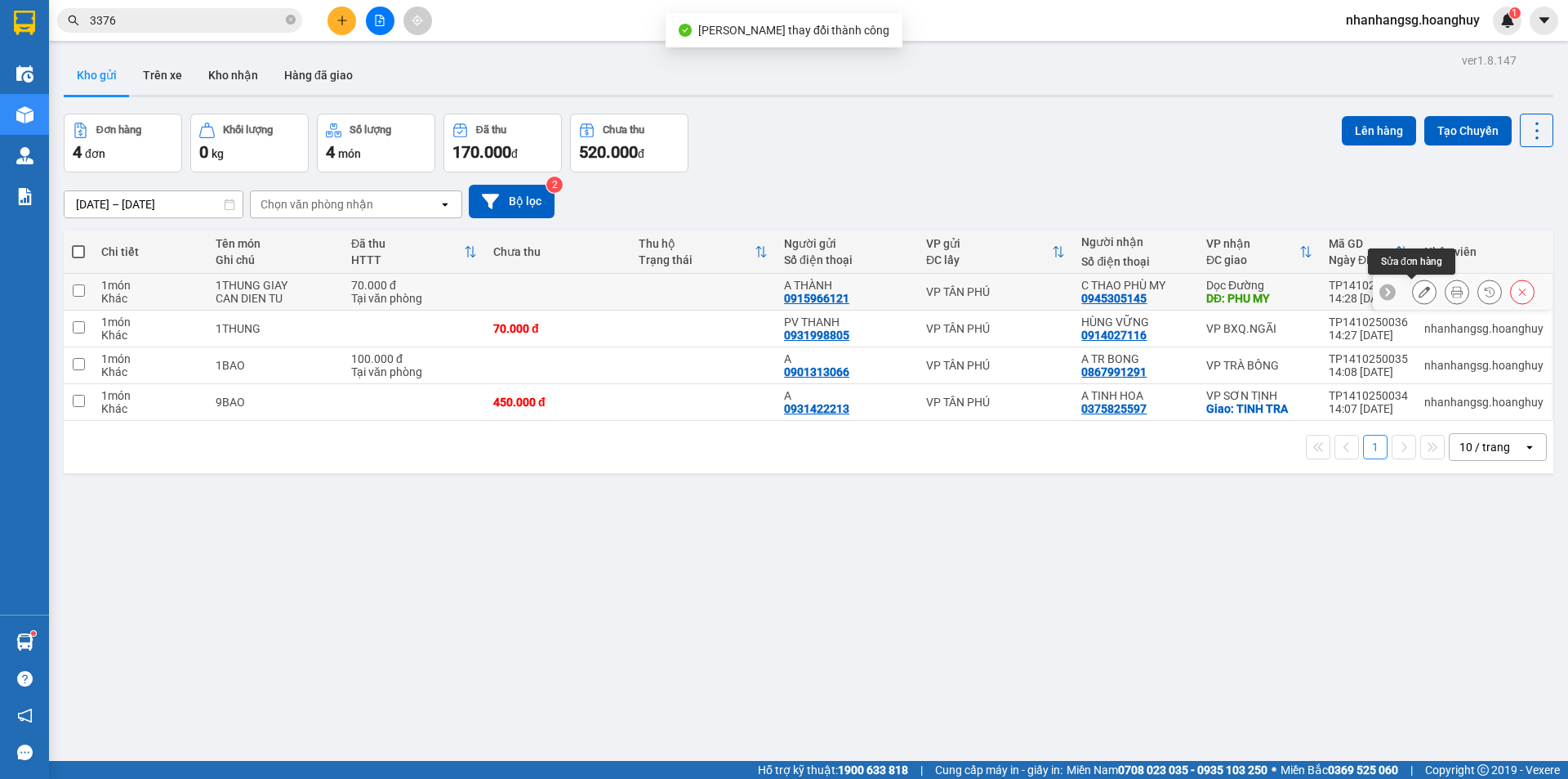
click at [1413, 294] on button at bounding box center [1424, 292] width 23 height 29
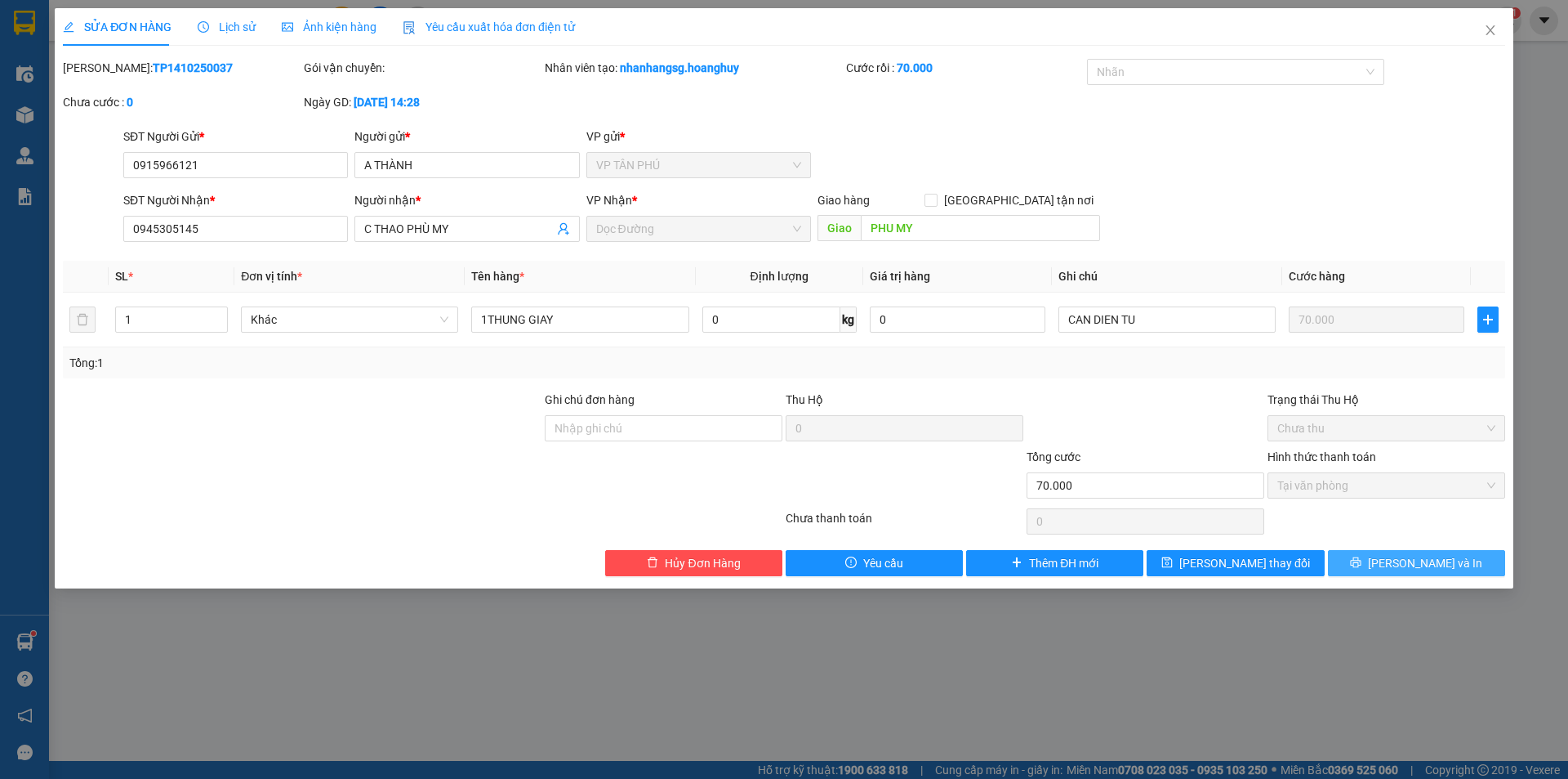
click at [1397, 562] on button "[PERSON_NAME] và In" at bounding box center [1416, 563] width 177 height 26
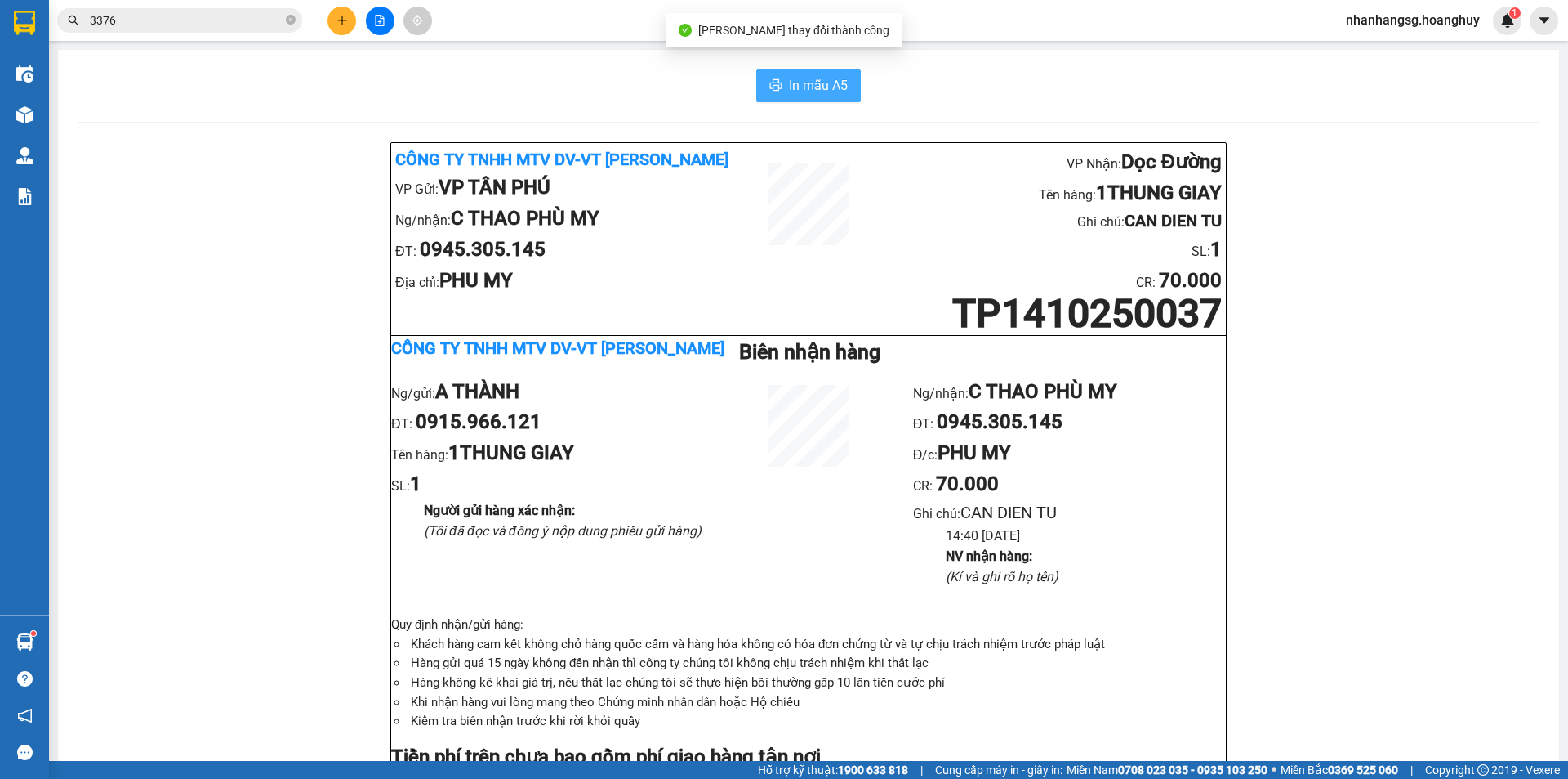
click at [807, 99] on button "In mẫu A5" at bounding box center [809, 86] width 105 height 33
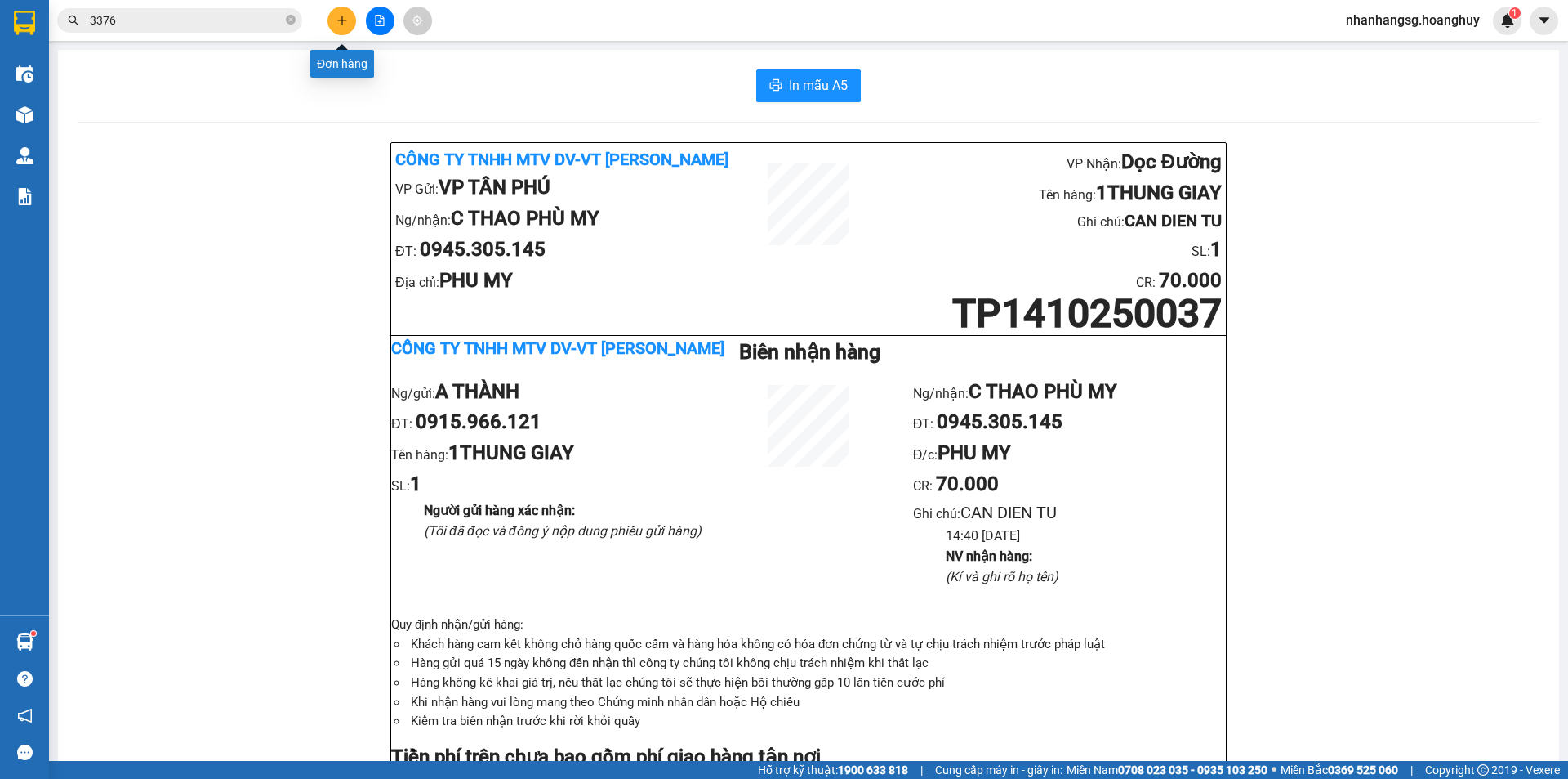
click at [351, 21] on button at bounding box center [342, 20] width 29 height 29
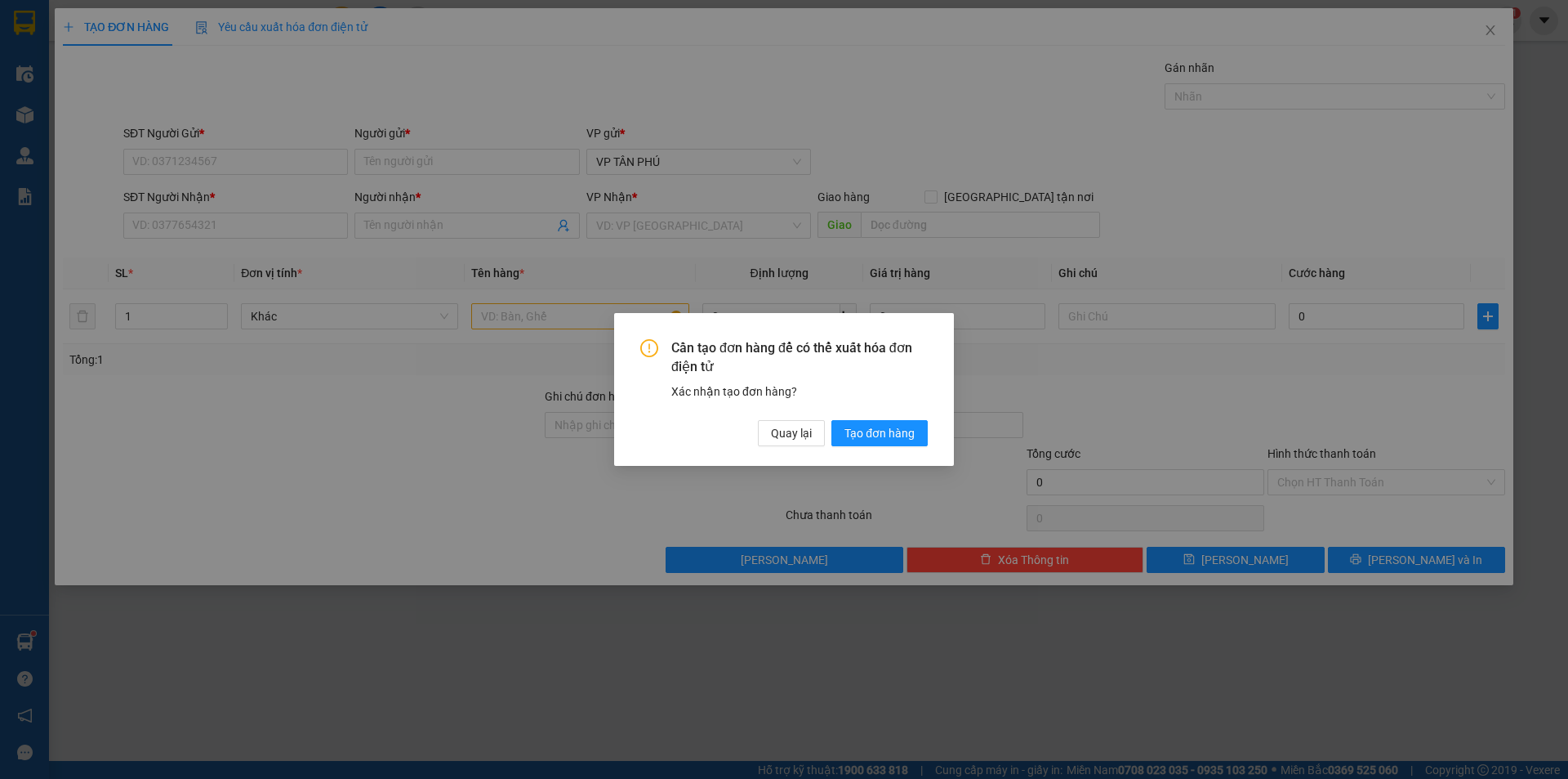
click at [760, 414] on div "Cần tạo đơn hàng để có thể xuất hóa đơn điện tử Xác nhận tạo đơn hàng? Quay lại…" at bounding box center [784, 392] width 288 height 107
click at [781, 435] on span "Quay lại" at bounding box center [792, 433] width 41 height 18
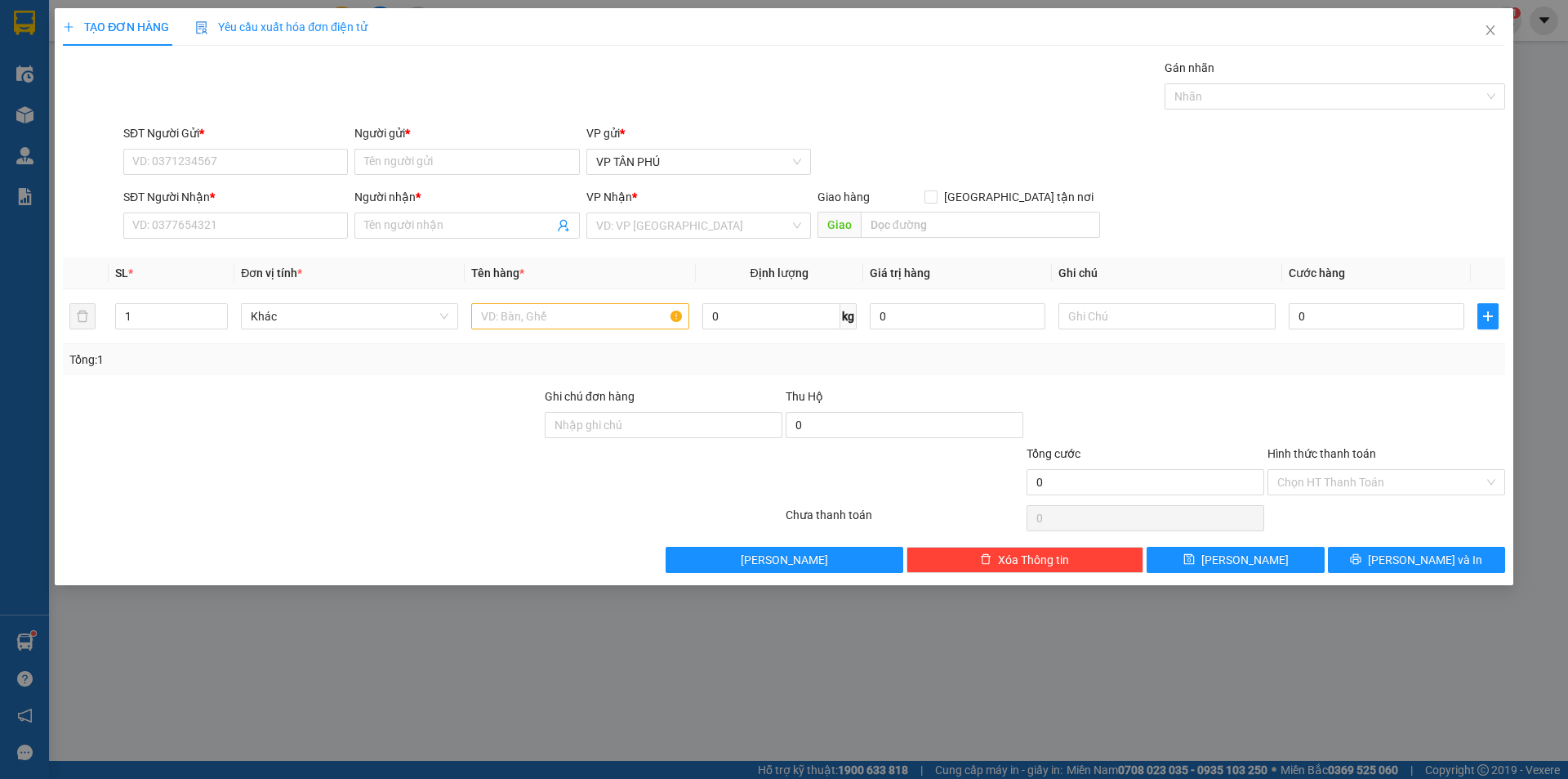
click at [443, 105] on span "Quay lại" at bounding box center [439, 104] width 8 height 3
click at [781, 435] on div "Cần tạo đơn hàng để có thể xuất hóa đơn điện tử Xác nhận tạo đơn hàng? Quay lại…" at bounding box center [784, 389] width 1568 height 779
click at [232, 223] on input "SĐT Người Nhận *" at bounding box center [235, 226] width 225 height 26
click at [245, 263] on div "0976814404 - A TR KỲ PHONG" at bounding box center [235, 258] width 205 height 18
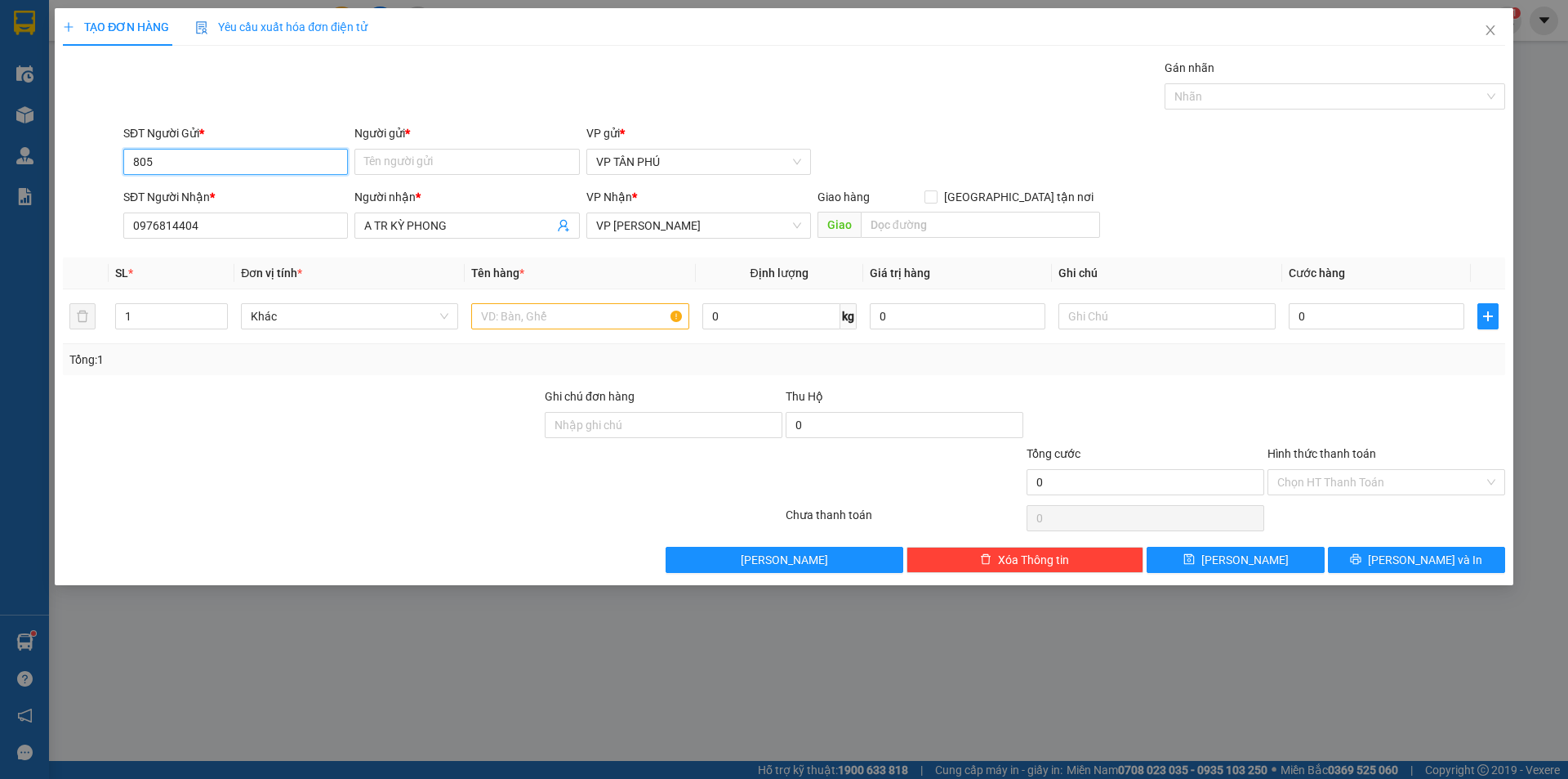
click at [222, 169] on input "805" at bounding box center [235, 162] width 225 height 26
click at [226, 193] on div "0931998805 - [PERSON_NAME]" at bounding box center [235, 195] width 205 height 18
click at [571, 327] on input "text" at bounding box center [580, 316] width 217 height 26
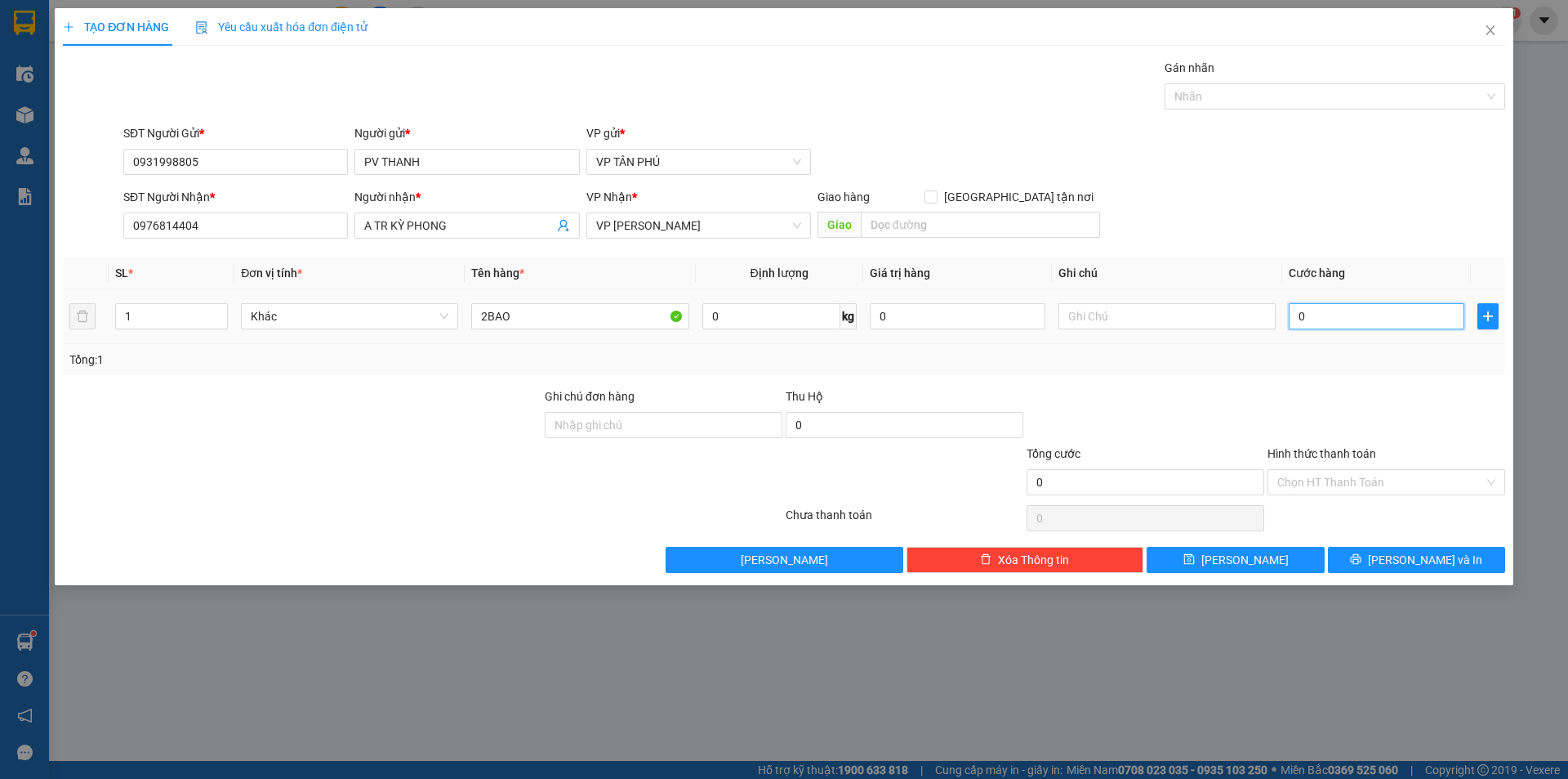
click at [1340, 314] on input "0" at bounding box center [1376, 316] width 176 height 26
click at [1259, 563] on button "[PERSON_NAME]" at bounding box center [1235, 560] width 177 height 26
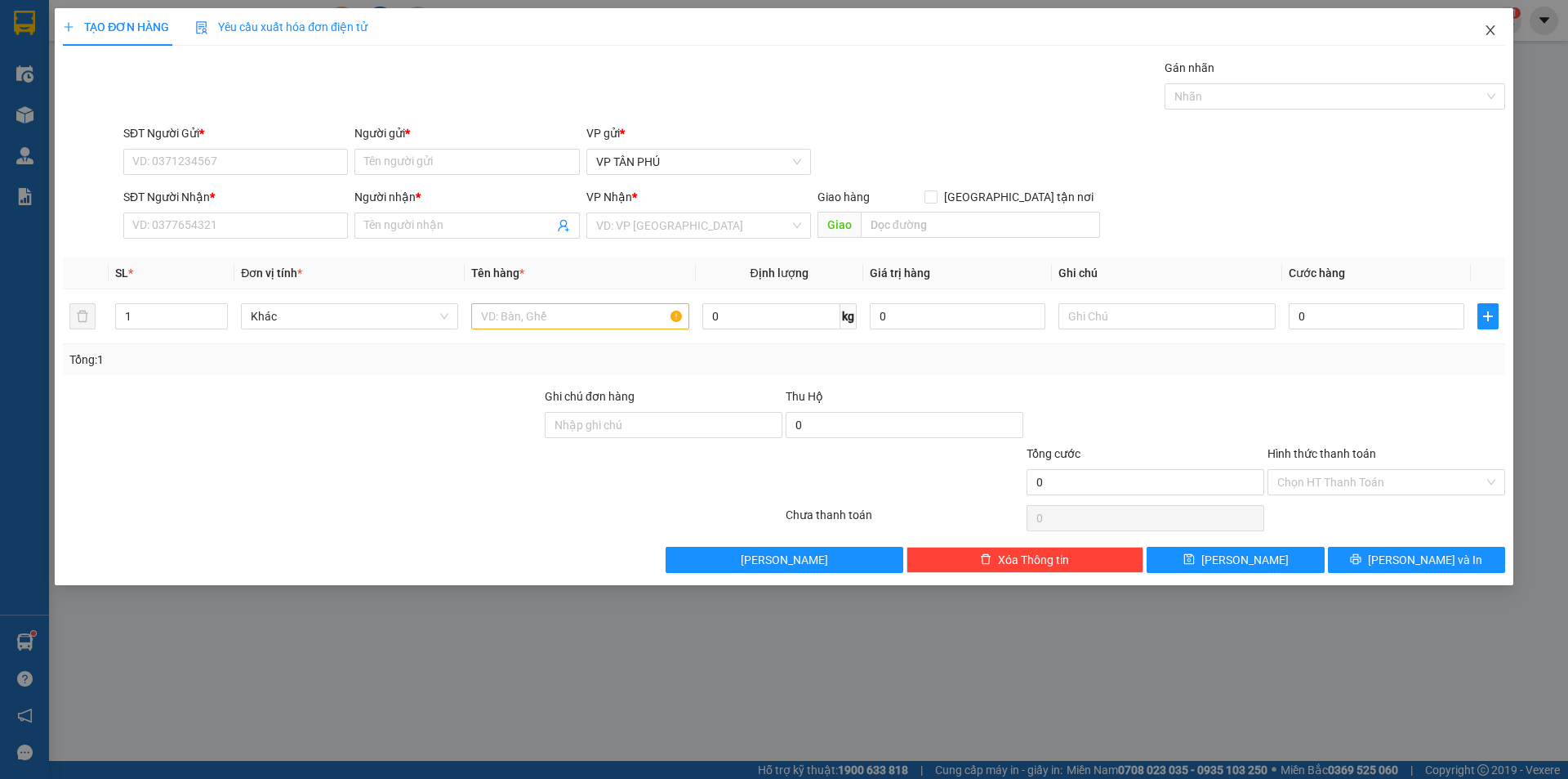
click at [1490, 28] on icon "close" at bounding box center [1490, 30] width 13 height 13
click at [1490, 28] on span "nhanhangsg.hoanghuy" at bounding box center [1413, 20] width 160 height 20
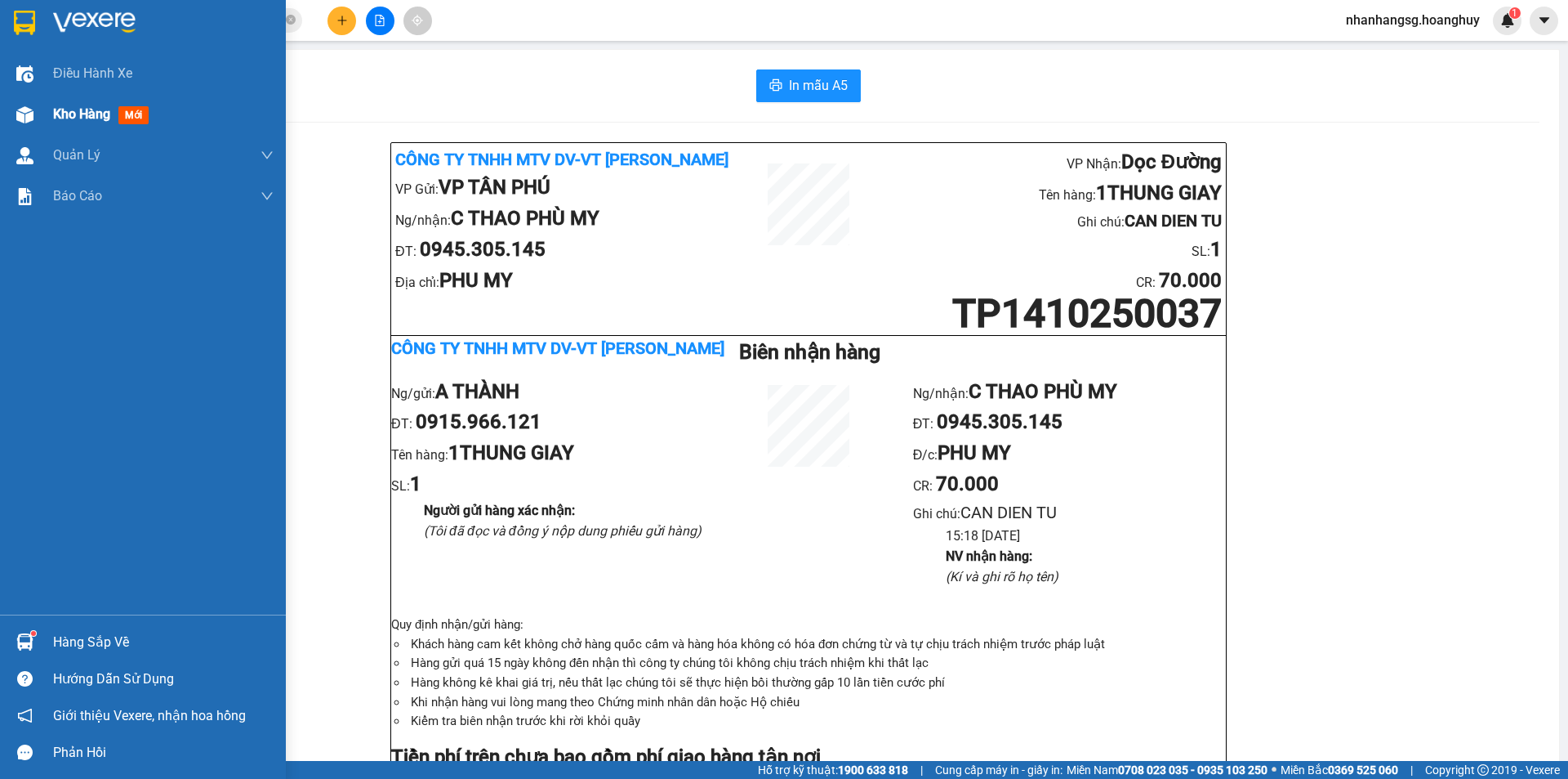
click at [59, 115] on div "In mẫu A5 Công ty TNHH MTV DV-VT Hoàng Huy VP Gửi: VP TÂN PHÚ Ng/nhận: C THAO P…" at bounding box center [808, 784] width 1501 height 1469
click at [65, 114] on span "Kho hàng" at bounding box center [82, 114] width 57 height 16
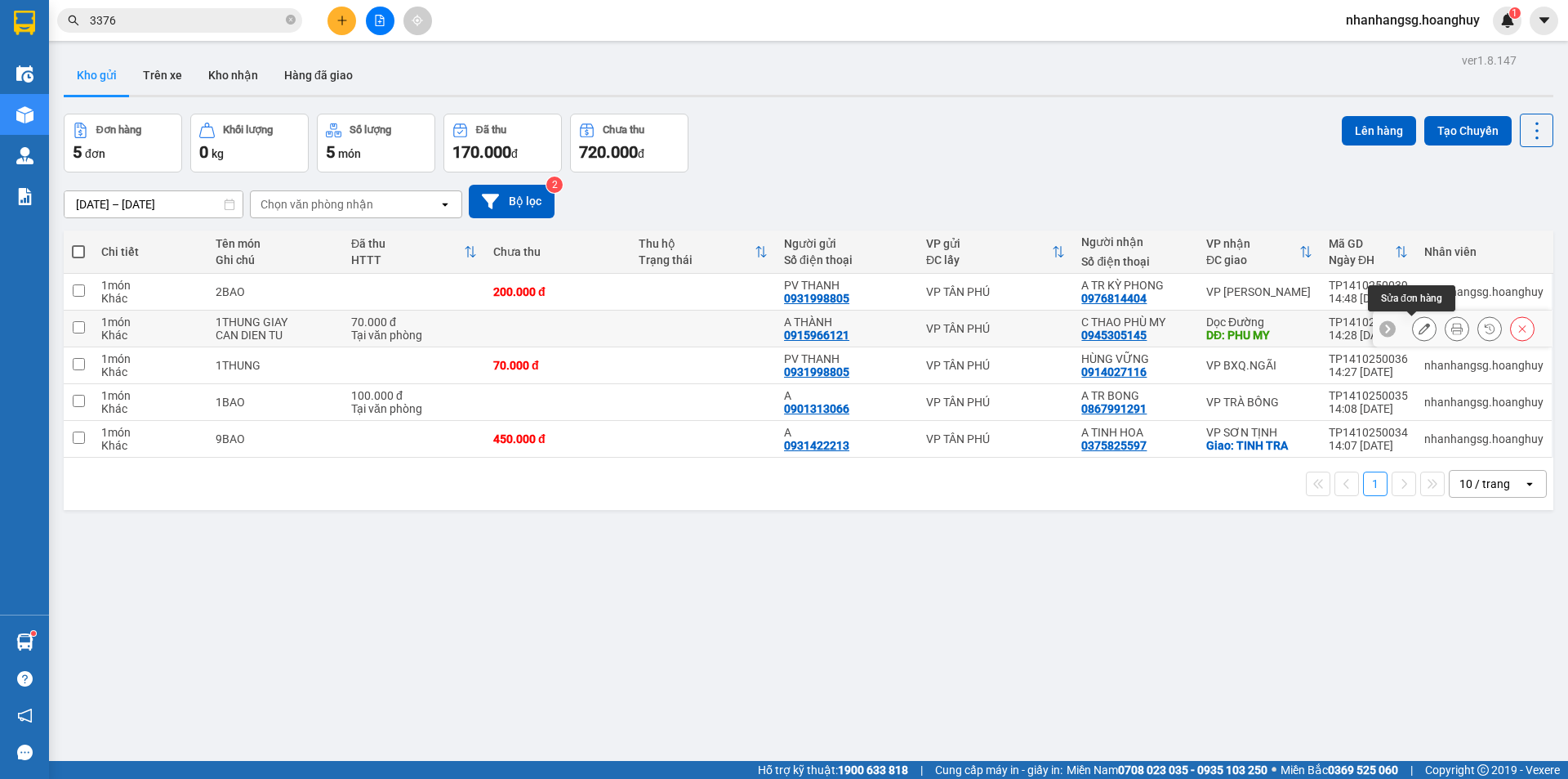
click at [1418, 330] on icon at bounding box center [1424, 329] width 11 height 11
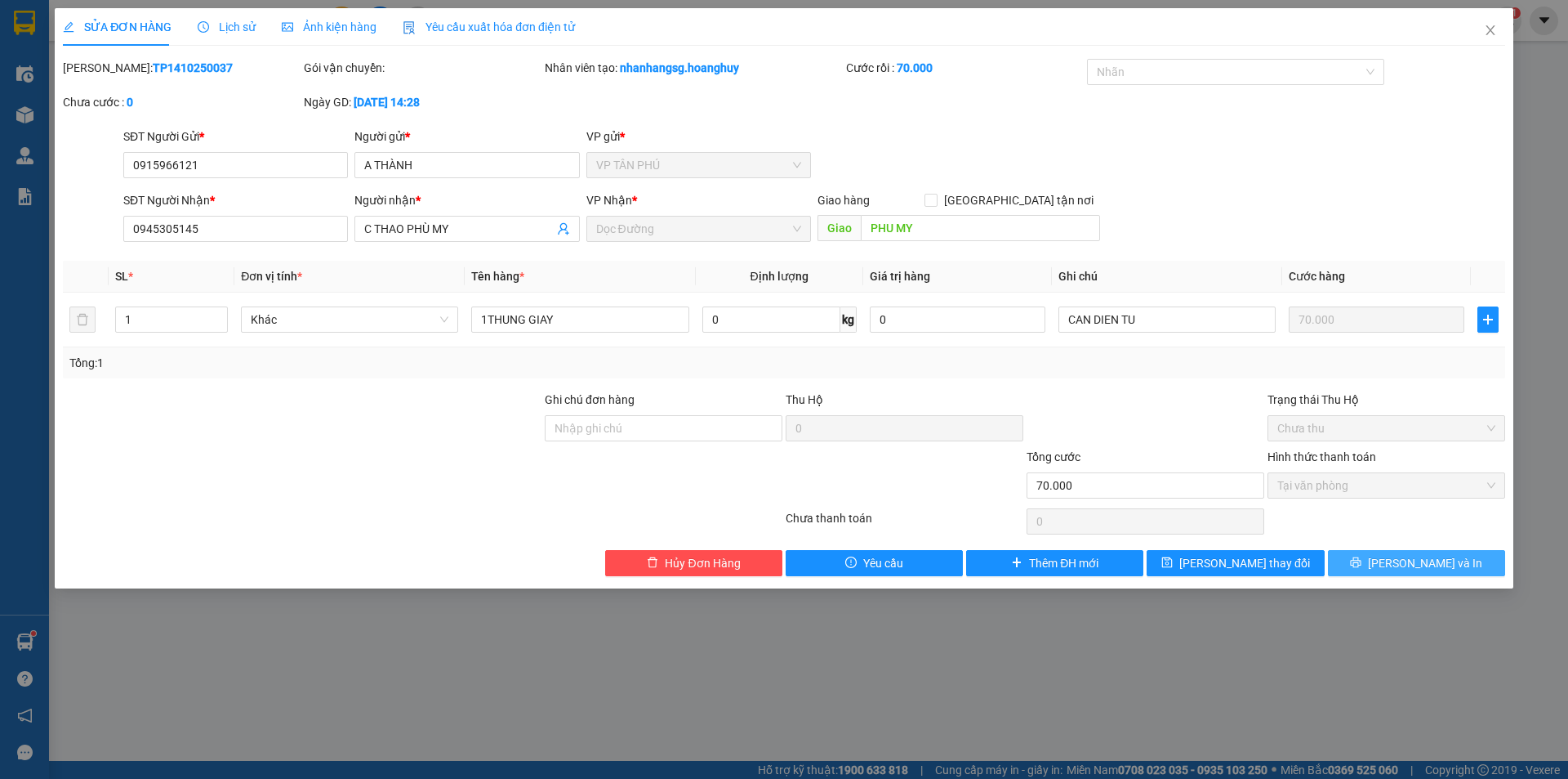
click at [1375, 563] on button "[PERSON_NAME] và In" at bounding box center [1416, 563] width 177 height 26
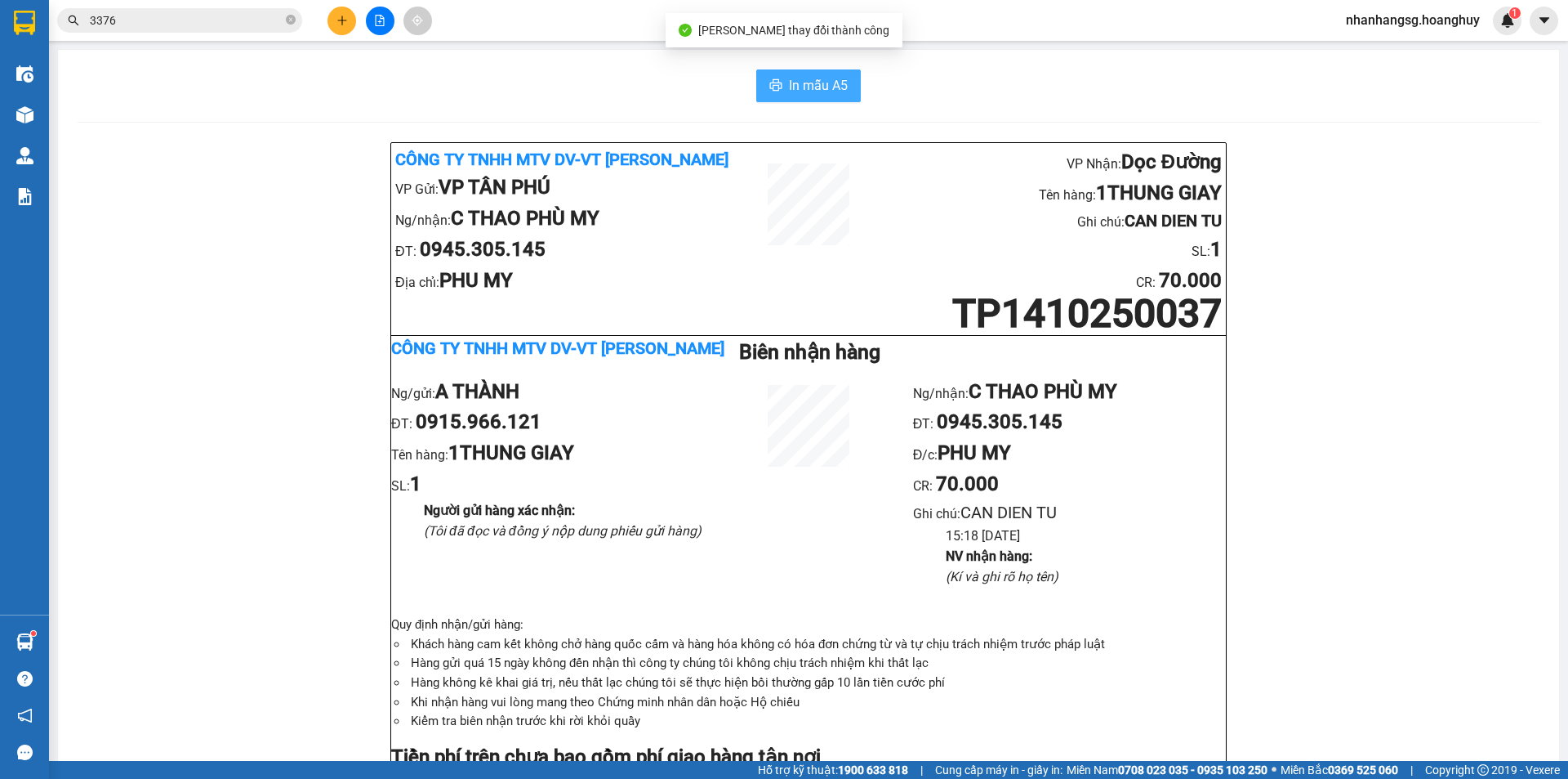
click at [776, 78] on button "In mẫu A5" at bounding box center [809, 86] width 105 height 33
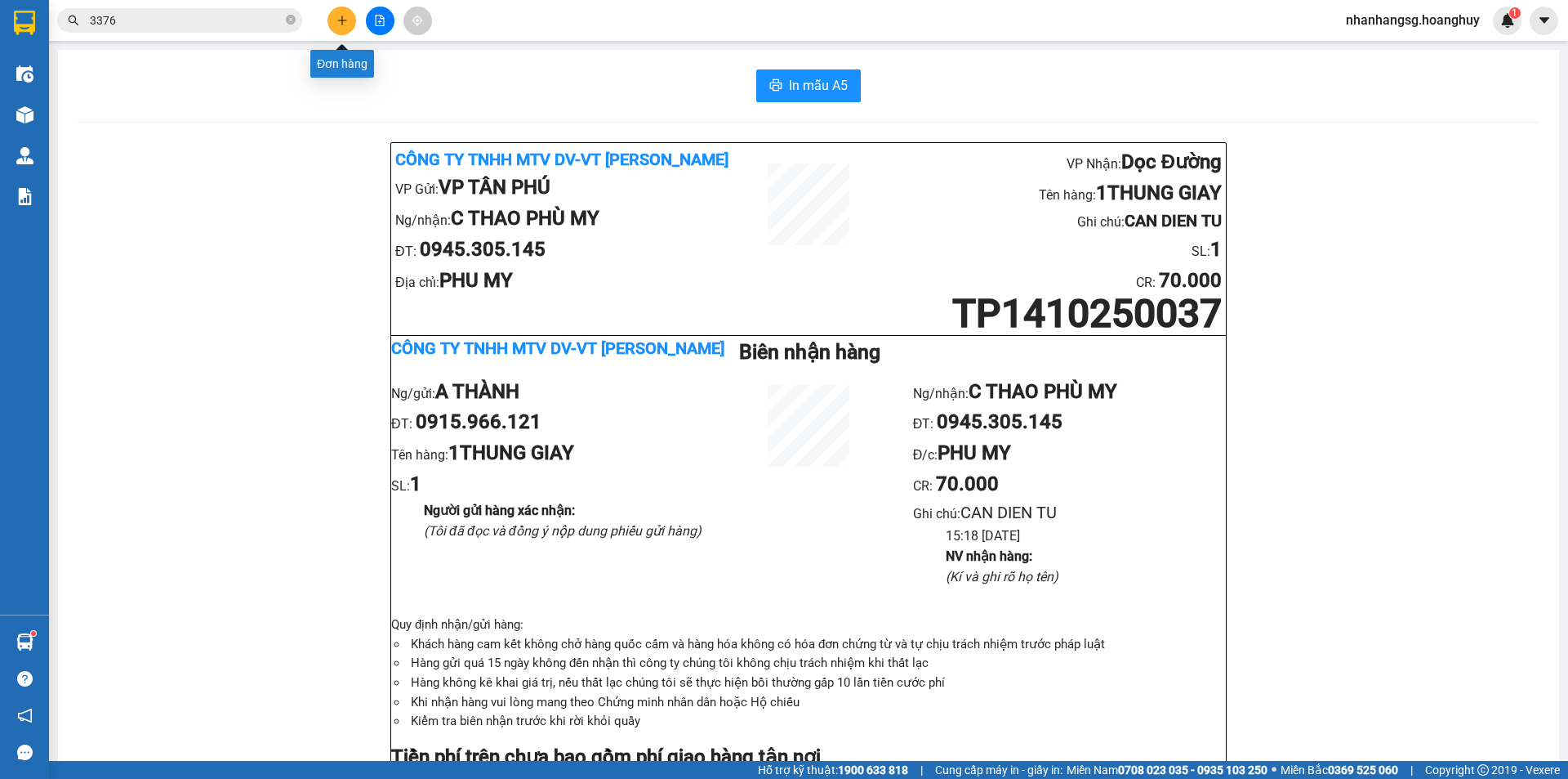
click at [342, 24] on icon "plus" at bounding box center [342, 20] width 11 height 11
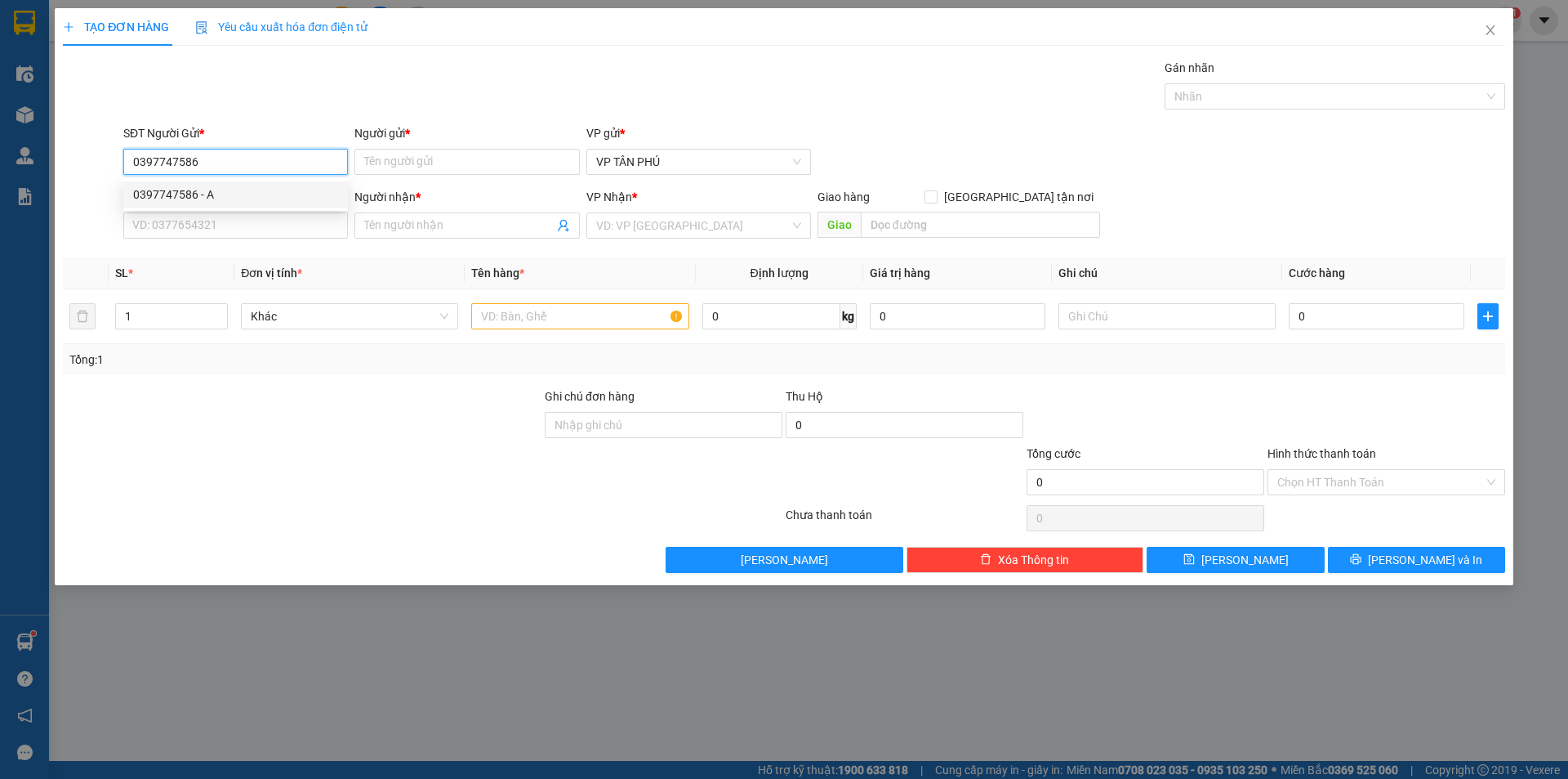
click at [226, 193] on div "0397747586 - A" at bounding box center [235, 195] width 205 height 18
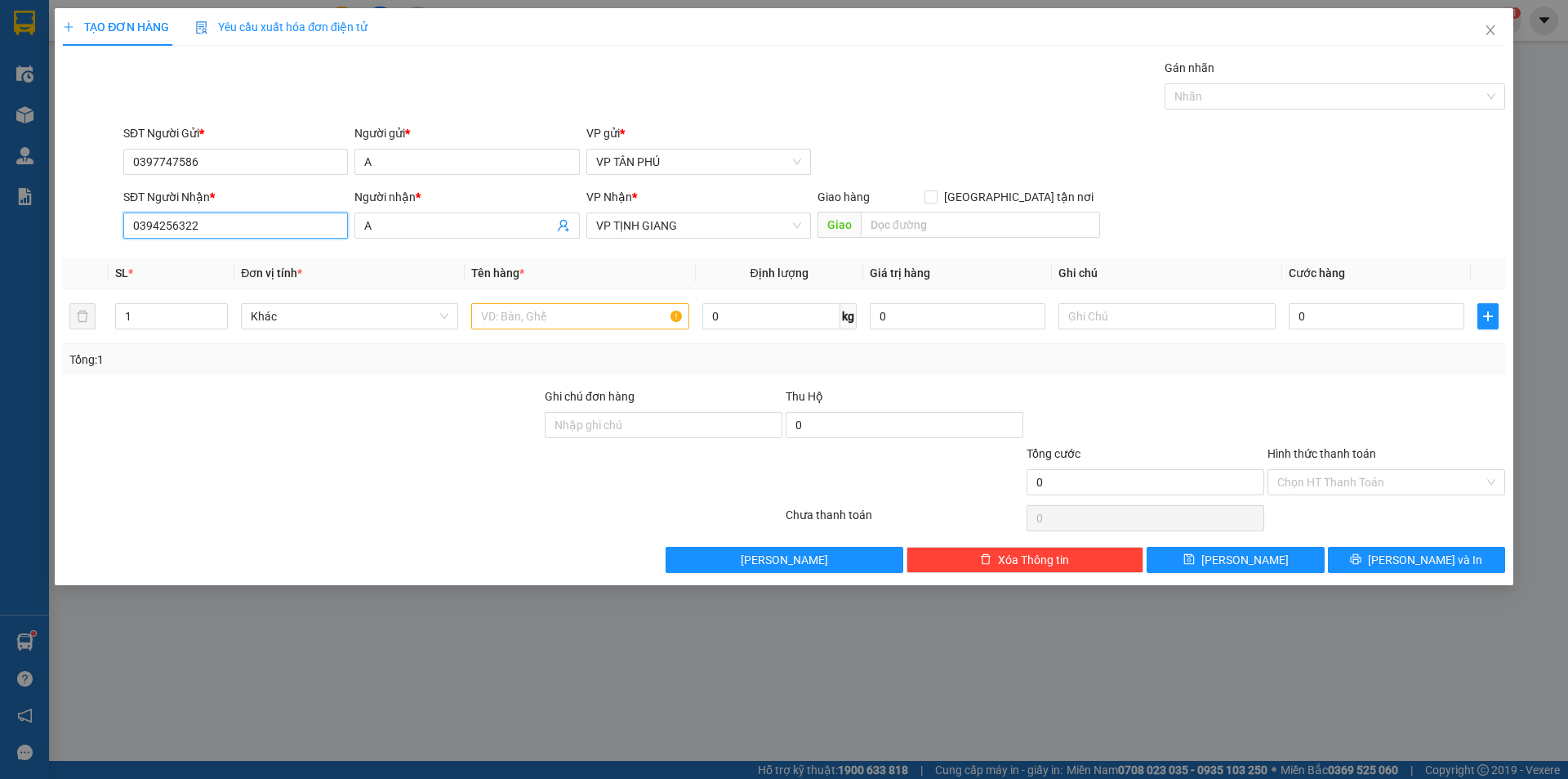
click at [252, 236] on input "0394256322" at bounding box center [235, 226] width 225 height 26
click at [467, 234] on input "A" at bounding box center [458, 226] width 189 height 18
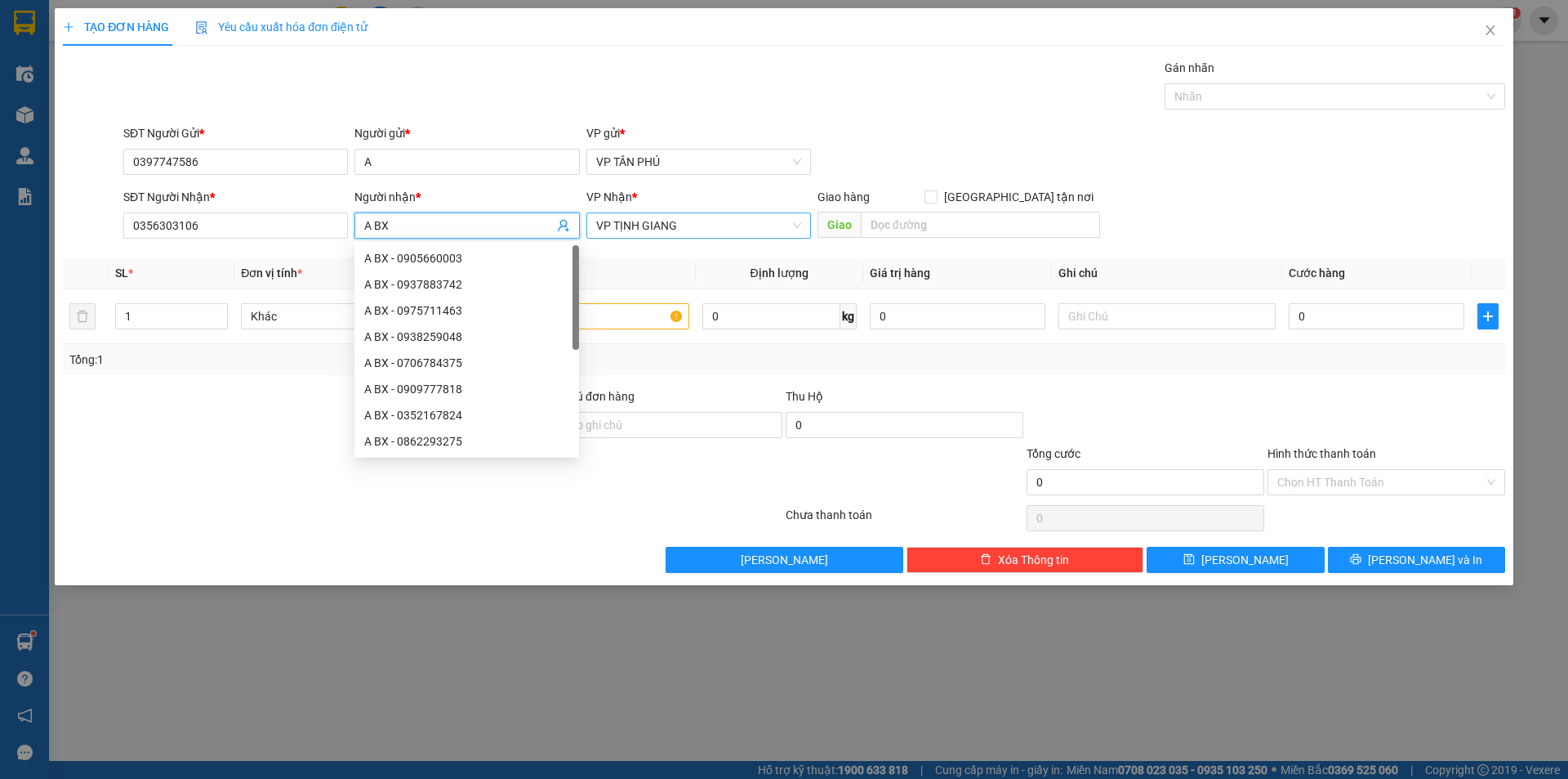
click at [658, 226] on span "VP TỊNH GIANG" at bounding box center [699, 226] width 205 height 25
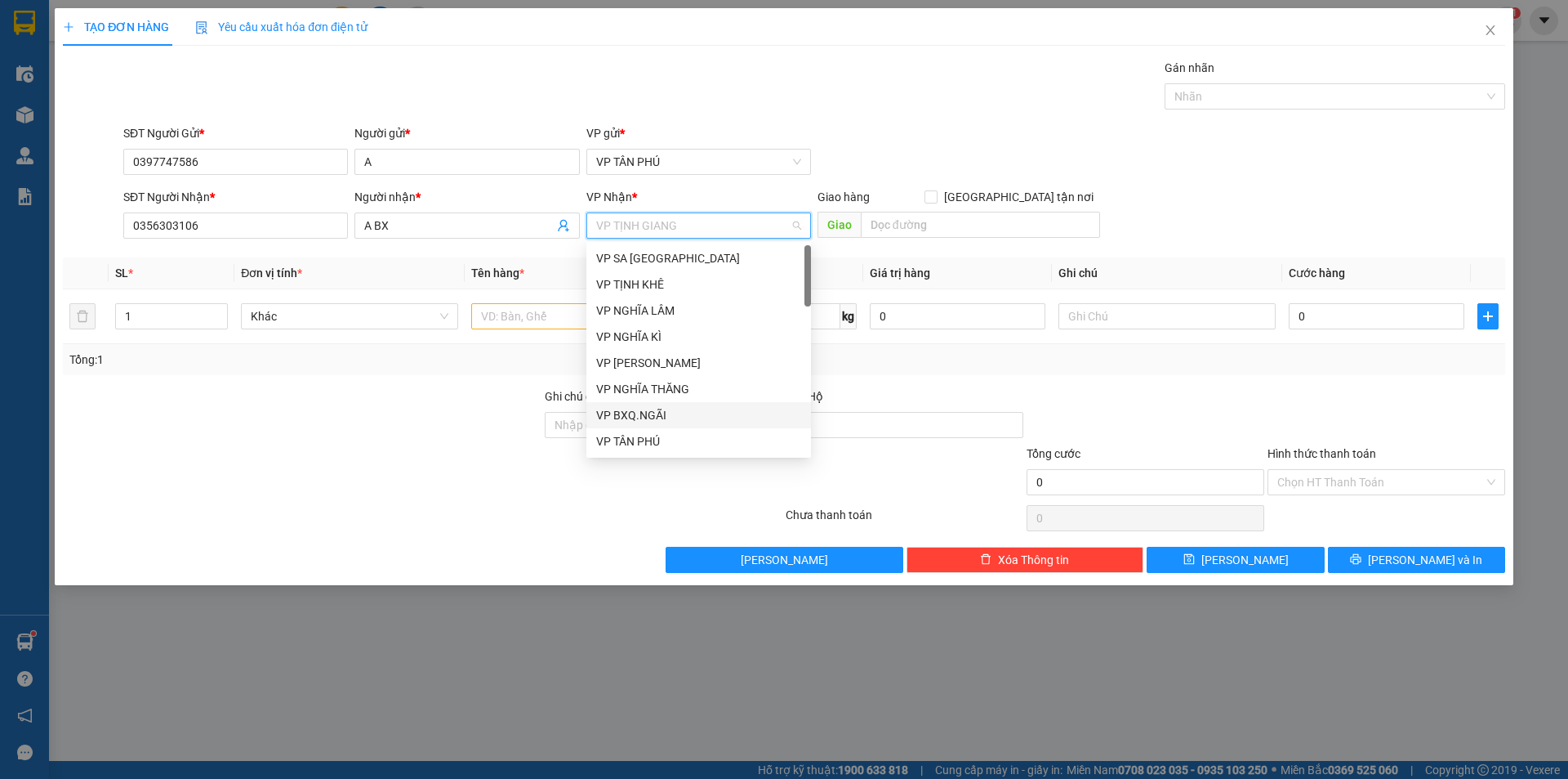
click at [642, 414] on div "VP BXQ.NGÃI" at bounding box center [699, 415] width 205 height 18
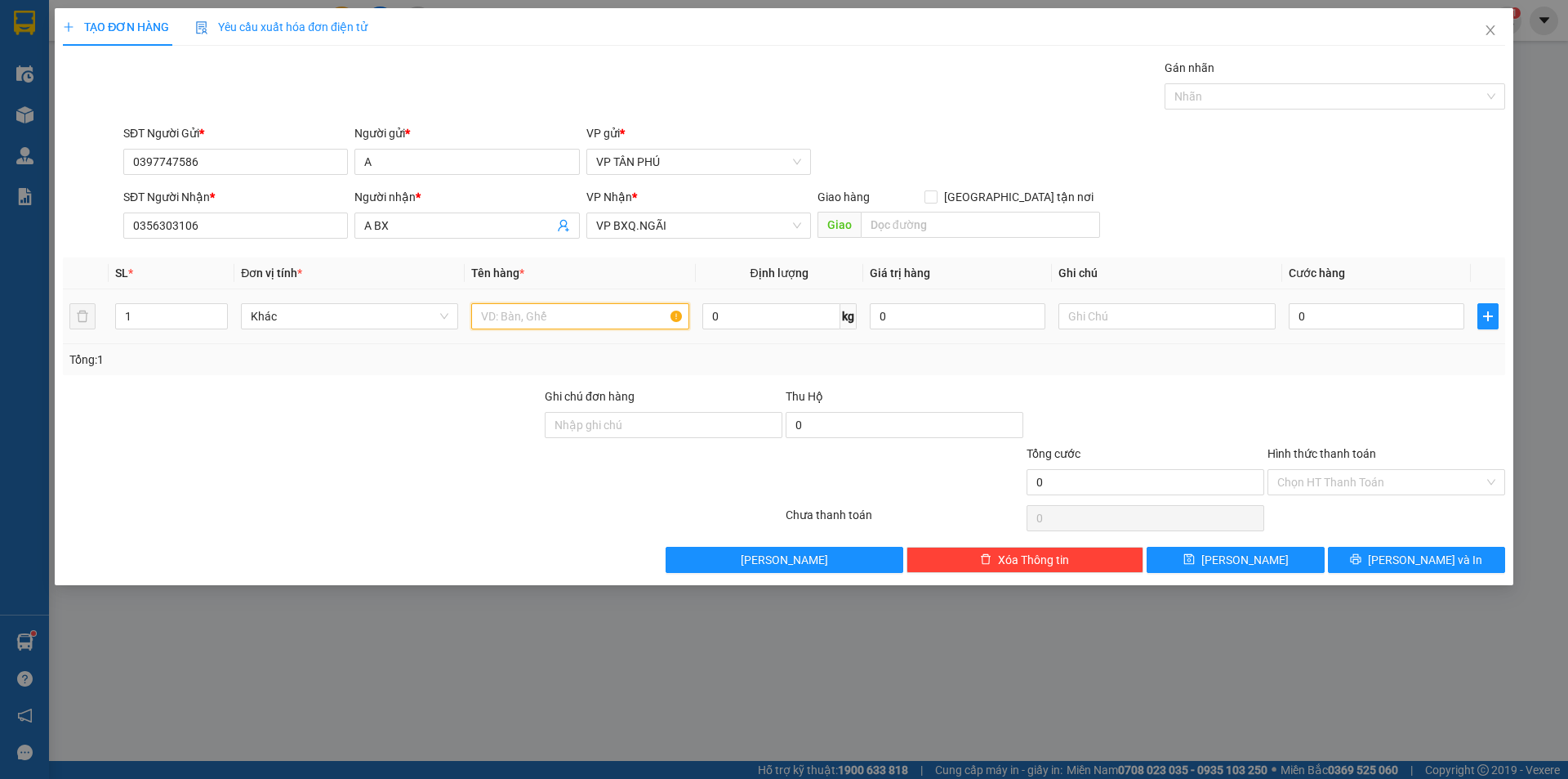
click at [543, 313] on input "text" at bounding box center [580, 316] width 217 height 26
click at [1298, 311] on input "0" at bounding box center [1376, 316] width 176 height 26
click at [221, 223] on input "0356303106" at bounding box center [235, 226] width 225 height 26
click at [382, 217] on input "A BX" at bounding box center [458, 226] width 189 height 18
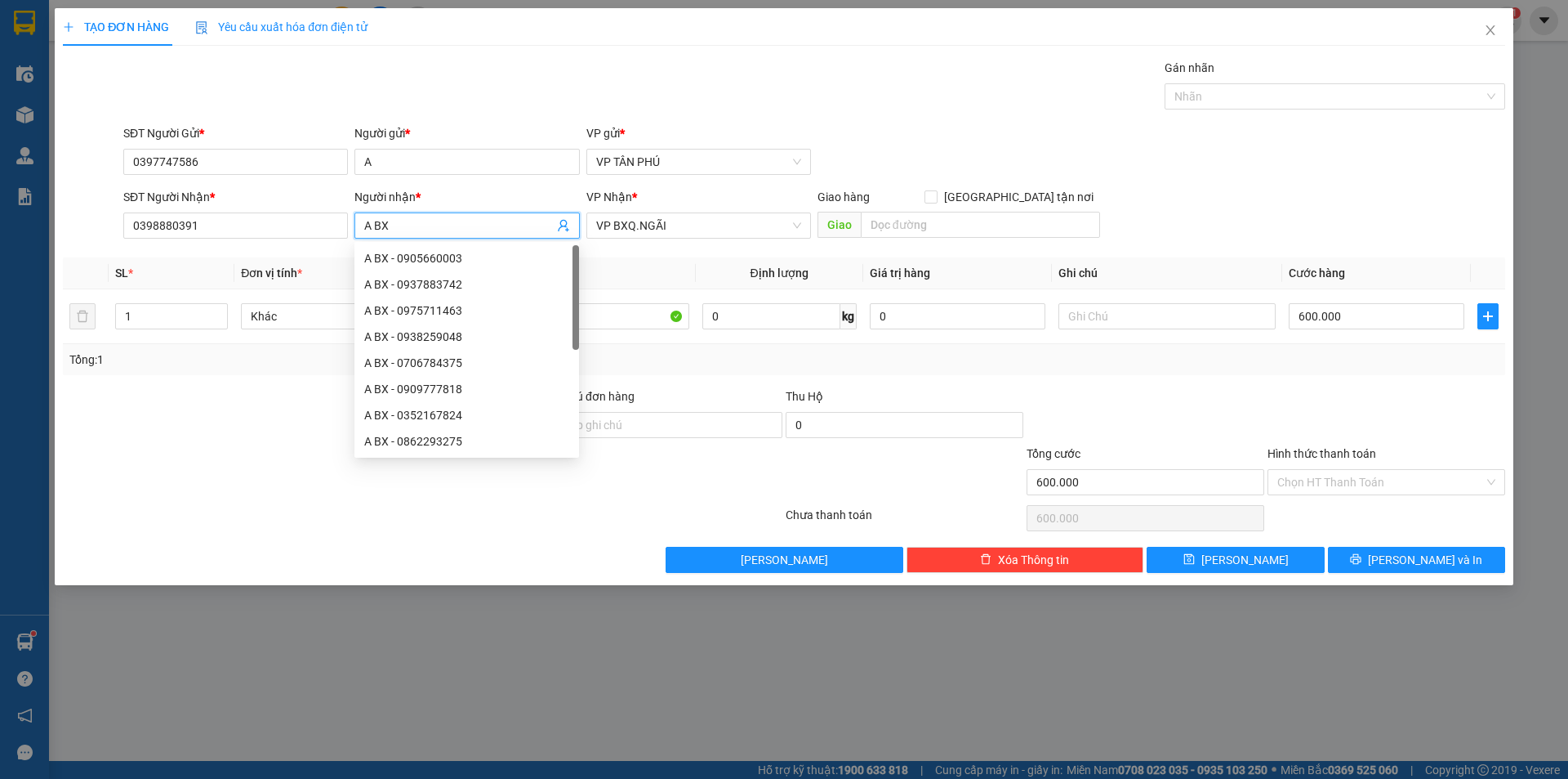
click at [382, 217] on input "A BX" at bounding box center [458, 226] width 189 height 18
click at [395, 221] on input "A BX" at bounding box center [458, 226] width 189 height 18
click at [396, 221] on input "A BX" at bounding box center [458, 226] width 189 height 18
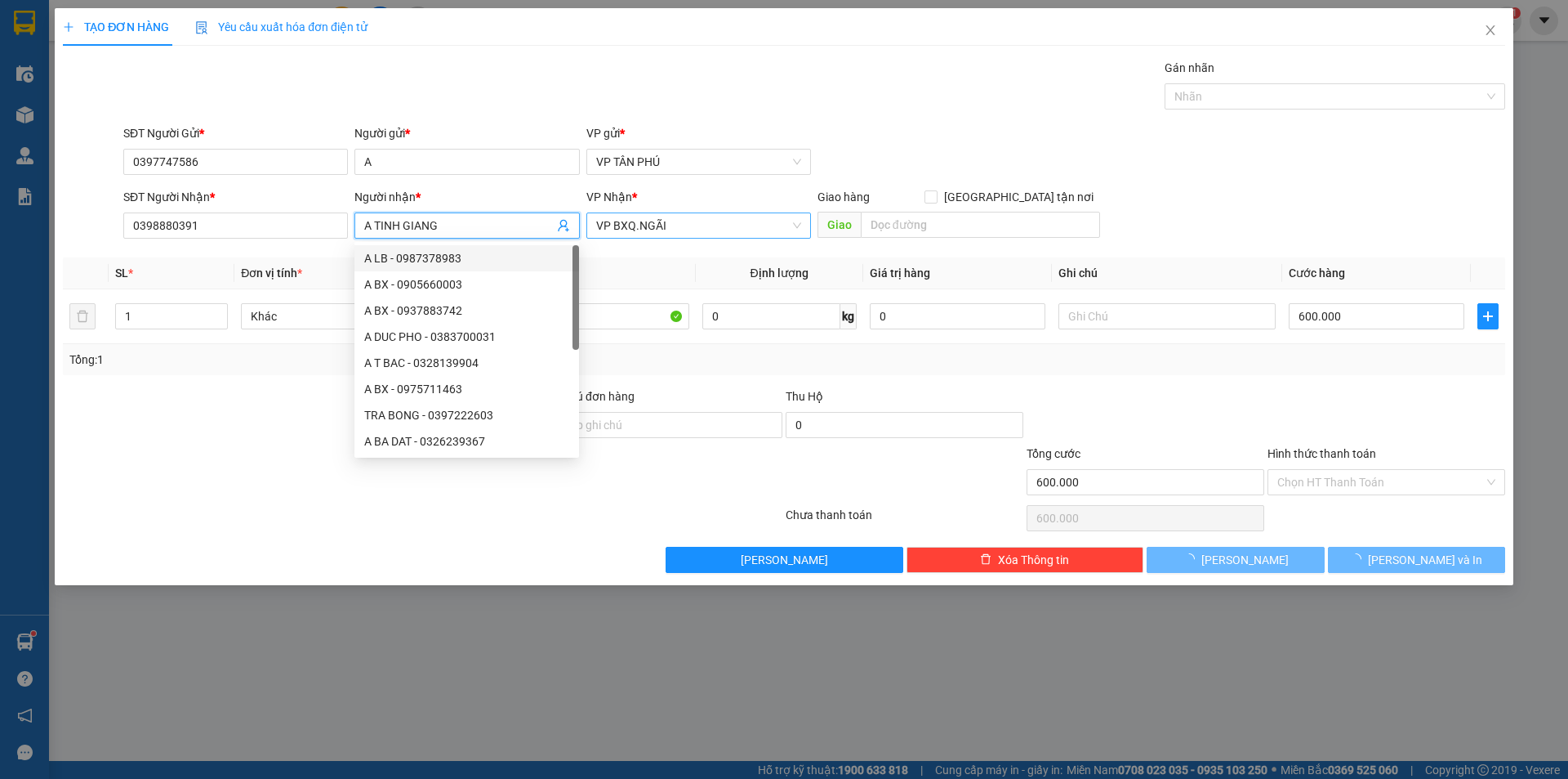
click at [633, 217] on span "VP BXQ.NGÃI" at bounding box center [699, 226] width 205 height 25
click at [633, 216] on span "VP BXQ.NGÃI" at bounding box center [699, 226] width 205 height 25
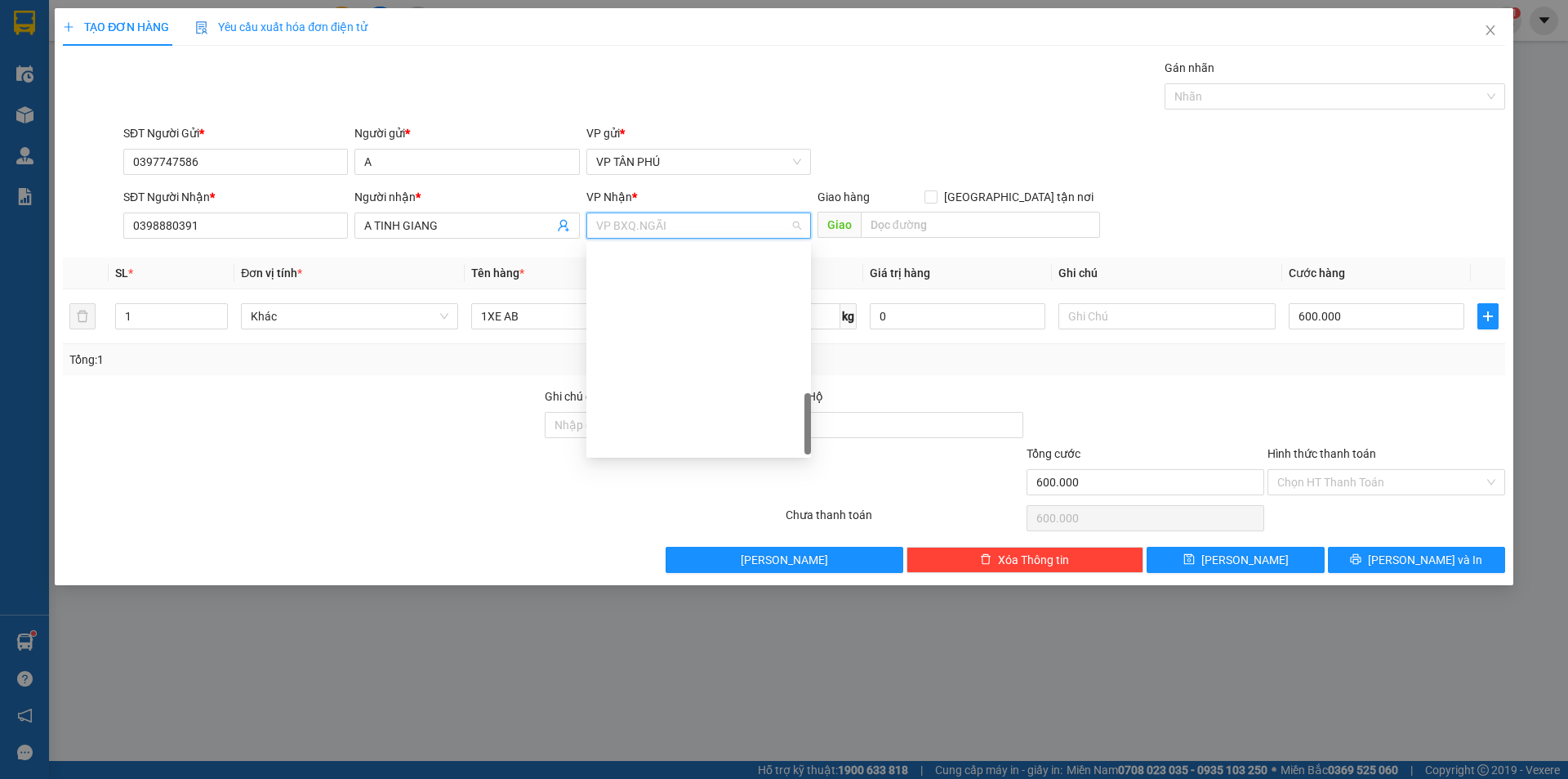
click at [650, 440] on div "Ghi chú đơn hàng" at bounding box center [663, 416] width 238 height 57
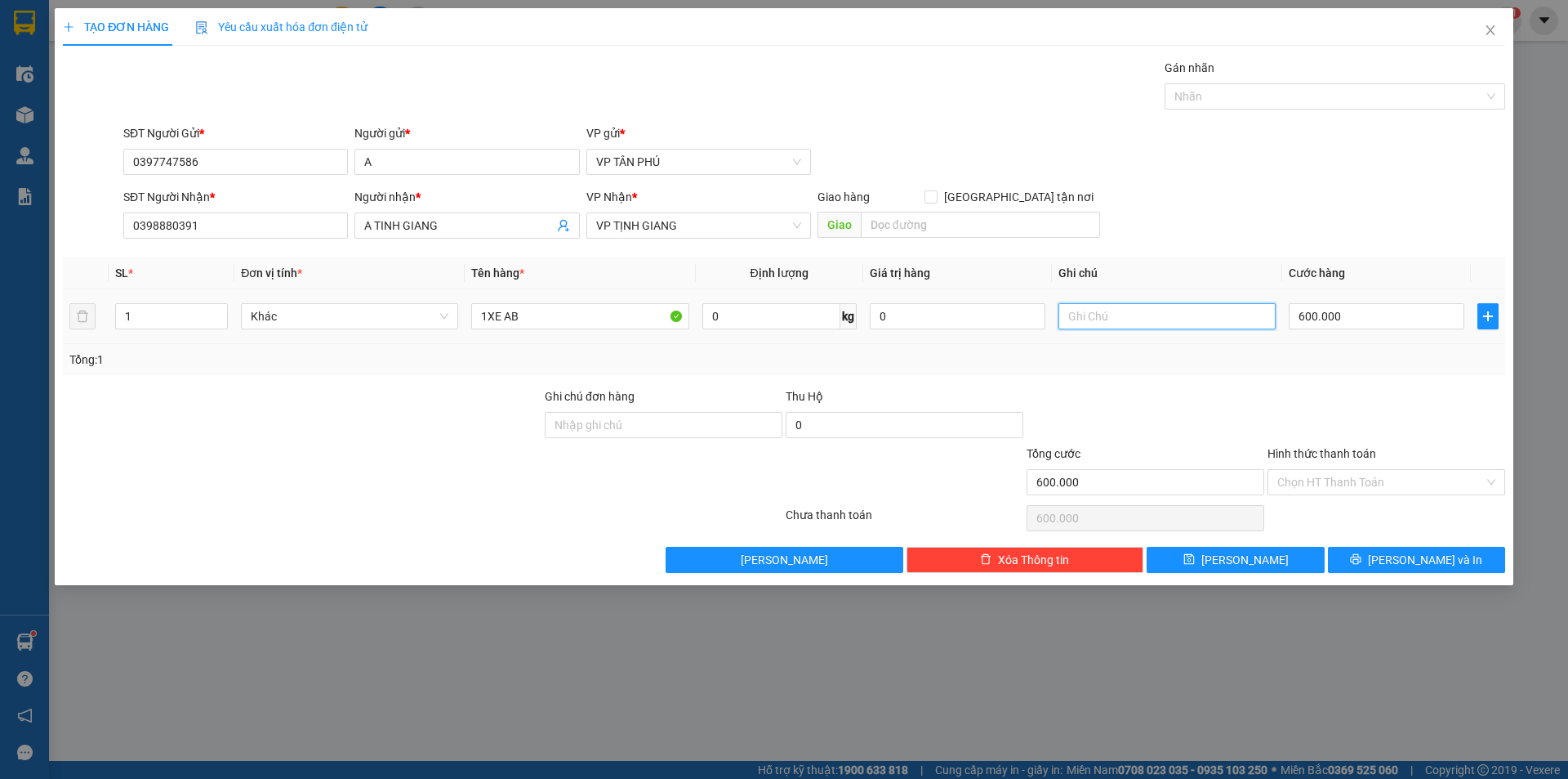
click at [1140, 320] on input "text" at bounding box center [1167, 316] width 217 height 26
click at [1318, 470] on input "Hình thức thanh toán" at bounding box center [1380, 482] width 207 height 25
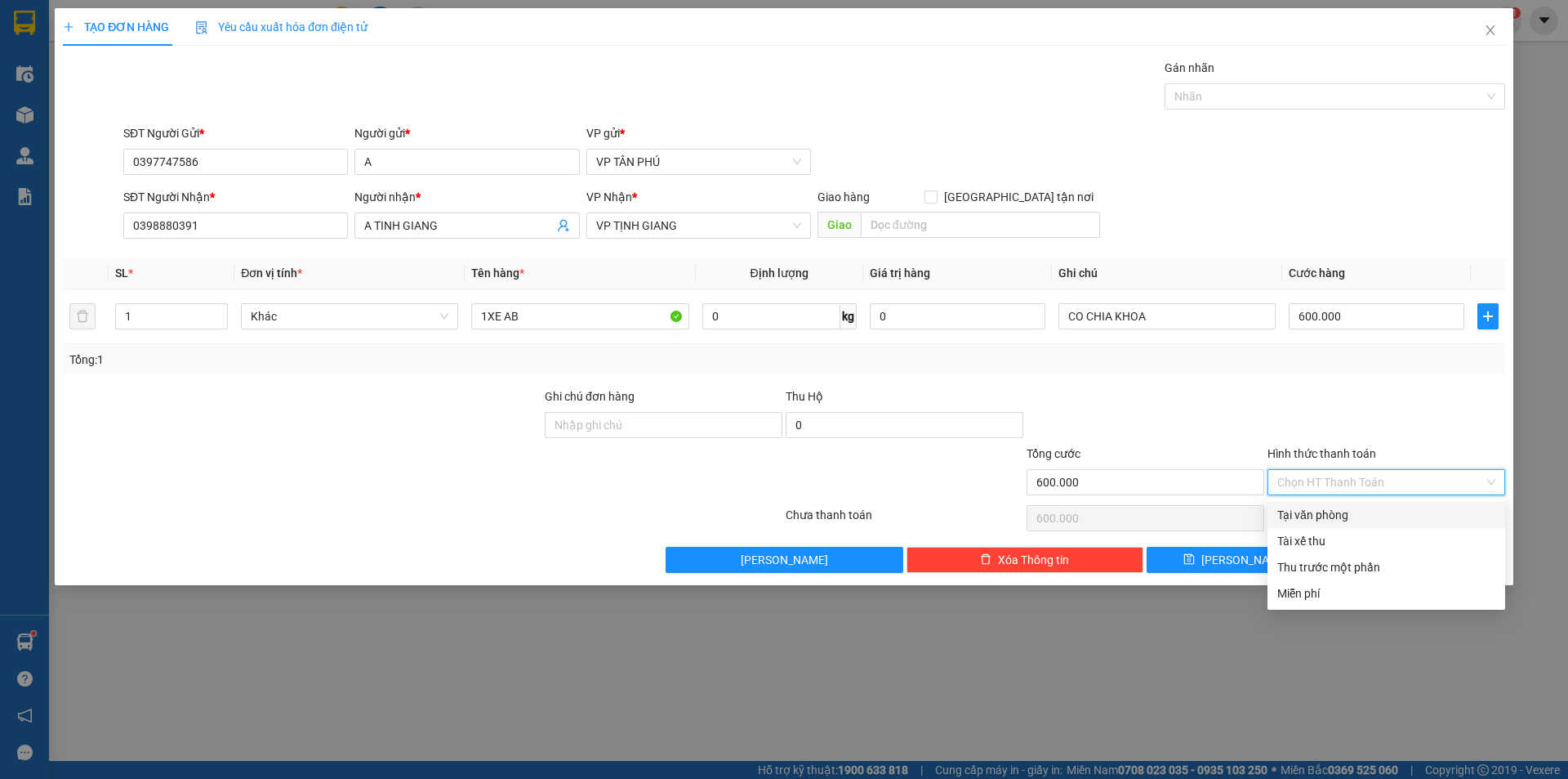
click at [1329, 515] on div "Tại văn phòng" at bounding box center [1386, 515] width 218 height 18
click at [1329, 515] on div "Chọn HT Thanh Toán" at bounding box center [1386, 518] width 241 height 33
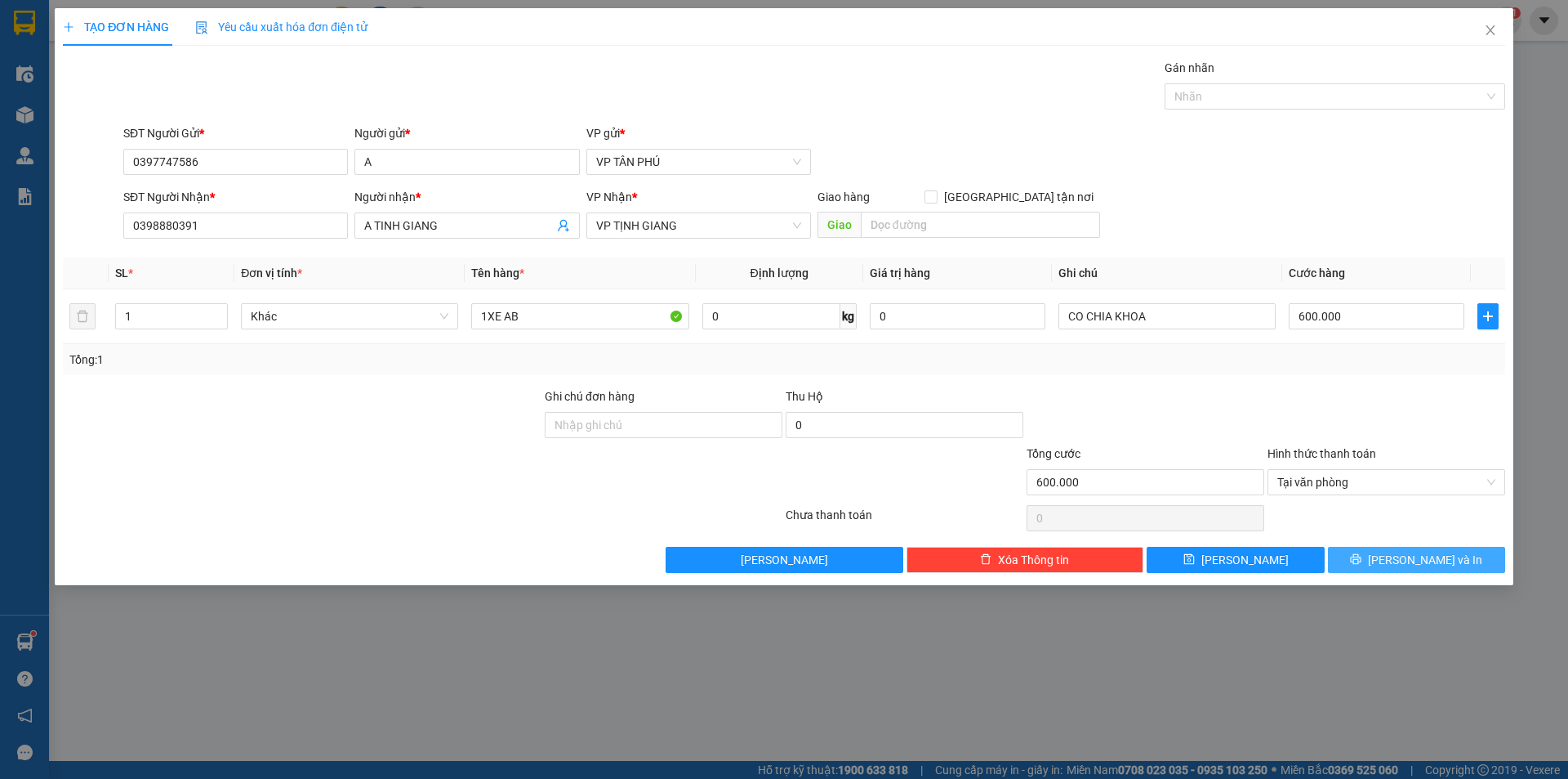
click at [1400, 554] on button "[PERSON_NAME] và In" at bounding box center [1416, 560] width 177 height 26
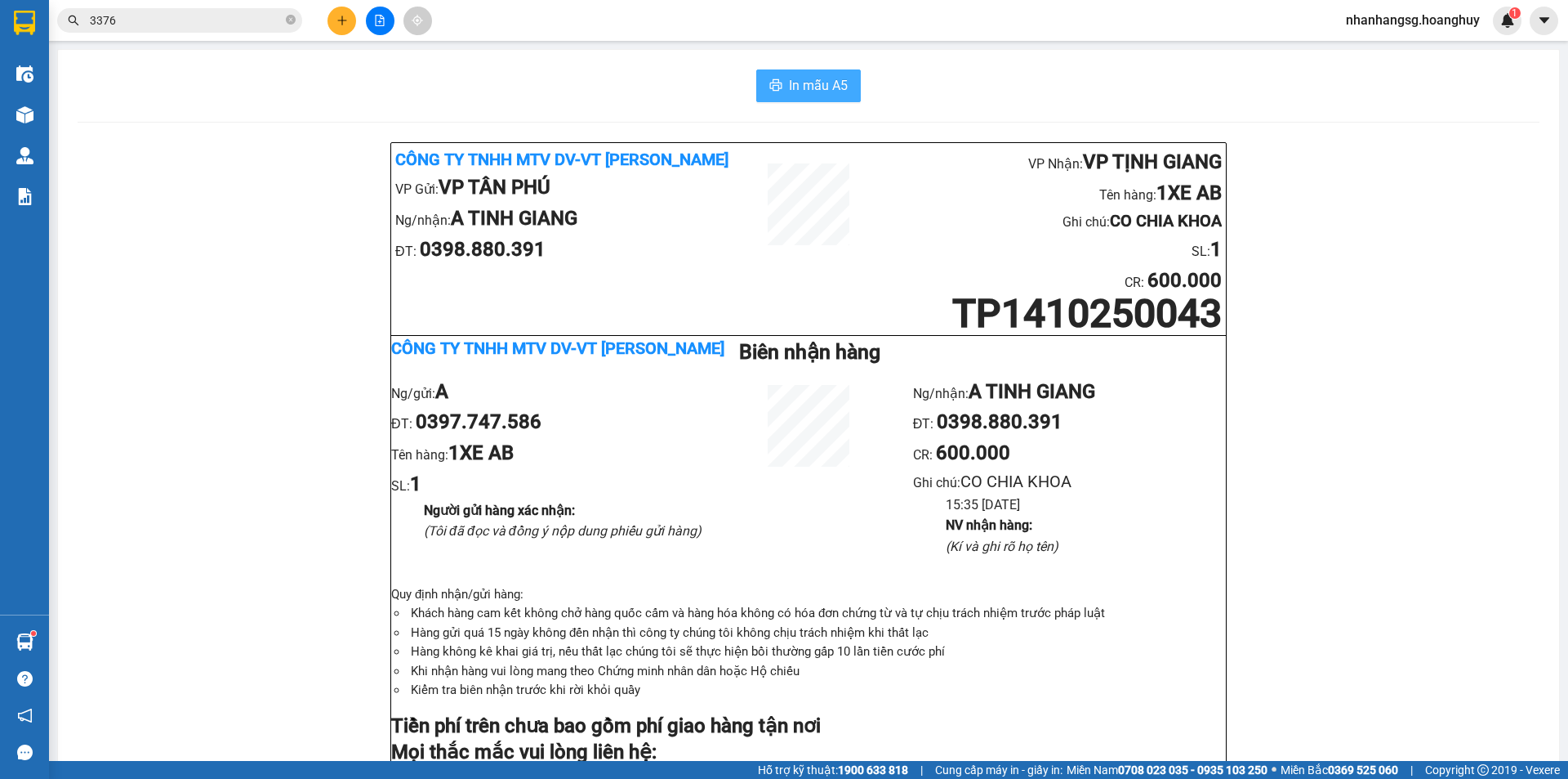
click at [780, 80] on button "In mẫu A5" at bounding box center [809, 86] width 105 height 33
click at [382, 16] on icon "file-add" at bounding box center [380, 20] width 11 height 11
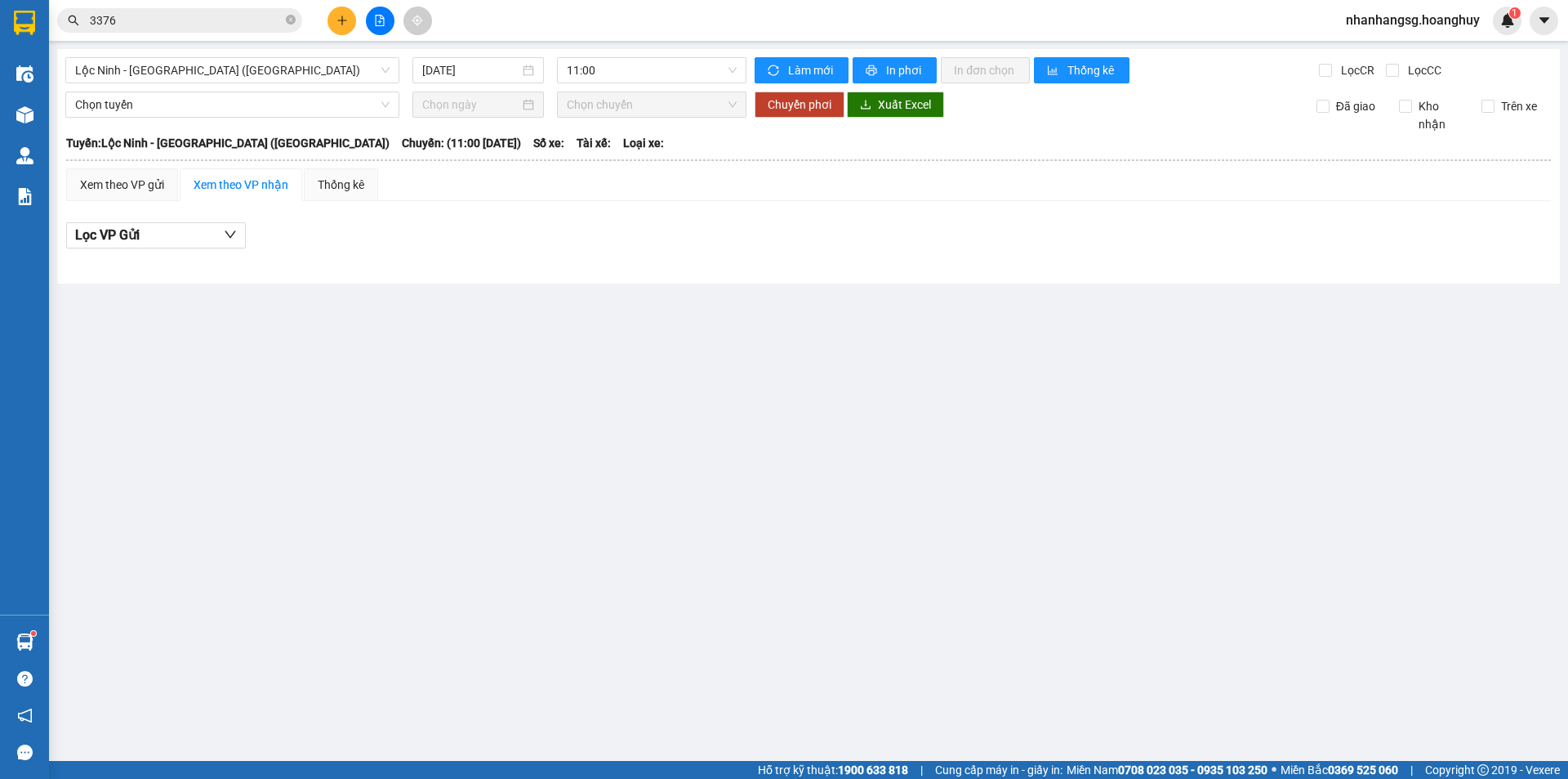
click at [242, 51] on div "Lộc Ninh - Quảng Ngãi (Hàng Hóa) 14/10/2025 11:00 Làm mới In phơi In đơn chọn T…" at bounding box center [808, 166] width 1503 height 235
click at [233, 76] on span "Lộc [PERSON_NAME][GEOGRAPHIC_DATA] ([GEOGRAPHIC_DATA])" at bounding box center [232, 70] width 315 height 25
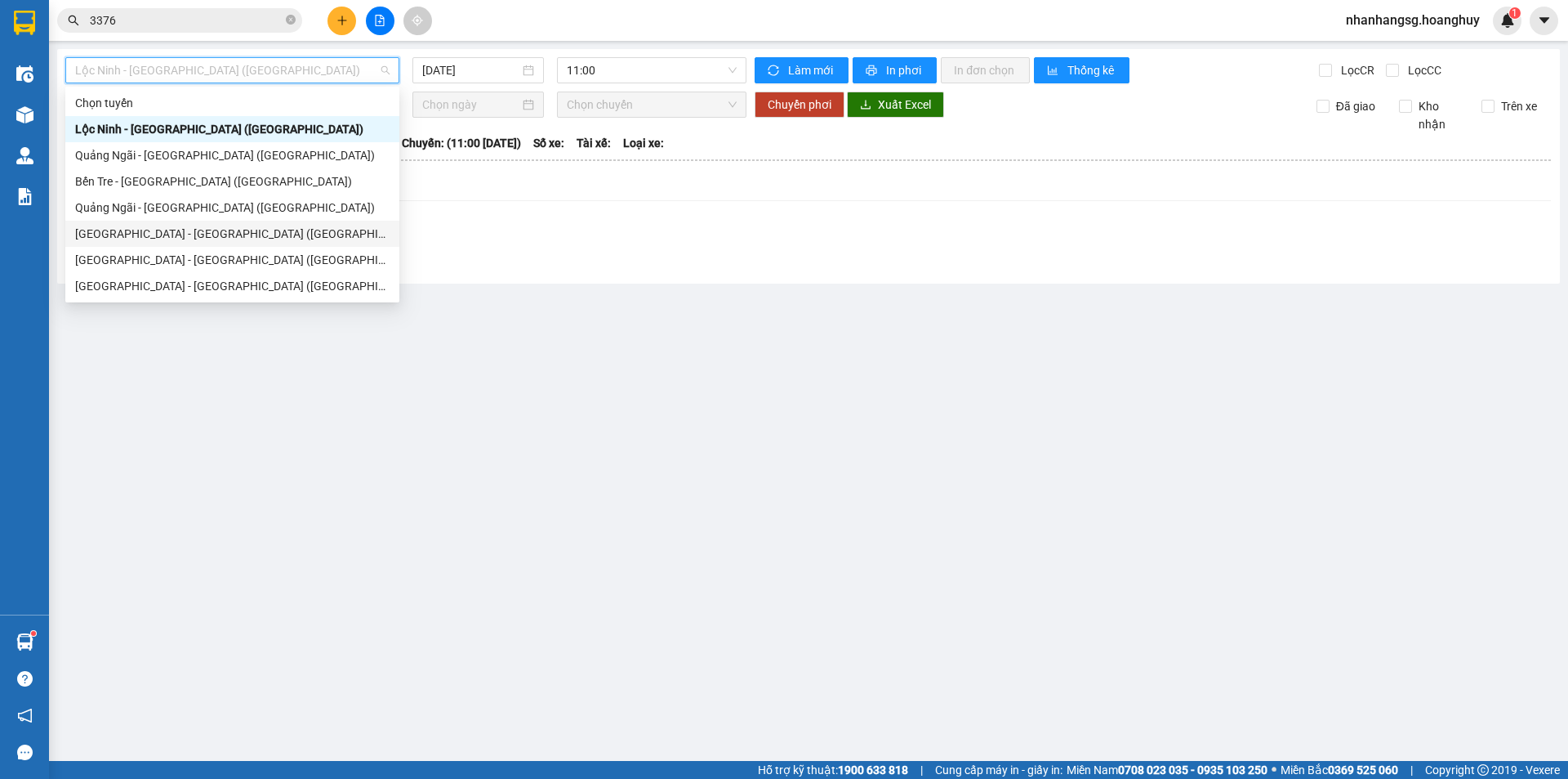
click at [118, 236] on div "[GEOGRAPHIC_DATA] - [PERSON_NAME][GEOGRAPHIC_DATA][PERSON_NAME] ([GEOGRAPHIC_DA…" at bounding box center [232, 234] width 315 height 18
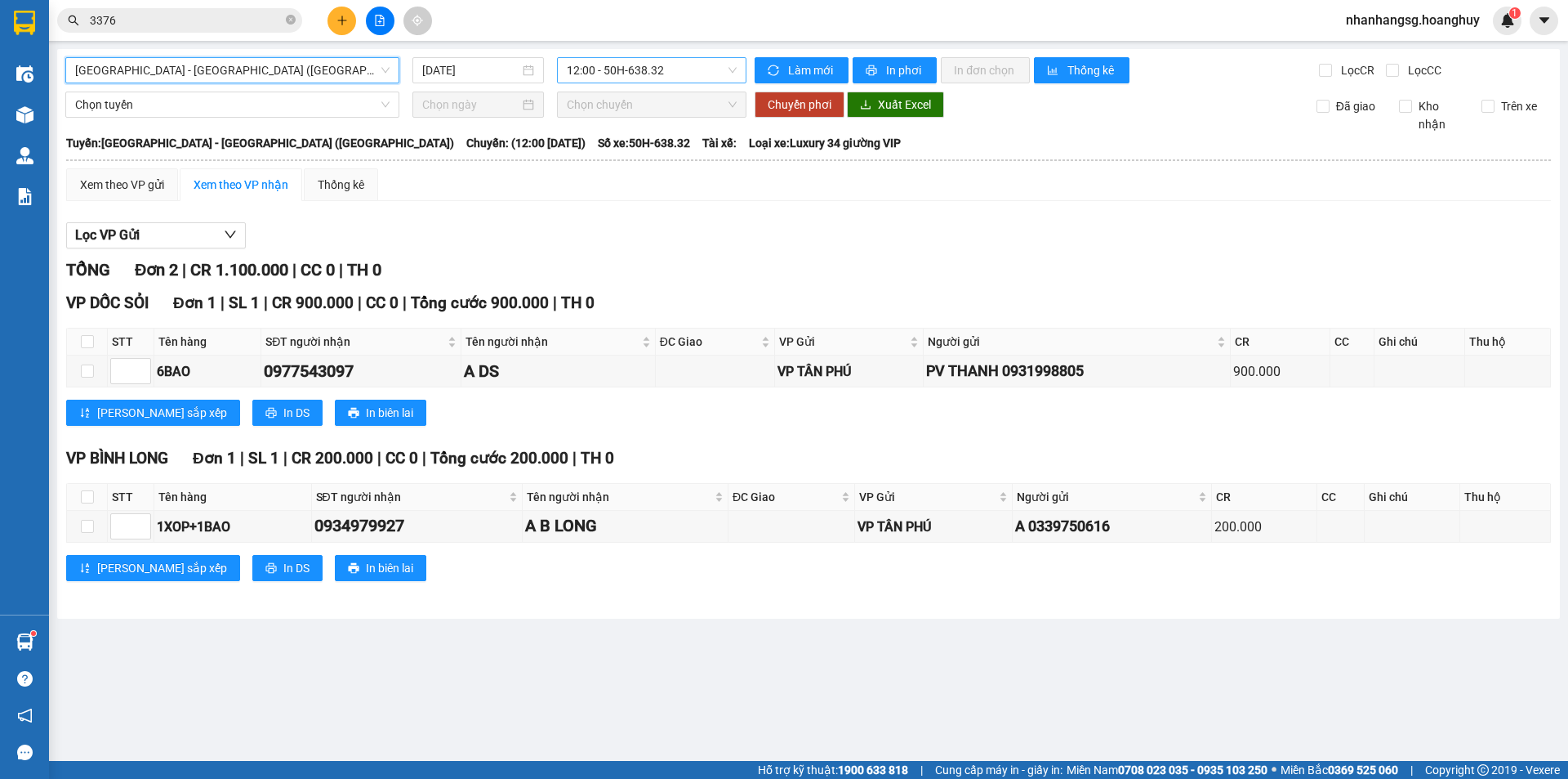
click at [583, 70] on span "12:00 - 50H-638.32" at bounding box center [652, 70] width 170 height 25
click at [583, 69] on span "12:00 - 50H-638.32" at bounding box center [652, 70] width 170 height 25
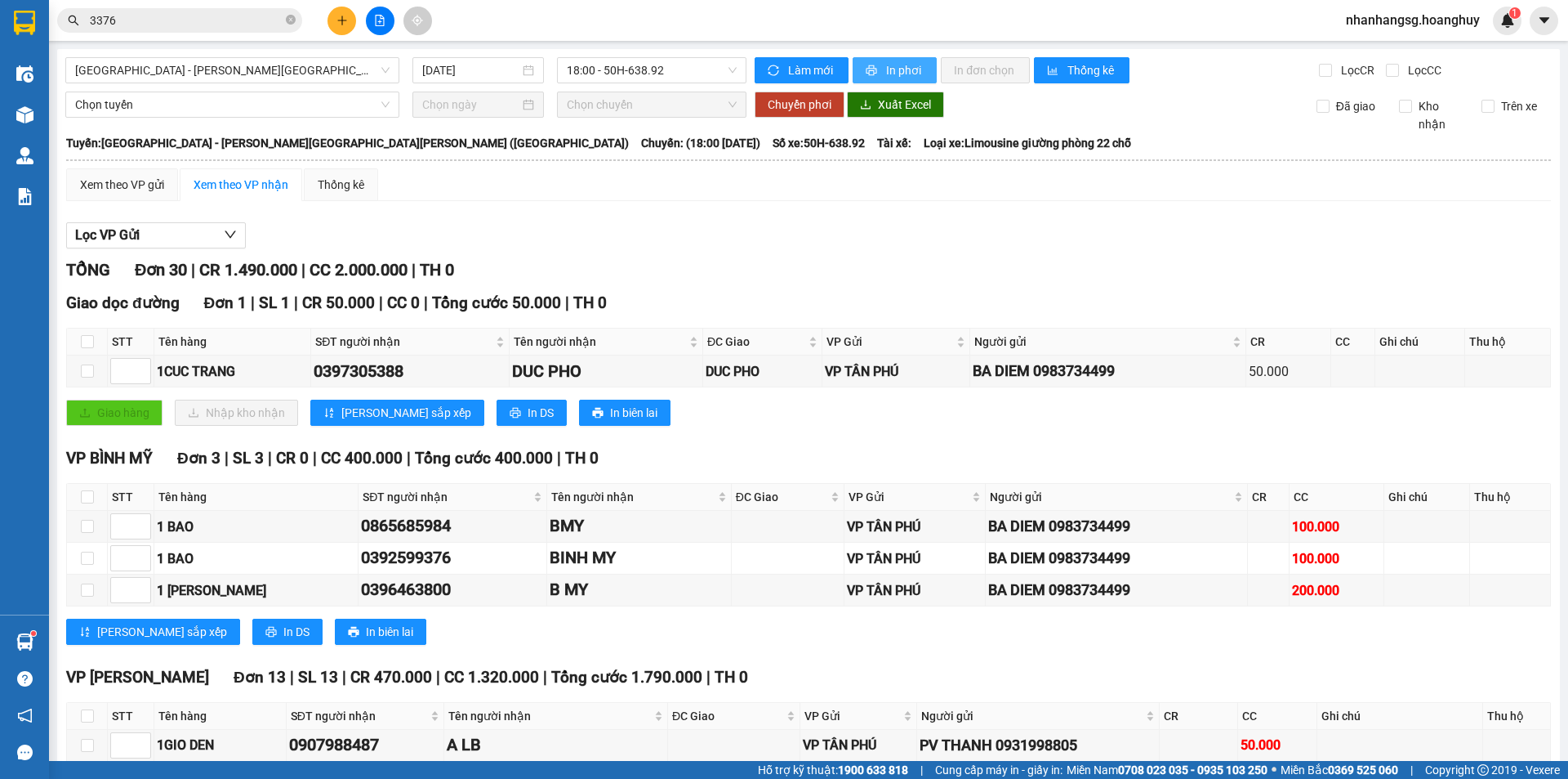
click at [870, 70] on span "printer" at bounding box center [872, 71] width 14 height 13
click at [344, 19] on icon "plus" at bounding box center [342, 20] width 11 height 11
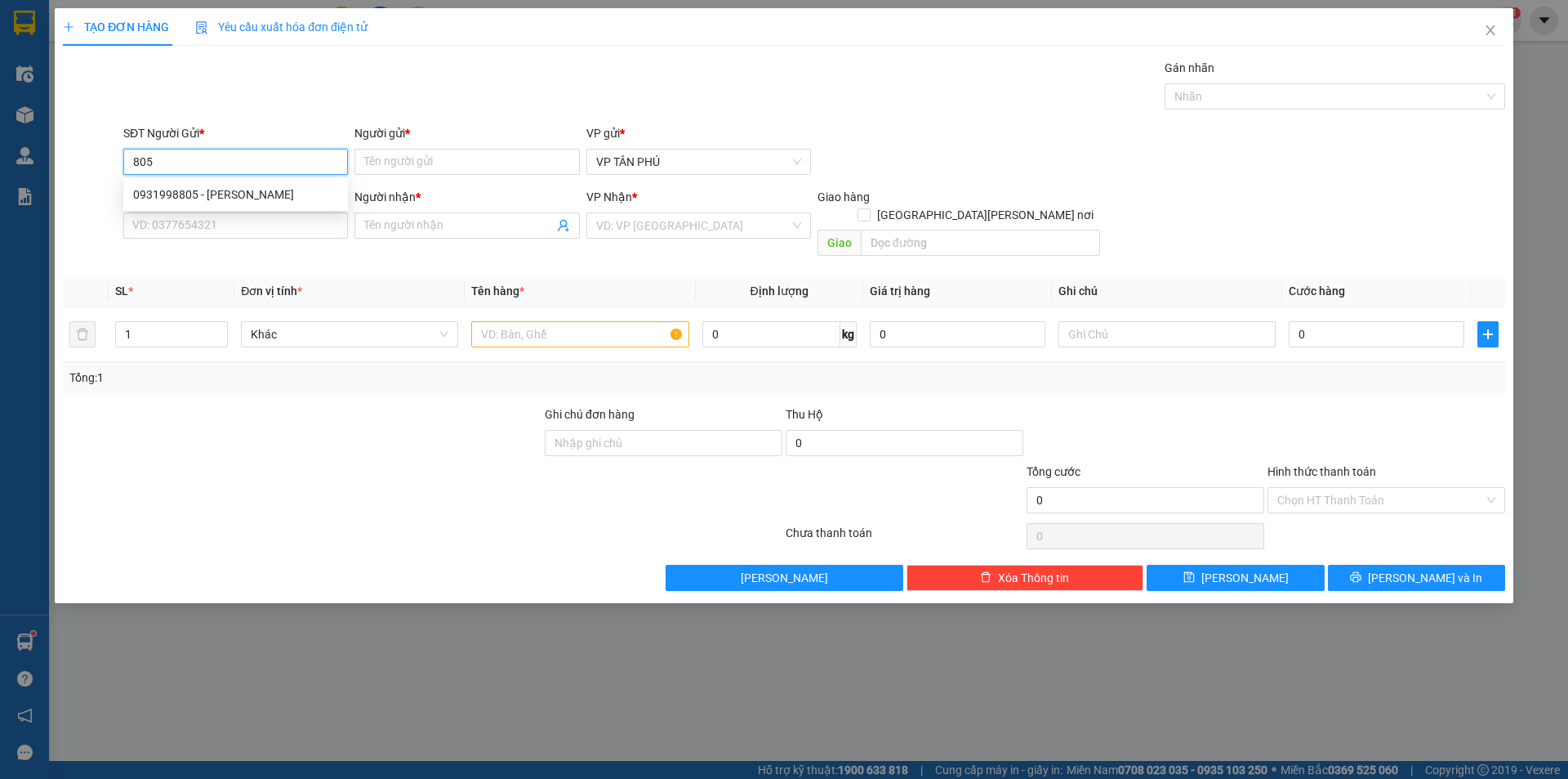
click at [245, 192] on div "0931998805 - [PERSON_NAME]" at bounding box center [235, 195] width 205 height 18
type input "0931998805"
type input "PV THANH"
type input "0976814404"
type input "A TR KỲ PHONG"
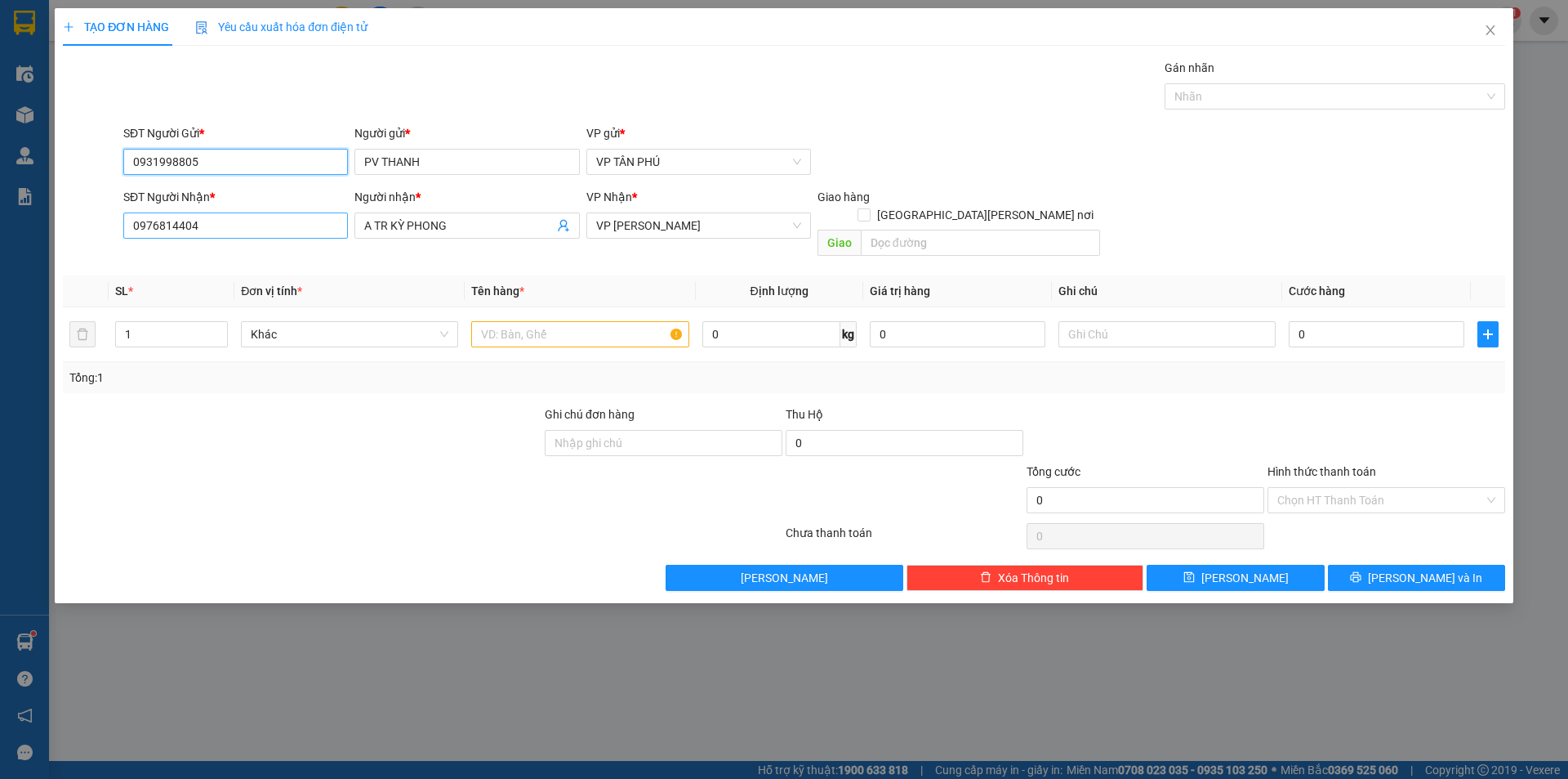
type input "0931998805"
click at [260, 230] on input "0976814404" at bounding box center [235, 226] width 225 height 26
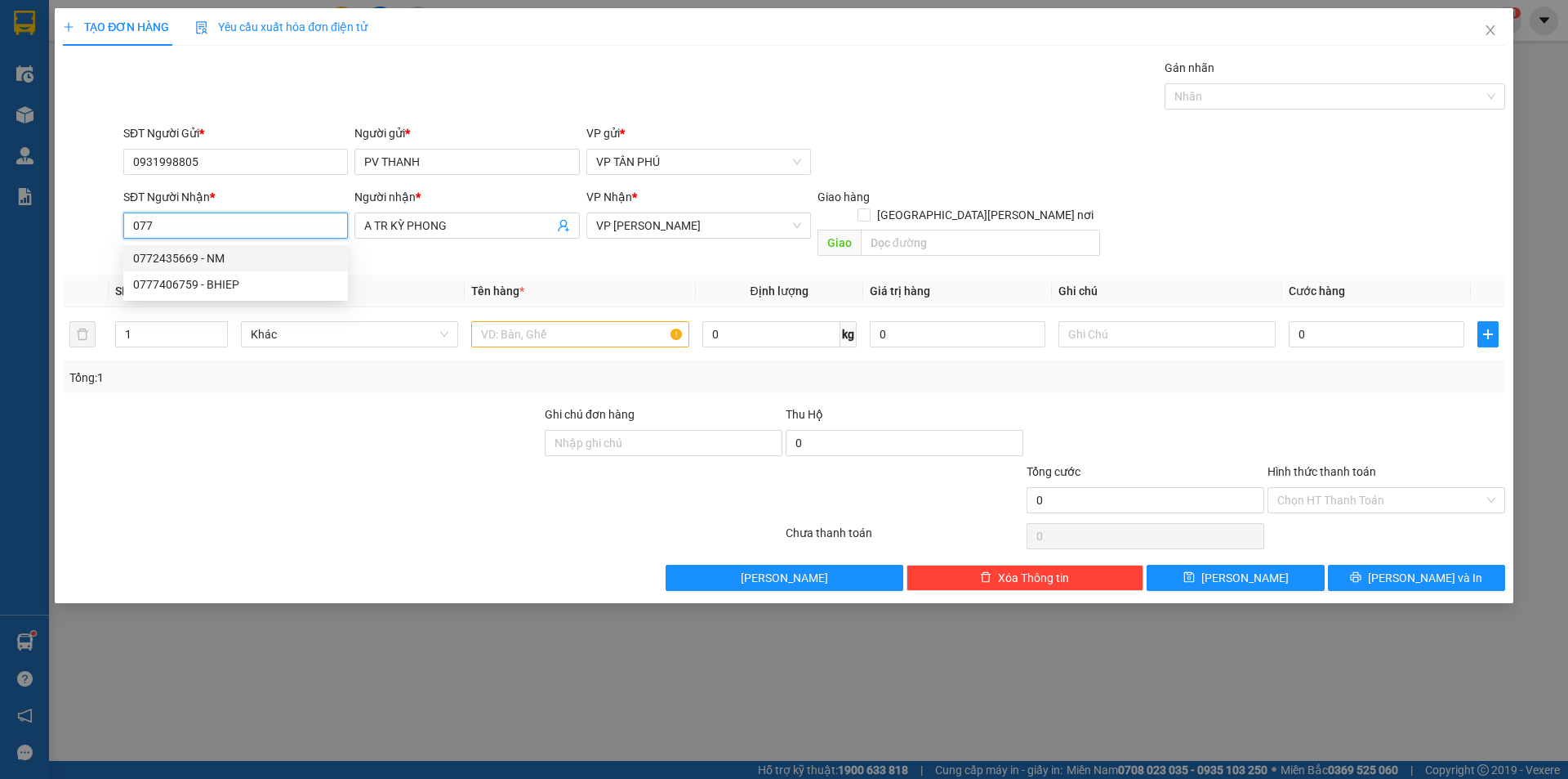
click at [229, 230] on input "077" at bounding box center [235, 226] width 225 height 26
click at [225, 266] on div "0917341077 - HỒNG LB" at bounding box center [235, 258] width 205 height 18
type input "0917341077"
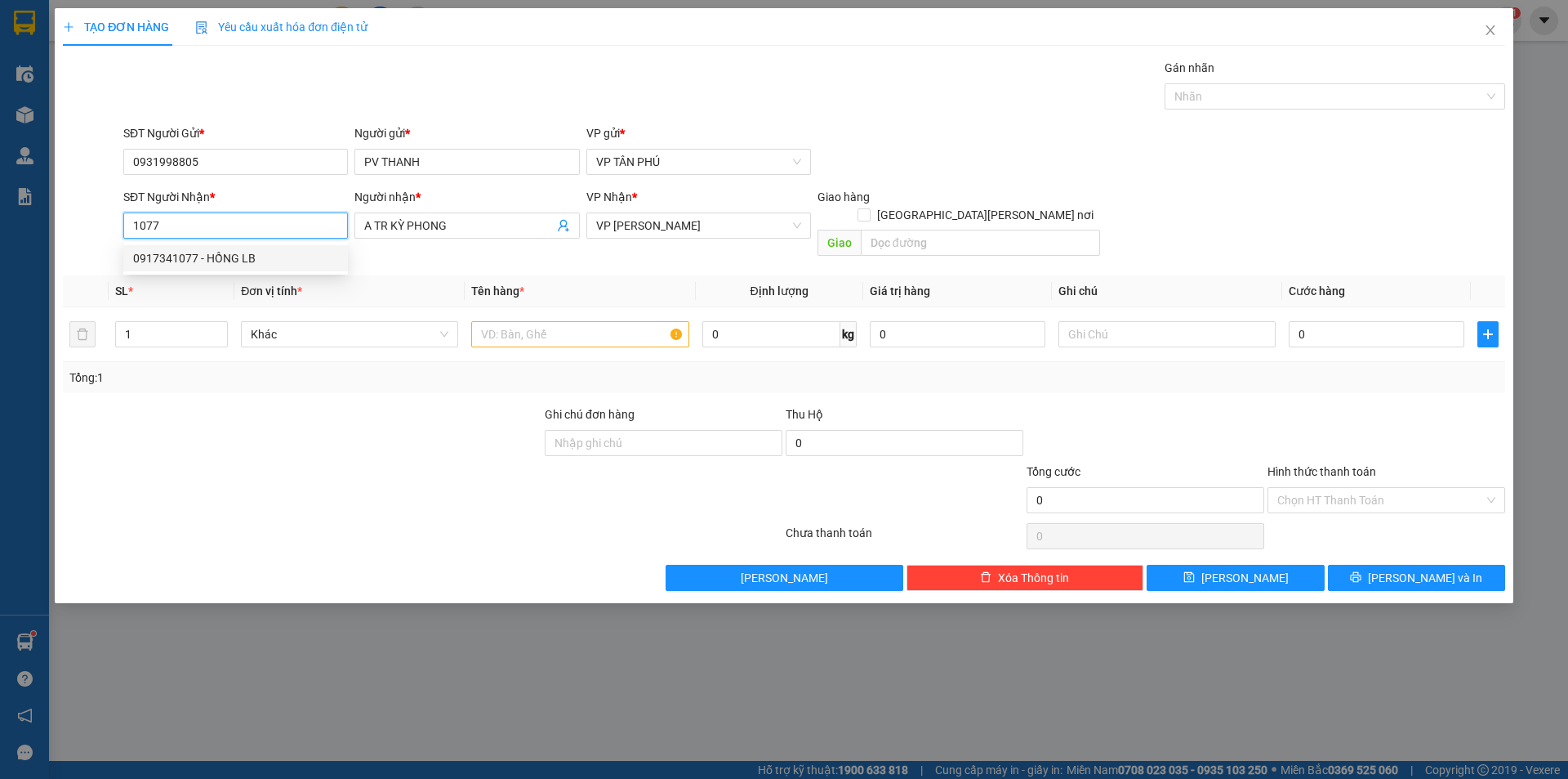
type input "HỒNG LB"
click at [226, 266] on div "0917341077 - HỒNG LB" at bounding box center [235, 258] width 205 height 18
type input "0917341077"
click at [586, 321] on input "text" at bounding box center [580, 334] width 217 height 26
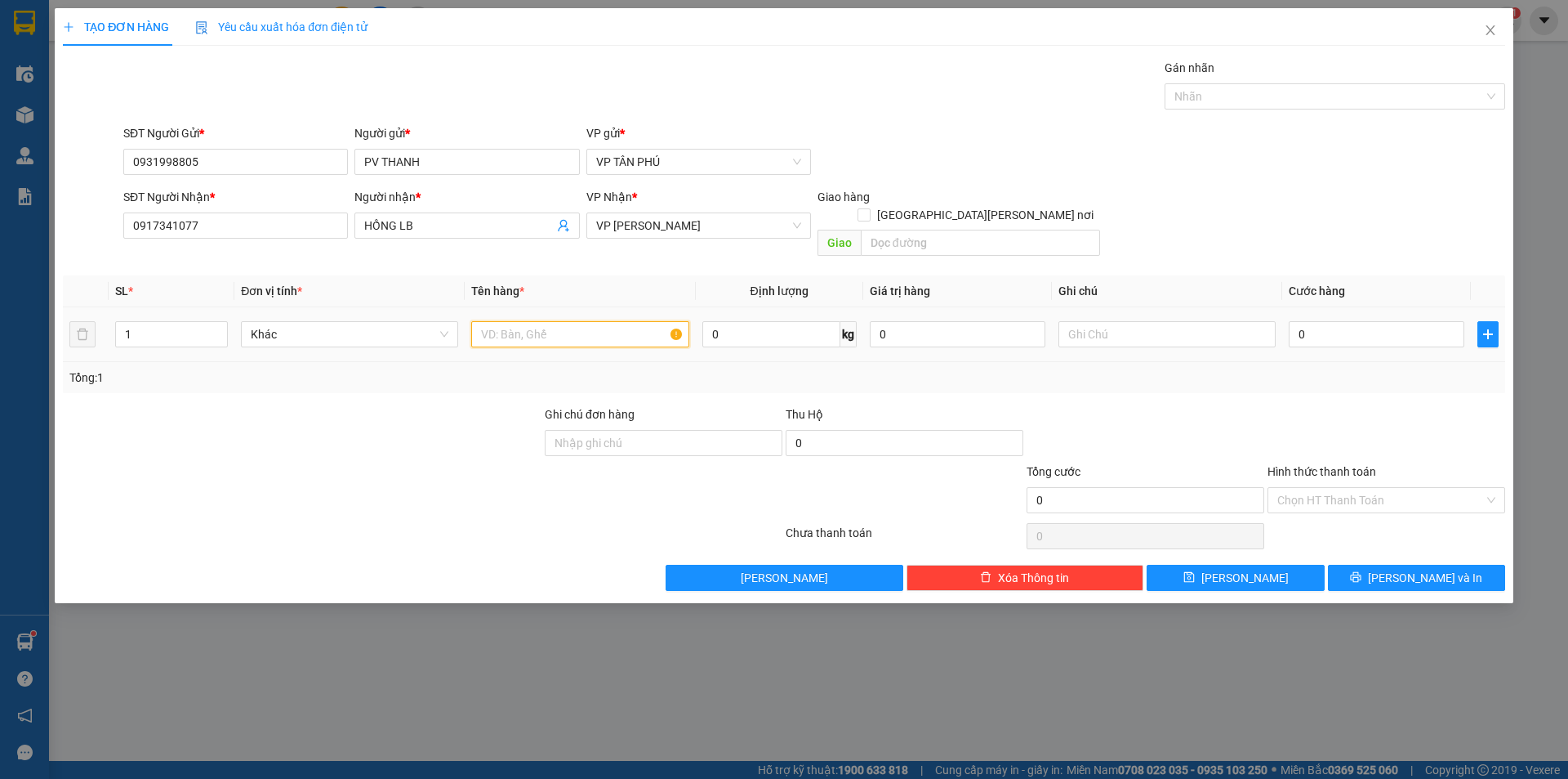
click at [586, 321] on input "text" at bounding box center [580, 334] width 217 height 26
click at [499, 321] on input "2BVAO" at bounding box center [580, 334] width 217 height 26
type input "2BAO"
click at [1326, 323] on input "0" at bounding box center [1376, 334] width 176 height 26
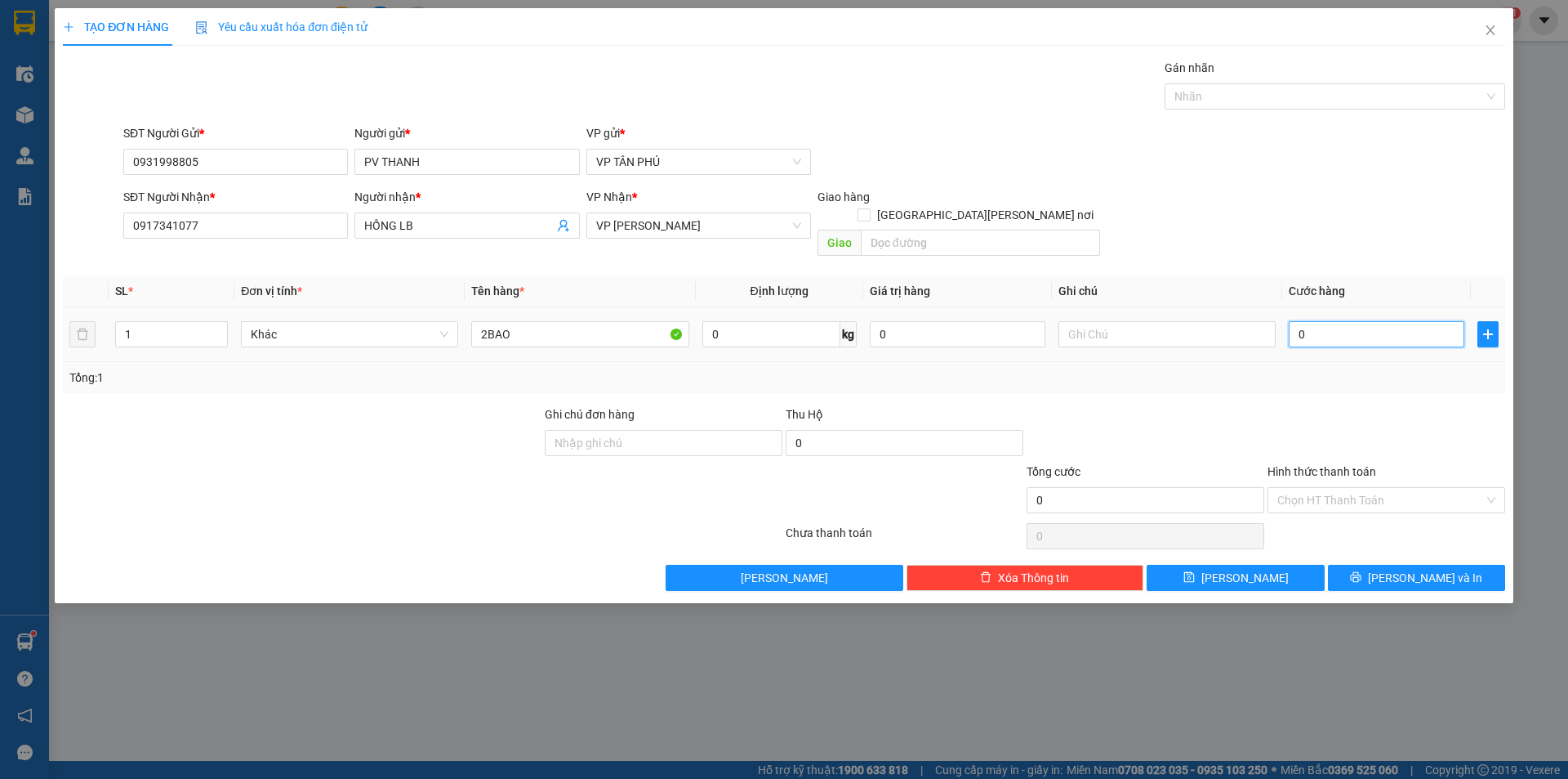
type input "3"
type input "30"
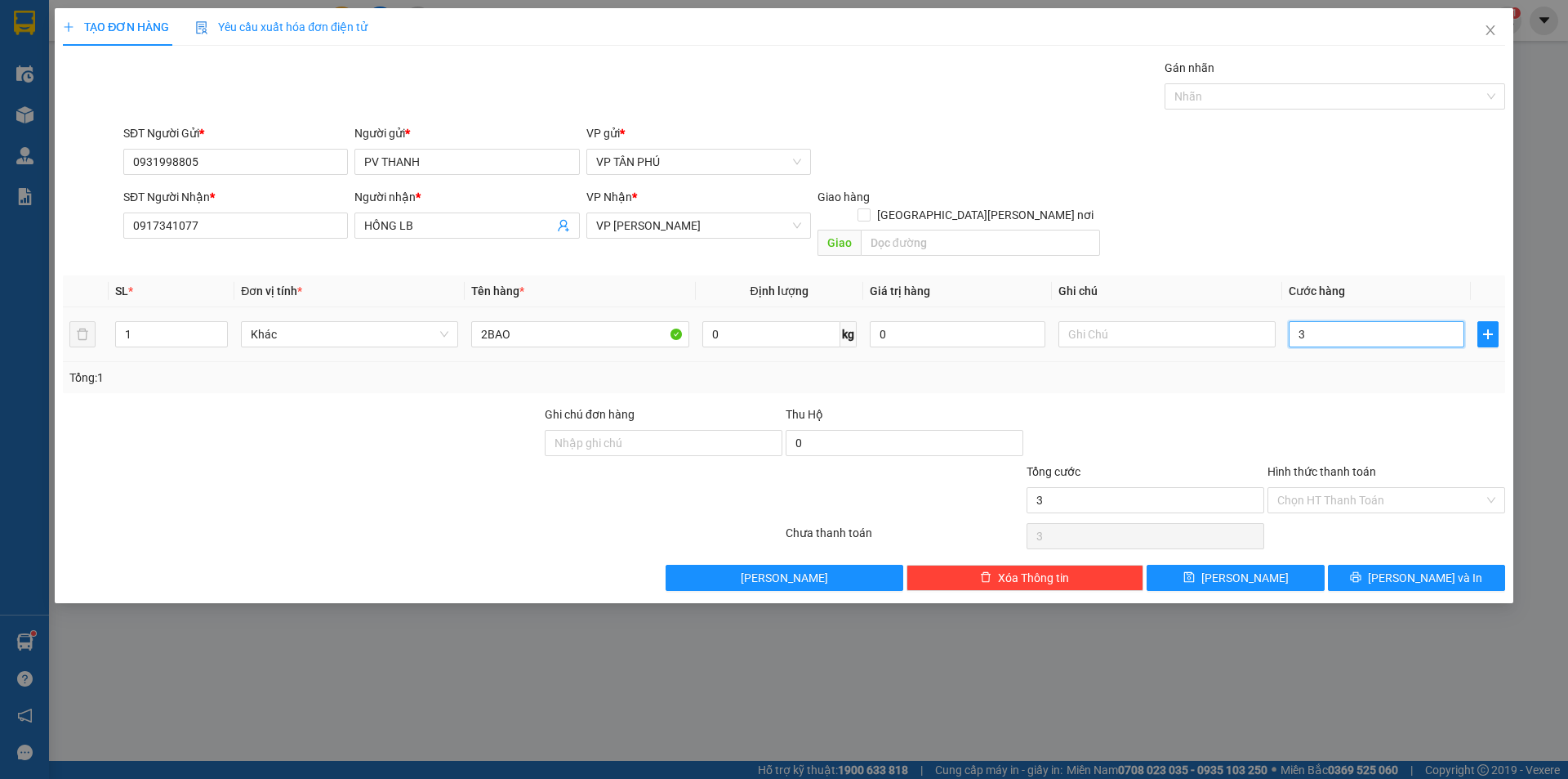
type input "30"
type input "300"
click at [1371, 565] on button "[PERSON_NAME] và In" at bounding box center [1416, 578] width 177 height 26
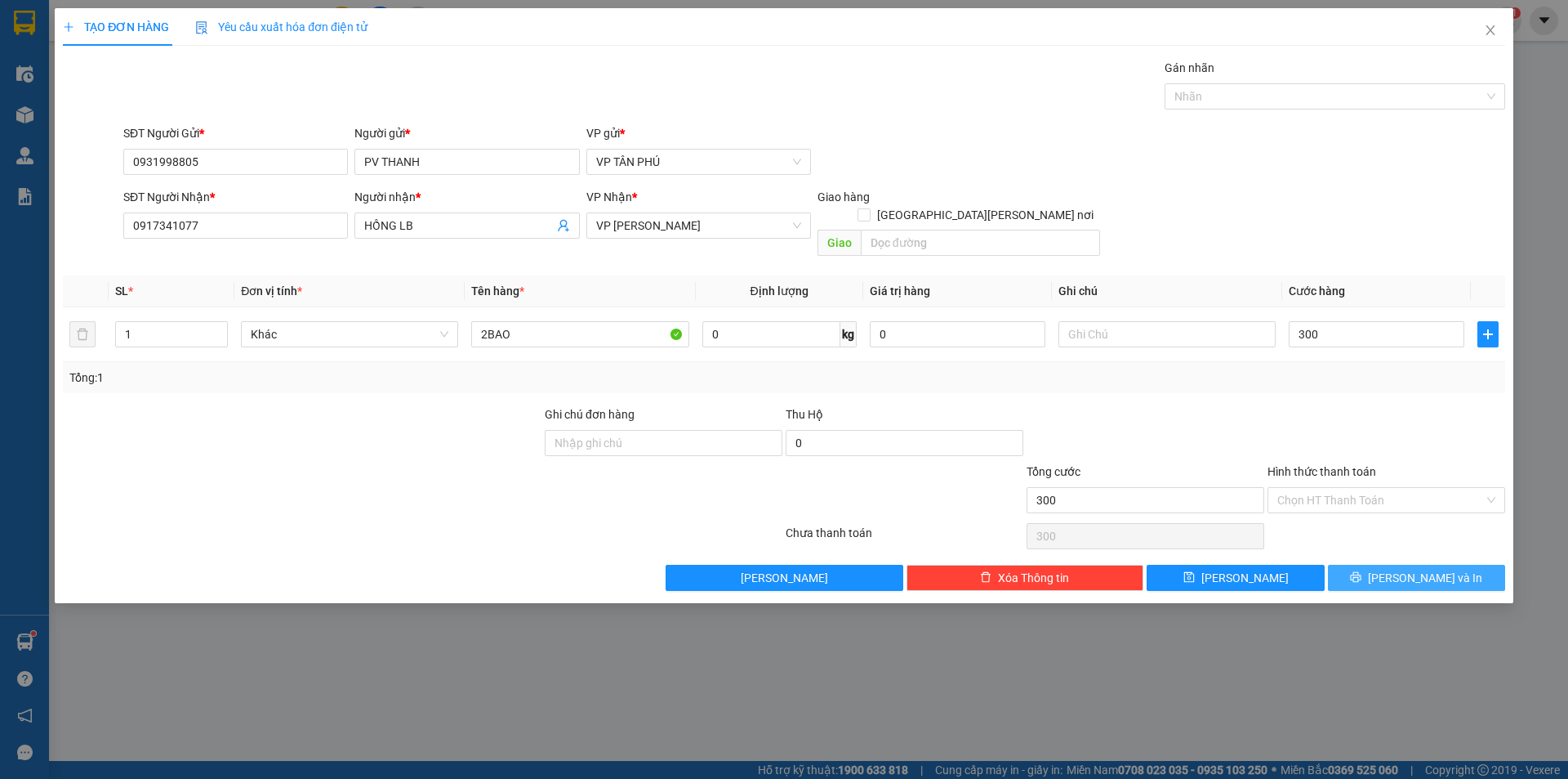
type input "300.000"
click at [1373, 565] on button "[PERSON_NAME] và In" at bounding box center [1416, 578] width 177 height 26
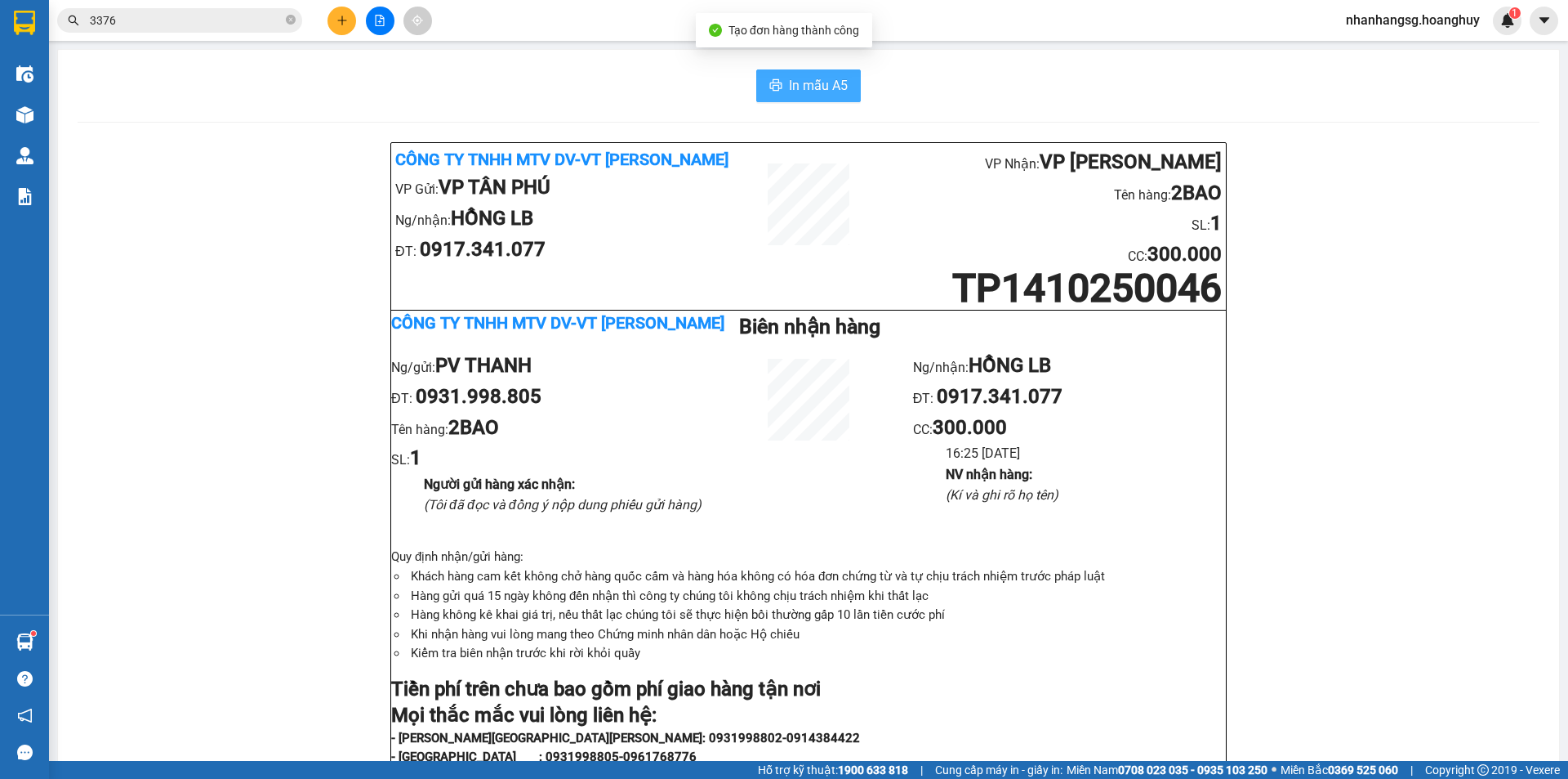
click at [826, 88] on span "In mẫu A5" at bounding box center [819, 85] width 59 height 20
click at [335, 11] on button at bounding box center [342, 20] width 29 height 29
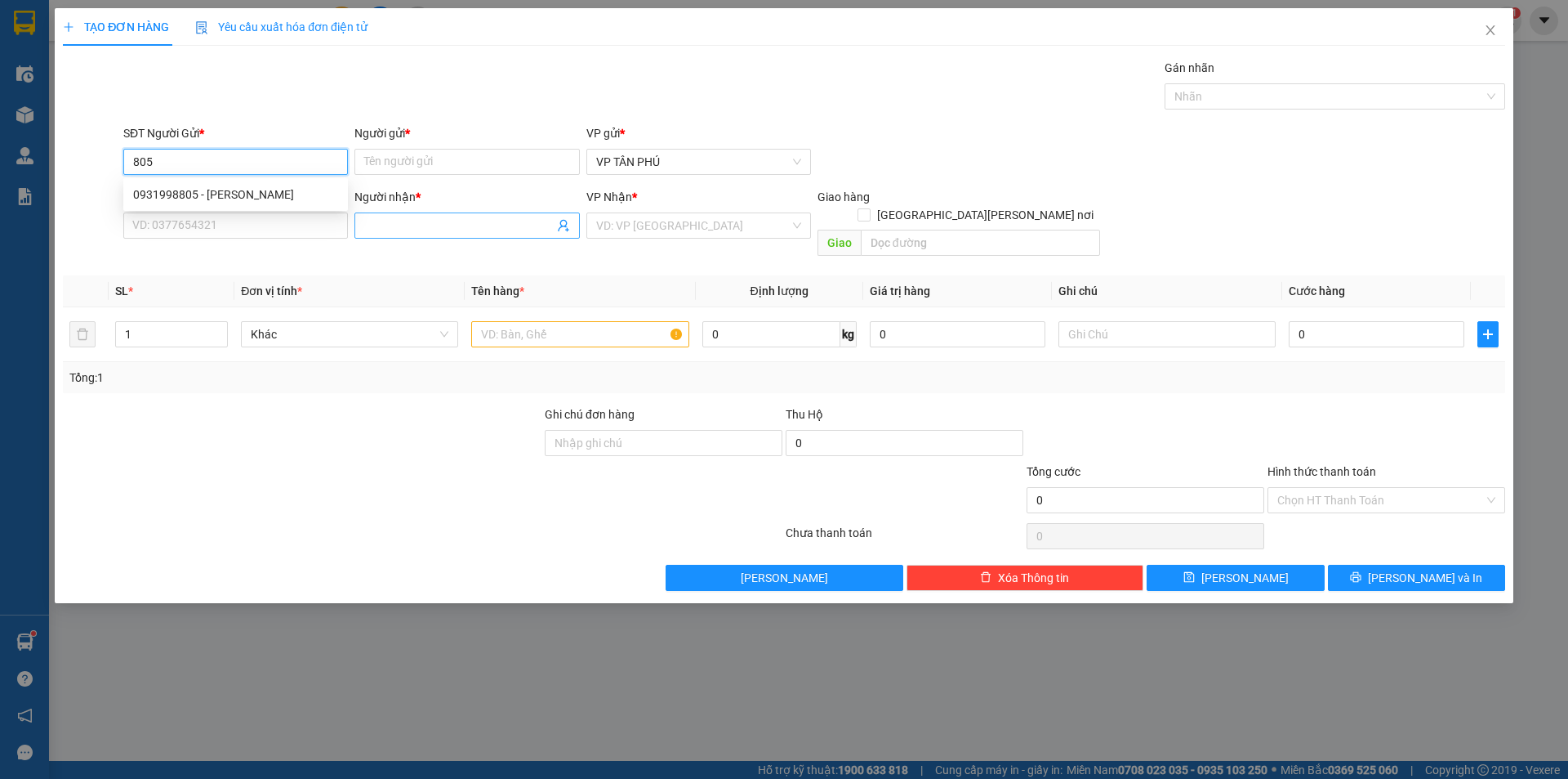
type input "805"
click at [402, 228] on input "Người nhận *" at bounding box center [458, 226] width 189 height 18
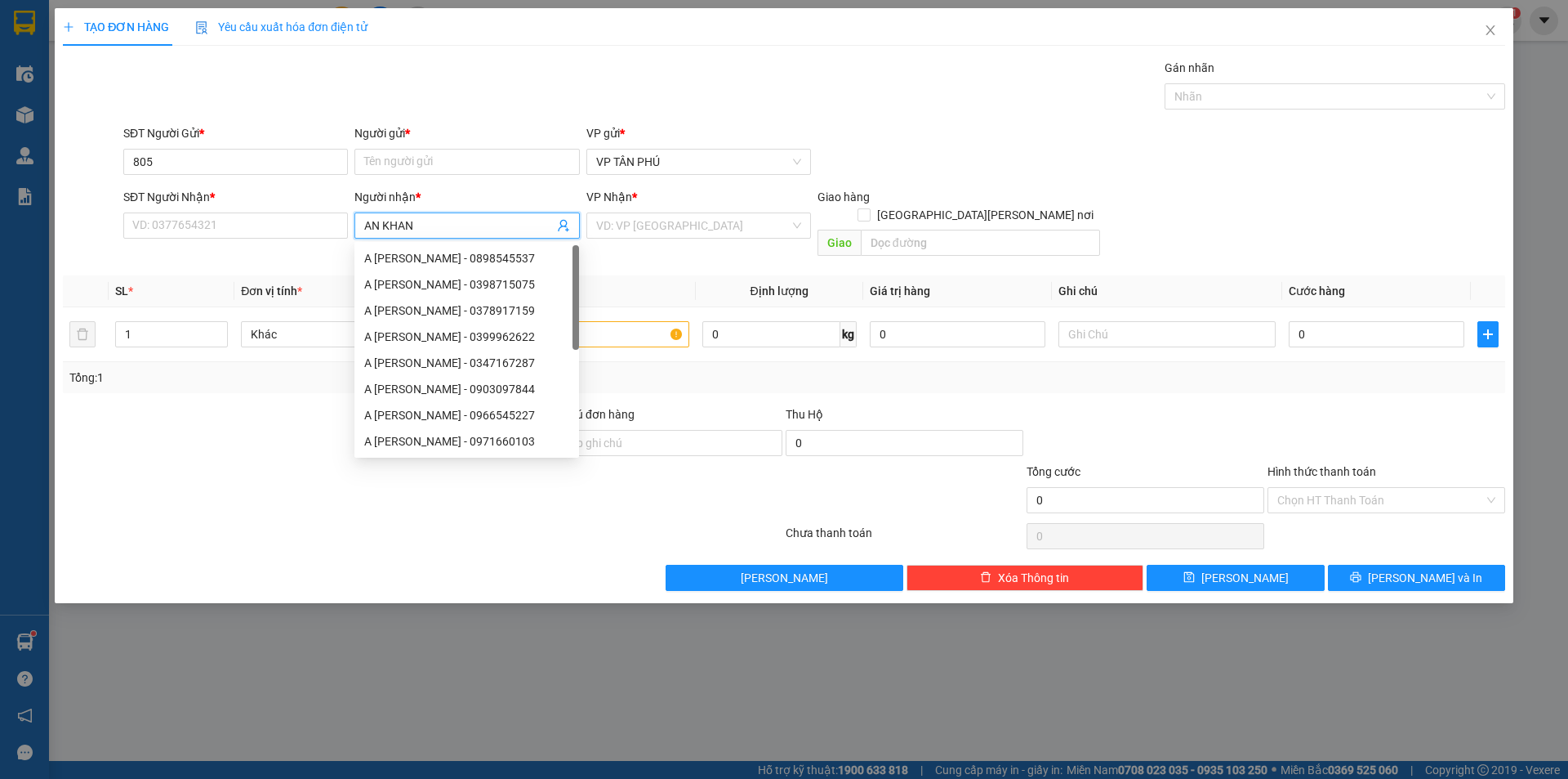
type input "AN KHANG"
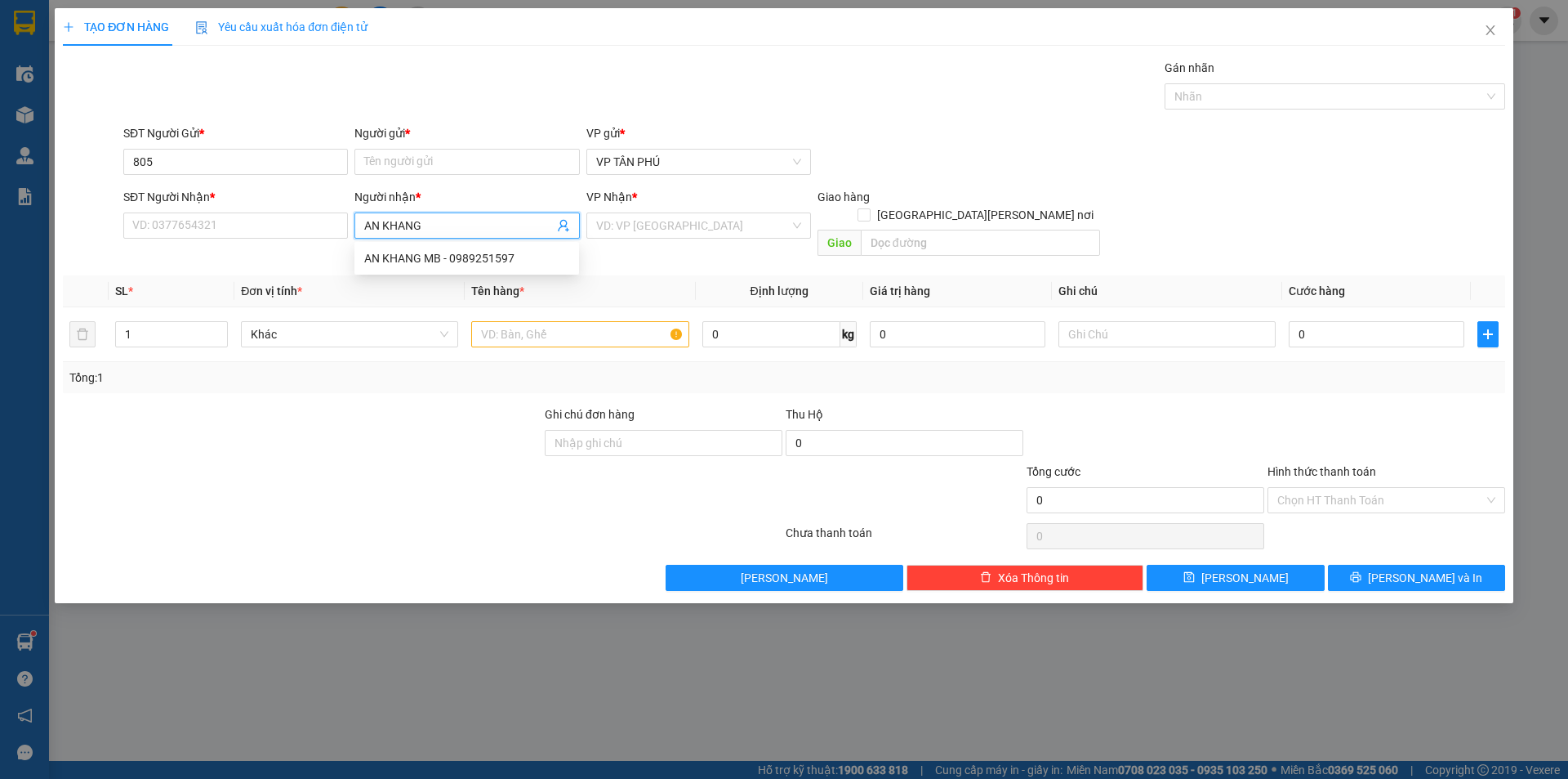
click at [391, 263] on div "AN KHANG MB - 0989251597" at bounding box center [467, 258] width 205 height 18
type input "0989251597"
click at [391, 263] on div "AN KHANG MB - 0989251597" at bounding box center [467, 258] width 205 height 18
type input "AN KHANG MB"
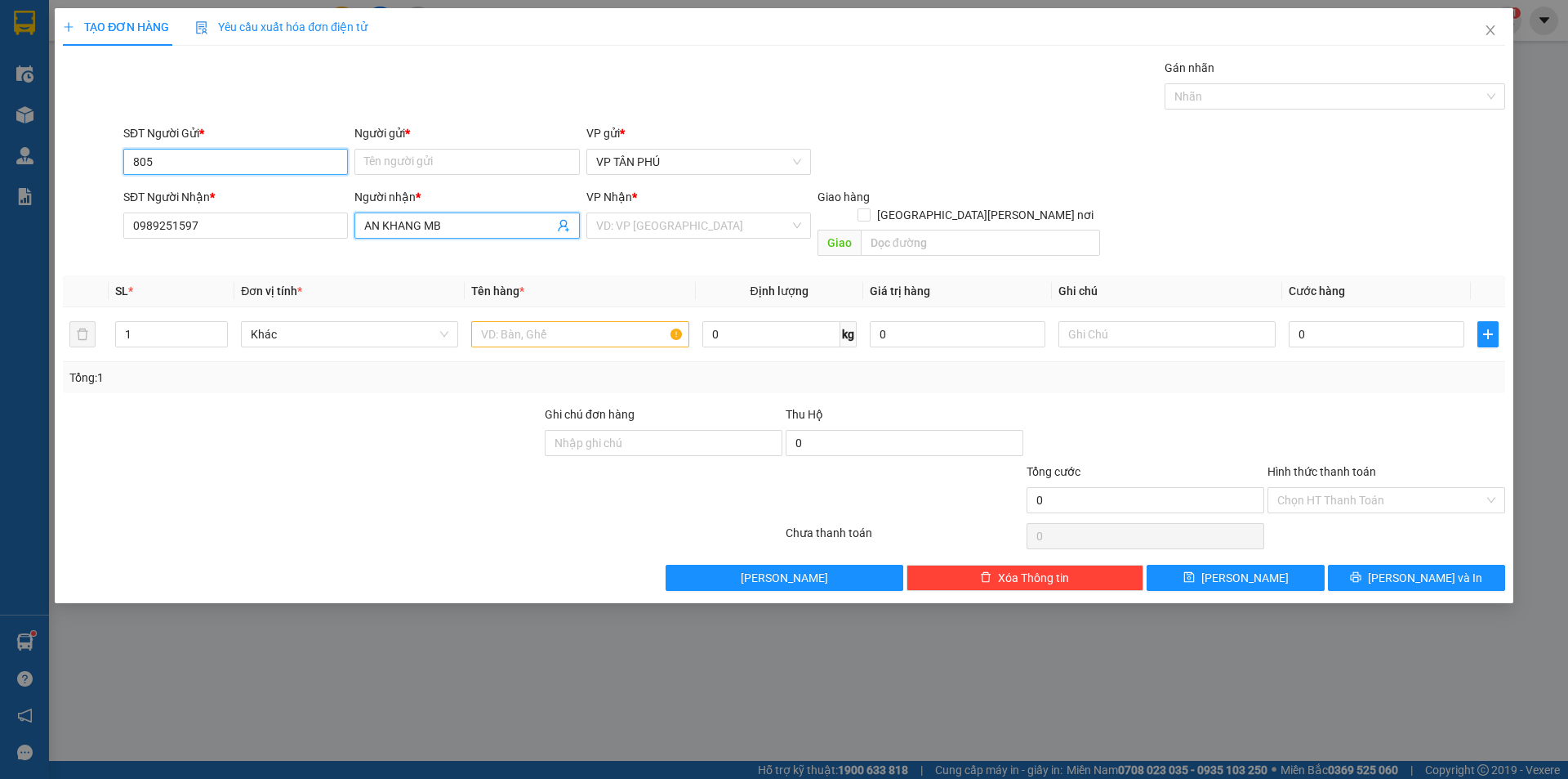
click at [210, 160] on input "805" at bounding box center [235, 162] width 225 height 26
click at [230, 195] on div "0931998805 - [PERSON_NAME]" at bounding box center [235, 195] width 205 height 18
type input "0931998805"
type input "PV THANH"
click at [230, 195] on div "0931998805 - [PERSON_NAME]" at bounding box center [235, 195] width 205 height 18
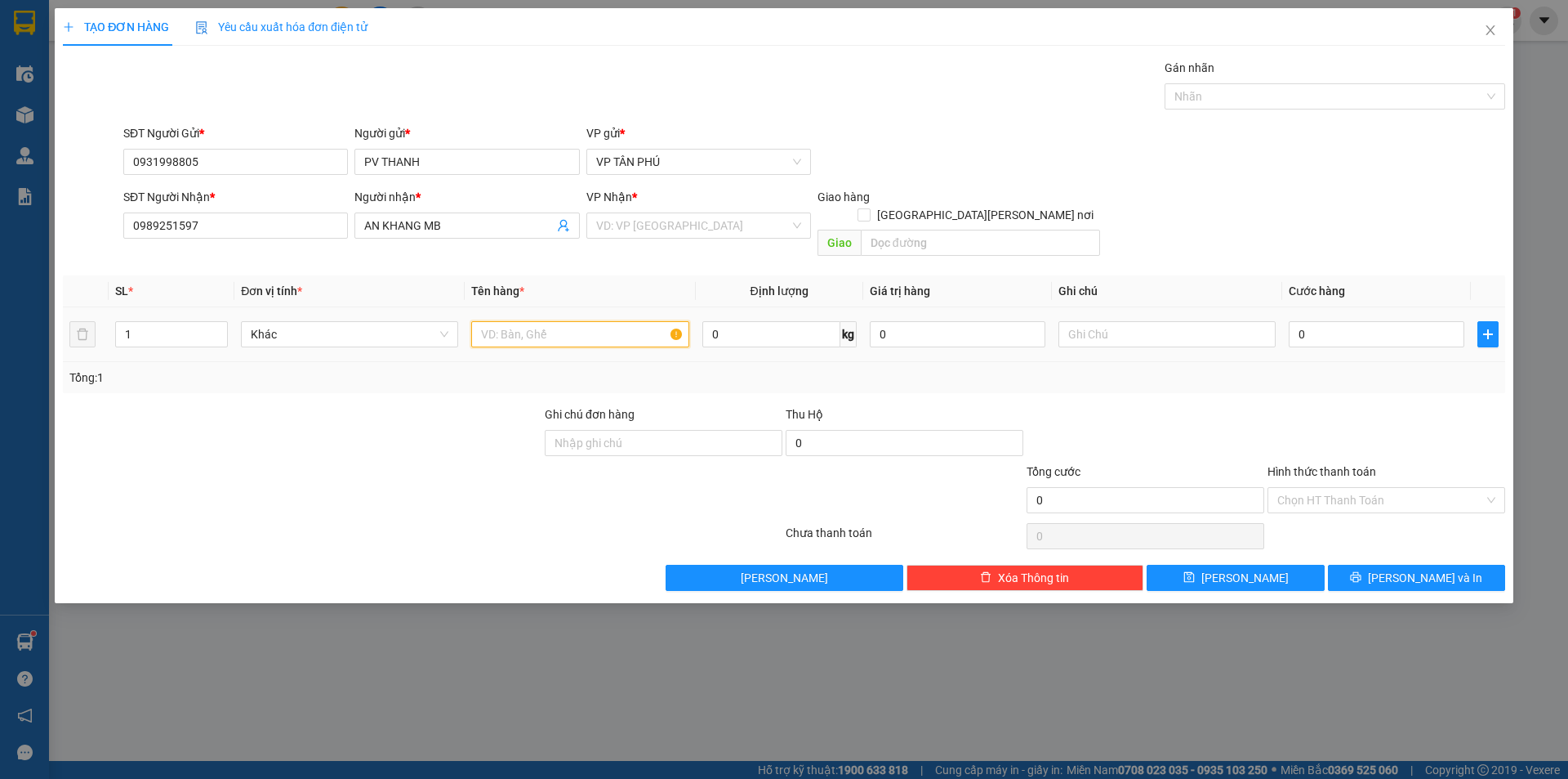
click at [550, 323] on input "text" at bounding box center [580, 334] width 217 height 26
type input "2BAO"
click at [1334, 321] on input "0" at bounding box center [1376, 334] width 176 height 26
type input "1"
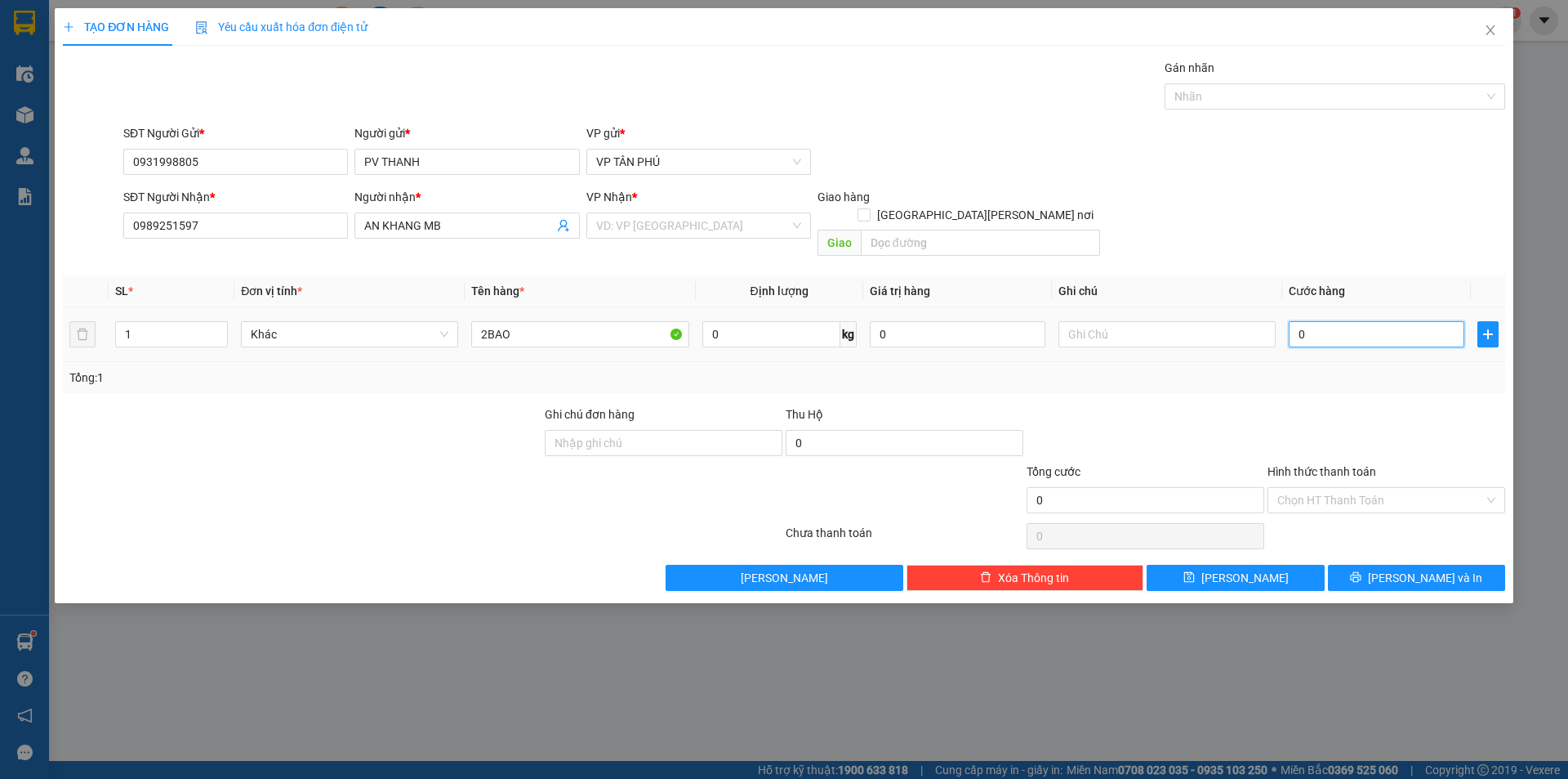
type input "1"
type input "1.000"
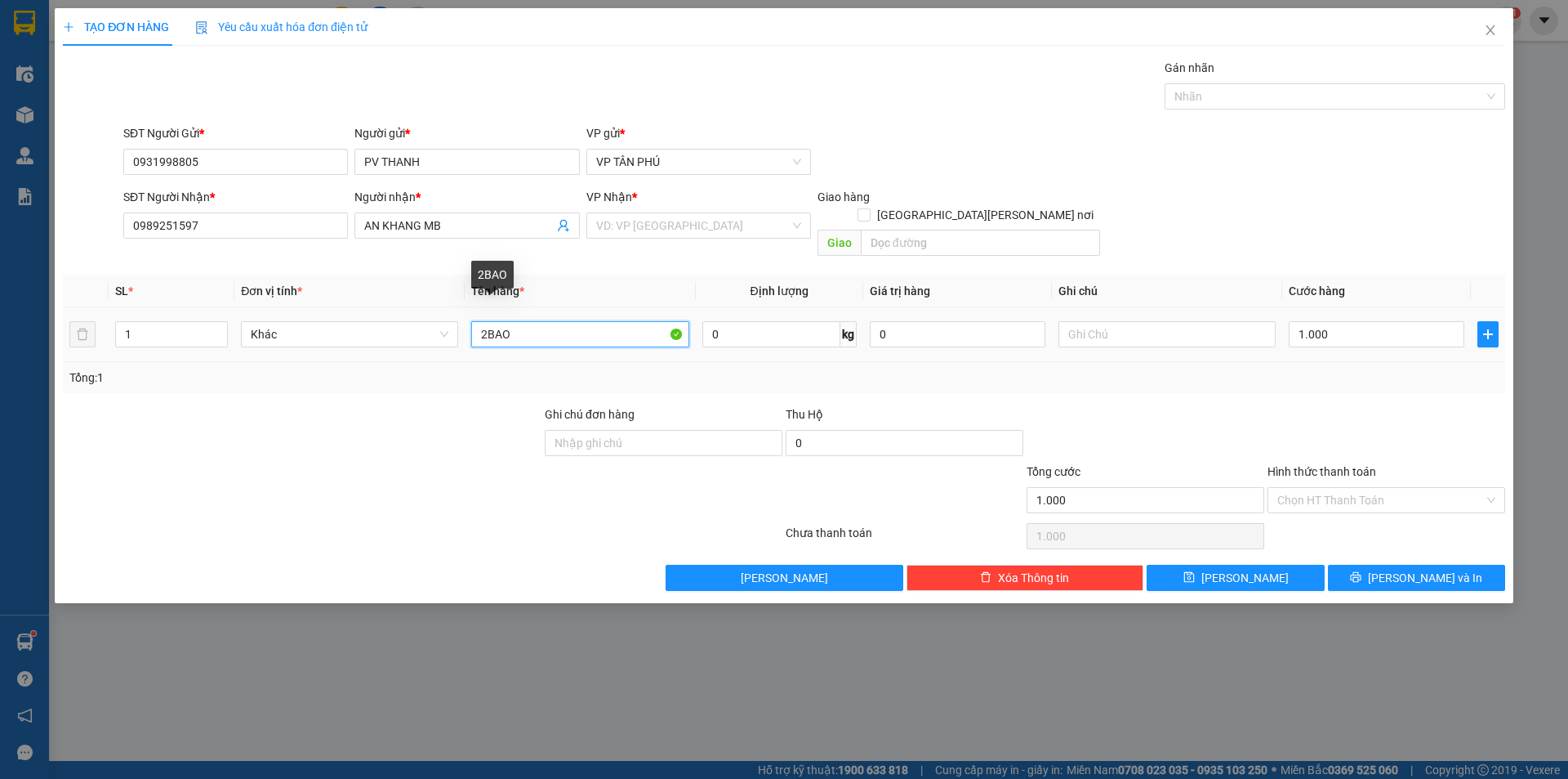
click at [567, 321] on input "2BAO" at bounding box center [580, 334] width 217 height 26
type input "2BAO+2CUC DEN"
click at [1324, 321] on input "1.000" at bounding box center [1376, 334] width 176 height 26
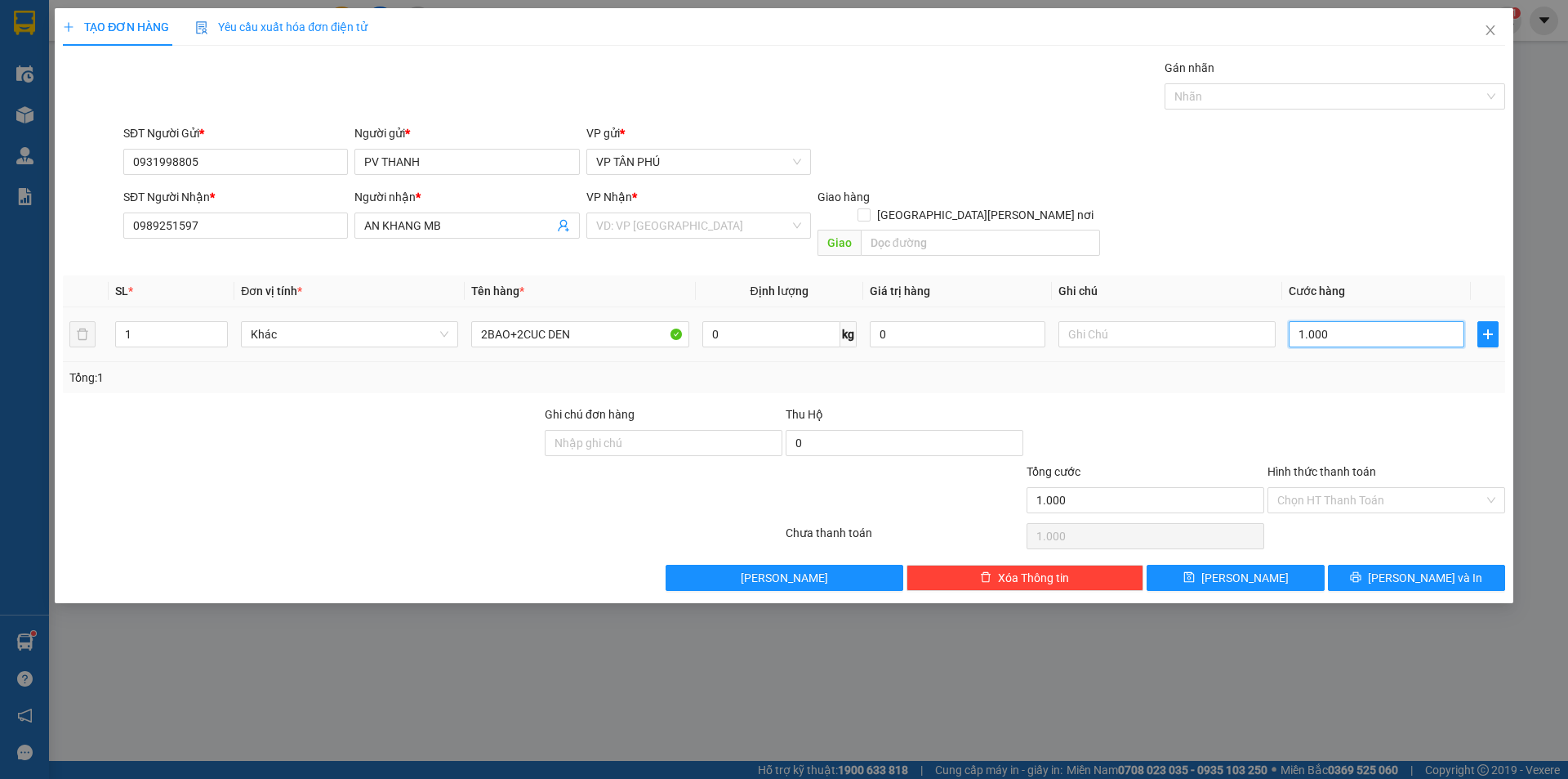
type input "2"
type input "28"
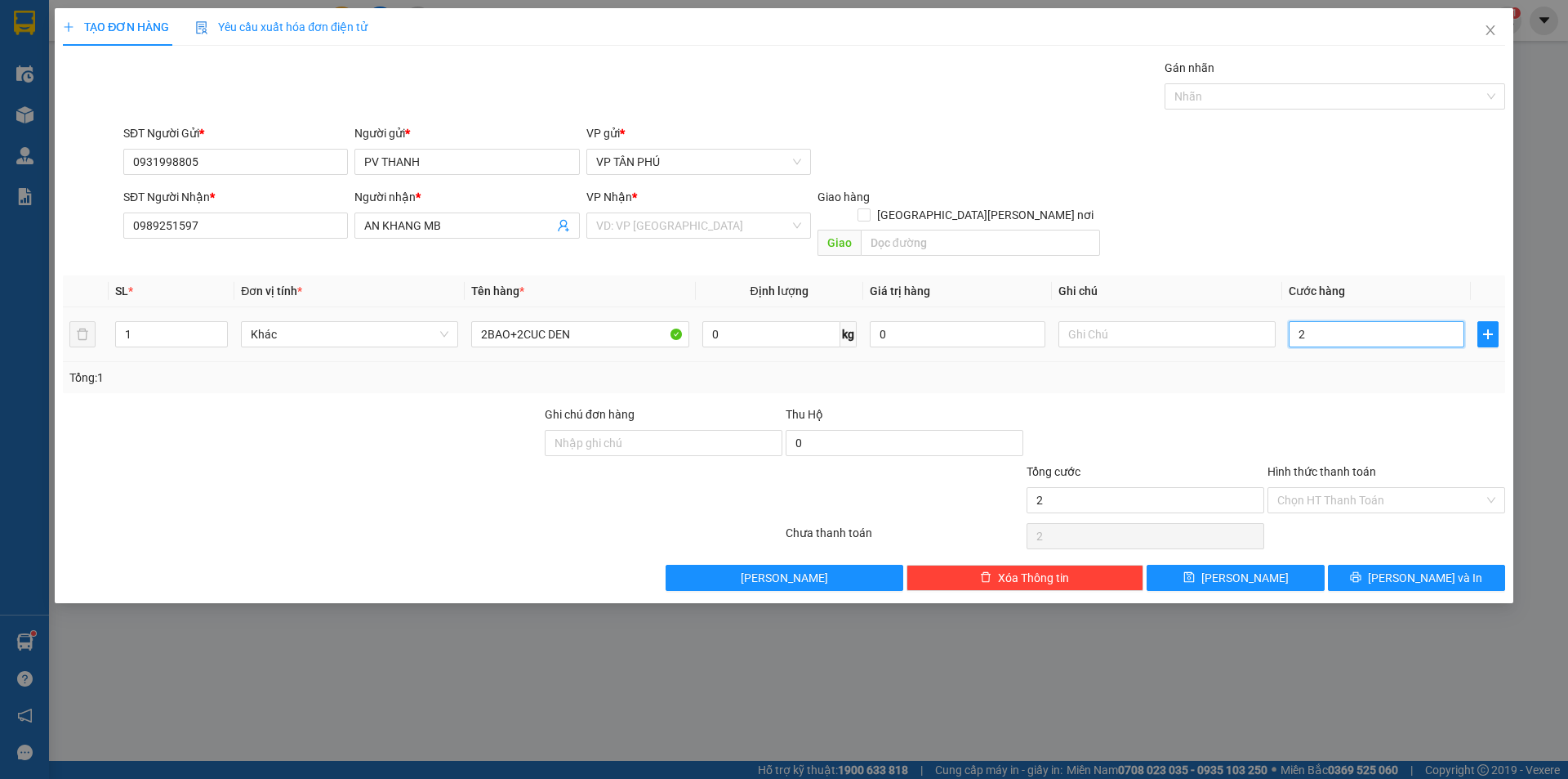
type input "28"
type input "280"
click at [1376, 565] on button "[PERSON_NAME] và In" at bounding box center [1416, 578] width 177 height 26
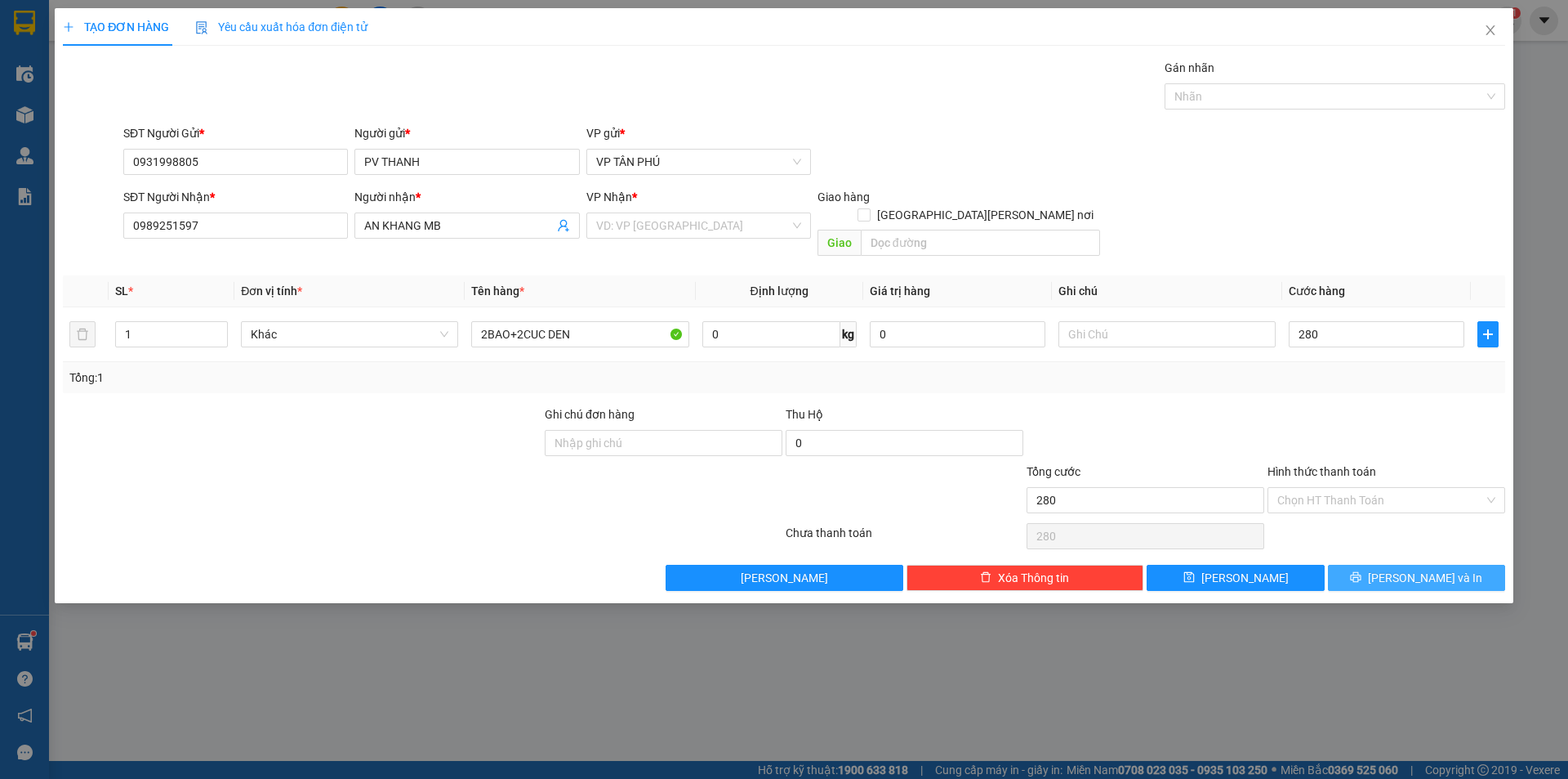
type input "280.000"
click at [664, 215] on input "search" at bounding box center [693, 226] width 194 height 25
click at [665, 215] on input "search" at bounding box center [693, 226] width 194 height 25
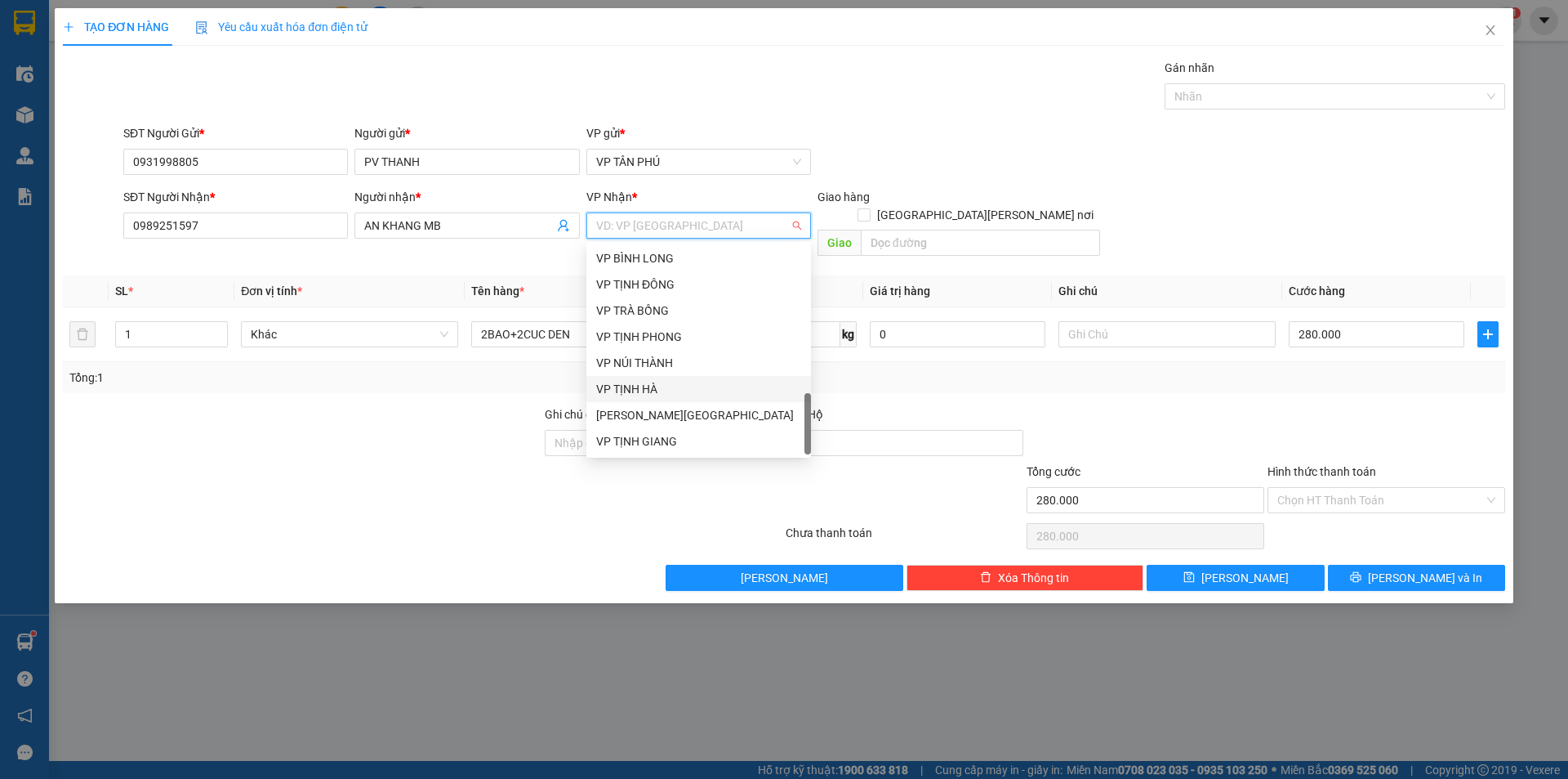
scroll to position [353, 0]
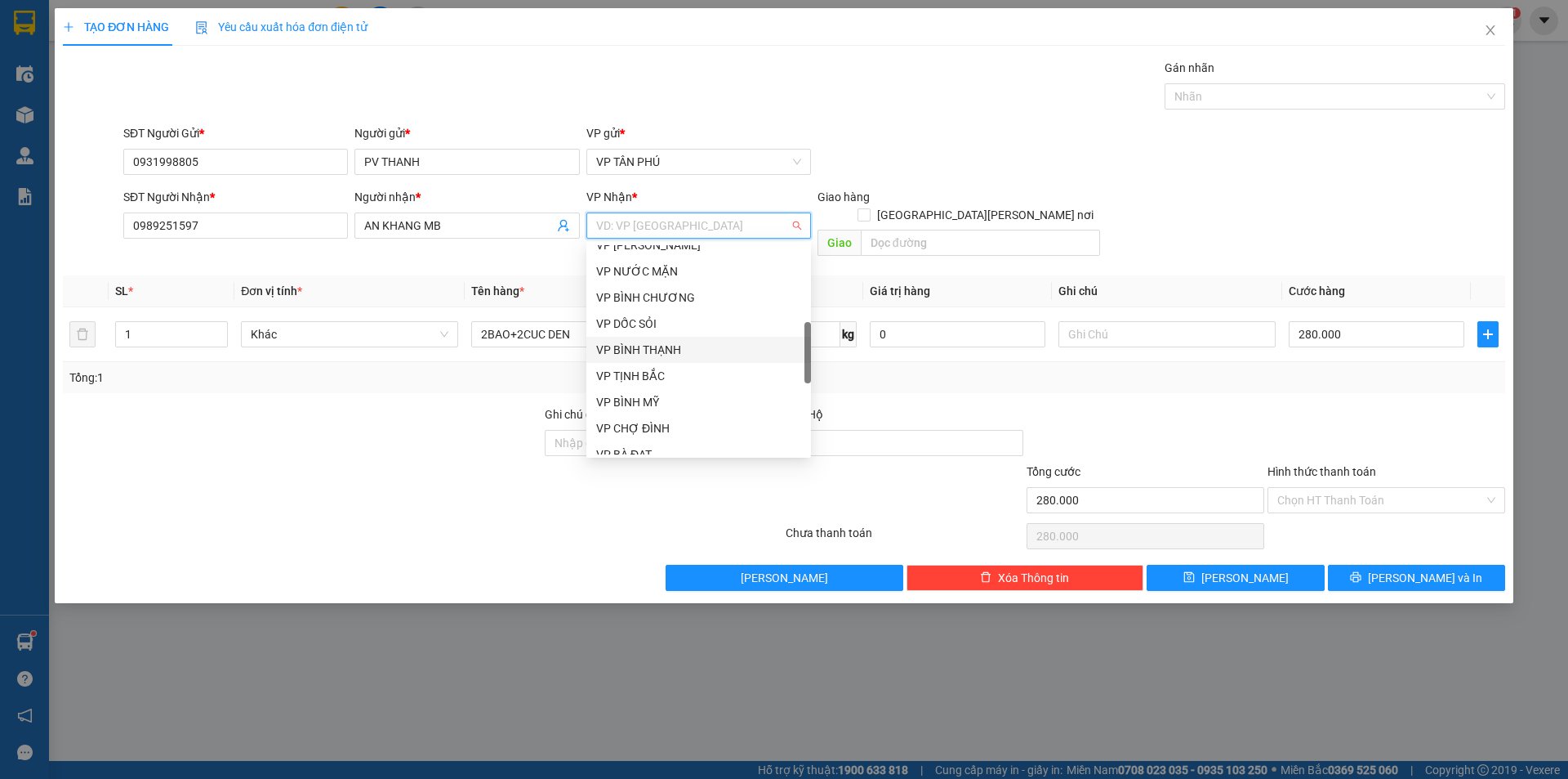
click at [652, 344] on div "VP BÌNH THẠNH" at bounding box center [699, 350] width 205 height 18
click at [653, 344] on input "2BAO+2CUC DEN" at bounding box center [580, 334] width 217 height 26
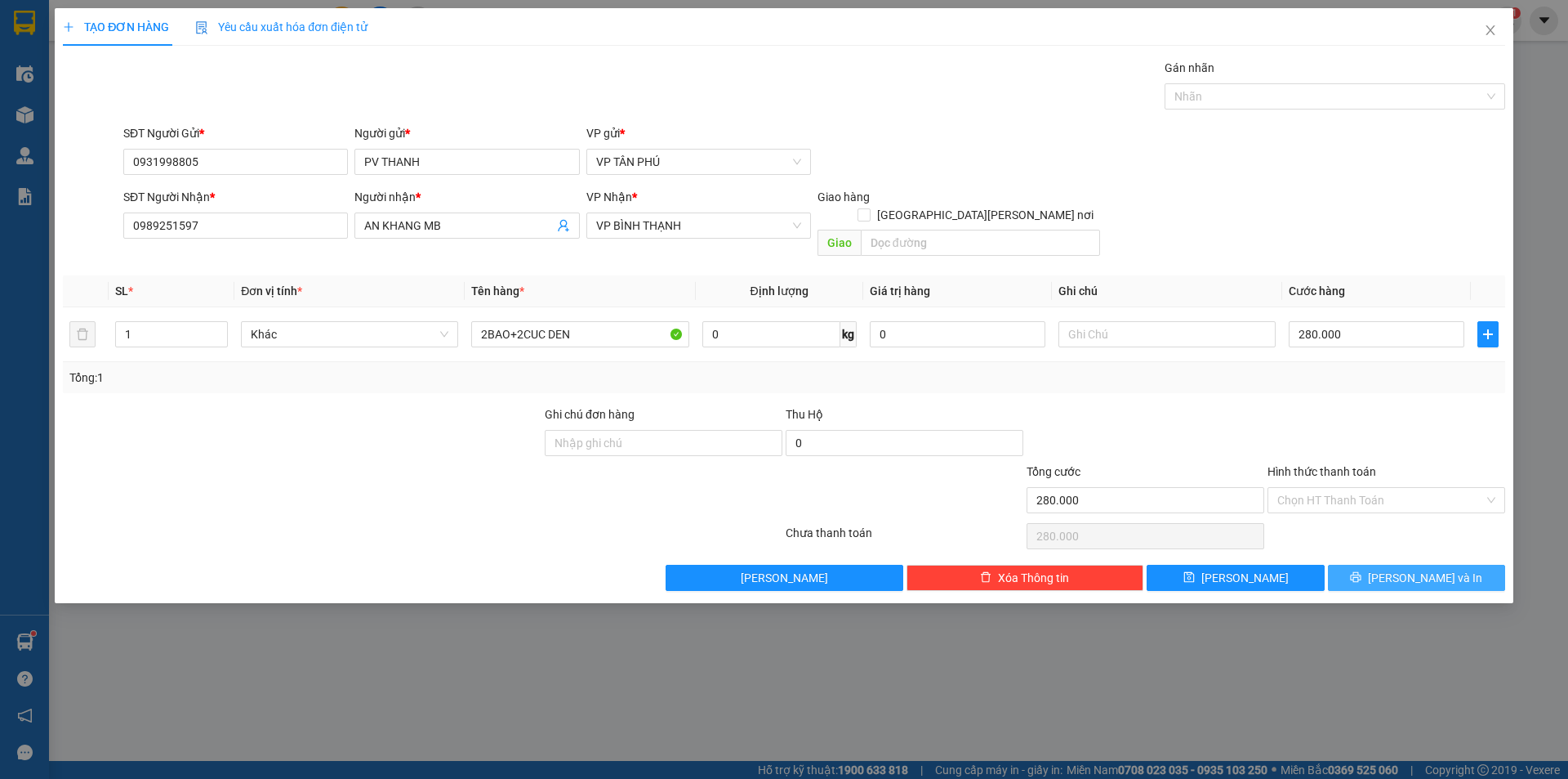
click at [1401, 565] on button "[PERSON_NAME] và In" at bounding box center [1416, 578] width 177 height 26
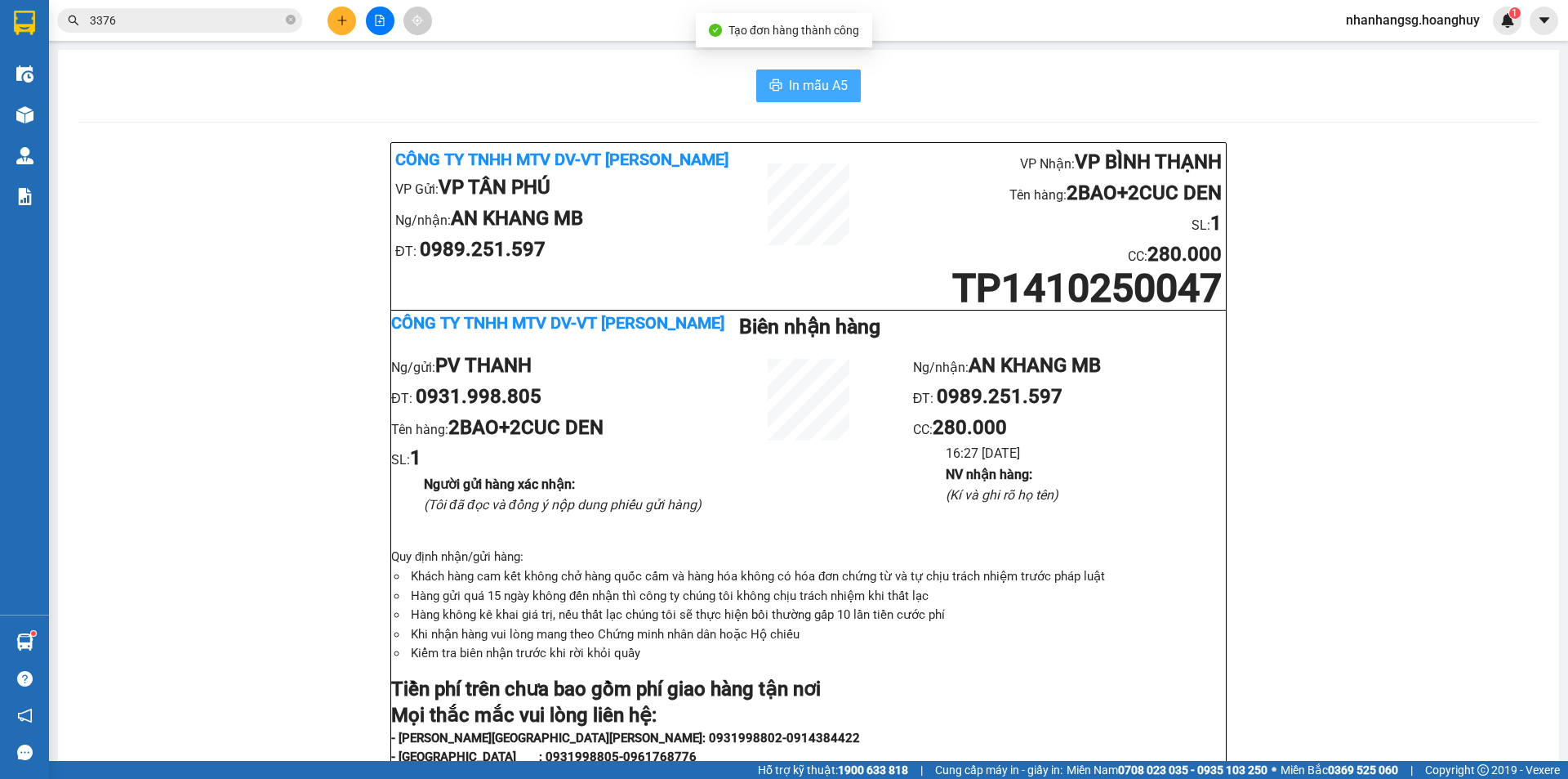
click at [791, 92] on span "In mẫu A5" at bounding box center [819, 85] width 59 height 20
click at [200, 24] on input "3376" at bounding box center [186, 20] width 193 height 18
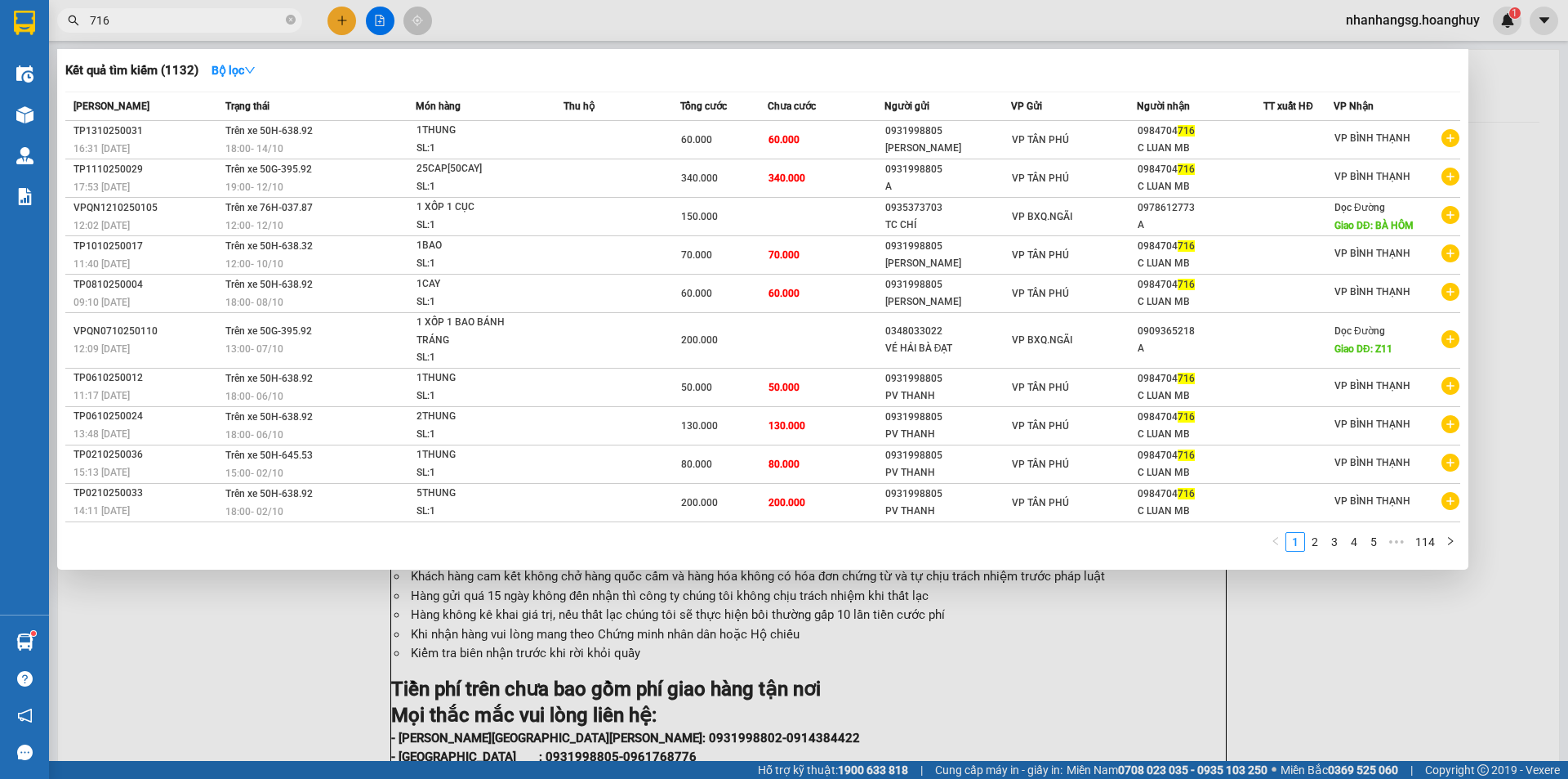
type input "716"
click at [343, 24] on div at bounding box center [784, 389] width 1568 height 779
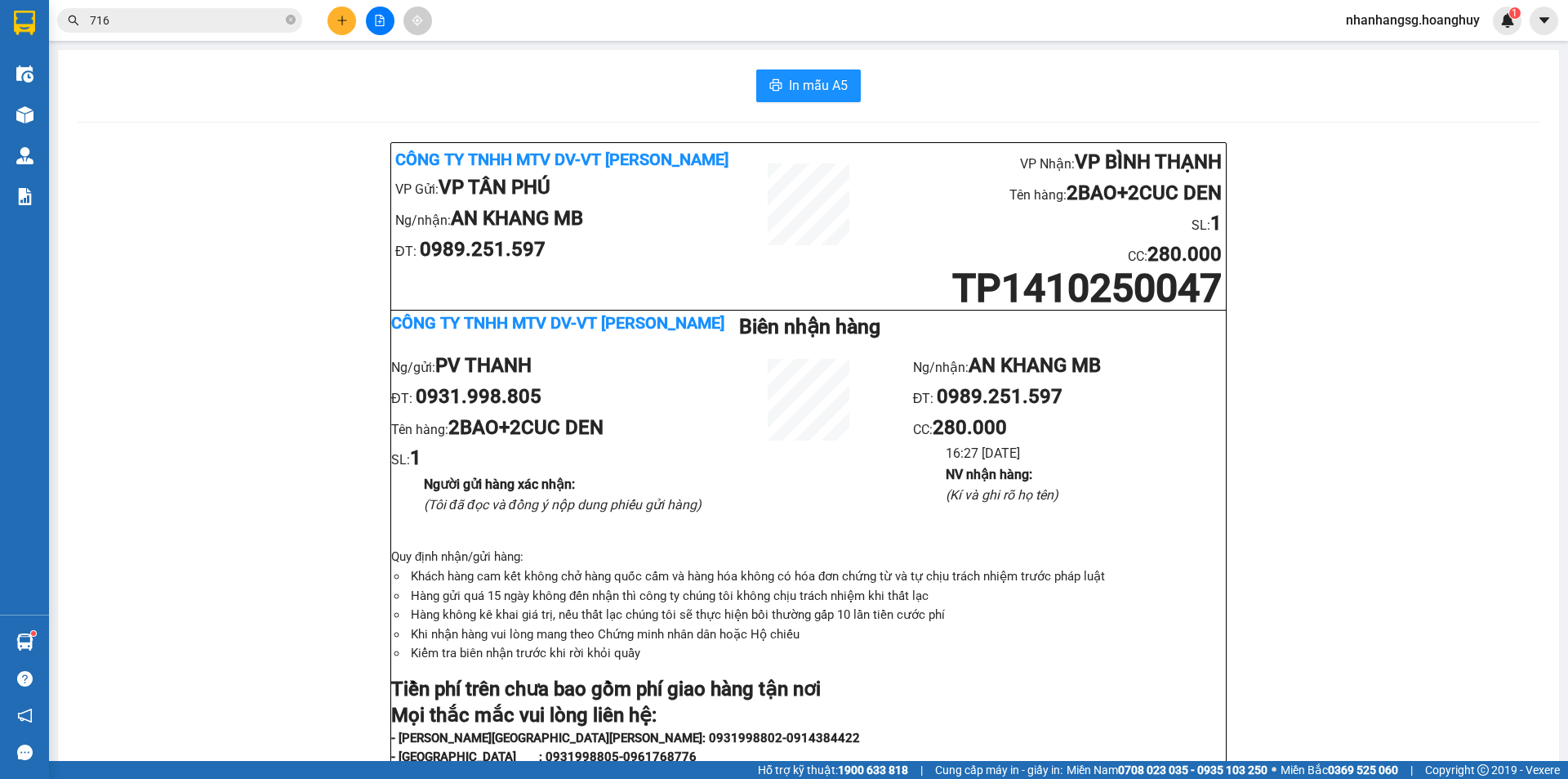
click at [343, 24] on icon "plus" at bounding box center [342, 20] width 11 height 11
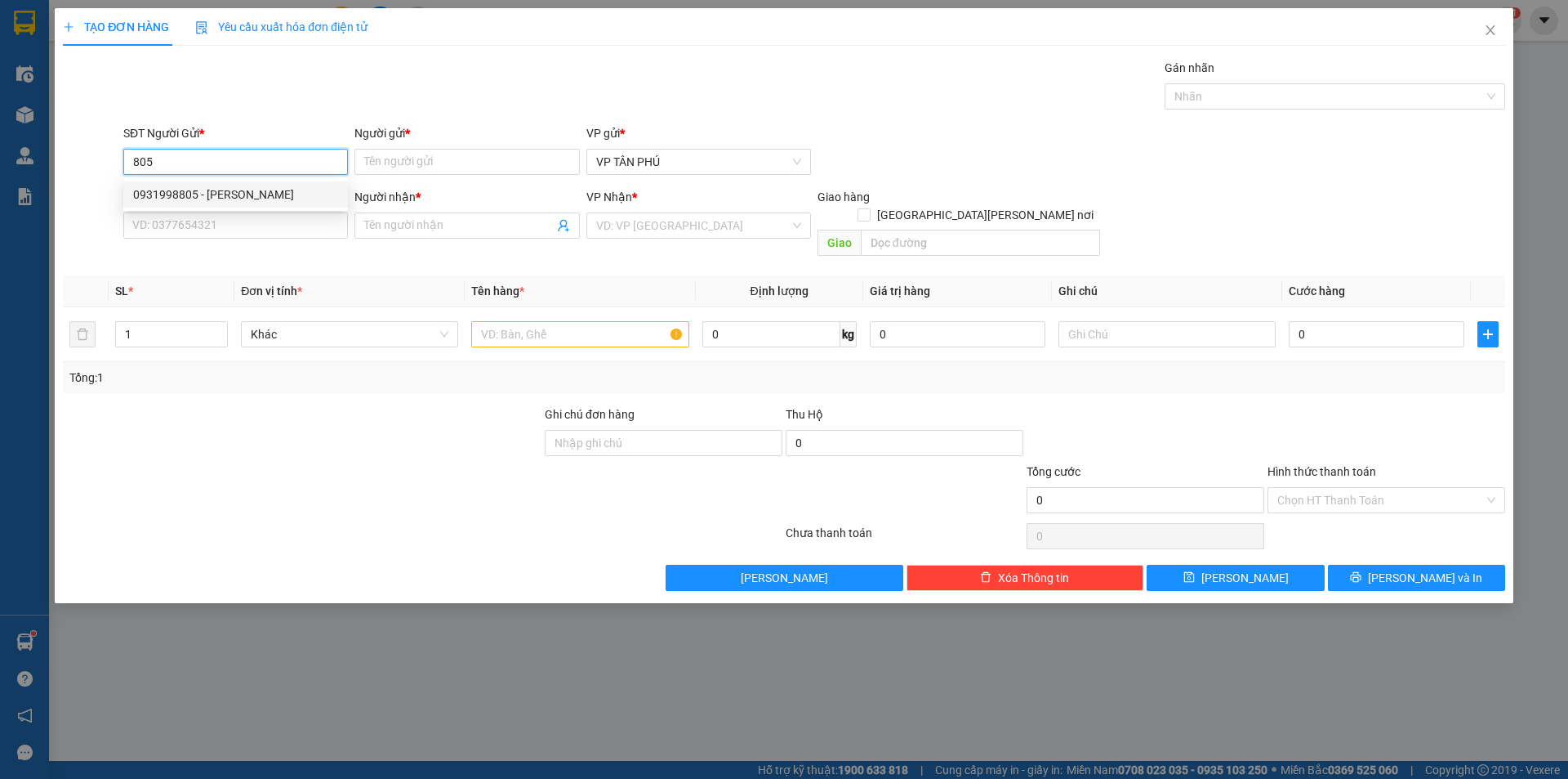
drag, startPoint x: 241, startPoint y: 190, endPoint x: 252, endPoint y: 199, distance: 14.2
click at [243, 190] on div "0931998805 - [PERSON_NAME]" at bounding box center [235, 195] width 205 height 18
type input "0931998805"
type input "PV THANH"
type input "0989251597"
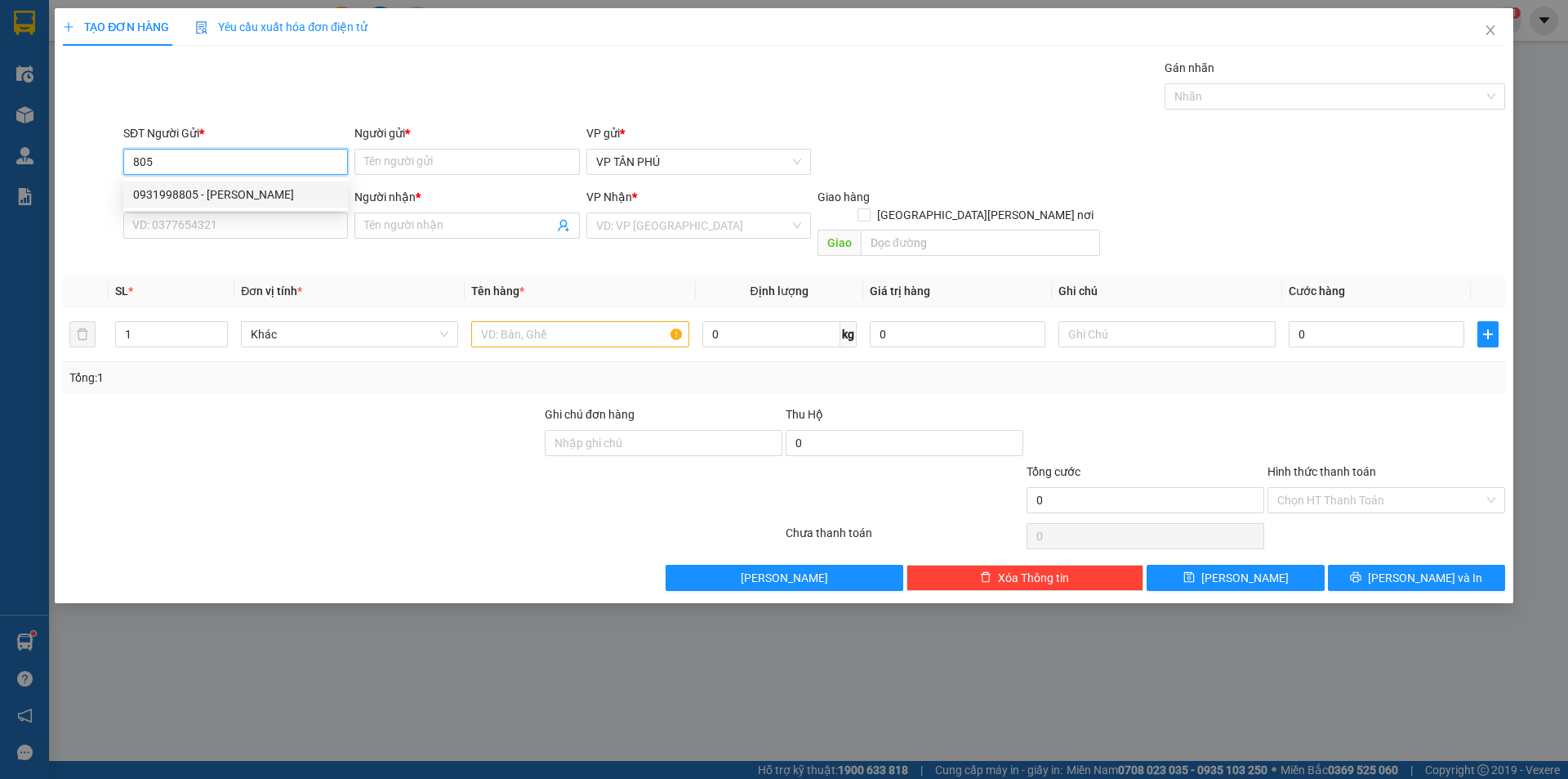
type input "AN KHANG MB"
type input "0931998805"
click at [260, 217] on input "0989251597" at bounding box center [235, 226] width 225 height 26
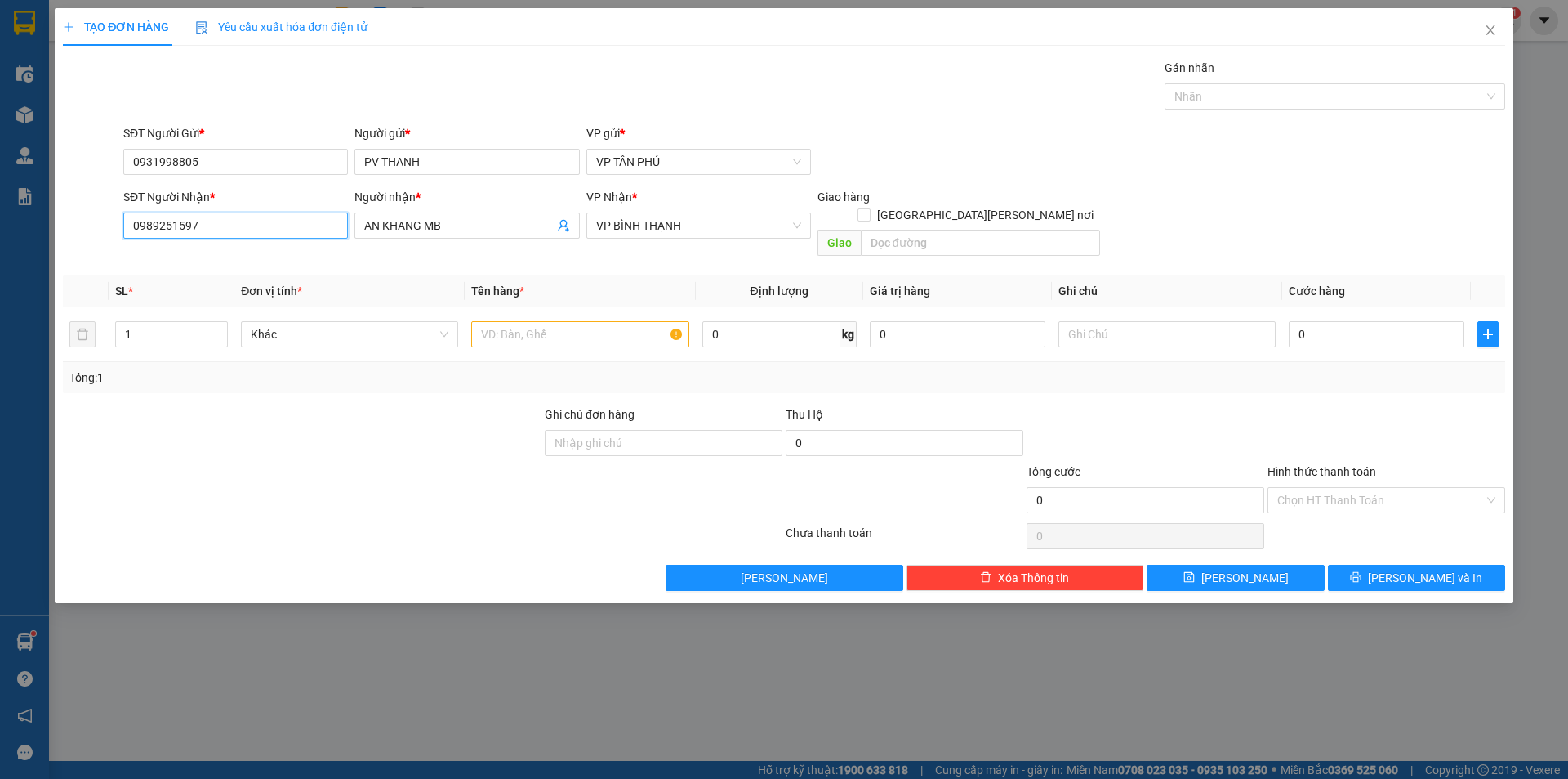
click at [260, 217] on input "0989251597" at bounding box center [235, 226] width 225 height 26
click at [261, 217] on input "0989251597" at bounding box center [235, 226] width 225 height 26
click at [262, 217] on input "0989251597" at bounding box center [235, 226] width 225 height 26
click at [234, 262] on div "0914313779 - A DUONG BX" at bounding box center [235, 258] width 205 height 18
type input "0914313779"
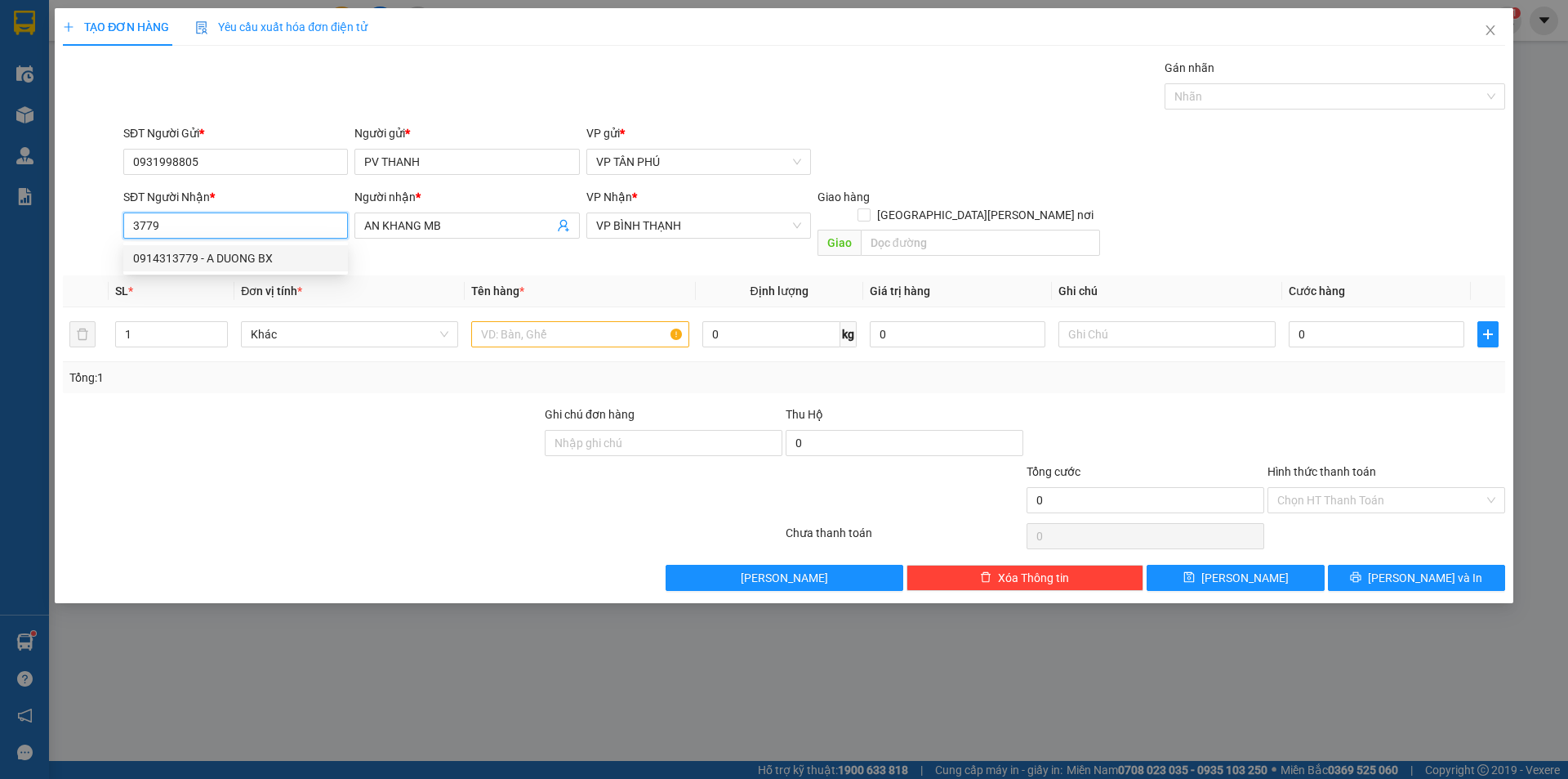
type input "A DUONG BX"
type input "0914313779"
click at [532, 324] on input "text" at bounding box center [580, 334] width 217 height 26
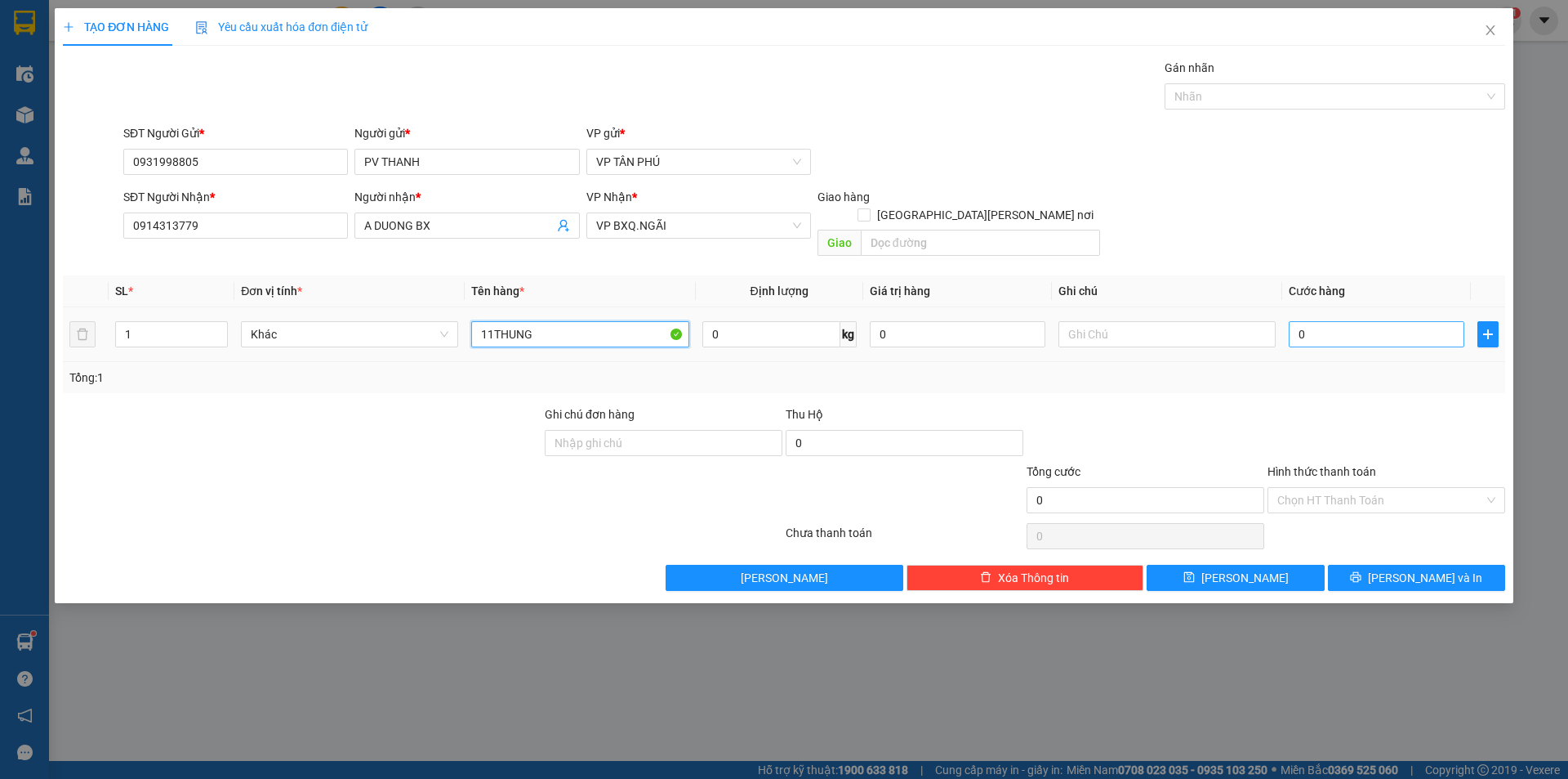
type input "11THUNG"
click at [1338, 321] on input "0" at bounding box center [1376, 334] width 176 height 26
type input "7"
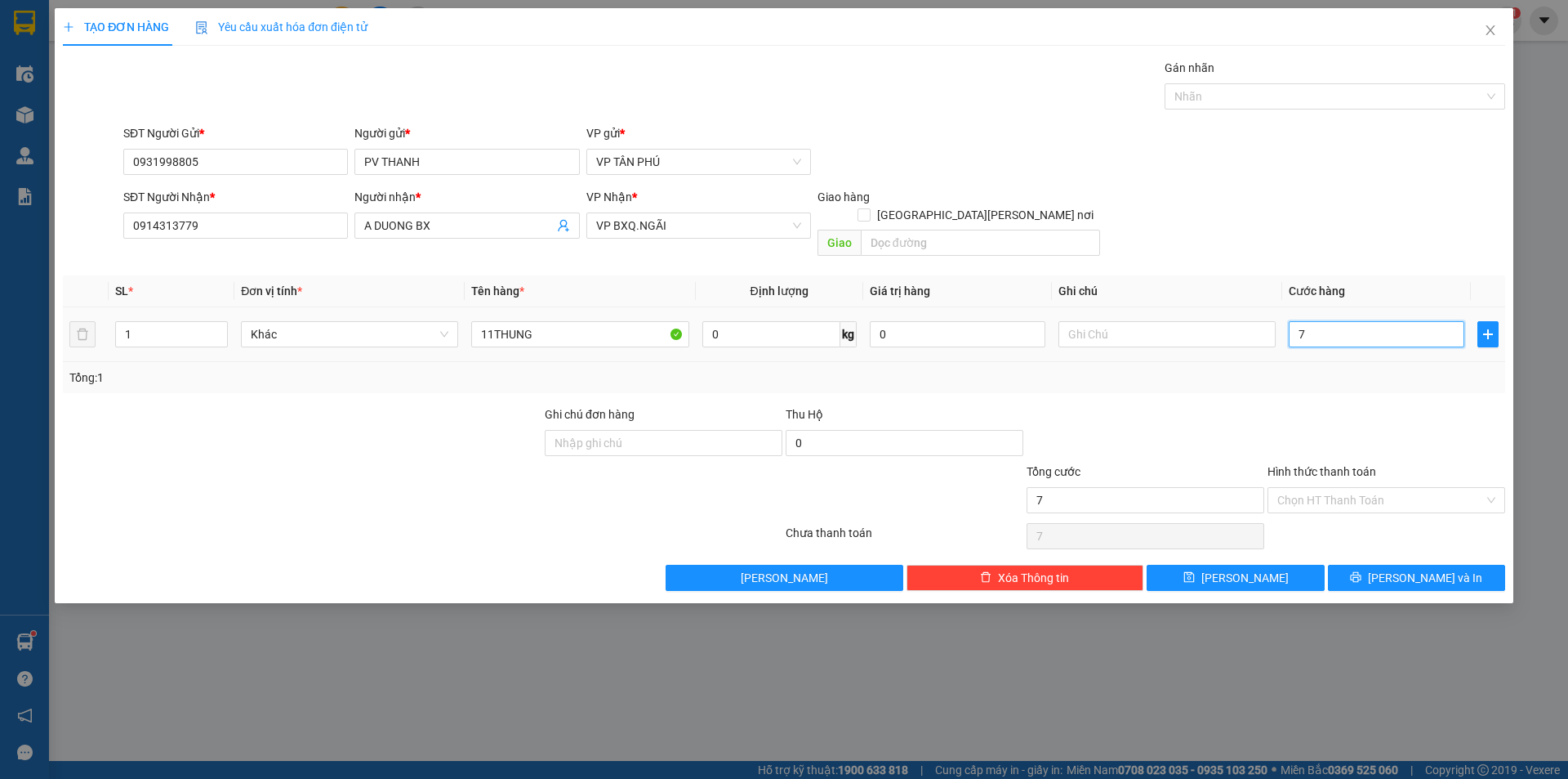
type input "70"
type input "700"
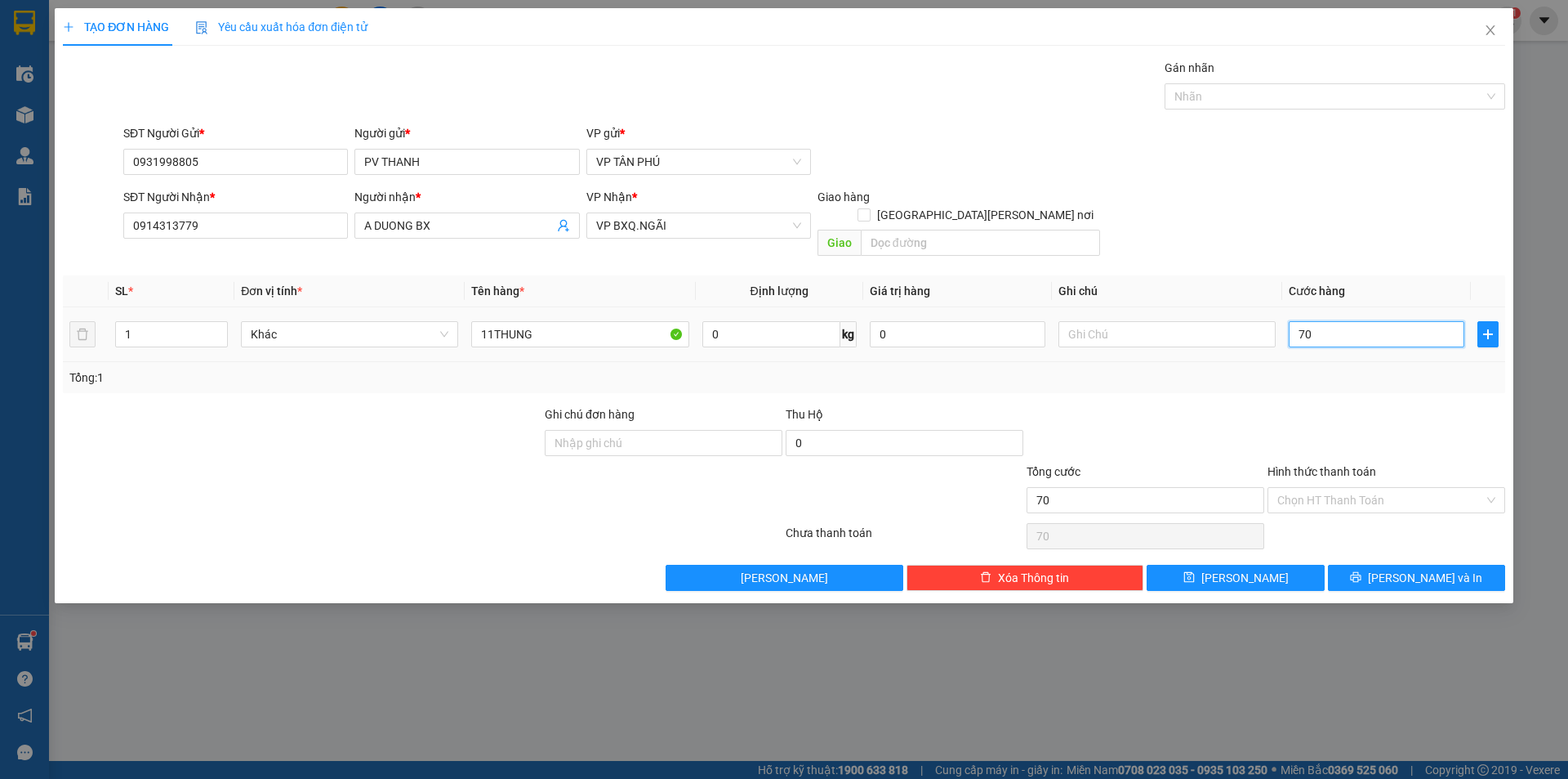
type input "700"
type input "700.000"
click at [1194, 572] on icon "save" at bounding box center [1188, 577] width 11 height 11
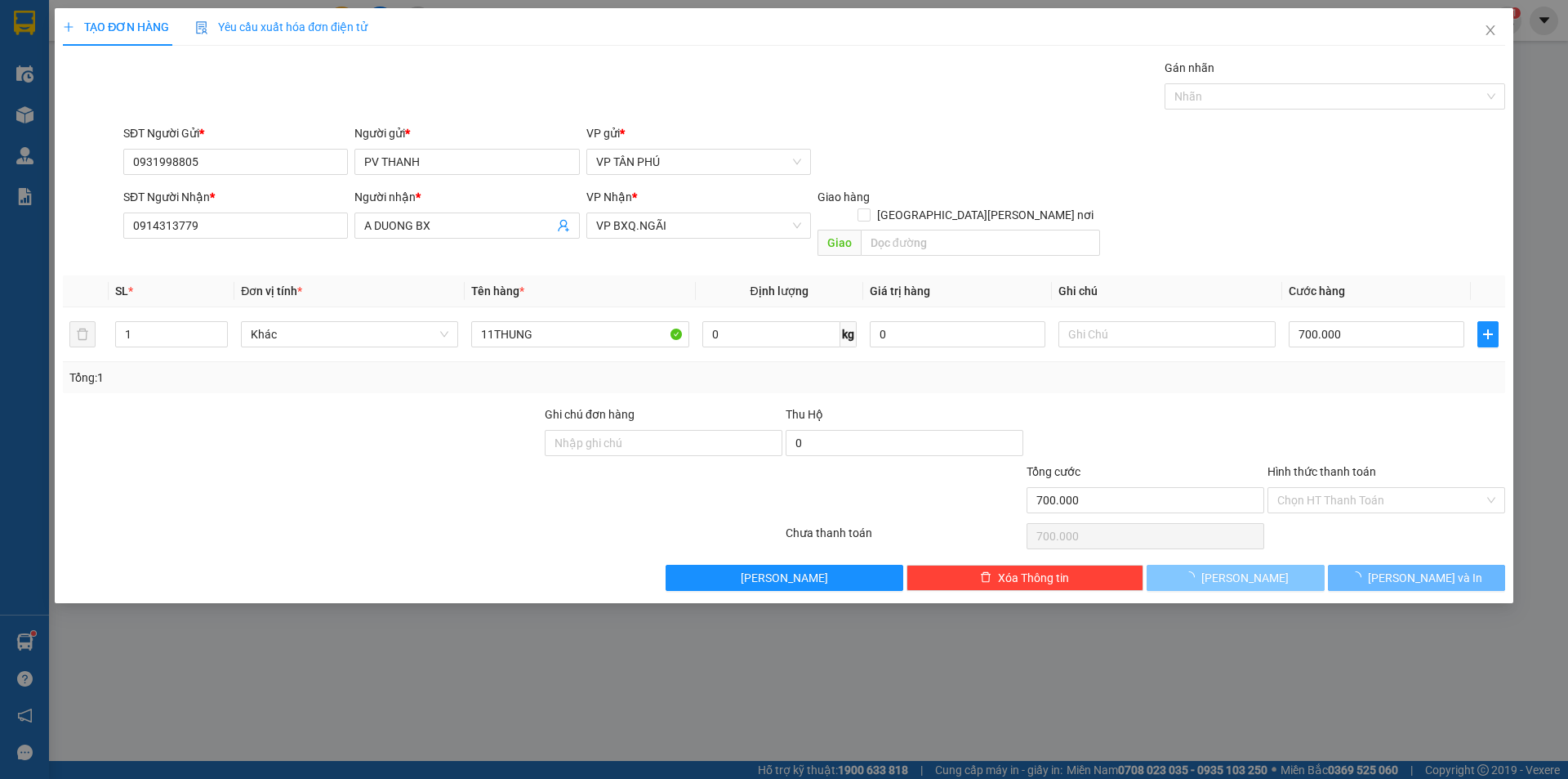
type input "0"
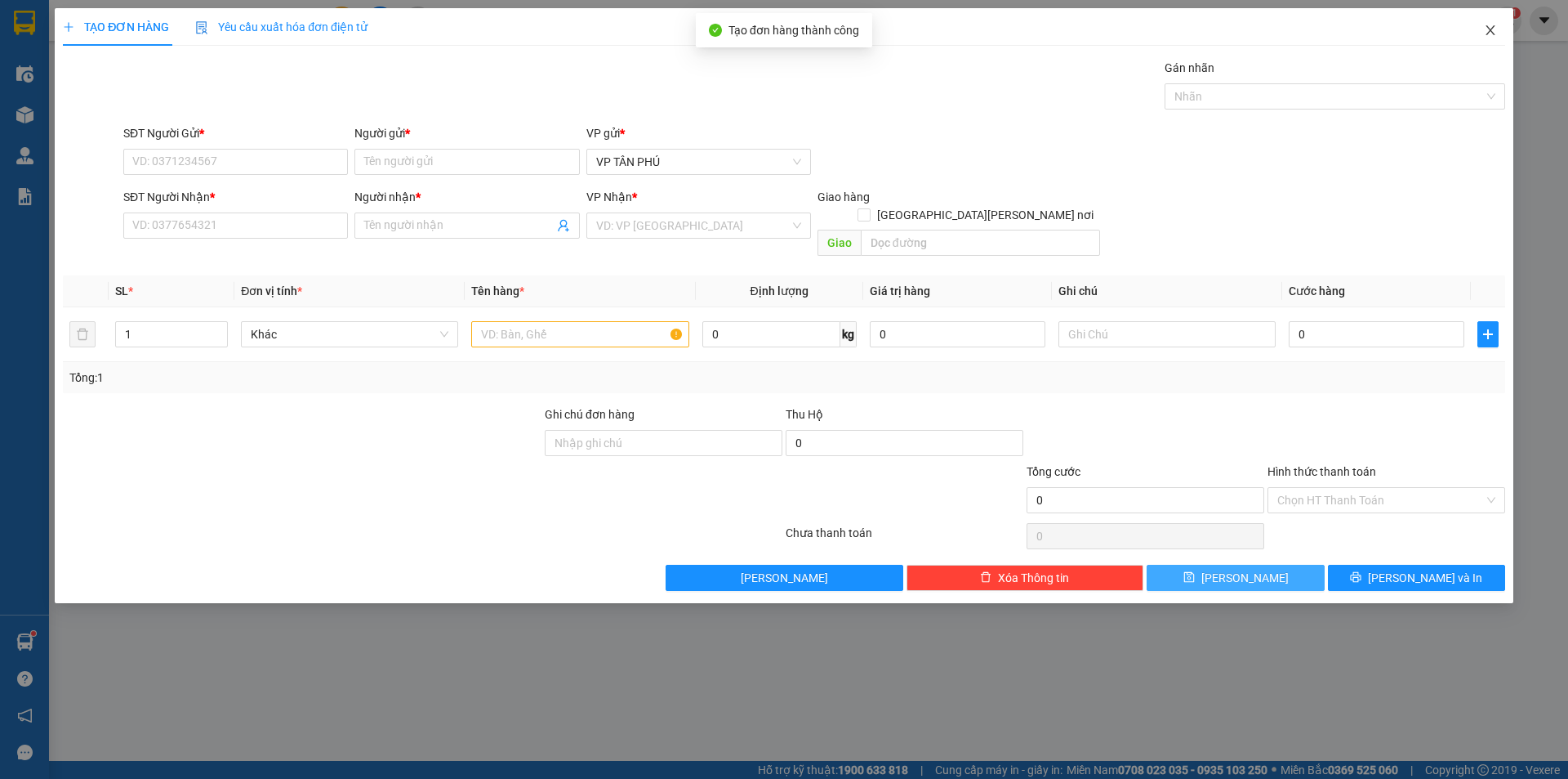
click at [1494, 28] on icon "close" at bounding box center [1490, 30] width 13 height 13
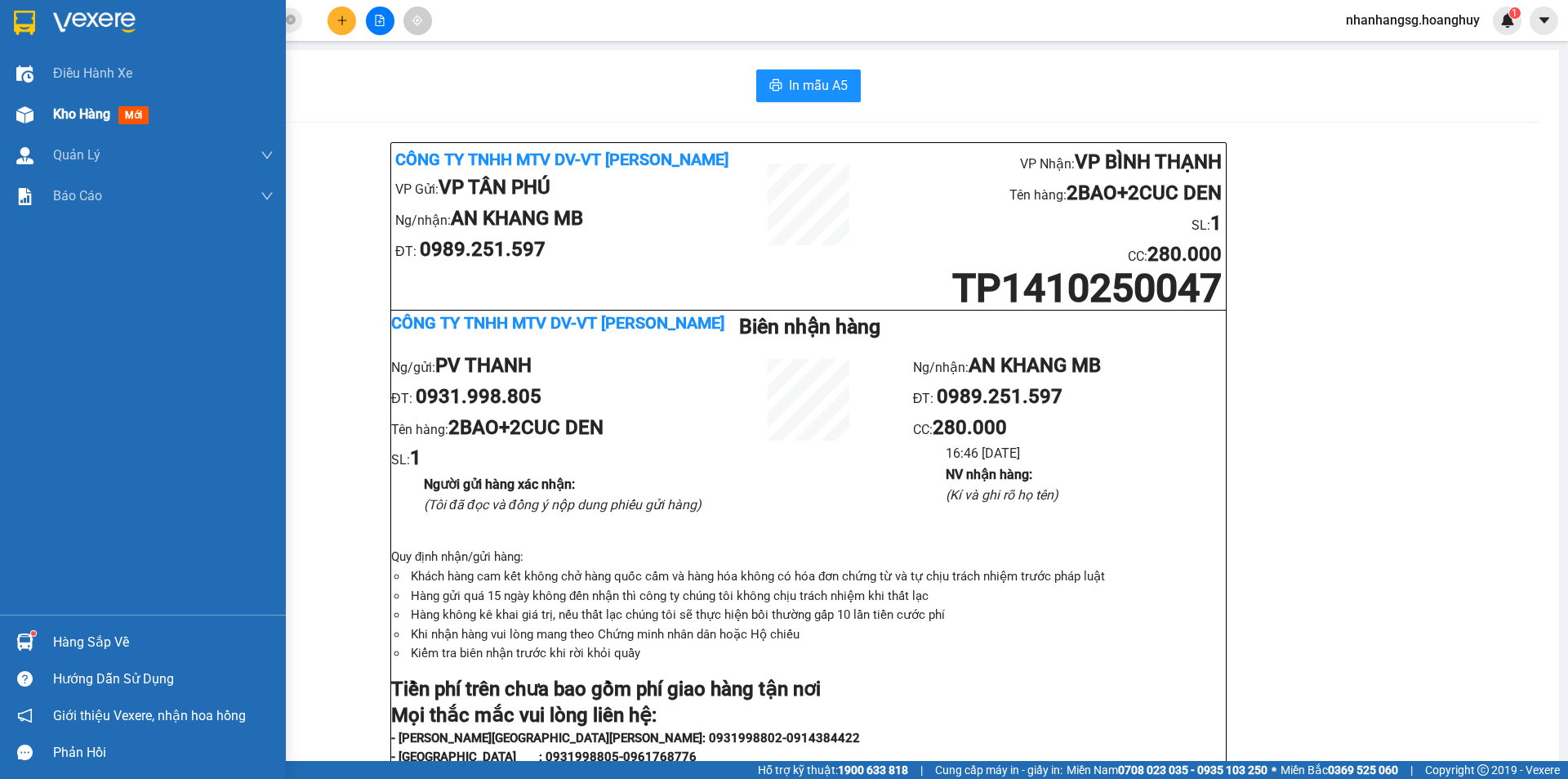
click at [82, 123] on div "Kho hàng mới" at bounding box center [104, 114] width 102 height 20
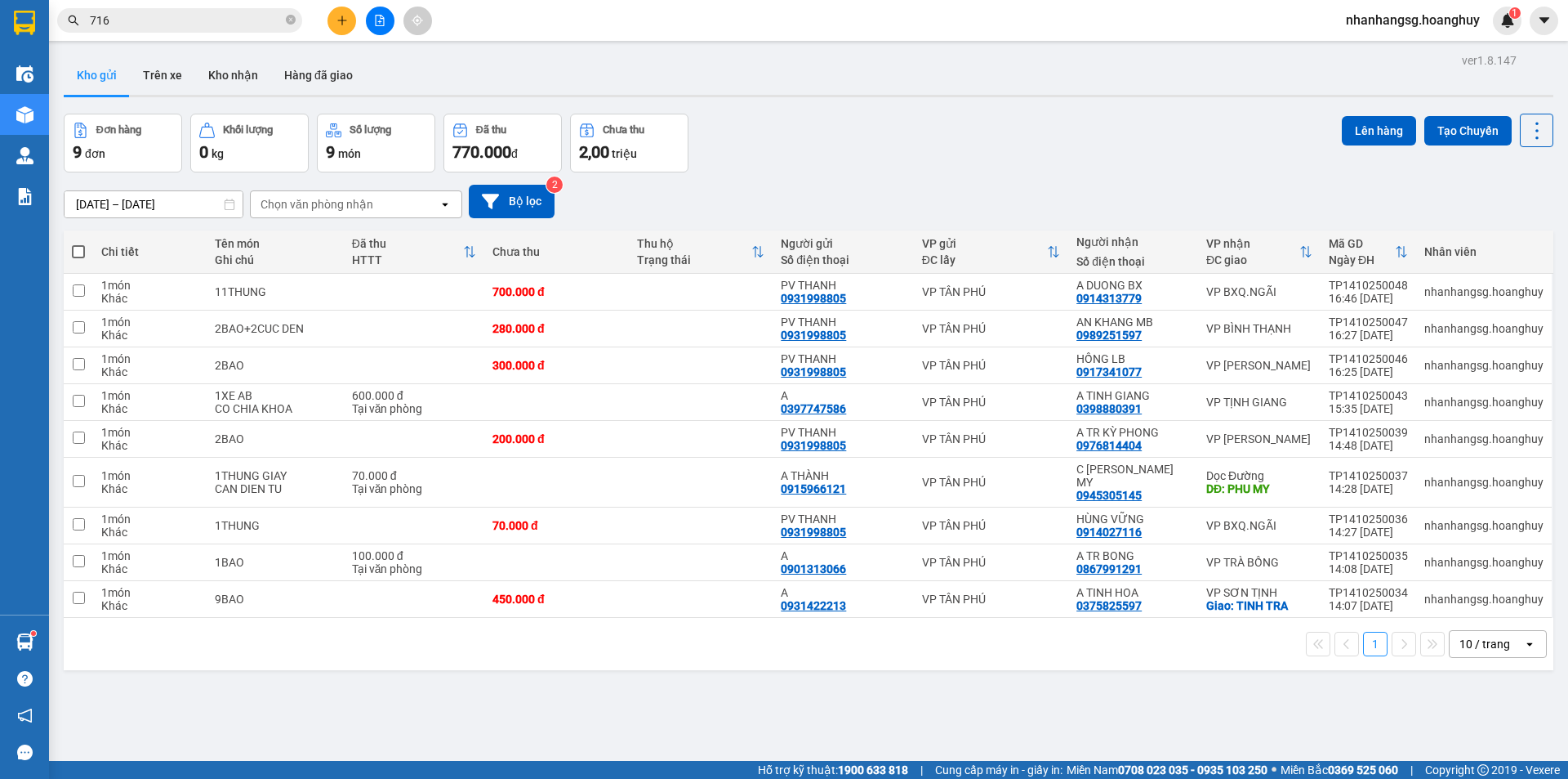
click at [340, 25] on icon "plus" at bounding box center [342, 20] width 11 height 11
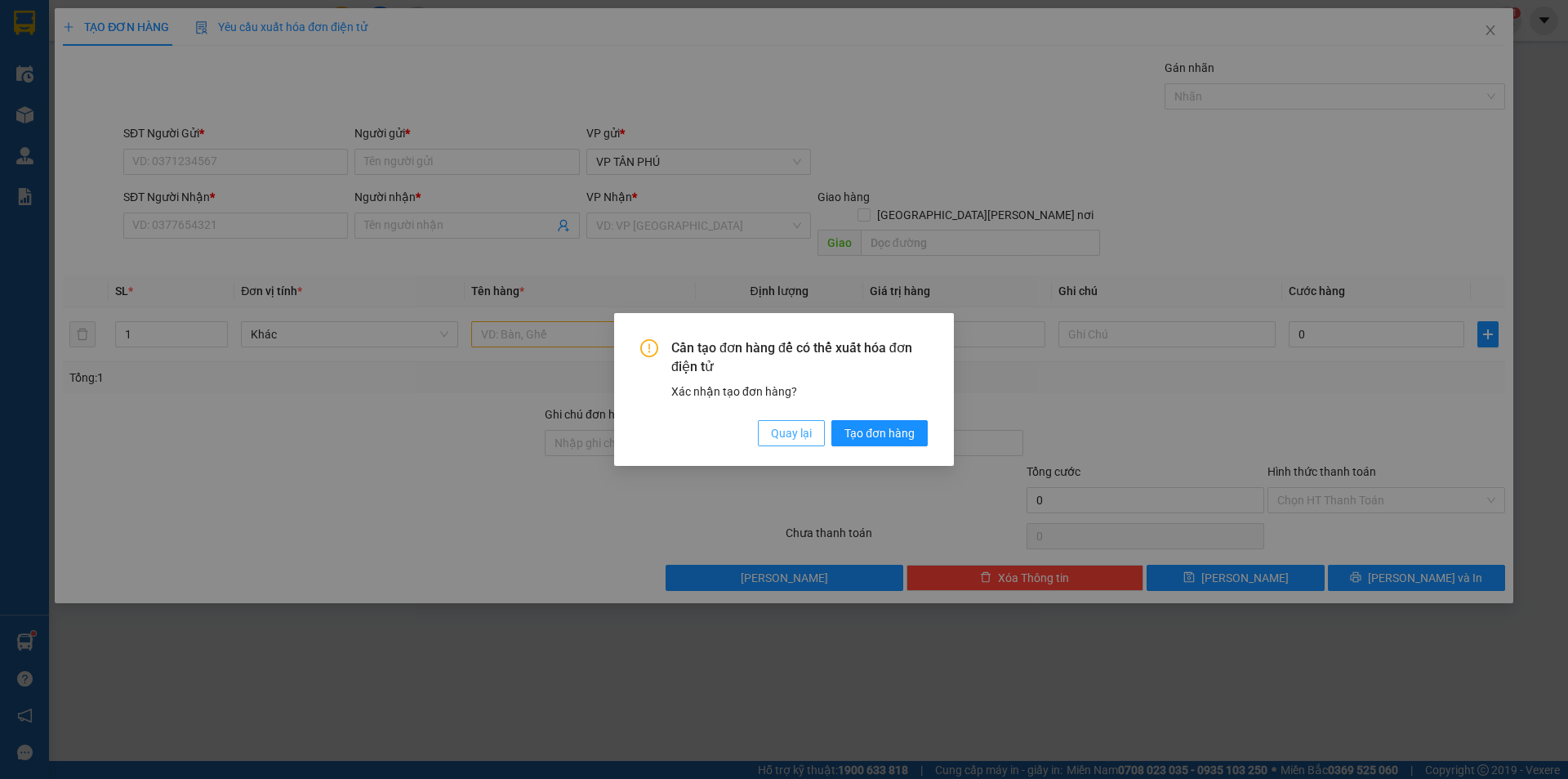
click at [766, 419] on div "Cần tạo đơn hàng để có thể xuất hóa đơn điện tử Xác nhận tạo đơn hàng? Quay lại…" at bounding box center [784, 392] width 288 height 107
click at [766, 420] on button "Quay lại" at bounding box center [792, 433] width 67 height 26
click at [774, 430] on div "Cần tạo đơn hàng để có thể xuất hóa đơn điện tử Xác nhận tạo đơn hàng? Quay lại…" at bounding box center [784, 389] width 1568 height 779
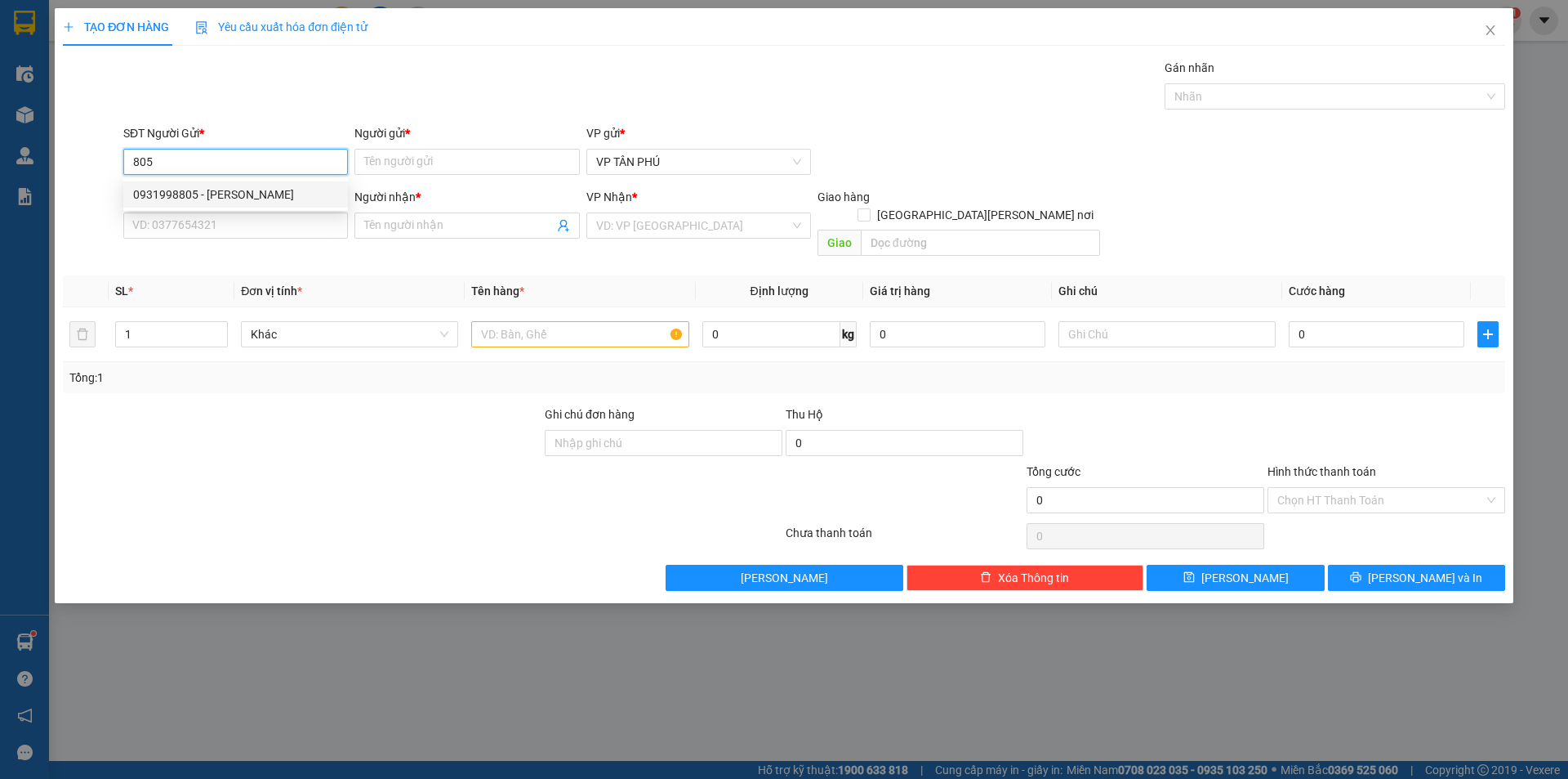
click at [235, 198] on div "0931998805 - [PERSON_NAME]" at bounding box center [235, 195] width 205 height 18
type input "0931998805"
type input "PV THANH"
type input "0914313779"
type input "A DUONG BX"
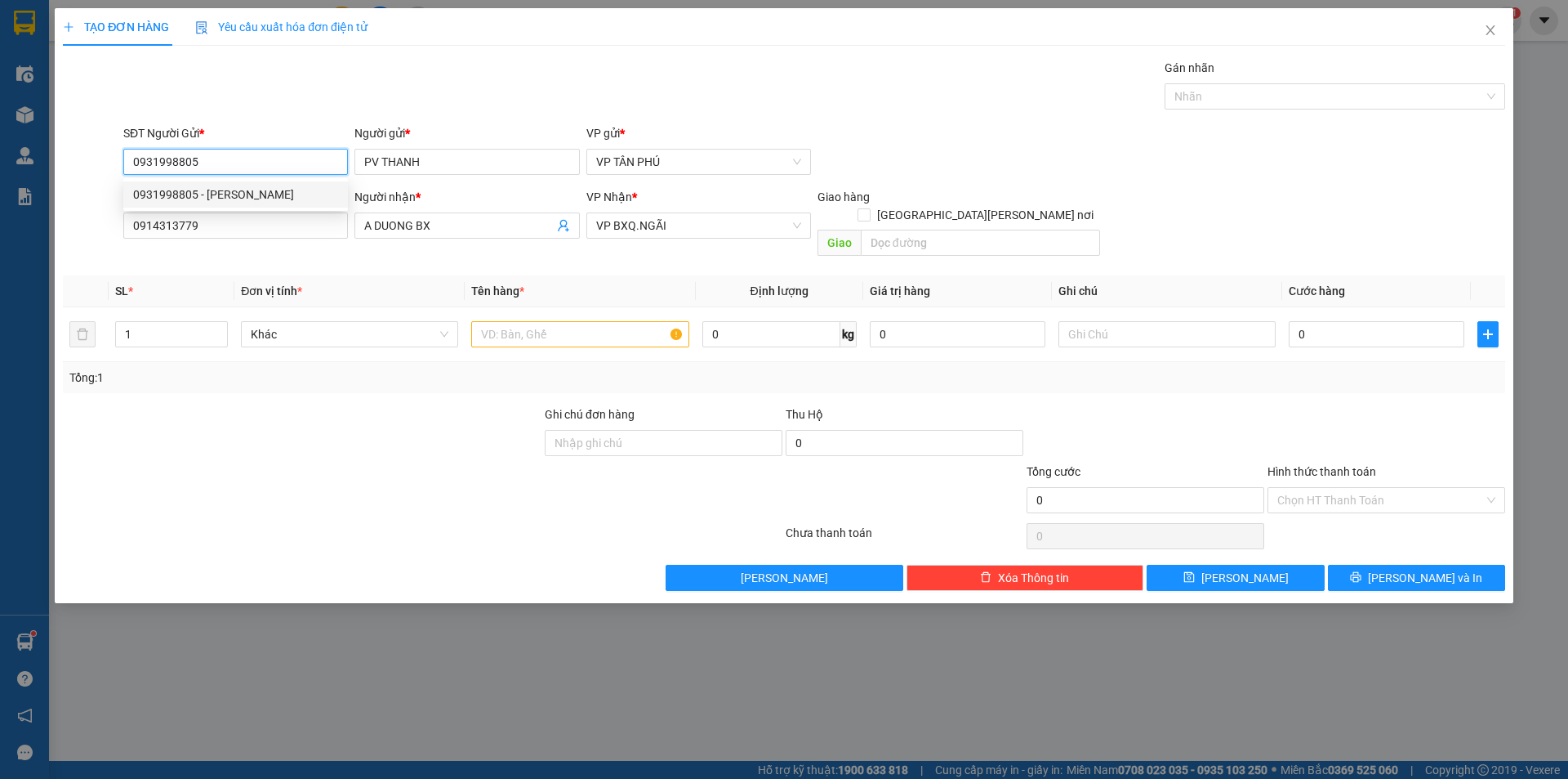
click at [235, 198] on div "0931998805 - [PERSON_NAME]" at bounding box center [235, 195] width 205 height 18
type input "0931998805"
click at [256, 226] on input "0914313779" at bounding box center [235, 226] width 225 height 26
click at [257, 226] on input "0914313779" at bounding box center [235, 226] width 225 height 26
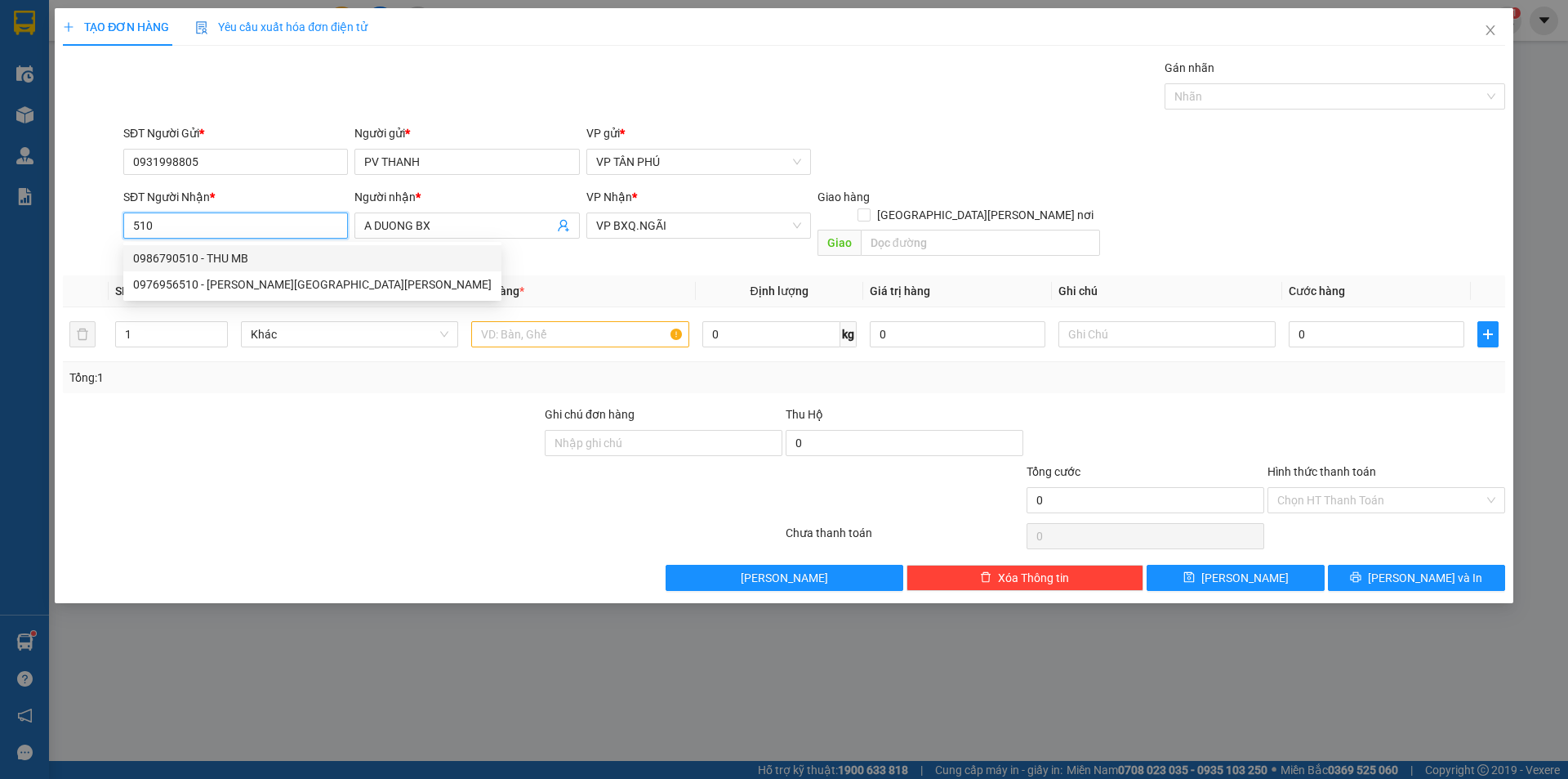
click at [243, 257] on div "0986790510 - THU MB" at bounding box center [312, 258] width 359 height 18
type input "0986790510"
type input "THU MB"
type input "0986790510"
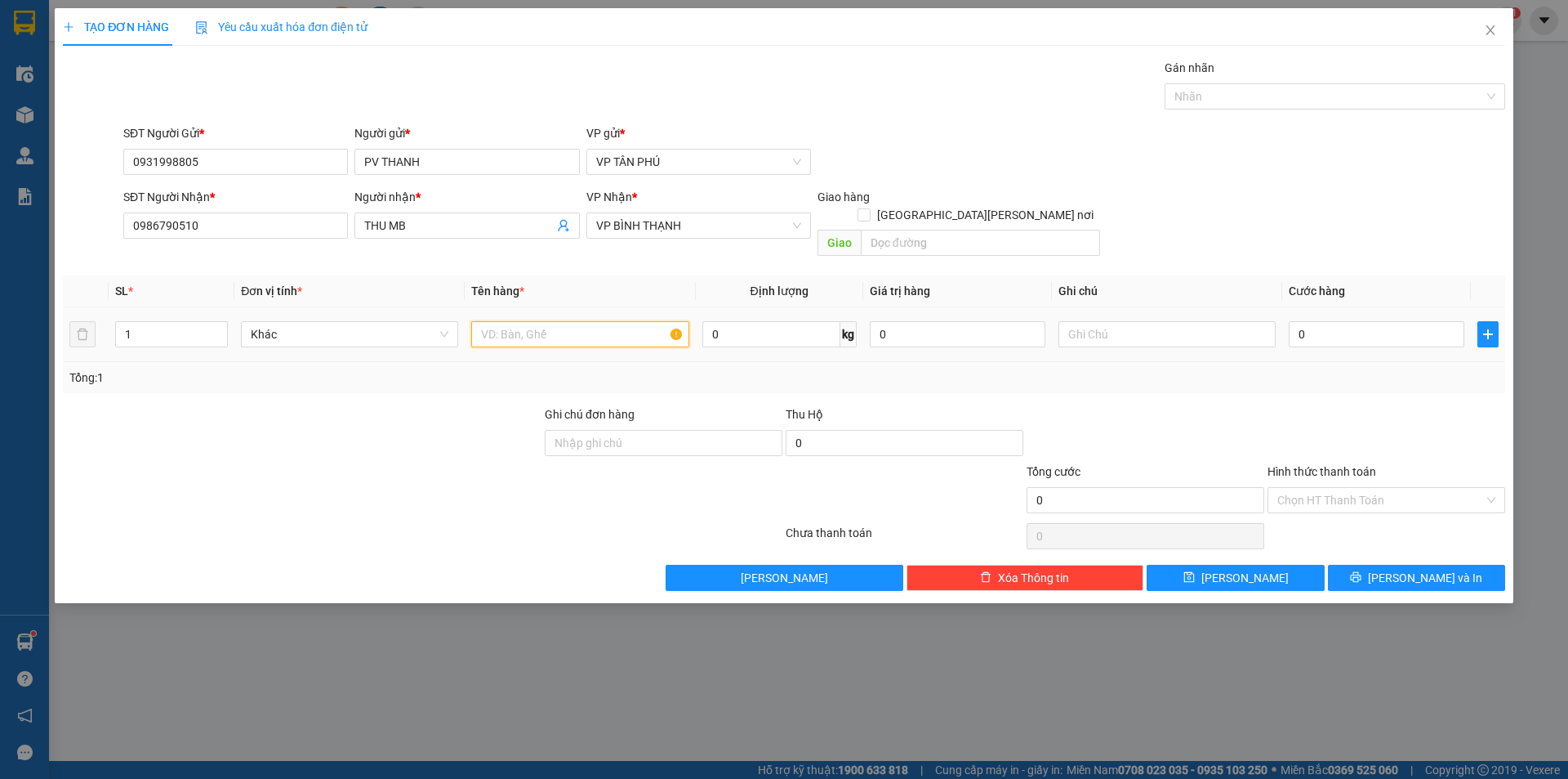
click at [547, 321] on input "text" at bounding box center [580, 334] width 217 height 26
type input "2BAO"
click at [1316, 321] on input "0" at bounding box center [1376, 334] width 176 height 26
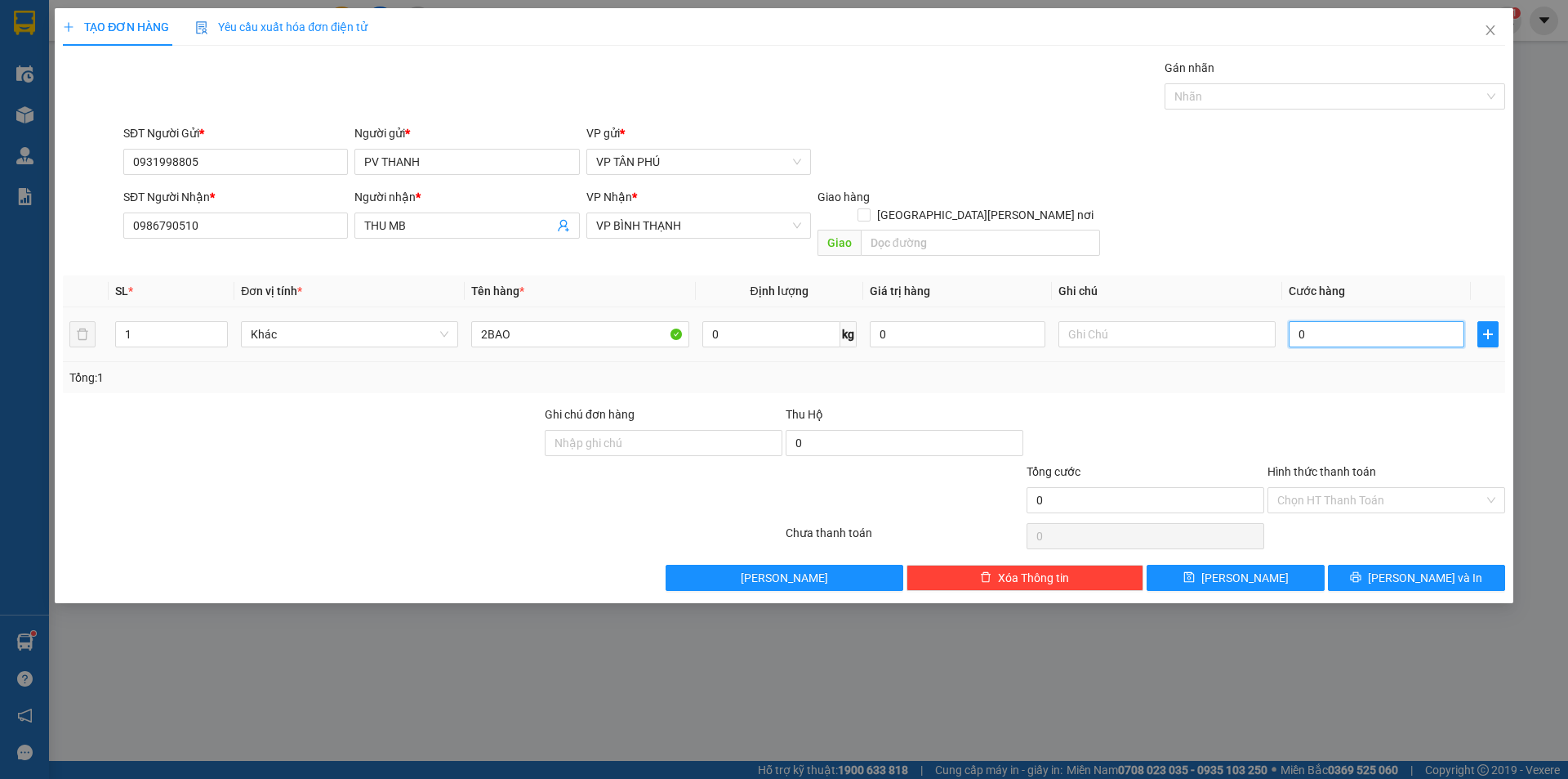
type input "2"
type input "25"
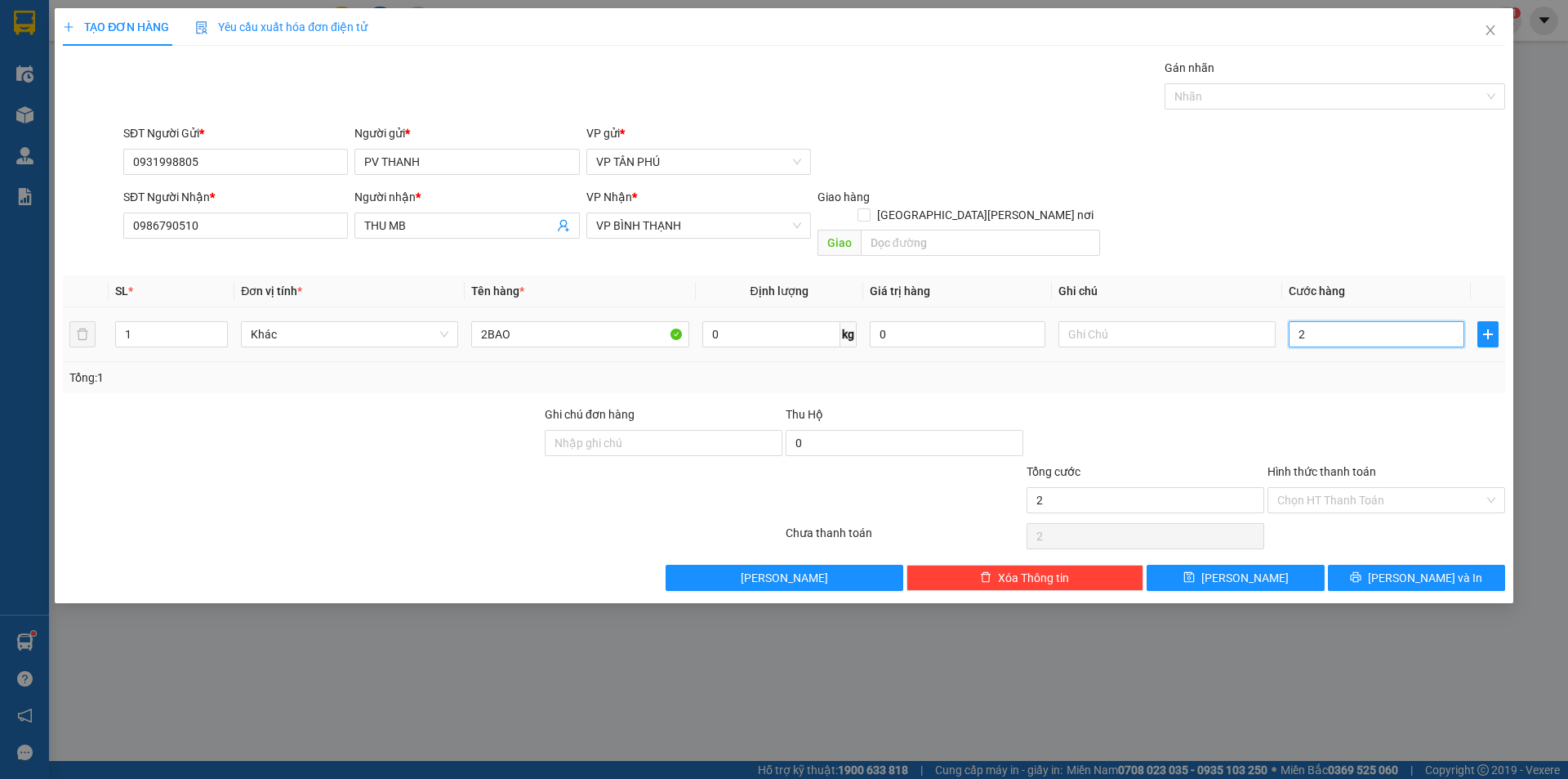
type input "25"
type input "250"
click at [1254, 565] on button "[PERSON_NAME]" at bounding box center [1235, 578] width 177 height 26
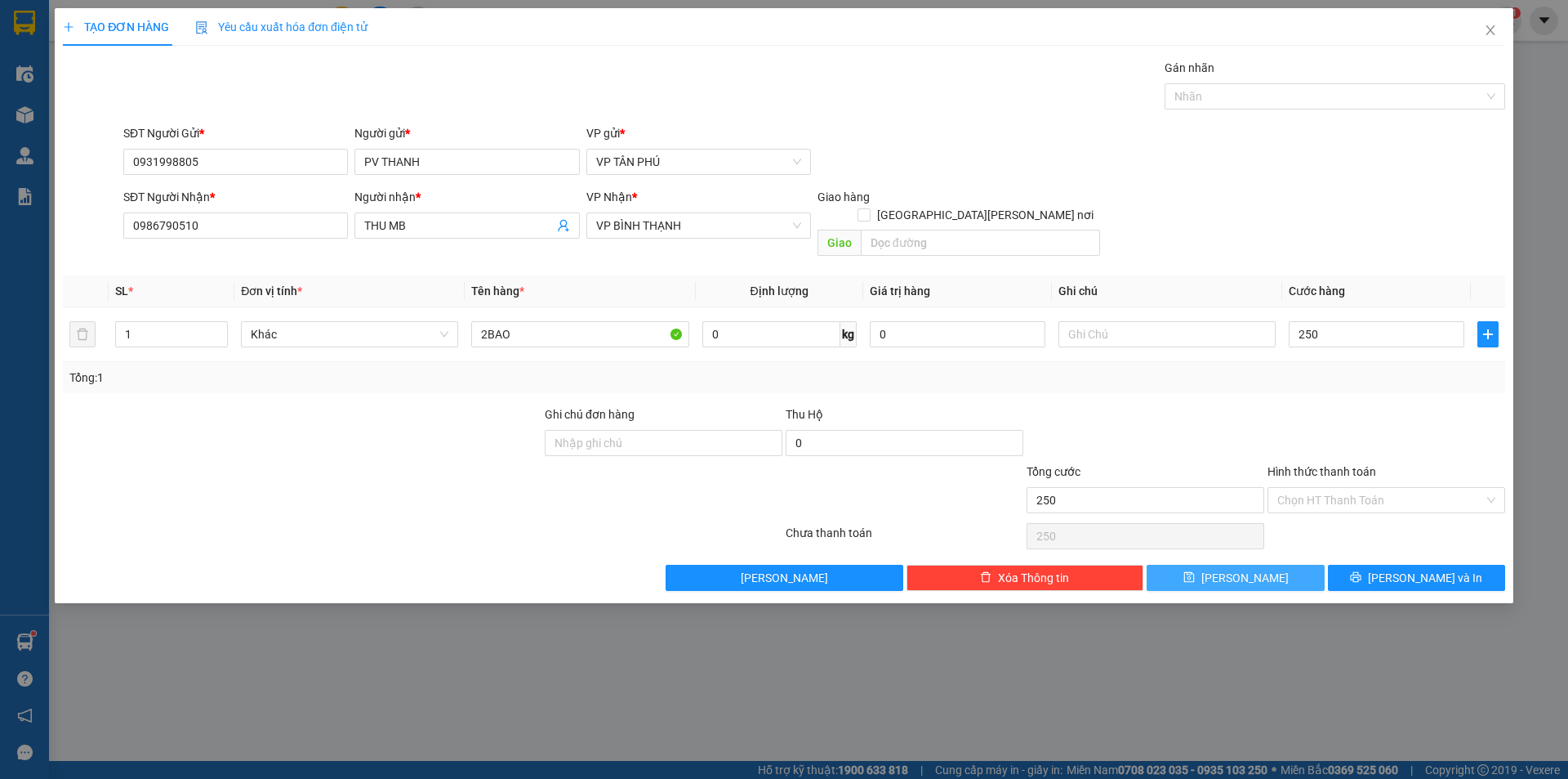
click at [1254, 565] on button "[PERSON_NAME]" at bounding box center [1235, 578] width 177 height 26
type input "250.000"
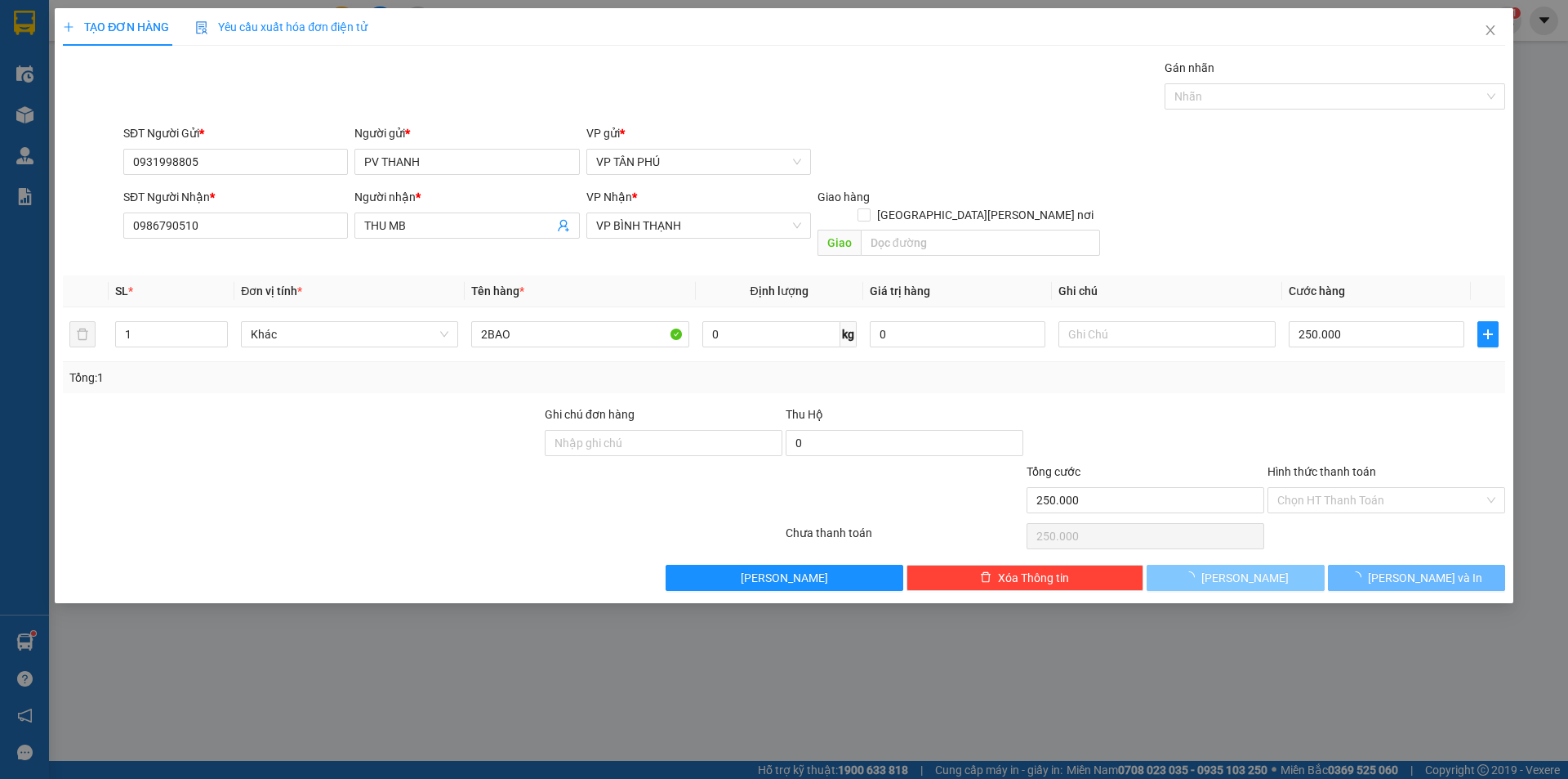
type input "0"
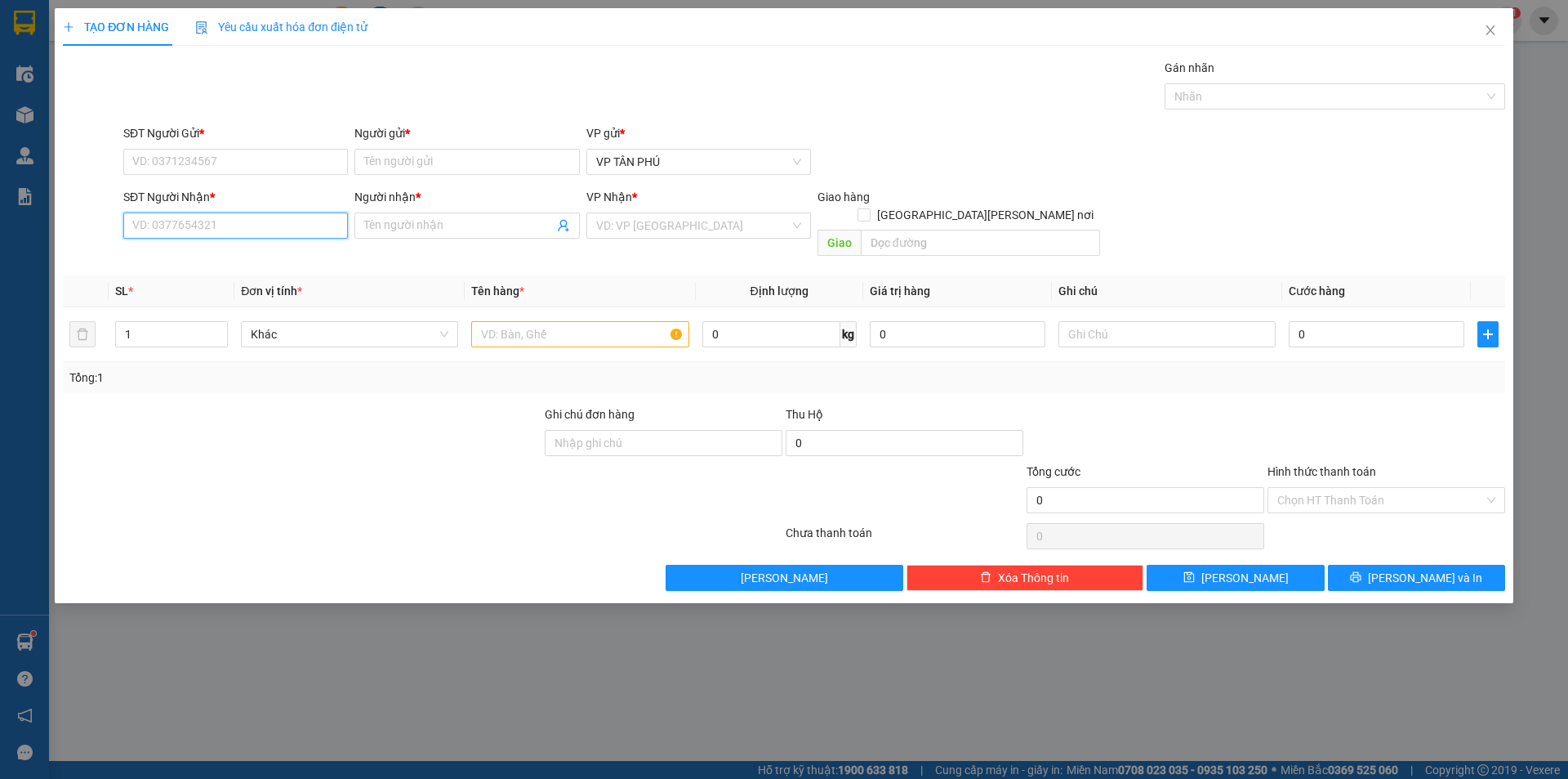
click at [278, 226] on input "SĐT Người Nhận *" at bounding box center [235, 226] width 225 height 26
click at [231, 250] on div "0978490662 - [PERSON_NAME]" at bounding box center [235, 258] width 205 height 18
type input "0978490662"
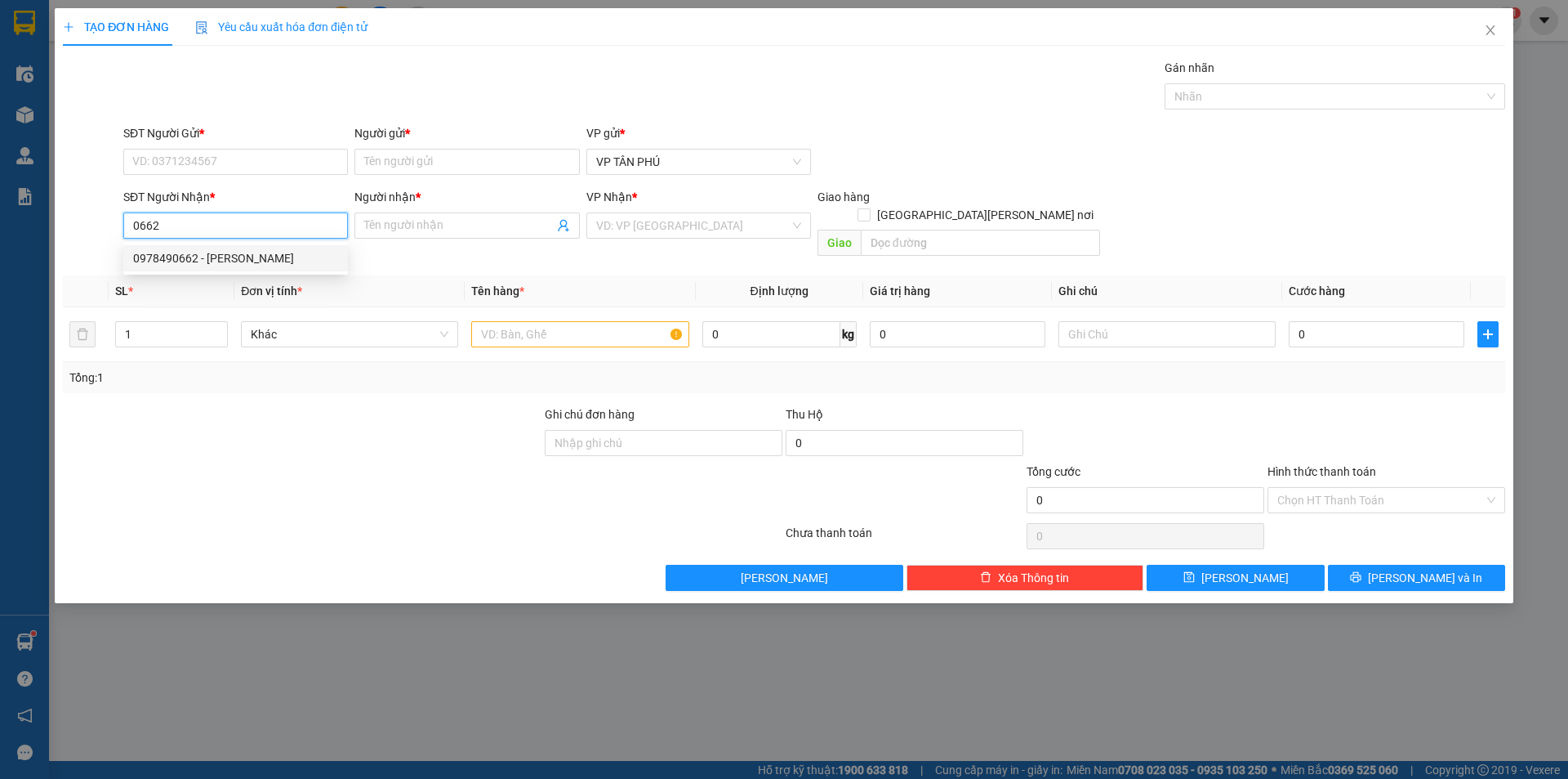
type input "BX [PERSON_NAME]"
click at [231, 250] on div "0978490662 - [PERSON_NAME]" at bounding box center [235, 258] width 205 height 18
type input "0978490662"
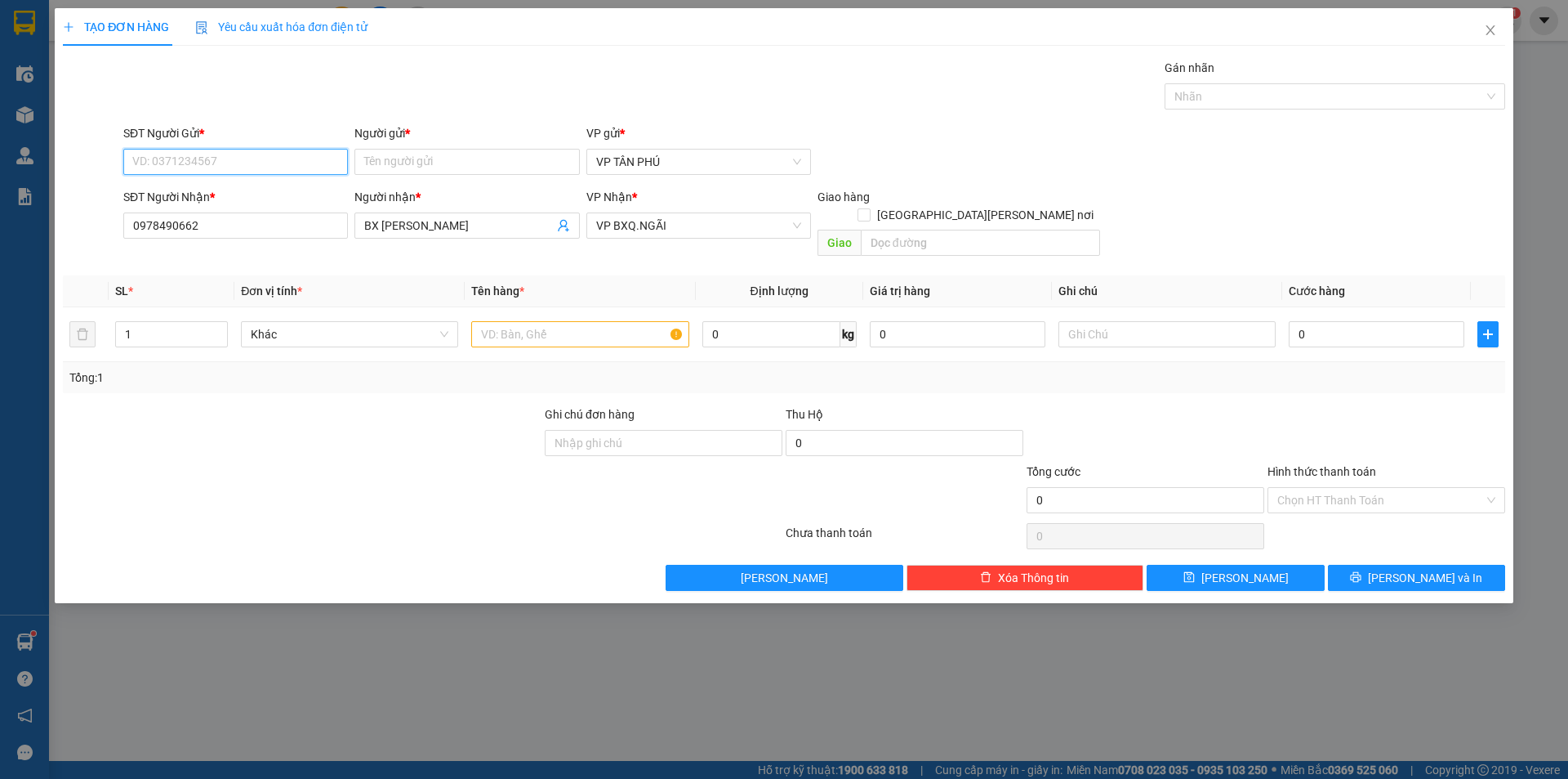
click at [249, 163] on input "SĐT Người Gửi *" at bounding box center [235, 162] width 225 height 26
click at [261, 196] on div "0931998805 - [PERSON_NAME]" at bounding box center [235, 195] width 205 height 18
type input "0931998805"
type input "PV THANH"
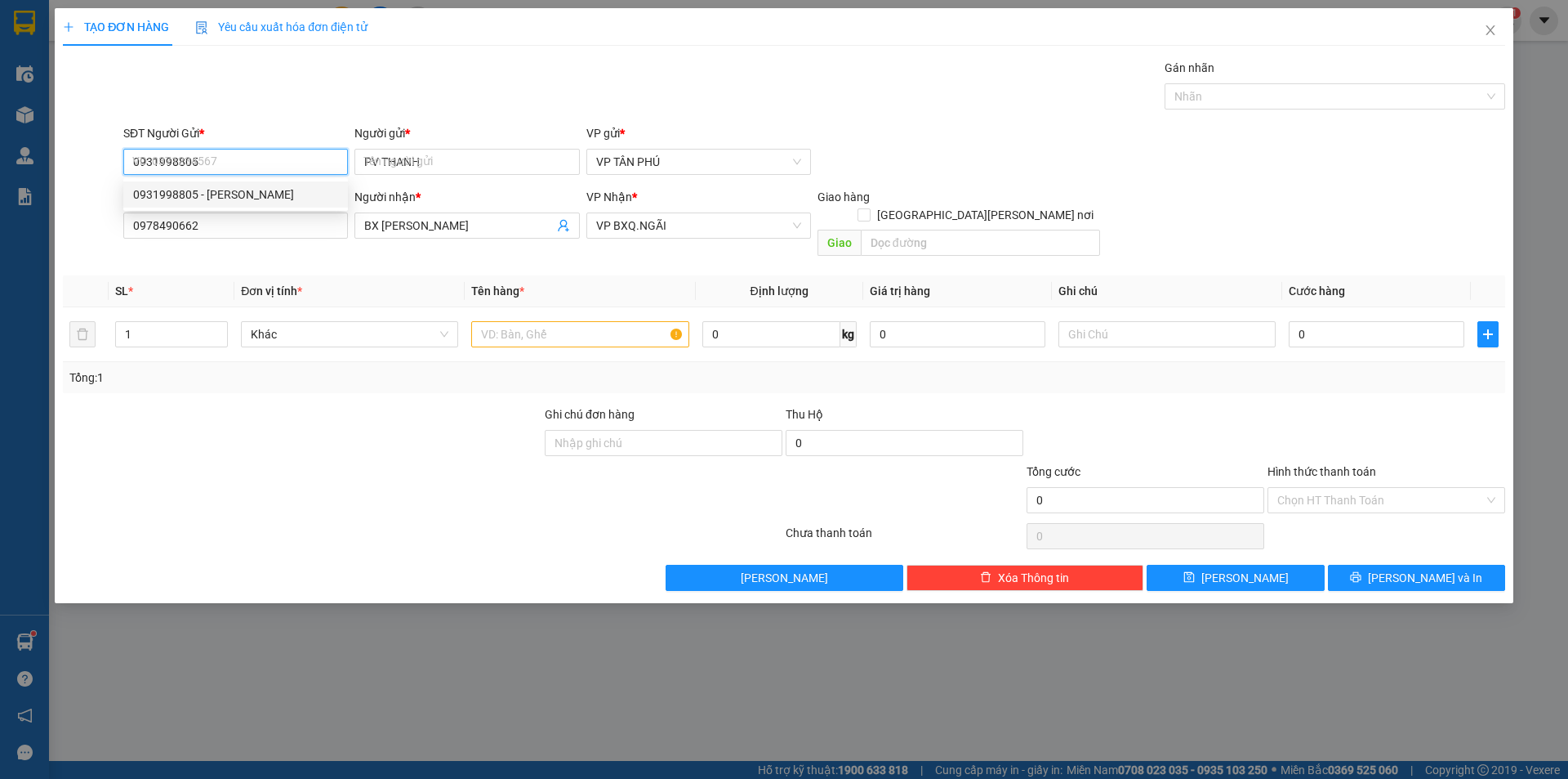
click at [261, 196] on div "0931998805 - [PERSON_NAME]" at bounding box center [235, 195] width 205 height 18
click at [562, 321] on input "text" at bounding box center [580, 334] width 217 height 26
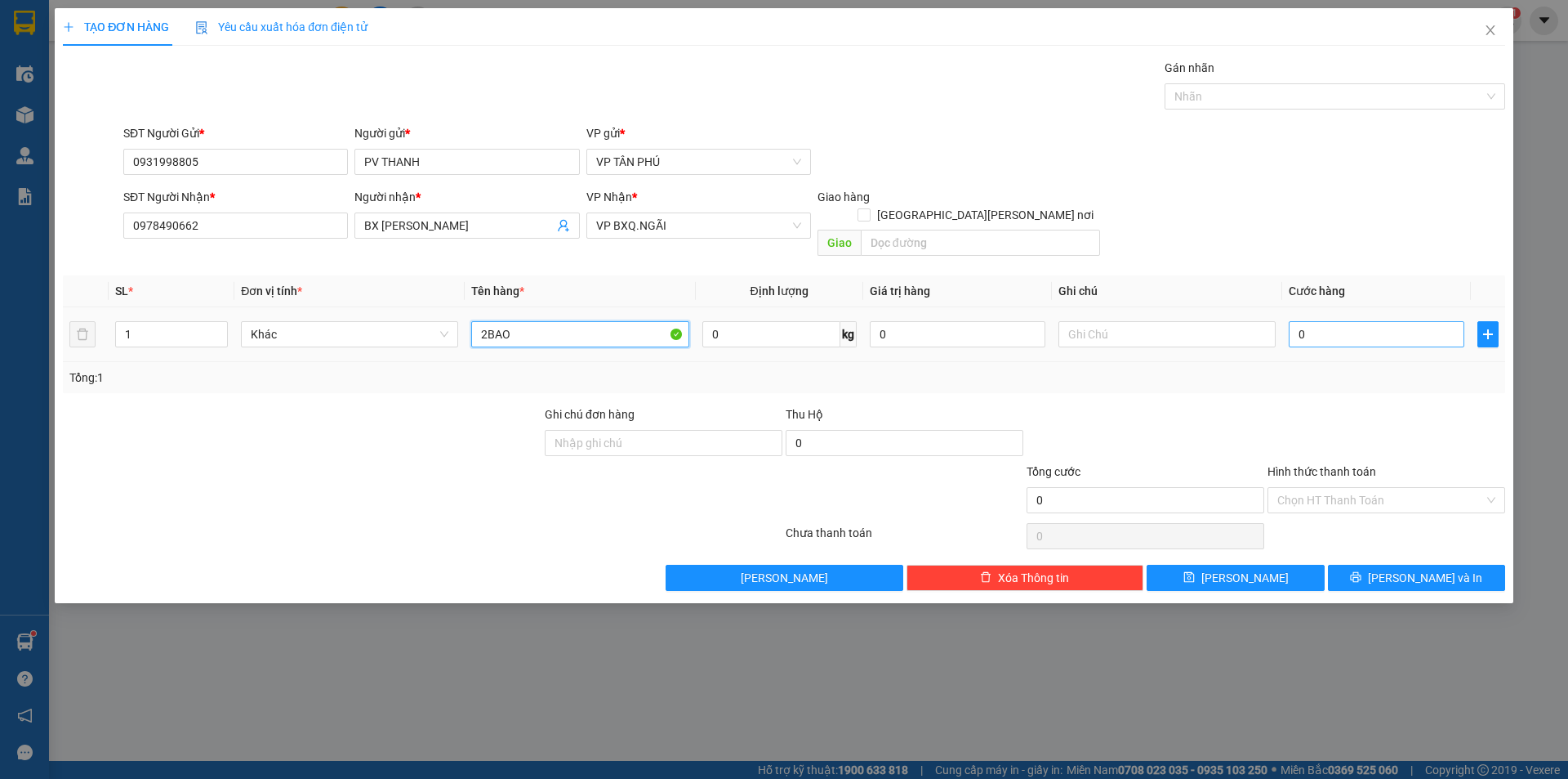
type input "2BAO"
click at [1320, 321] on input "0" at bounding box center [1376, 334] width 176 height 26
type input "5"
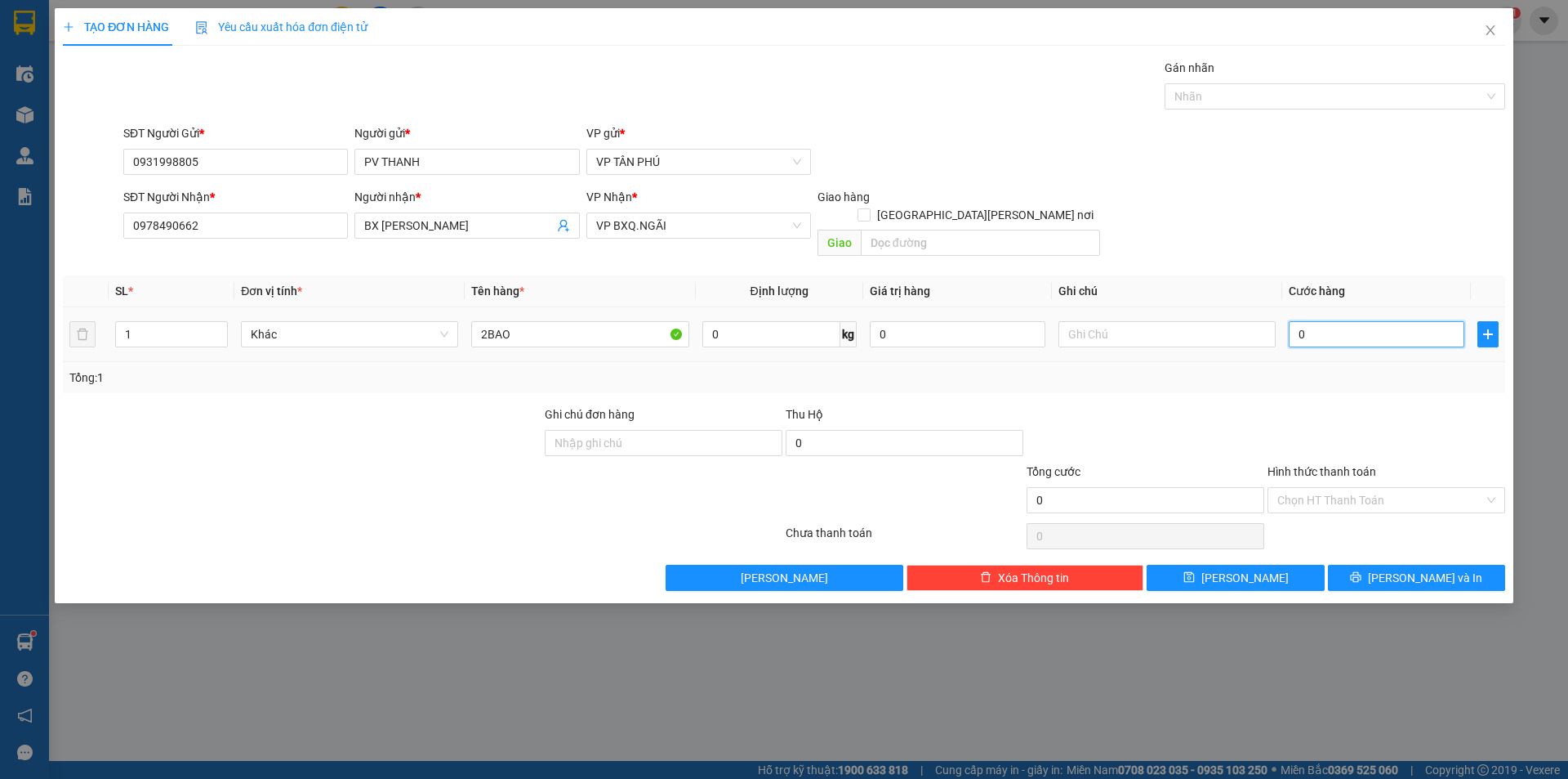
type input "5"
type input "50"
type input "500"
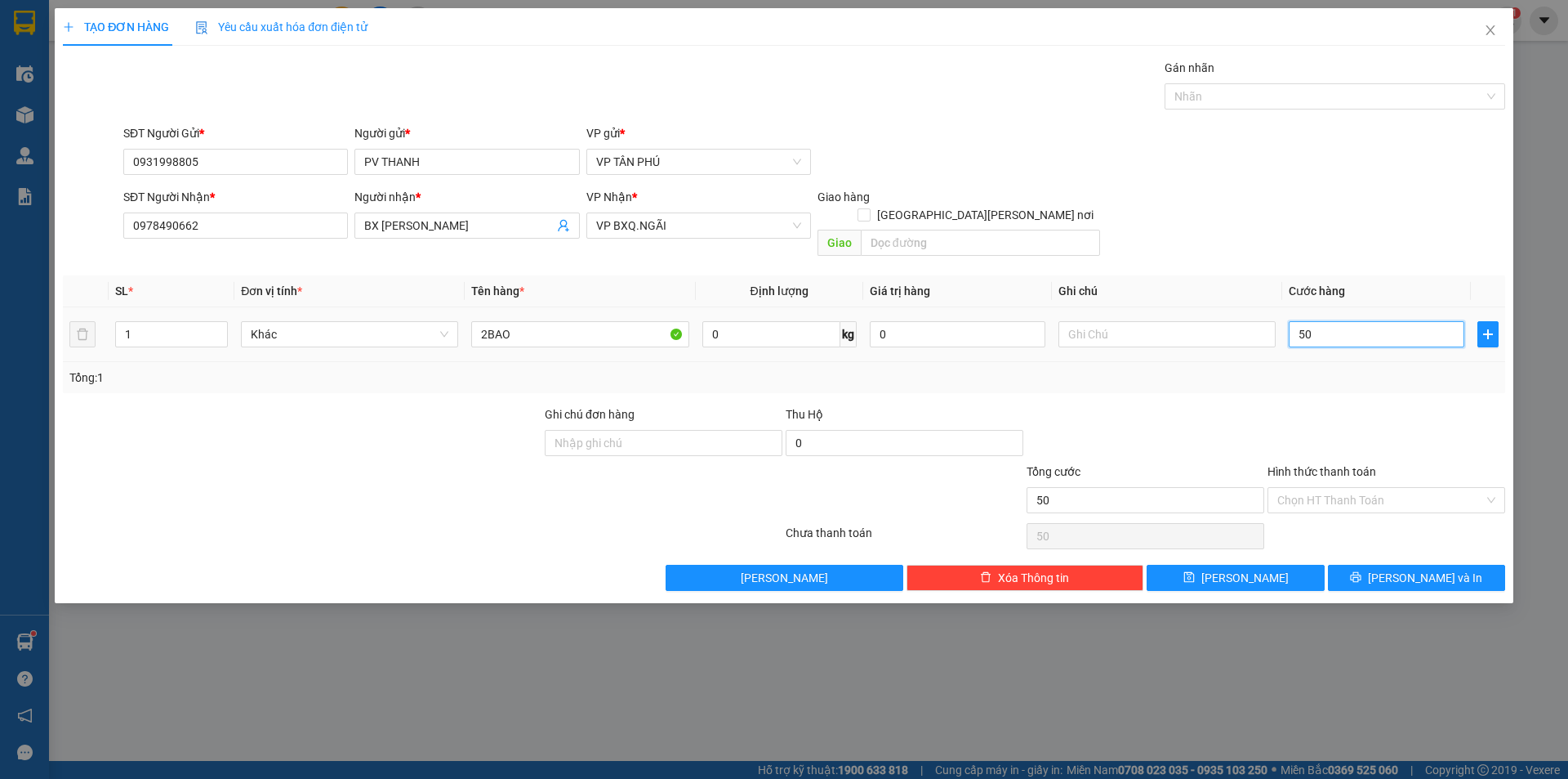
type input "500"
click at [1265, 565] on button "[PERSON_NAME]" at bounding box center [1235, 578] width 177 height 26
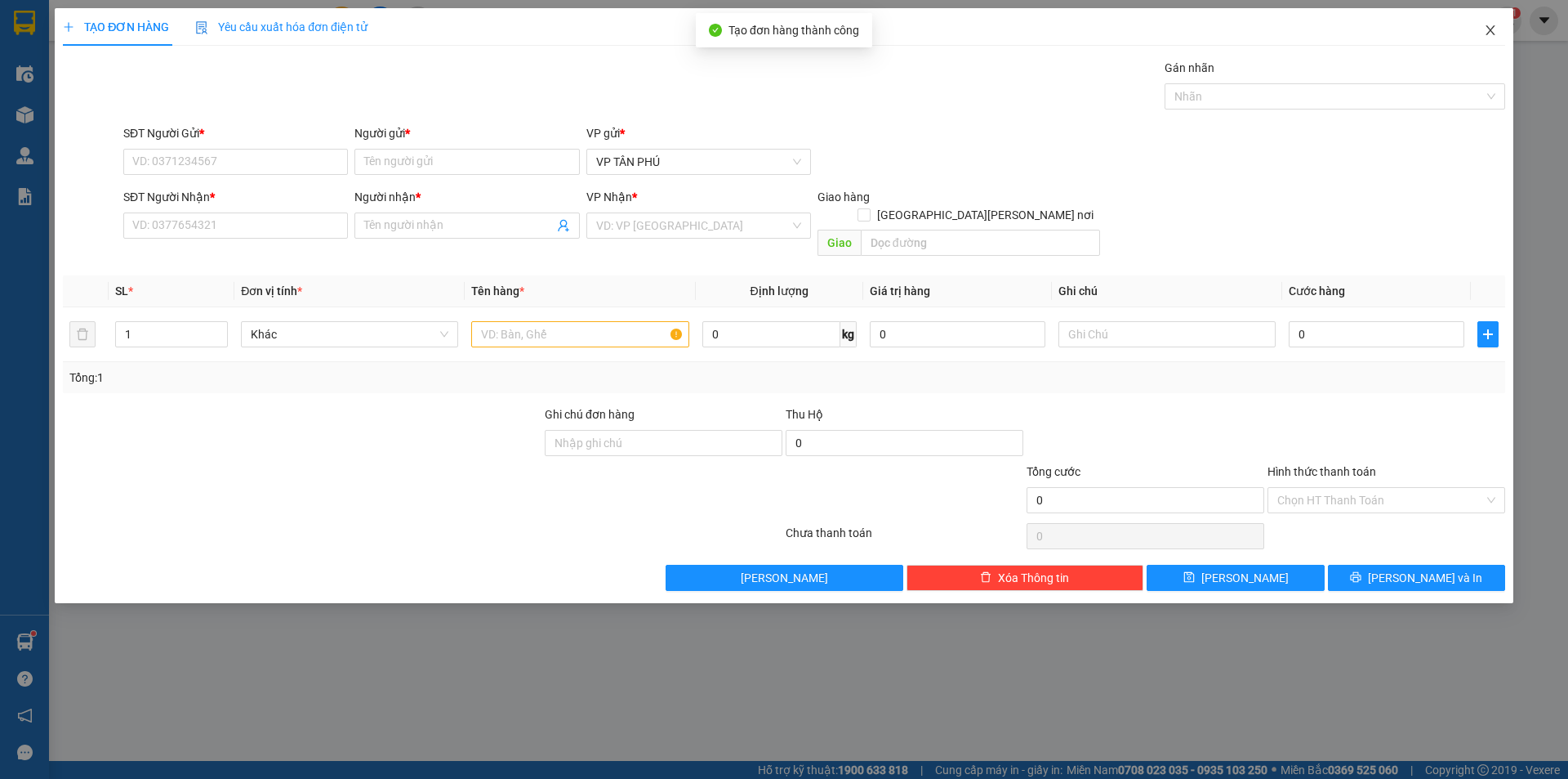
click at [1488, 34] on icon "close" at bounding box center [1490, 30] width 9 height 10
click at [1488, 34] on div "nhanhangsg.hoanghuy 1" at bounding box center [1427, 20] width 189 height 29
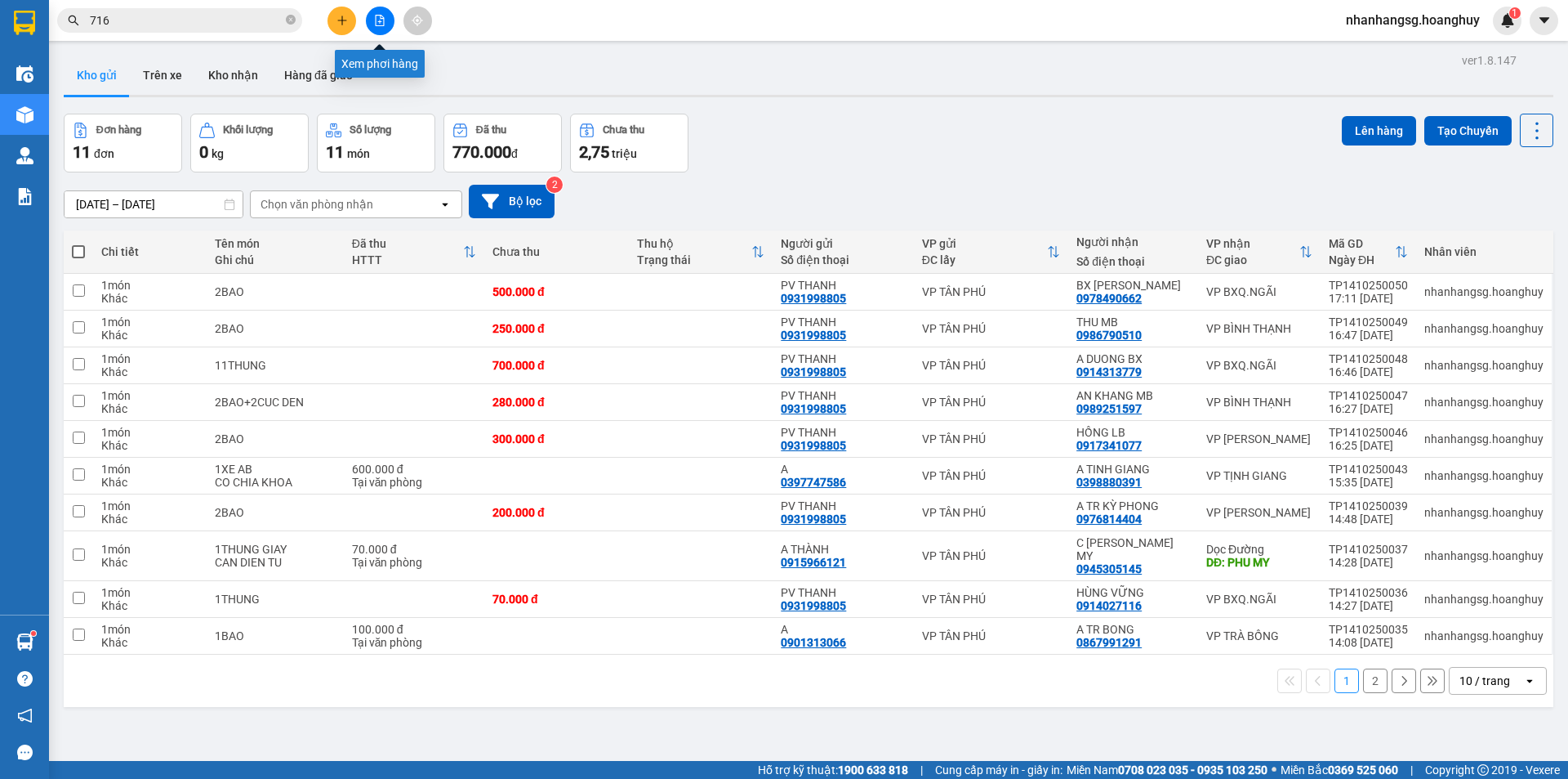
click at [385, 16] on icon "file-add" at bounding box center [380, 20] width 11 height 11
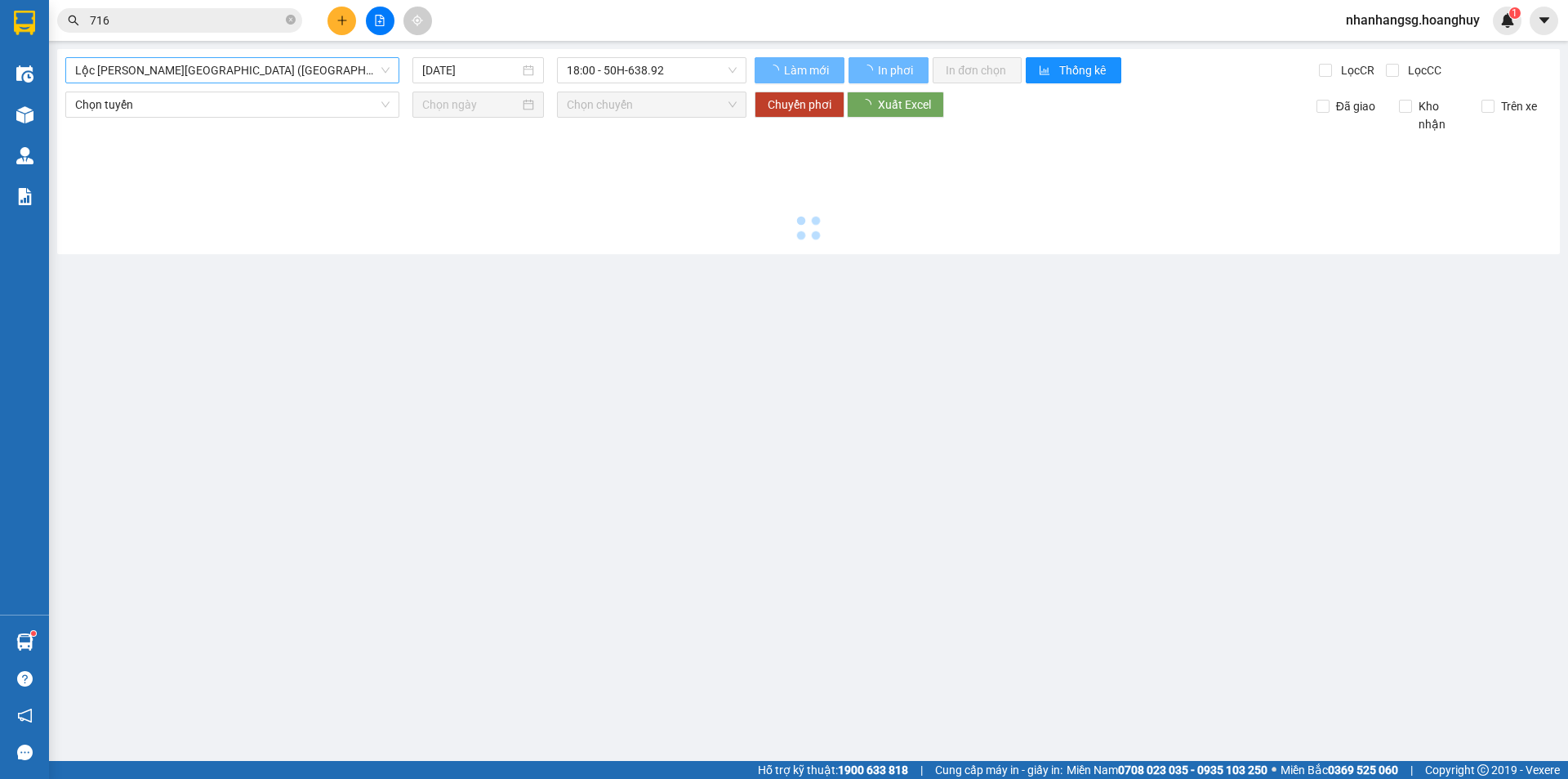
click at [278, 72] on span "Lộc [PERSON_NAME][GEOGRAPHIC_DATA] ([GEOGRAPHIC_DATA])" at bounding box center [232, 70] width 315 height 25
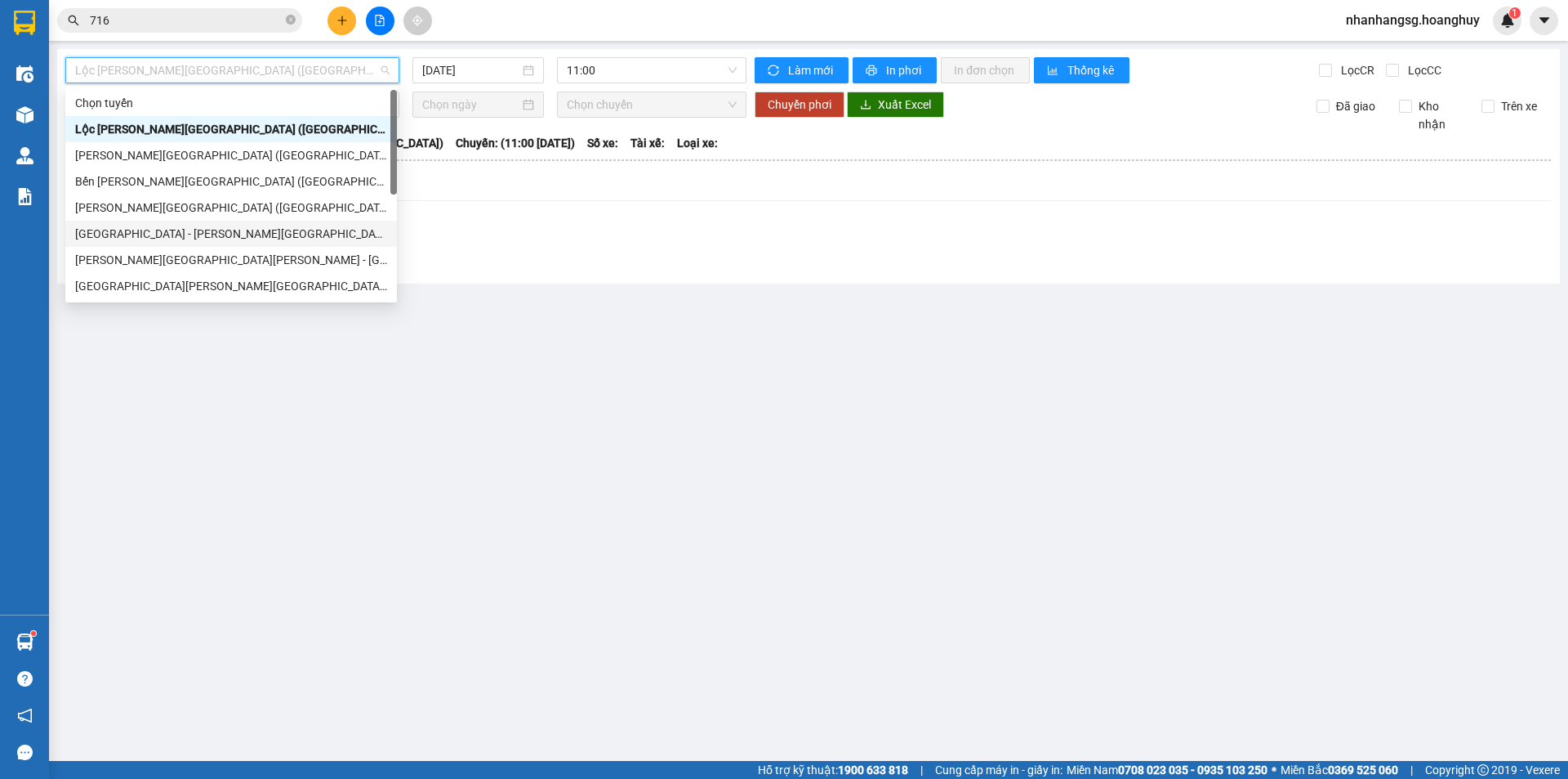
click at [177, 232] on div "[GEOGRAPHIC_DATA] - [PERSON_NAME][GEOGRAPHIC_DATA][PERSON_NAME] ([GEOGRAPHIC_DA…" at bounding box center [231, 234] width 312 height 18
type input "[DATE]"
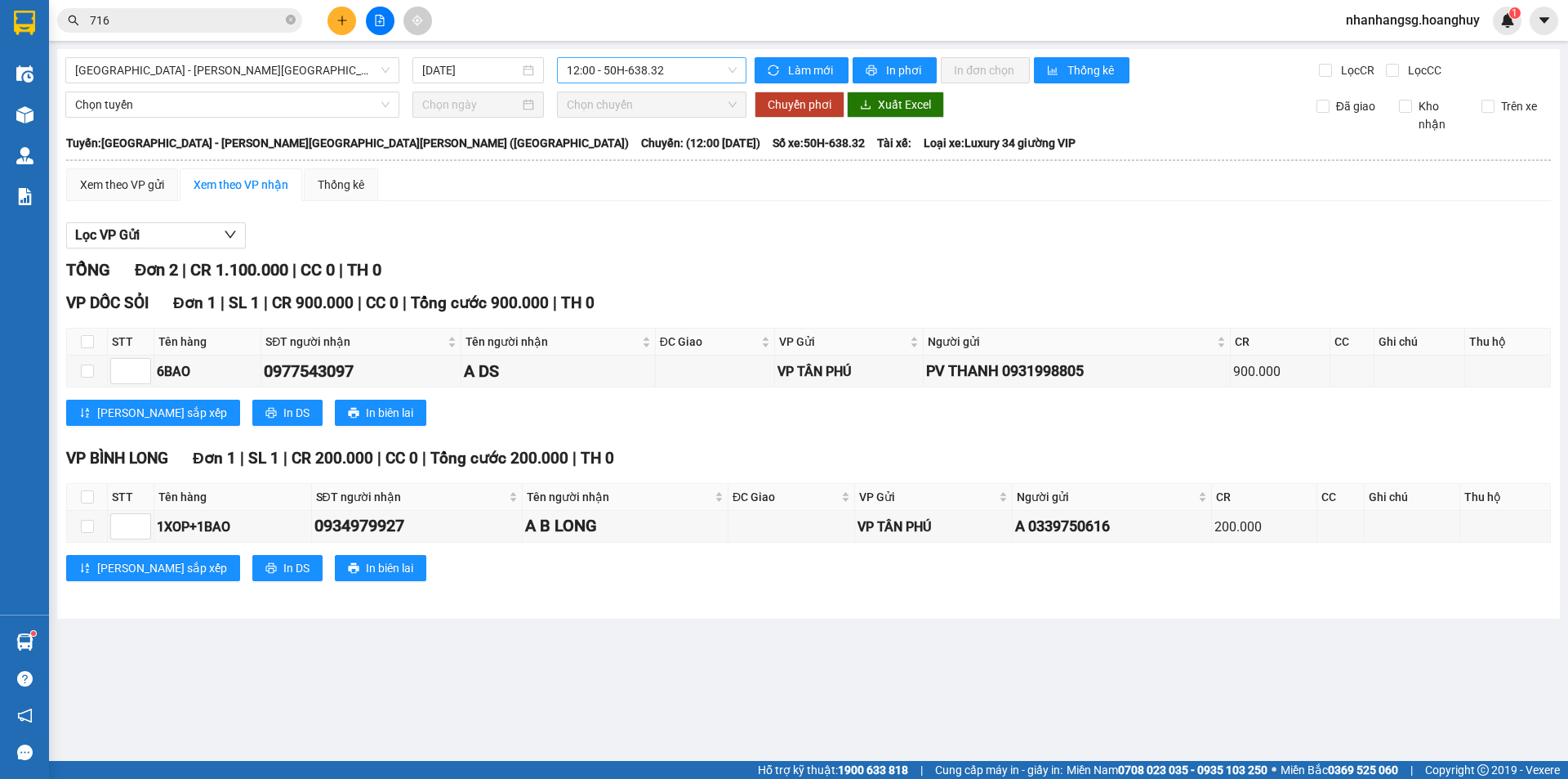
click at [612, 63] on span "12:00 - 50H-638.32" at bounding box center [652, 70] width 170 height 25
click at [614, 329] on div "20:00 - 51B-279.30" at bounding box center [631, 338] width 127 height 18
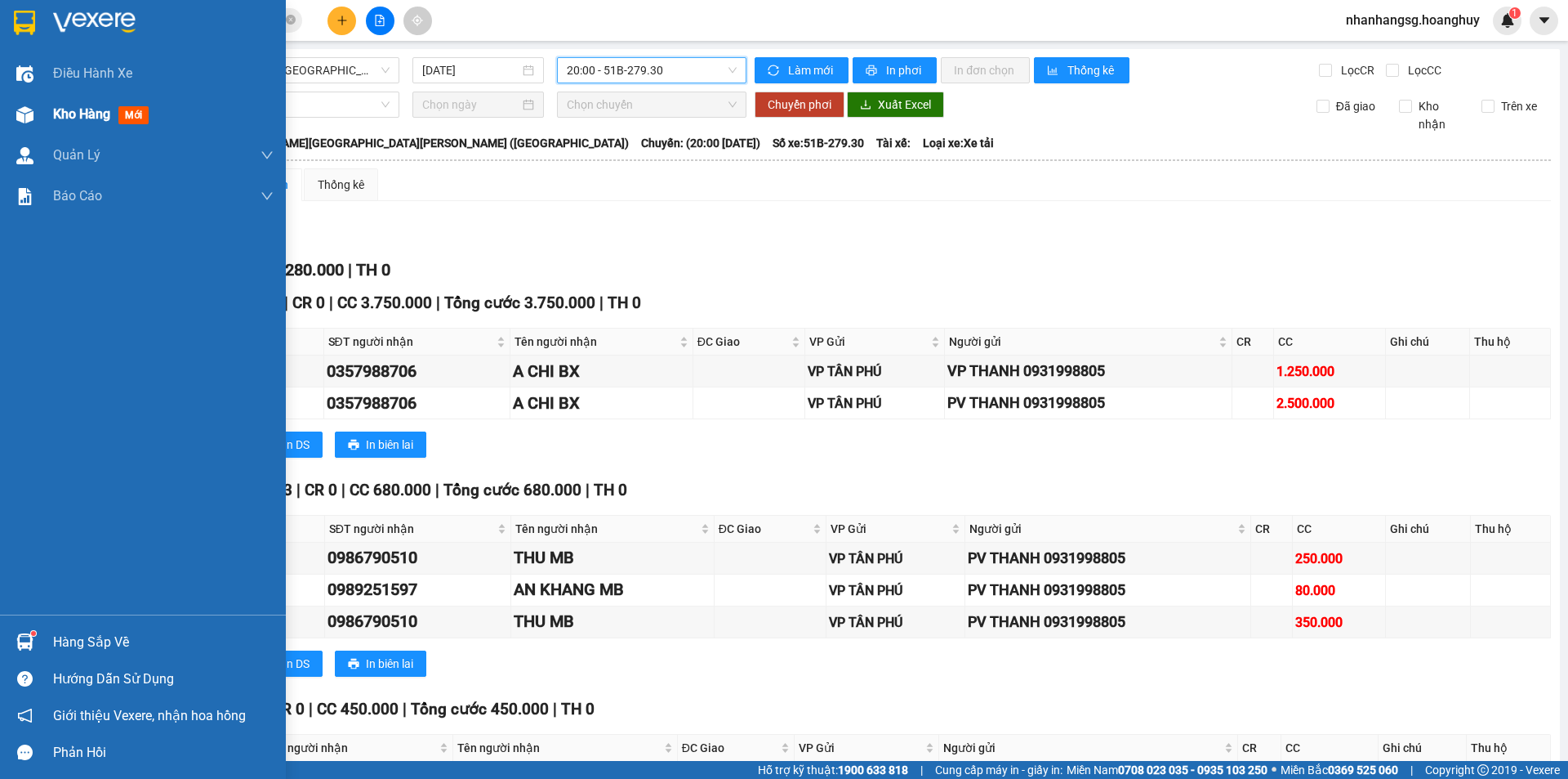
click at [68, 114] on span "Kho hàng" at bounding box center [82, 114] width 57 height 16
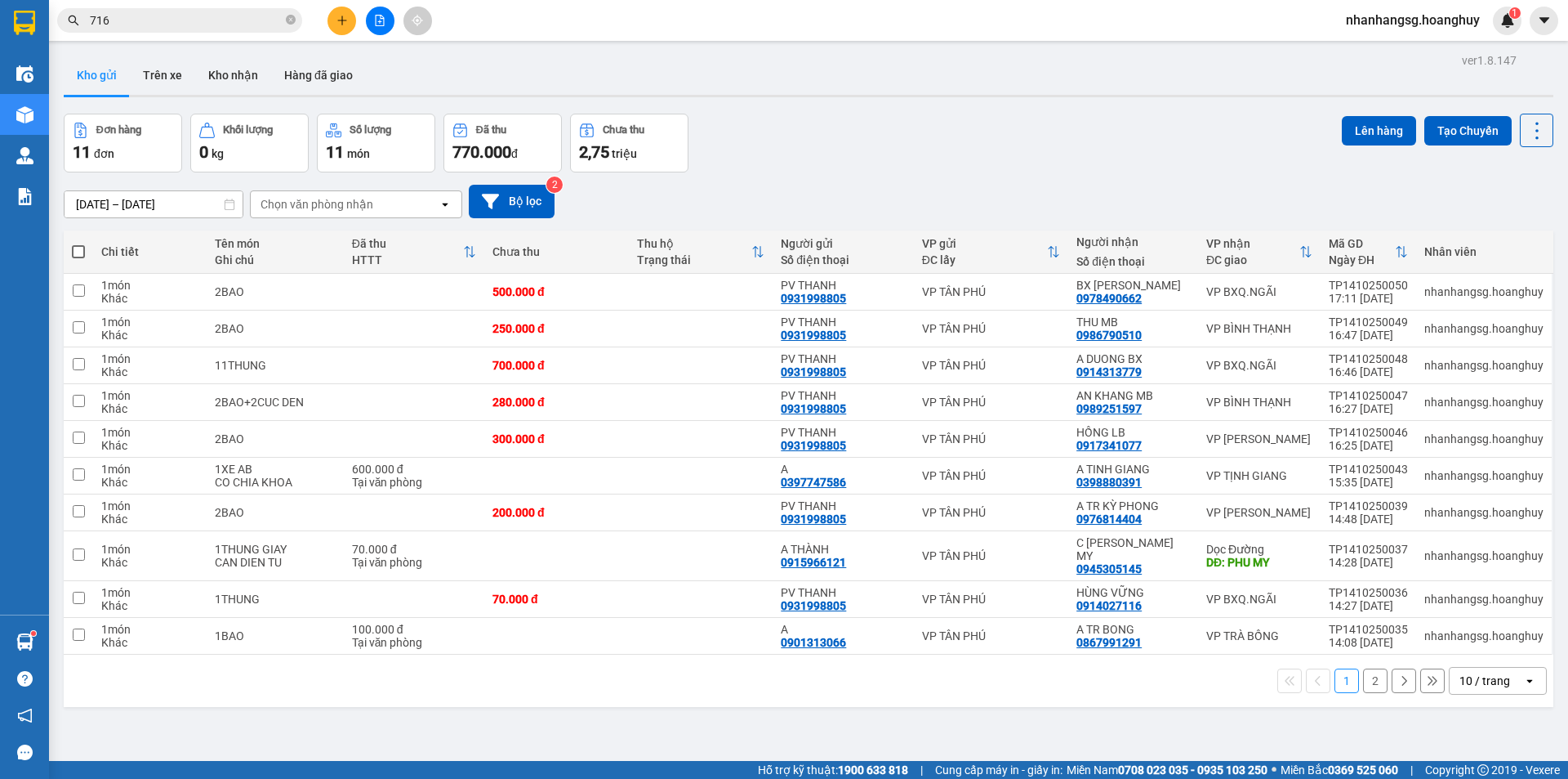
click at [334, 23] on button at bounding box center [342, 20] width 29 height 29
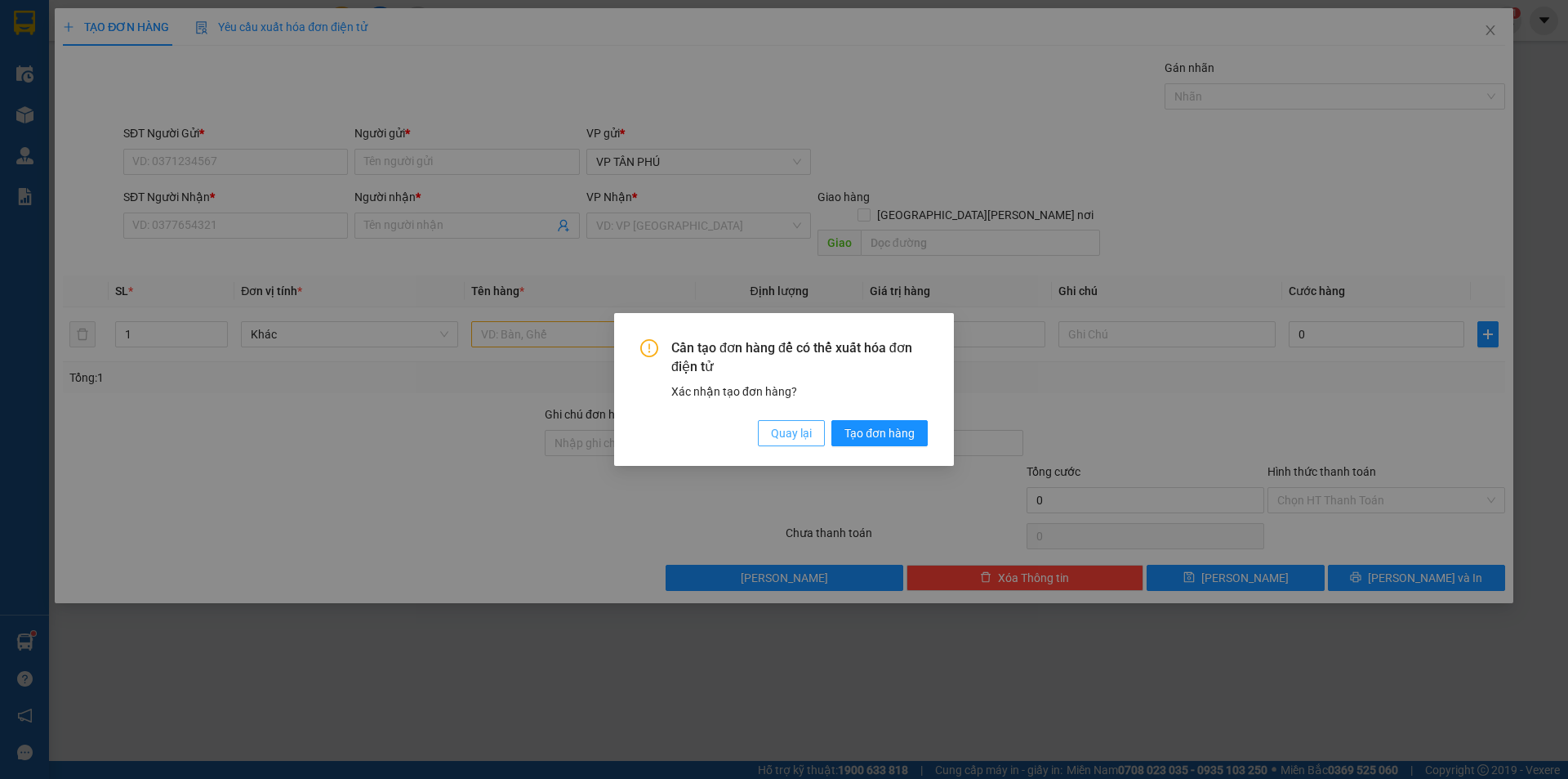
click at [778, 432] on span "Quay lại" at bounding box center [792, 433] width 41 height 18
click at [780, 432] on span "Quay lại" at bounding box center [792, 433] width 41 height 18
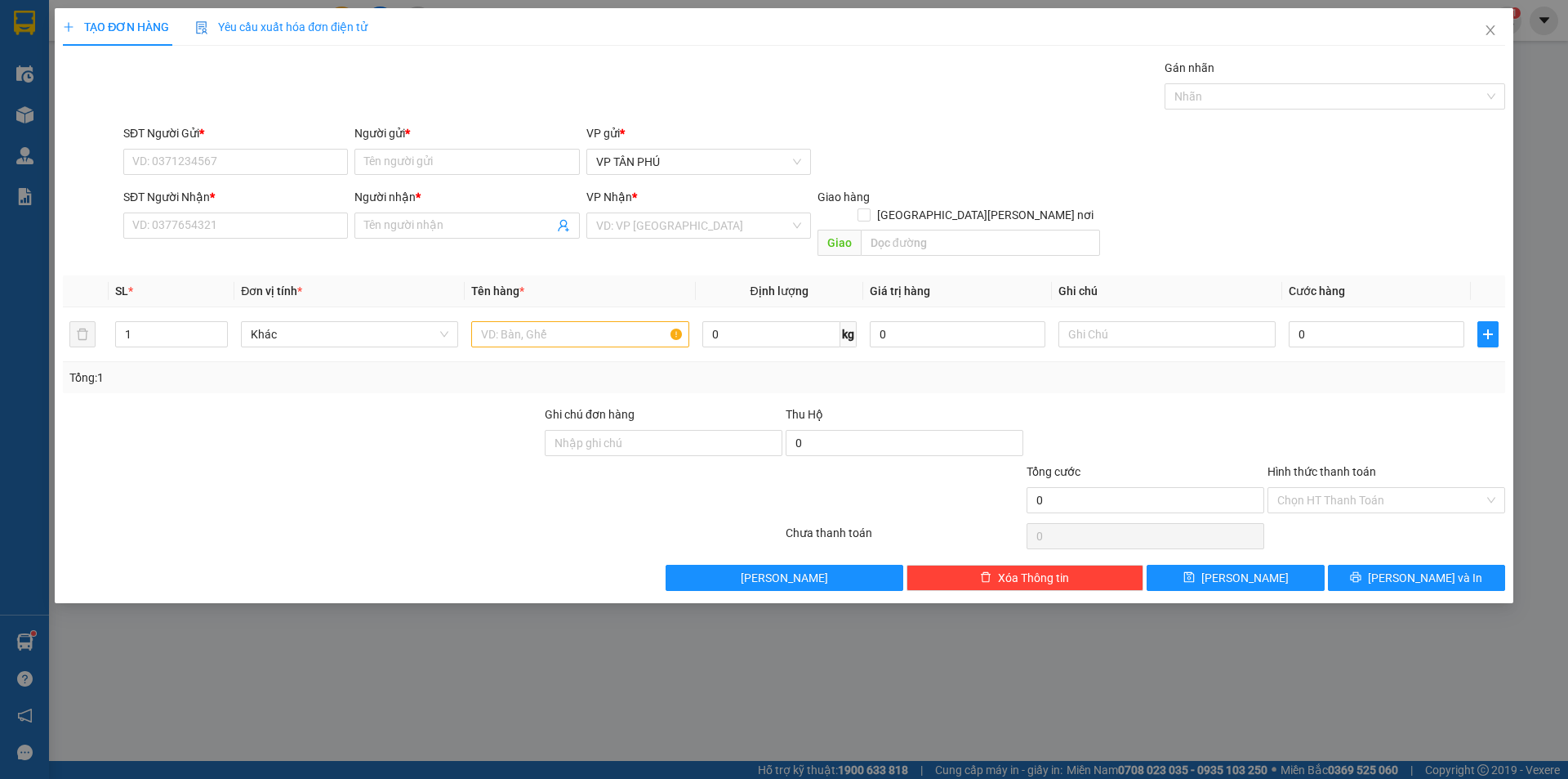
click at [458, 111] on div "Cần tạo đơn hàng để có thể xuất hóa đơn điện tử Xác nhận tạo đơn hàng? Quay lại…" at bounding box center [424, 96] width 68 height 30
click at [240, 194] on div "0931998805 - [PERSON_NAME]" at bounding box center [235, 195] width 205 height 18
type input "0931998805"
type input "PV THANH"
type input "0978490662"
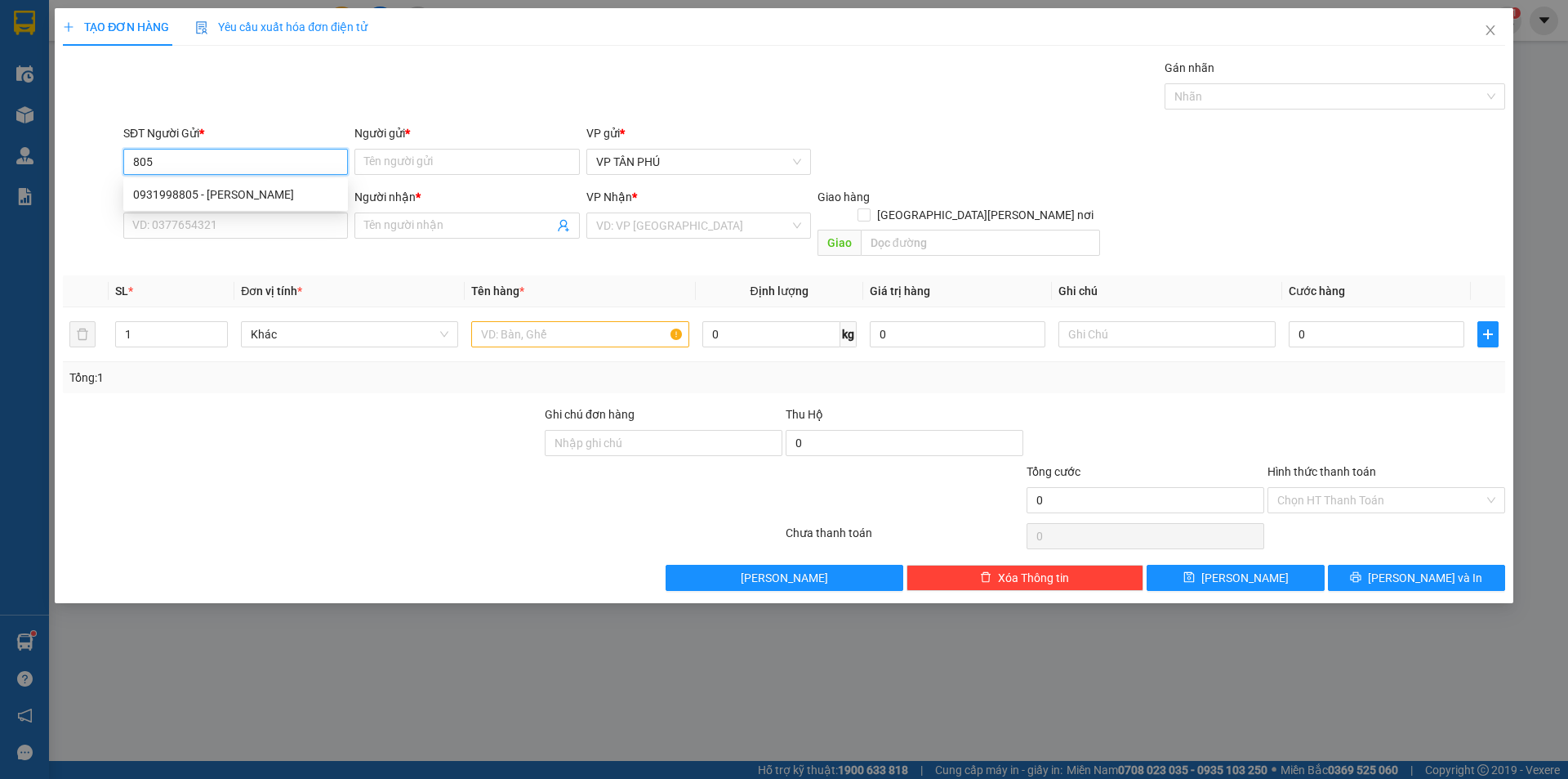
type input "BX [PERSON_NAME]"
type input "0931998805"
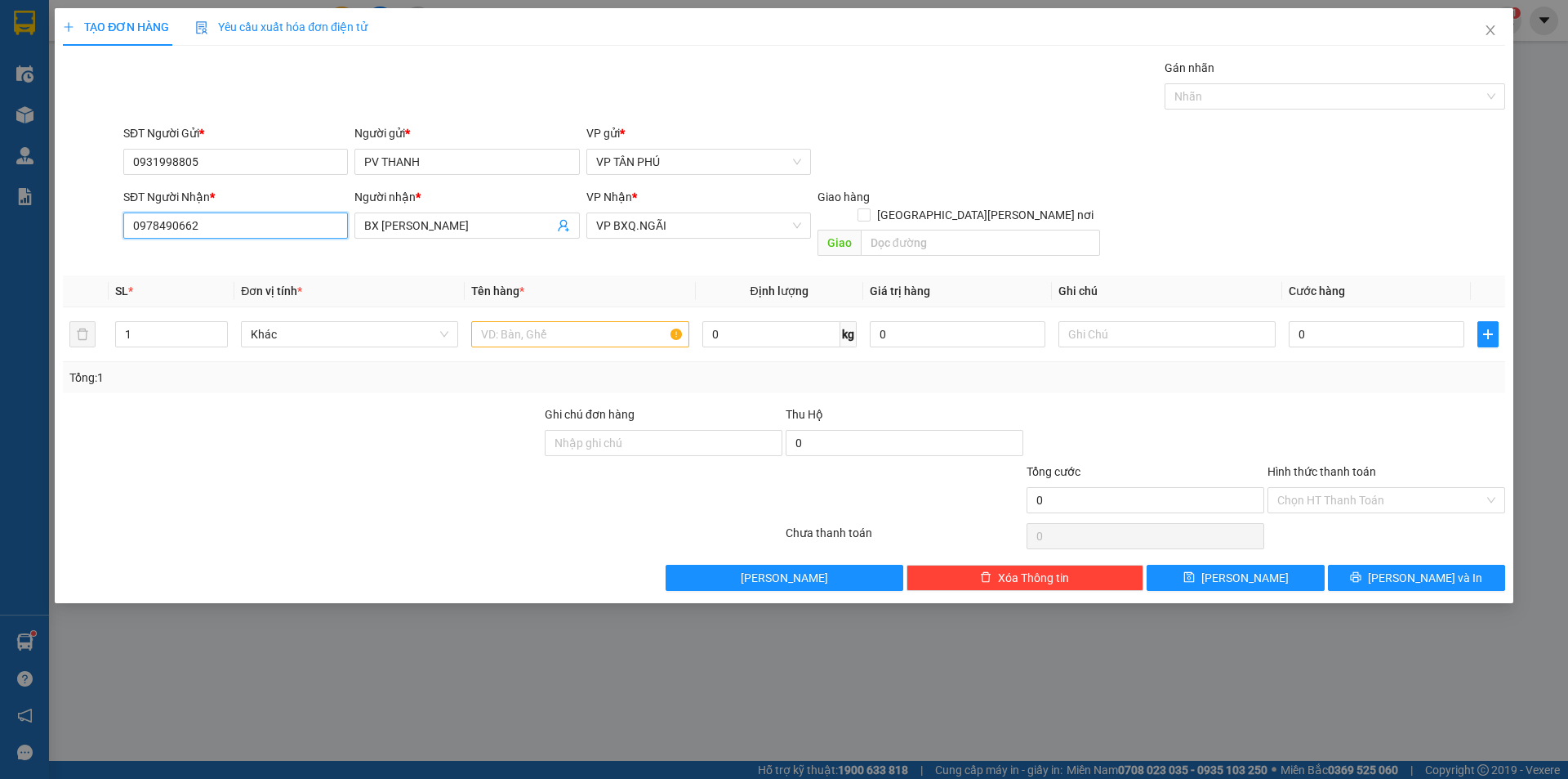
click at [255, 227] on input "0978490662" at bounding box center [235, 226] width 225 height 26
click at [256, 227] on input "0978490662" at bounding box center [235, 226] width 225 height 26
click at [259, 262] on div "0977466128 - A [PERSON_NAME] LONG" at bounding box center [235, 258] width 205 height 18
type input "0977466128"
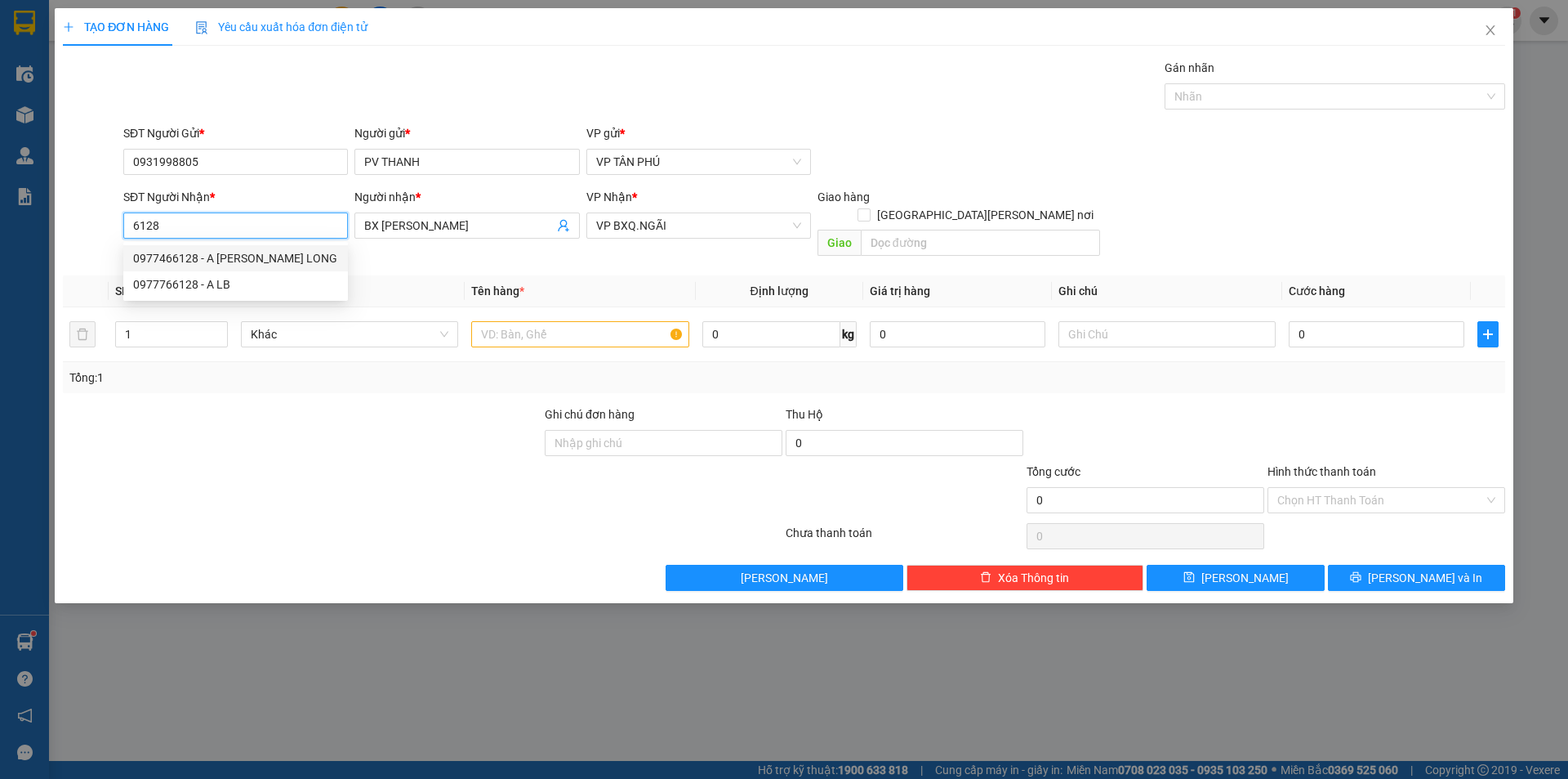
type input "A DUONG BÌNH LONG"
type input "0977466128"
click at [570, 321] on input "text" at bounding box center [580, 334] width 217 height 26
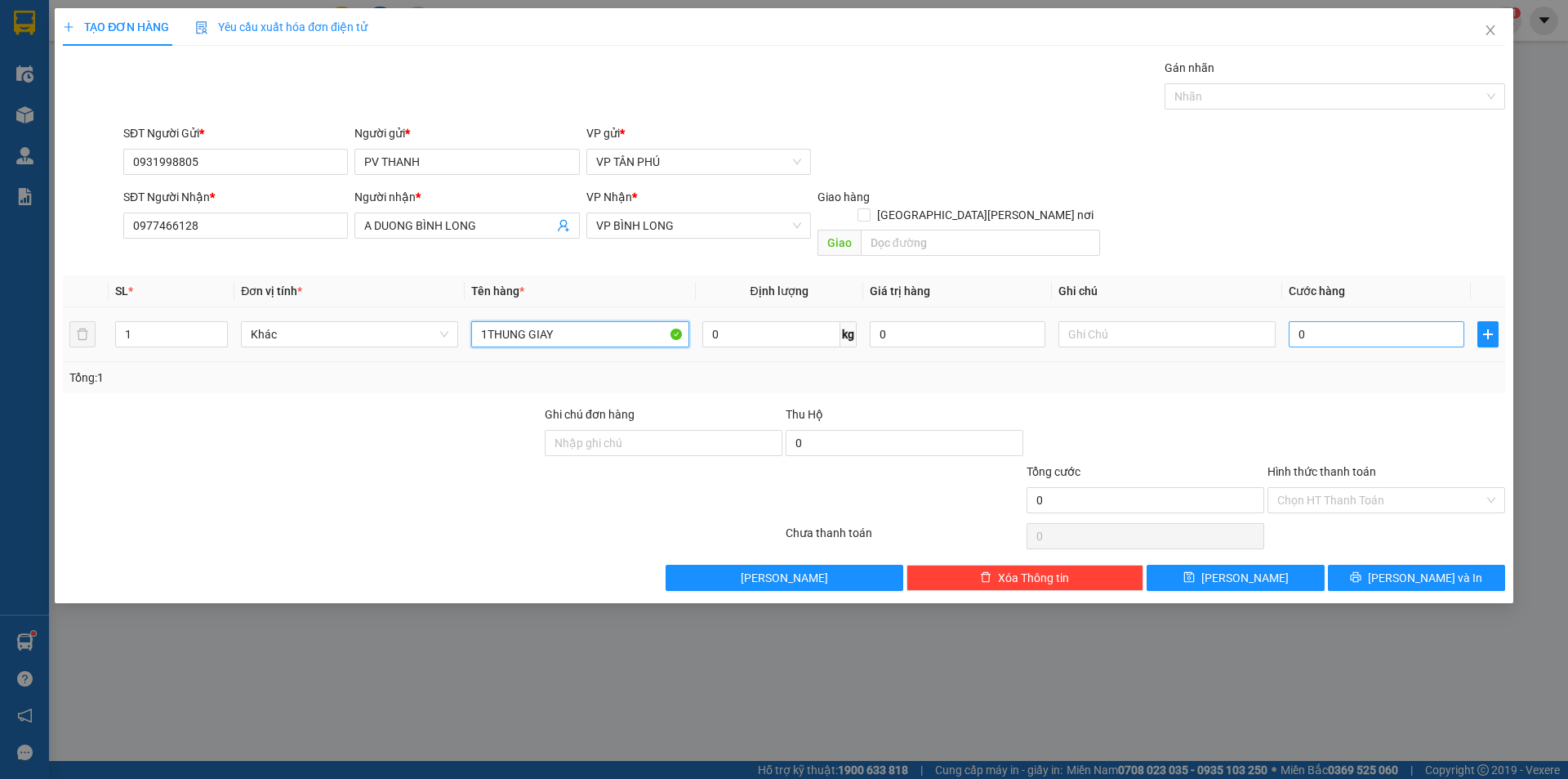
type input "1THUNG GIAY"
click at [1353, 321] on input "0" at bounding box center [1376, 334] width 176 height 26
type input "80"
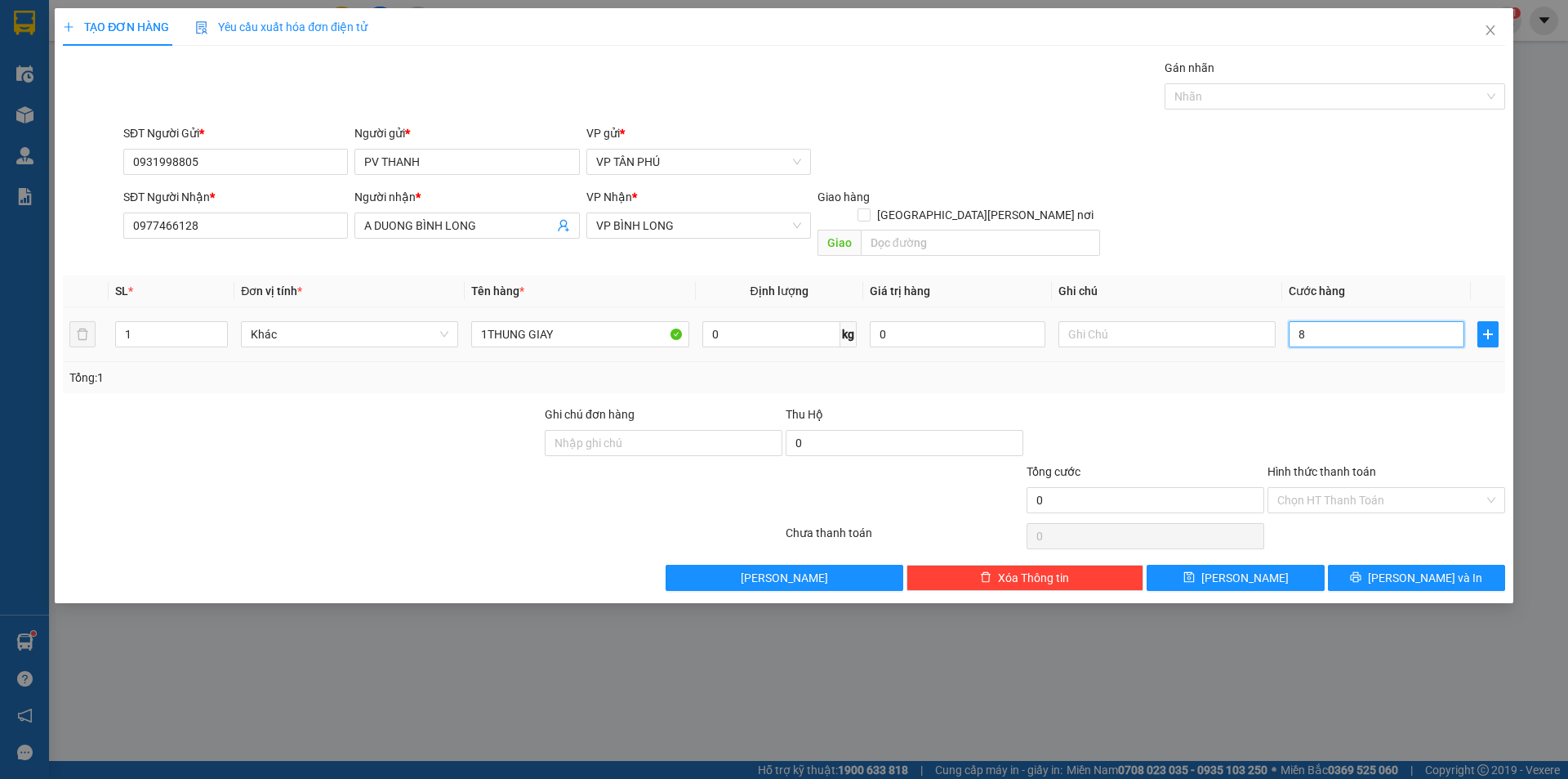
type input "80"
click at [1414, 569] on span "[PERSON_NAME] và In" at bounding box center [1425, 578] width 114 height 18
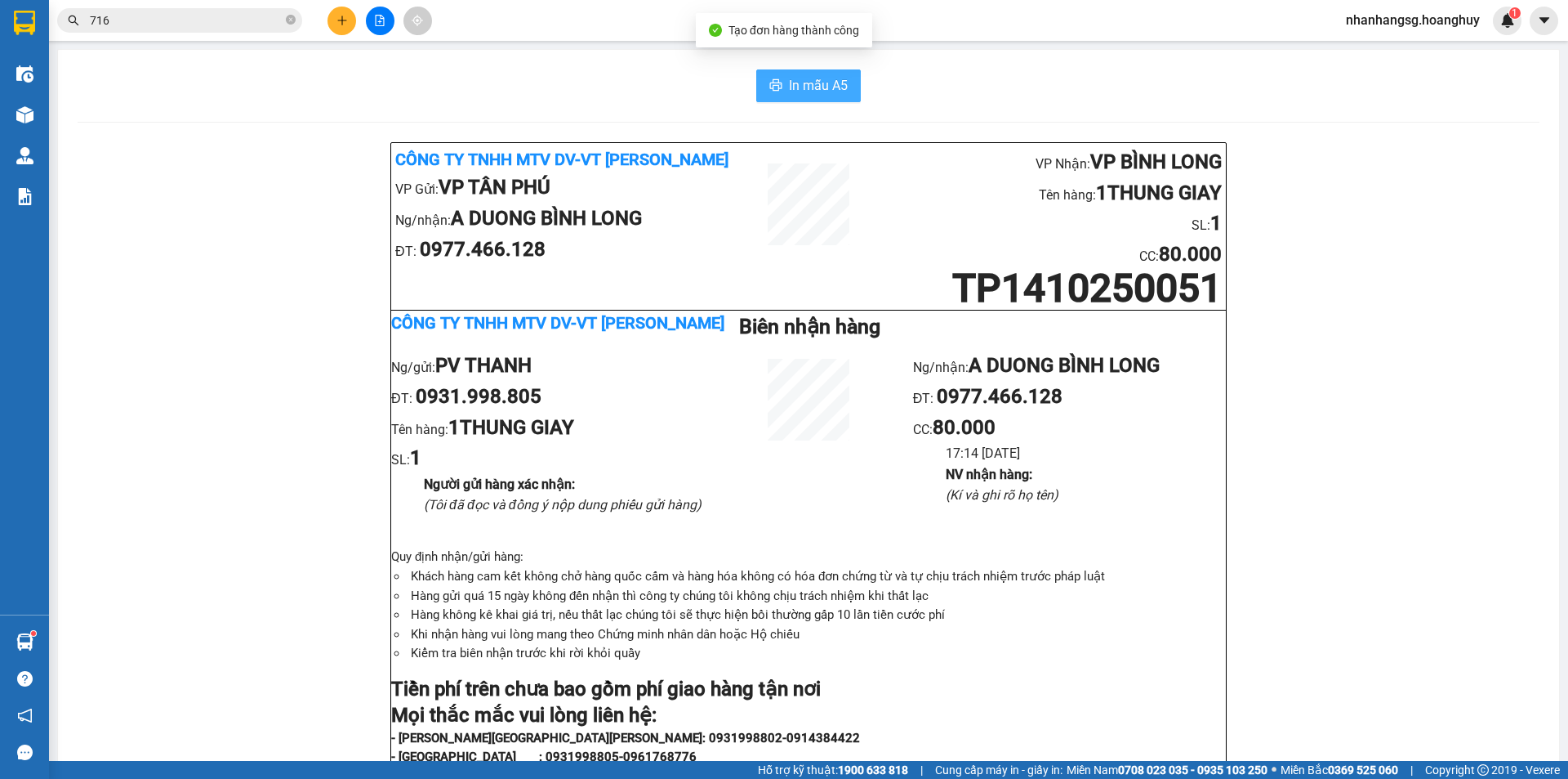
click at [804, 89] on span "In mẫu A5" at bounding box center [819, 85] width 59 height 20
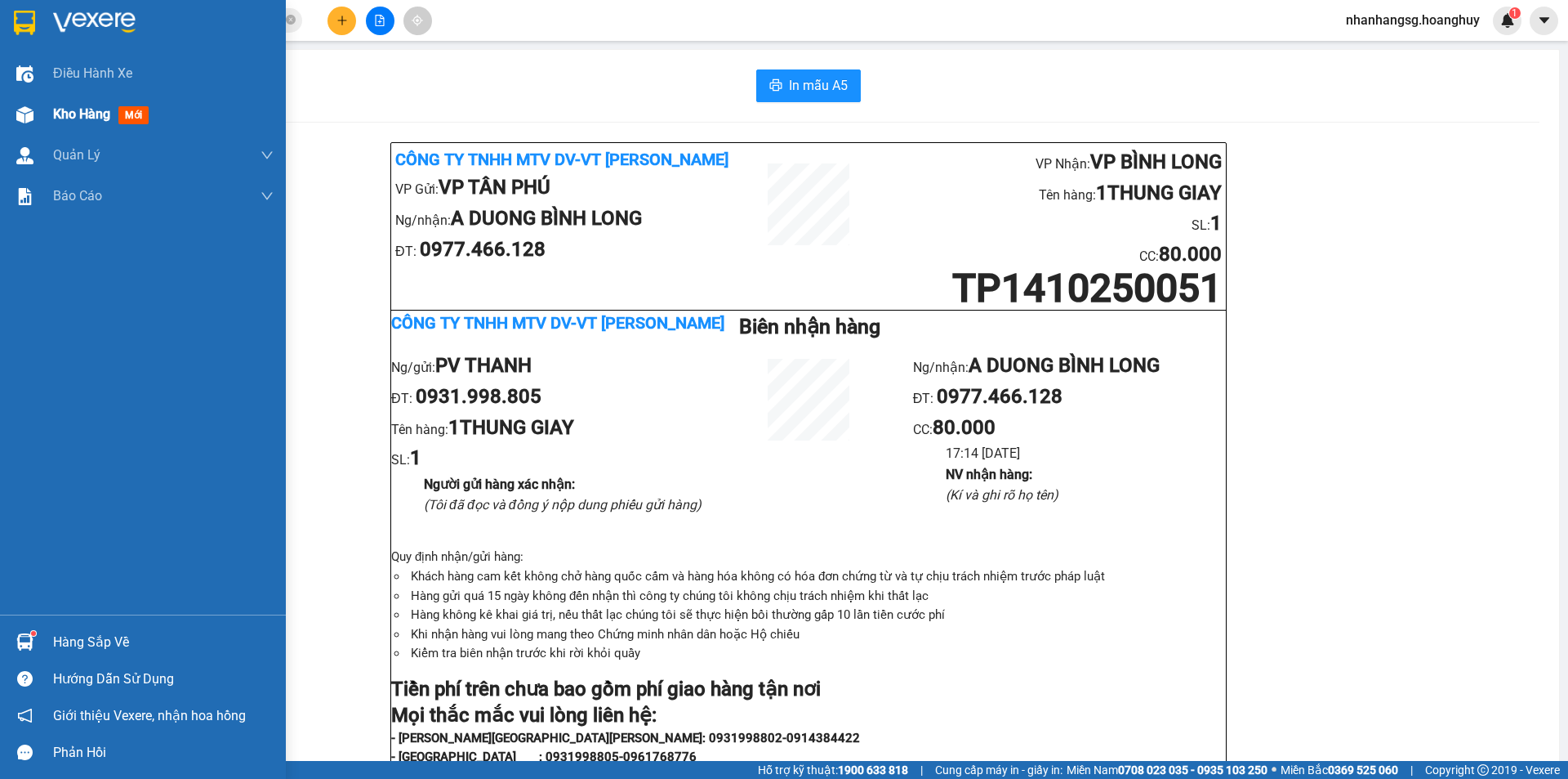
click at [77, 119] on span "Kho hàng" at bounding box center [82, 114] width 57 height 16
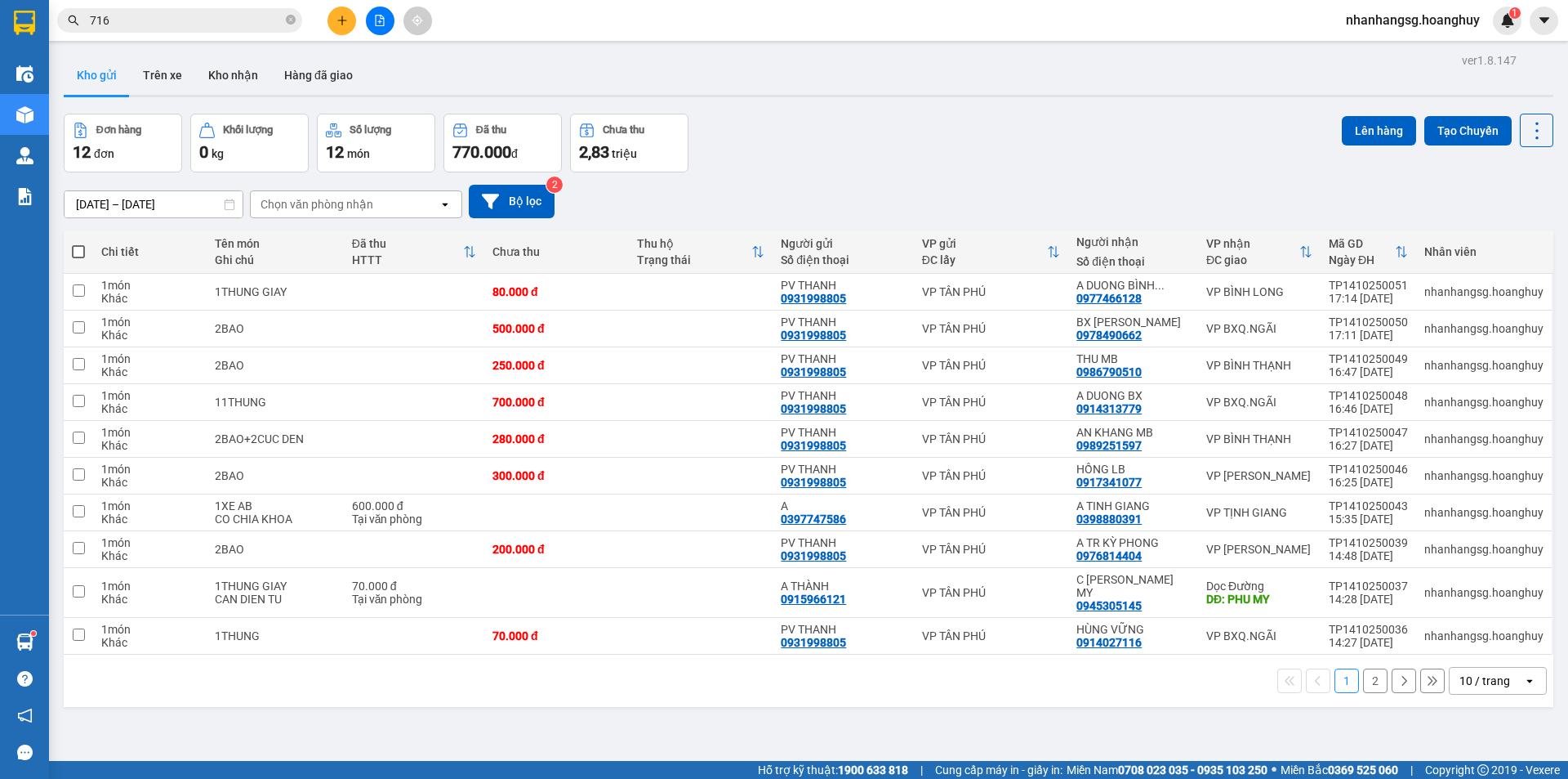
click at [1363, 669] on button "2" at bounding box center [1375, 681] width 25 height 25
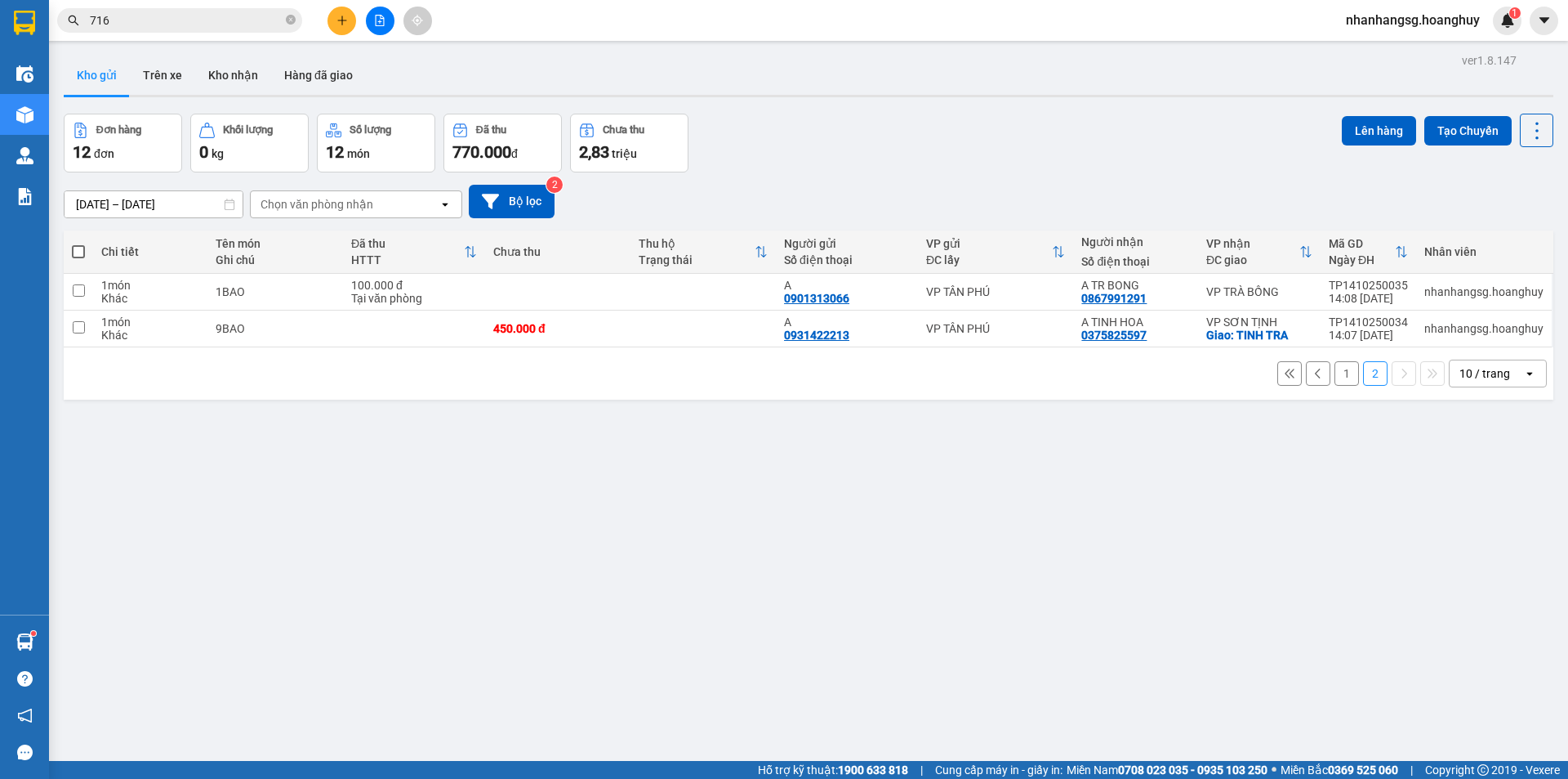
click at [1334, 366] on button "1" at bounding box center [1347, 374] width 25 height 25
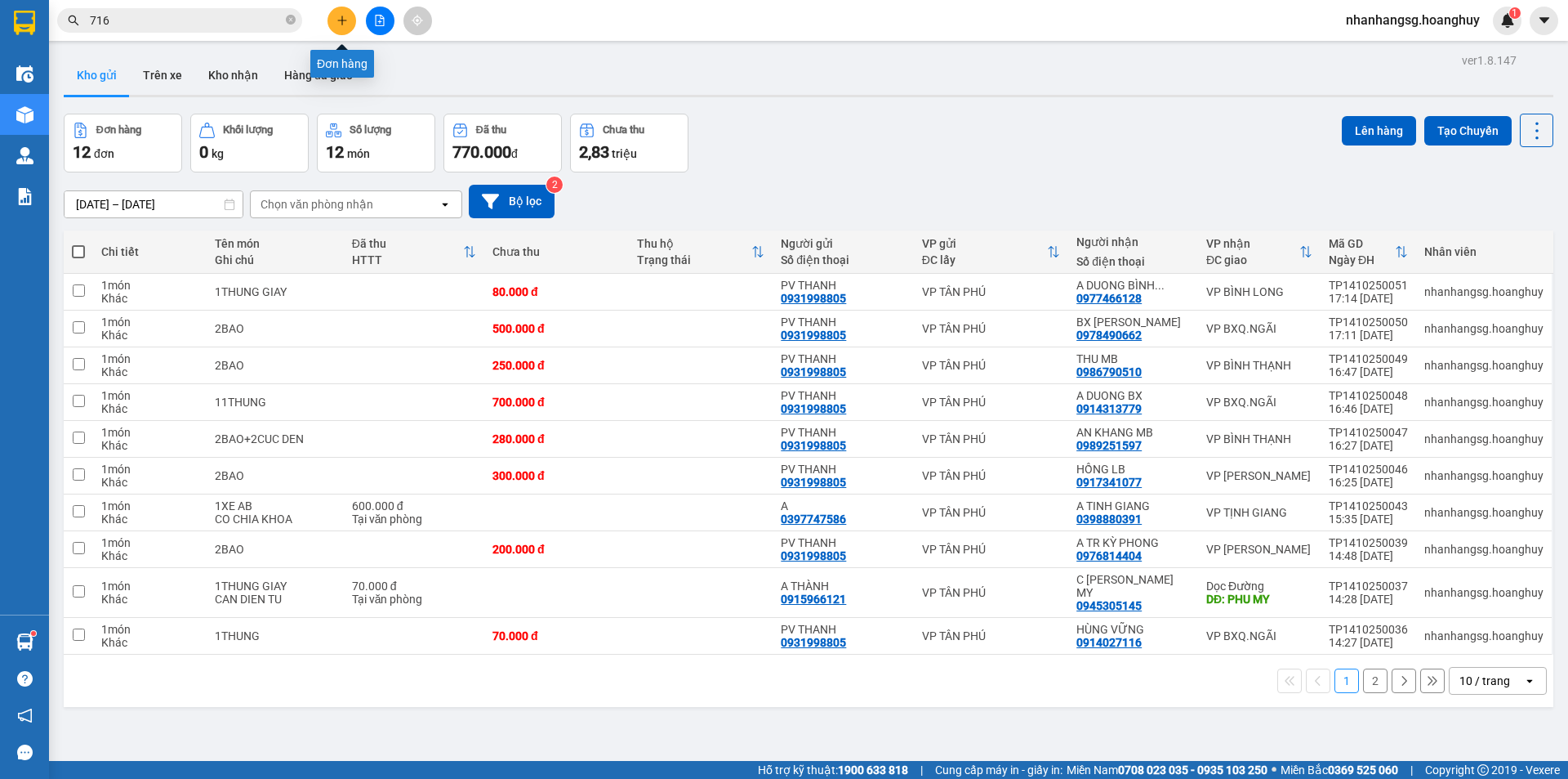
click at [346, 20] on icon "plus" at bounding box center [342, 20] width 9 height 1
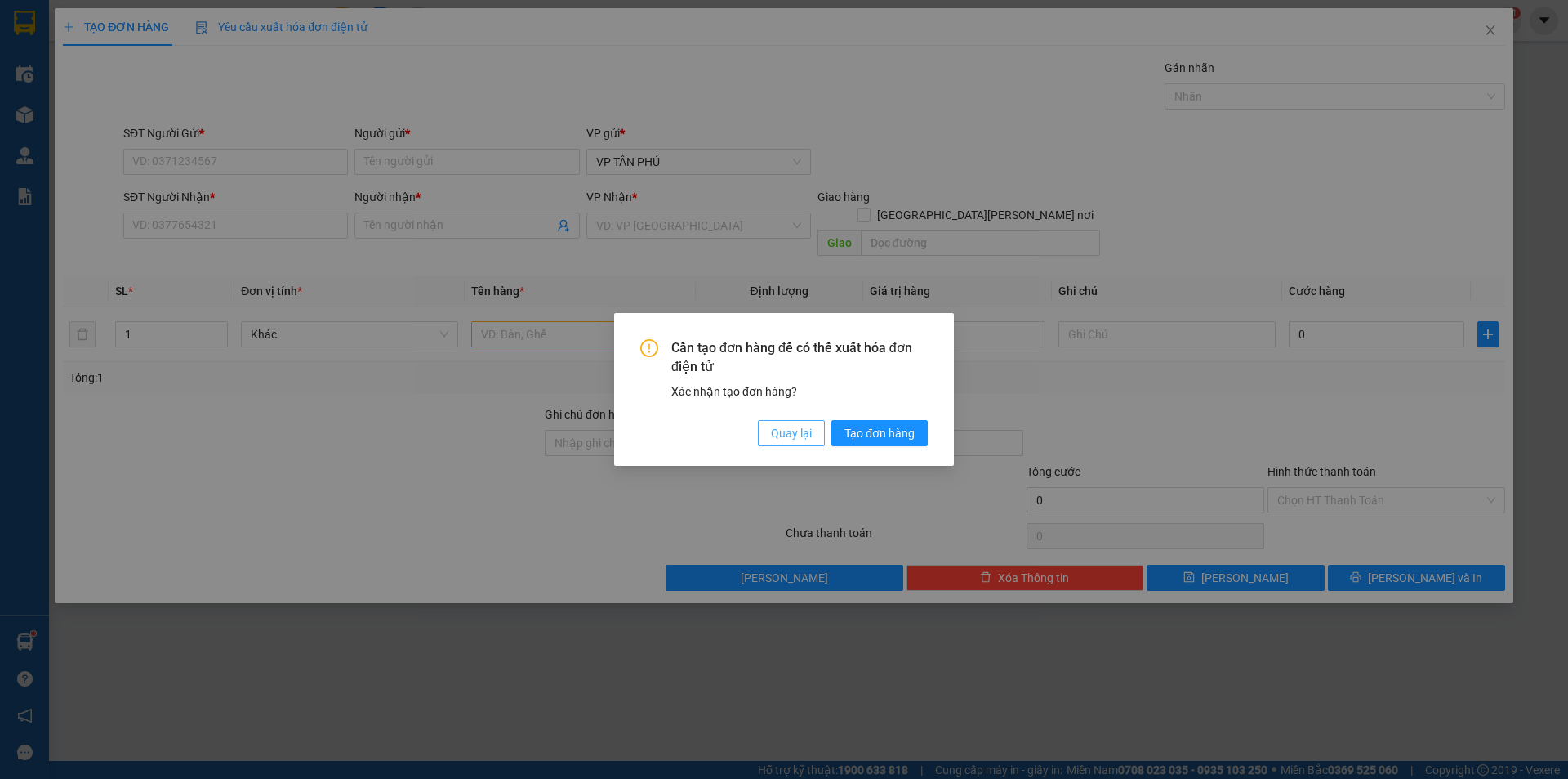
click at [805, 440] on span "Quay lại" at bounding box center [792, 433] width 41 height 18
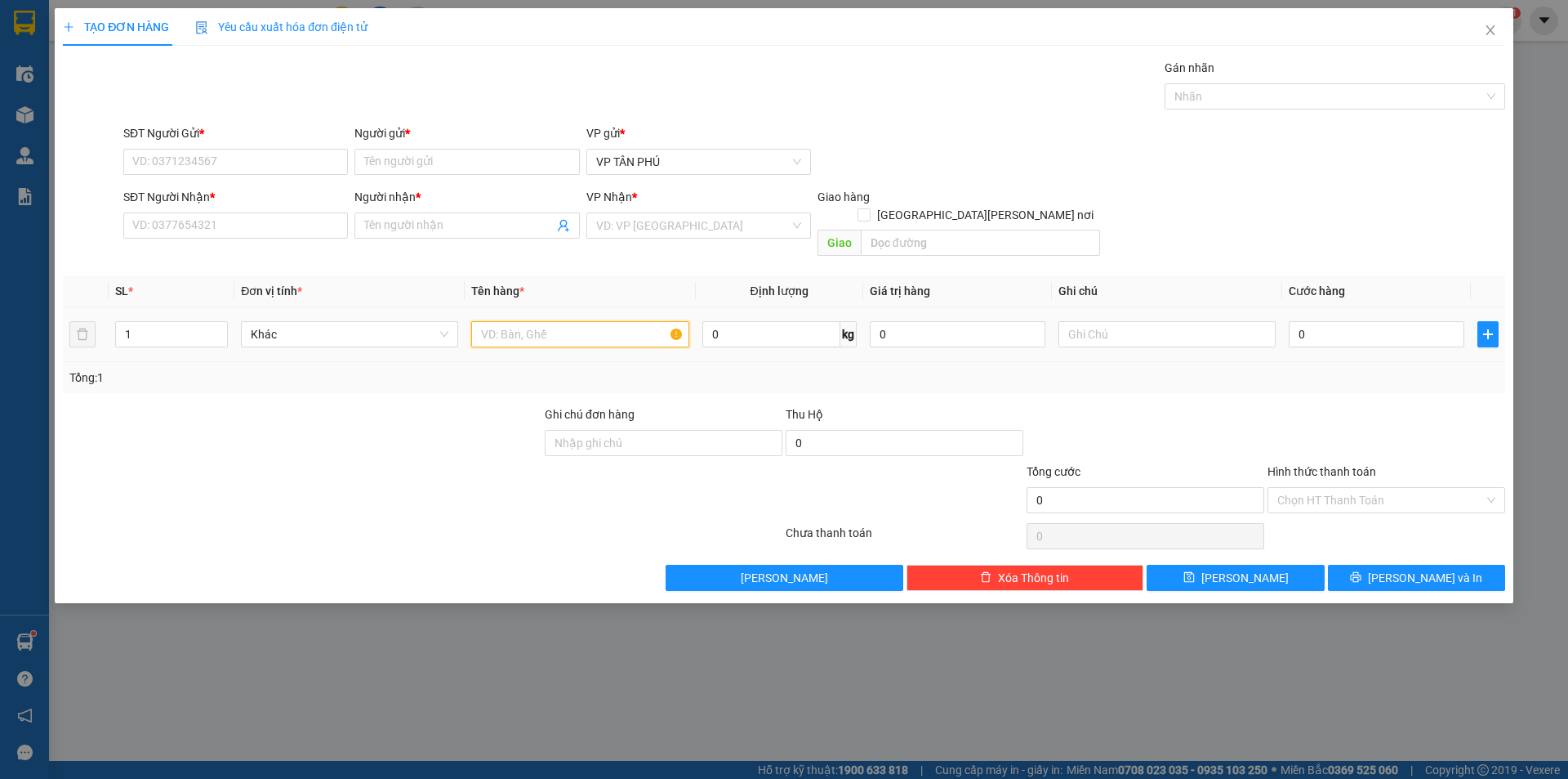
click at [532, 321] on input "text" at bounding box center [580, 334] width 217 height 26
type input "1DE DU+1BO DU"
click at [1382, 321] on input "0" at bounding box center [1376, 334] width 176 height 26
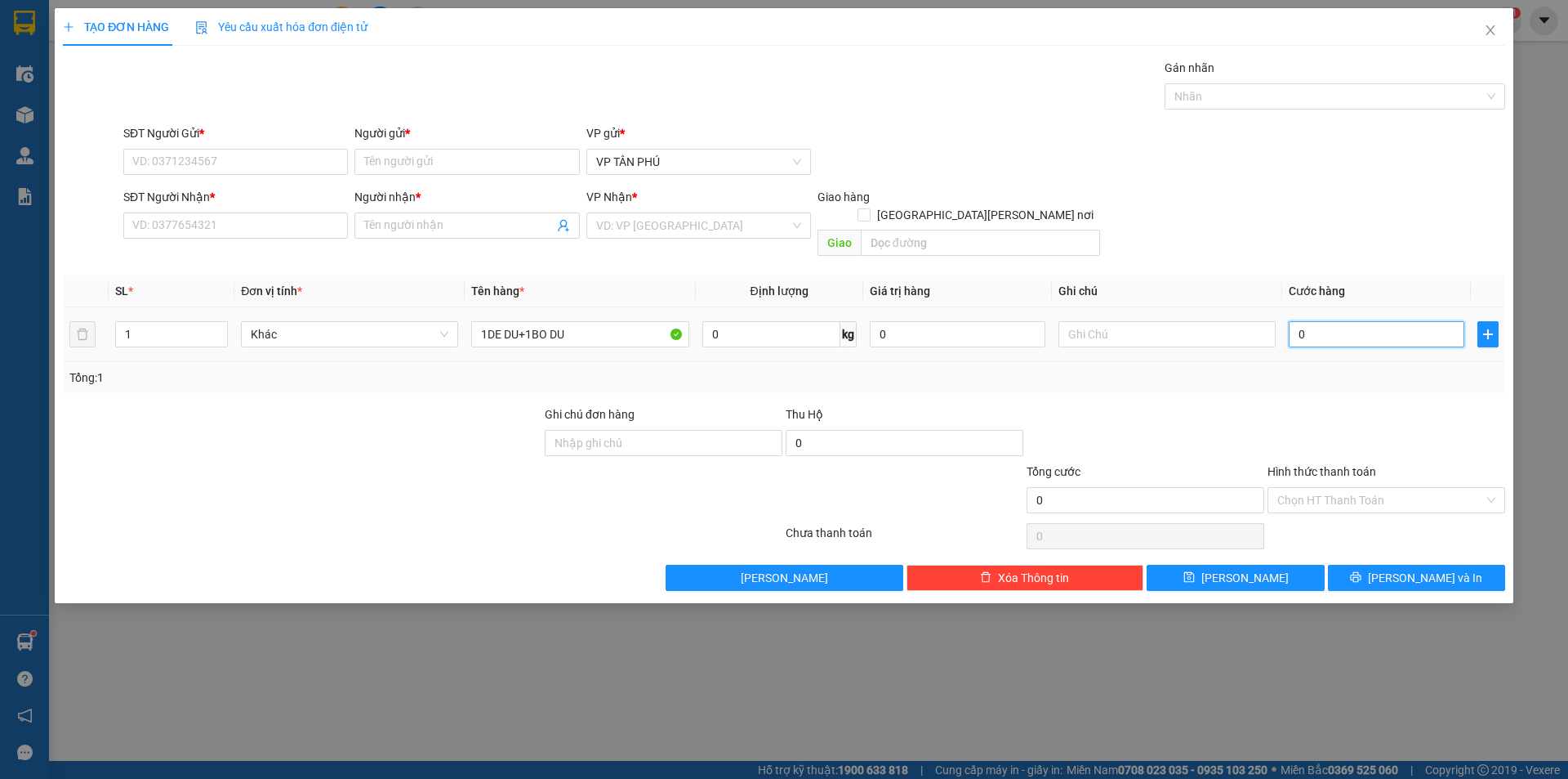
type input "3"
type input "30"
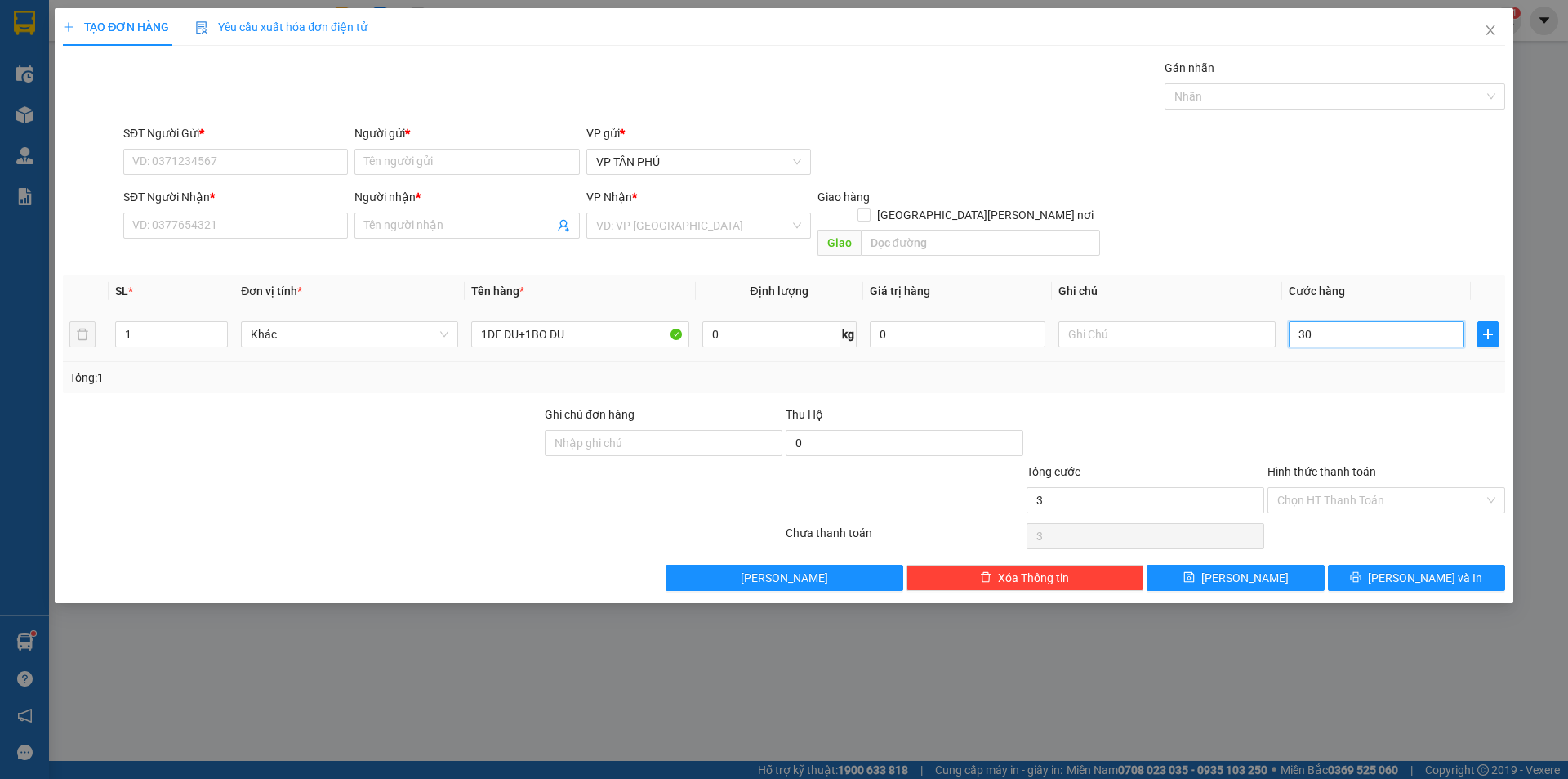
type input "30"
type input "300"
click at [266, 166] on input "SĐT Người Gửi *" at bounding box center [235, 162] width 225 height 26
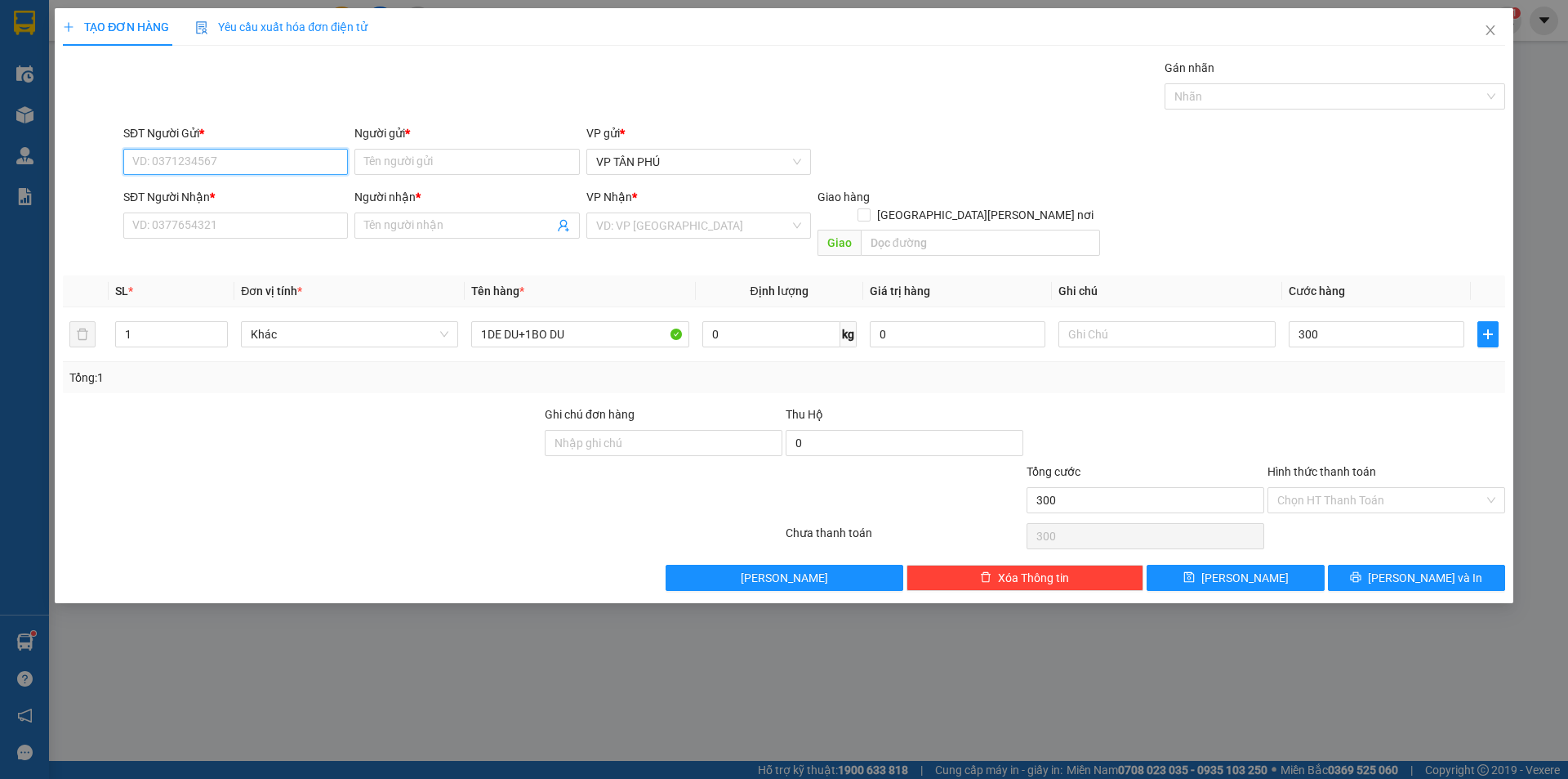
type input "300.000"
click at [266, 166] on input "SĐT Người Gửi *" at bounding box center [235, 162] width 225 height 26
click at [214, 199] on div "0931998805 - [PERSON_NAME]" at bounding box center [235, 195] width 205 height 18
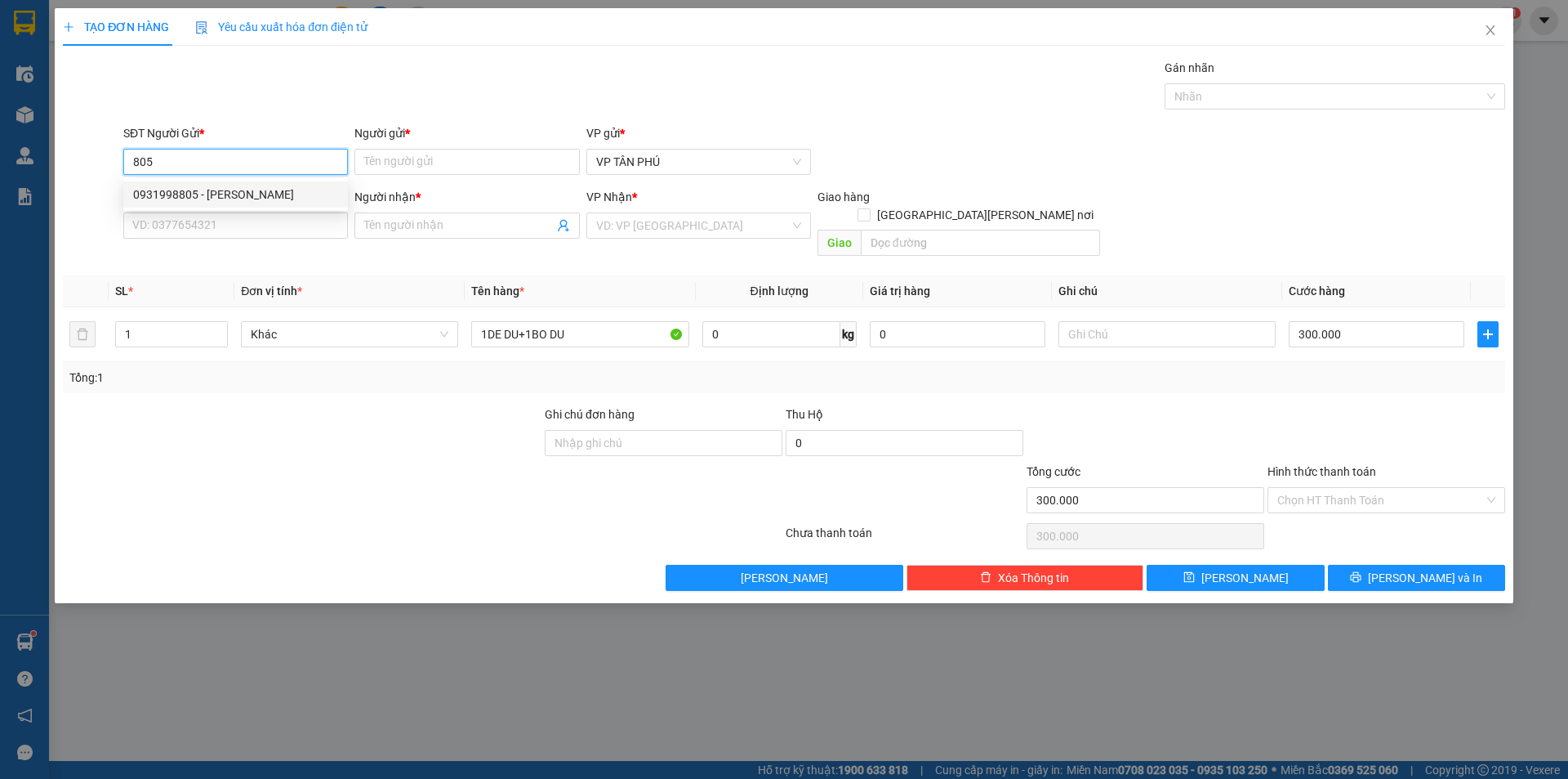
click at [214, 199] on div "0931998805 - [PERSON_NAME]" at bounding box center [235, 195] width 205 height 18
type input "0931998805"
type input "PV THANH"
type input "0977466128"
type input "A DUONG BÌNH LONG"
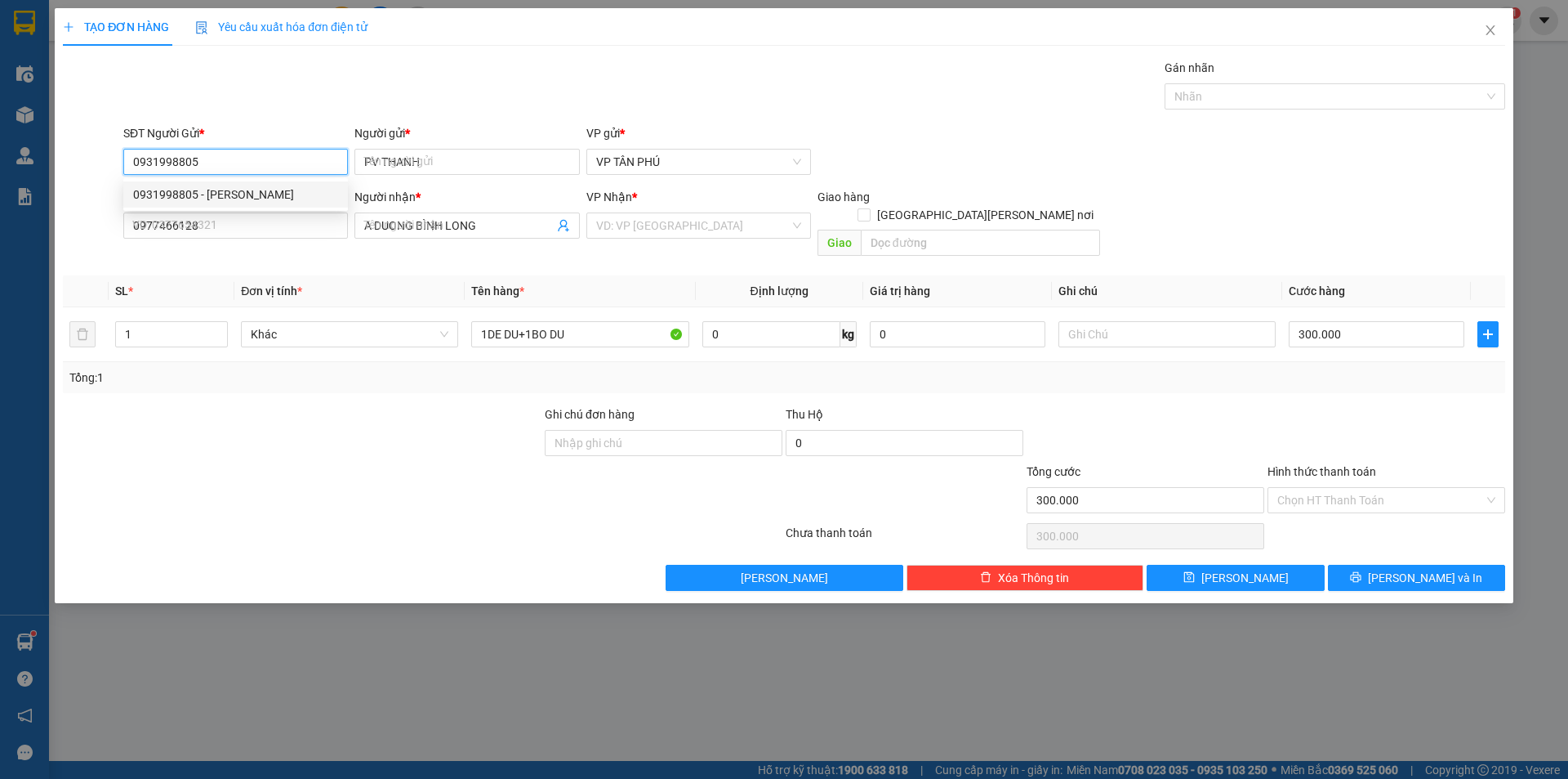
click at [214, 199] on div "0931998805 - [PERSON_NAME]" at bounding box center [235, 195] width 205 height 18
type input "0931998805"
click at [221, 216] on input "0977466128" at bounding box center [235, 226] width 225 height 26
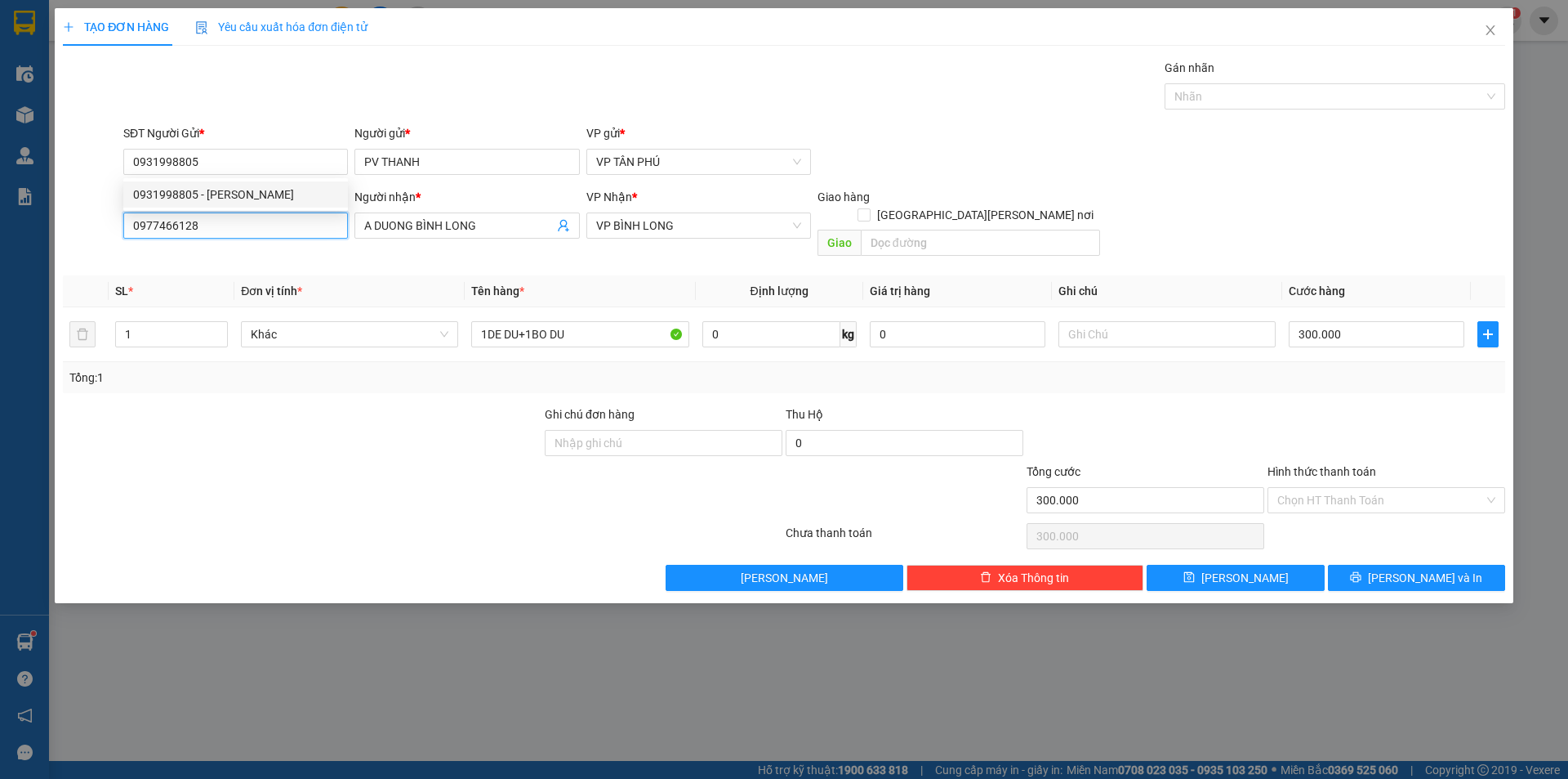
click at [221, 216] on input "0977466128" at bounding box center [235, 226] width 225 height 26
type input "0937883742"
click at [477, 223] on input "A DUONG BÌNH LONG" at bounding box center [458, 226] width 189 height 18
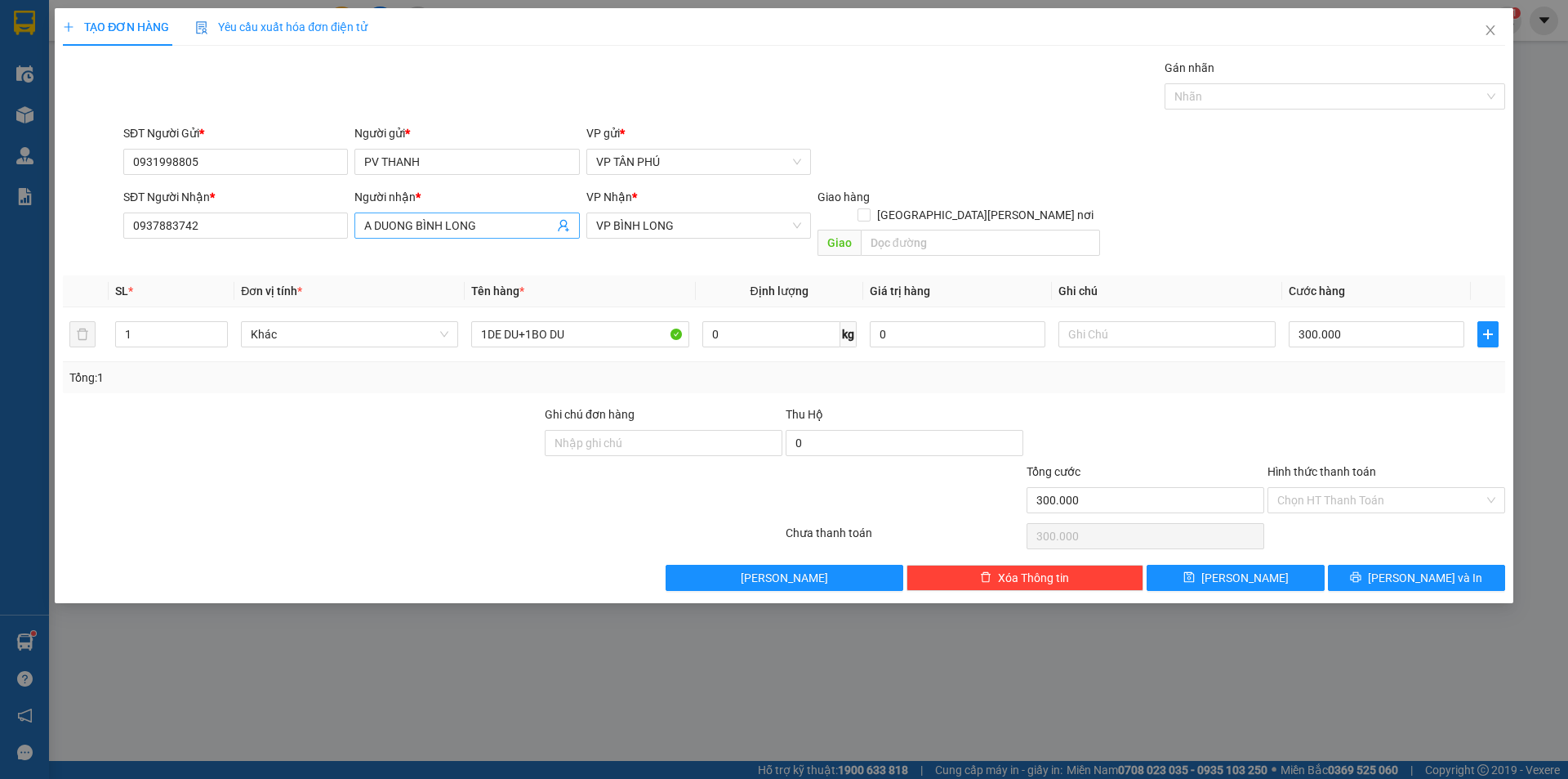
click at [477, 223] on input "A DUONG BÌNH LONG" at bounding box center [458, 226] width 189 height 18
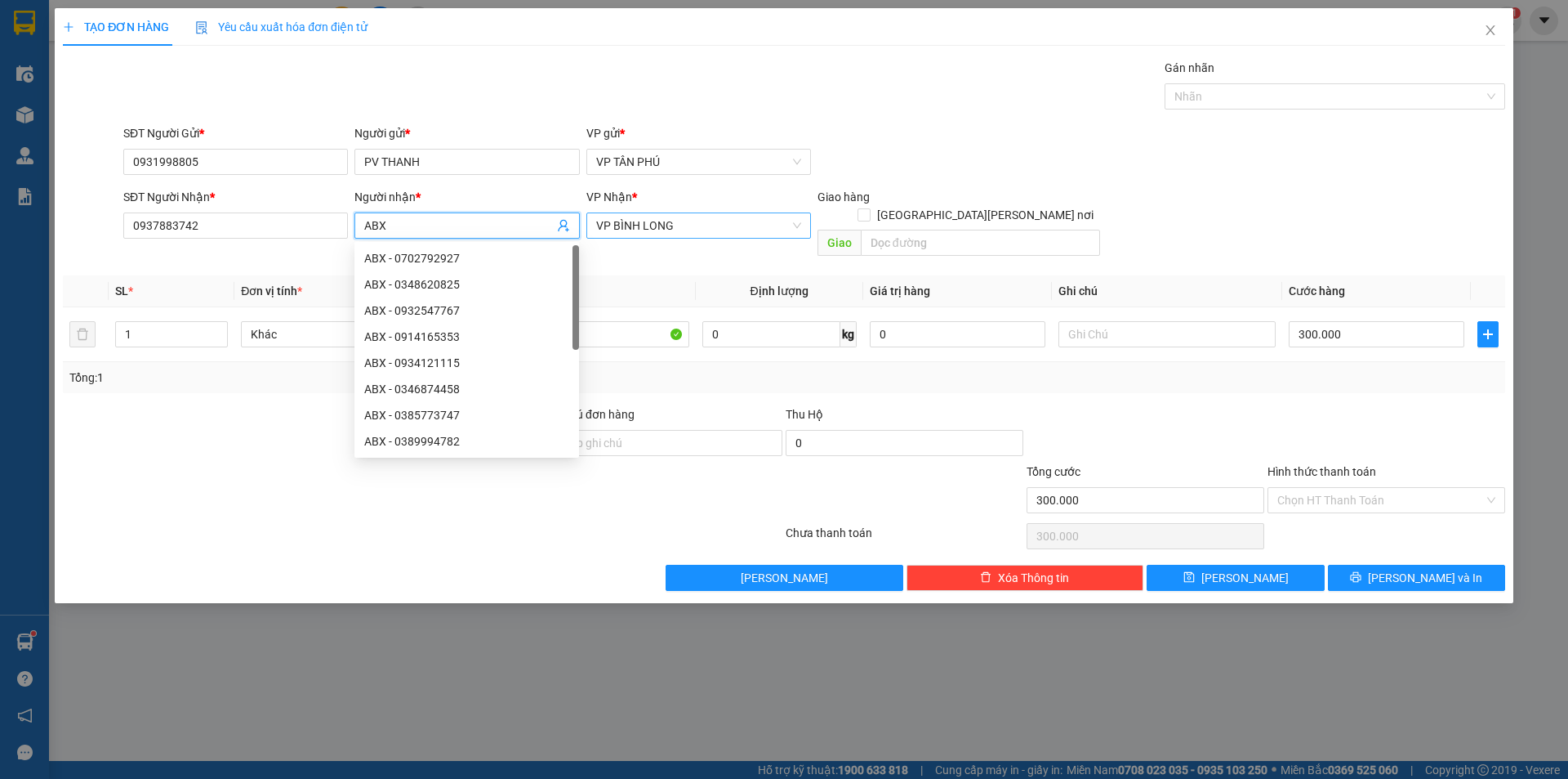
click at [662, 226] on span "VP BÌNH LONG" at bounding box center [699, 226] width 205 height 25
type input "ABX"
click at [662, 226] on span "VP BÌNH LONG" at bounding box center [699, 226] width 205 height 25
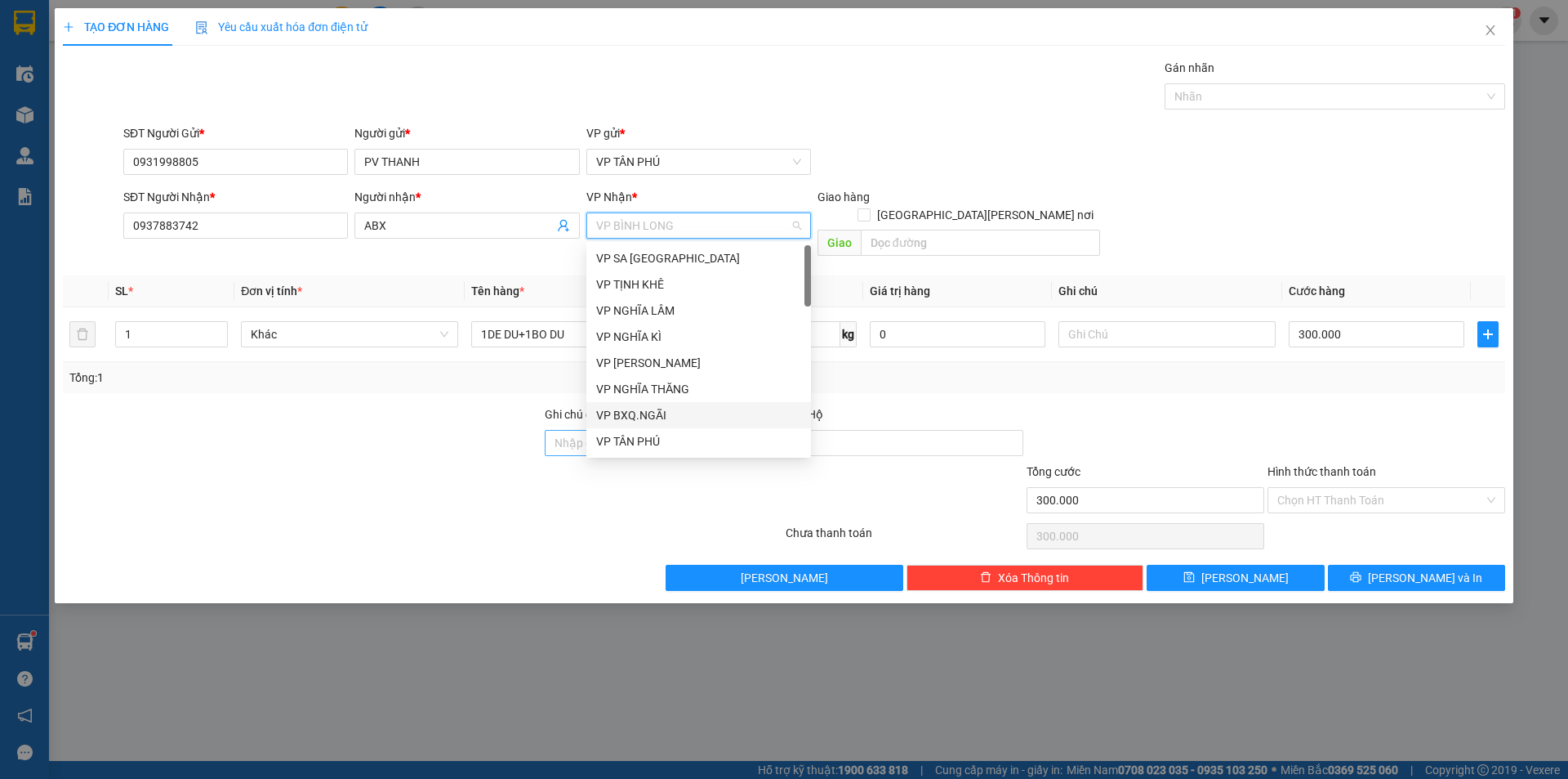
click at [636, 418] on div "VP BXQ.NGÃI" at bounding box center [699, 415] width 205 height 18
click at [636, 430] on input "Ghi chú đơn hàng" at bounding box center [663, 443] width 238 height 26
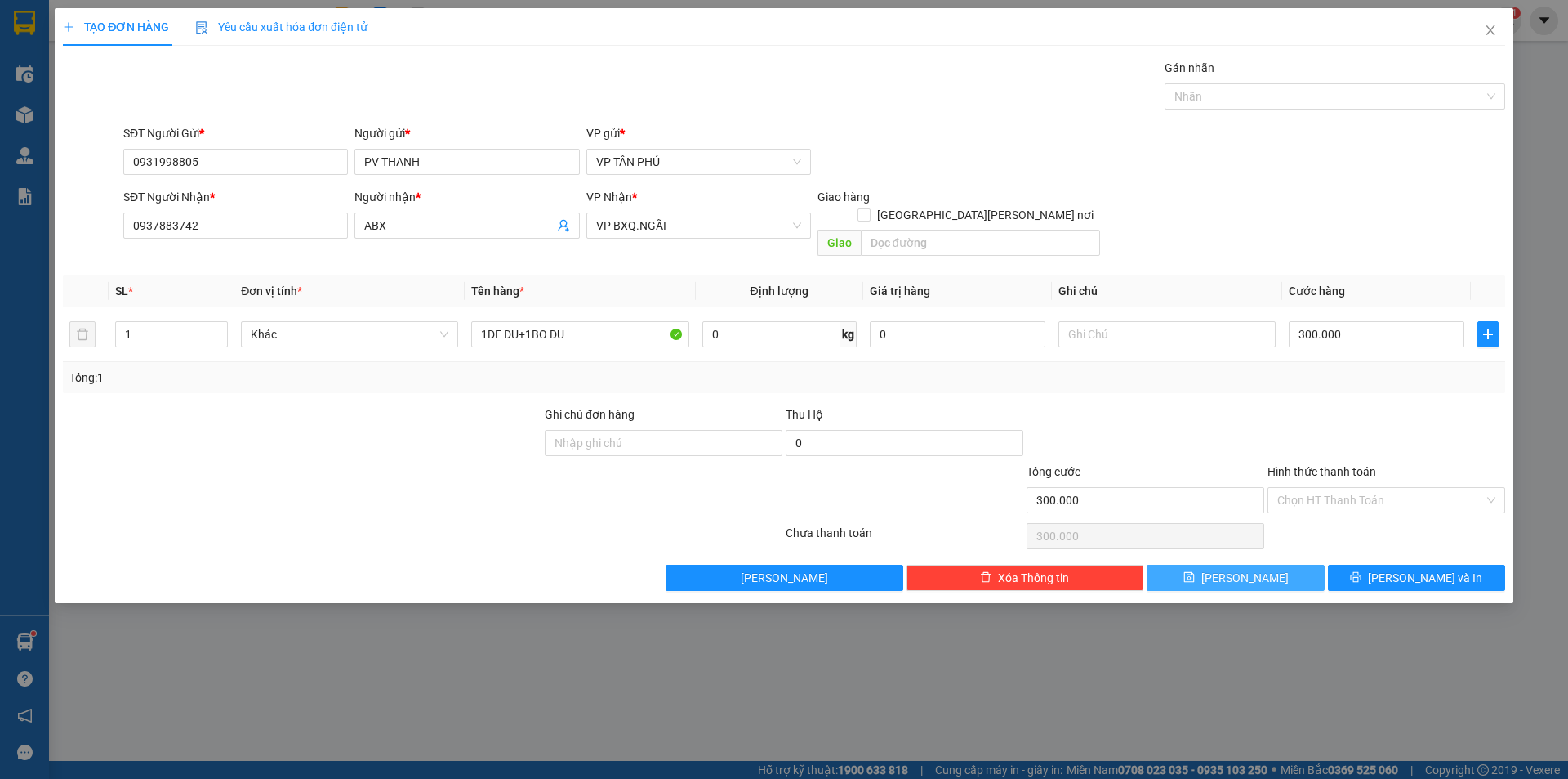
click at [1283, 565] on button "[PERSON_NAME]" at bounding box center [1235, 578] width 177 height 26
type input "0"
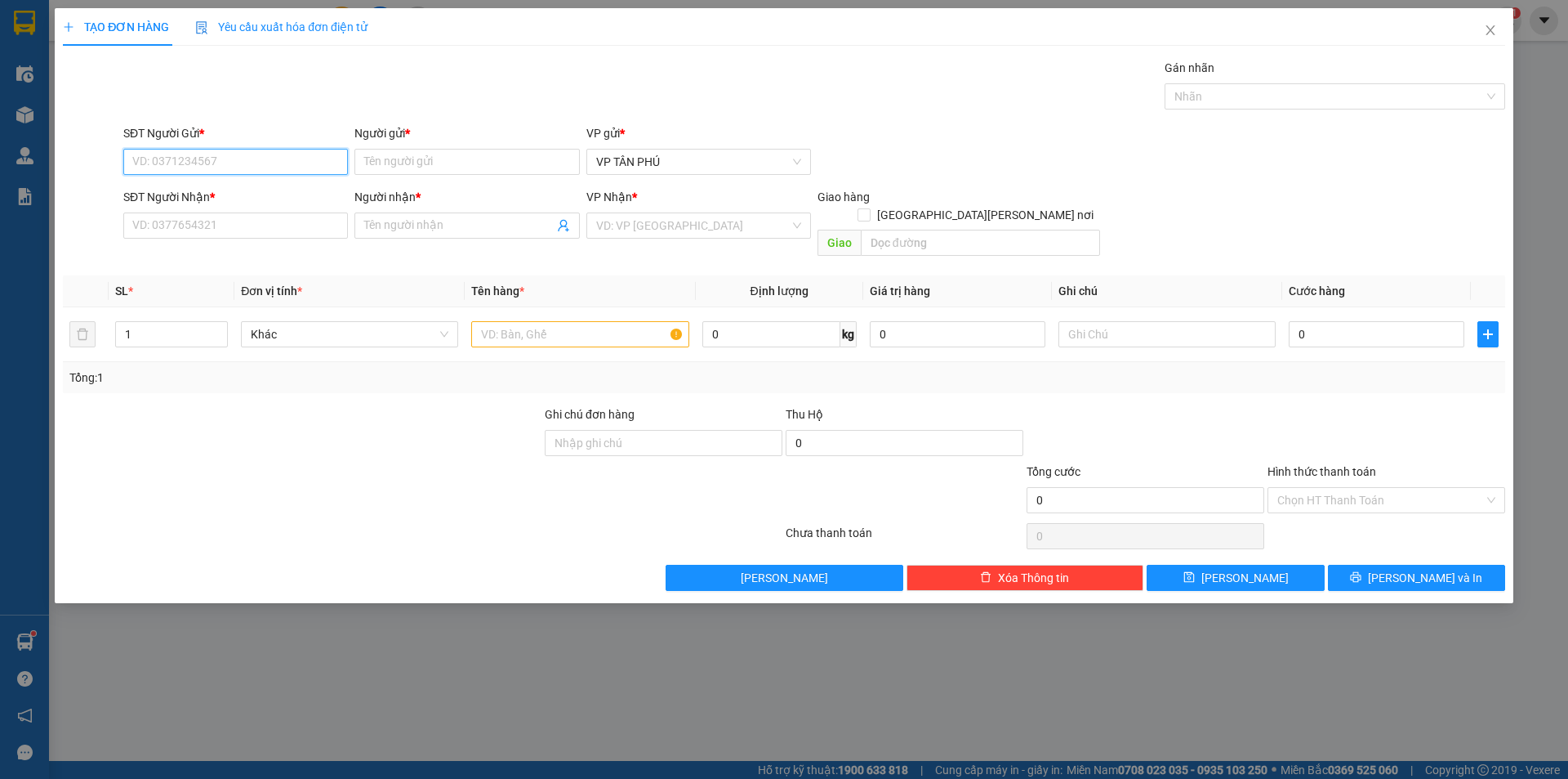
click at [257, 154] on input "SĐT Người Gửi *" at bounding box center [235, 162] width 225 height 26
click at [226, 193] on div "0931998805 - [PERSON_NAME]" at bounding box center [235, 195] width 205 height 18
type input "0931998805"
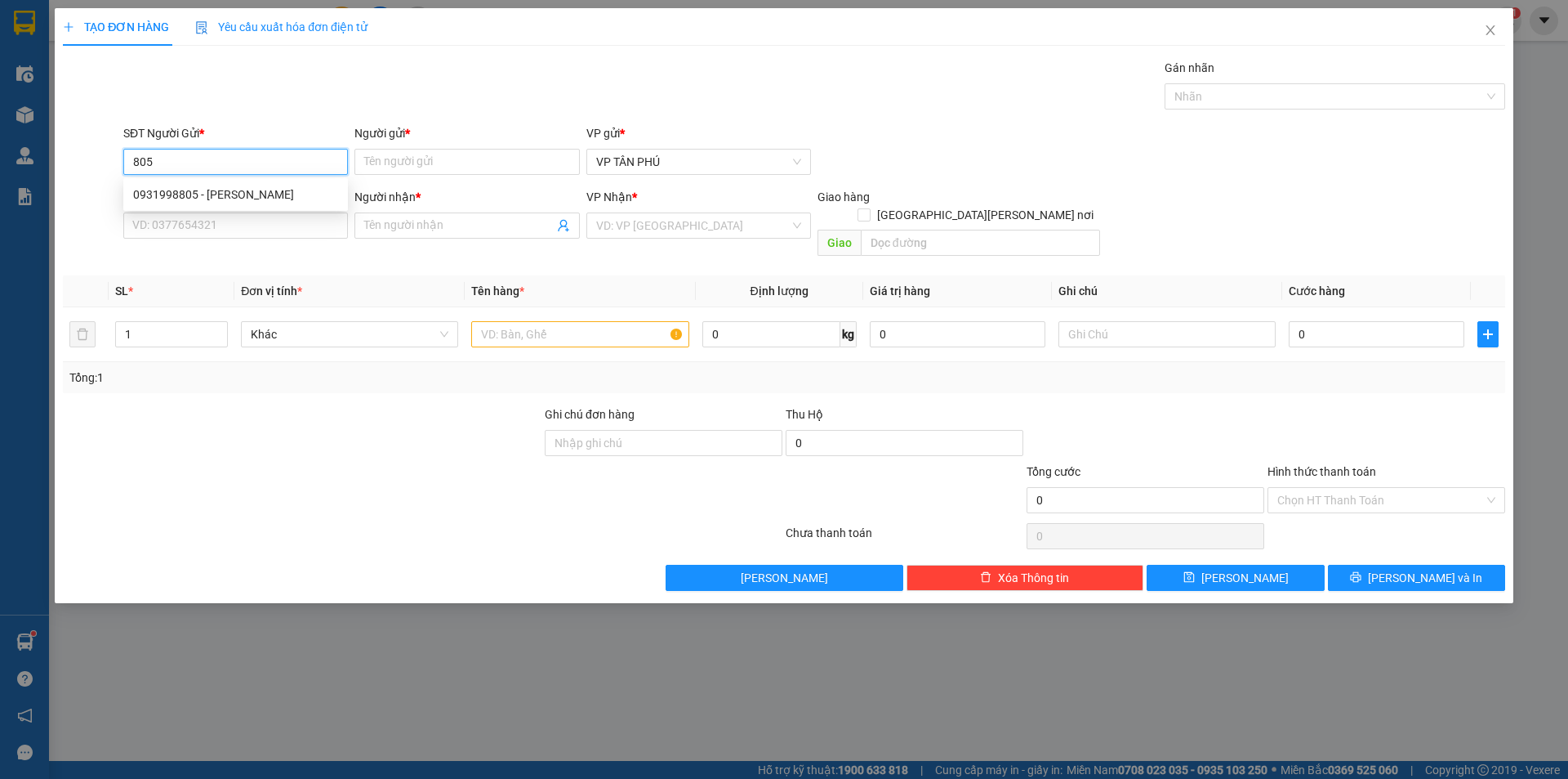
type input "PV THANH"
type input "0937883742"
type input "ABX"
type input "0931998805"
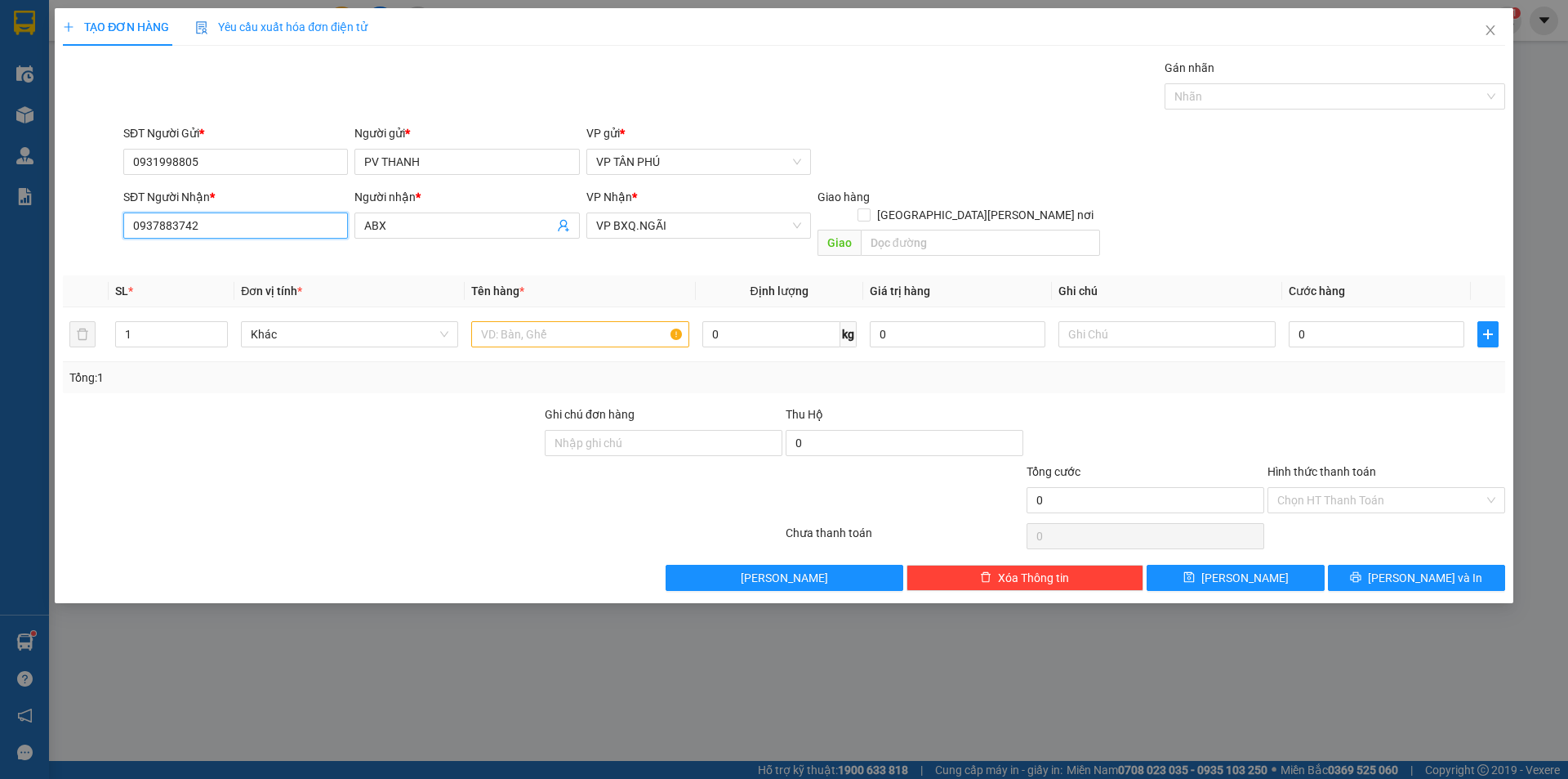
click at [229, 226] on input "0937883742" at bounding box center [235, 226] width 225 height 26
click at [239, 284] on div "0375636912 - PHAT SINH LB" at bounding box center [235, 284] width 205 height 18
type input "0375636912"
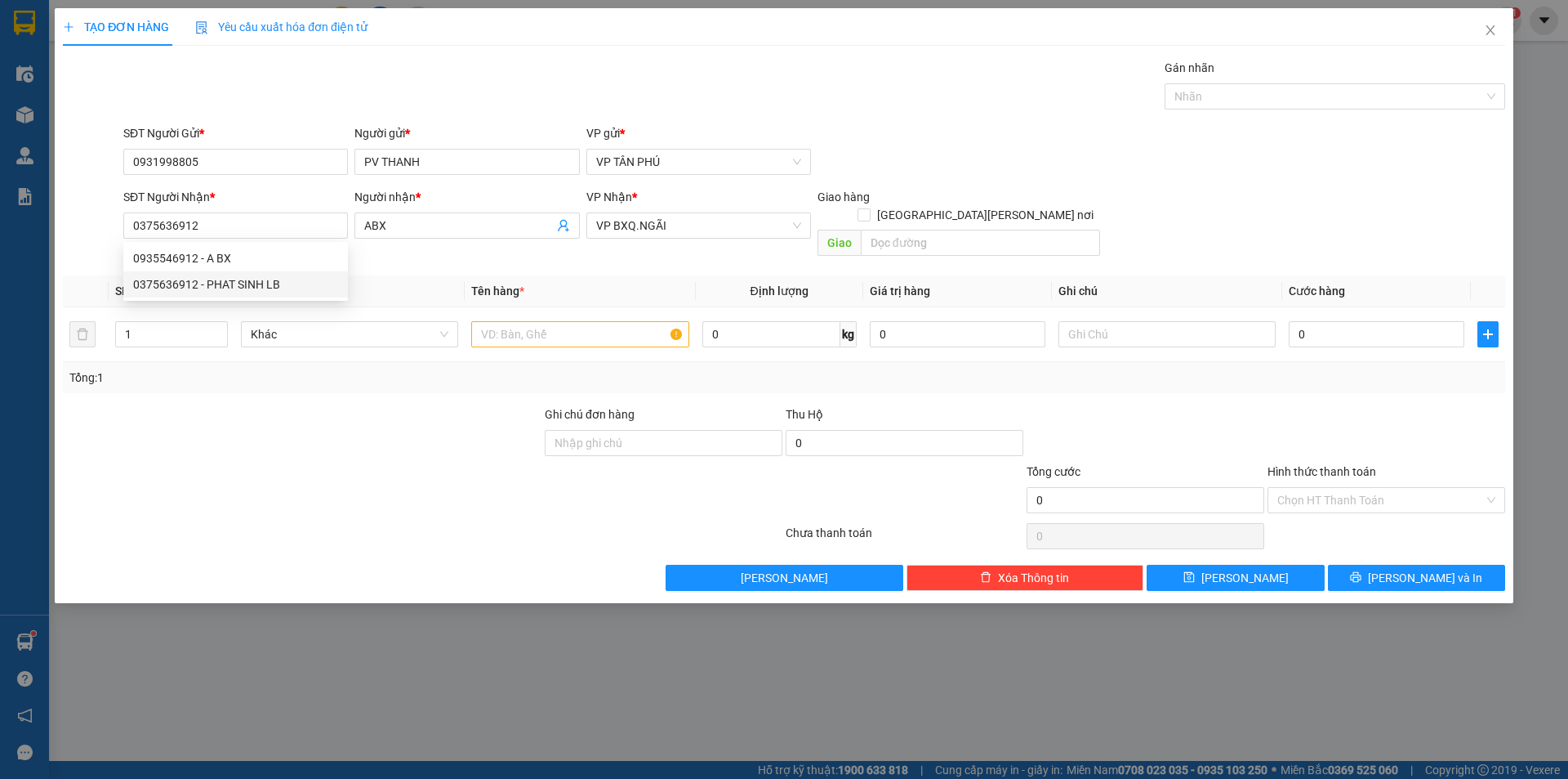
click at [239, 284] on th "Đơn vị tính *" at bounding box center [350, 291] width 230 height 32
type input "PHAT SINH LB"
click at [540, 321] on input "text" at bounding box center [580, 334] width 217 height 26
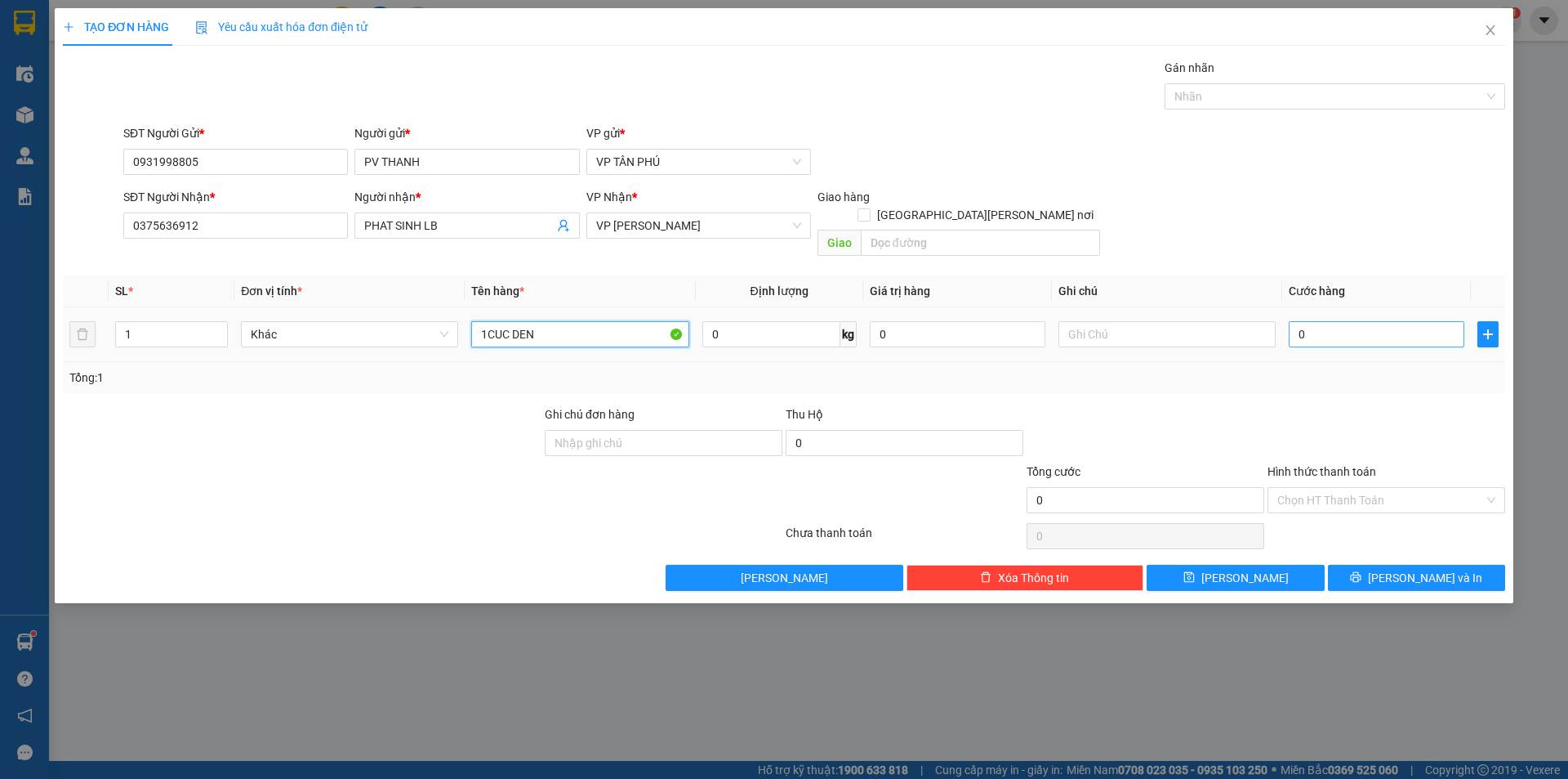
type input "1CUC DEN"
click at [1353, 321] on input "0" at bounding box center [1376, 334] width 176 height 26
type input "50"
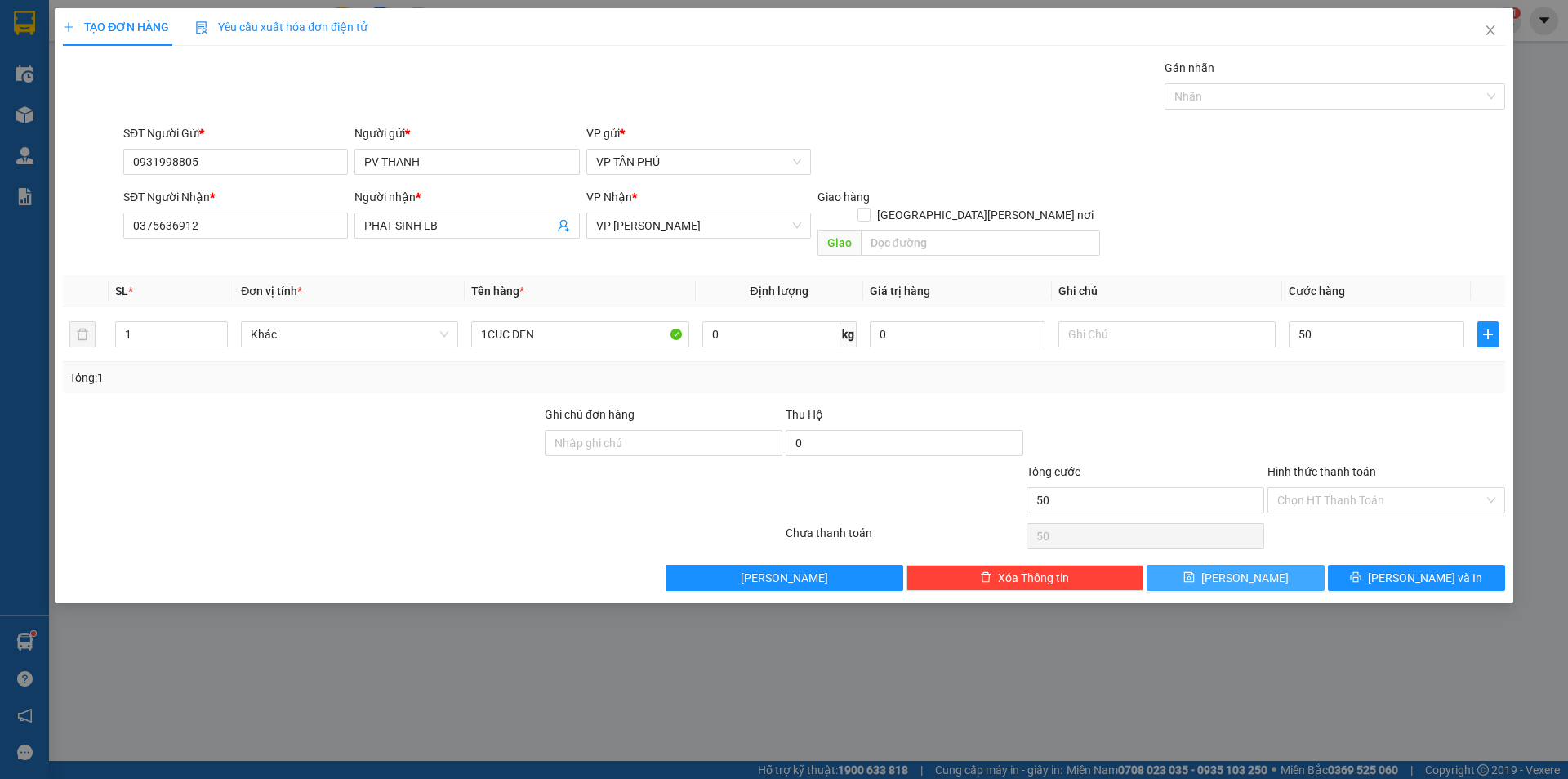
type input "50.000"
click at [1248, 569] on span "[PERSON_NAME]" at bounding box center [1244, 578] width 87 height 18
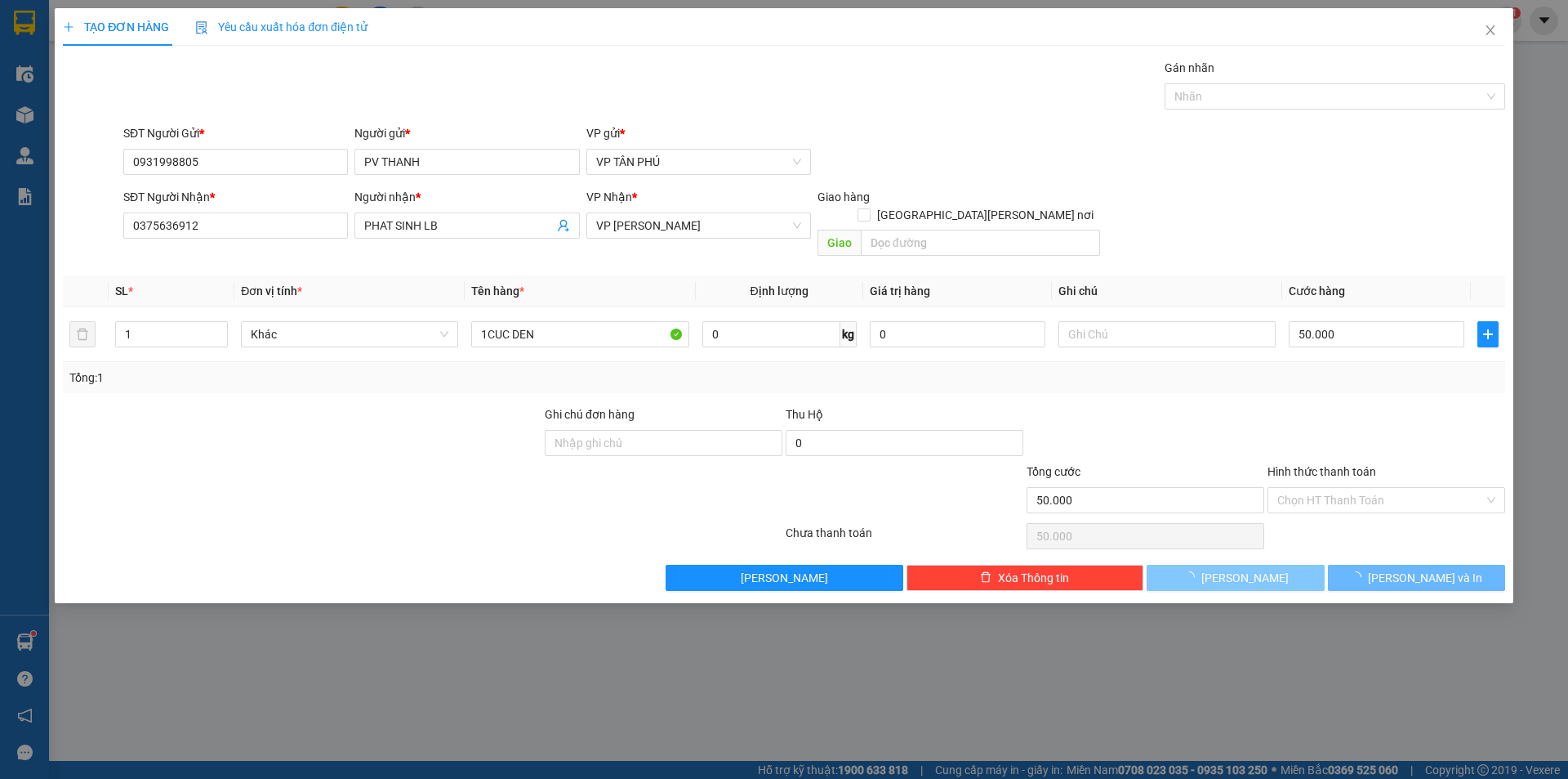
type input "0"
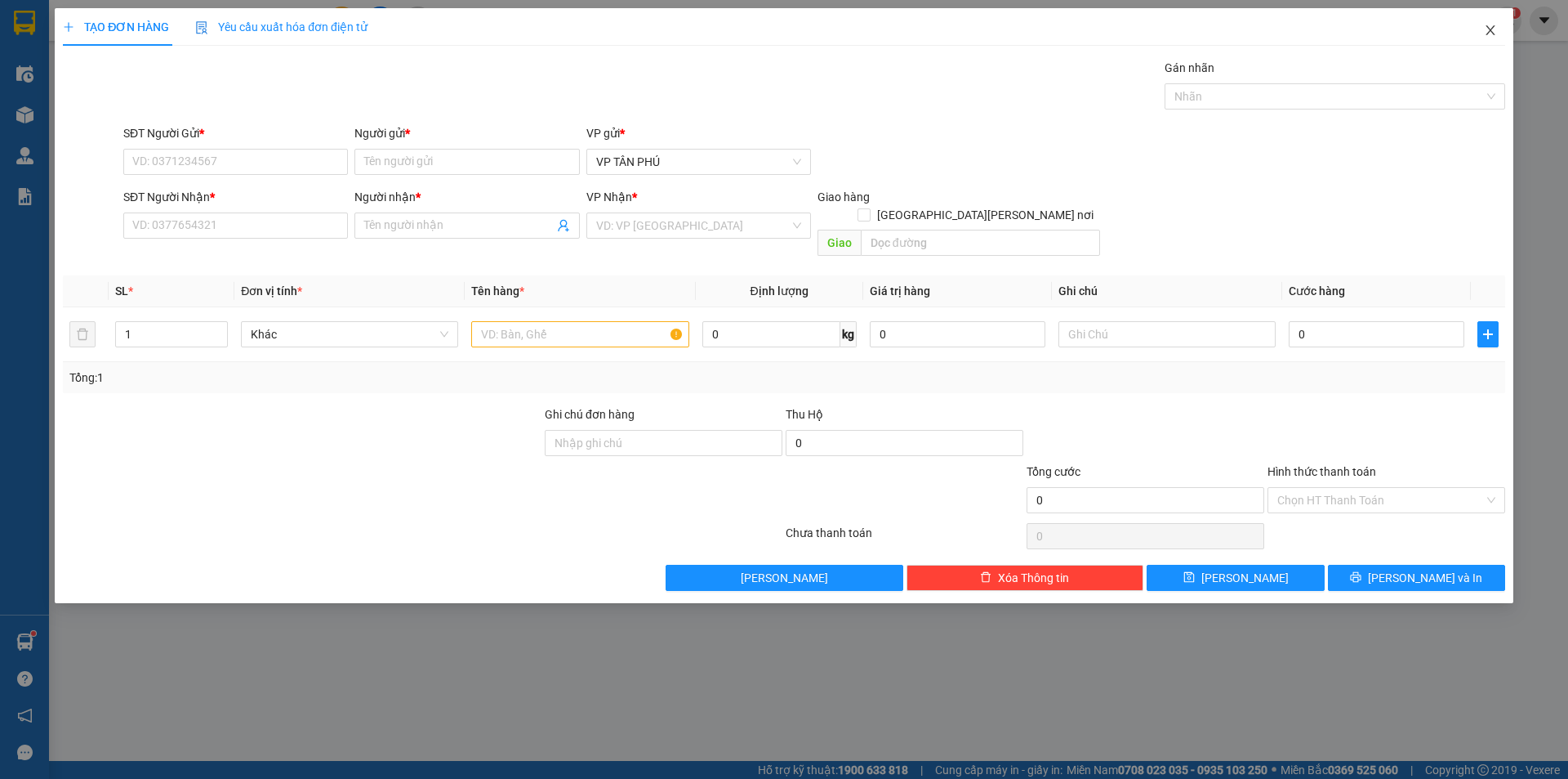
click at [1485, 36] on icon "close" at bounding box center [1490, 30] width 13 height 13
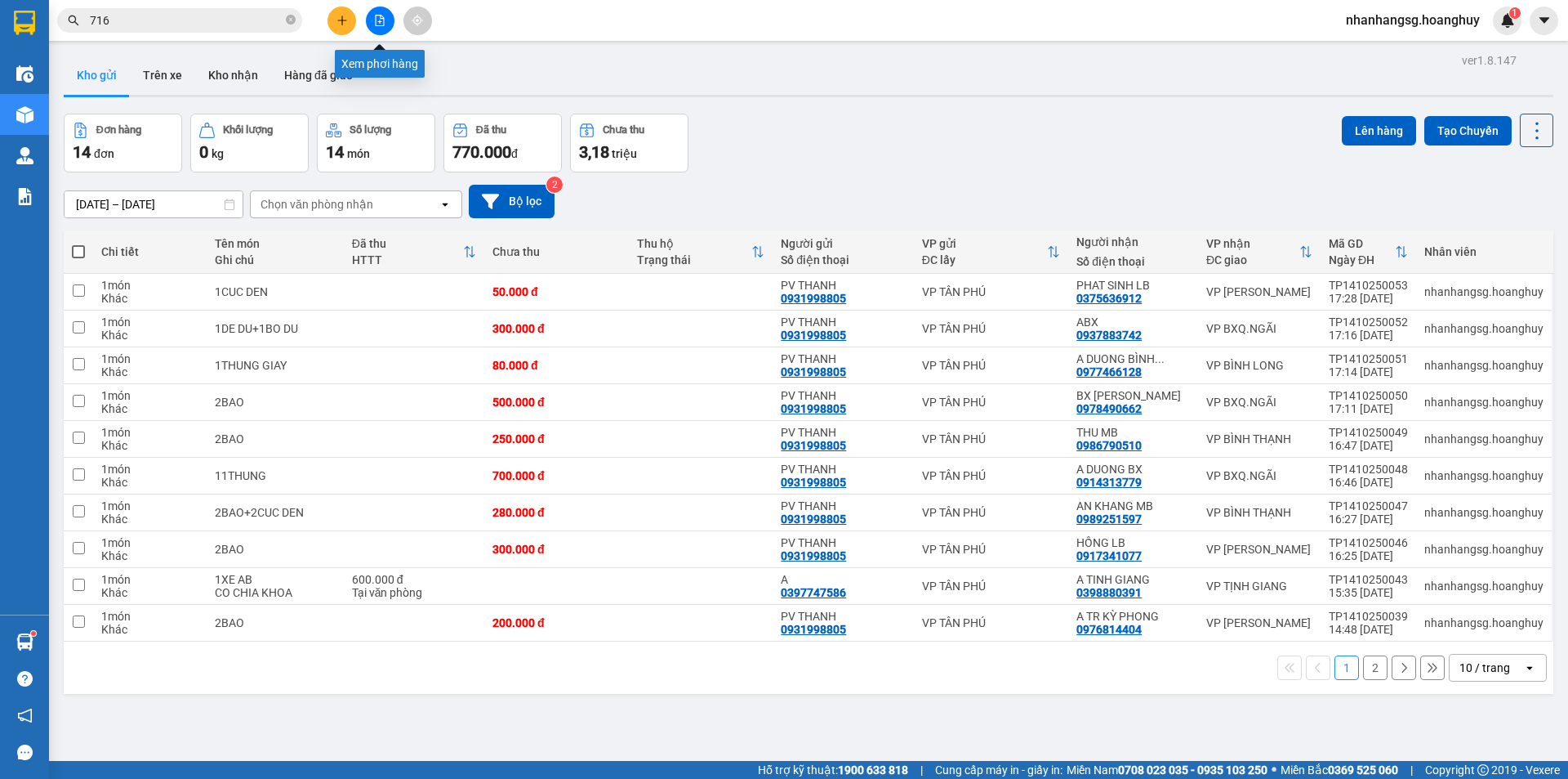
click at [375, 20] on icon "file-add" at bounding box center [380, 20] width 11 height 11
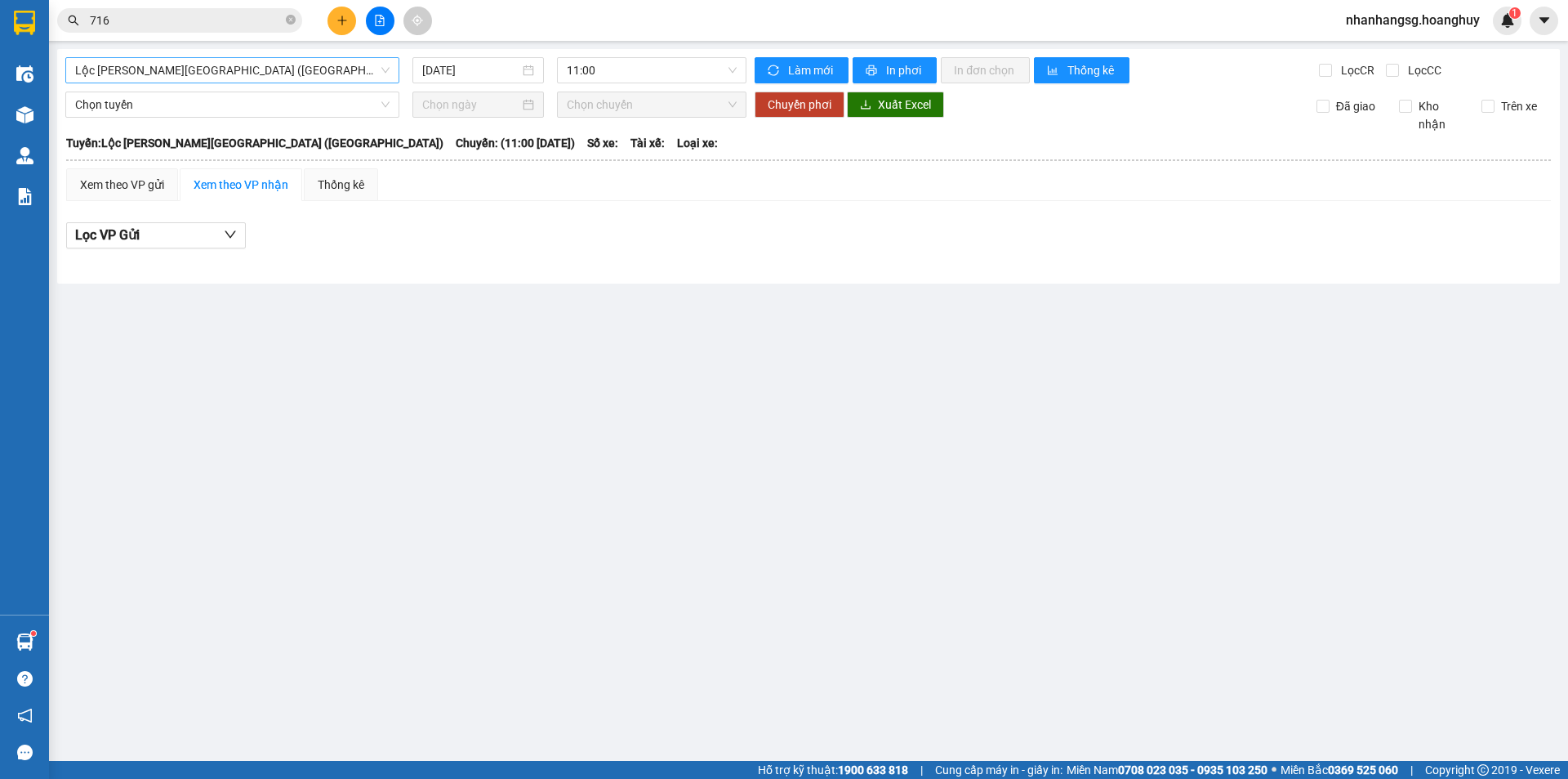
click at [324, 75] on span "Lộc [PERSON_NAME][GEOGRAPHIC_DATA] ([GEOGRAPHIC_DATA])" at bounding box center [232, 70] width 315 height 25
click at [314, 83] on div "[GEOGRAPHIC_DATA][PERSON_NAME][GEOGRAPHIC_DATA] ([GEOGRAPHIC_DATA]) [GEOGRAPHIC…" at bounding box center [808, 166] width 1503 height 235
click at [308, 60] on span "Lộc [PERSON_NAME][GEOGRAPHIC_DATA] ([GEOGRAPHIC_DATA])" at bounding box center [232, 70] width 315 height 25
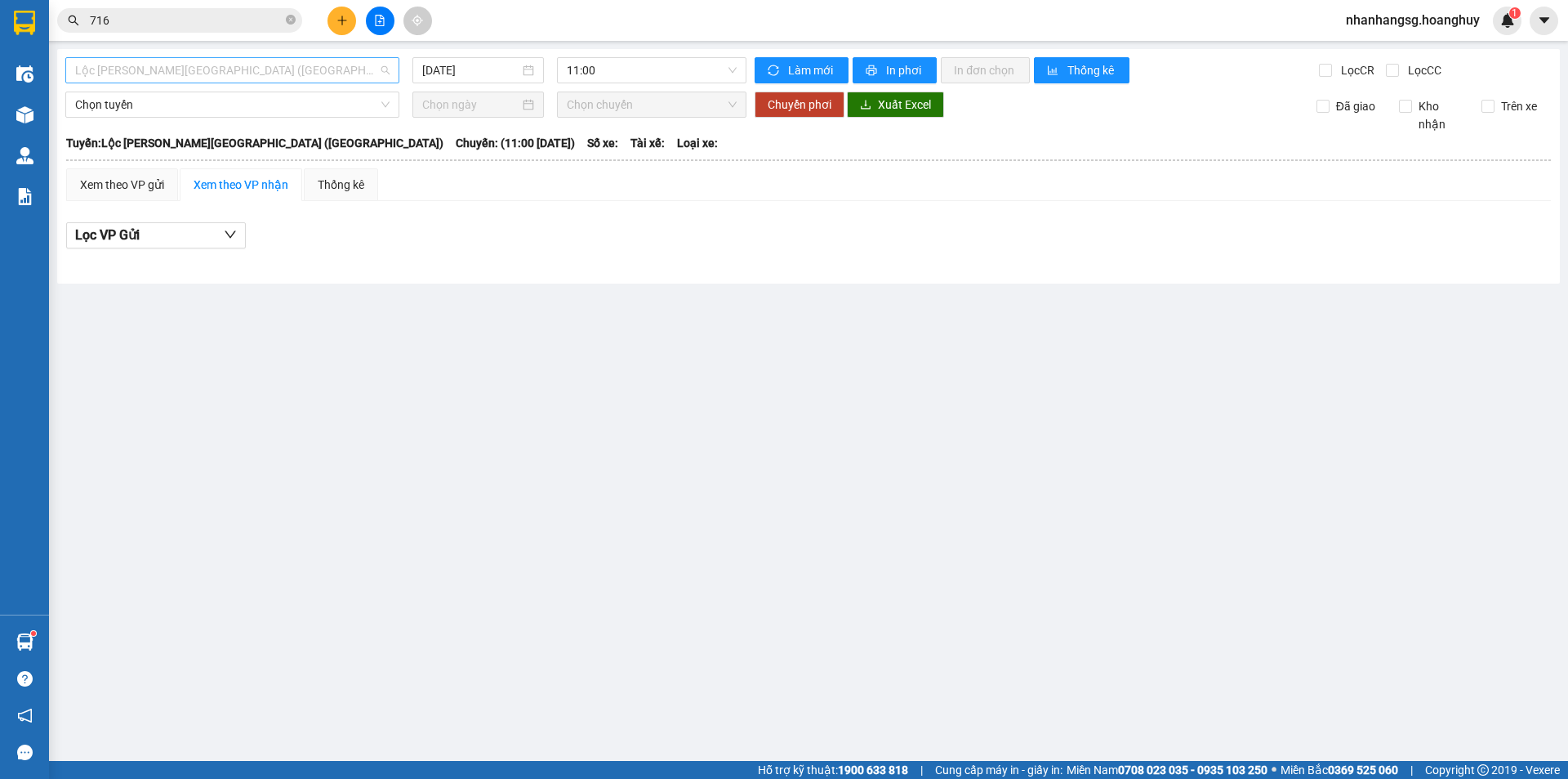
click at [308, 60] on span "Lộc [PERSON_NAME][GEOGRAPHIC_DATA] ([GEOGRAPHIC_DATA])" at bounding box center [232, 70] width 315 height 25
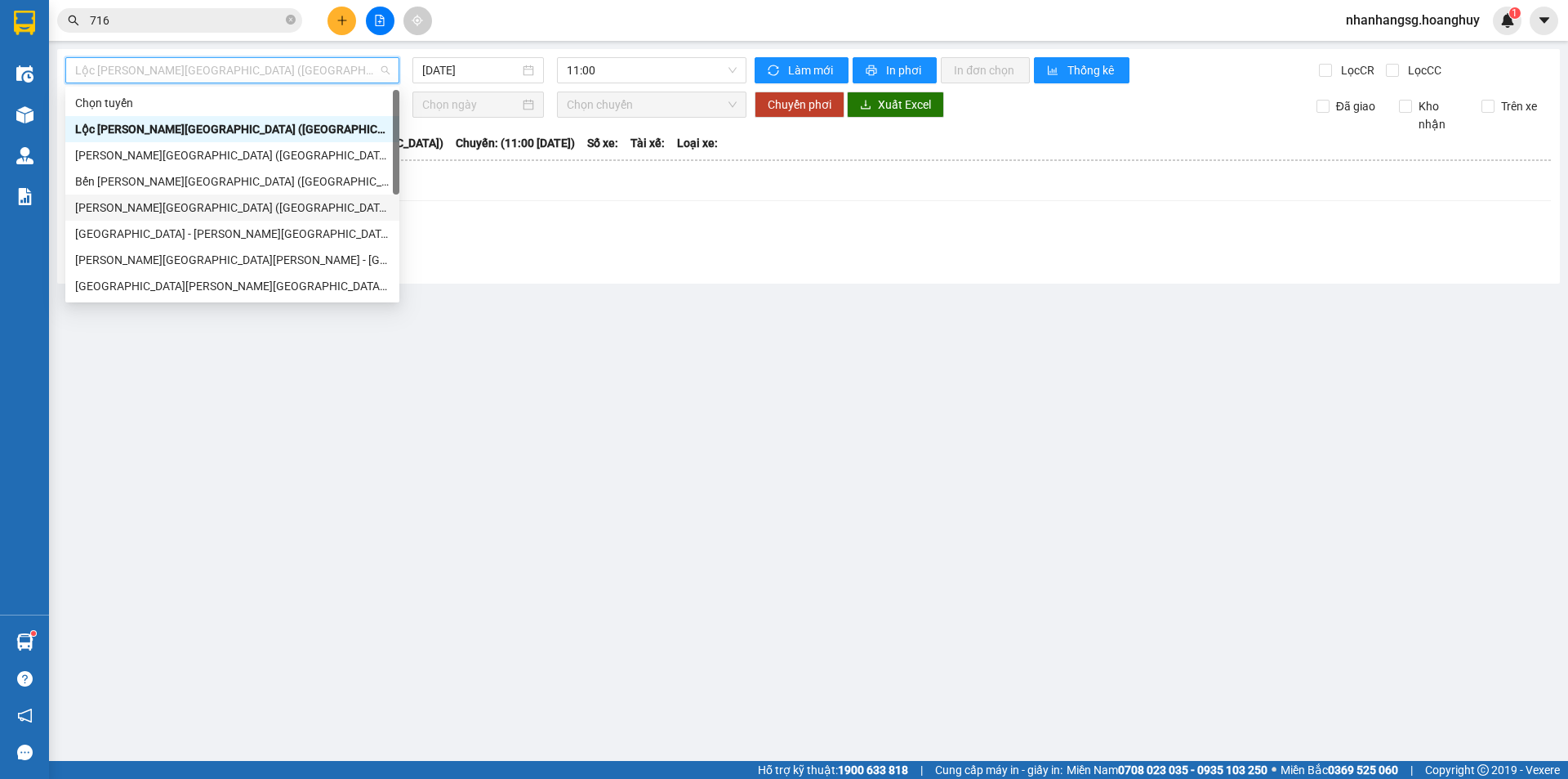
click at [179, 226] on div "[GEOGRAPHIC_DATA] - [PERSON_NAME][GEOGRAPHIC_DATA][PERSON_NAME] ([GEOGRAPHIC_DA…" at bounding box center [232, 234] width 315 height 18
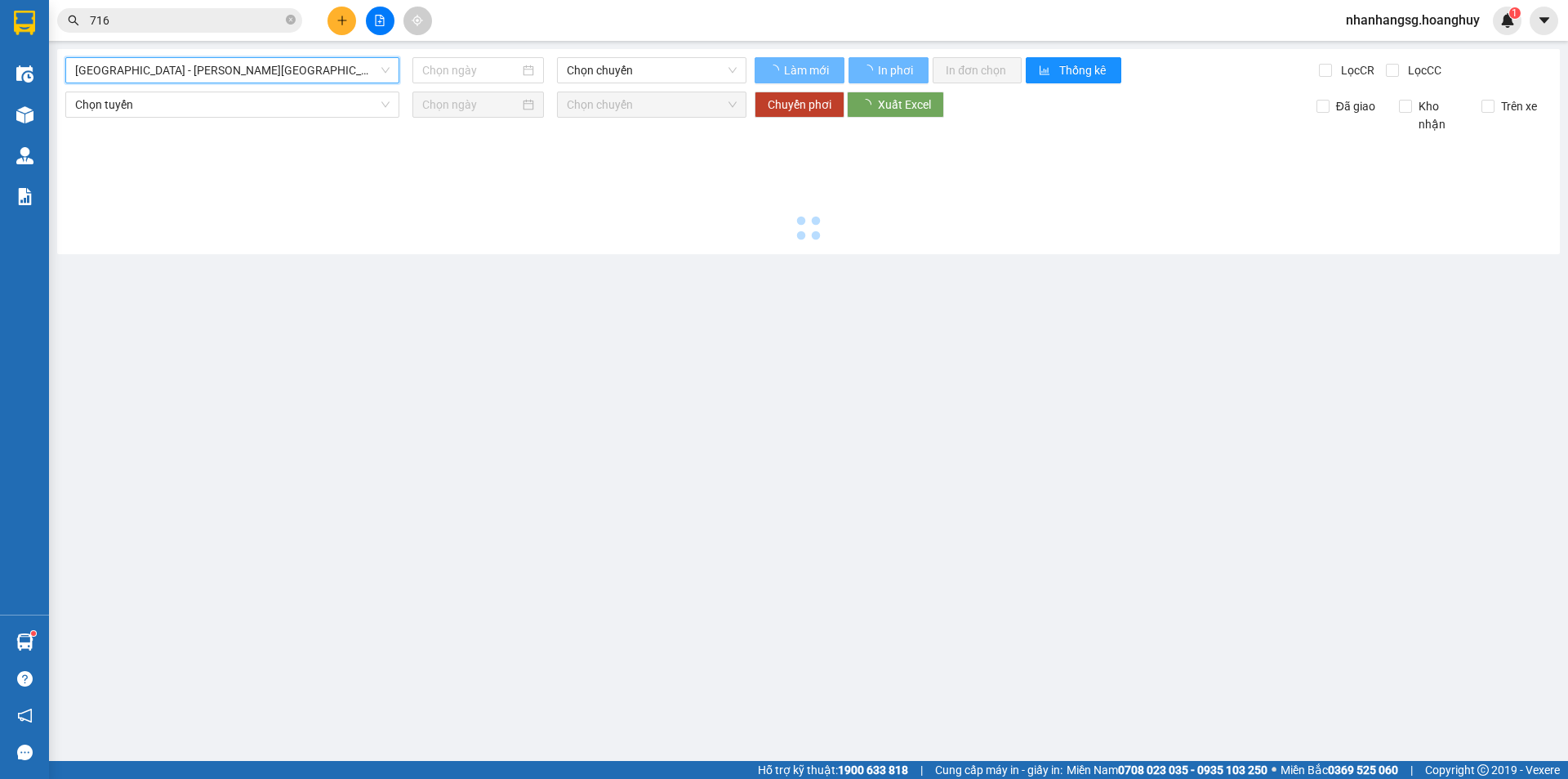
click at [179, 226] on div at bounding box center [808, 190] width 1486 height 113
type input "[DATE]"
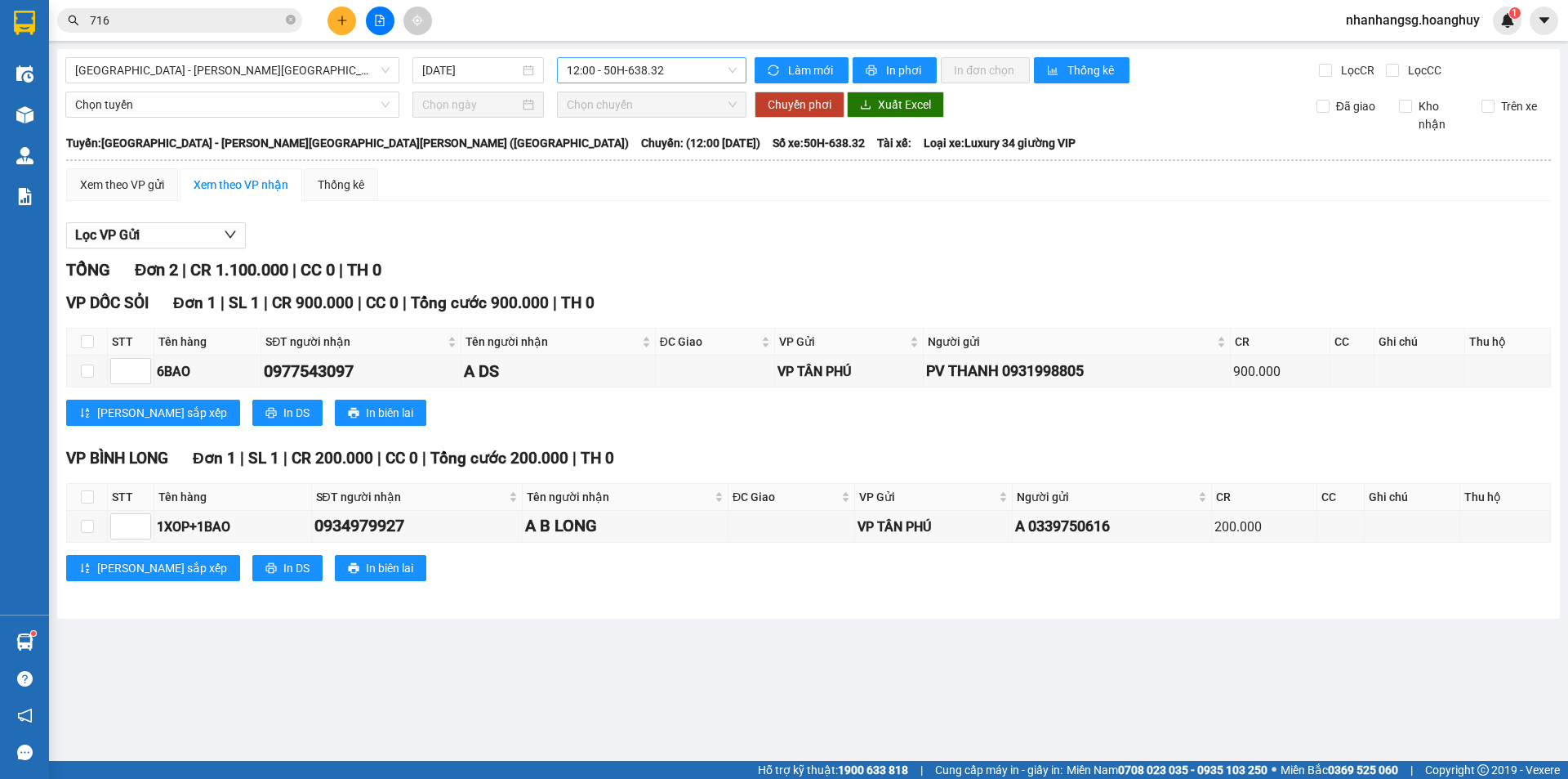
click at [623, 67] on span "12:00 - 50H-638.32" at bounding box center [652, 70] width 170 height 25
click at [616, 329] on div "20:00 - 51B-279.30" at bounding box center [631, 338] width 127 height 18
click at [616, 279] on main "[GEOGRAPHIC_DATA] - [PERSON_NAME][GEOGRAPHIC_DATA][PERSON_NAME] ([GEOGRAPHIC_DA…" at bounding box center [784, 380] width 1568 height 761
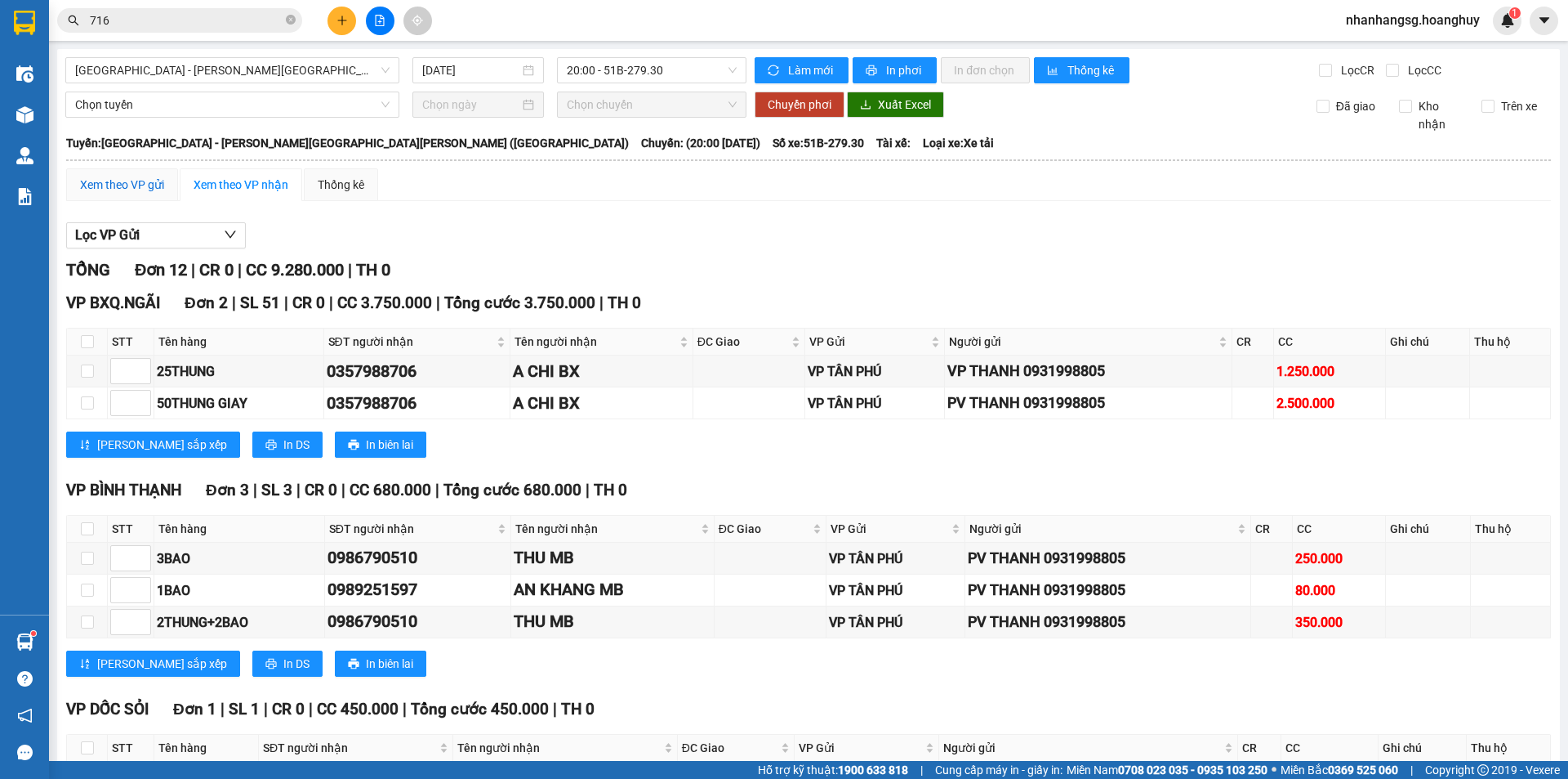
click at [127, 178] on div "Xem theo VP gửi" at bounding box center [122, 185] width 84 height 18
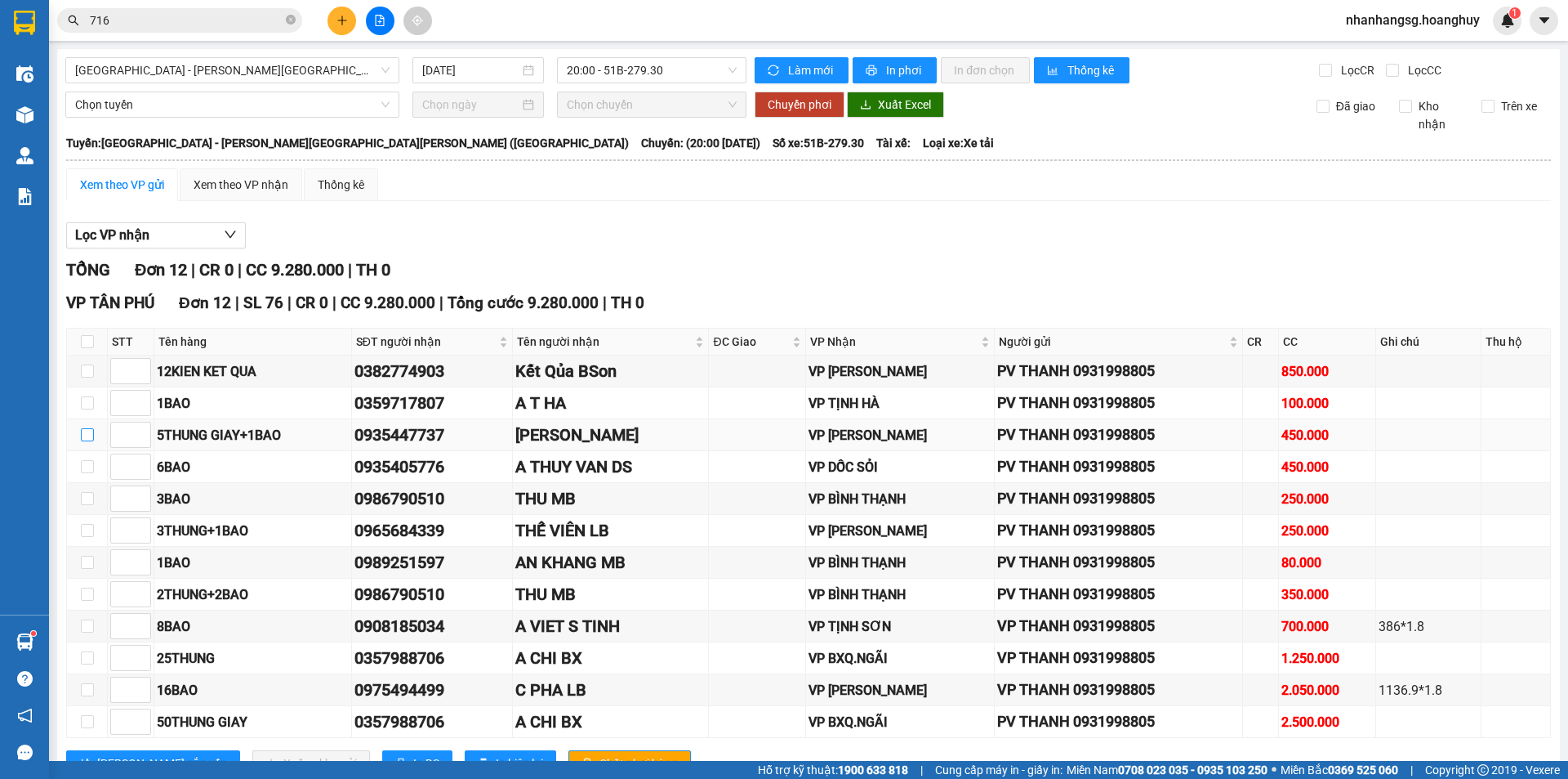
click at [85, 428] on input "checkbox" at bounding box center [87, 435] width 13 height 13
checkbox input "true"
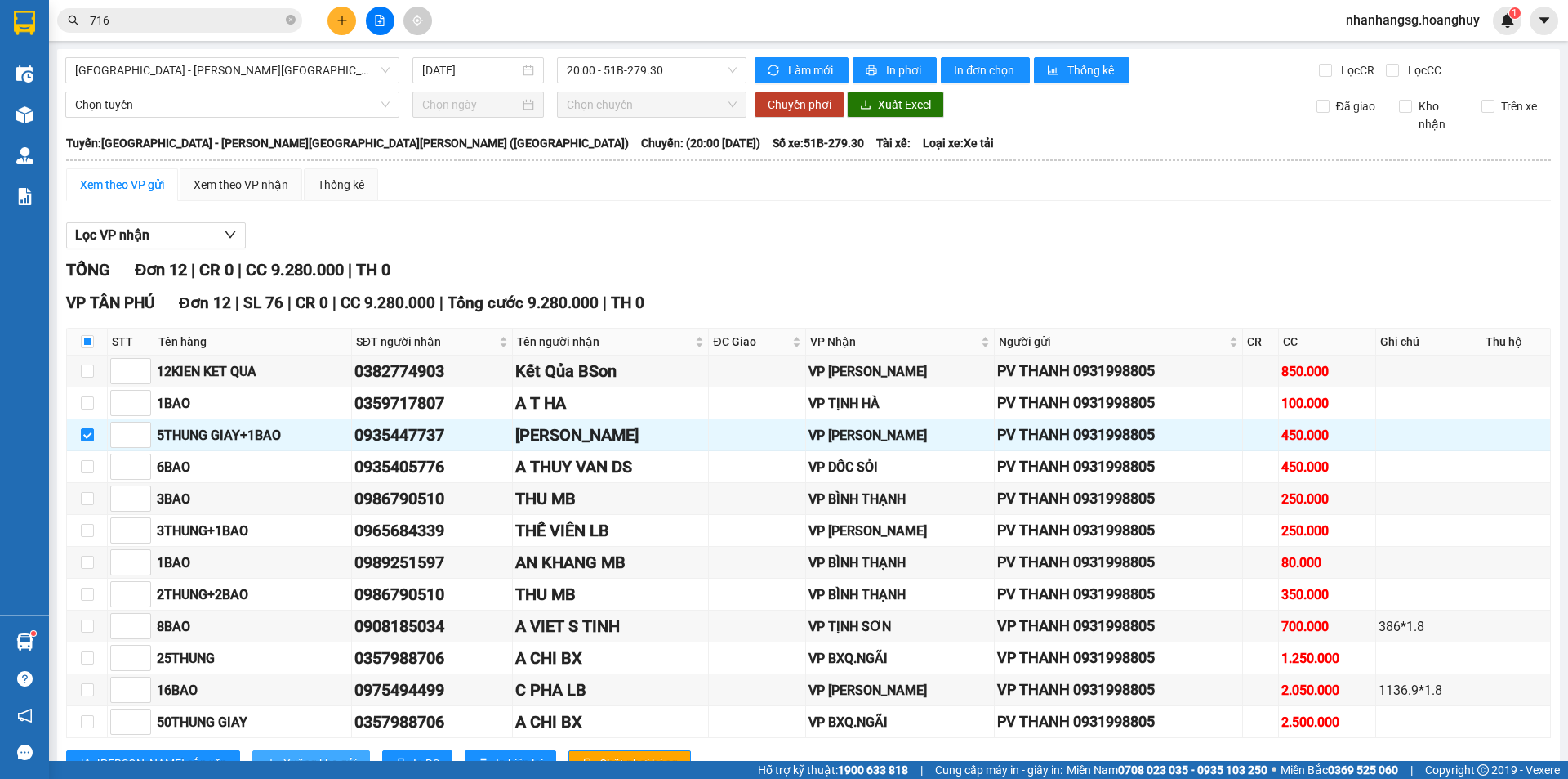
click at [284, 754] on span "Xuống kho gửi" at bounding box center [320, 763] width 74 height 18
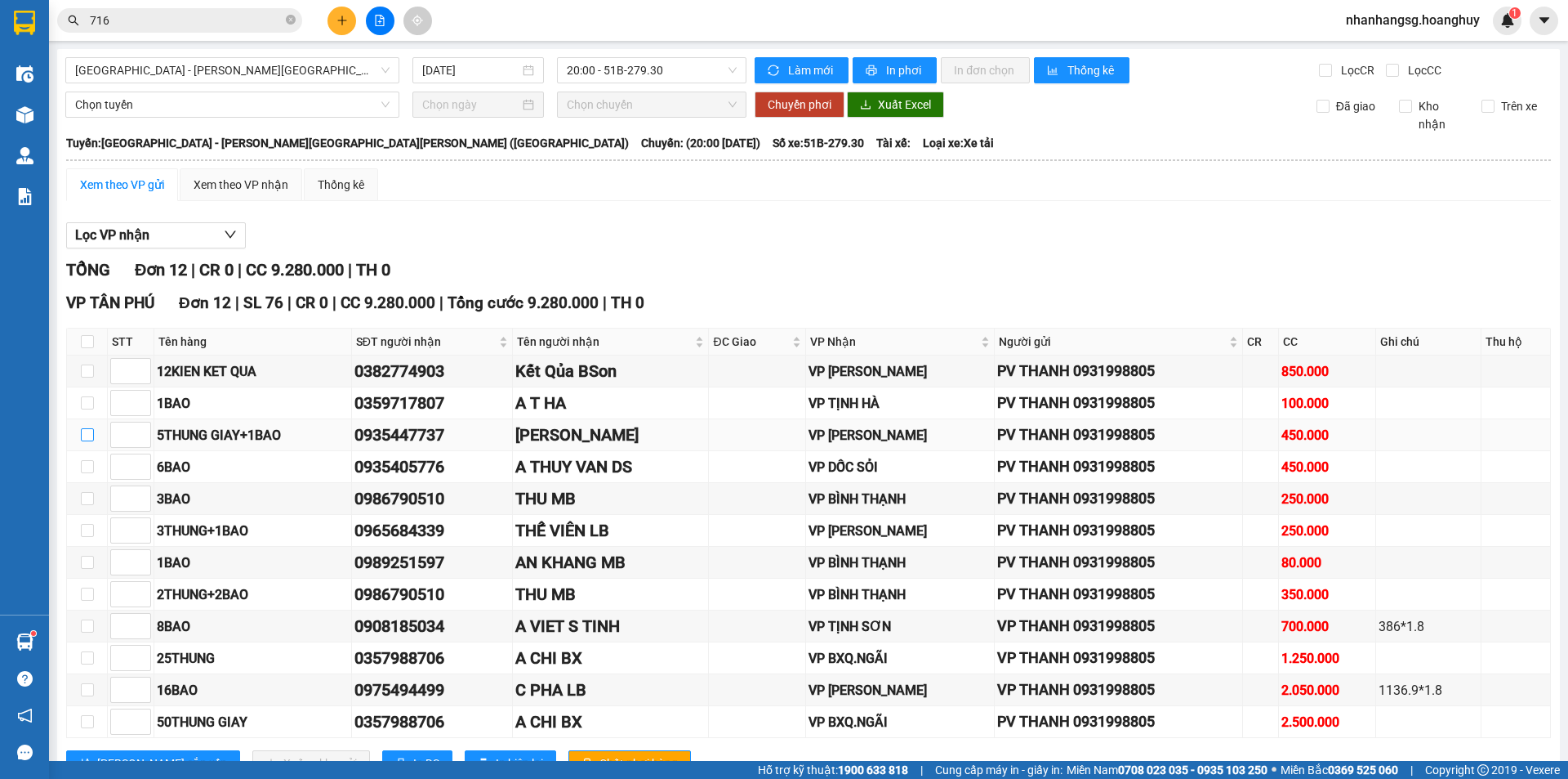
click at [81, 434] on input "checkbox" at bounding box center [87, 435] width 13 height 13
checkbox input "true"
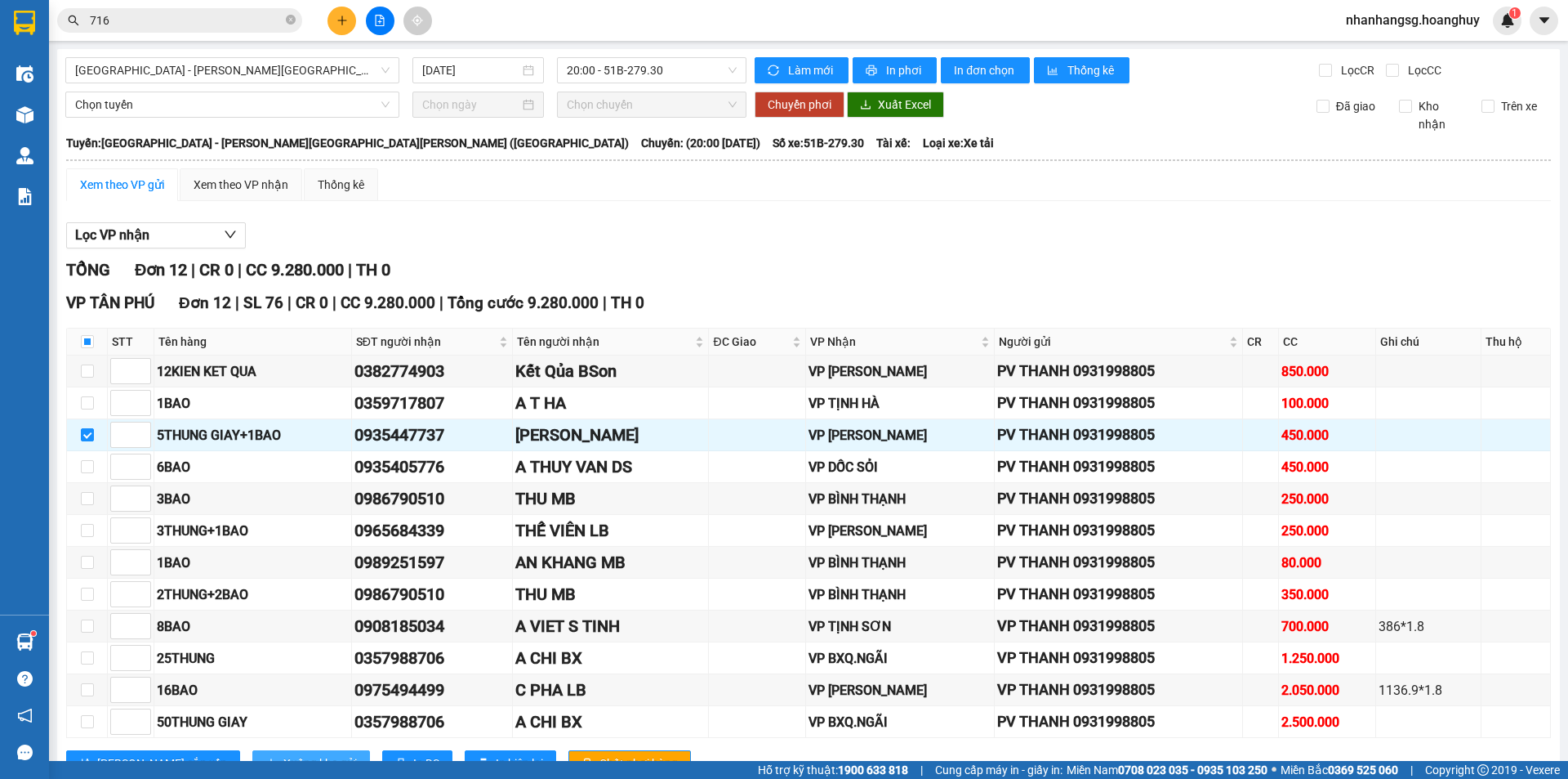
click at [284, 754] on span "Xuống kho gửi" at bounding box center [320, 763] width 74 height 18
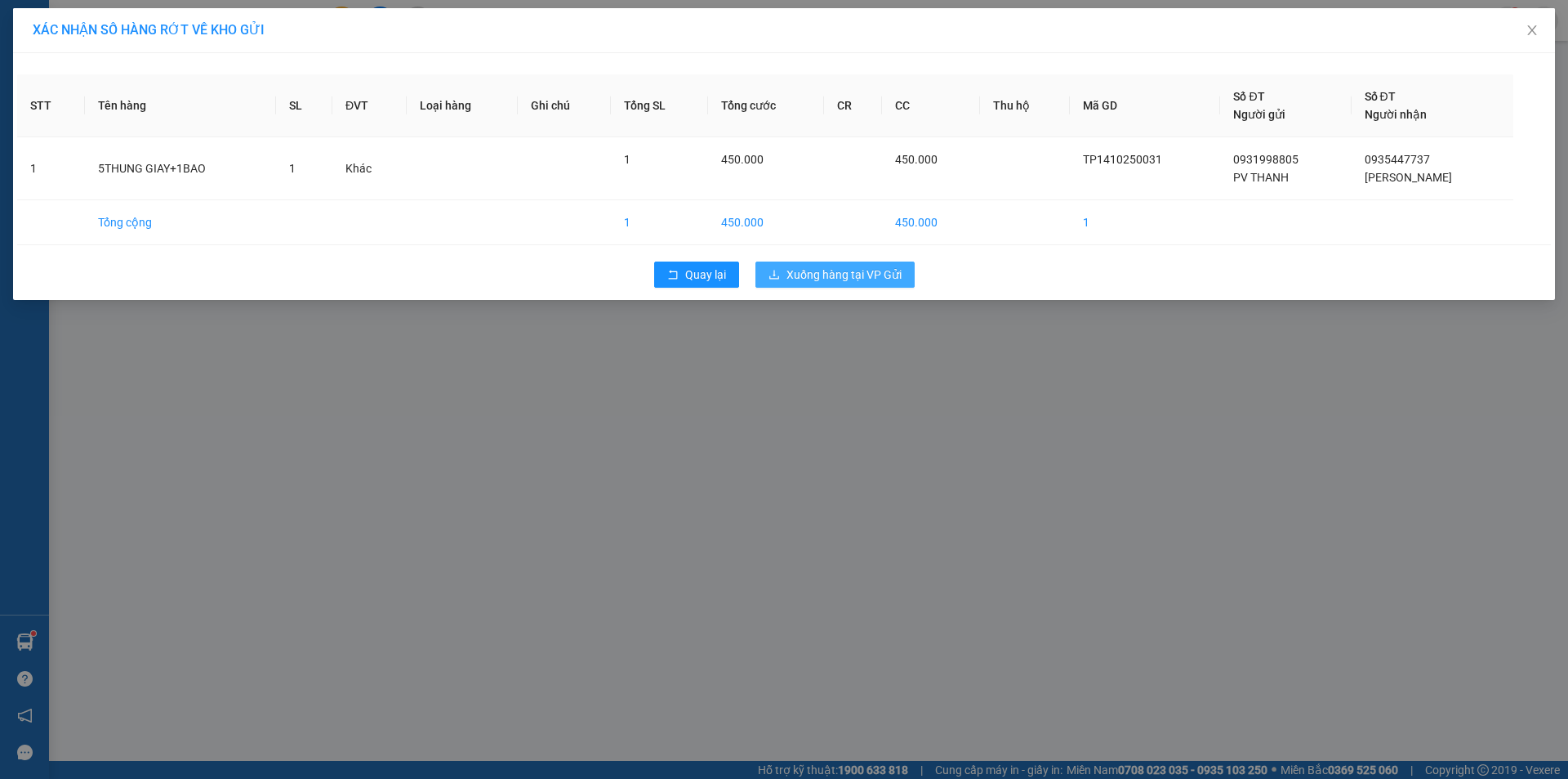
click at [815, 277] on span "Xuống hàng tại VP Gửi" at bounding box center [844, 275] width 115 height 18
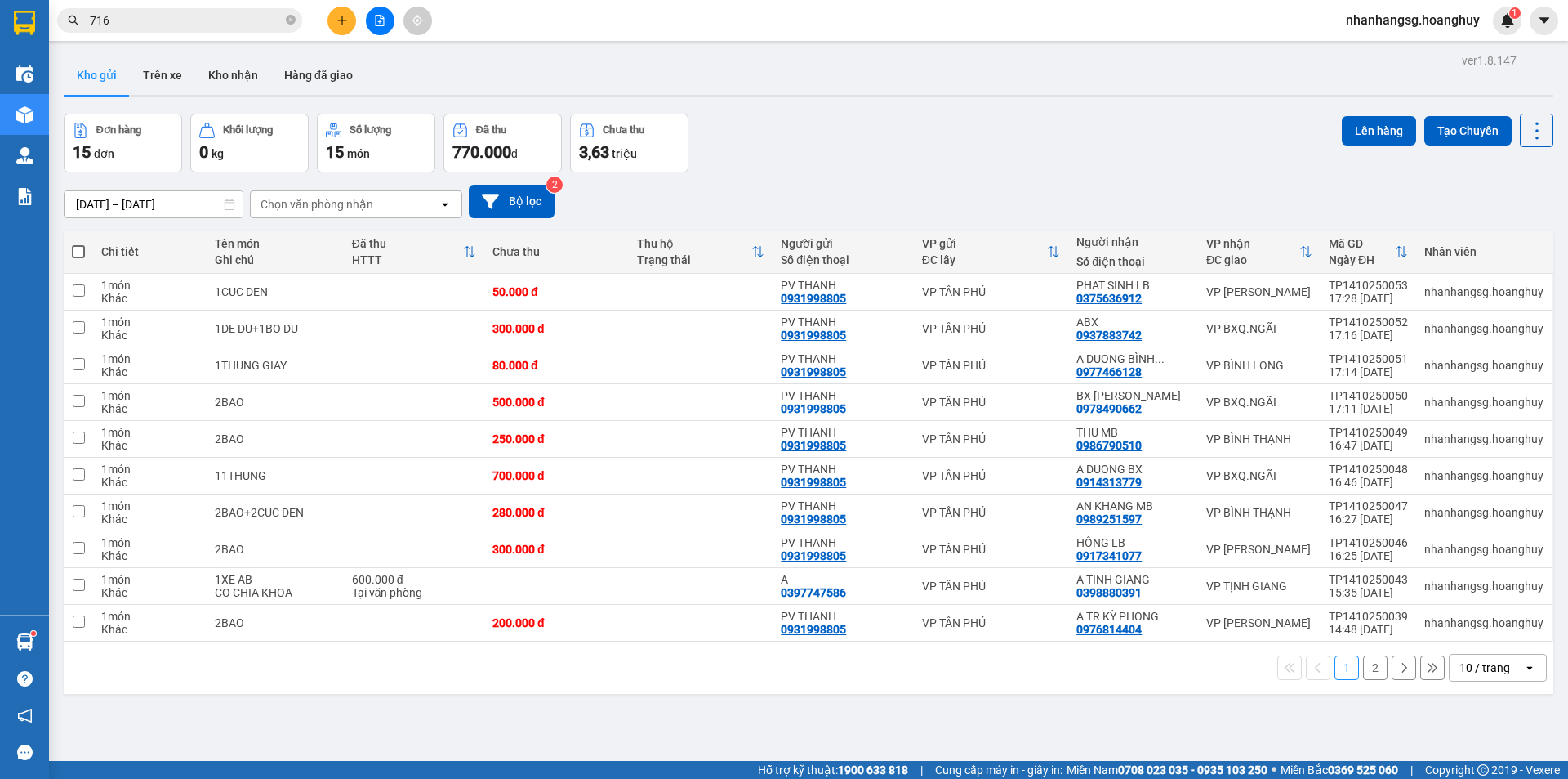
click at [1363, 660] on button "2" at bounding box center [1375, 668] width 25 height 25
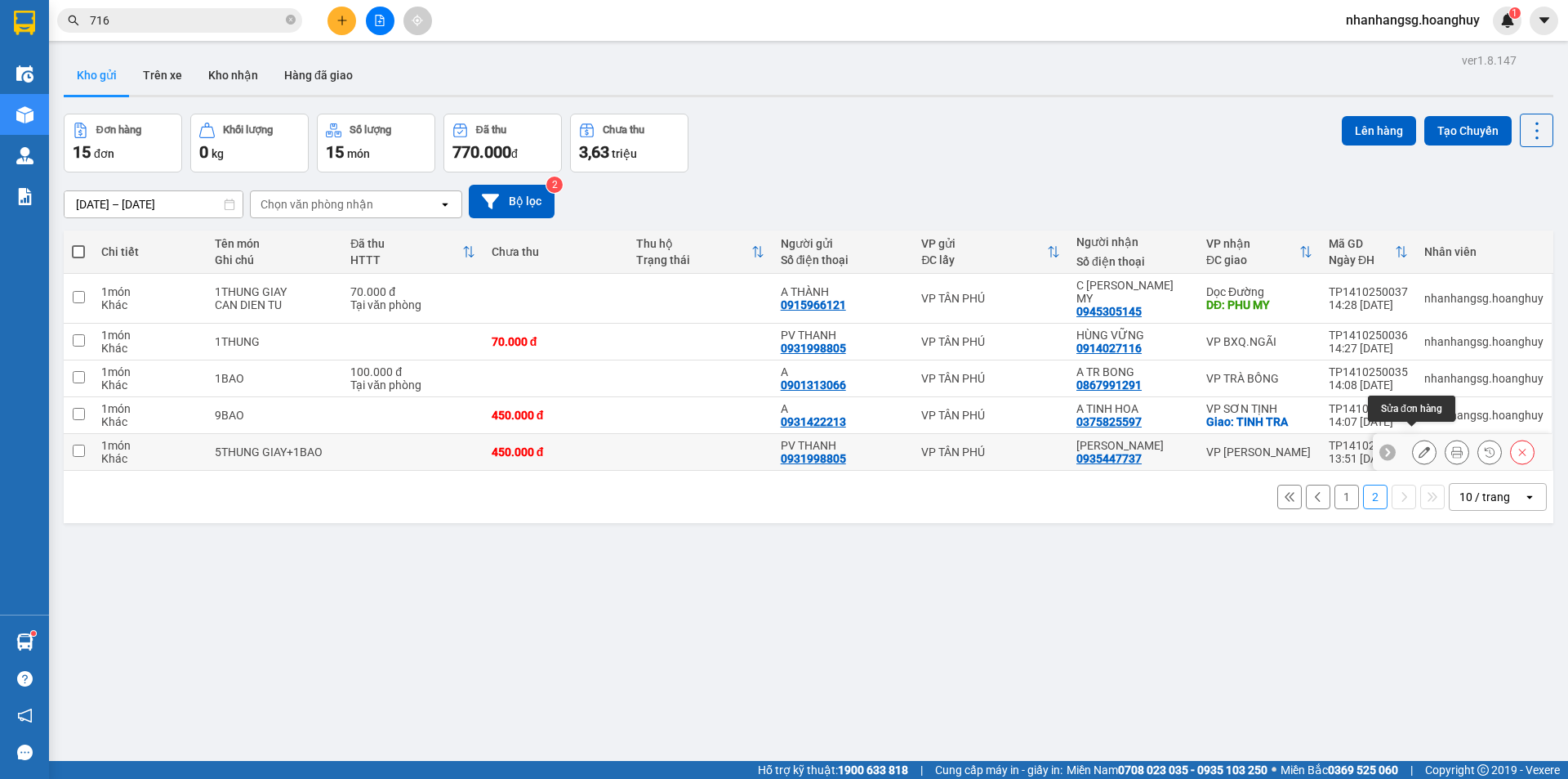
click at [1418, 446] on icon at bounding box center [1424, 452] width 11 height 11
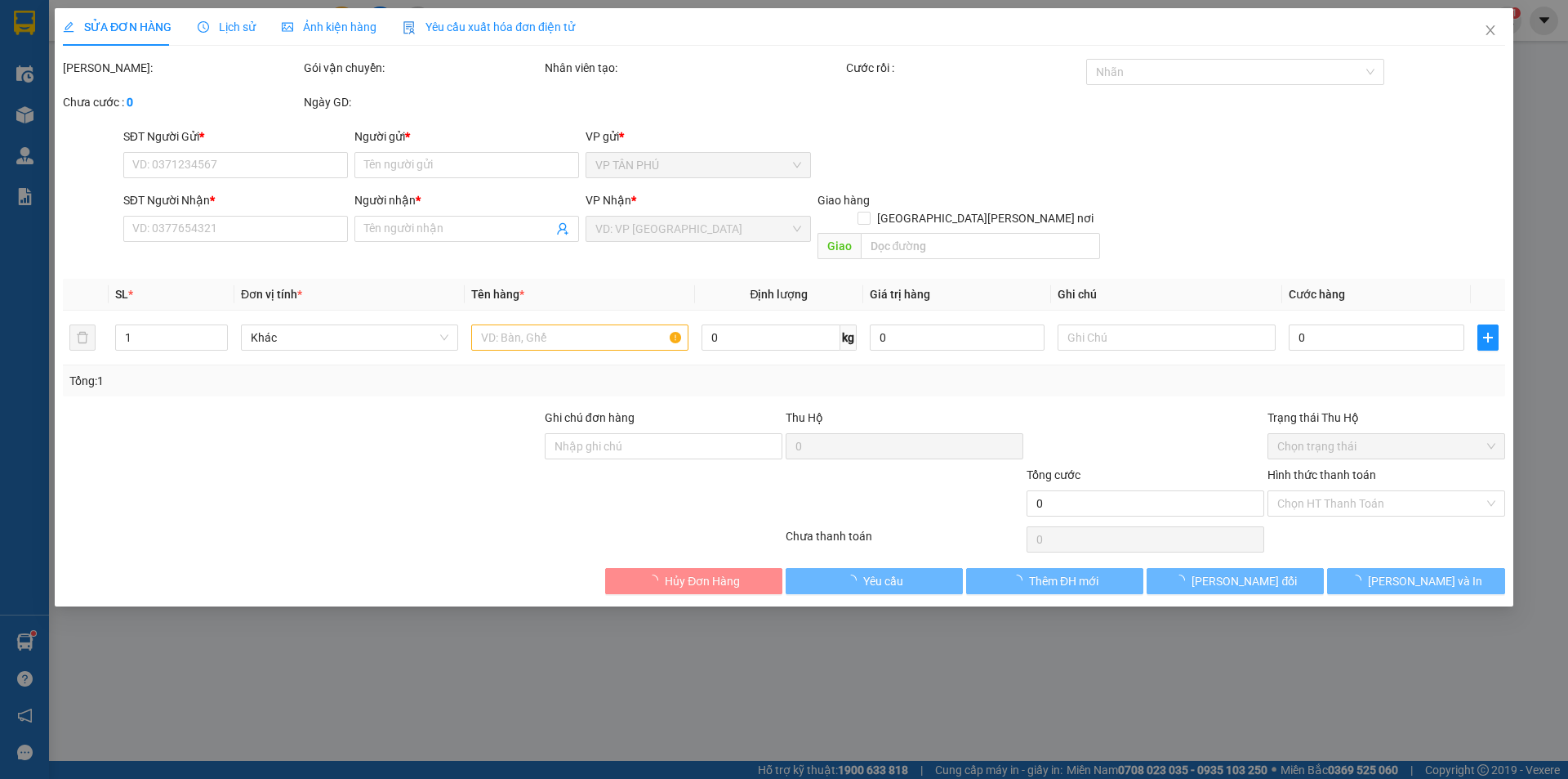
type input "0931998805"
type input "PV THANH"
type input "0935447737"
type input "[PERSON_NAME]"
type input "450.000"
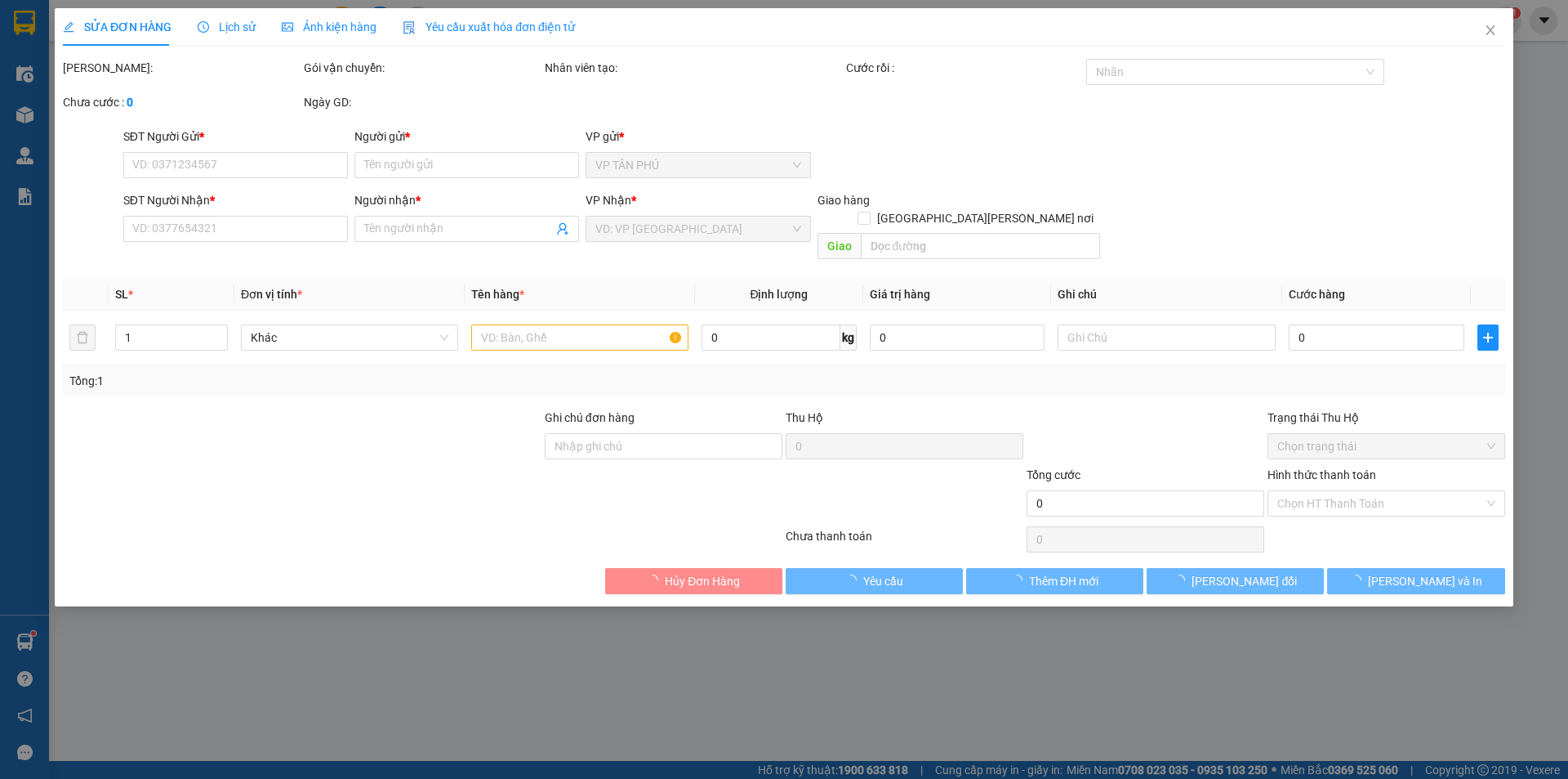
type input "450.000"
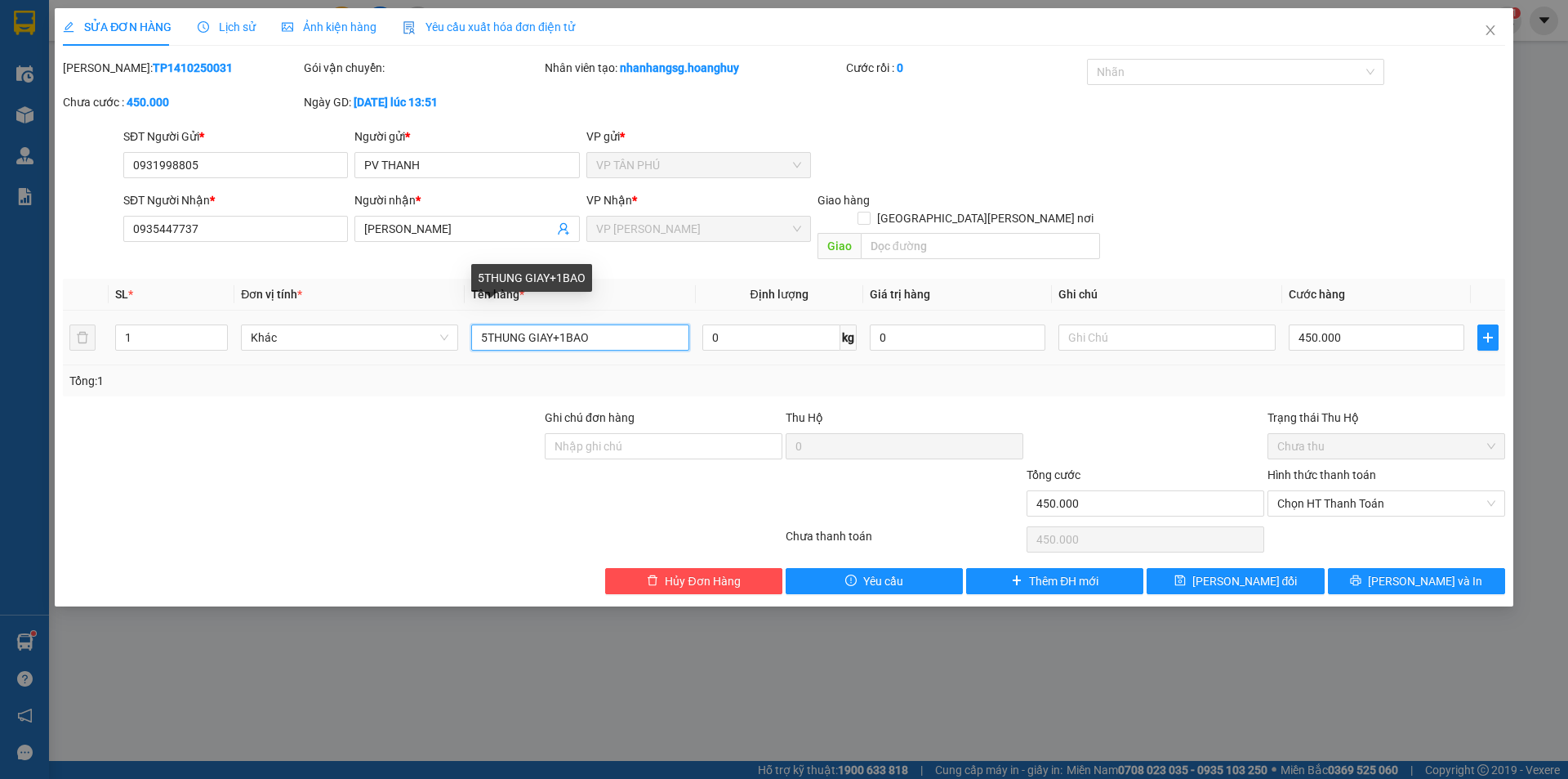
click at [489, 325] on input "5THUNG GIAY+1BAO" at bounding box center [580, 338] width 217 height 26
type input "6THUNG GIAY+1BAO"
click at [1333, 328] on input "450.000" at bounding box center [1376, 338] width 176 height 26
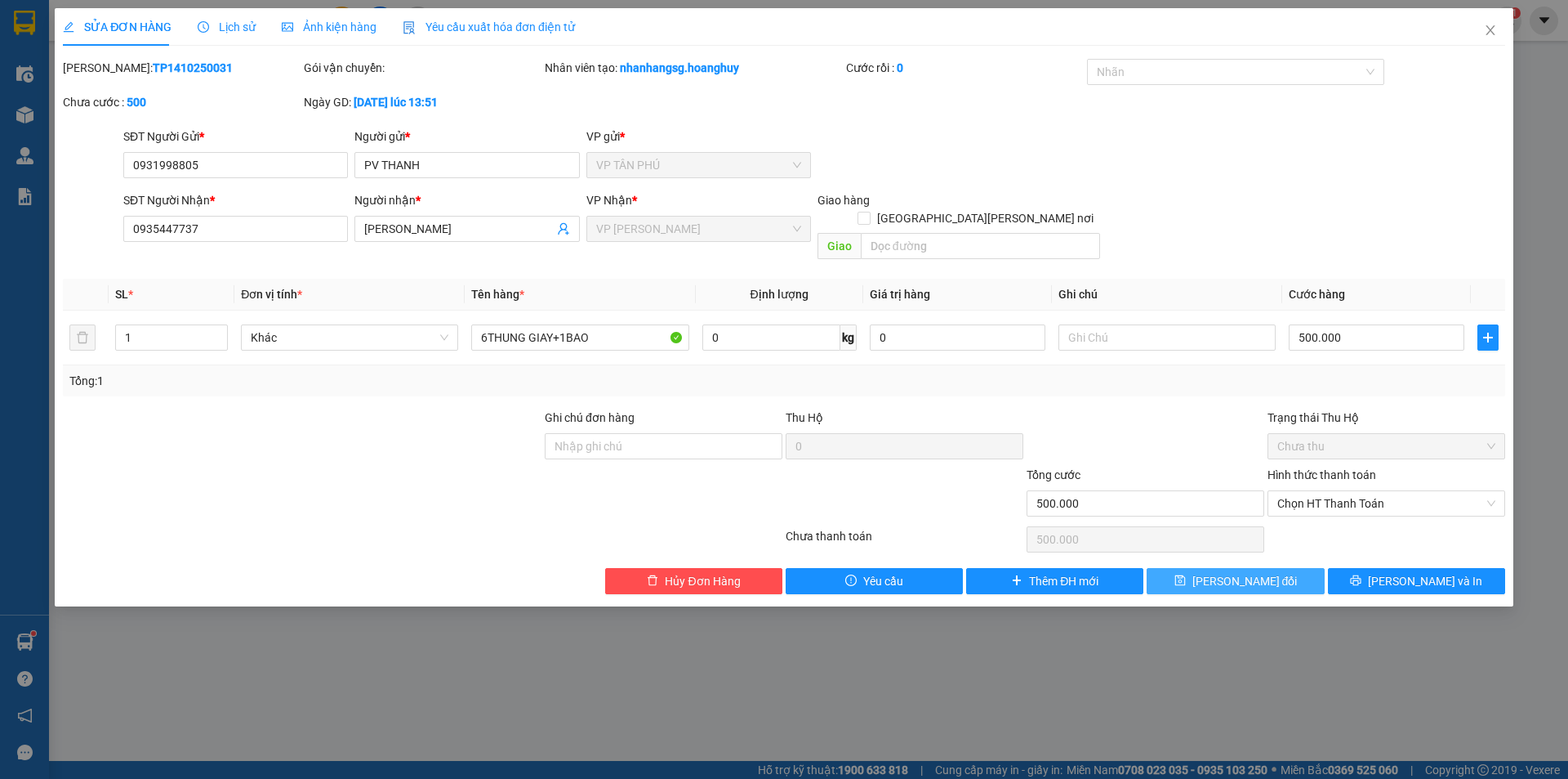
click at [1238, 572] on span "[PERSON_NAME] đổi" at bounding box center [1244, 581] width 105 height 18
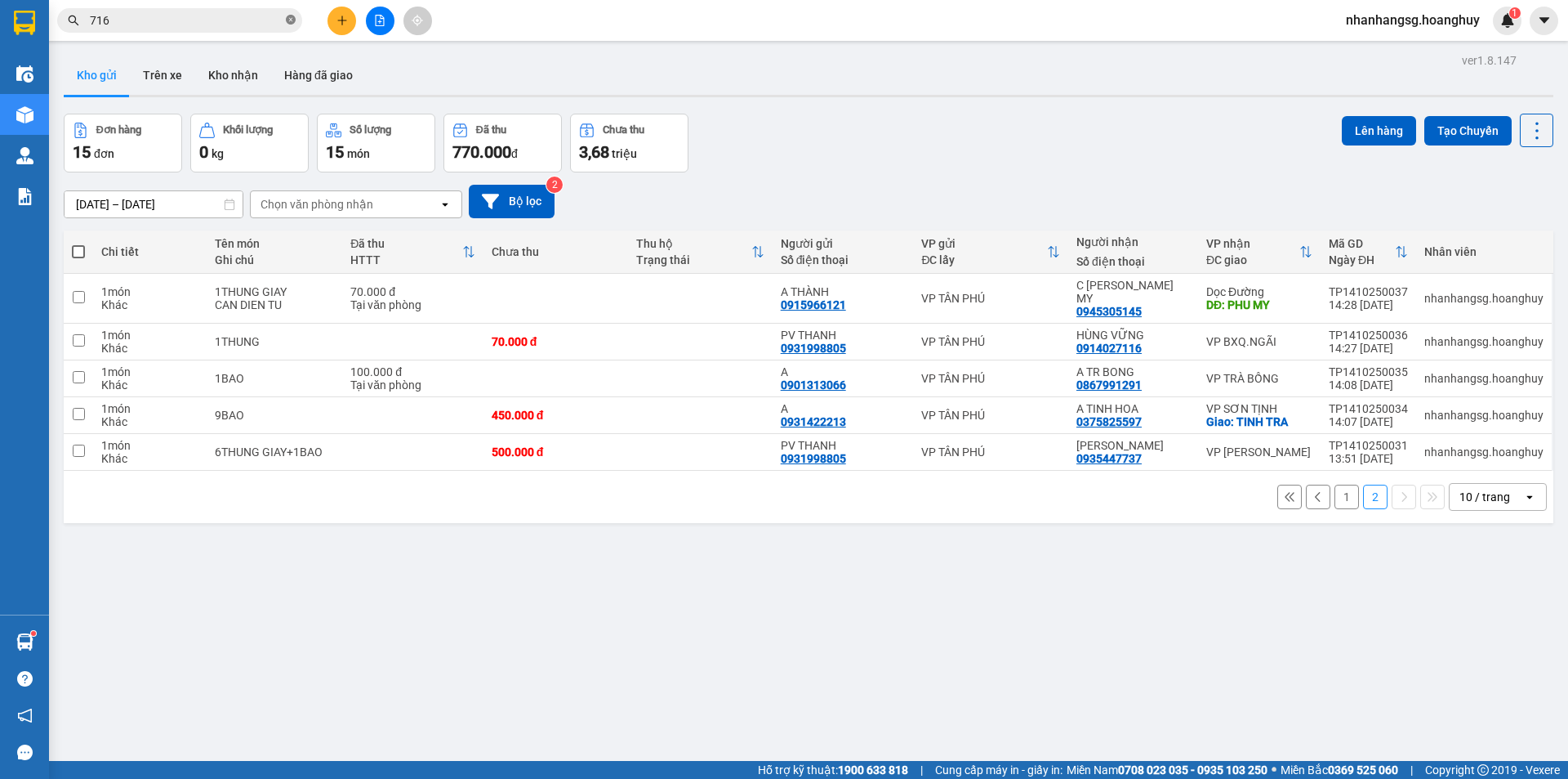
click at [291, 16] on icon "close-circle" at bounding box center [291, 20] width 10 height 10
click at [291, 16] on span at bounding box center [291, 20] width 10 height 18
click at [267, 20] on input "text" at bounding box center [186, 20] width 193 height 18
click at [277, 18] on input "text" at bounding box center [186, 20] width 193 height 18
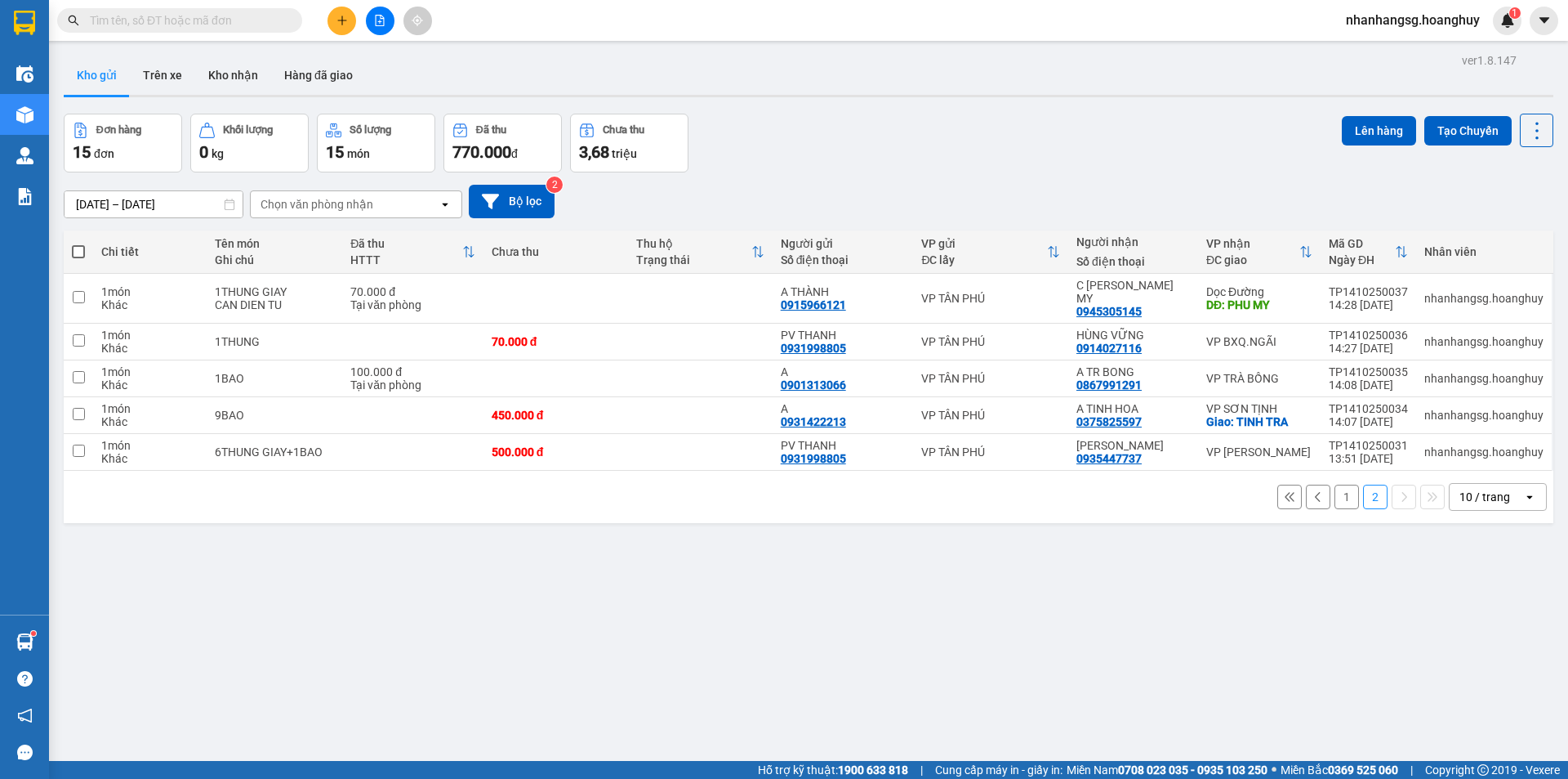
click at [277, 18] on input "text" at bounding box center [186, 20] width 193 height 18
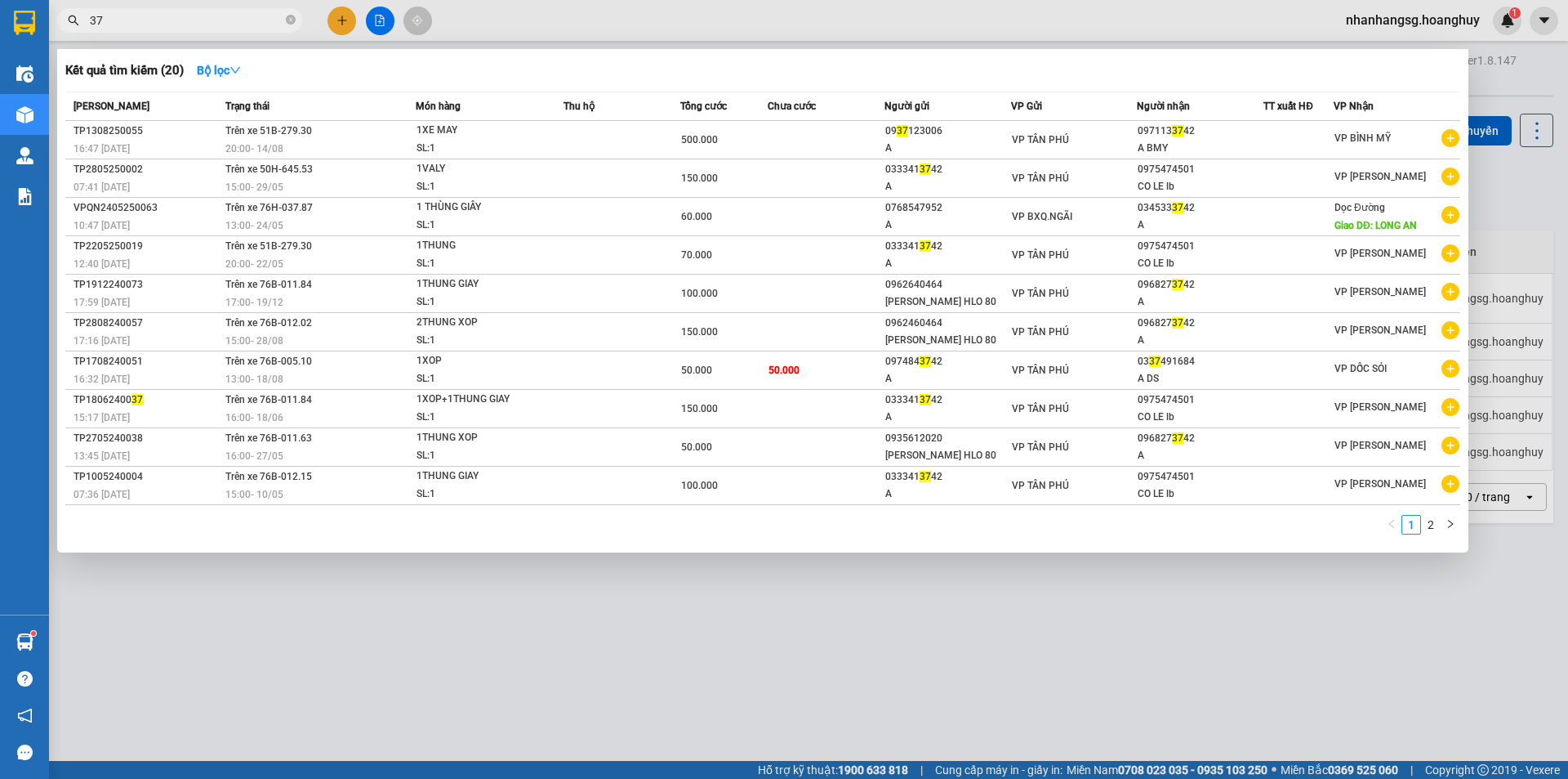
type input "3"
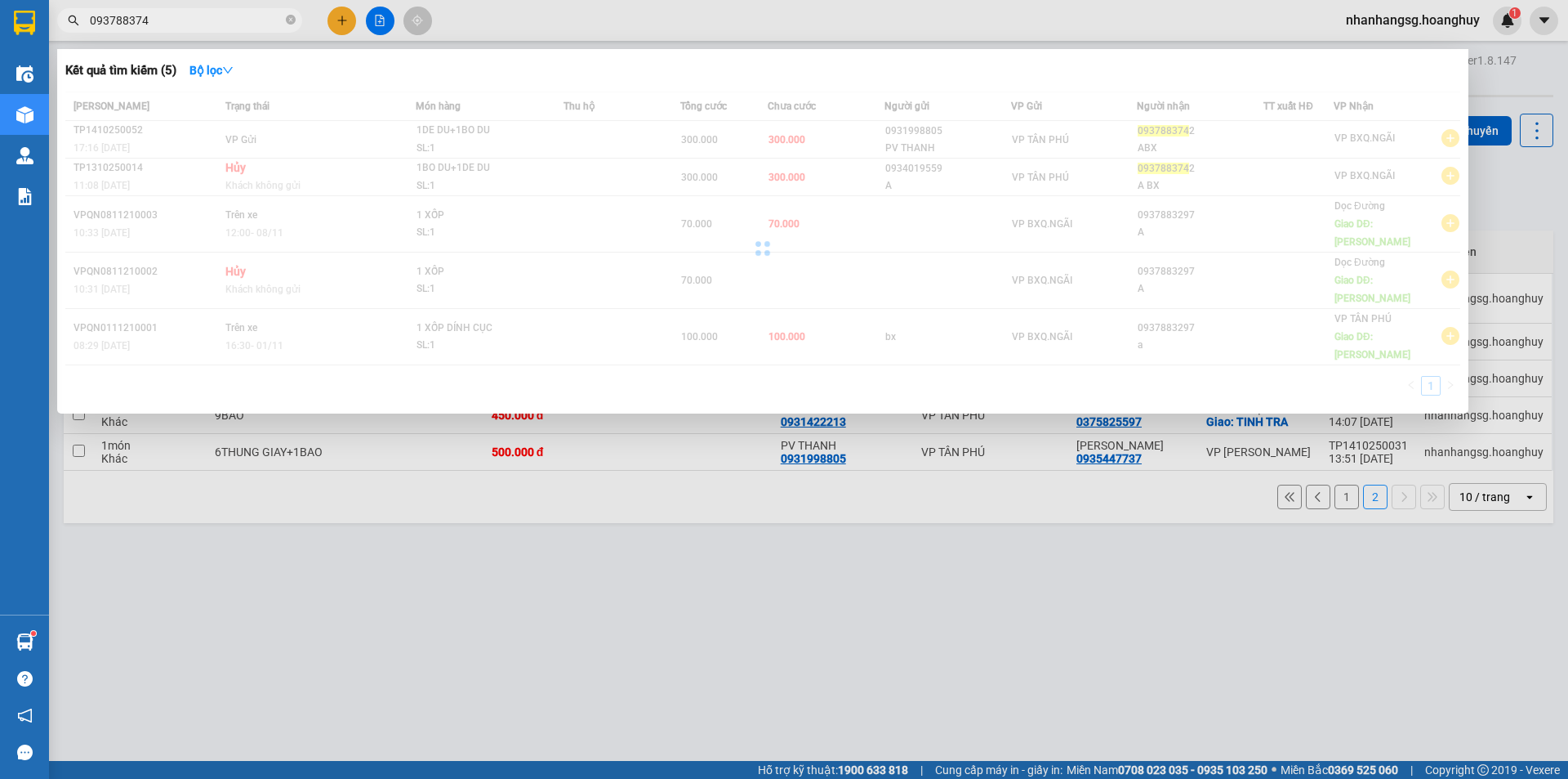
type input "0937883742"
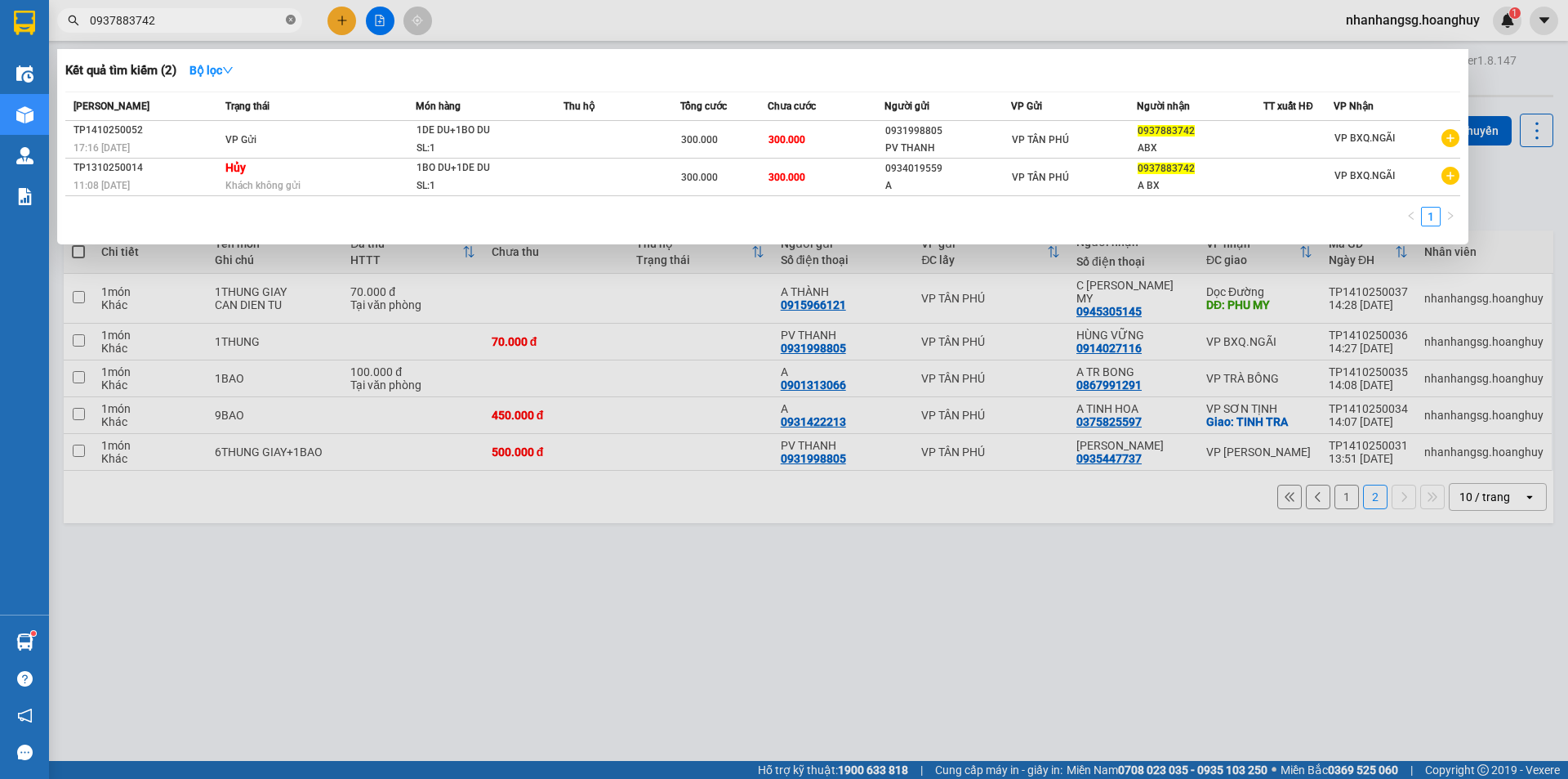
click at [292, 17] on icon "close-circle" at bounding box center [291, 20] width 10 height 10
click at [292, 17] on span at bounding box center [291, 20] width 10 height 18
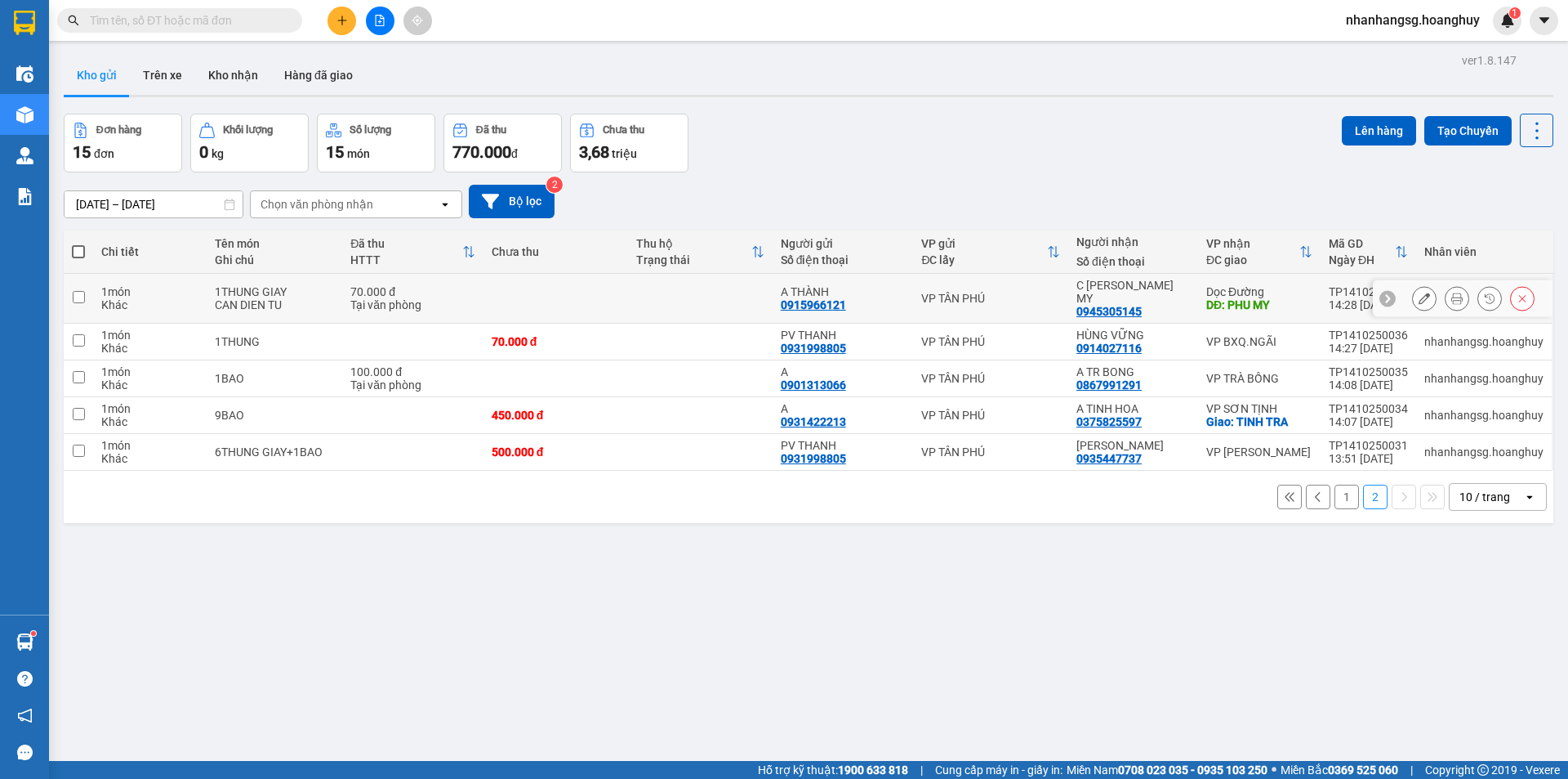
click at [80, 294] on input "checkbox" at bounding box center [78, 297] width 12 height 12
click at [87, 298] on td at bounding box center [78, 298] width 29 height 50
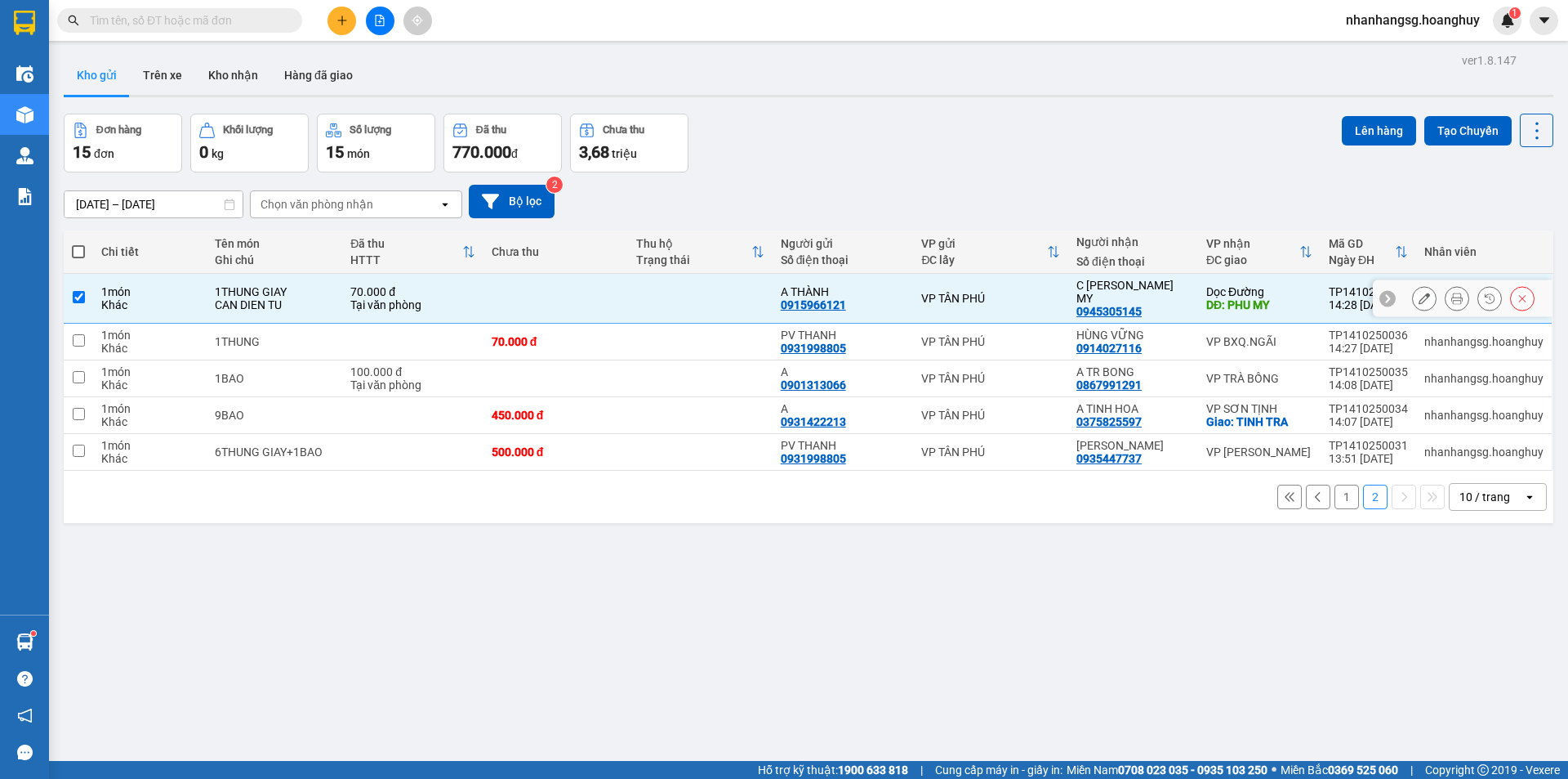
click at [87, 298] on td at bounding box center [78, 298] width 29 height 50
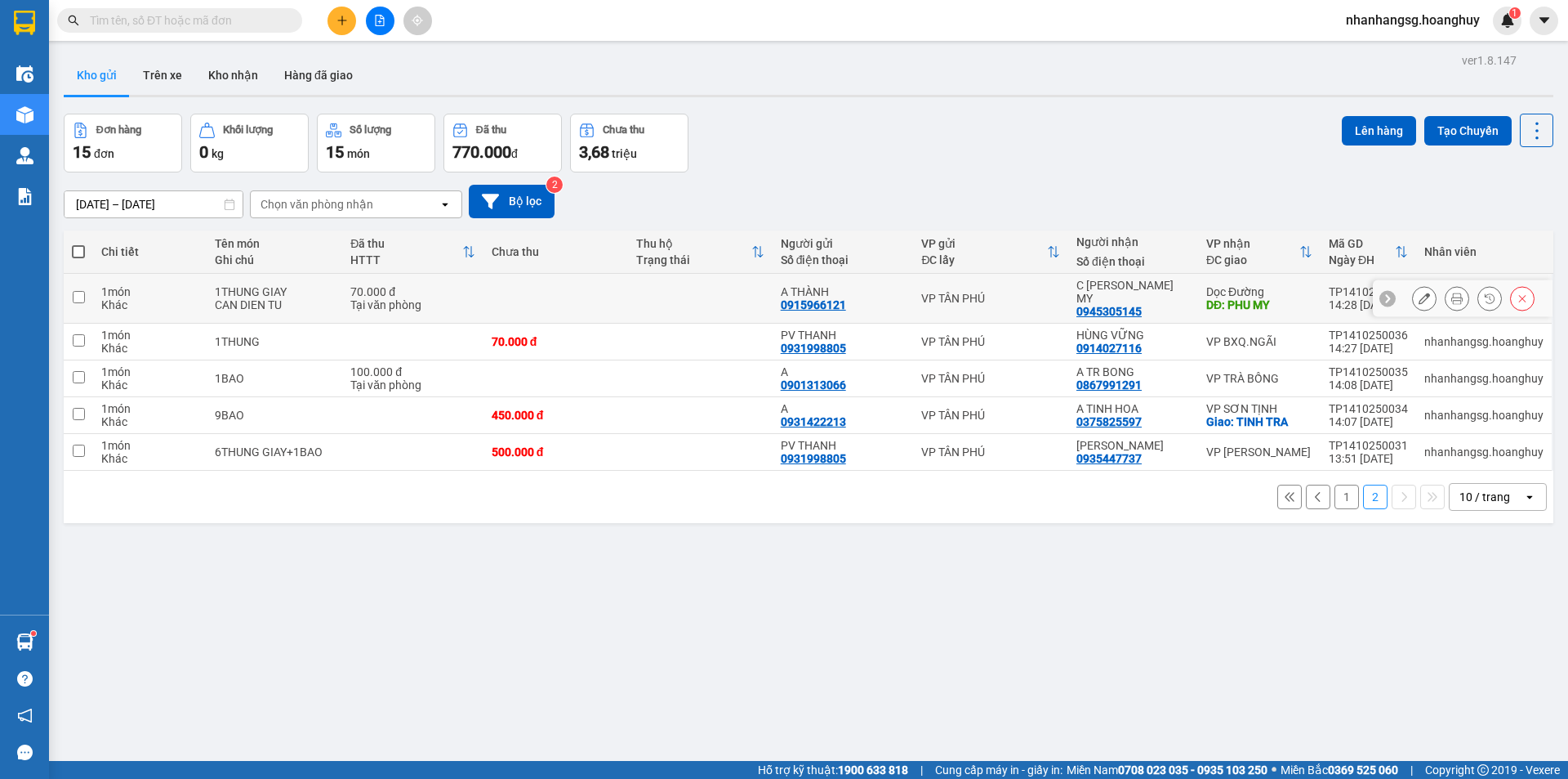
click at [87, 298] on td at bounding box center [78, 298] width 29 height 50
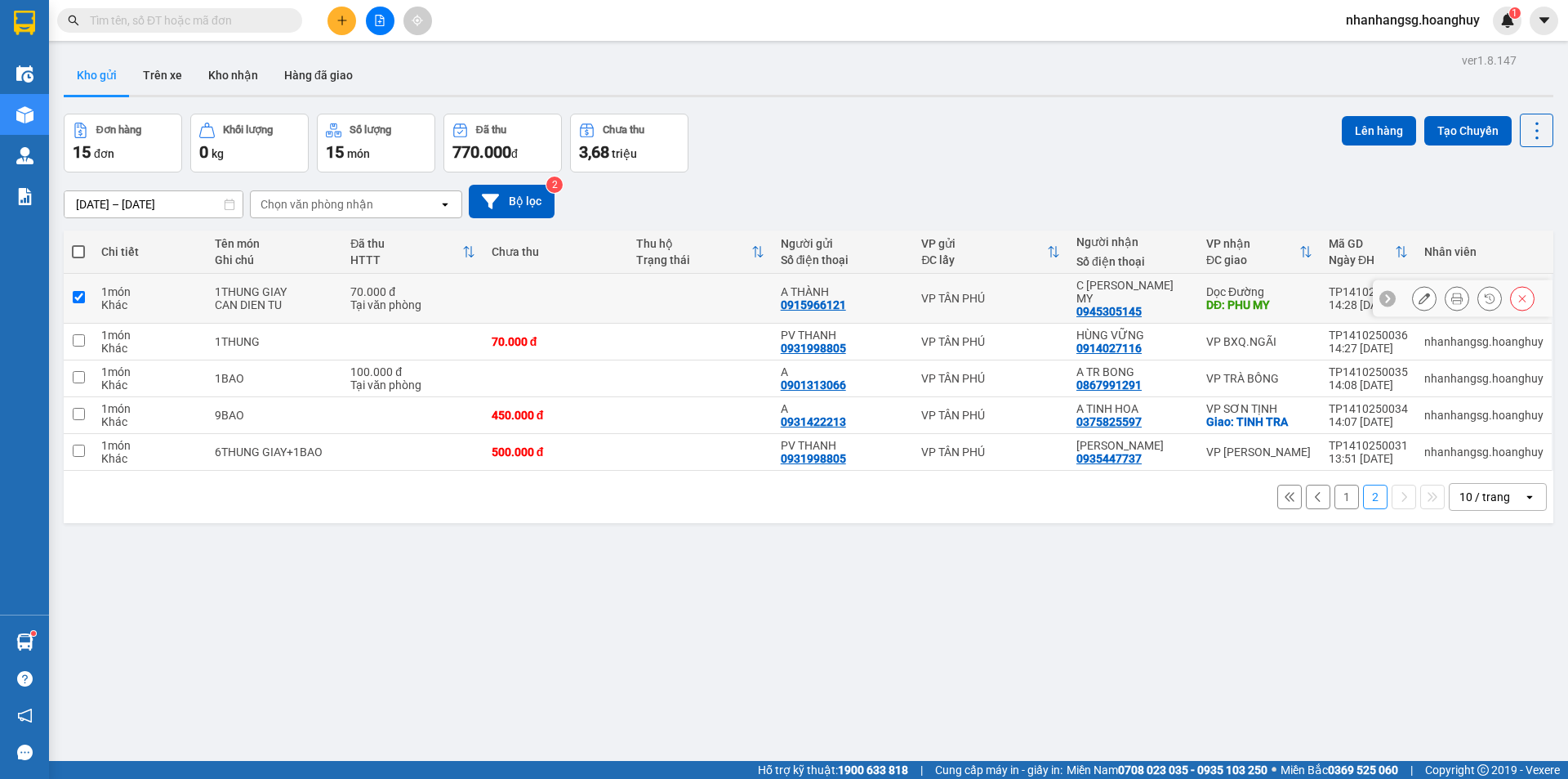
click at [87, 298] on td at bounding box center [78, 298] width 29 height 50
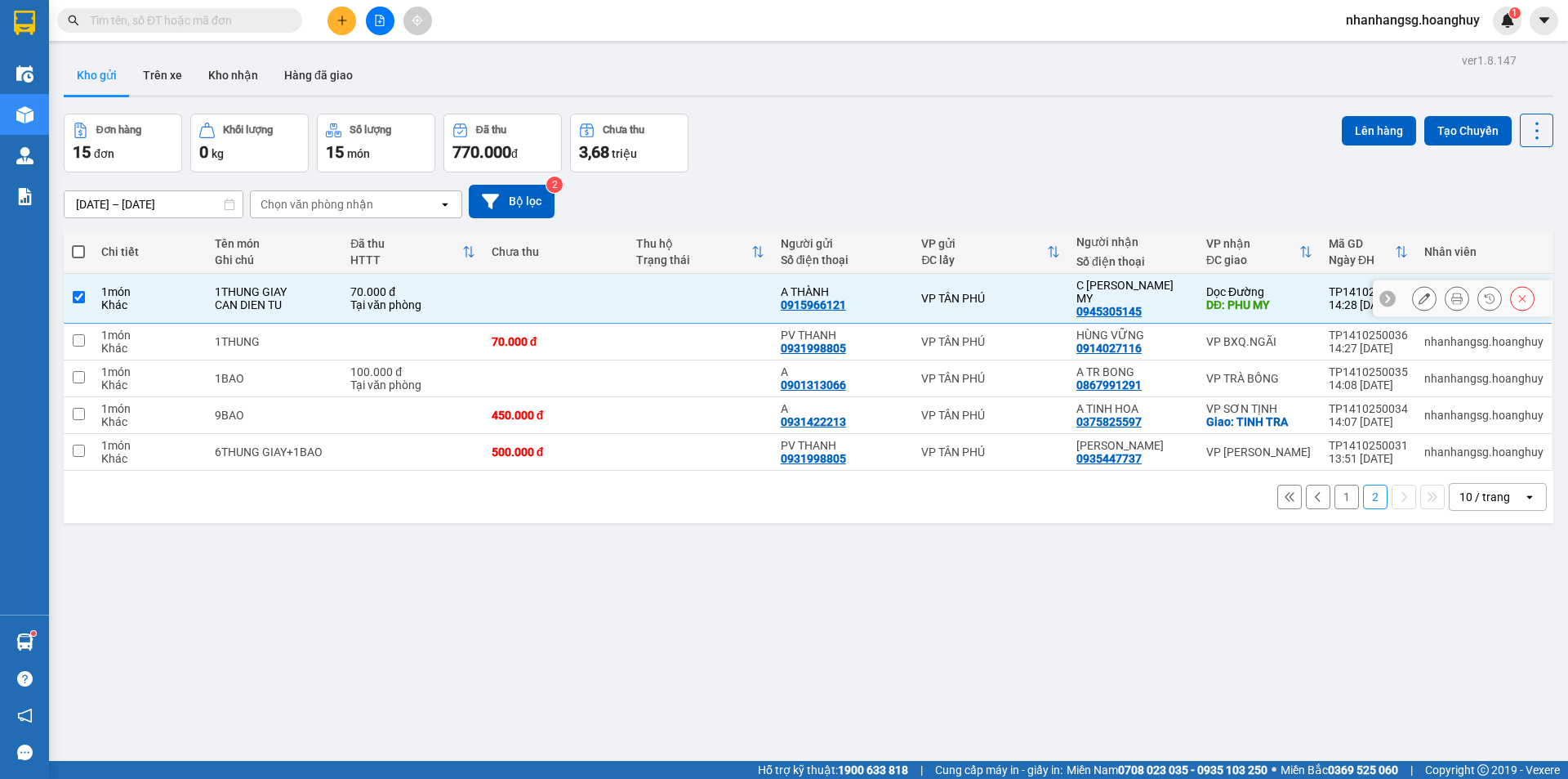
click at [87, 298] on td at bounding box center [78, 298] width 29 height 50
checkbox input "true"
click at [1413, 285] on button at bounding box center [1424, 298] width 23 height 29
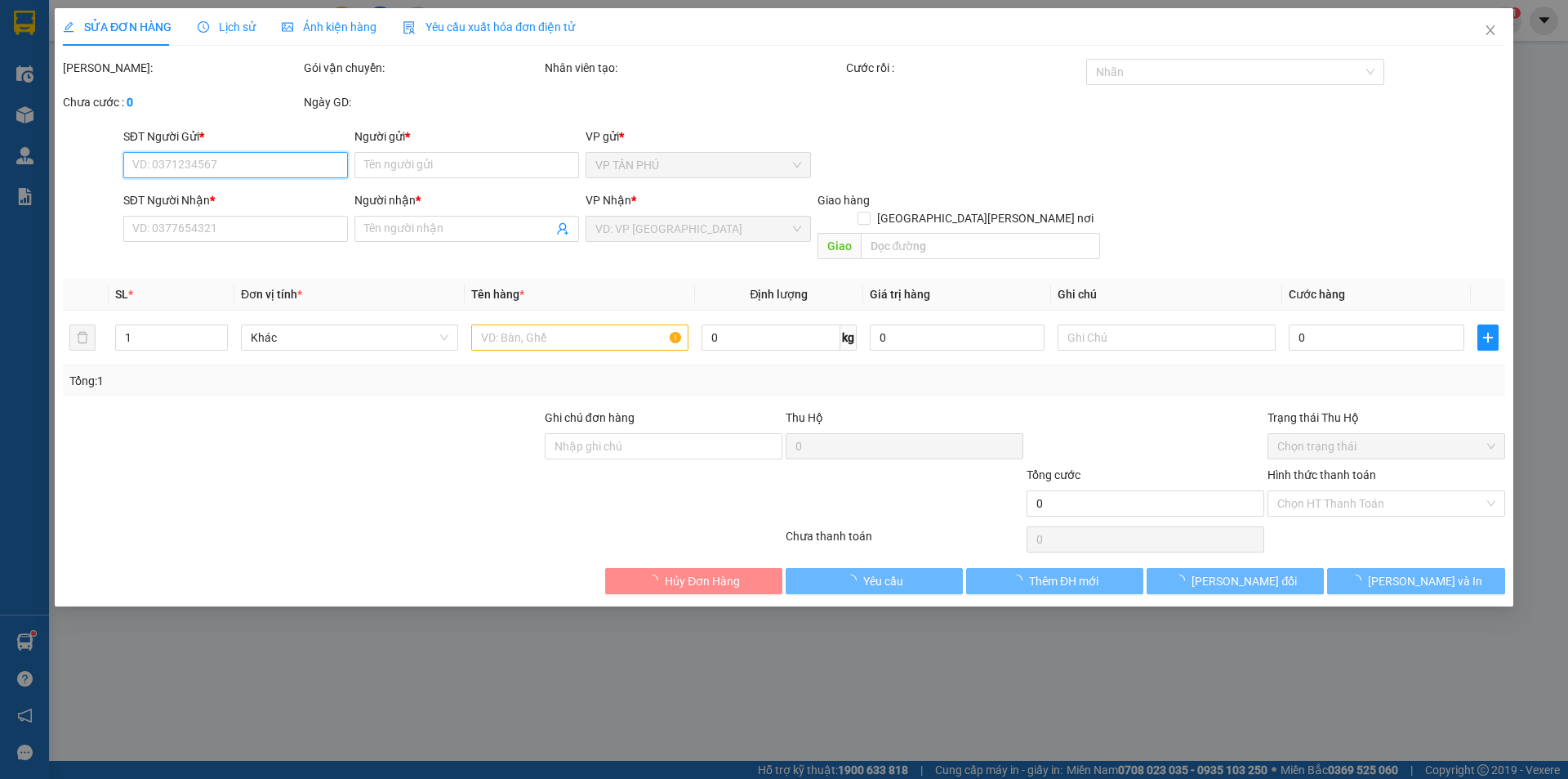
type input "0915966121"
type input "A THÀNH"
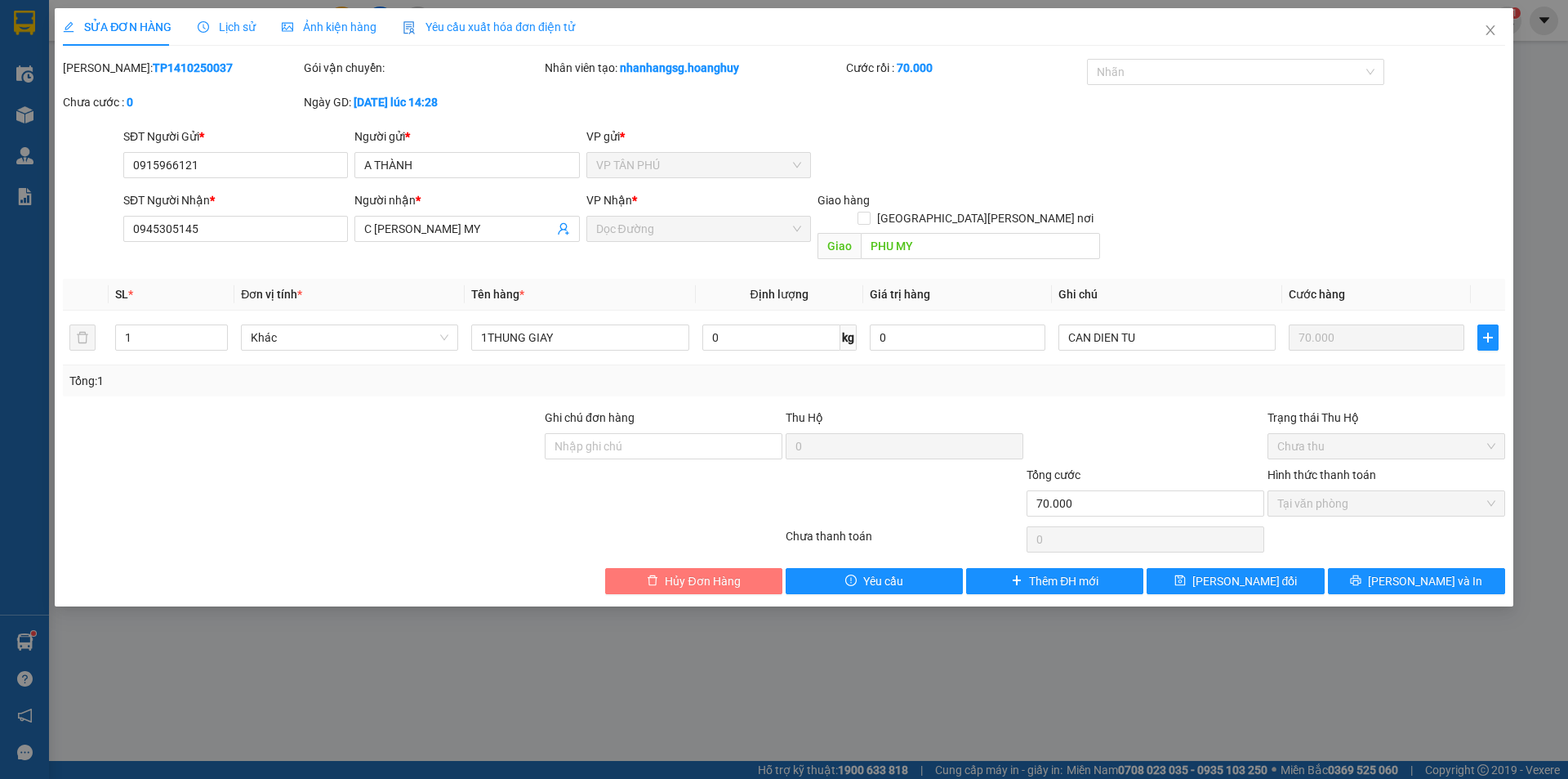
click at [702, 573] on button "Hủy Đơn Hàng" at bounding box center [694, 581] width 177 height 26
click at [695, 572] on span "Hủy Đơn Hàng" at bounding box center [703, 581] width 75 height 18
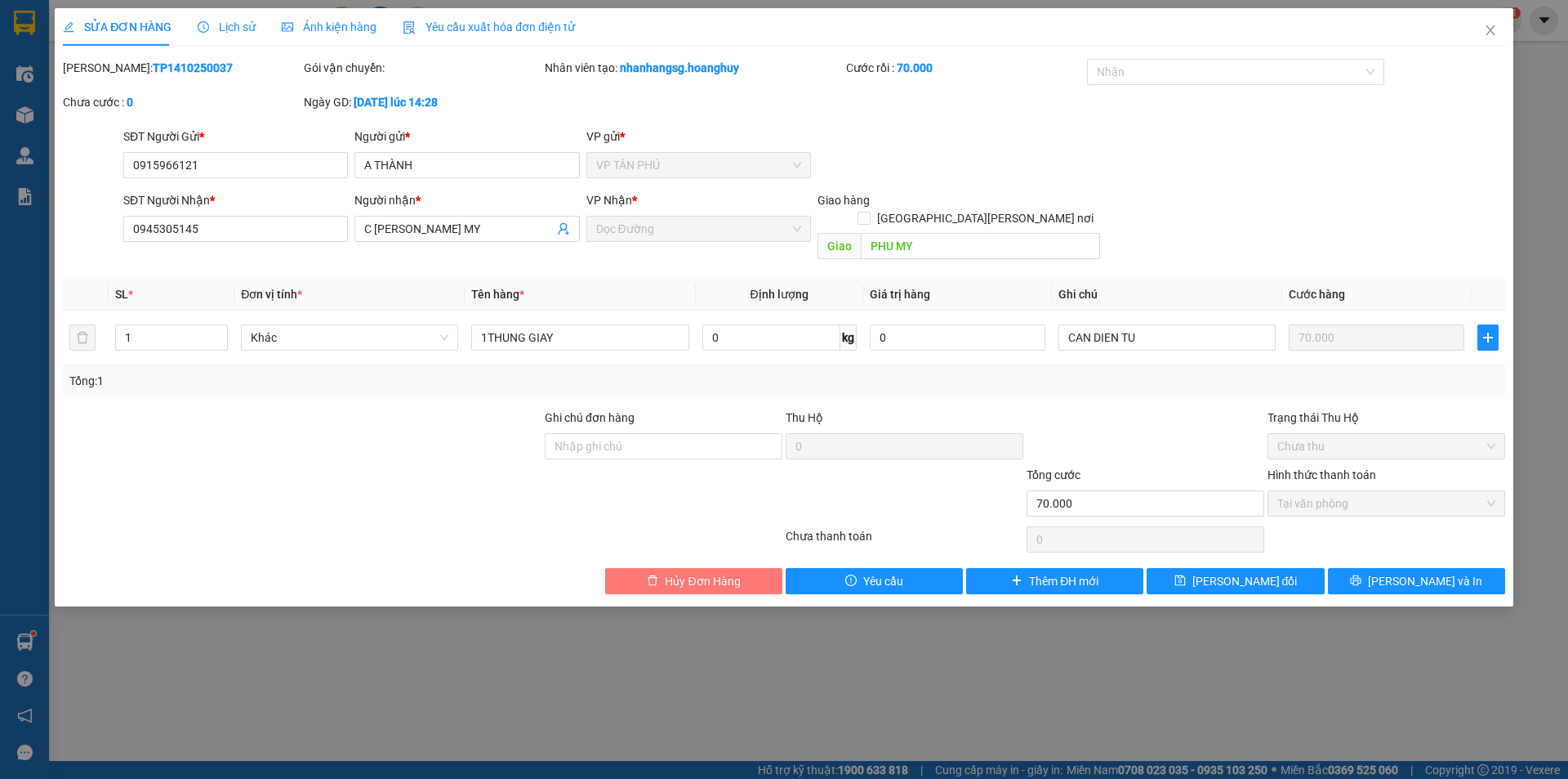
click at [695, 572] on span "Hủy Đơn Hàng" at bounding box center [703, 581] width 75 height 18
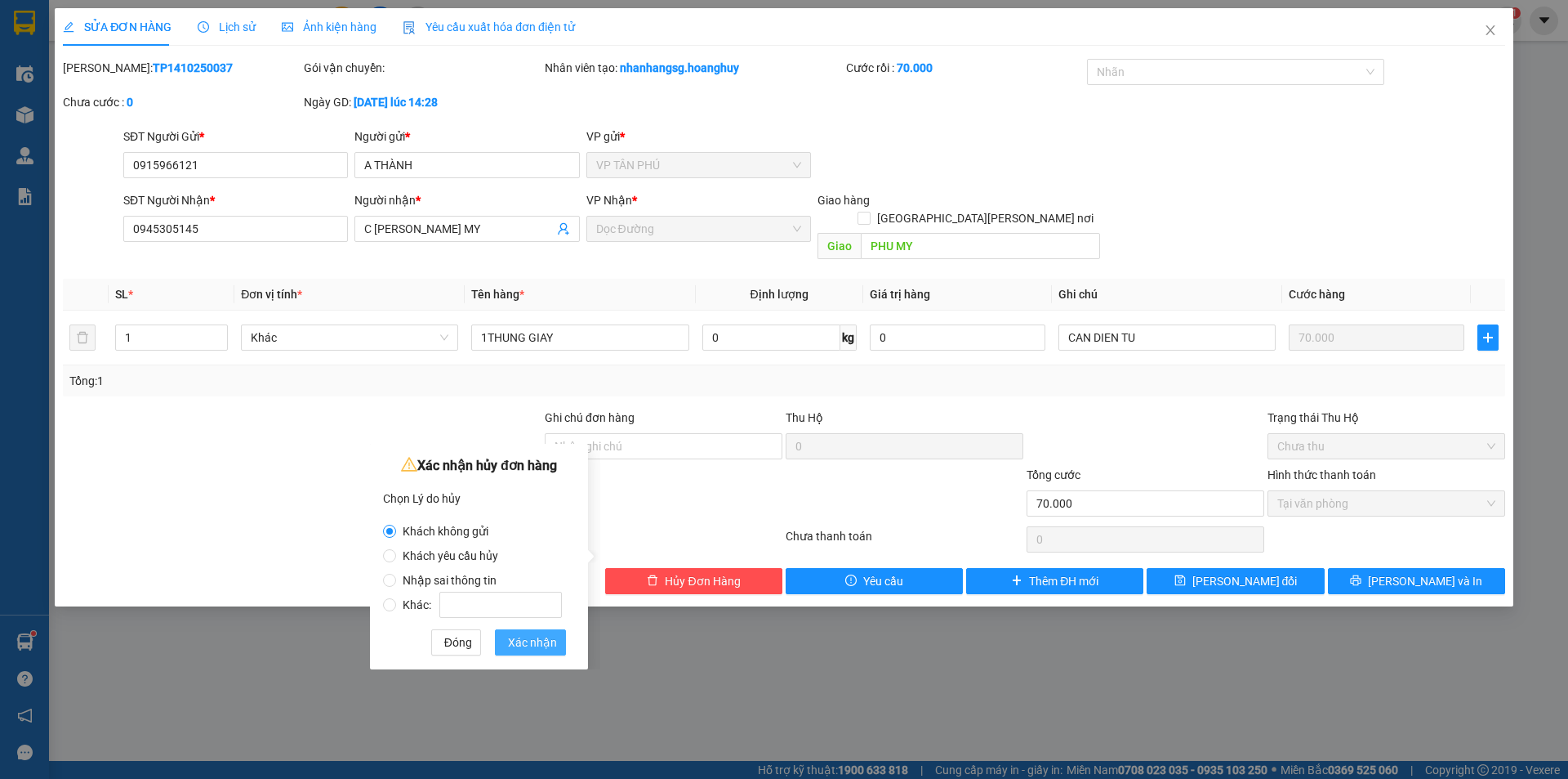
click at [519, 647] on span "Xác nhận" at bounding box center [533, 642] width 49 height 18
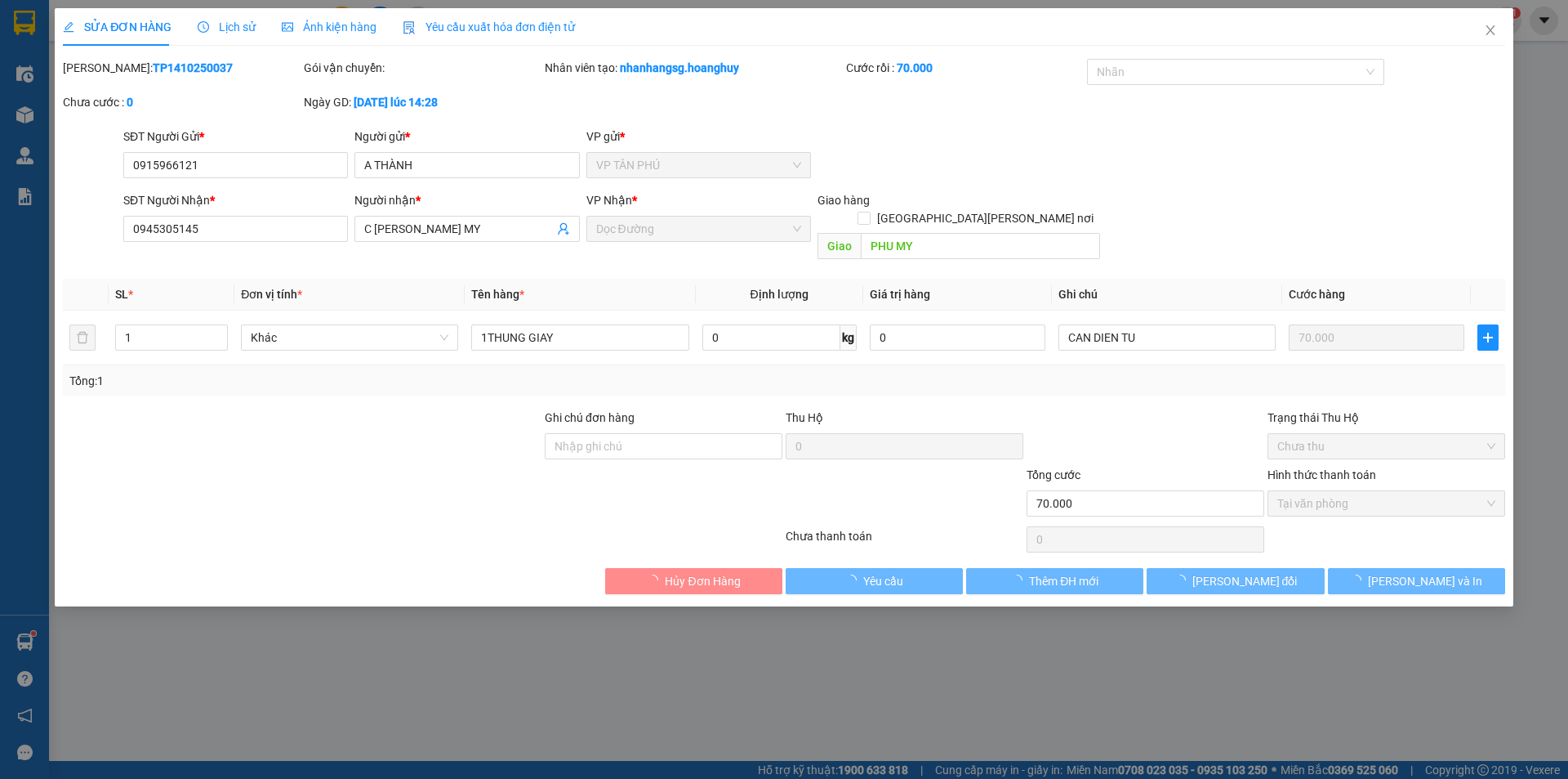
click at [519, 647] on div "SỬA ĐƠN HÀNG Lịch sử [PERSON_NAME] hàng Yêu cầu xuất [PERSON_NAME] điện tử Tota…" at bounding box center [784, 389] width 1568 height 779
